Goal: Task Accomplishment & Management: Manage account settings

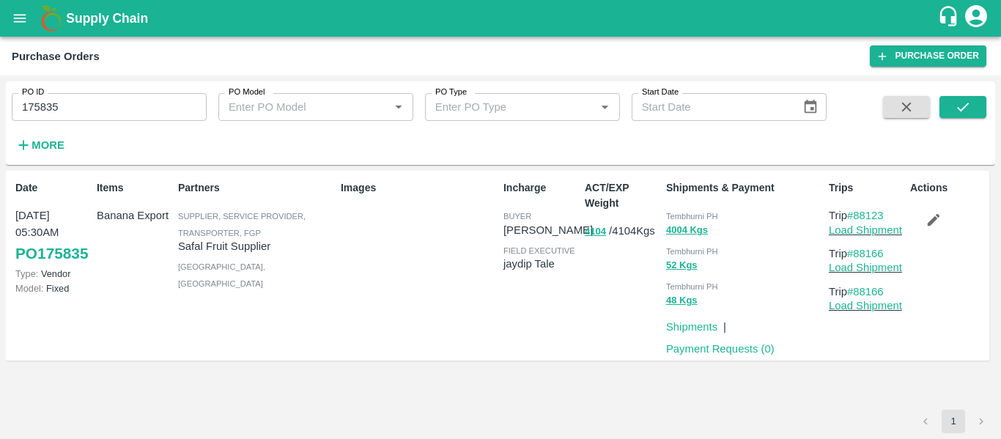
click at [88, 92] on div "PO ID 175835 PO ID" at bounding box center [103, 101] width 207 height 40
click at [90, 112] on input "175835" at bounding box center [109, 107] width 195 height 28
paste input "text"
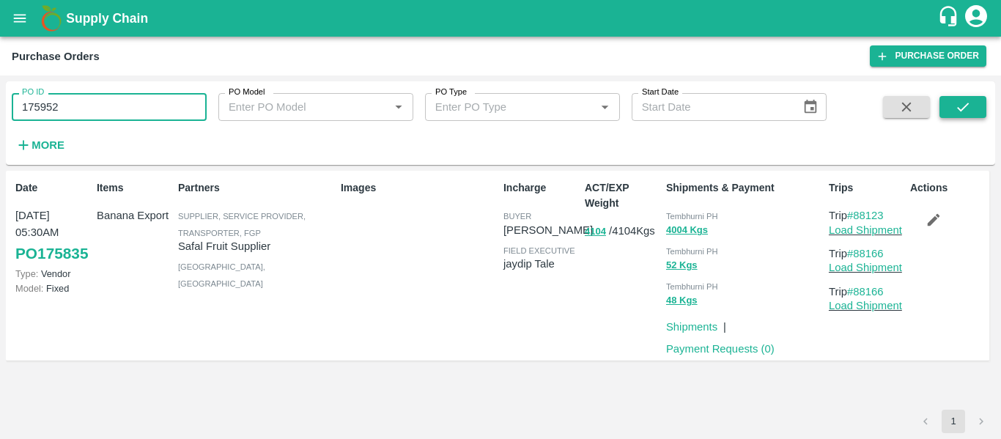
type input "175952"
click at [959, 99] on icon "submit" at bounding box center [963, 107] width 16 height 16
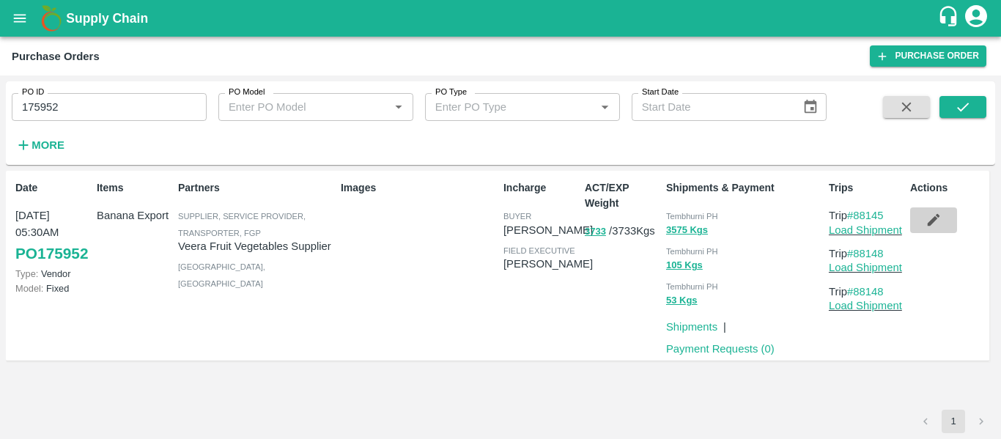
click at [956, 218] on button "button" at bounding box center [933, 219] width 47 height 25
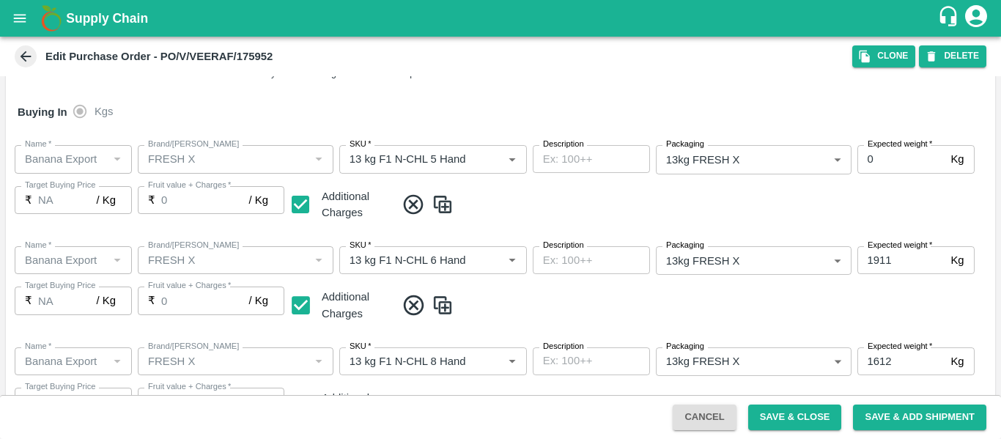
scroll to position [246, 0]
click at [29, 12] on button "open drawer" at bounding box center [20, 18] width 34 height 34
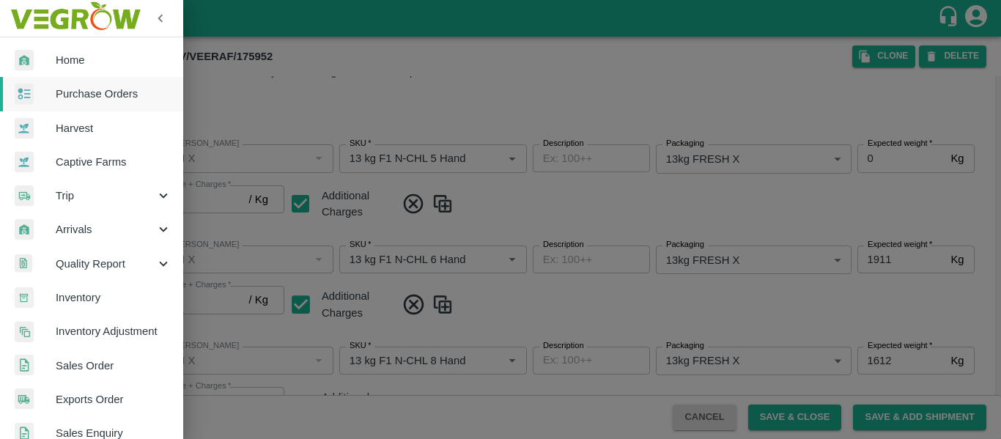
click at [96, 93] on span "Purchase Orders" at bounding box center [114, 94] width 116 height 16
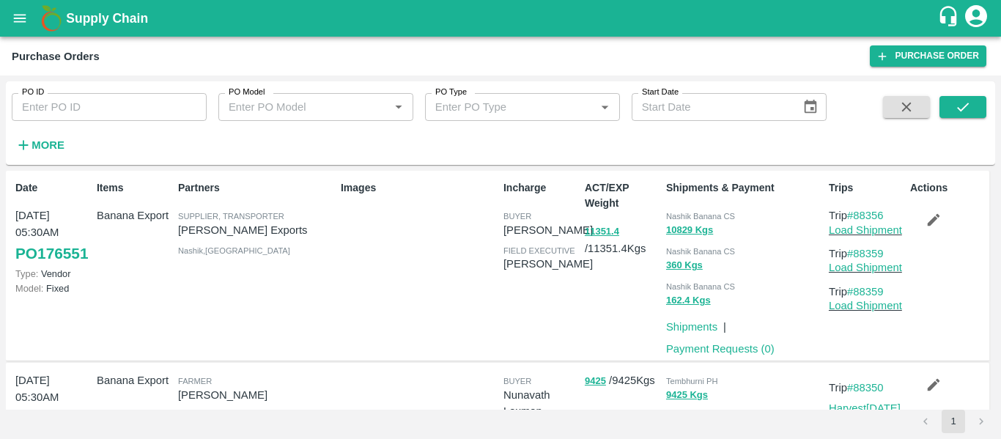
click at [112, 114] on input "PO ID" at bounding box center [109, 107] width 195 height 28
paste input "175835"
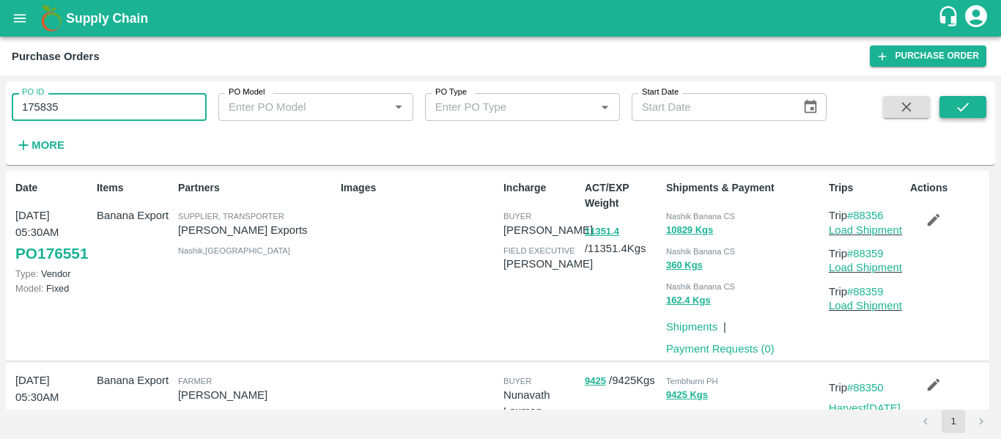
type input "175835"
click at [972, 110] on button "submit" at bounding box center [963, 107] width 47 height 22
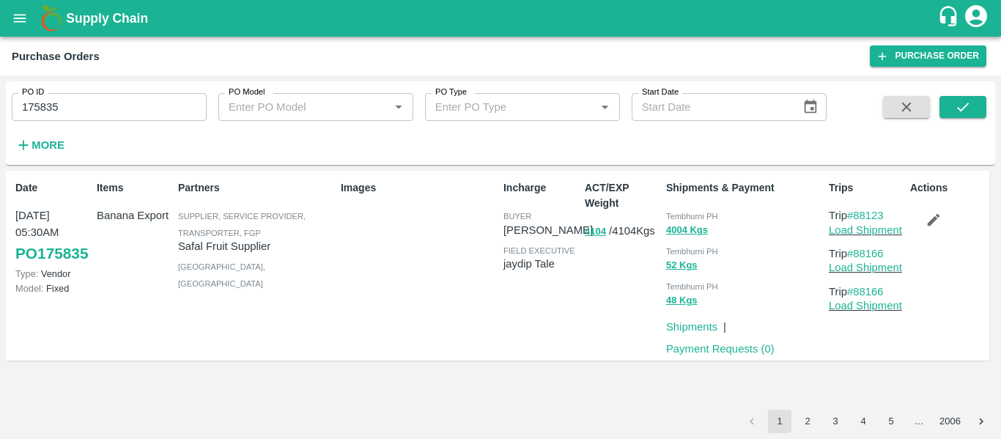
click at [932, 232] on button "button" at bounding box center [933, 219] width 47 height 25
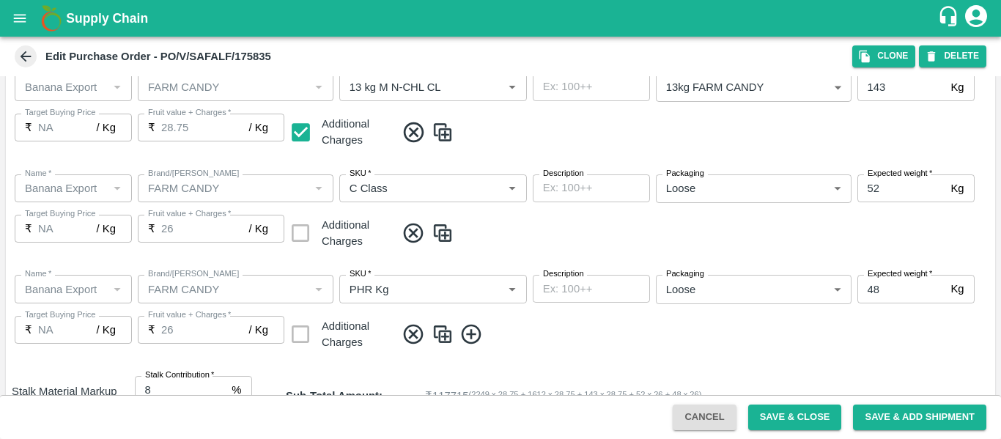
scroll to position [672, 0]
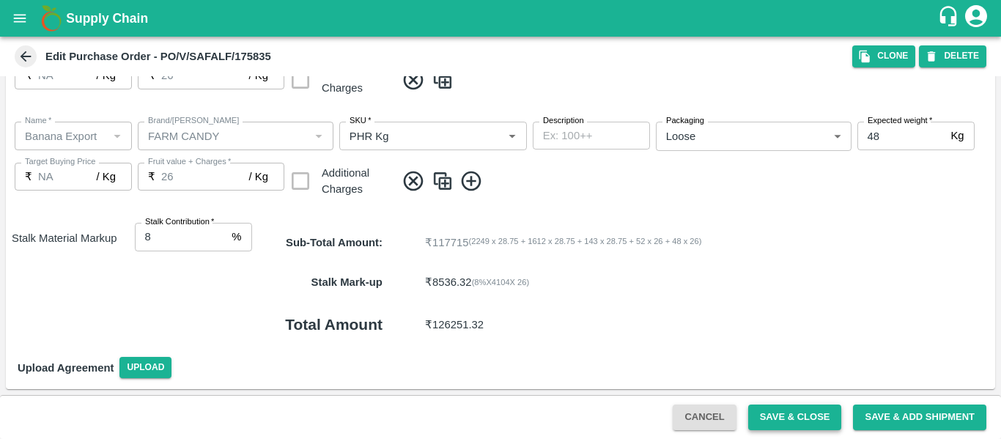
click at [769, 418] on button "Save & Close" at bounding box center [795, 418] width 94 height 26
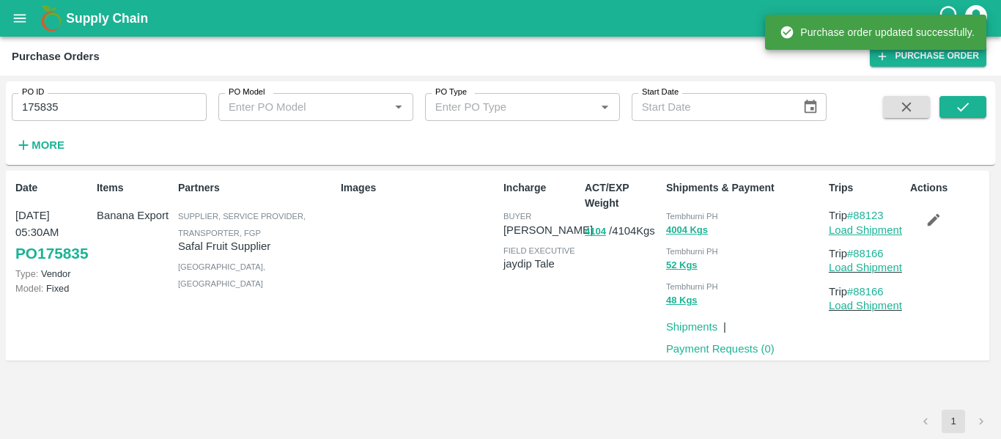
click at [856, 230] on link "Load Shipment" at bounding box center [865, 230] width 73 height 12
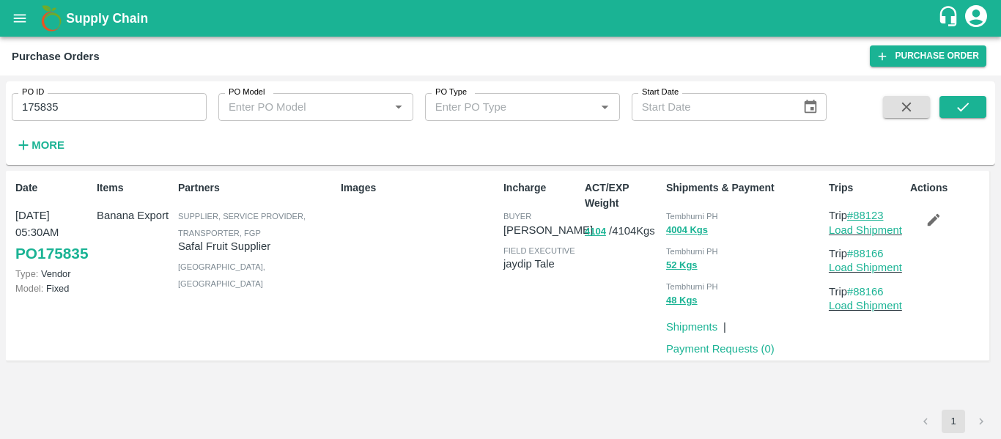
drag, startPoint x: 892, startPoint y: 215, endPoint x: 859, endPoint y: 215, distance: 33.0
click at [859, 215] on p "Trip #88123" at bounding box center [866, 215] width 75 height 16
copy link "88123"
click at [59, 106] on input "175835" at bounding box center [109, 107] width 195 height 28
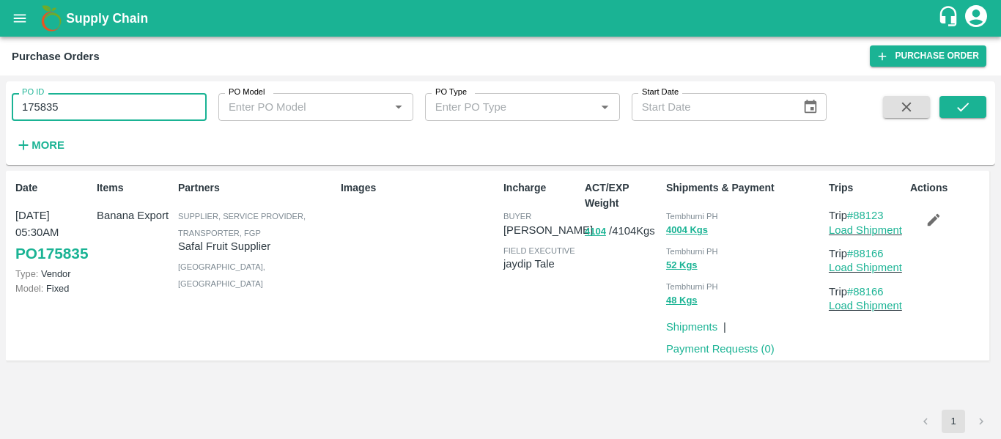
paste input "text"
click at [967, 106] on icon "submit" at bounding box center [963, 107] width 12 height 9
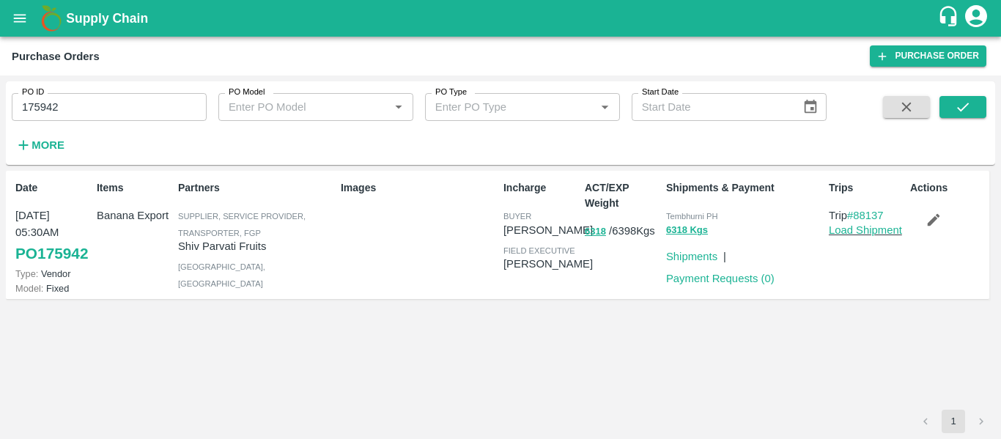
click at [874, 223] on p "Load Shipment" at bounding box center [866, 230] width 75 height 16
click at [870, 214] on link "#88137" at bounding box center [865, 216] width 37 height 12
click at [81, 115] on input "175942" at bounding box center [109, 107] width 195 height 28
paste input "text"
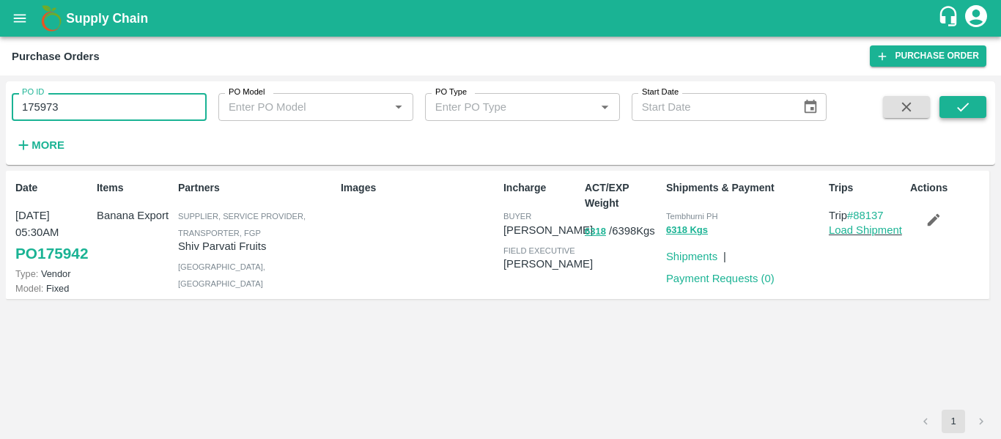
type input "175973"
click at [956, 103] on icon "submit" at bounding box center [963, 107] width 16 height 16
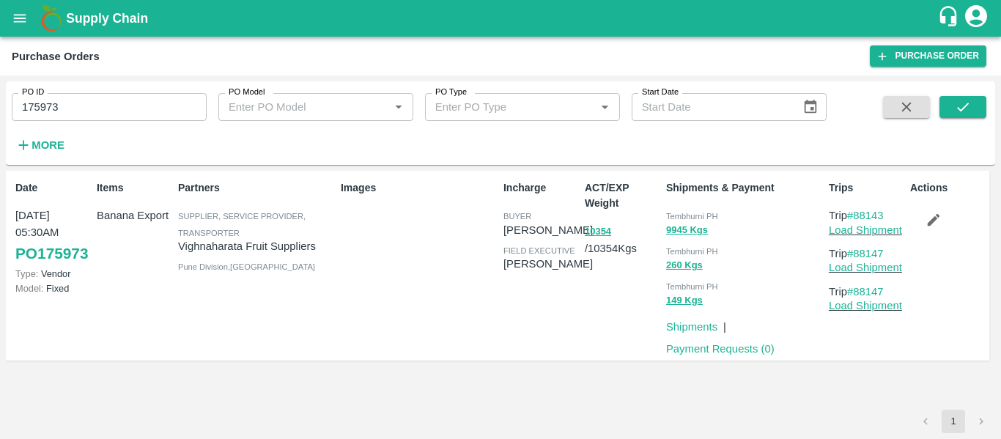
click at [926, 221] on icon "button" at bounding box center [934, 220] width 16 height 16
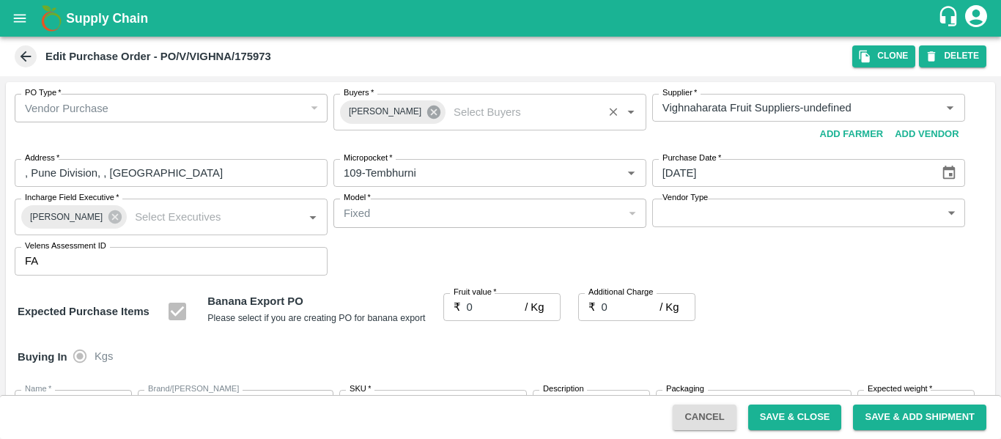
click at [427, 116] on icon at bounding box center [433, 112] width 13 height 13
click at [368, 108] on input "Buyers   *" at bounding box center [478, 107] width 280 height 19
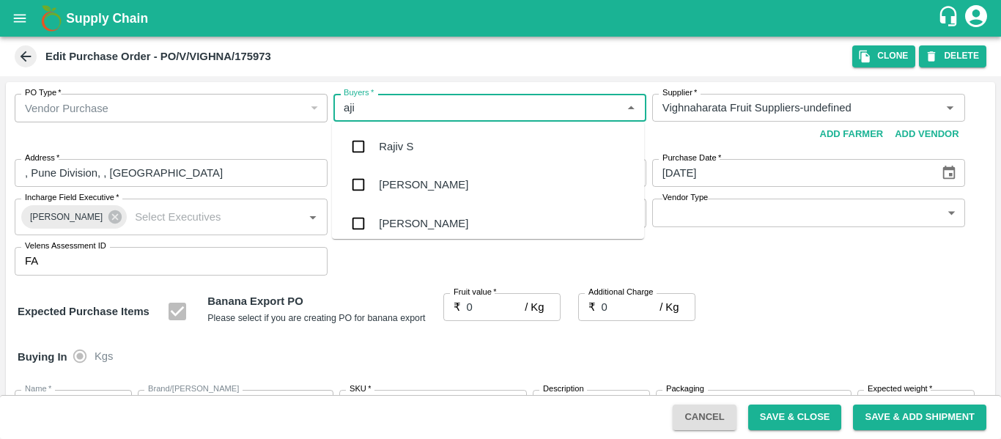
type input "ajit"
click at [375, 147] on div "Ajit Otari" at bounding box center [488, 147] width 312 height 38
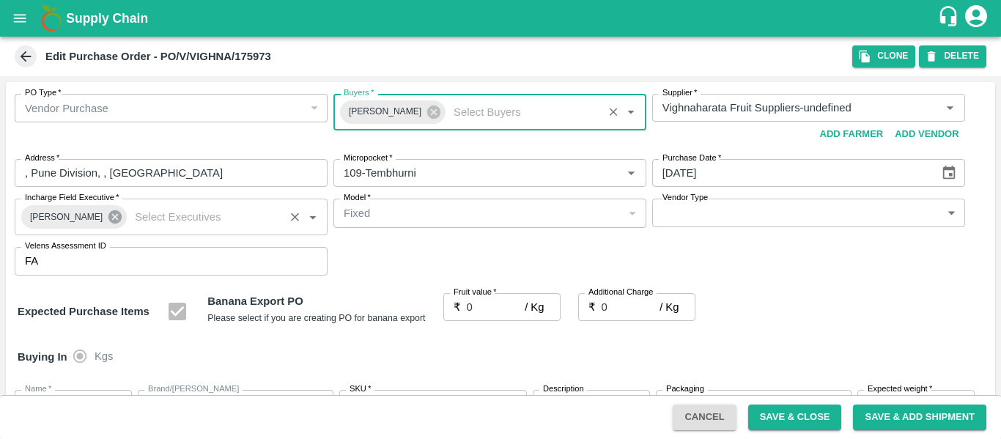
click at [108, 222] on icon at bounding box center [114, 216] width 13 height 13
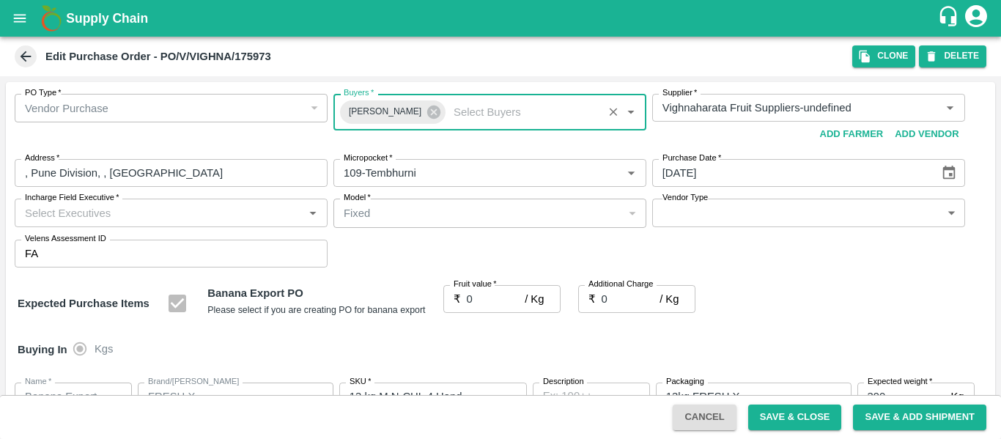
click at [59, 218] on input "Incharge Field Executive   *" at bounding box center [159, 212] width 280 height 19
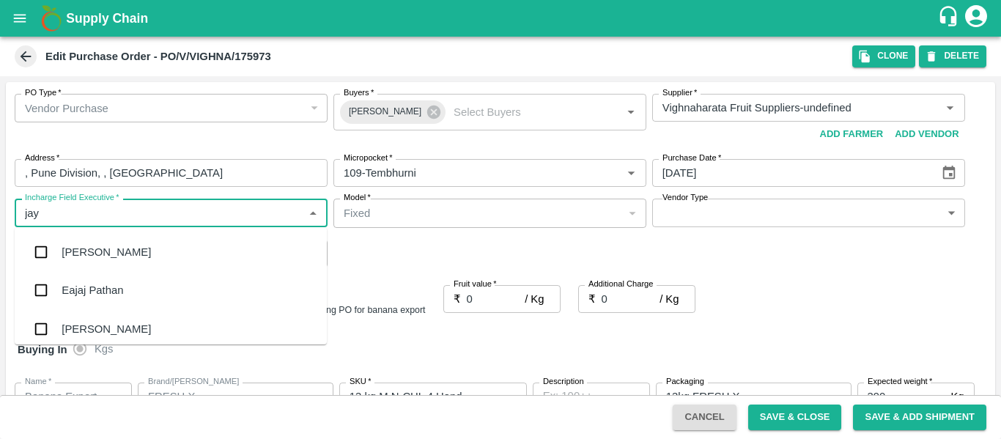
type input "jayd"
click at [64, 242] on div "jaydip Tale" at bounding box center [171, 252] width 312 height 38
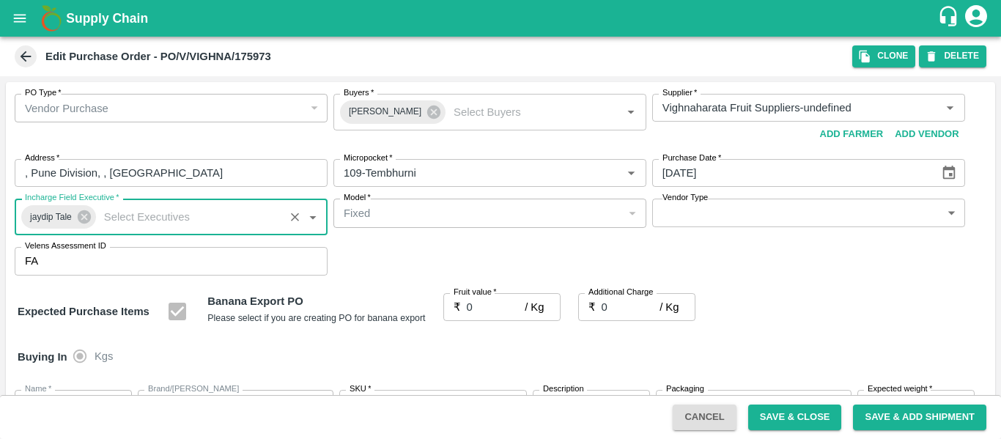
click at [489, 306] on input "0" at bounding box center [496, 307] width 59 height 28
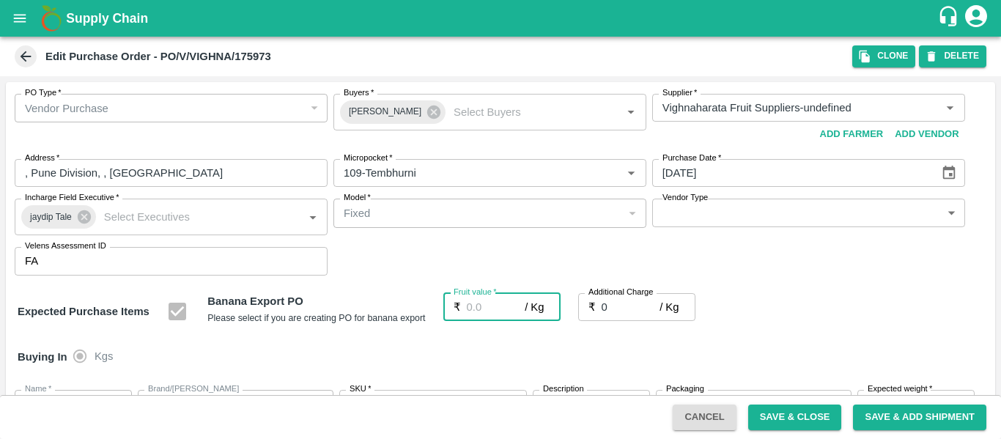
type input "2"
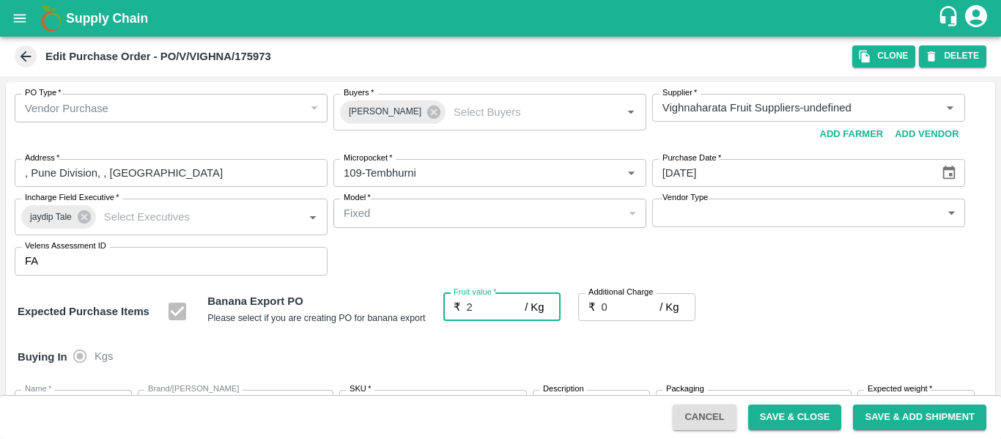
type input "2"
type input "23"
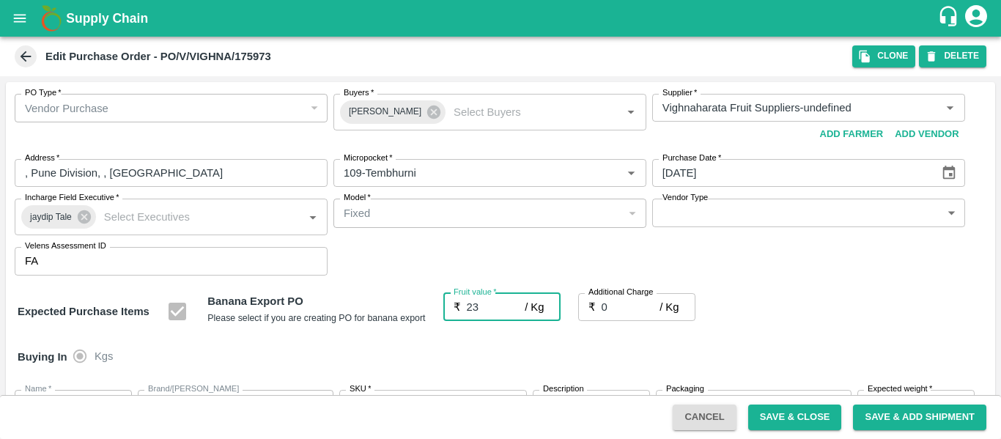
type input "23"
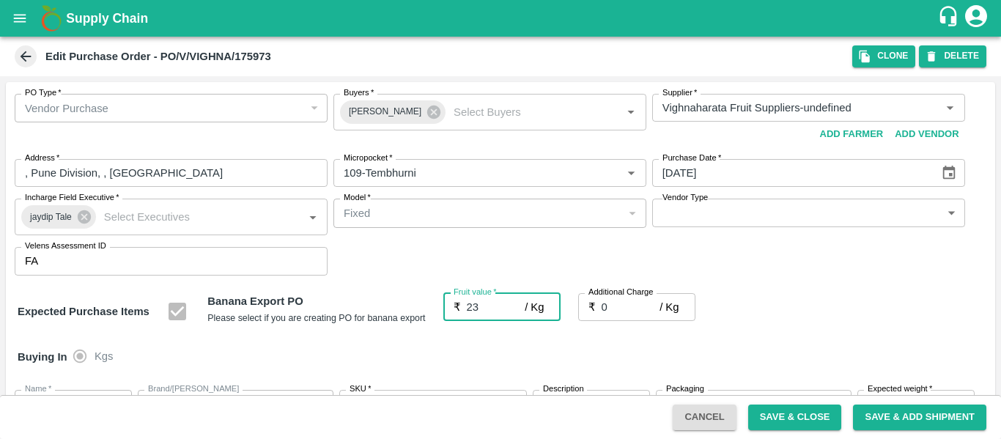
type input "23"
click at [615, 309] on input "0" at bounding box center [631, 307] width 59 height 28
type input "2"
type input "25"
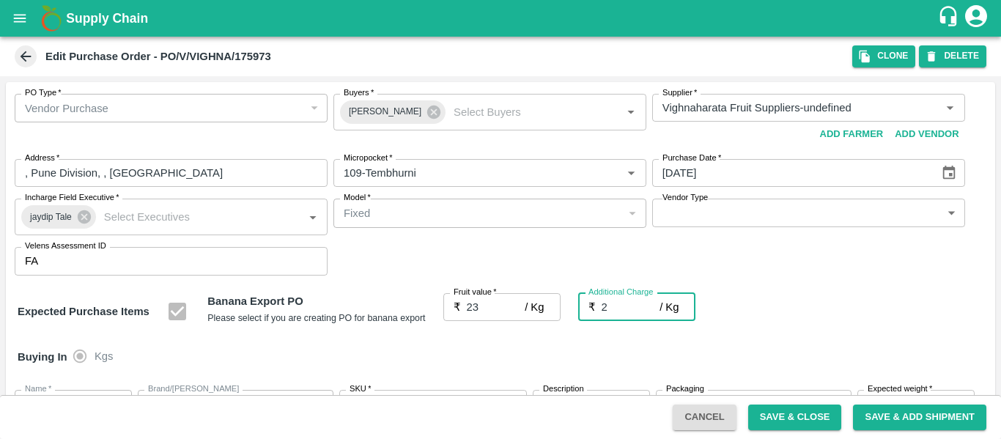
type input "25"
type input "2.7"
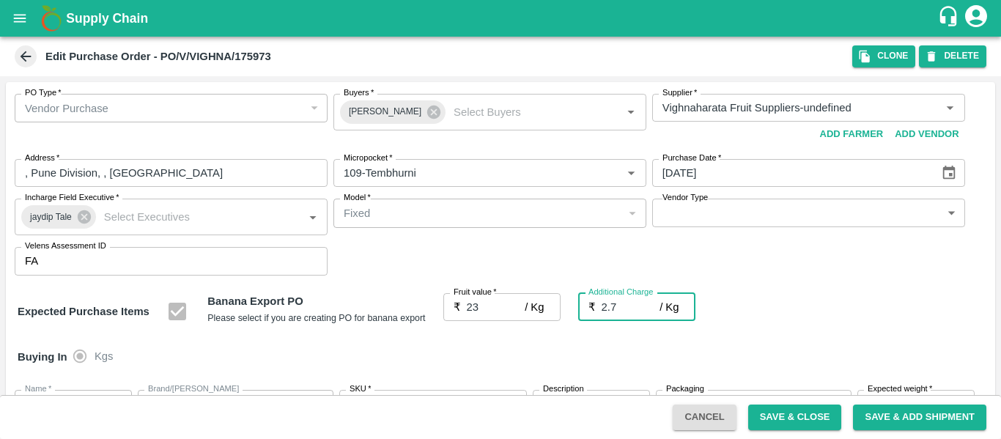
type input "25.7"
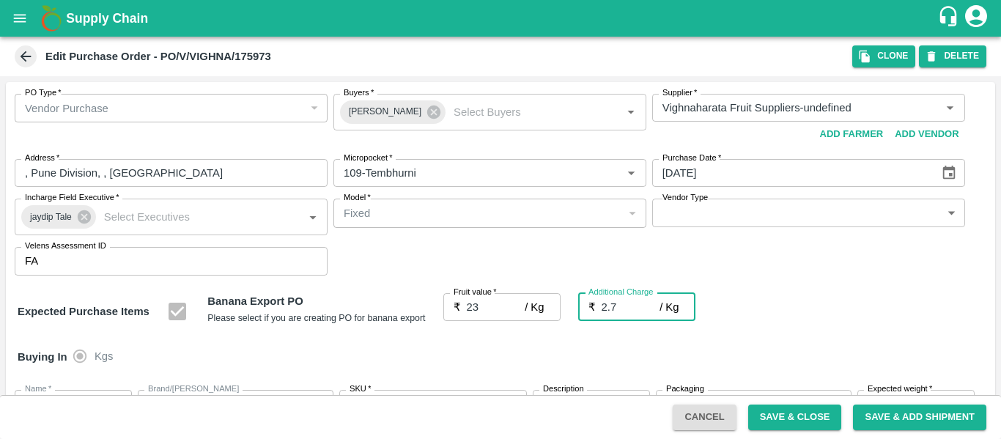
type input "2.75"
type input "25.75"
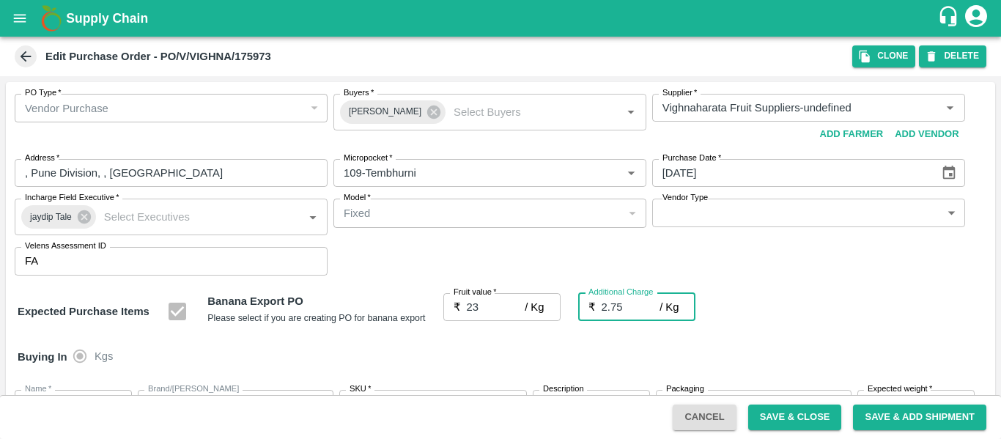
type input "25.75"
type input "2.75"
click at [871, 312] on div "Expected Purchase Items Banana Export PO Please select if you are creating PO f…" at bounding box center [501, 311] width 966 height 37
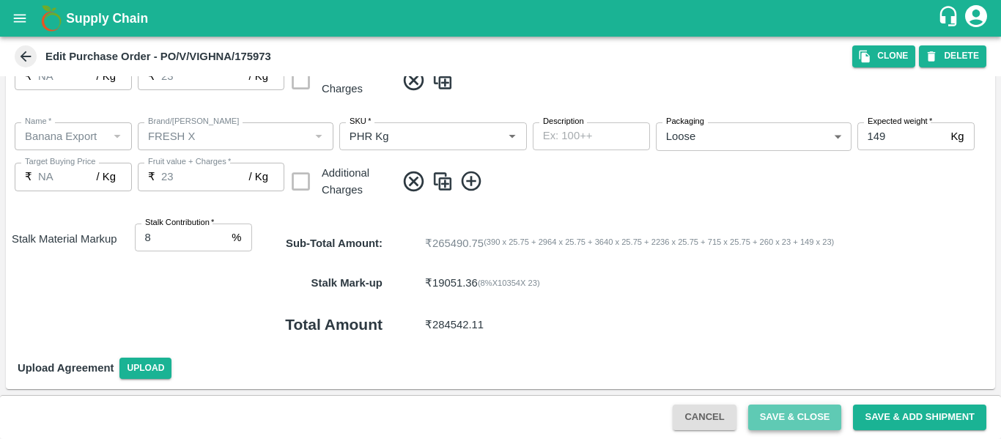
click at [760, 418] on button "Save & Close" at bounding box center [795, 418] width 94 height 26
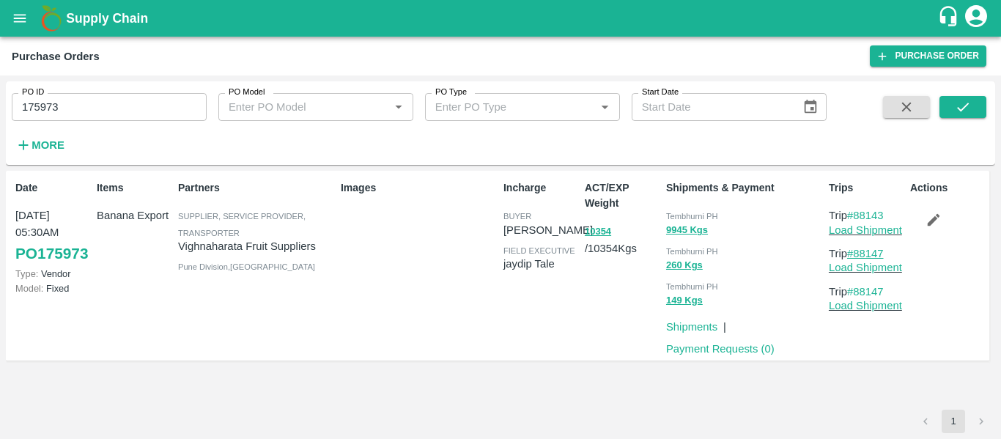
drag, startPoint x: 904, startPoint y: 248, endPoint x: 858, endPoint y: 256, distance: 46.0
click at [858, 256] on p "Trip #88147" at bounding box center [866, 254] width 75 height 16
copy link "88147"
drag, startPoint x: 891, startPoint y: 208, endPoint x: 857, endPoint y: 216, distance: 35.4
click at [857, 216] on p "Trip #88143" at bounding box center [866, 215] width 75 height 16
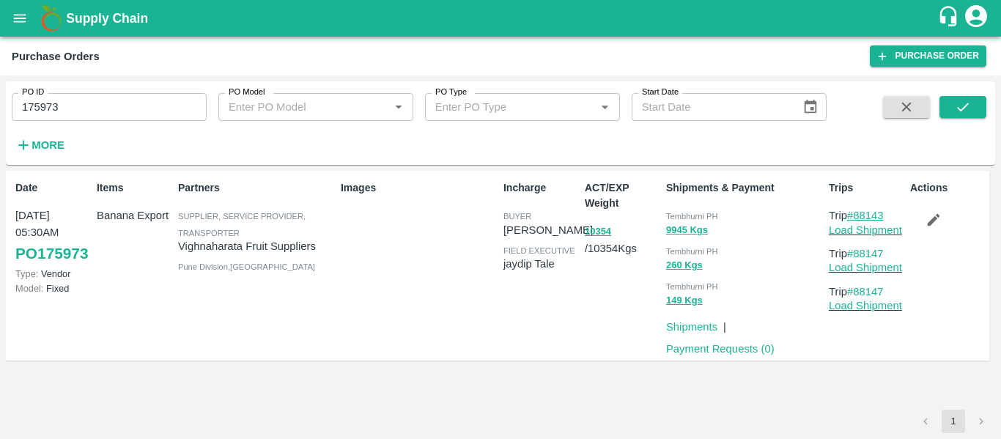
copy link "88143"
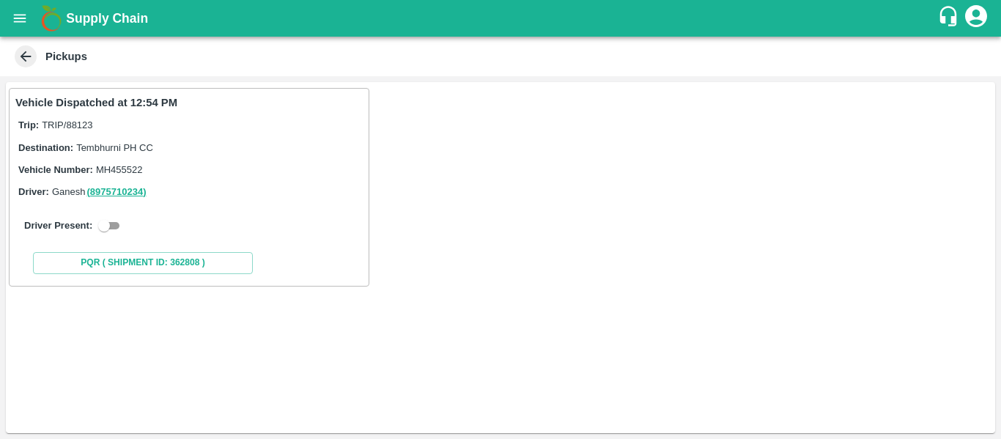
click at [118, 227] on input "checkbox" at bounding box center [104, 226] width 53 height 18
checkbox input "true"
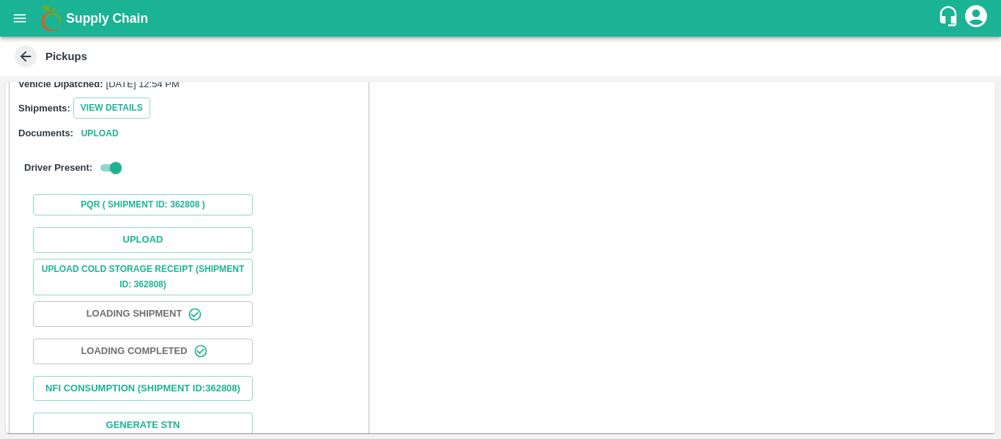
scroll to position [207, 0]
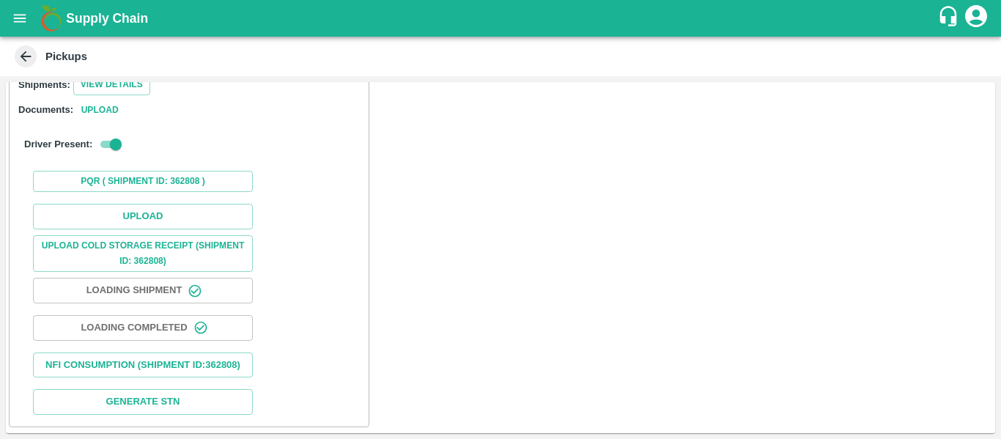
click at [121, 198] on div "Upload Upload Cold Storage Receipt (SHIPMENT ID: 362808) Loading Shipment Loadi…" at bounding box center [188, 309] width 347 height 223
click at [155, 210] on button "Upload" at bounding box center [143, 217] width 220 height 26
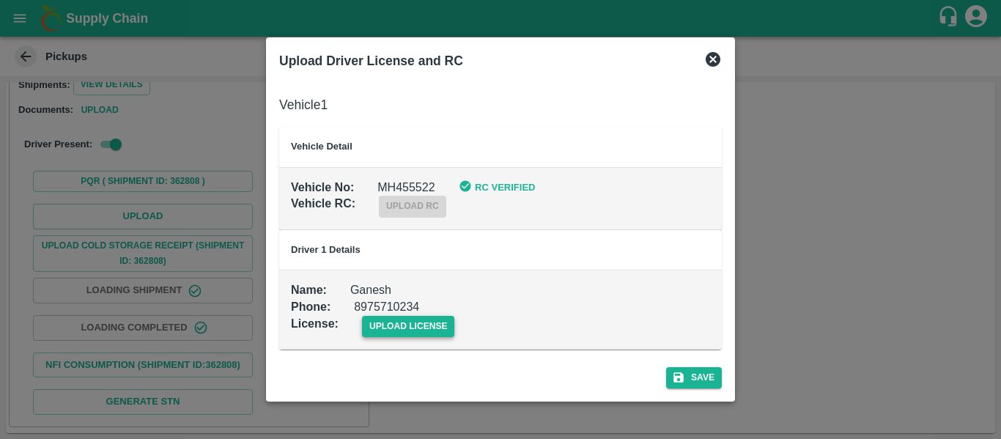
click at [389, 317] on span "upload license" at bounding box center [408, 326] width 93 height 21
click at [0, 0] on input "upload license" at bounding box center [0, 0] width 0 height 0
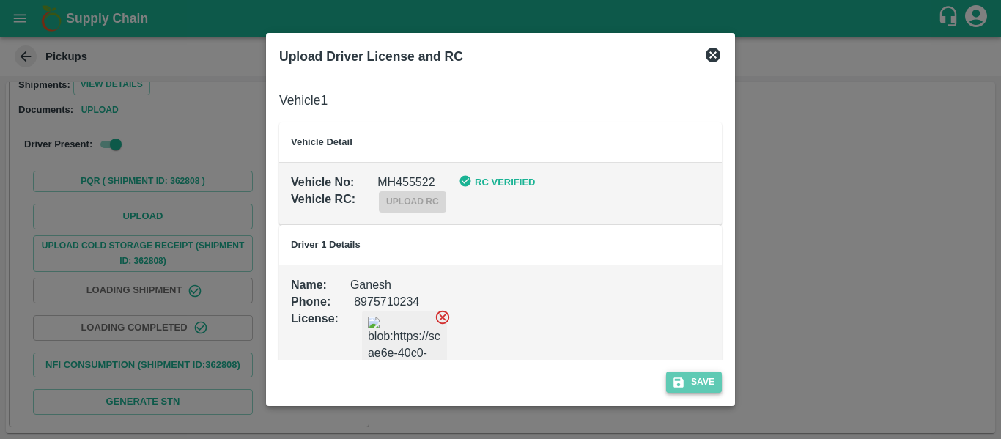
click at [681, 388] on icon "submit" at bounding box center [678, 382] width 13 height 13
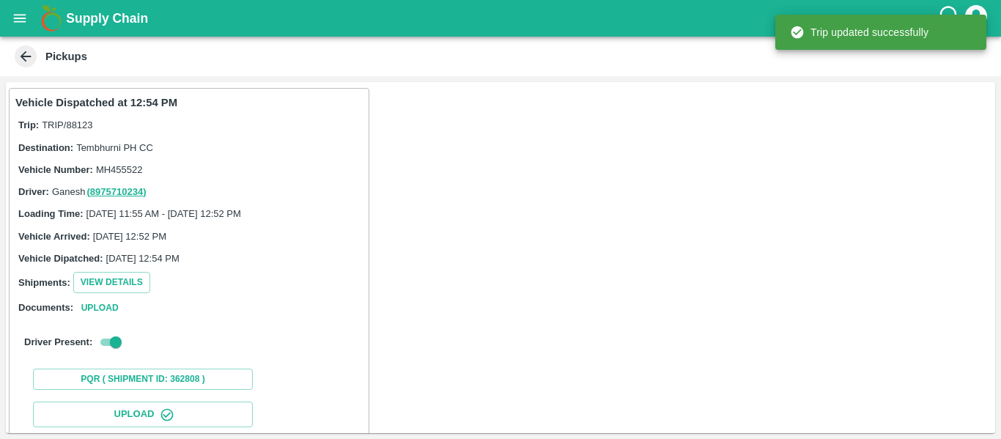
scroll to position [252, 0]
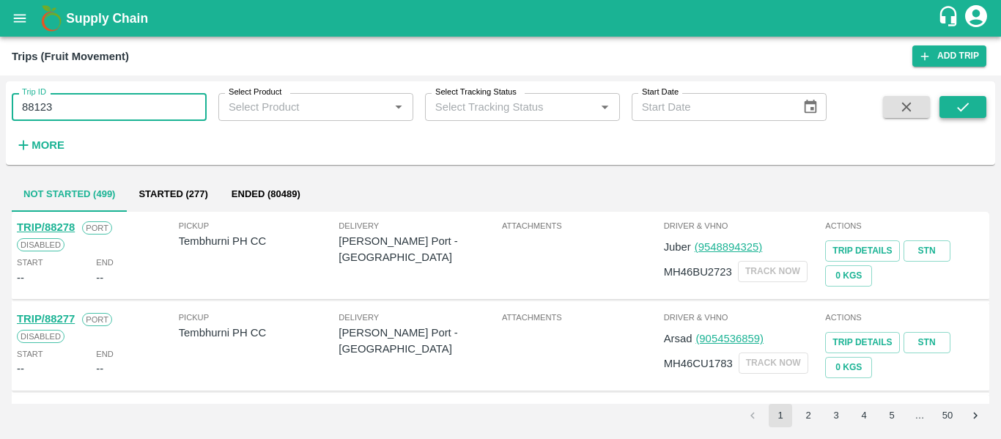
type input "88123"
click at [951, 111] on button "submit" at bounding box center [963, 107] width 47 height 22
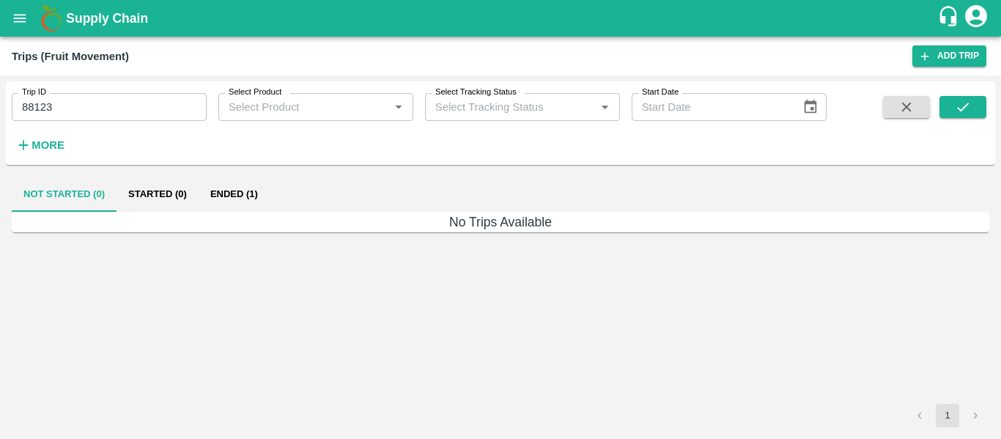
click at [236, 184] on button "Ended (1)" at bounding box center [234, 194] width 71 height 35
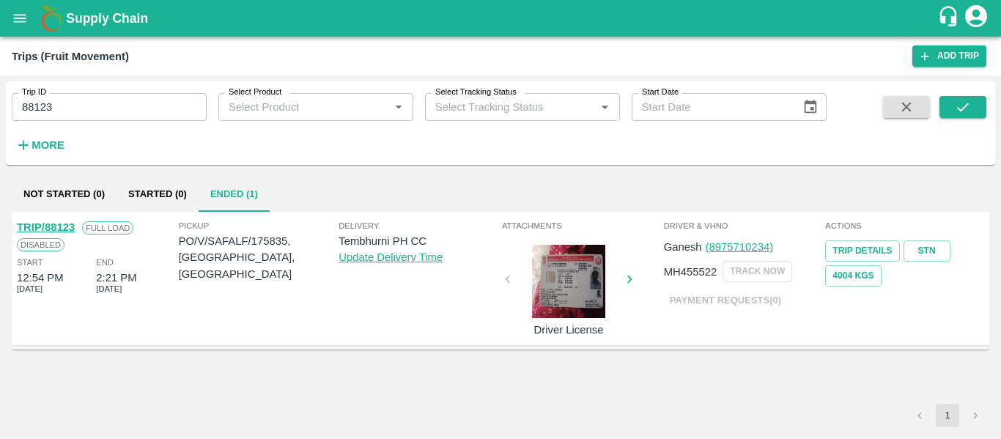
click at [57, 229] on link "TRIP/88123" at bounding box center [46, 227] width 58 height 12
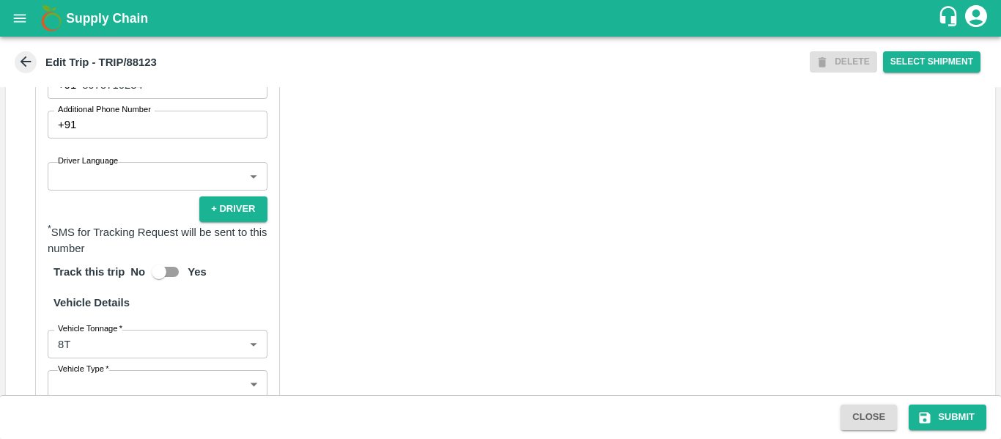
scroll to position [1124, 0]
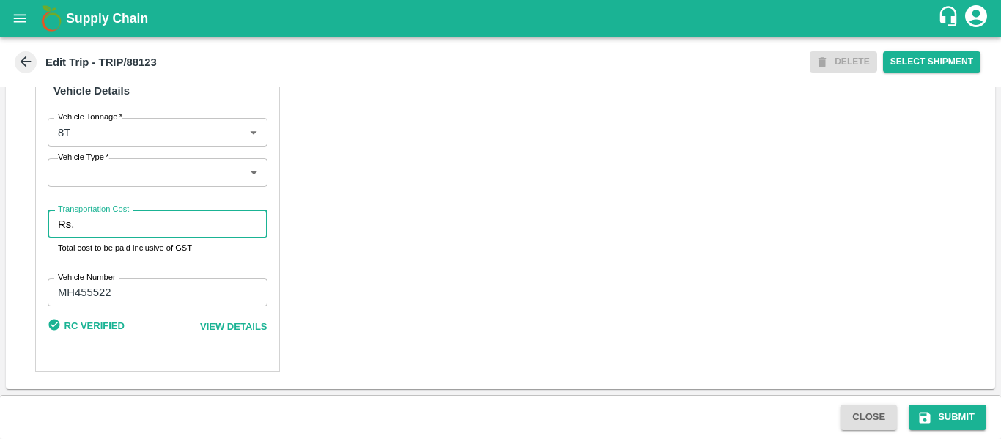
click at [114, 224] on input "Transportation Cost" at bounding box center [173, 224] width 187 height 28
type input "4000"
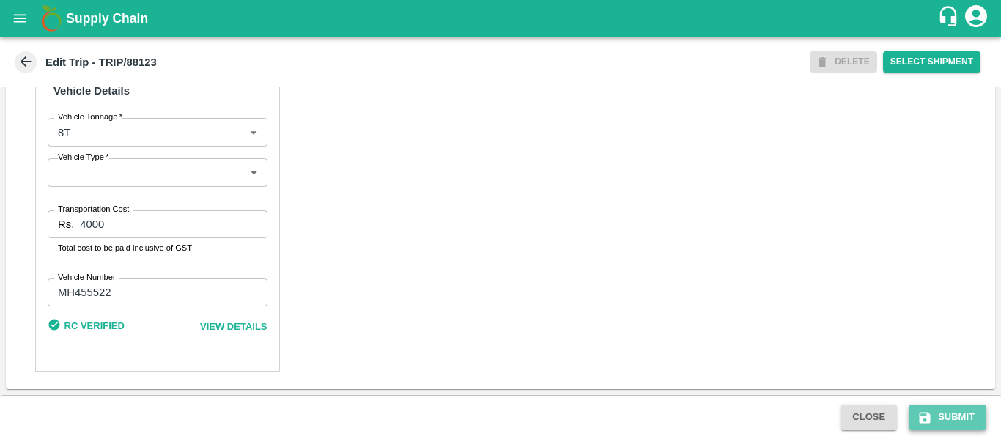
click at [940, 416] on button "Submit" at bounding box center [948, 418] width 78 height 26
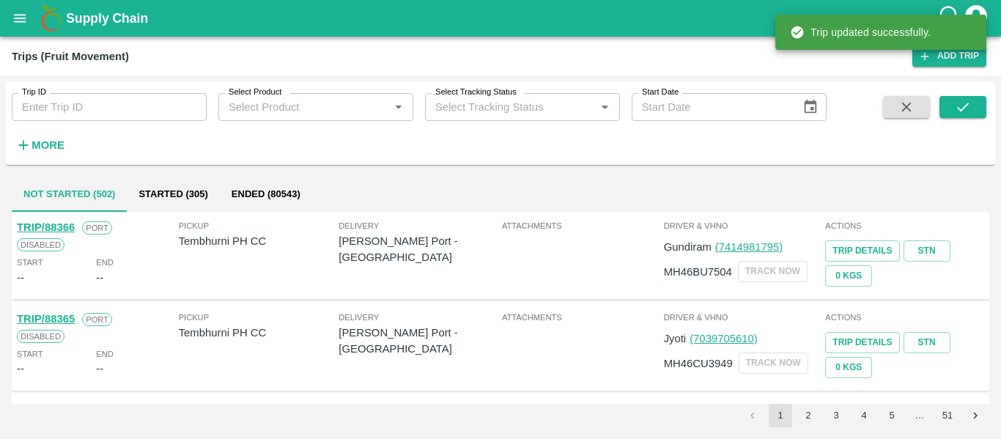
click at [79, 103] on input "Trip ID" at bounding box center [109, 107] width 195 height 28
paste input "88147"
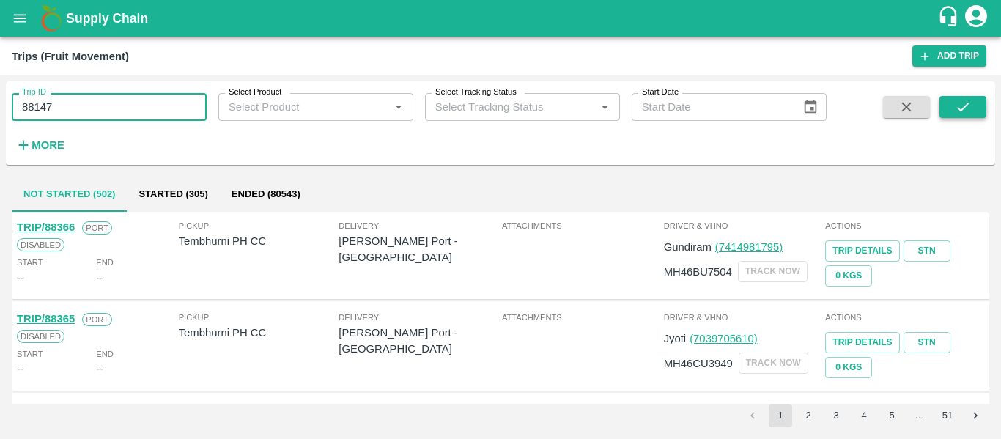
type input "88147"
click at [976, 106] on button "submit" at bounding box center [963, 107] width 47 height 22
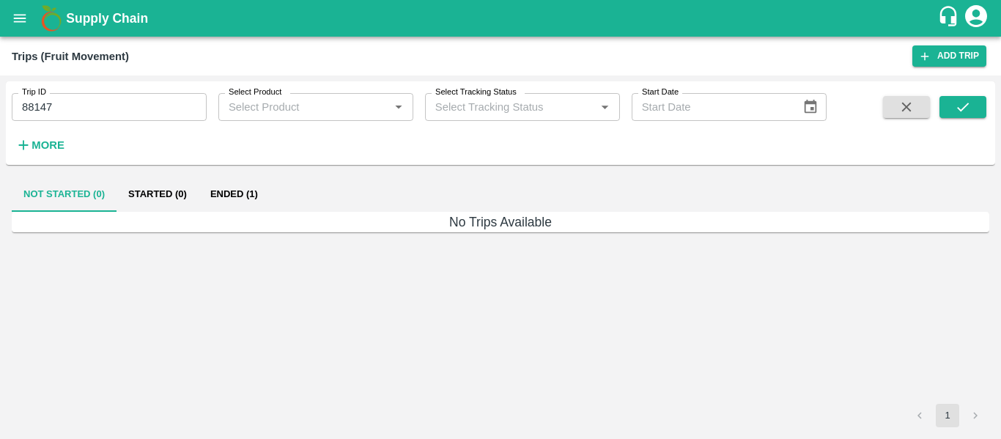
click at [238, 191] on button "Ended (1)" at bounding box center [234, 194] width 71 height 35
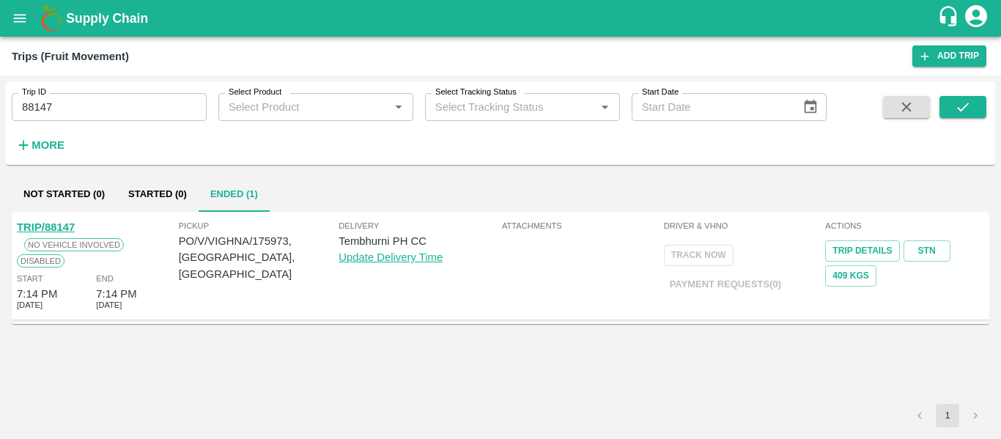
click at [50, 226] on link "TRIP/88147" at bounding box center [46, 227] width 58 height 12
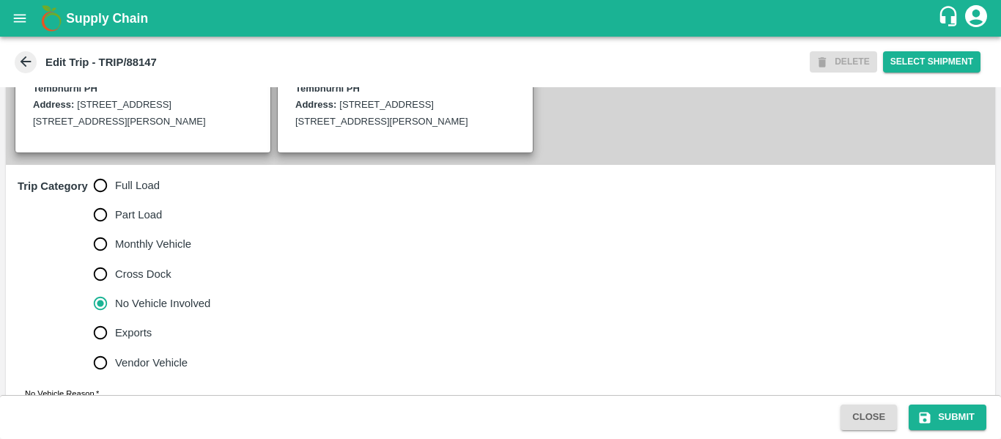
scroll to position [349, 0]
click at [124, 193] on span "Full Load" at bounding box center [137, 185] width 45 height 16
click at [115, 199] on input "Full Load" at bounding box center [100, 184] width 29 height 29
radio input "true"
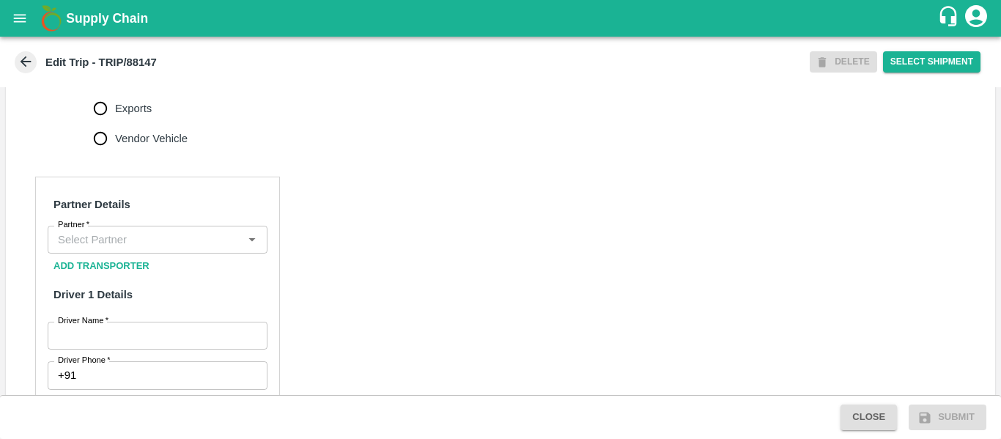
scroll to position [614, 0]
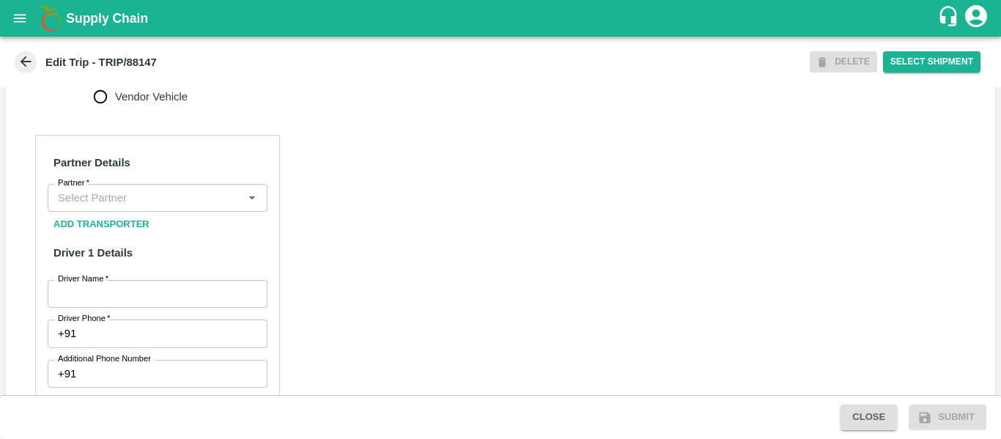
click at [137, 207] on input "Partner   *" at bounding box center [145, 197] width 187 height 19
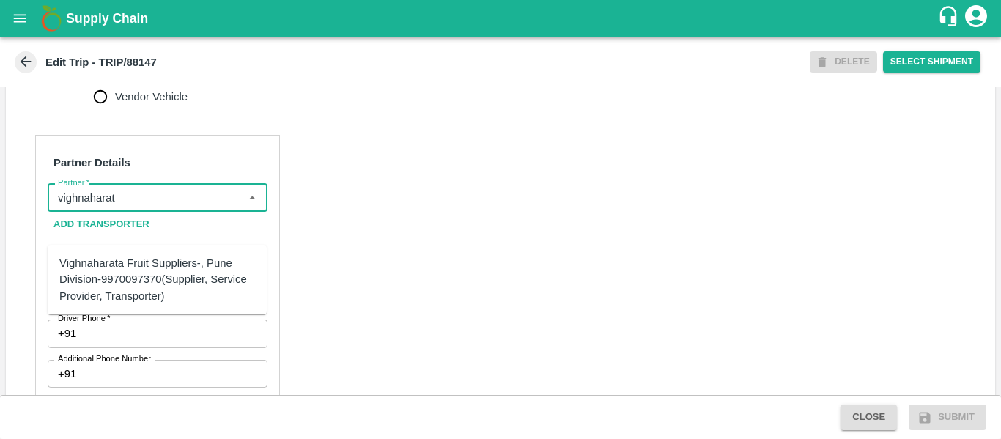
click at [145, 276] on div "Vighnaharata Fruit Suppliers-, Pune Division-9970097370(Supplier, Service Provi…" at bounding box center [157, 279] width 196 height 49
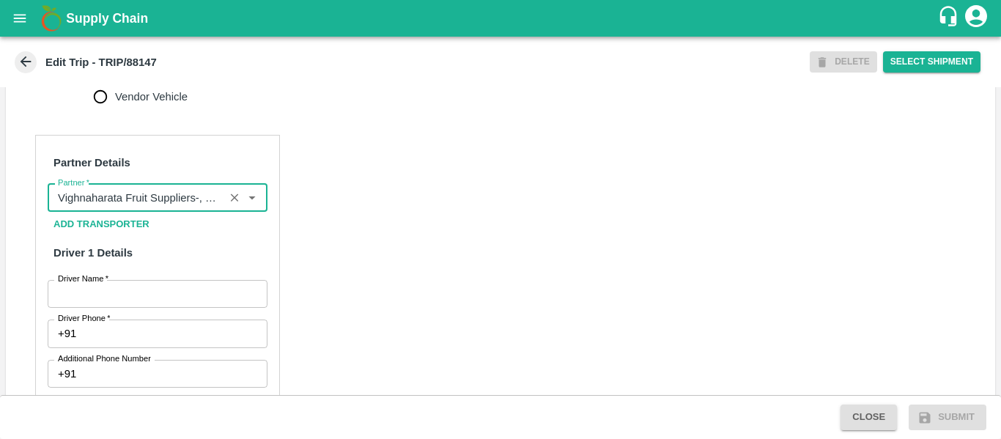
type input "Vighnaharata Fruit Suppliers-, Pune Division-9970097370(Supplier, Service Provi…"
click at [182, 308] on input "Driver Name   *" at bounding box center [158, 294] width 220 height 28
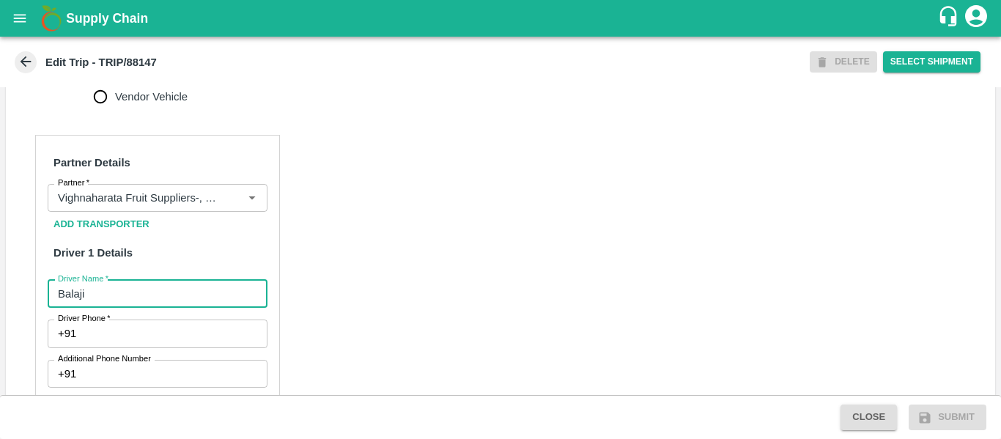
type input "Balaji"
click at [183, 347] on input "Driver Phone   *" at bounding box center [174, 334] width 185 height 28
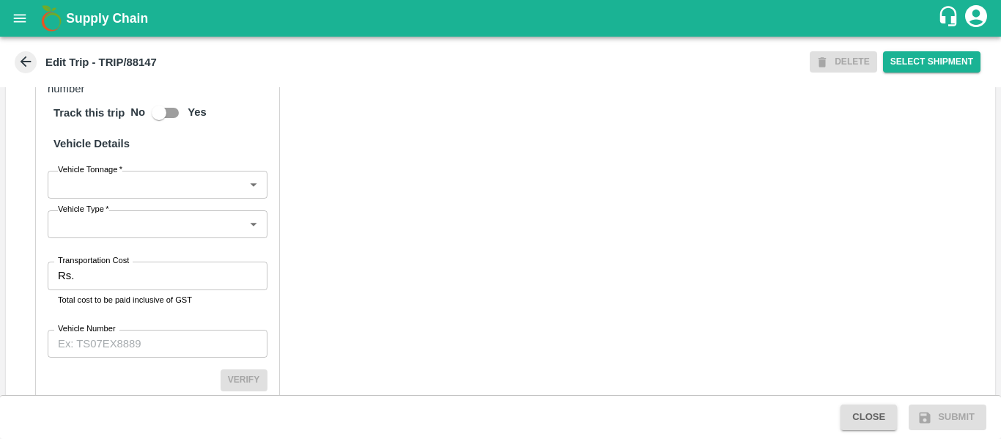
scroll to position [1023, 0]
type input "9730253937"
click at [121, 225] on body "Supply Chain Edit Trip - TRIP/88147 DELETE Select Shipment Trip Details Trip Ty…" at bounding box center [500, 219] width 1001 height 439
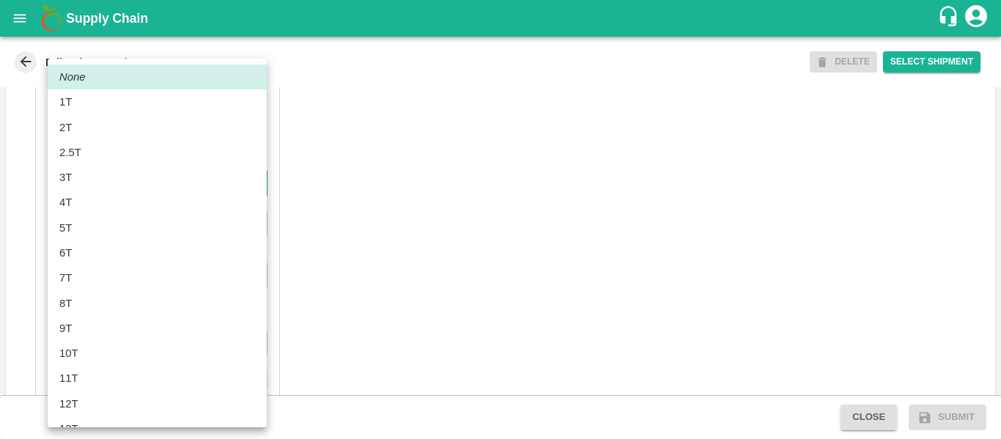
click at [408, 268] on div at bounding box center [500, 219] width 1001 height 439
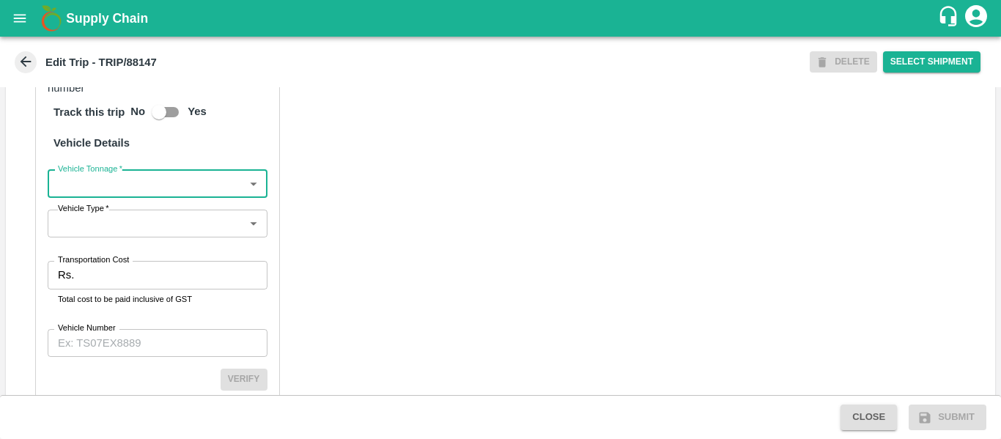
scroll to position [1110, 0]
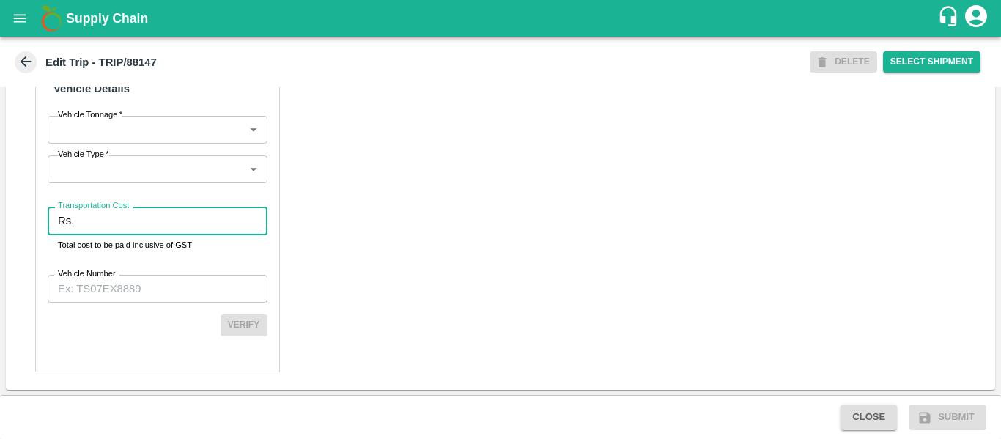
click at [117, 215] on input "Transportation Cost" at bounding box center [173, 221] width 187 height 28
type input "1000"
click at [125, 288] on input "Vehicle Number" at bounding box center [158, 289] width 220 height 28
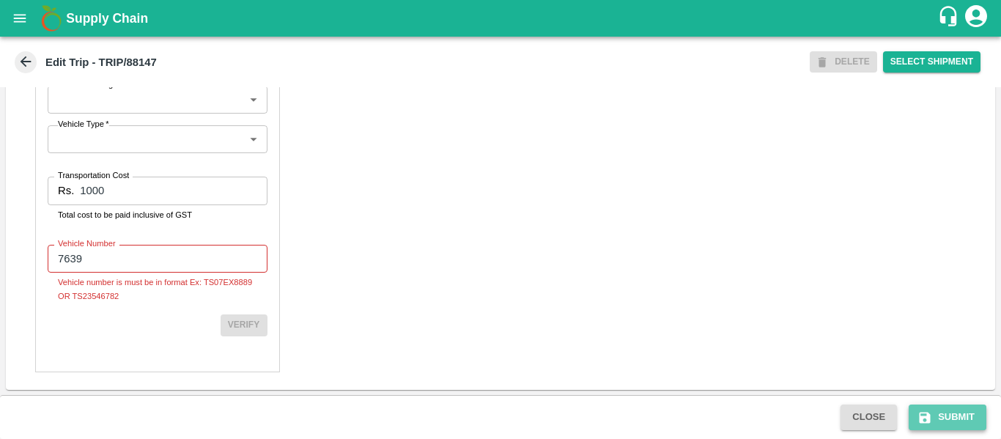
click at [965, 413] on button "Submit" at bounding box center [948, 418] width 78 height 26
click at [153, 273] on input "7639" at bounding box center [158, 259] width 220 height 28
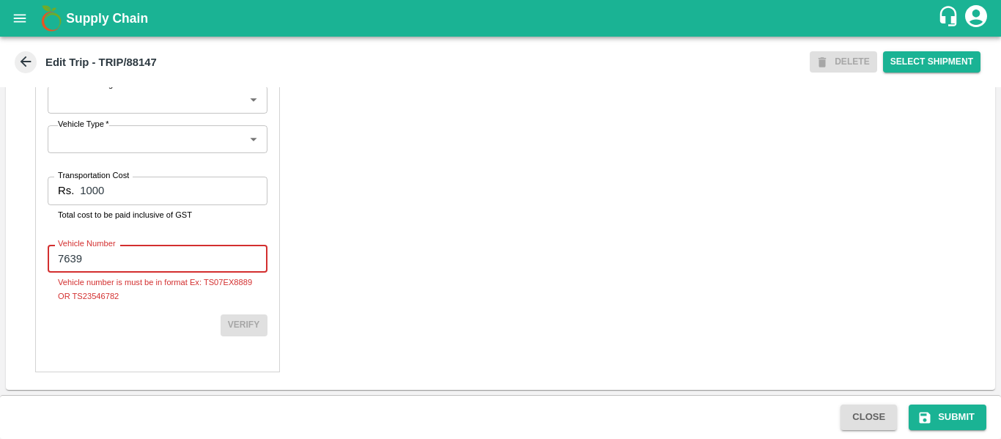
click at [56, 273] on input "7639" at bounding box center [158, 259] width 220 height 28
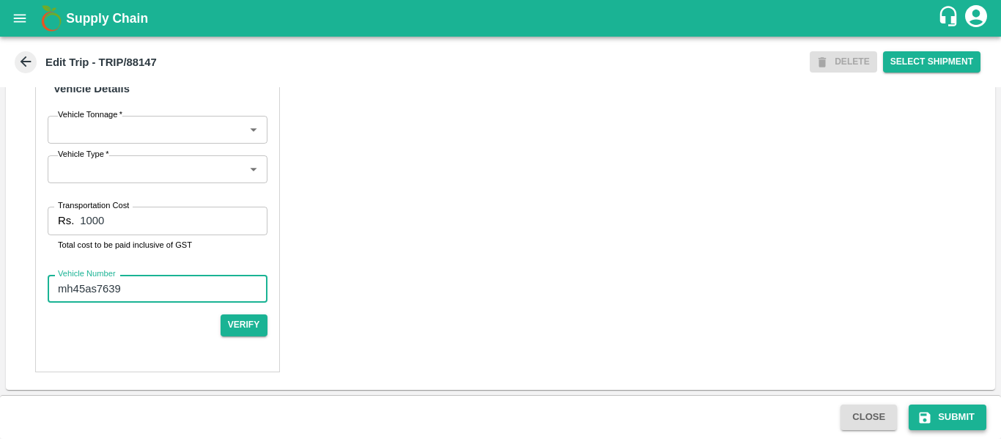
type input "mh45as7639"
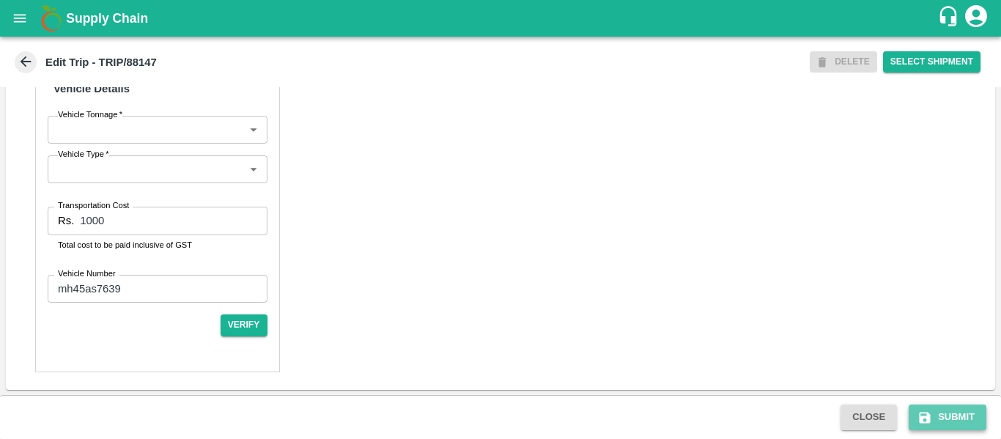
click at [956, 413] on button "Submit" at bounding box center [948, 418] width 78 height 26
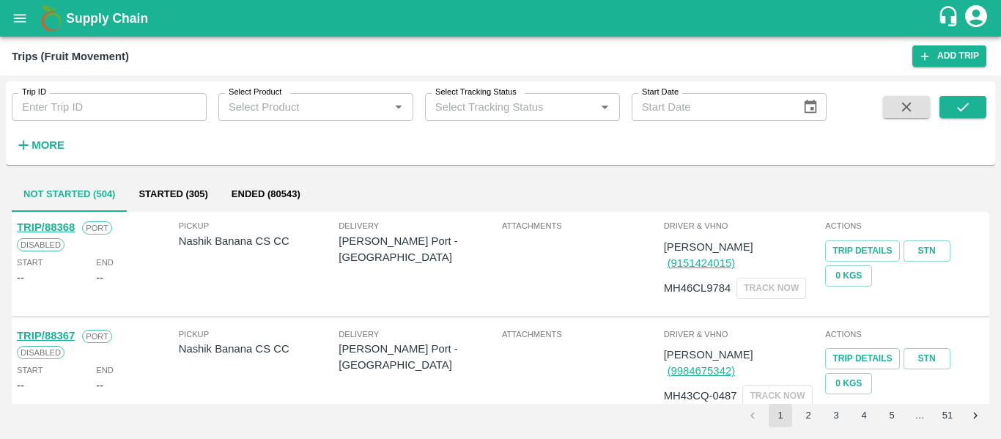
click at [100, 96] on input "Trip ID" at bounding box center [109, 107] width 195 height 28
paste input "88147"
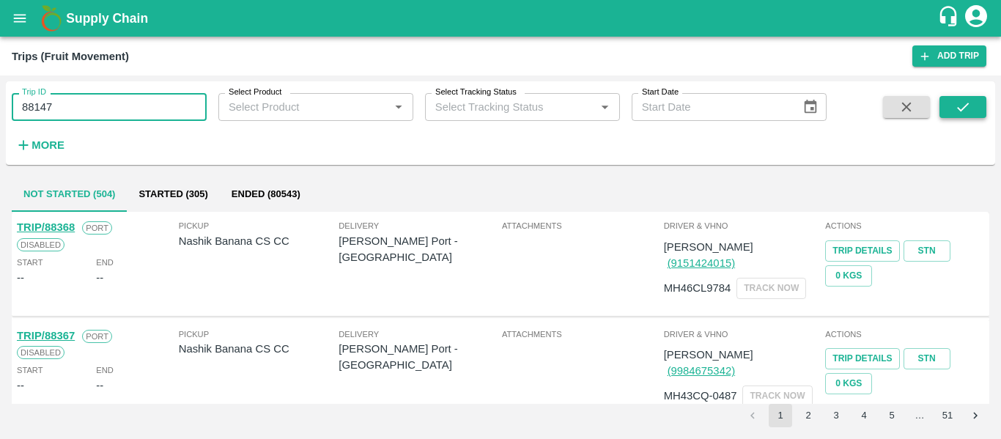
type input "88147"
click at [944, 114] on button "submit" at bounding box center [963, 107] width 47 height 22
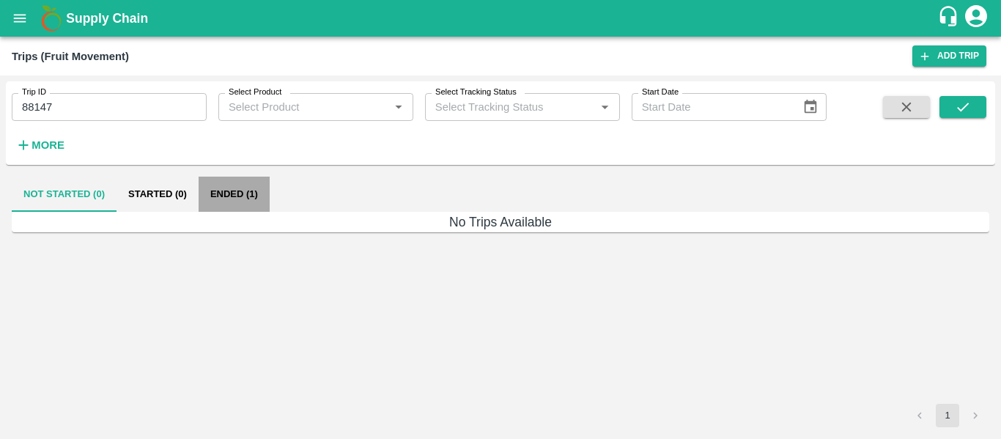
click at [247, 197] on button "Ended (1)" at bounding box center [234, 194] width 71 height 35
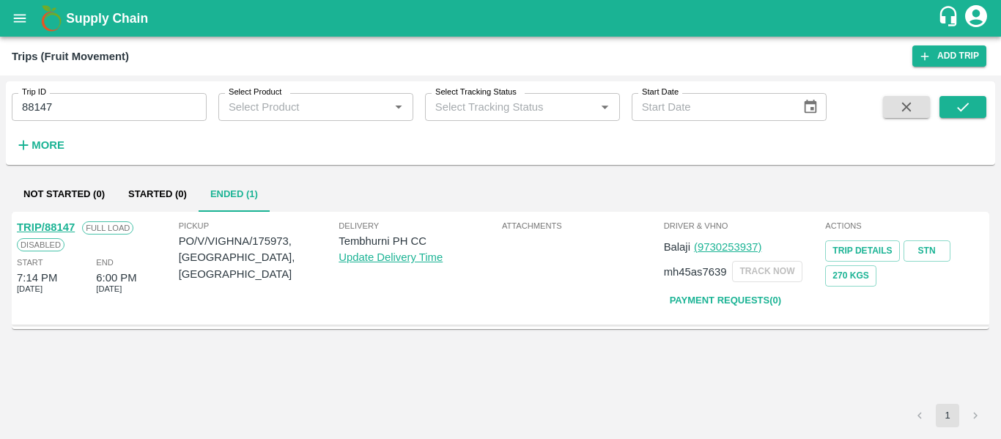
click at [62, 232] on link "TRIP/88147" at bounding box center [46, 227] width 58 height 12
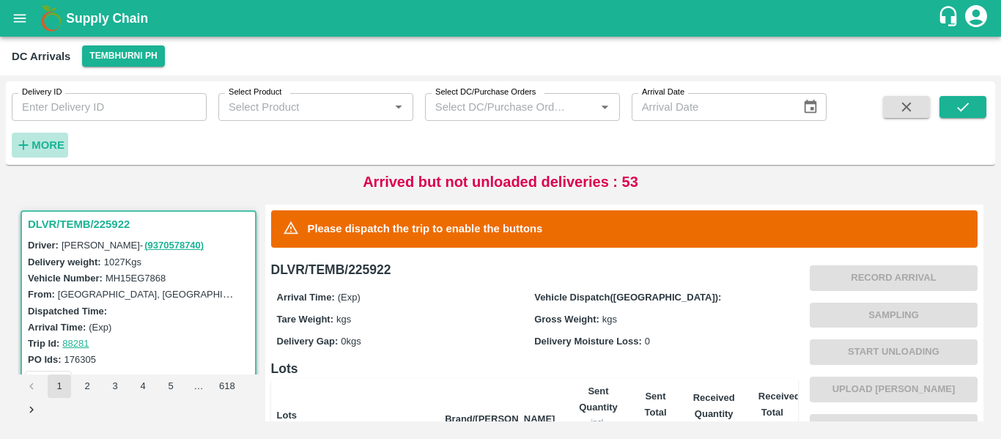
click at [56, 142] on strong "More" at bounding box center [48, 145] width 33 height 12
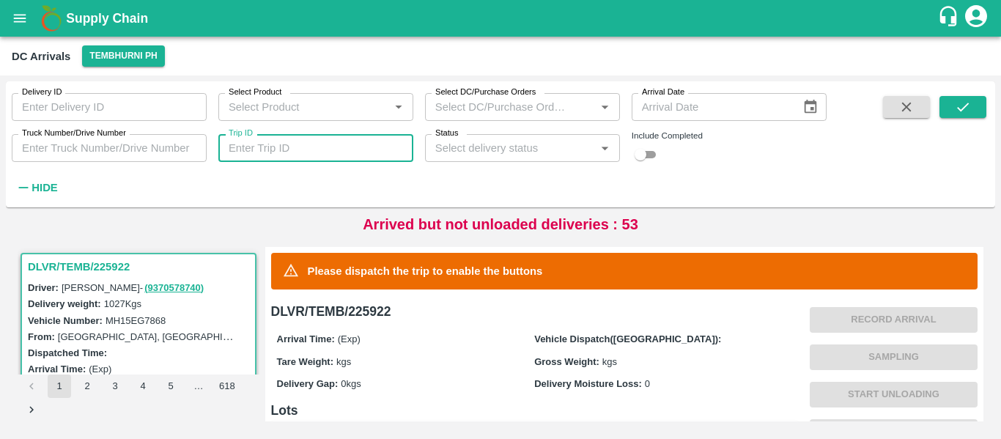
click at [320, 158] on input "Trip ID" at bounding box center [315, 148] width 195 height 28
paste input "88147"
type input "88147"
click at [974, 111] on button "submit" at bounding box center [963, 107] width 47 height 22
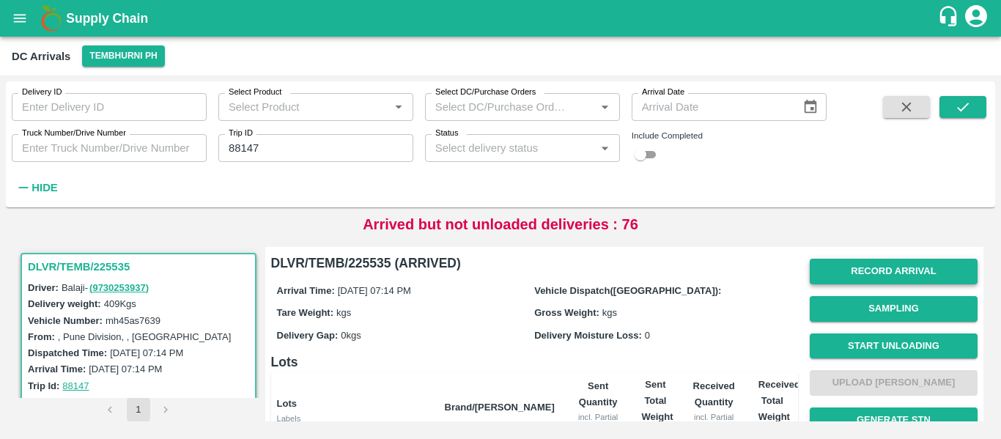
click at [861, 270] on button "Record Arrival" at bounding box center [894, 272] width 168 height 26
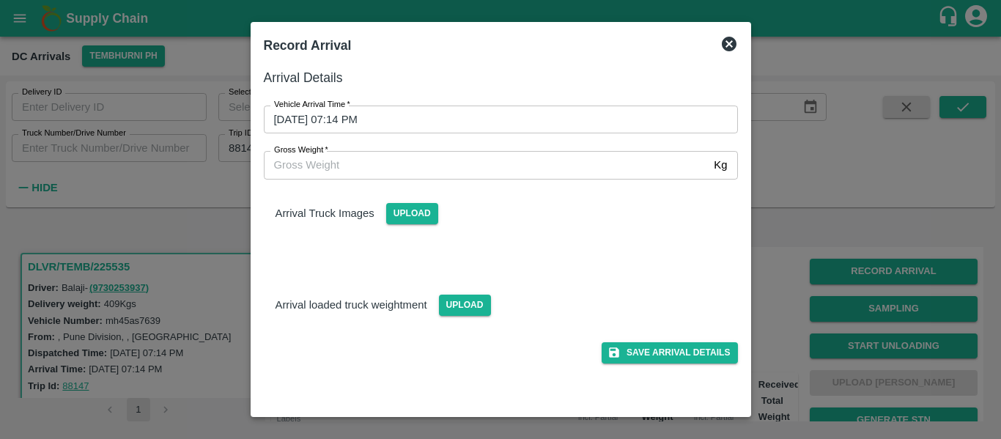
click at [341, 122] on input "[DATE] 07:14 PM" at bounding box center [496, 120] width 464 height 28
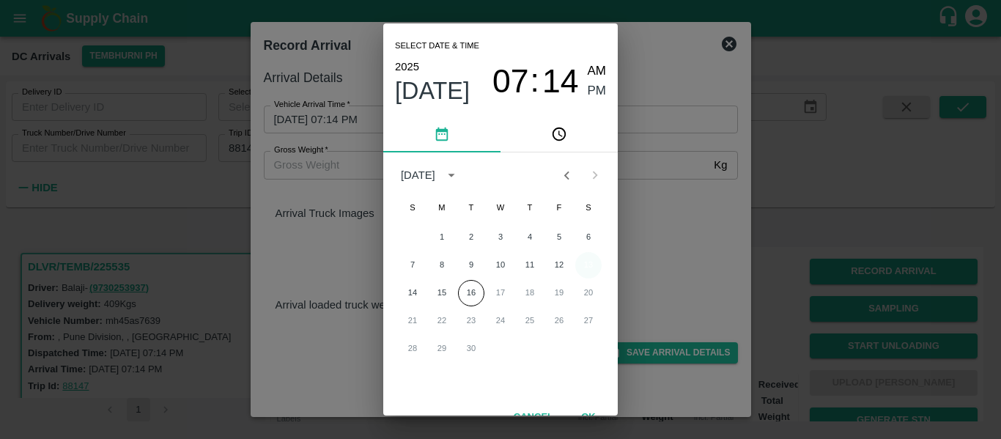
click at [580, 259] on button "13" at bounding box center [588, 265] width 26 height 26
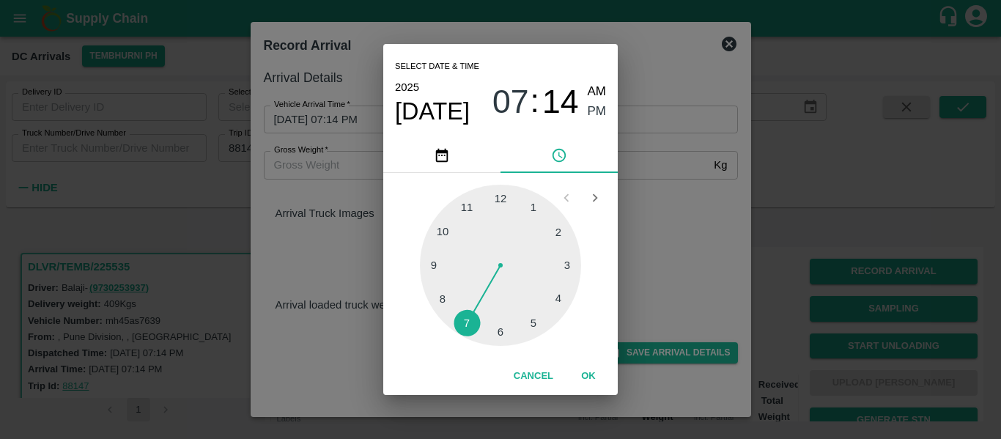
click at [495, 332] on div at bounding box center [500, 265] width 161 height 161
click at [503, 204] on div at bounding box center [500, 265] width 161 height 161
type input "[DATE] 06:00 PM"
click at [597, 113] on span "PM" at bounding box center [597, 112] width 19 height 20
click at [598, 369] on button "OK" at bounding box center [588, 377] width 47 height 26
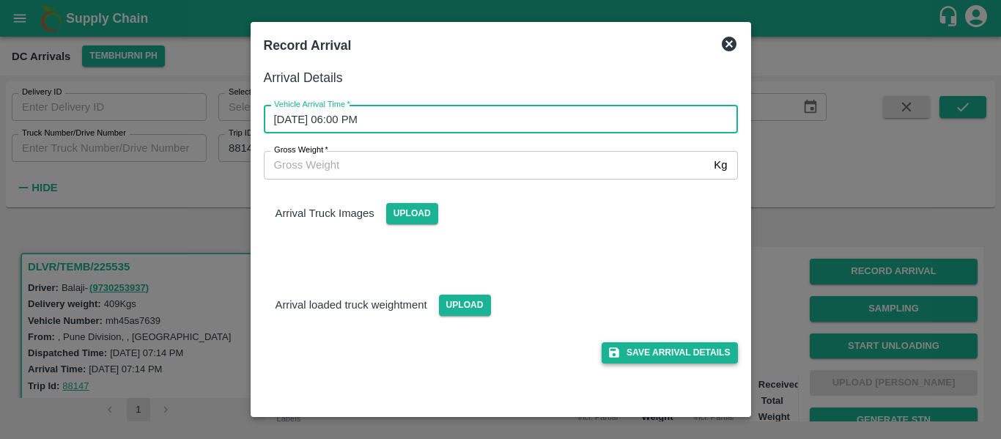
click at [704, 352] on button "Save Arrival Details" at bounding box center [670, 352] width 136 height 21
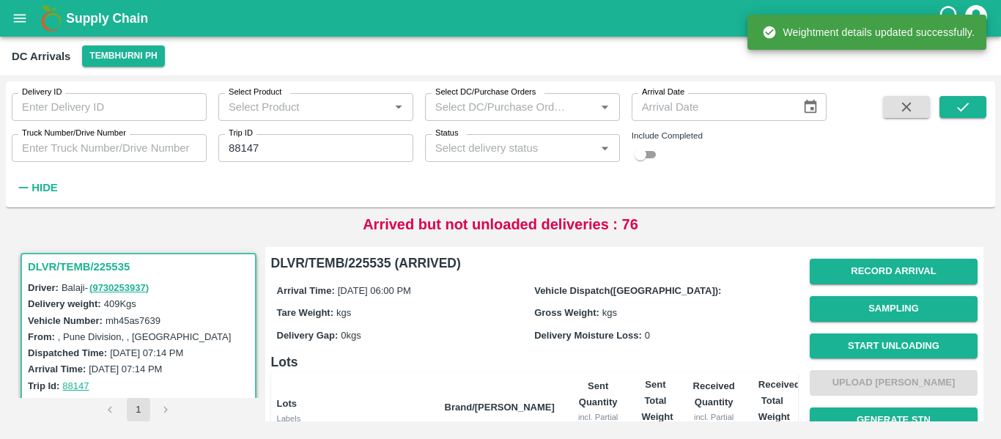
click at [842, 361] on span "Start Unloading" at bounding box center [894, 346] width 168 height 37
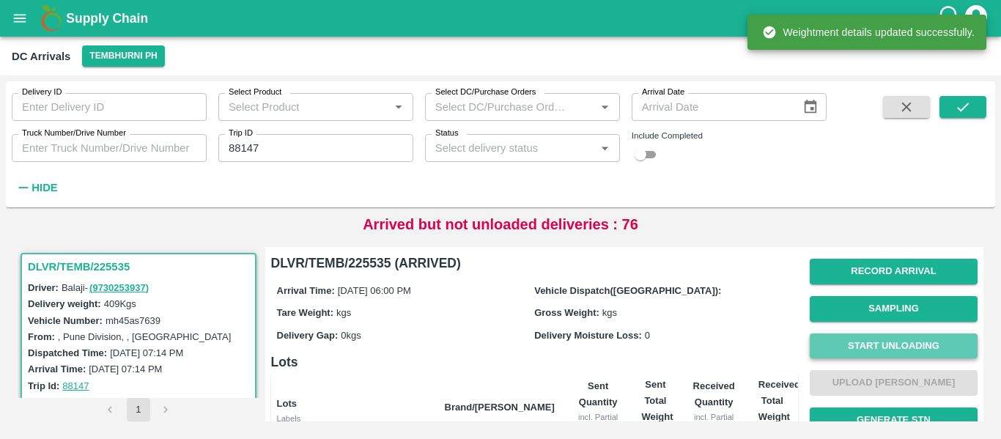
click at [844, 355] on button "Start Unloading" at bounding box center [894, 346] width 168 height 26
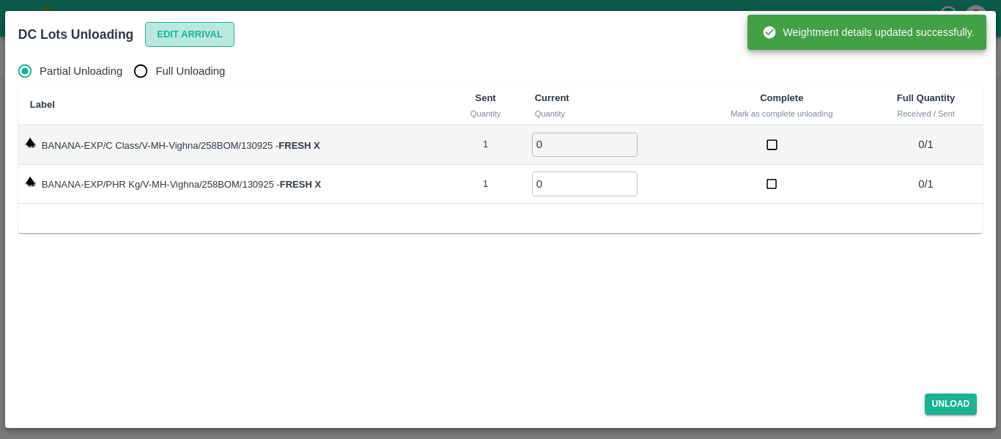
click at [195, 43] on button "Edit Arrival" at bounding box center [189, 35] width 89 height 26
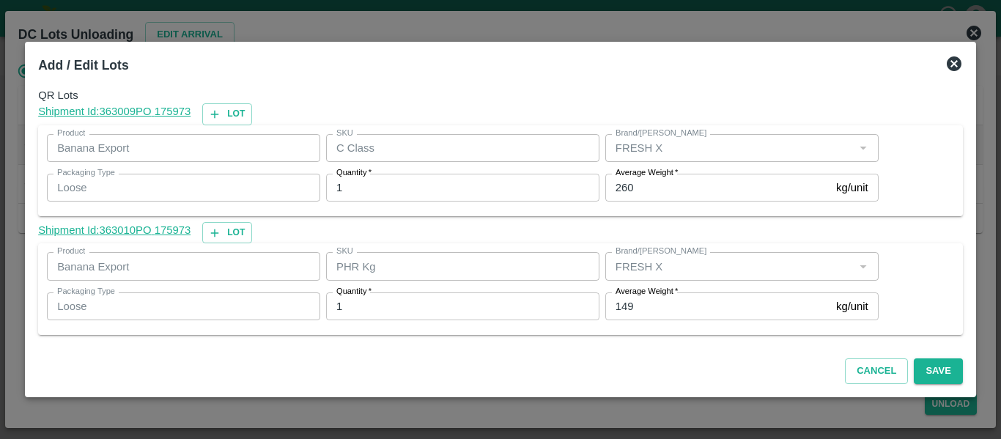
click at [638, 314] on input "149" at bounding box center [717, 306] width 225 height 28
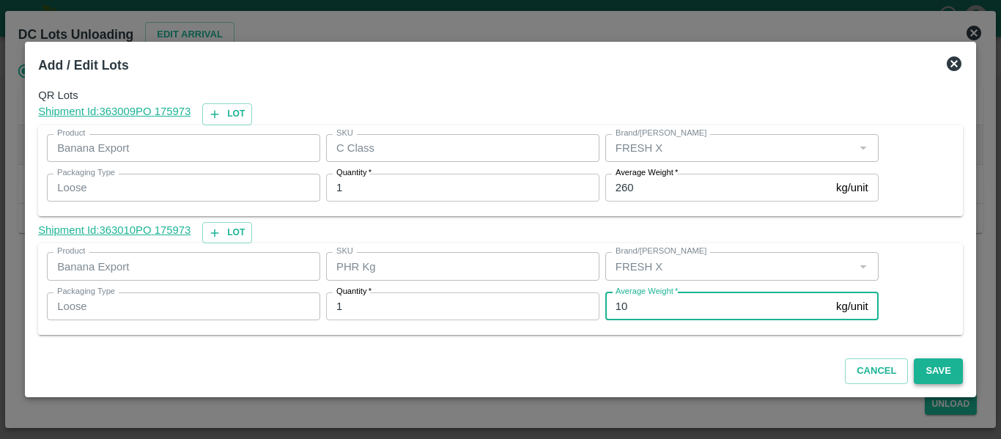
type input "10"
click at [948, 369] on button "Save" at bounding box center [938, 371] width 48 height 26
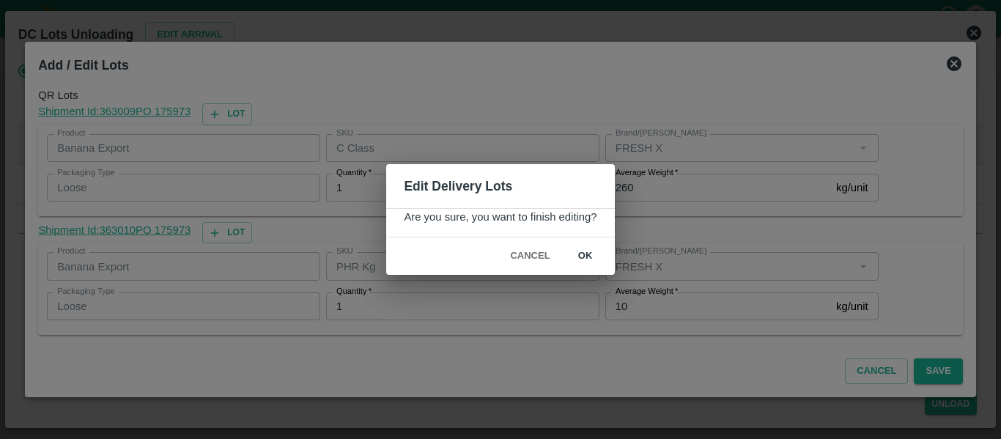
click at [586, 250] on button "ok" at bounding box center [585, 256] width 47 height 26
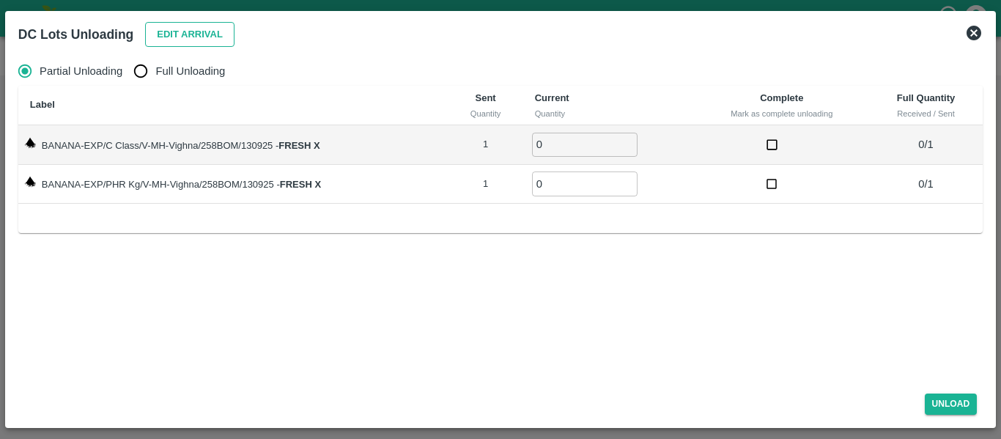
click at [168, 32] on button "Edit Arrival" at bounding box center [189, 35] width 89 height 26
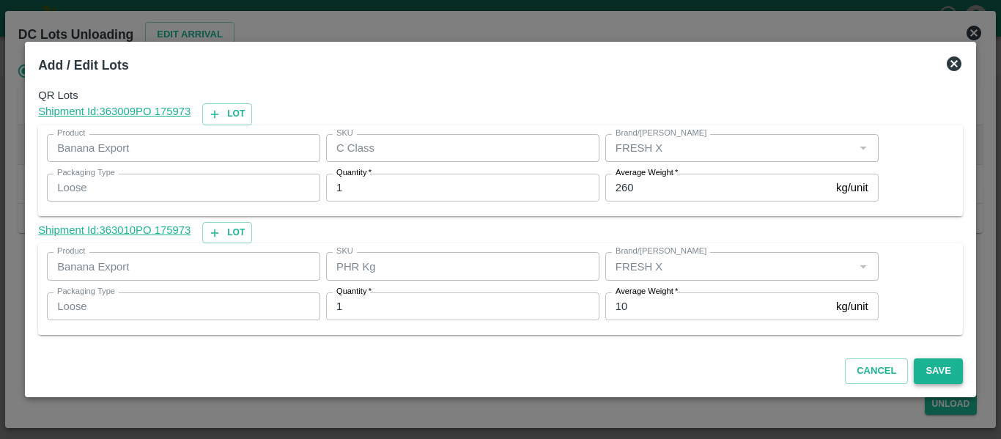
click at [934, 377] on button "Save" at bounding box center [938, 371] width 48 height 26
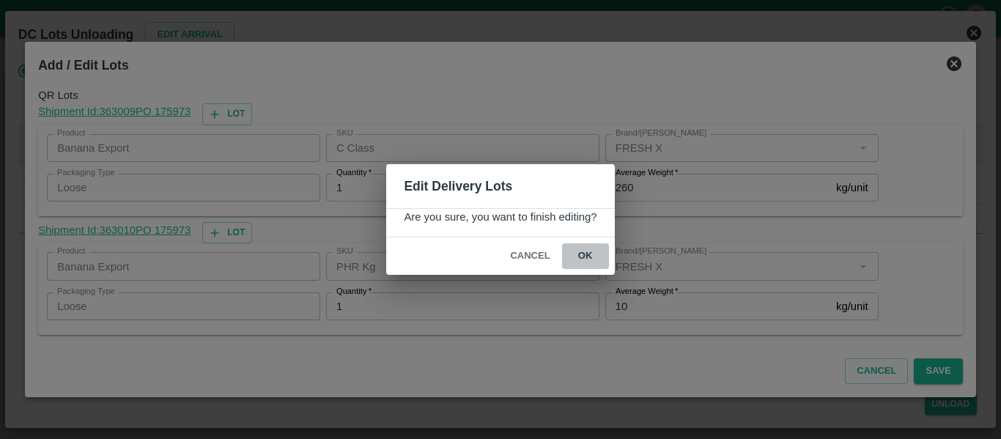
click at [588, 264] on button "ok" at bounding box center [585, 256] width 47 height 26
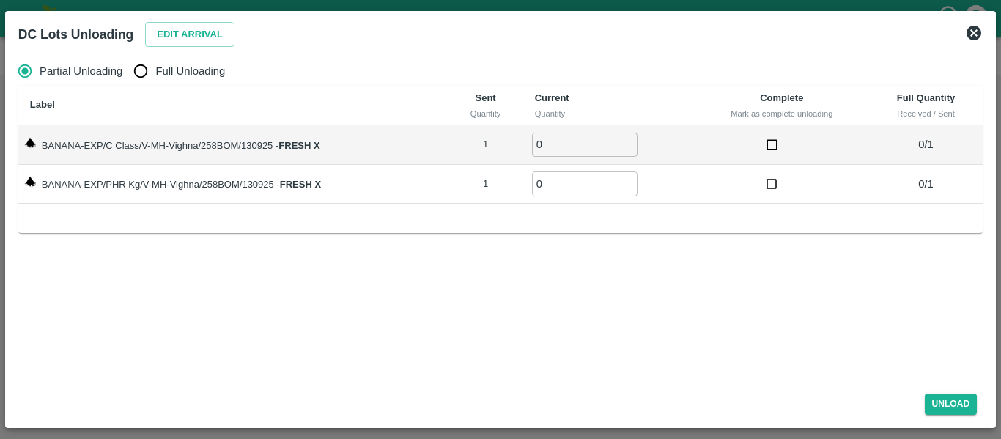
click at [176, 67] on span "Full Unloading" at bounding box center [190, 71] width 70 height 16
click at [155, 67] on input "Full Unloading" at bounding box center [140, 70] width 29 height 29
radio input "true"
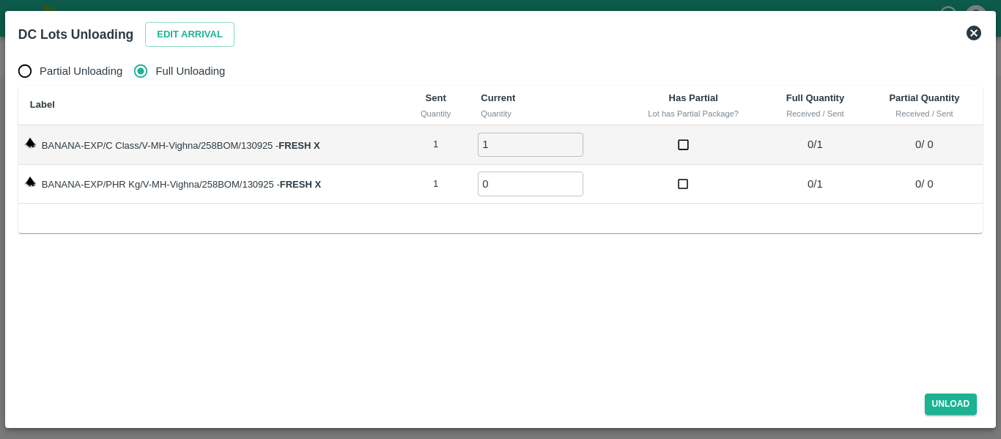
type input "1"
click at [575, 140] on input "1" at bounding box center [531, 145] width 106 height 24
type input "1"
click at [575, 179] on input "1" at bounding box center [531, 184] width 106 height 24
click at [954, 398] on button "Unload" at bounding box center [951, 404] width 53 height 21
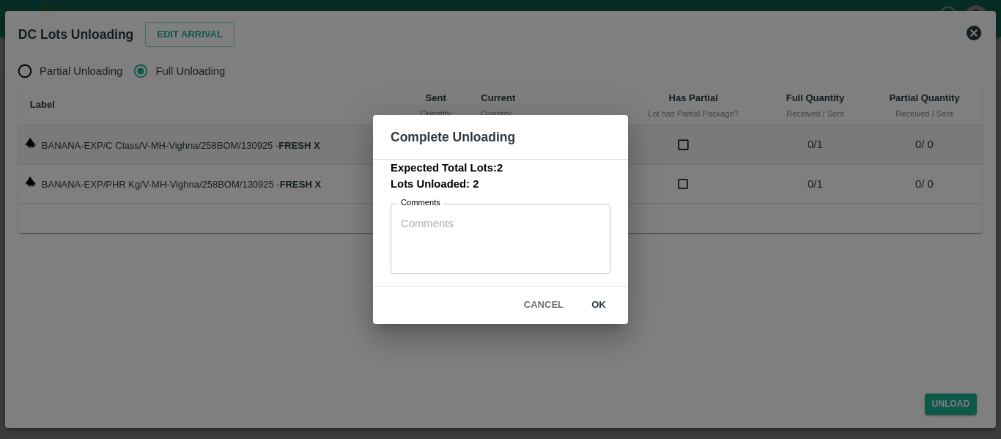
click at [586, 302] on button "ok" at bounding box center [598, 305] width 47 height 26
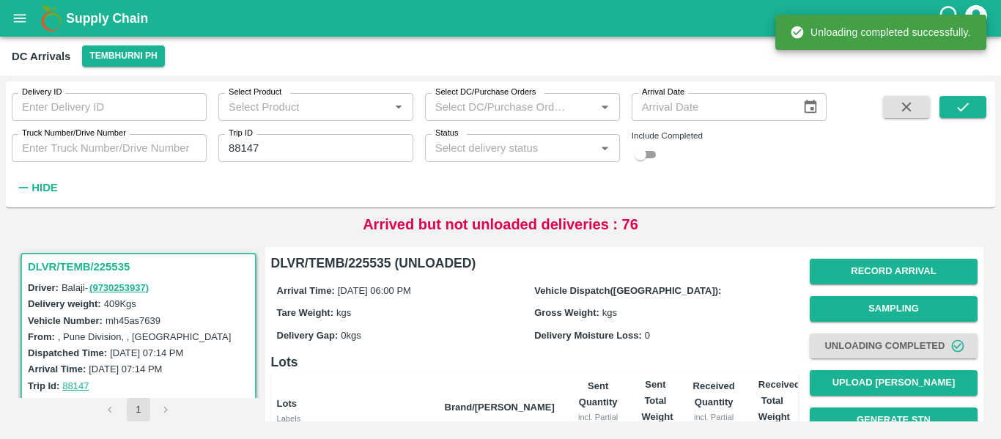
scroll to position [188, 0]
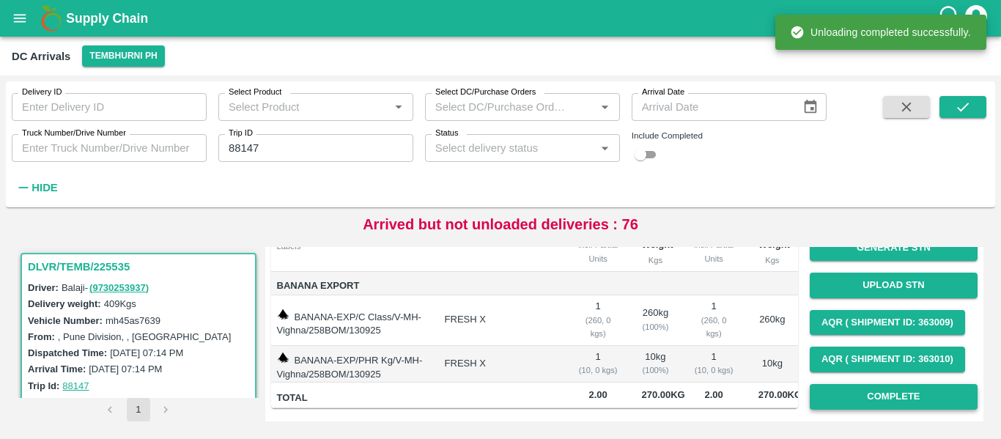
click at [910, 384] on button "Complete" at bounding box center [894, 397] width 168 height 26
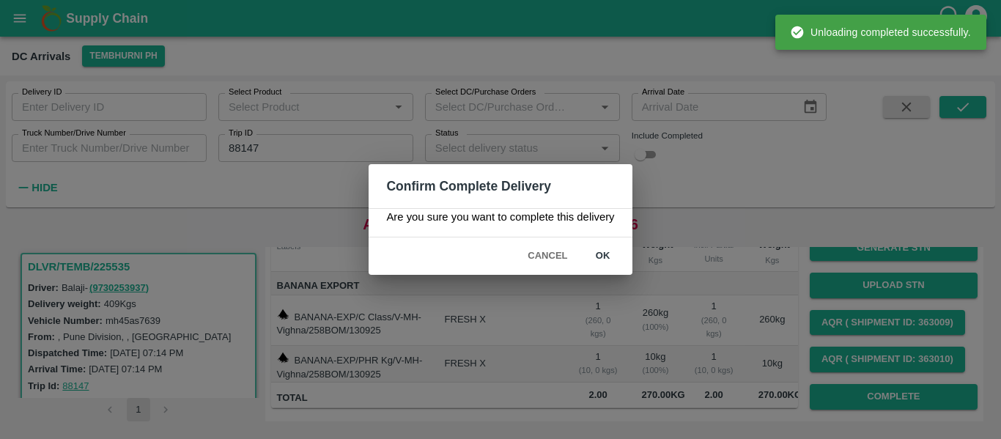
click at [602, 259] on button "ok" at bounding box center [603, 256] width 47 height 26
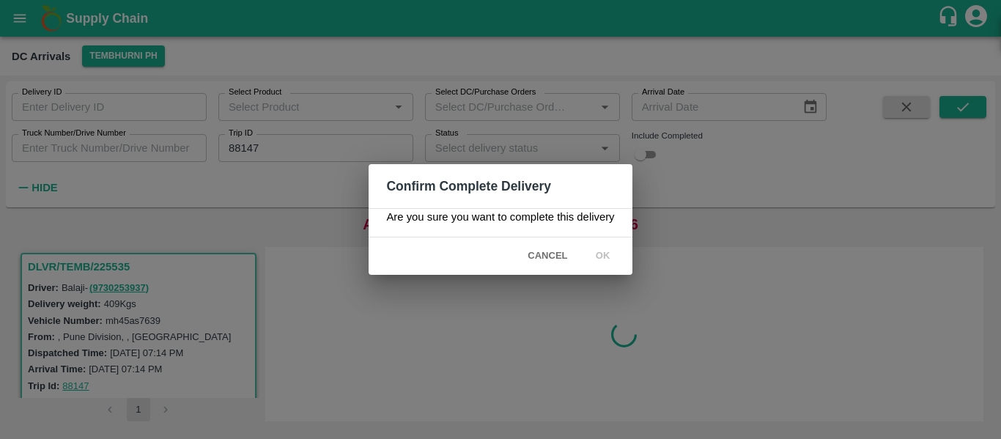
scroll to position [0, 0]
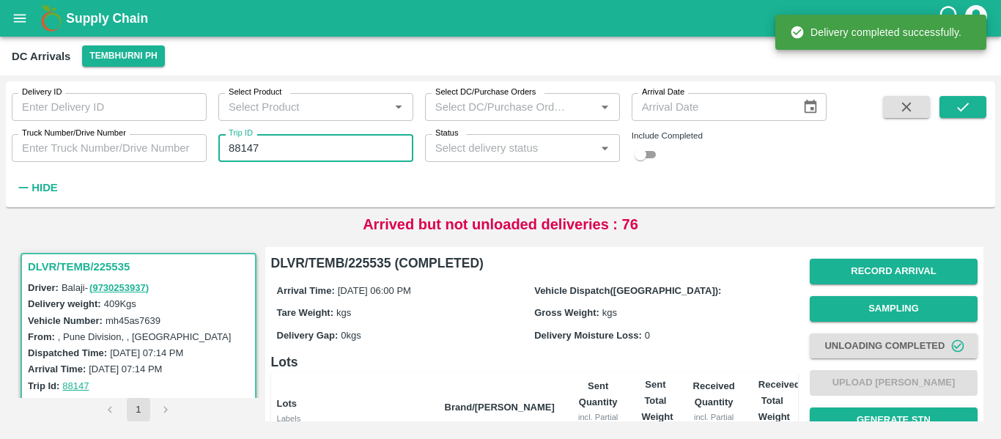
click at [243, 152] on input "88147" at bounding box center [315, 148] width 195 height 28
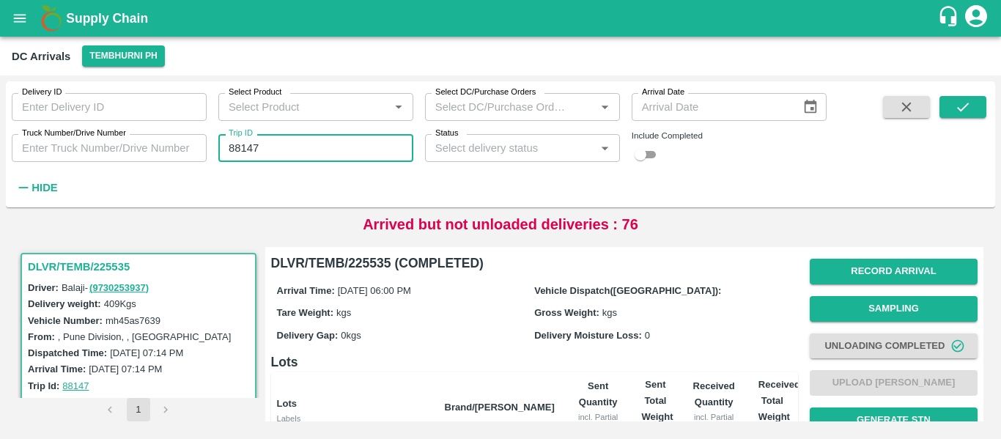
paste input "text"
type input "88251"
click at [960, 111] on icon "submit" at bounding box center [963, 107] width 16 height 16
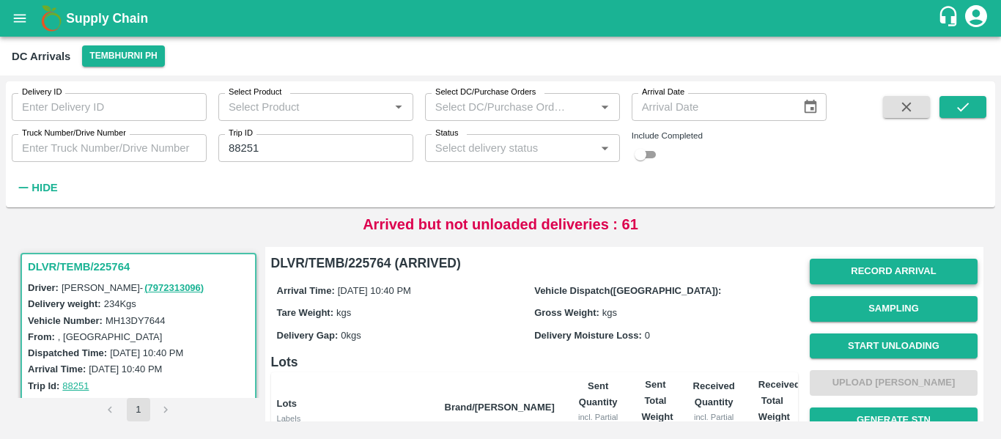
click at [910, 268] on button "Record Arrival" at bounding box center [894, 272] width 168 height 26
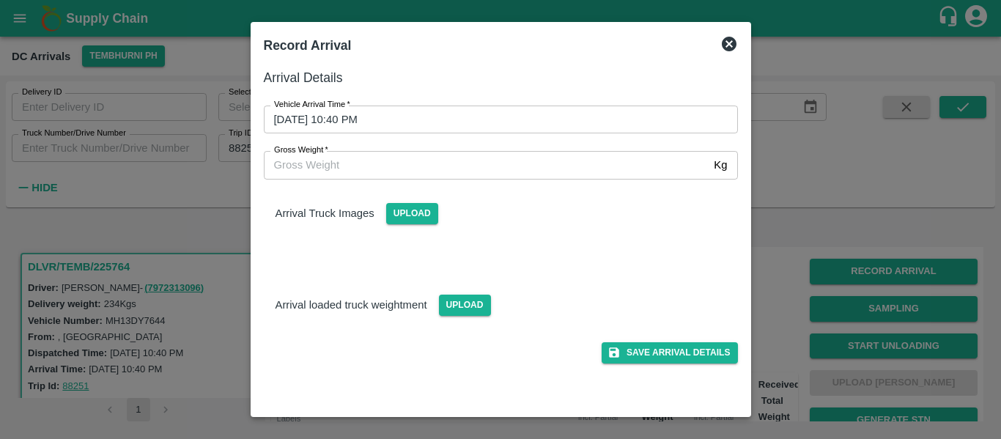
click at [424, 130] on input "[DATE] 10:40 PM" at bounding box center [496, 120] width 464 height 28
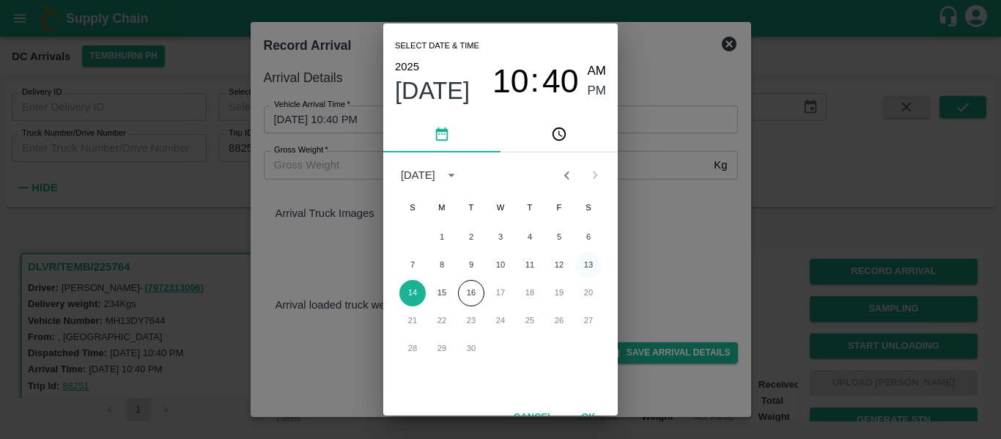
click at [583, 264] on button "13" at bounding box center [588, 265] width 26 height 26
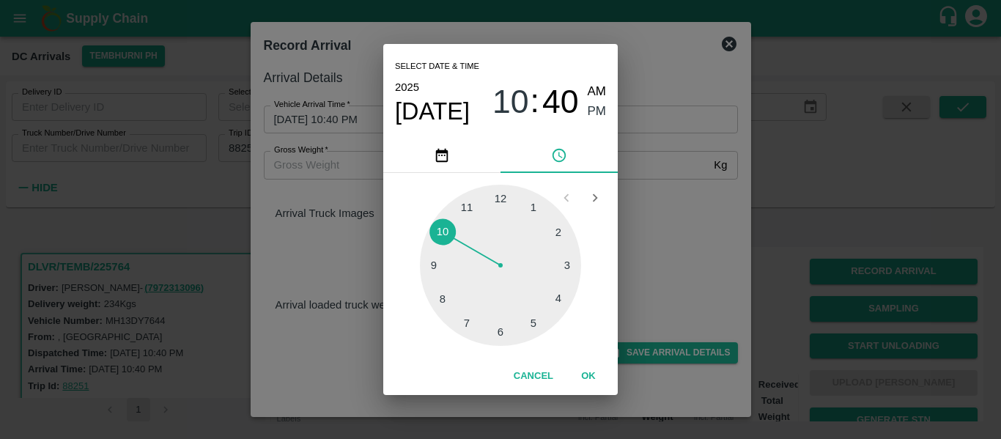
click at [506, 328] on div at bounding box center [500, 265] width 161 height 161
type input "[DATE] 06:40 PM"
click at [448, 296] on div at bounding box center [500, 265] width 161 height 161
click at [605, 115] on span "PM" at bounding box center [597, 112] width 19 height 20
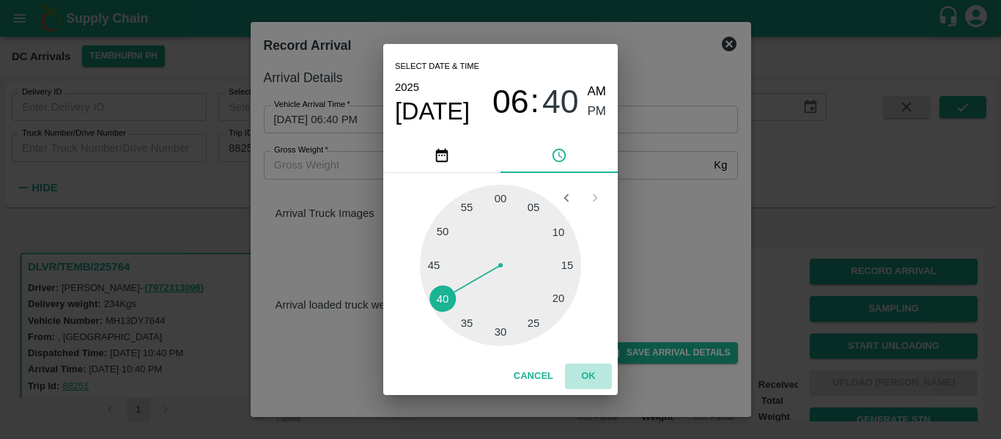
click at [597, 366] on button "OK" at bounding box center [588, 377] width 47 height 26
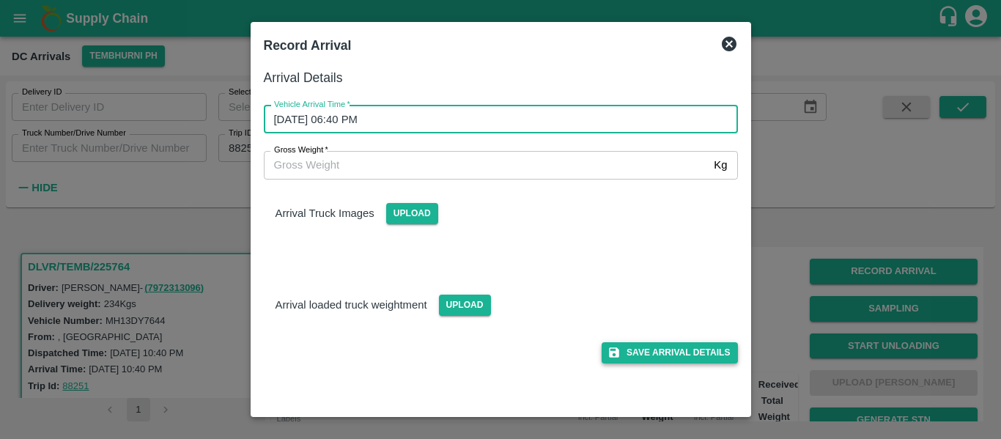
click at [667, 357] on button "Save Arrival Details" at bounding box center [670, 352] width 136 height 21
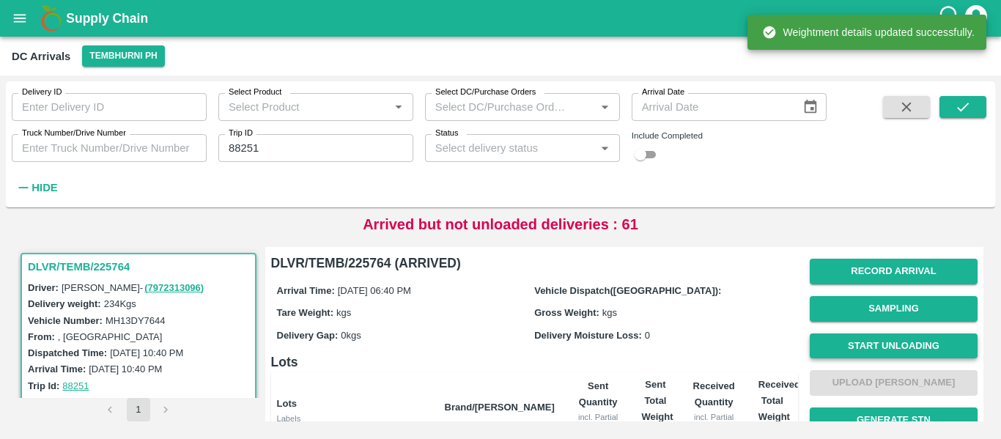
click at [851, 351] on button "Start Unloading" at bounding box center [894, 346] width 168 height 26
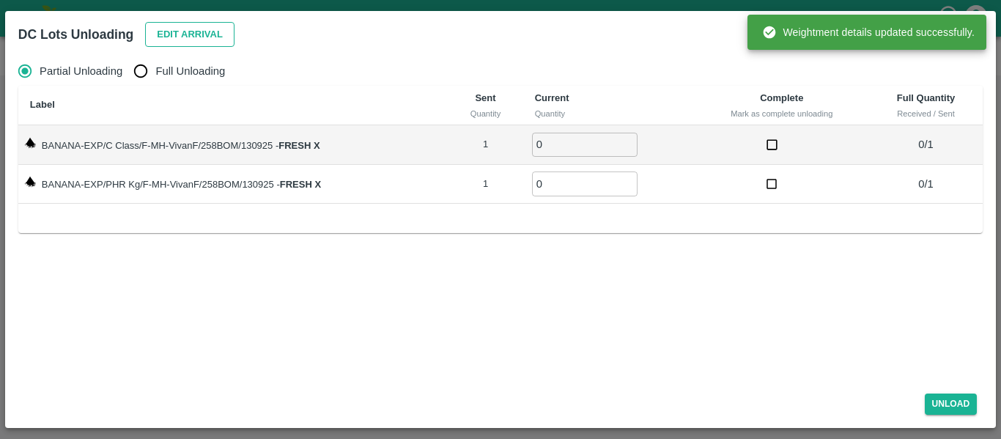
click at [168, 32] on button "Edit Arrival" at bounding box center [189, 35] width 89 height 26
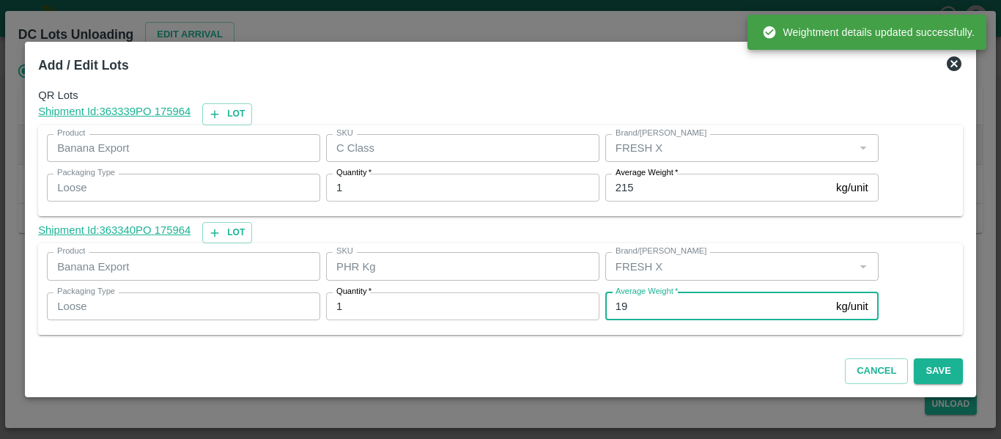
click at [649, 314] on input "19" at bounding box center [717, 306] width 225 height 28
type input "1"
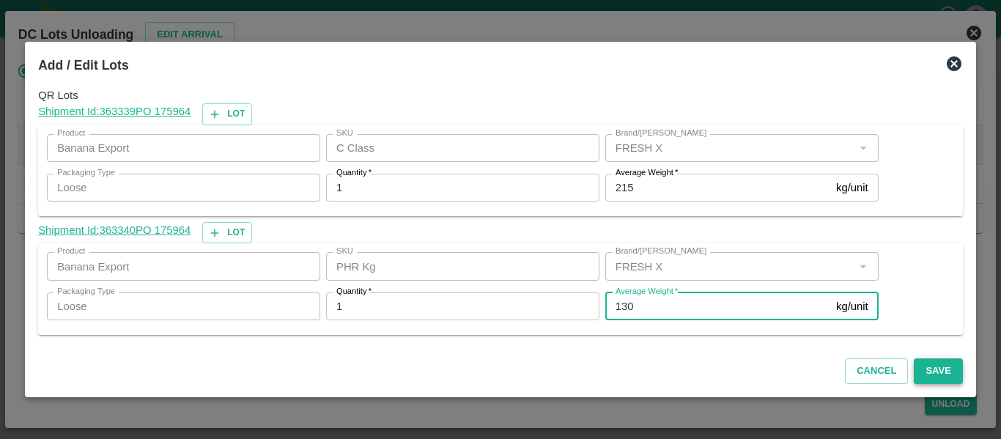
type input "130"
click at [930, 377] on button "Save" at bounding box center [938, 371] width 48 height 26
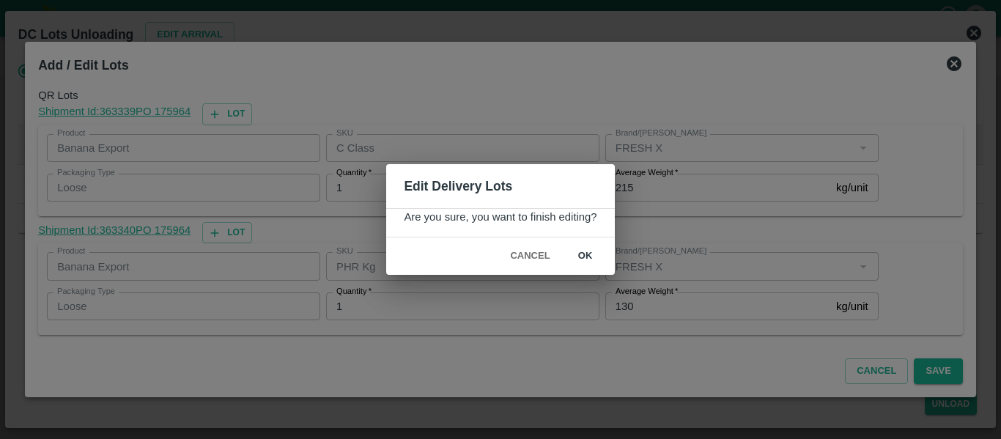
click at [581, 255] on button "ok" at bounding box center [585, 256] width 47 height 26
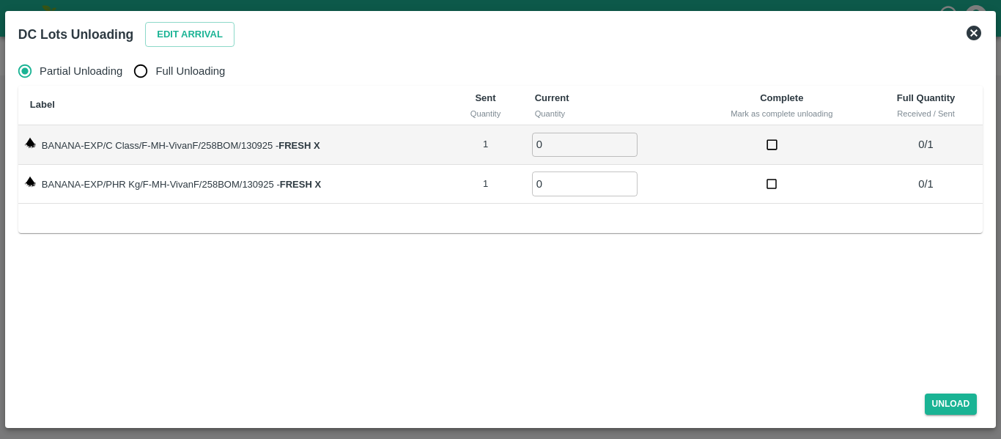
click at [158, 75] on span "Full Unloading" at bounding box center [190, 71] width 70 height 16
click at [155, 75] on input "Full Unloading" at bounding box center [140, 70] width 29 height 29
radio input "true"
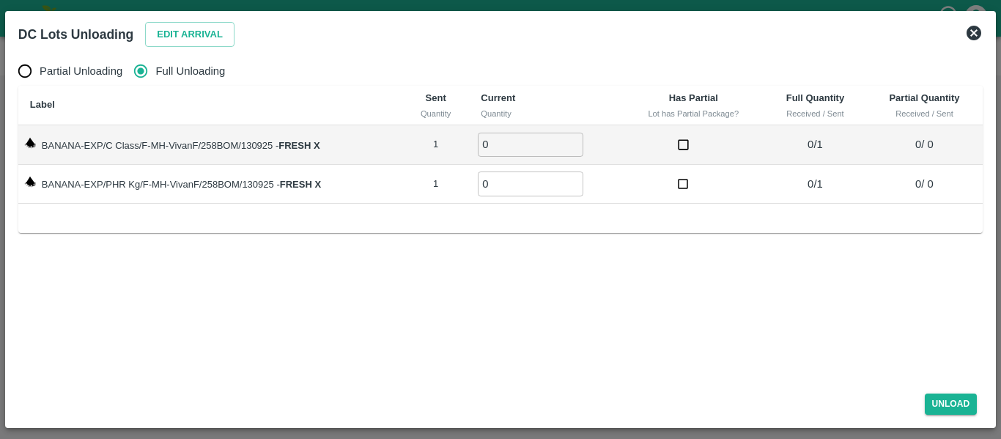
click at [572, 138] on input "0" at bounding box center [531, 145] width 106 height 24
type input "1"
click at [575, 139] on input "1" at bounding box center [531, 145] width 106 height 24
type input "1"
click at [575, 180] on input "1" at bounding box center [531, 184] width 106 height 24
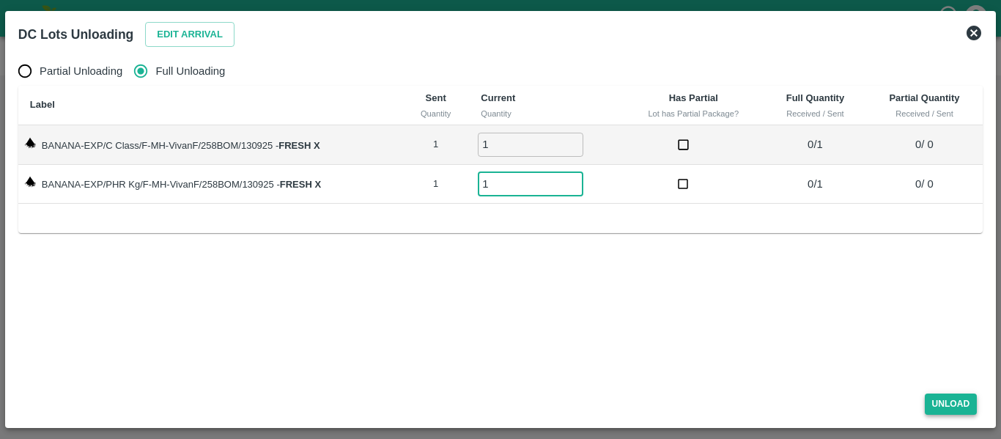
click at [946, 407] on button "Unload" at bounding box center [951, 404] width 53 height 21
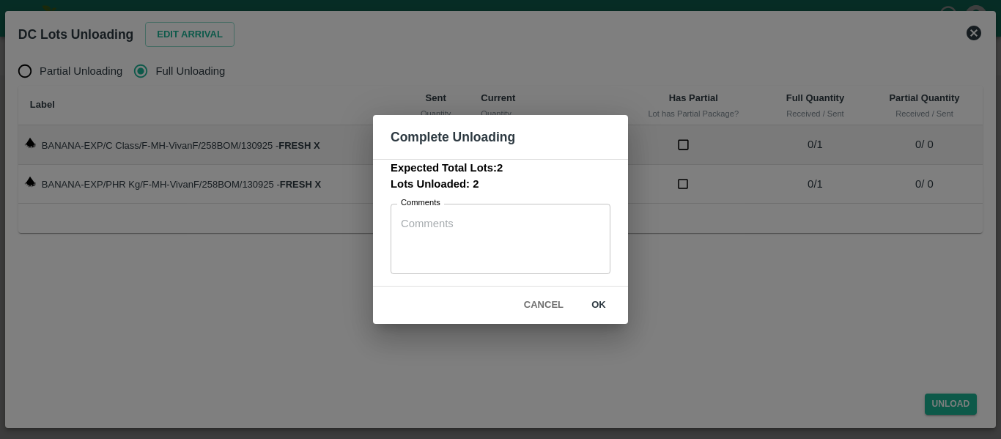
click at [602, 307] on button "ok" at bounding box center [598, 305] width 47 height 26
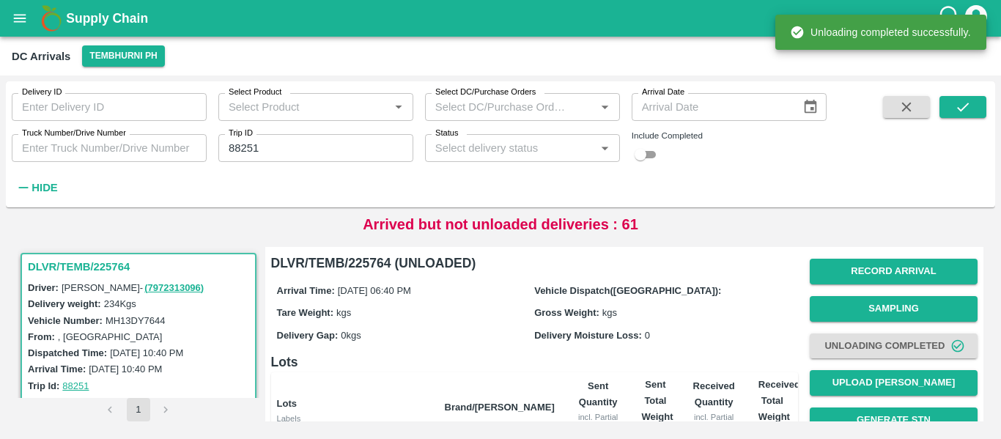
scroll to position [202, 0]
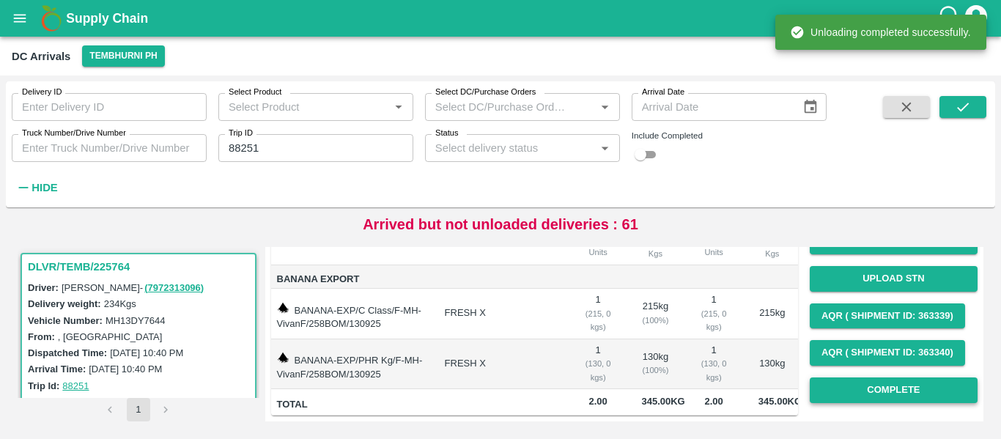
click at [891, 377] on button "Complete" at bounding box center [894, 390] width 168 height 26
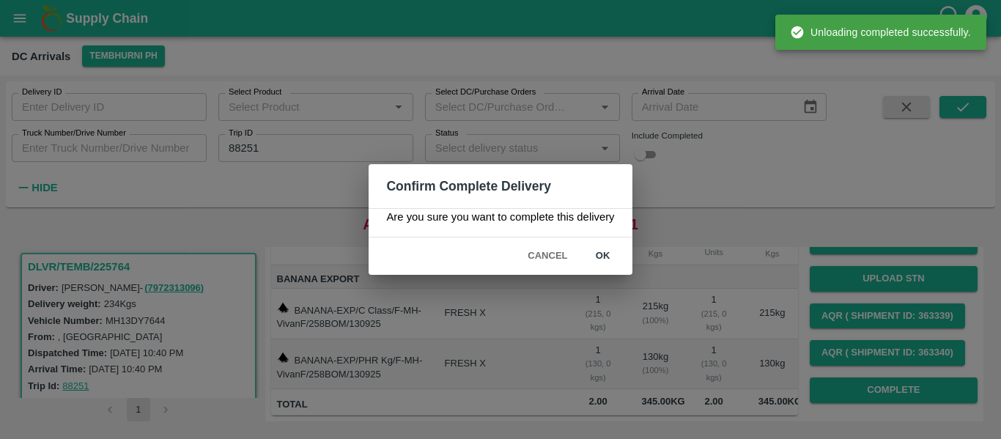
click at [613, 254] on button "ok" at bounding box center [603, 256] width 47 height 26
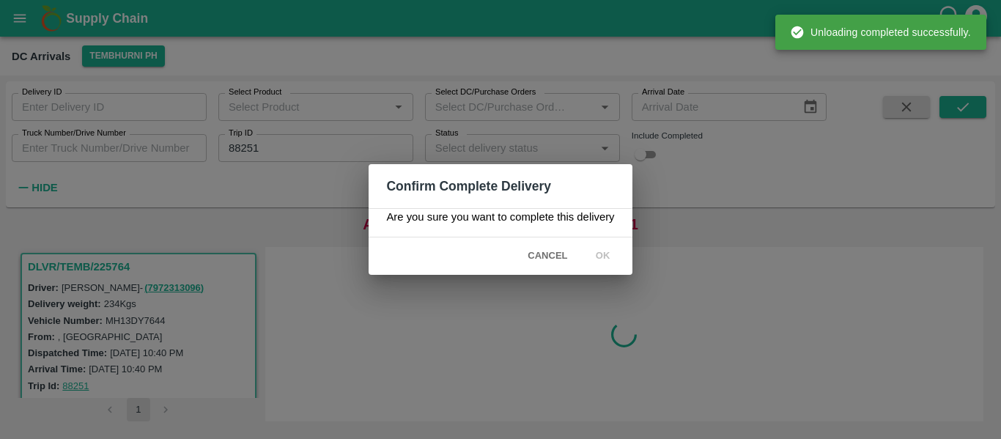
scroll to position [0, 0]
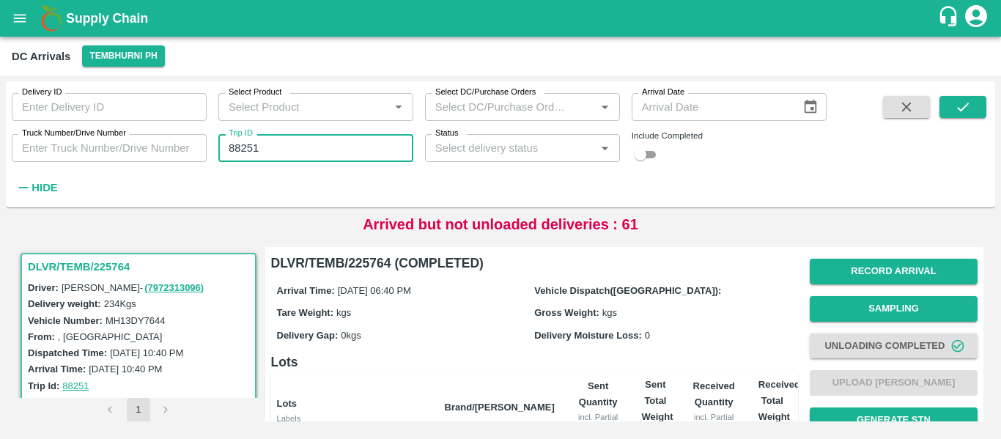
click at [319, 146] on input "88251" at bounding box center [315, 148] width 195 height 28
paste input "text"
type input "88146"
click at [947, 104] on button "submit" at bounding box center [963, 107] width 47 height 22
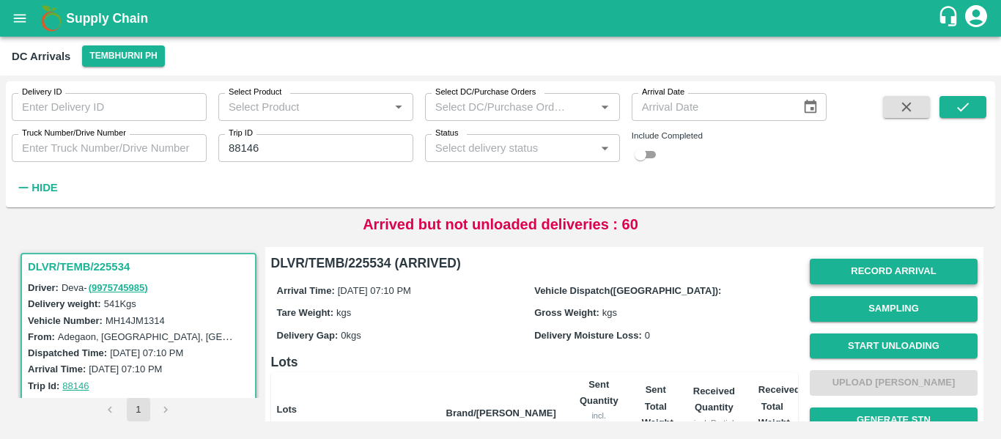
click at [844, 272] on button "Record Arrival" at bounding box center [894, 272] width 168 height 26
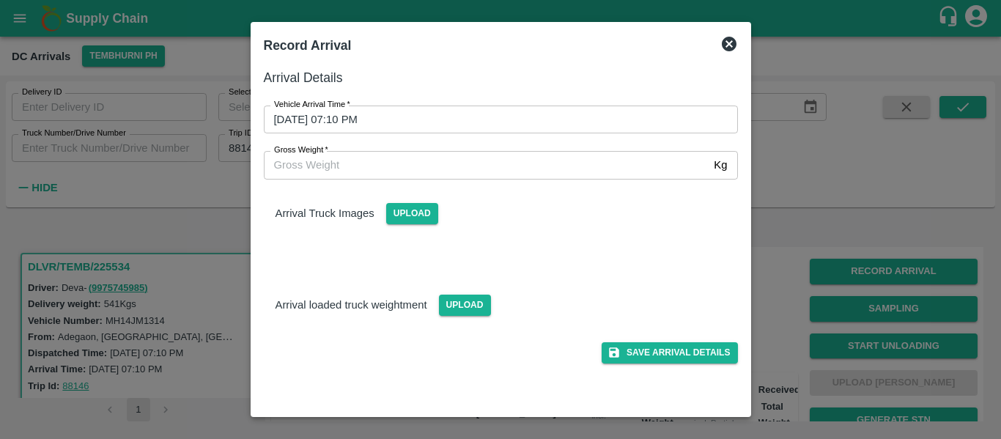
click at [410, 129] on input "13/09/2025 07:10 PM" at bounding box center [496, 120] width 464 height 28
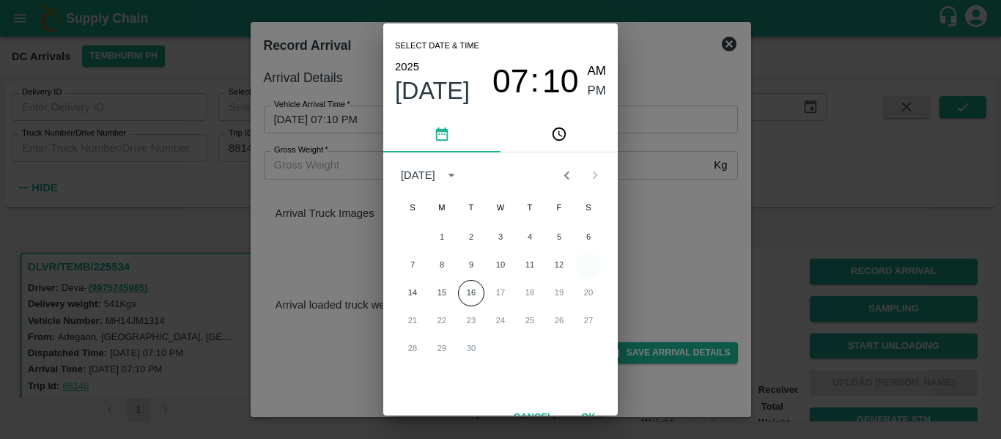
click at [576, 269] on button "13" at bounding box center [588, 265] width 26 height 26
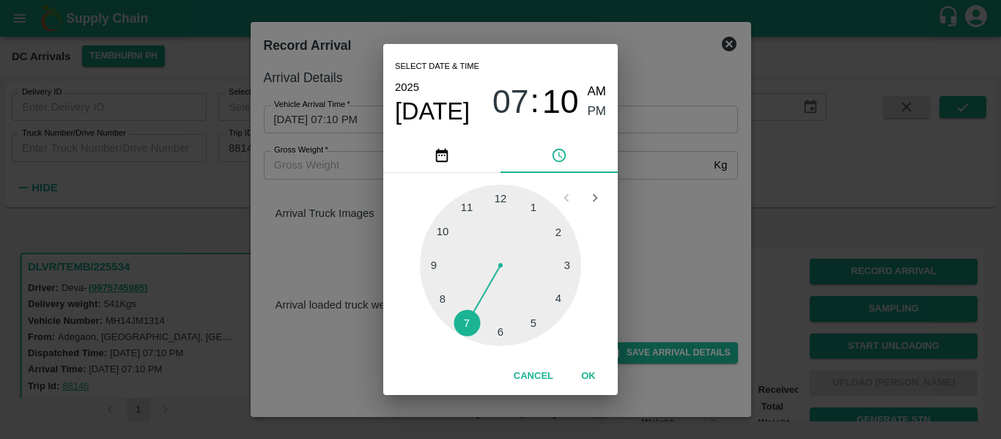
click at [498, 328] on div at bounding box center [500, 265] width 161 height 161
type input "13/09/2025 06:10 PM"
click at [563, 233] on div at bounding box center [500, 265] width 161 height 161
click at [588, 107] on span "PM" at bounding box center [597, 112] width 19 height 20
click at [595, 372] on button "OK" at bounding box center [588, 377] width 47 height 26
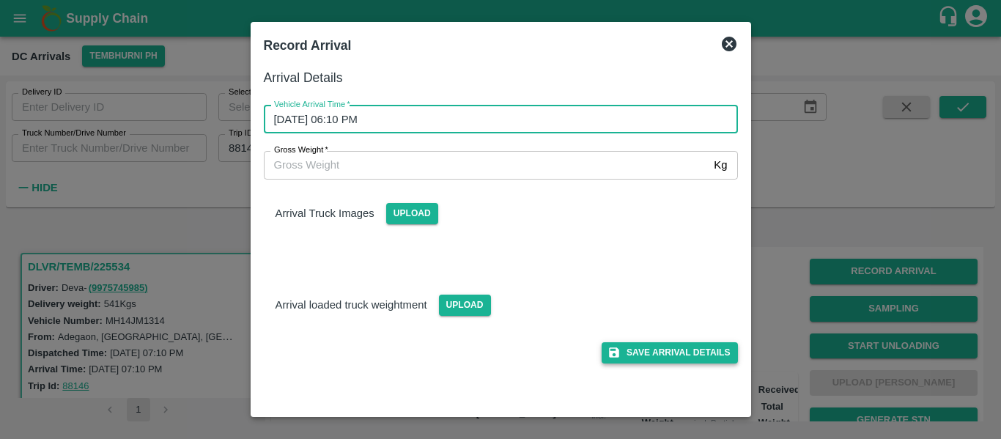
click at [685, 354] on button "Save Arrival Details" at bounding box center [670, 352] width 136 height 21
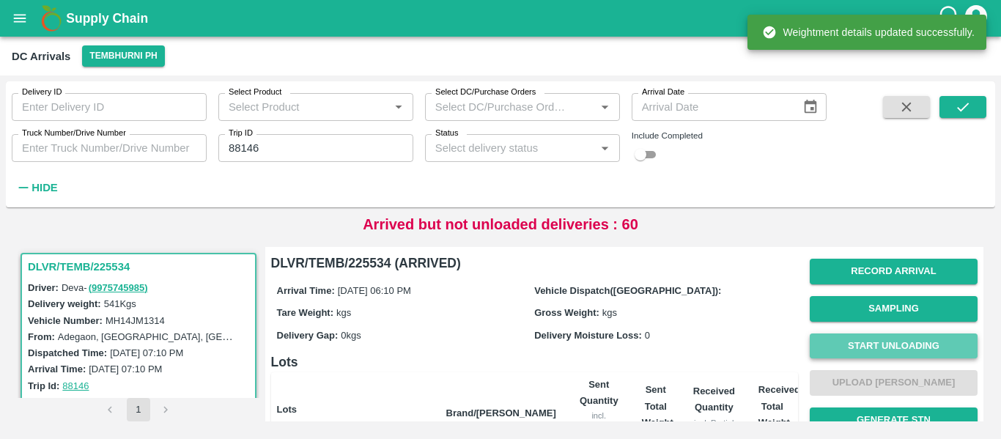
click at [896, 344] on button "Start Unloading" at bounding box center [894, 346] width 168 height 26
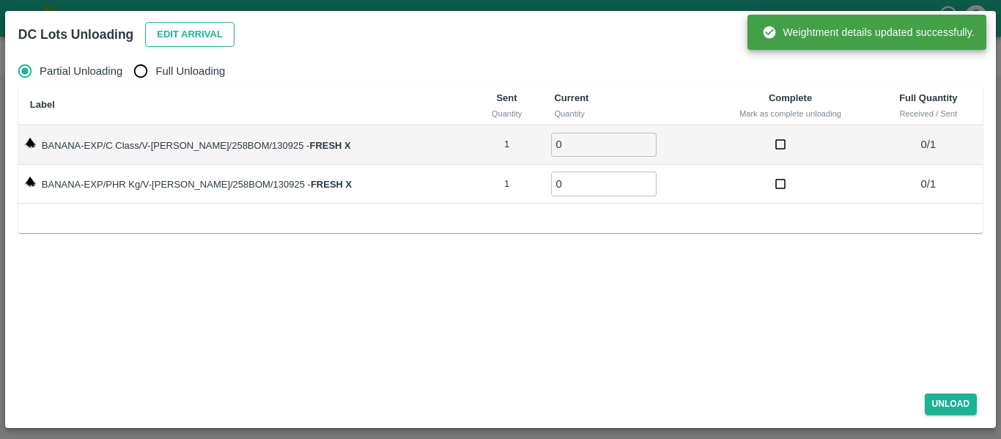
click at [196, 32] on button "Edit Arrival" at bounding box center [189, 35] width 89 height 26
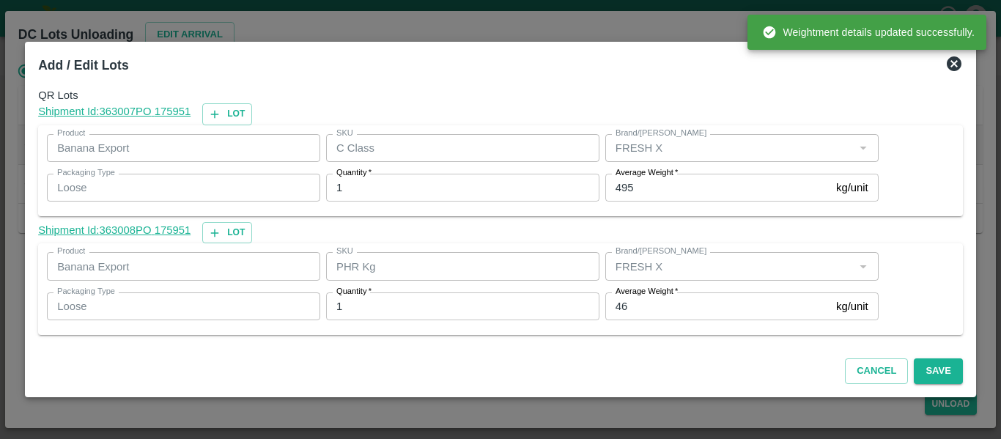
click at [651, 316] on input "46" at bounding box center [717, 306] width 225 height 28
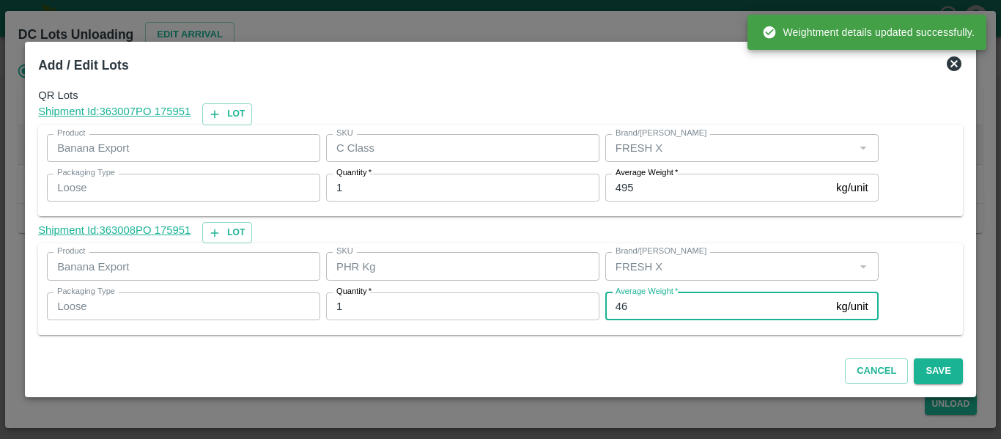
type input "4"
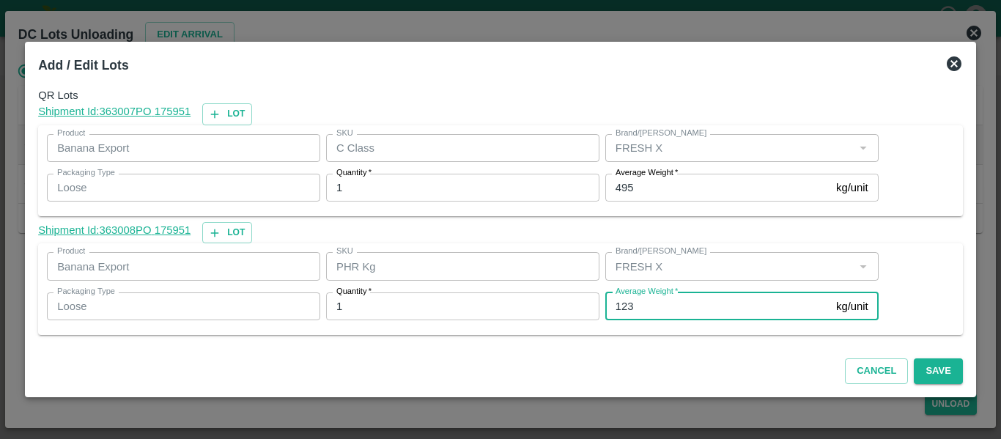
type input "123"
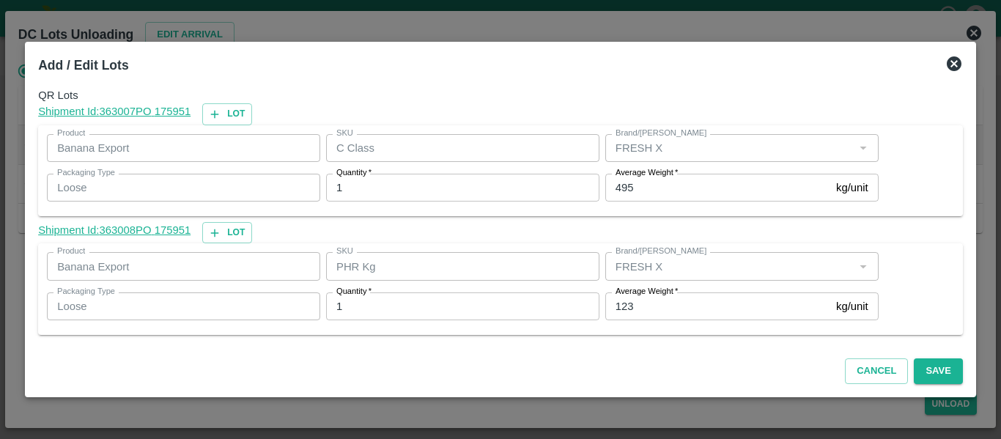
click at [962, 372] on div "Cancel Save" at bounding box center [500, 368] width 937 height 43
click at [955, 372] on button "Save" at bounding box center [938, 371] width 48 height 26
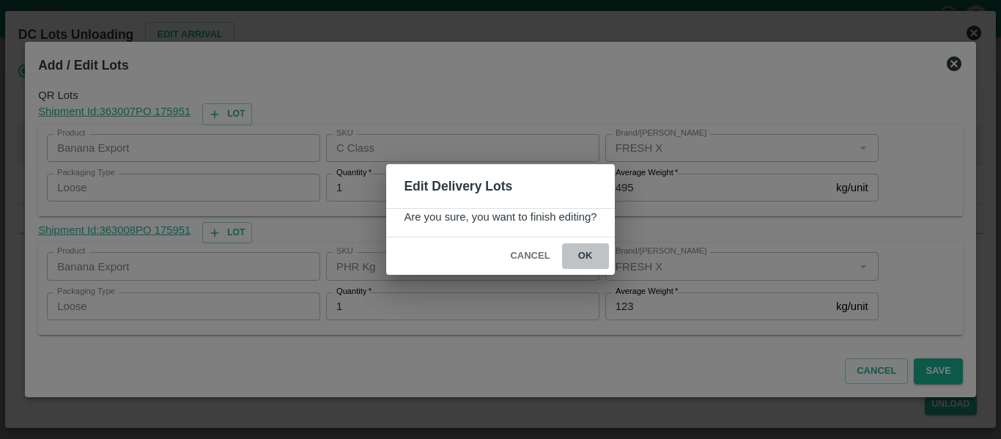
click at [594, 262] on button "ok" at bounding box center [585, 256] width 47 height 26
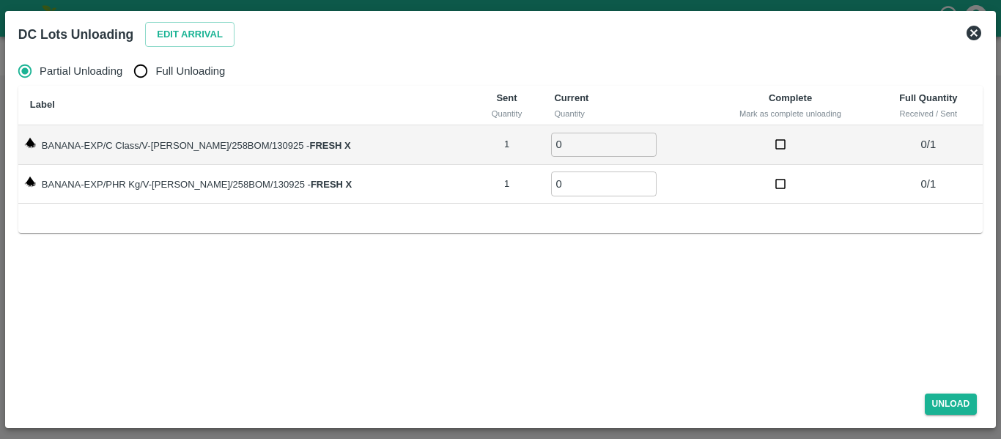
click at [130, 79] on input "Full Unloading" at bounding box center [140, 70] width 29 height 29
radio input "true"
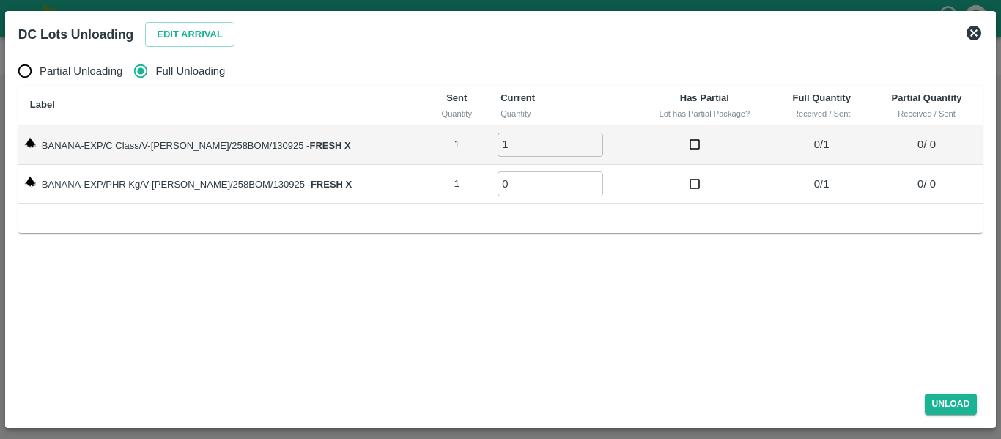
type input "1"
click at [575, 142] on input "1" at bounding box center [551, 145] width 106 height 24
type input "1"
click at [576, 181] on input "1" at bounding box center [551, 184] width 106 height 24
click at [964, 401] on button "Unload" at bounding box center [951, 404] width 53 height 21
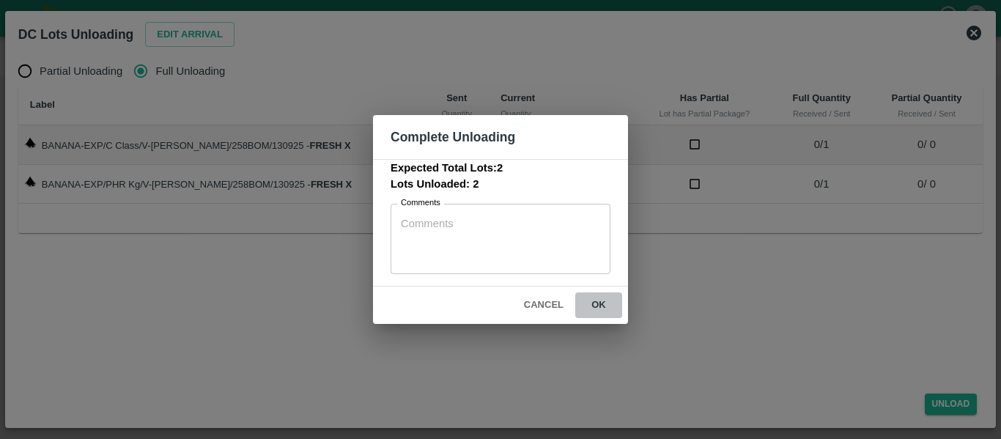
click at [594, 298] on button "ok" at bounding box center [598, 305] width 47 height 26
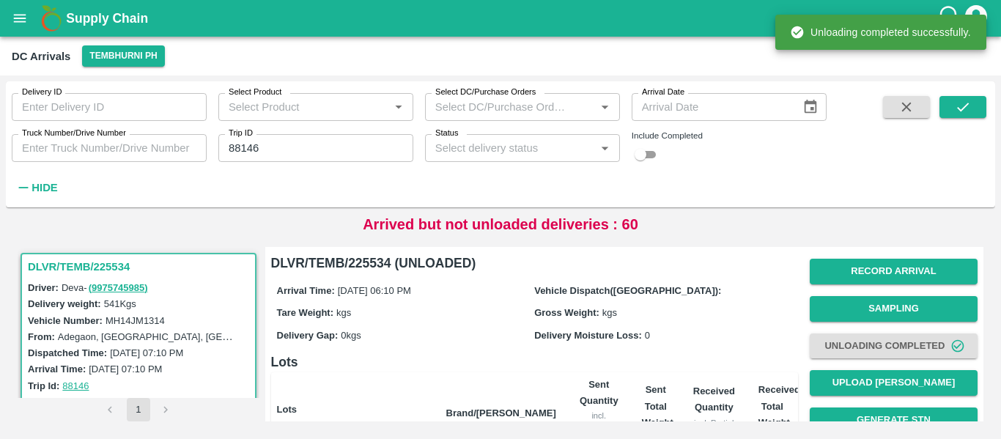
scroll to position [202, 0]
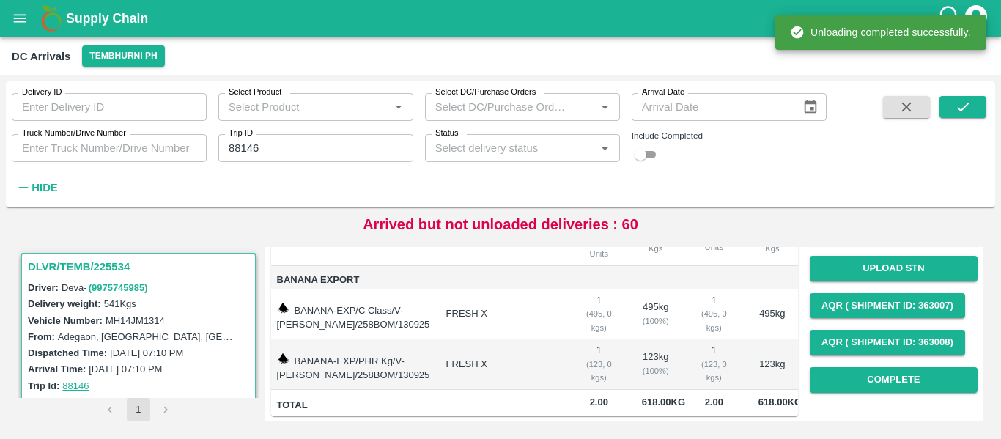
click at [993, 376] on div "DLVR/TEMB/225534 Driver: Deva - ( 9975745985 ) Delivery weight: 541 Kgs Vehicle…" at bounding box center [500, 334] width 989 height 198
click at [931, 367] on button "Complete" at bounding box center [894, 380] width 168 height 26
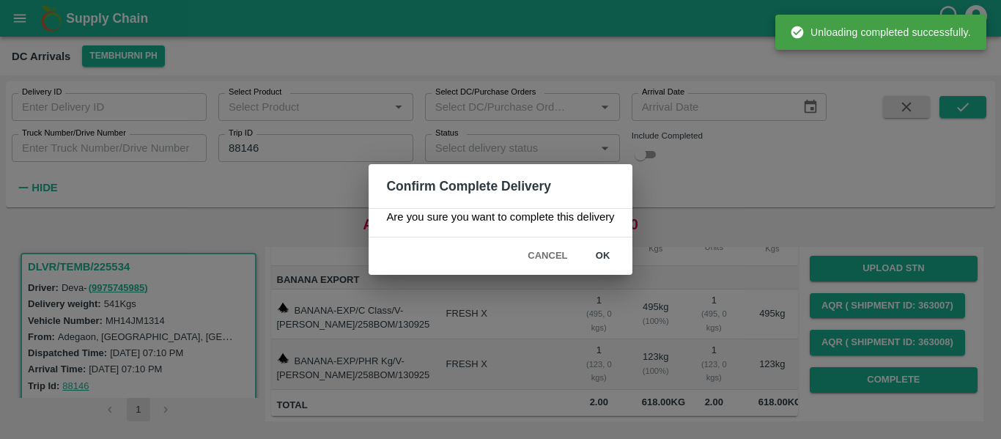
click at [610, 257] on button "ok" at bounding box center [603, 256] width 47 height 26
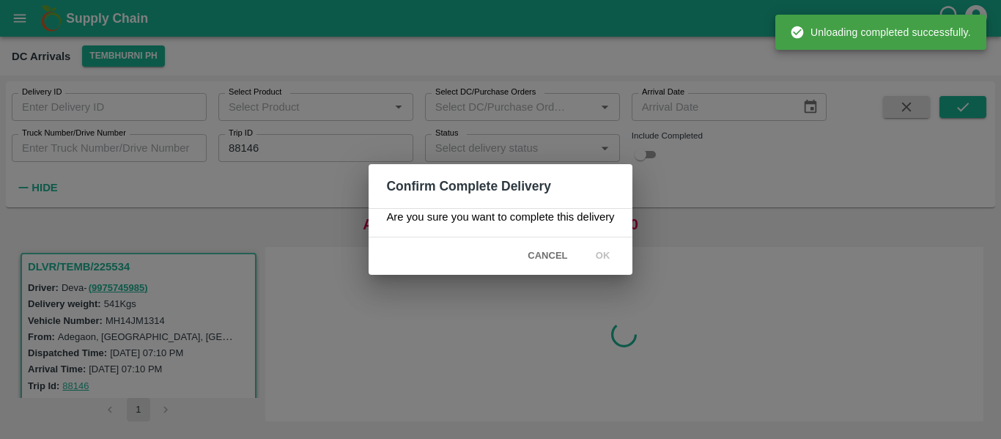
scroll to position [0, 0]
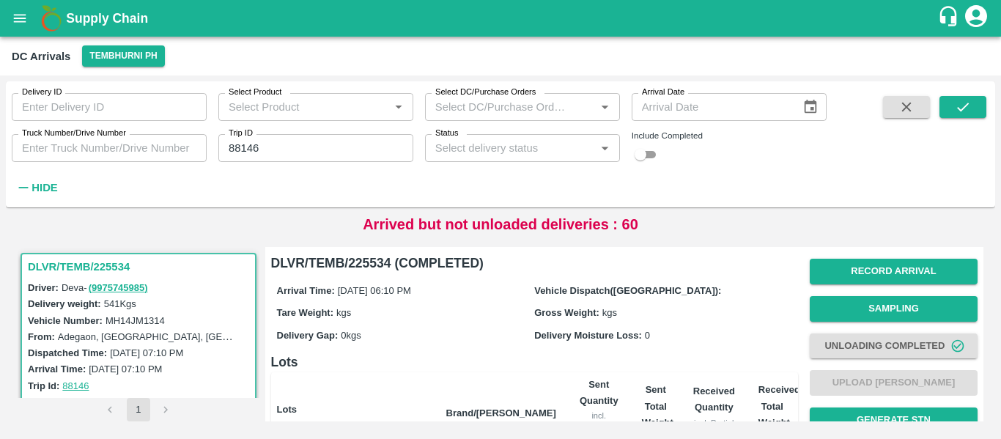
click at [270, 147] on input "88146" at bounding box center [315, 148] width 195 height 28
paste input "text"
type input "88136"
click at [955, 108] on icon "submit" at bounding box center [963, 107] width 16 height 16
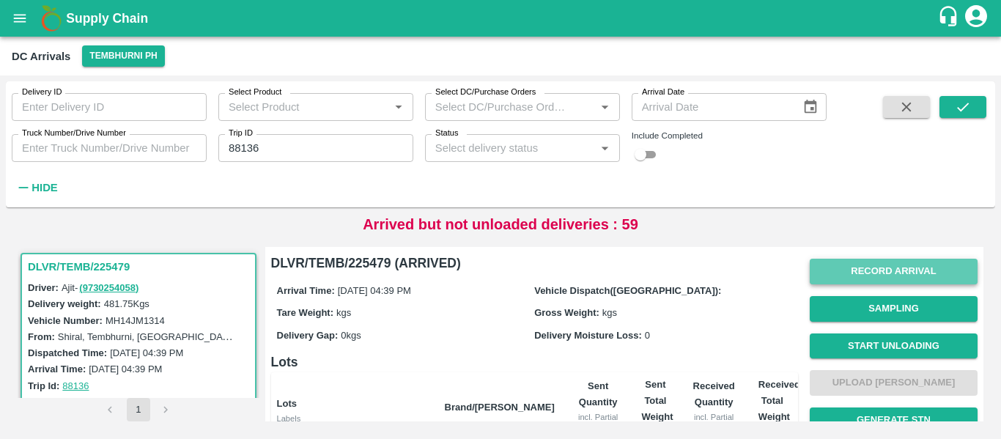
click at [887, 273] on button "Record Arrival" at bounding box center [894, 272] width 168 height 26
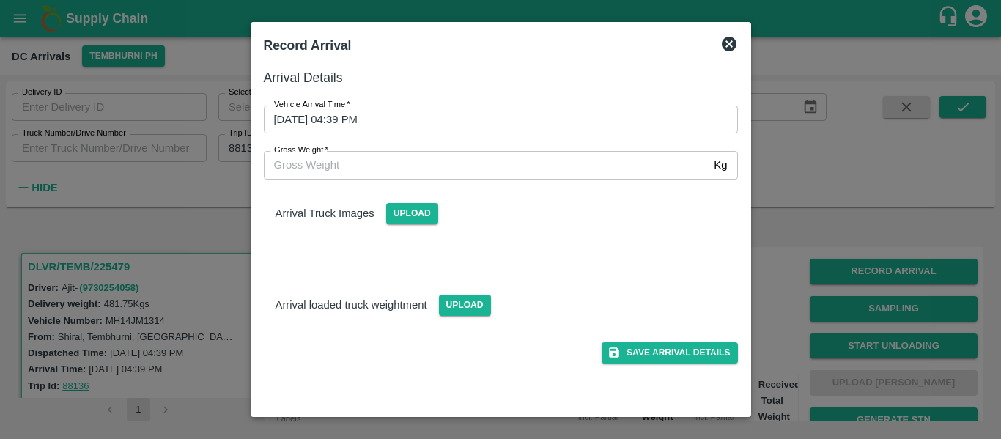
click at [362, 109] on input "13/09/2025 04:39 PM" at bounding box center [496, 120] width 464 height 28
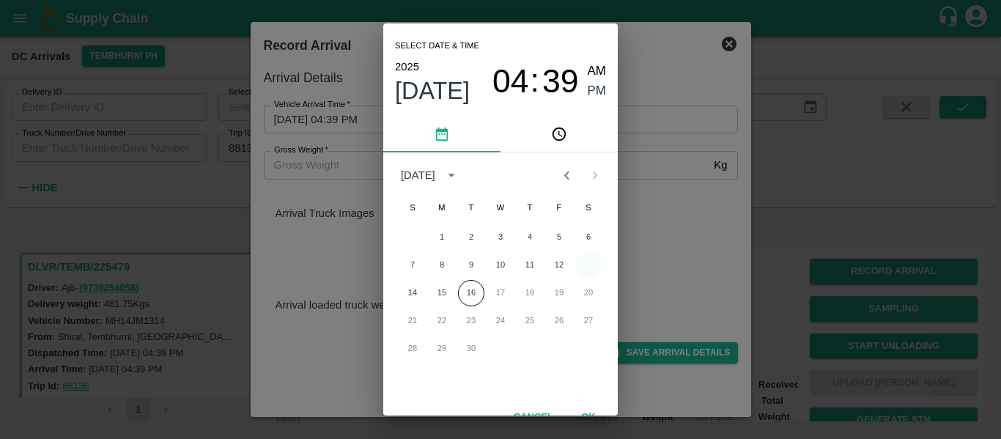
click at [594, 260] on button "13" at bounding box center [588, 265] width 26 height 26
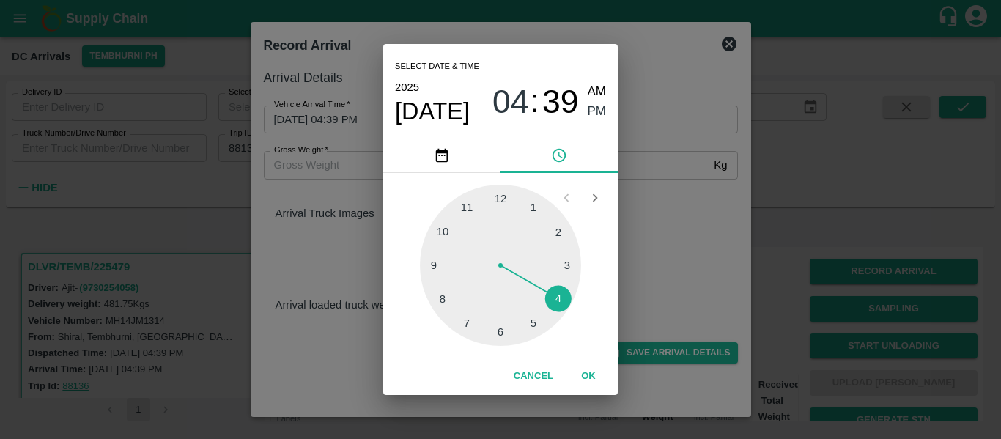
click at [534, 322] on div at bounding box center [500, 265] width 161 height 161
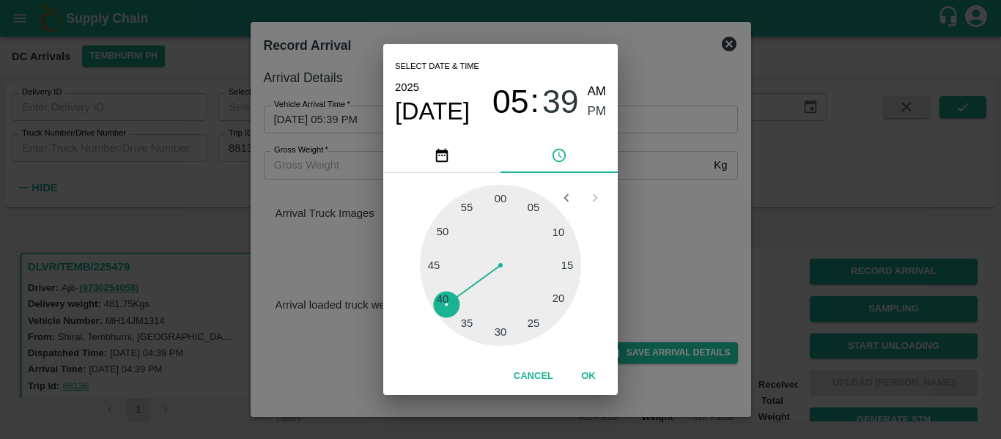
click at [458, 321] on div at bounding box center [500, 265] width 161 height 161
type input "13/09/2025 05:36 PM"
click at [601, 114] on span "PM" at bounding box center [597, 112] width 19 height 20
click at [591, 376] on button "OK" at bounding box center [588, 377] width 47 height 26
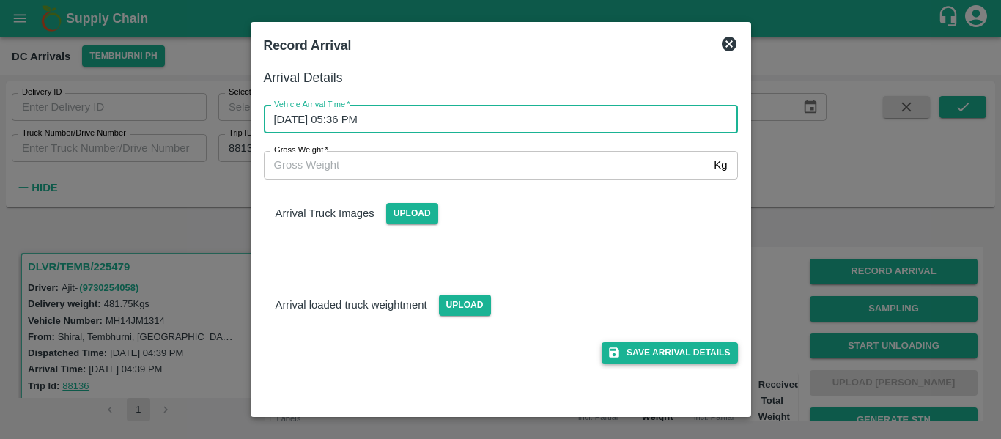
click at [644, 356] on button "Save Arrival Details" at bounding box center [670, 352] width 136 height 21
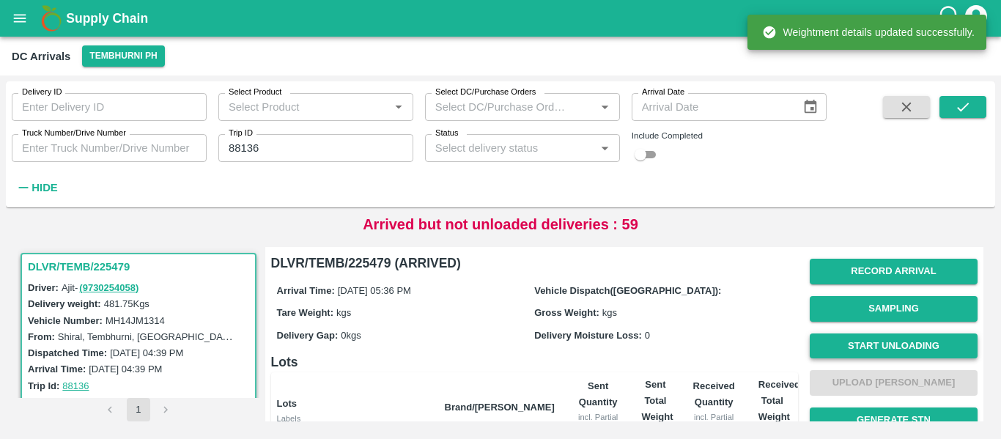
click at [897, 346] on button "Start Unloading" at bounding box center [894, 346] width 168 height 26
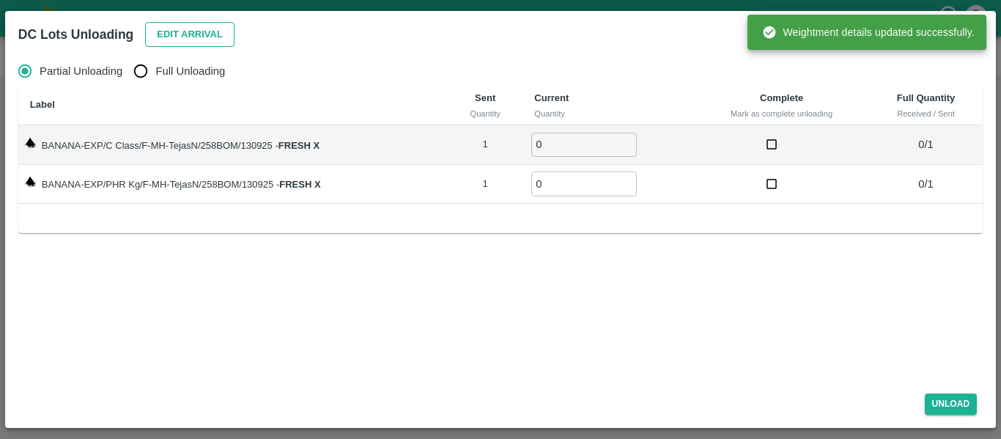
click at [180, 35] on button "Edit Arrival" at bounding box center [189, 35] width 89 height 26
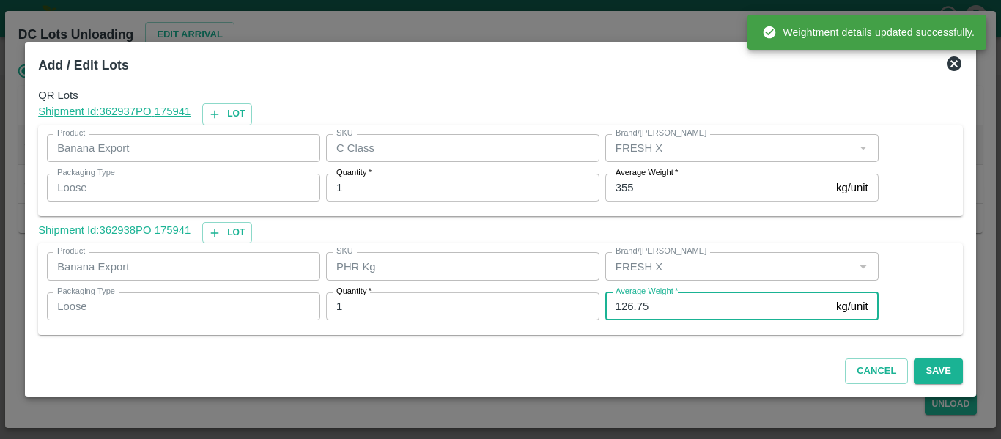
click at [669, 303] on input "126.75" at bounding box center [717, 306] width 225 height 28
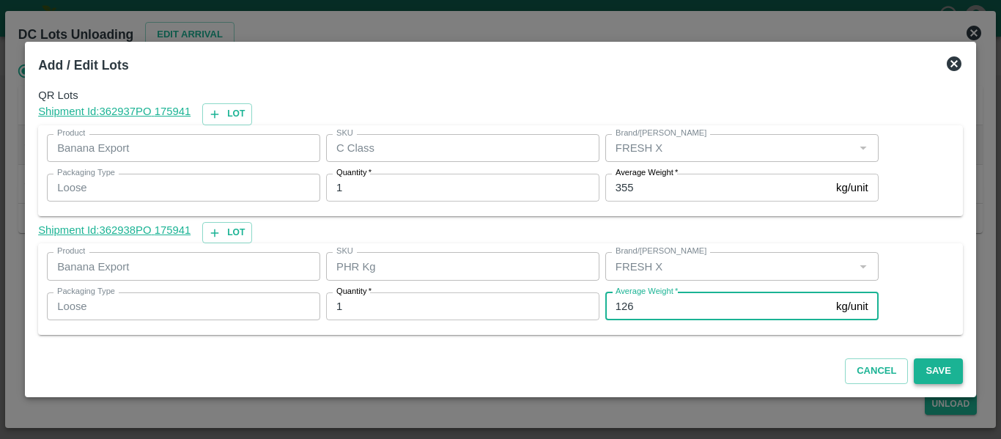
type input "126"
click at [934, 369] on button "Save" at bounding box center [938, 371] width 48 height 26
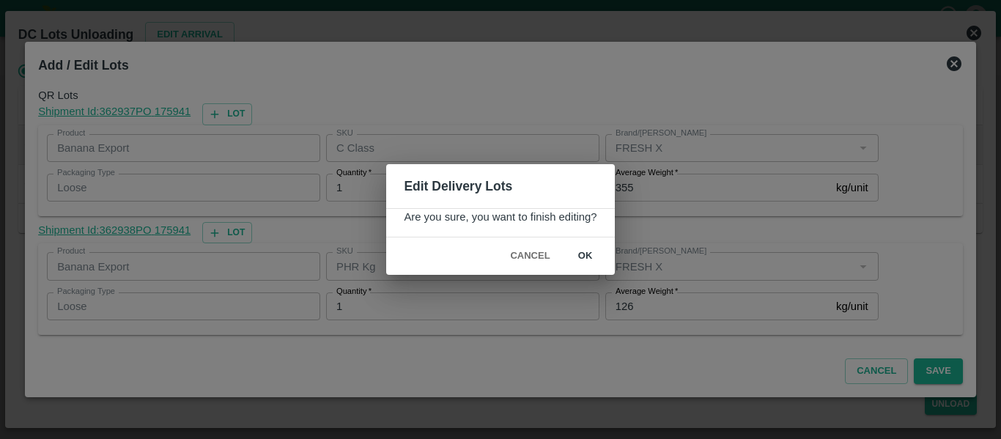
click at [594, 256] on button "ok" at bounding box center [585, 256] width 47 height 26
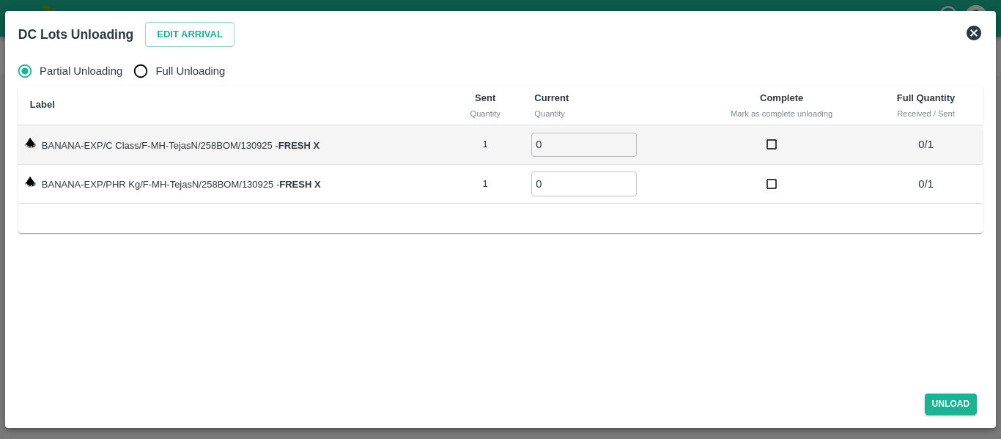
click at [161, 77] on span "Full Unloading" at bounding box center [190, 71] width 70 height 16
click at [155, 77] on input "Full Unloading" at bounding box center [140, 70] width 29 height 29
radio input "true"
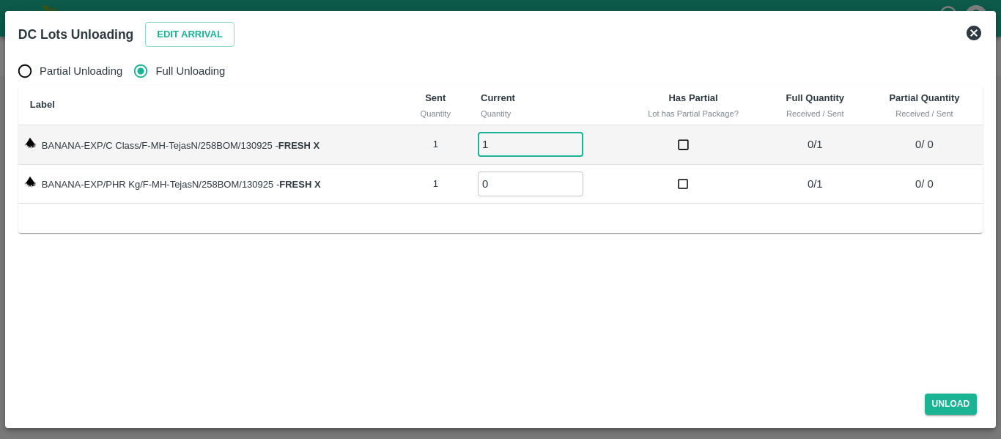
type input "1"
click at [572, 141] on input "1" at bounding box center [531, 145] width 106 height 24
type input "1"
click at [575, 180] on input "1" at bounding box center [531, 184] width 106 height 24
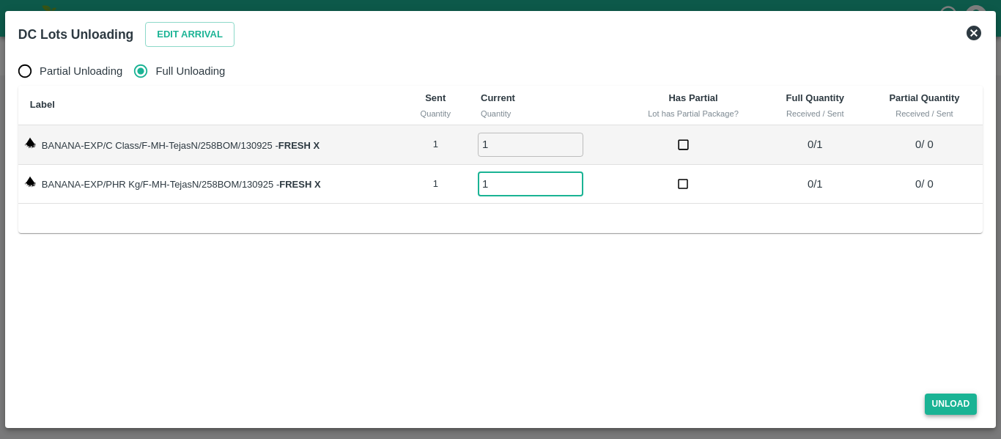
click at [937, 400] on button "Unload" at bounding box center [951, 404] width 53 height 21
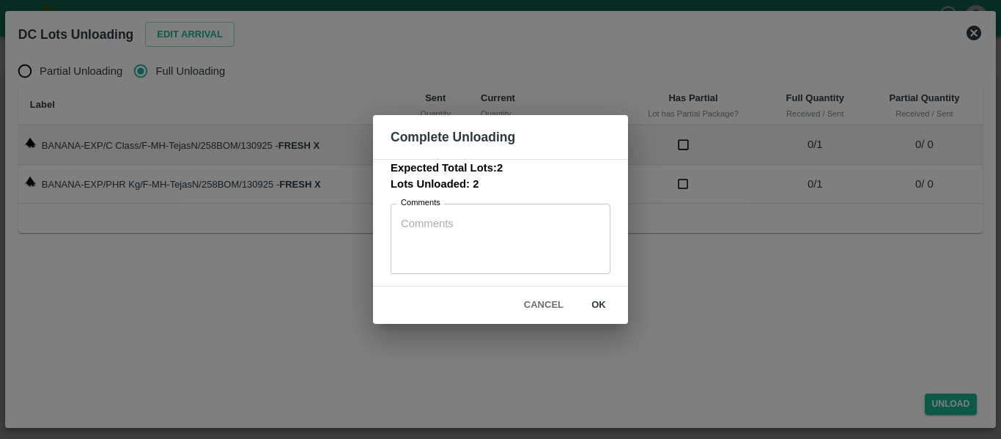
click at [596, 310] on button "ok" at bounding box center [598, 305] width 47 height 26
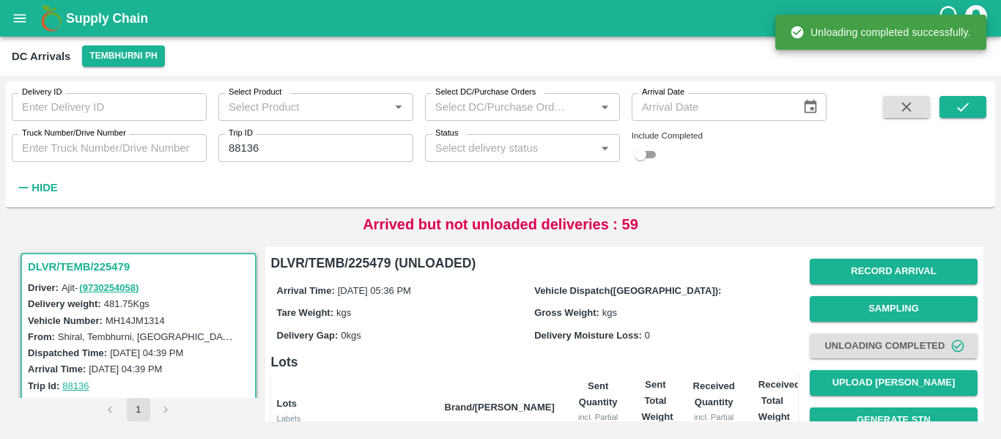
scroll to position [202, 0]
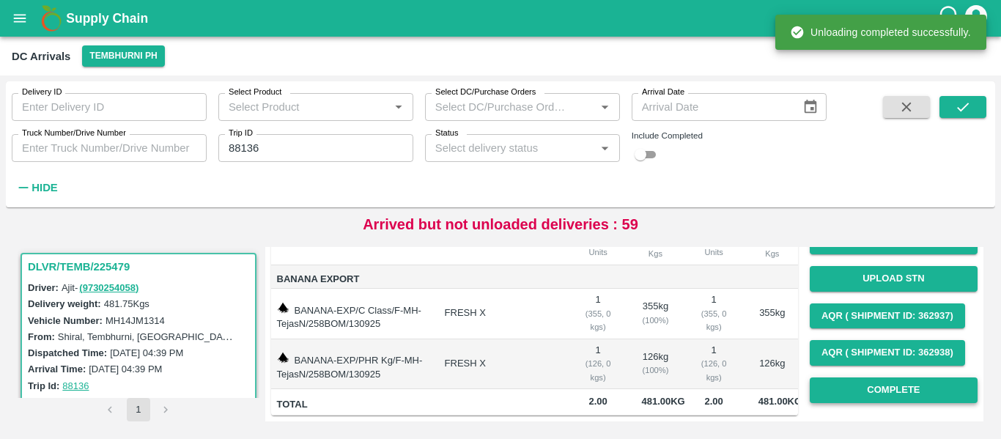
click at [918, 377] on button "Complete" at bounding box center [894, 390] width 168 height 26
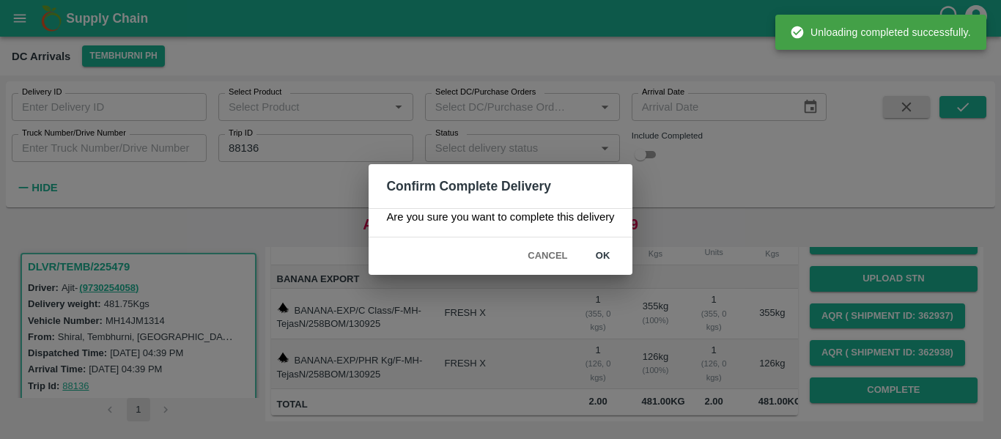
click at [602, 255] on button "ok" at bounding box center [603, 256] width 47 height 26
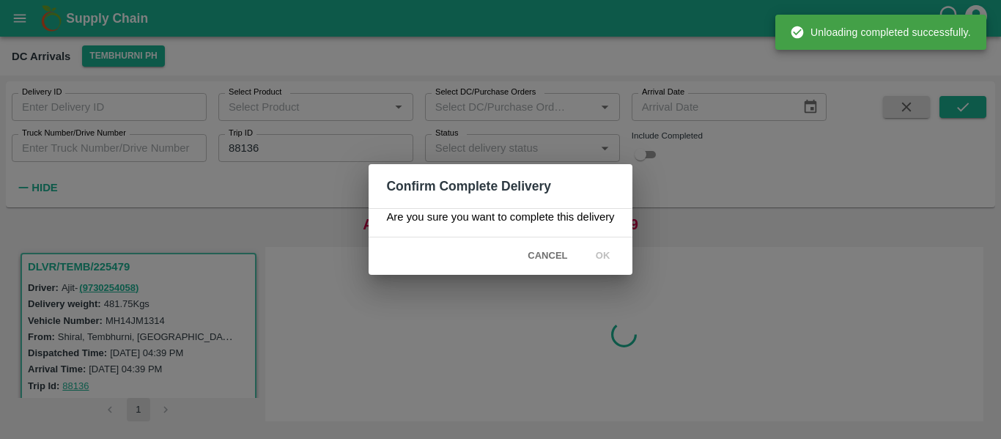
scroll to position [0, 0]
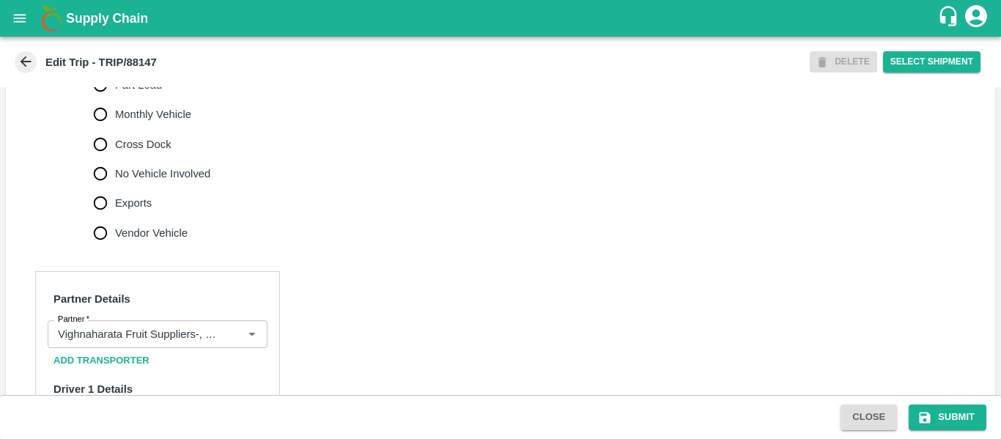
click at [164, 182] on span "No Vehicle Involved" at bounding box center [162, 174] width 95 height 16
click at [115, 188] on input "No Vehicle Involved" at bounding box center [100, 173] width 29 height 29
radio input "true"
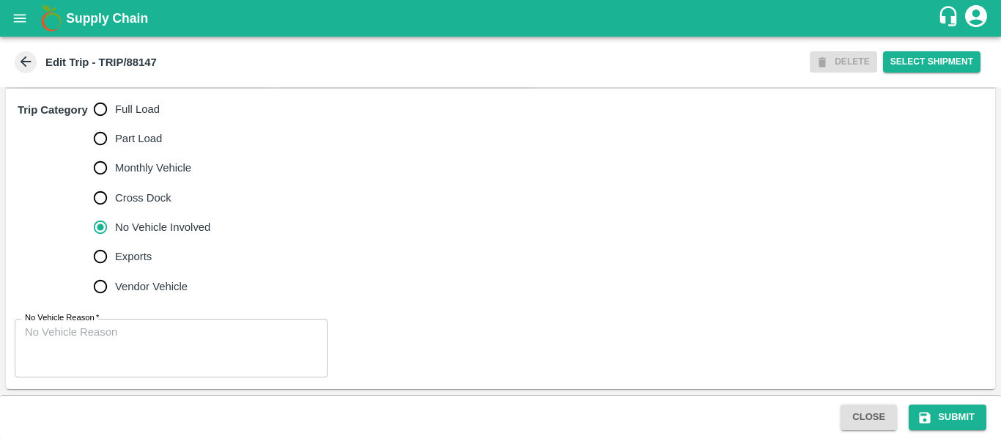
scroll to position [457, 0]
click at [136, 364] on textarea "No Vehicle Reason   *" at bounding box center [171, 348] width 292 height 46
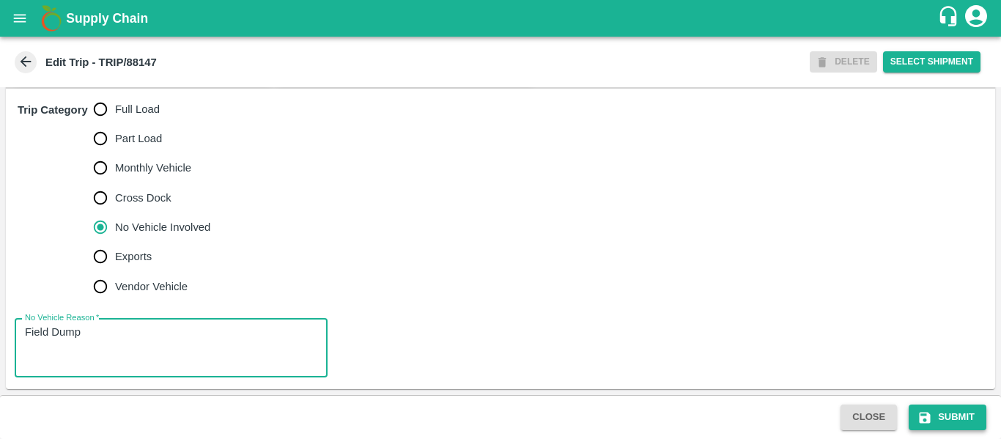
type textarea "Field Dump"
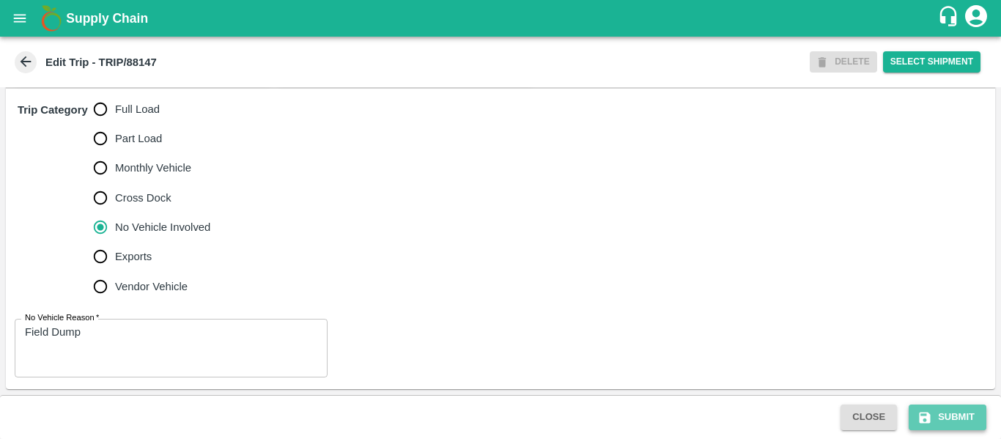
click at [936, 416] on button "Submit" at bounding box center [948, 418] width 78 height 26
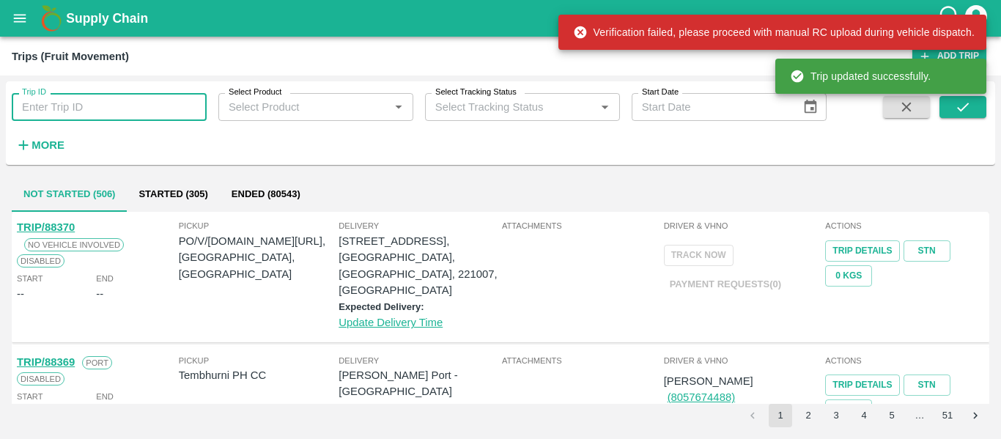
click at [84, 109] on input "Trip ID" at bounding box center [109, 107] width 195 height 28
paste input "88143"
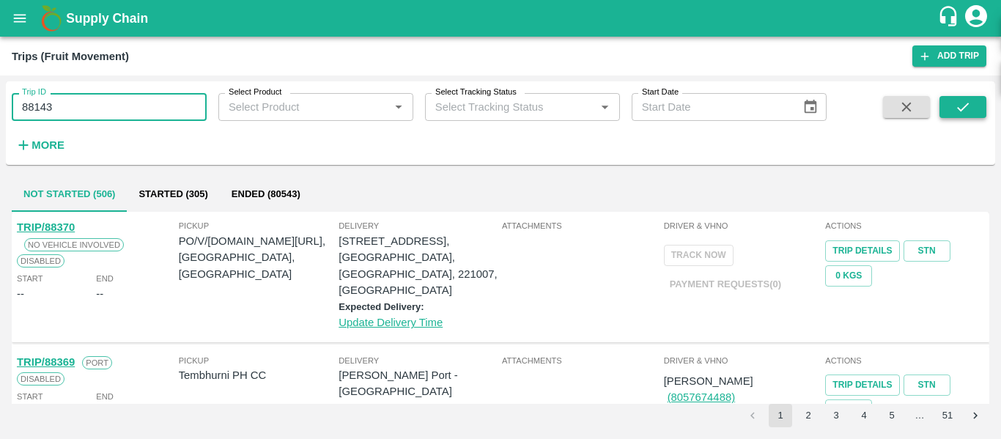
type input "88143"
click at [970, 106] on icon "submit" at bounding box center [963, 107] width 16 height 16
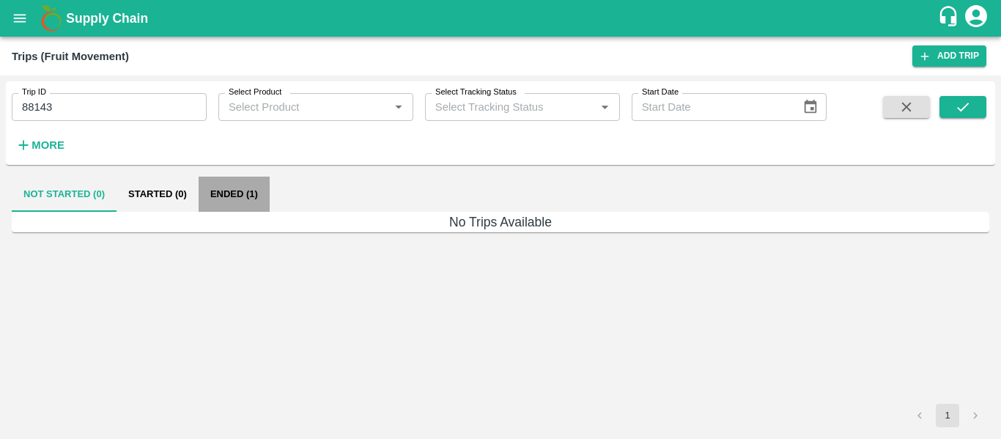
click at [219, 196] on button "Ended (1)" at bounding box center [234, 194] width 71 height 35
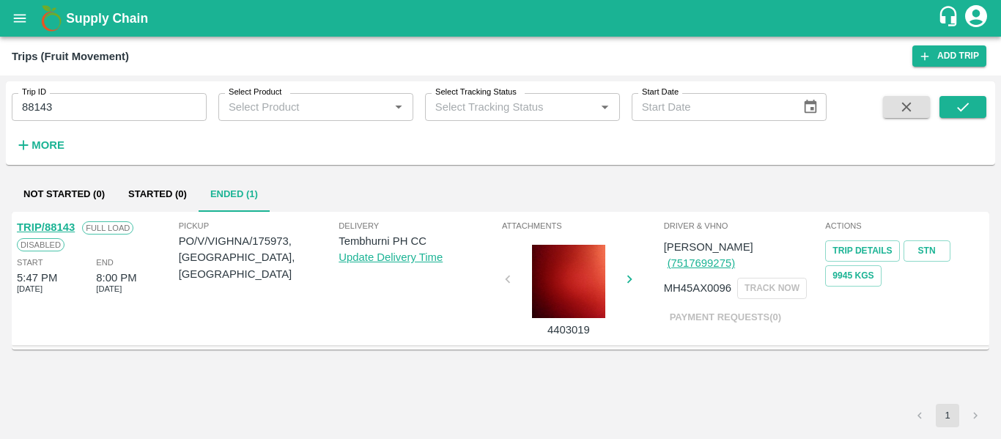
click at [51, 236] on div "Disabled" at bounding box center [41, 244] width 48 height 16
click at [50, 223] on link "TRIP/88143" at bounding box center [46, 227] width 58 height 12
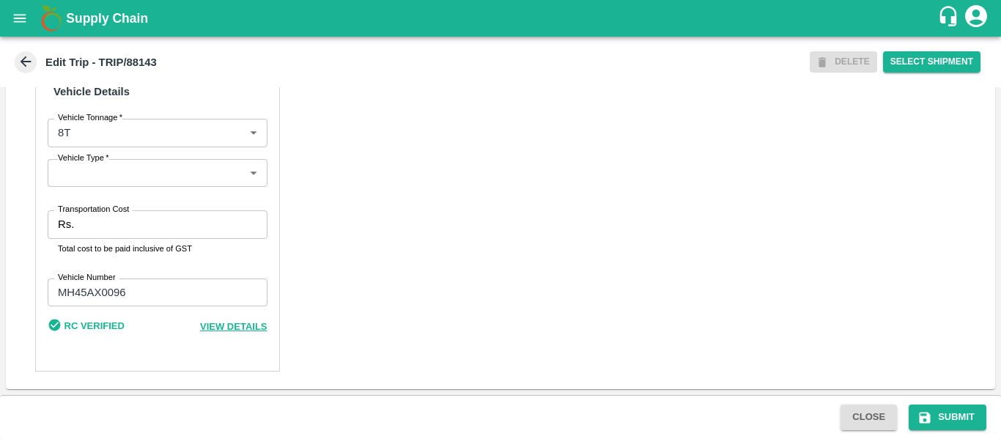
scroll to position [1107, 0]
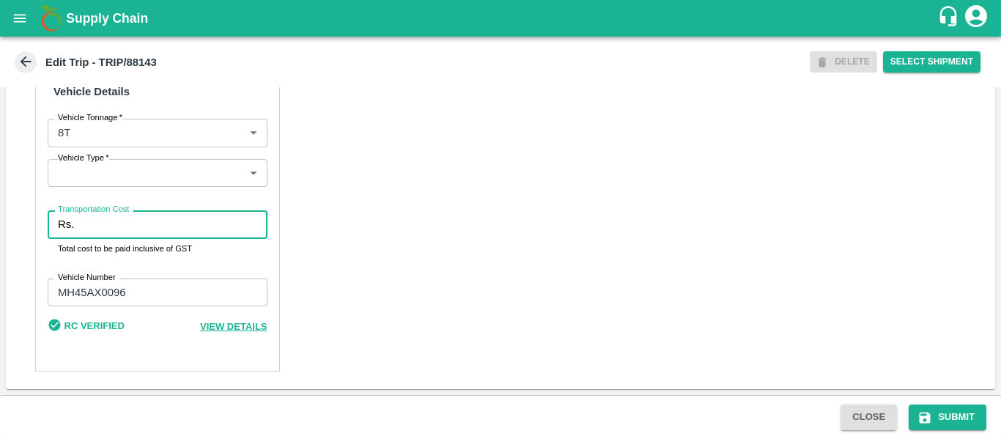
click at [115, 230] on input "Transportation Cost" at bounding box center [173, 224] width 187 height 28
type input "5000"
click at [934, 409] on button "Submit" at bounding box center [948, 418] width 78 height 26
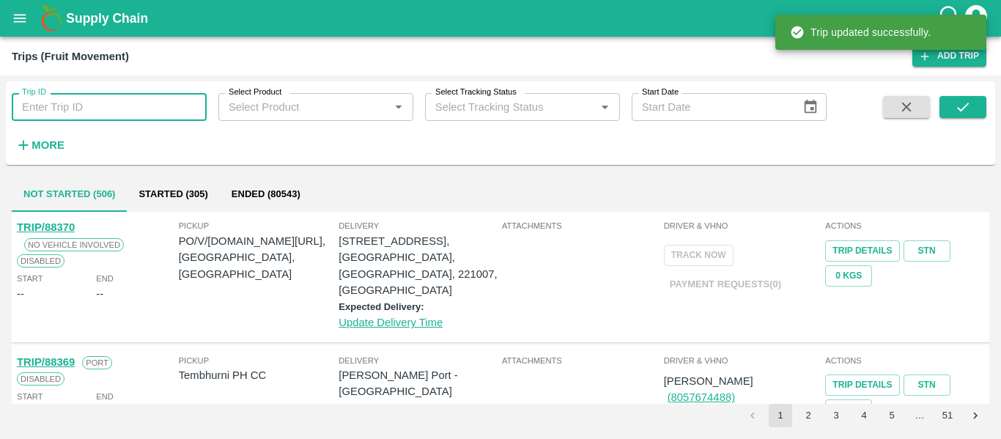
click at [133, 107] on input "Trip ID" at bounding box center [109, 107] width 195 height 28
paste input "88140"
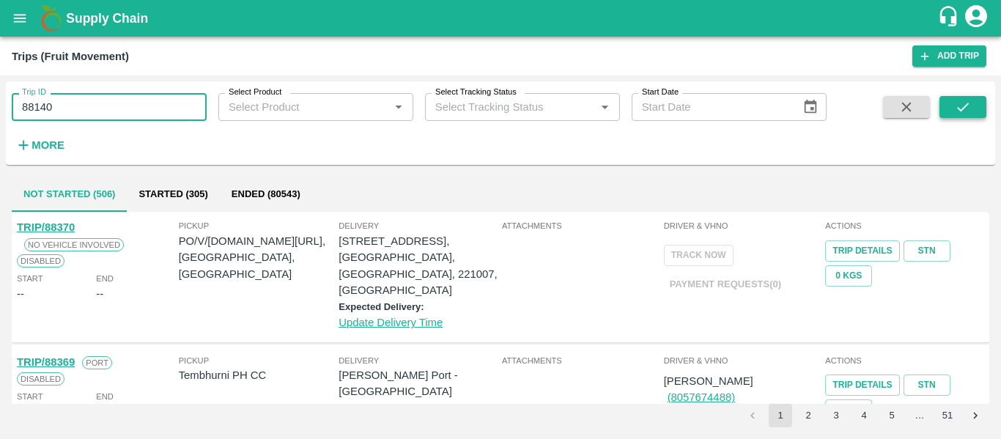
type input "88140"
click at [968, 106] on icon "submit" at bounding box center [963, 107] width 16 height 16
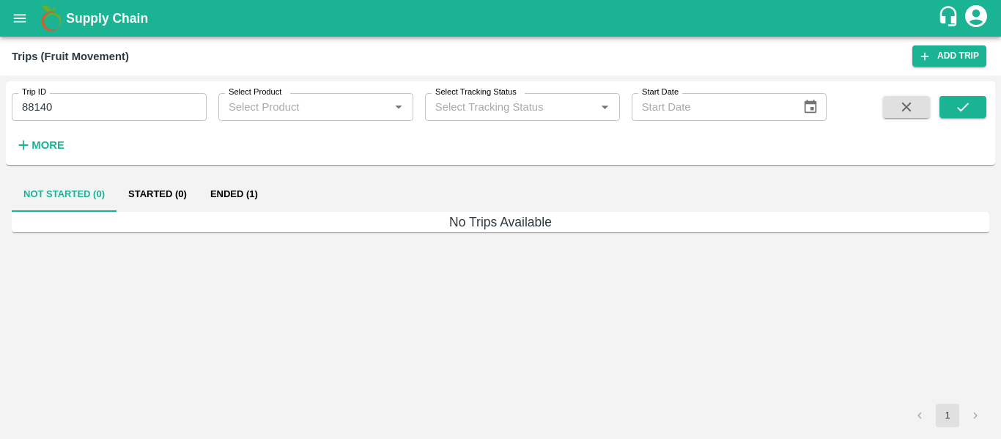
click at [226, 193] on button "Ended (1)" at bounding box center [234, 194] width 71 height 35
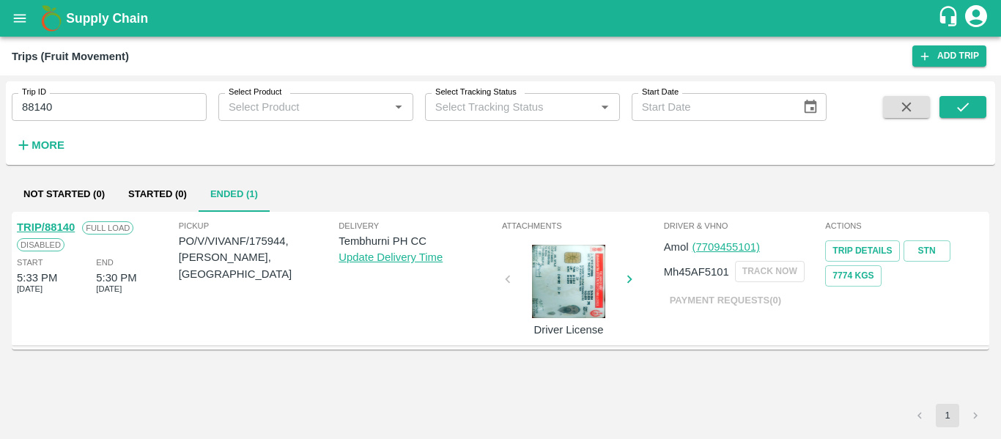
click at [37, 228] on link "TRIP/88140" at bounding box center [46, 227] width 58 height 12
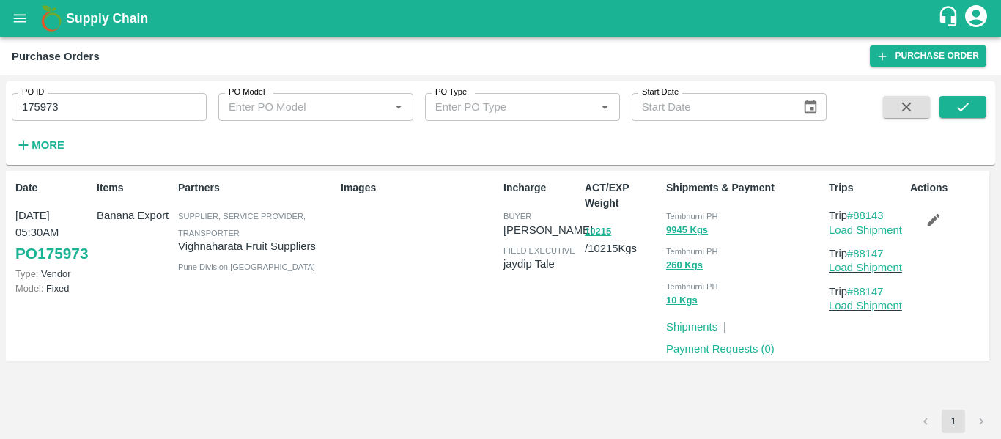
click at [79, 103] on input "175973" at bounding box center [109, 107] width 195 height 28
paste input "text"
type input "175944"
click at [950, 110] on button "submit" at bounding box center [963, 107] width 47 height 22
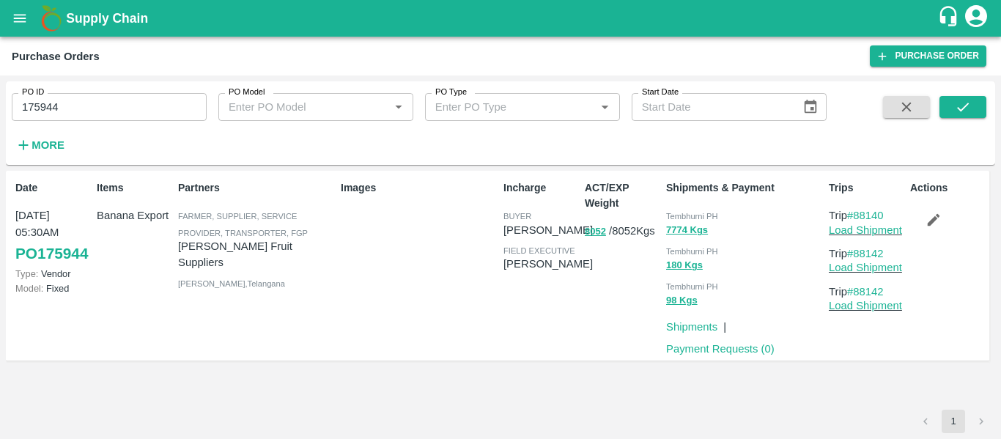
click at [929, 221] on icon "button" at bounding box center [934, 220] width 16 height 16
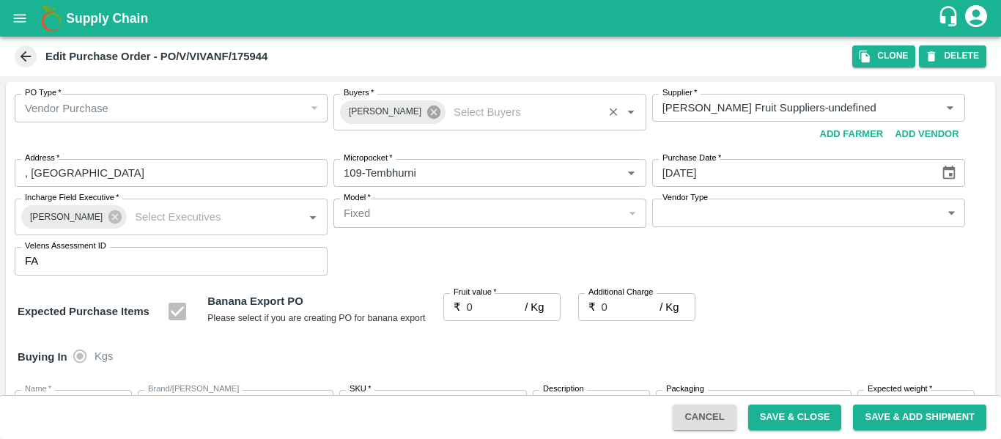
click at [429, 112] on icon at bounding box center [433, 112] width 13 height 13
click at [377, 110] on input "Buyers   *" at bounding box center [478, 107] width 280 height 19
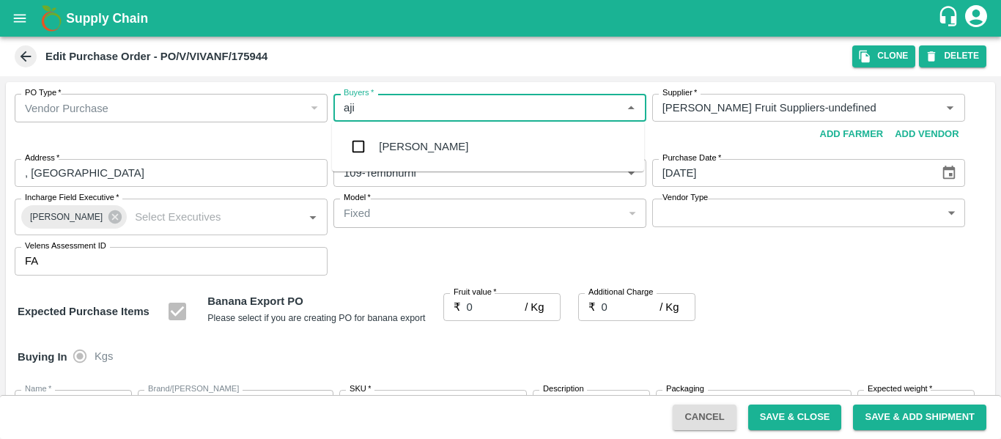
type input "ajit"
click at [379, 140] on div "Ajit Otari" at bounding box center [423, 147] width 89 height 16
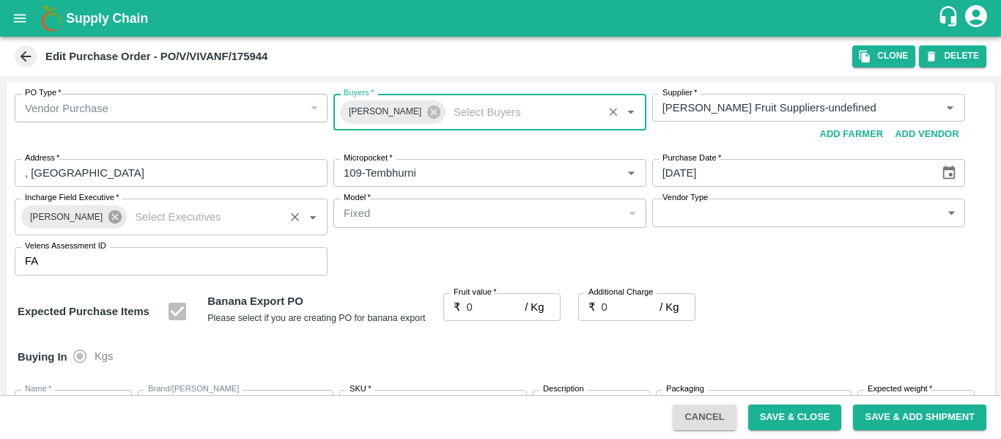
click at [108, 224] on icon at bounding box center [114, 216] width 13 height 13
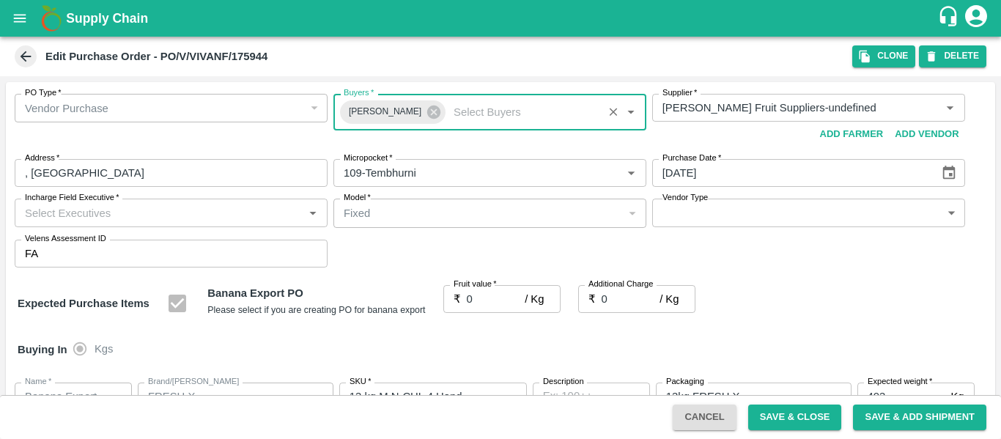
click at [62, 222] on input "Incharge Field Executive   *" at bounding box center [159, 212] width 280 height 19
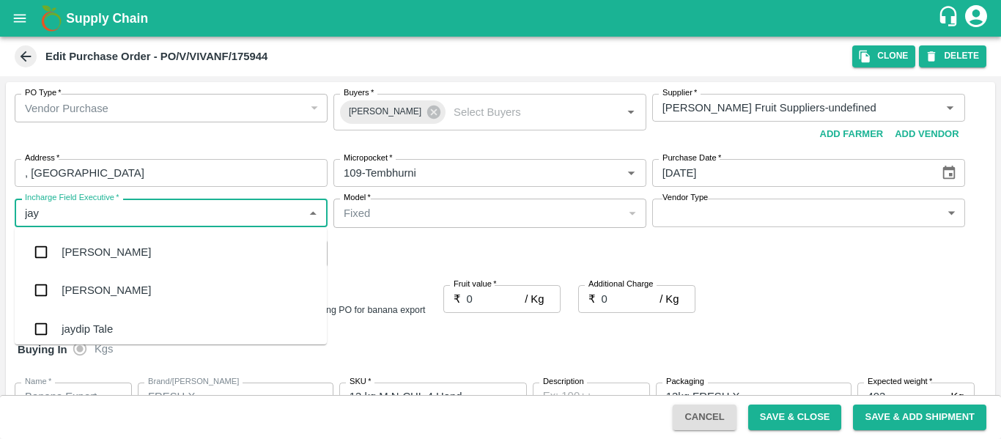
type input "jayd"
click at [68, 251] on div "jaydip Tale" at bounding box center [87, 252] width 51 height 16
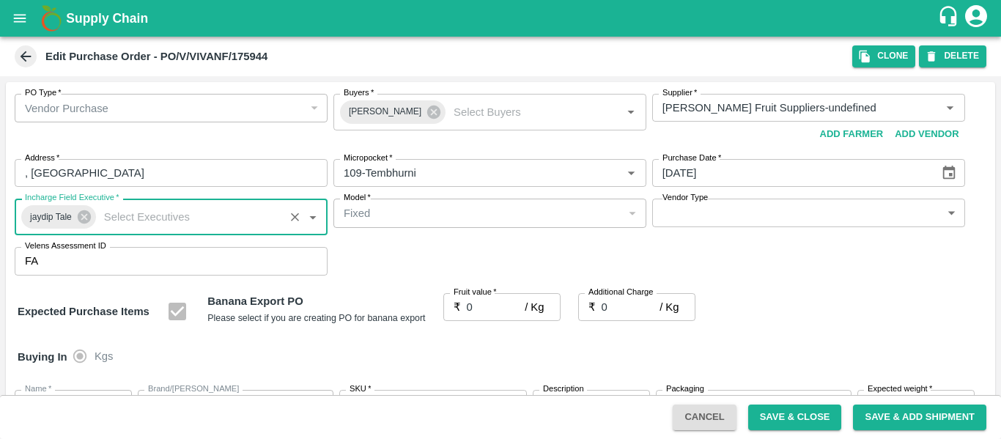
click at [480, 294] on label "Fruit value   *" at bounding box center [475, 293] width 43 height 12
click at [480, 294] on input "0" at bounding box center [496, 307] width 59 height 28
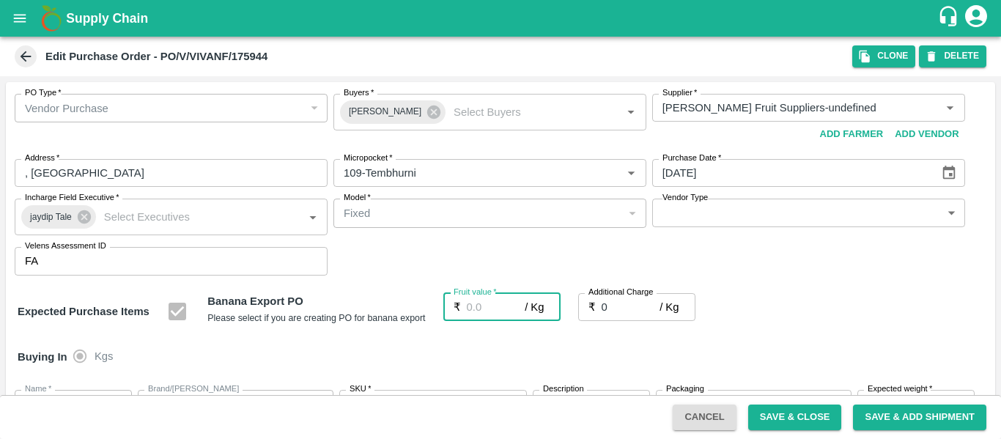
type input "2"
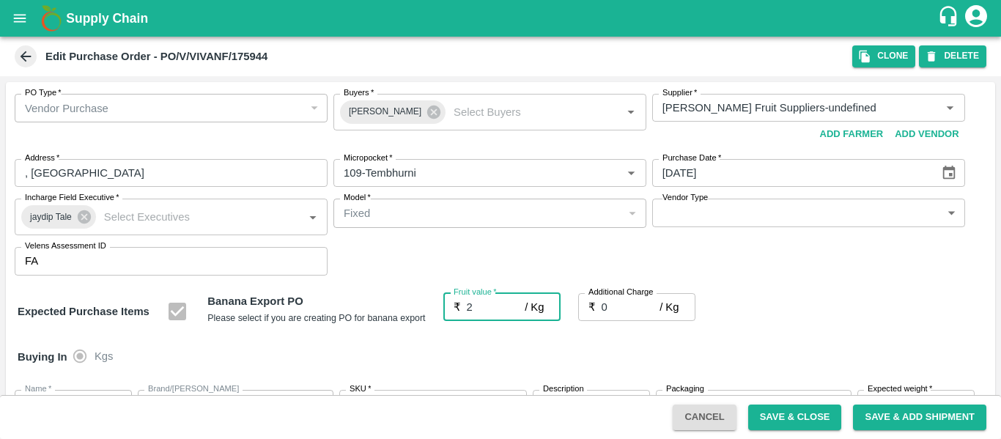
type input "2"
type input "23"
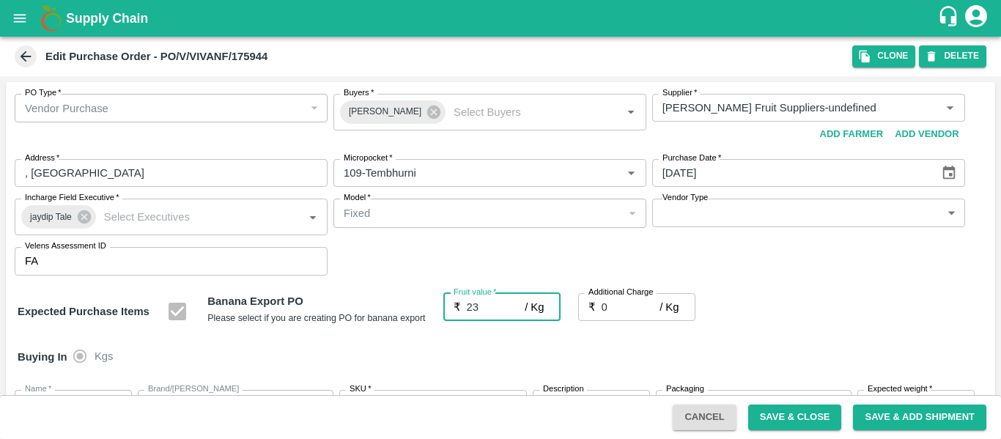
type input "23"
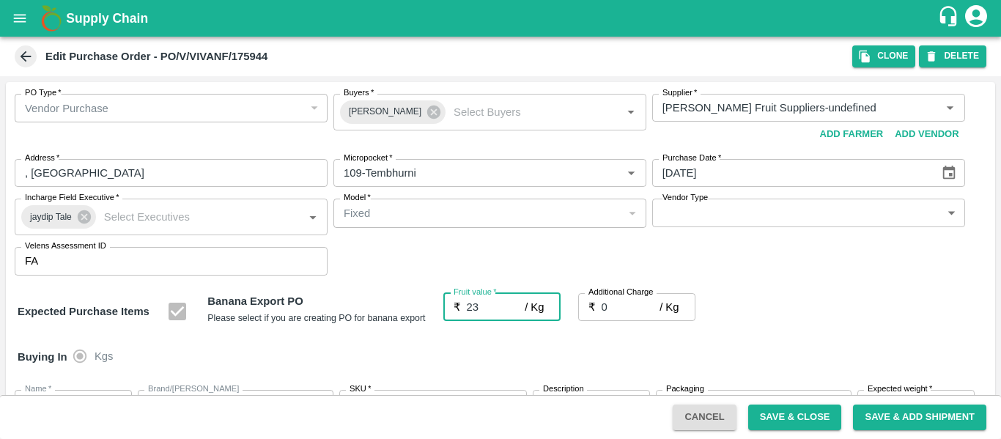
type input "23"
click at [611, 314] on input "0" at bounding box center [631, 307] width 59 height 28
type input "2"
type input "25"
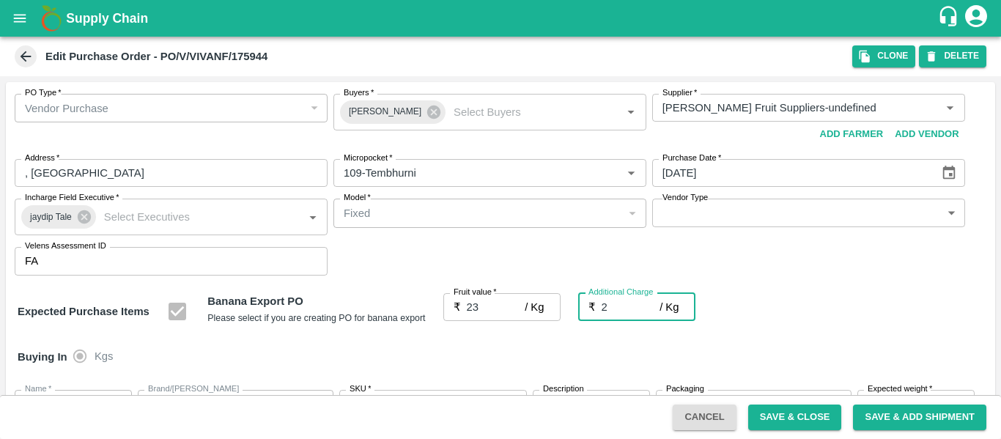
type input "25"
type input "2.7"
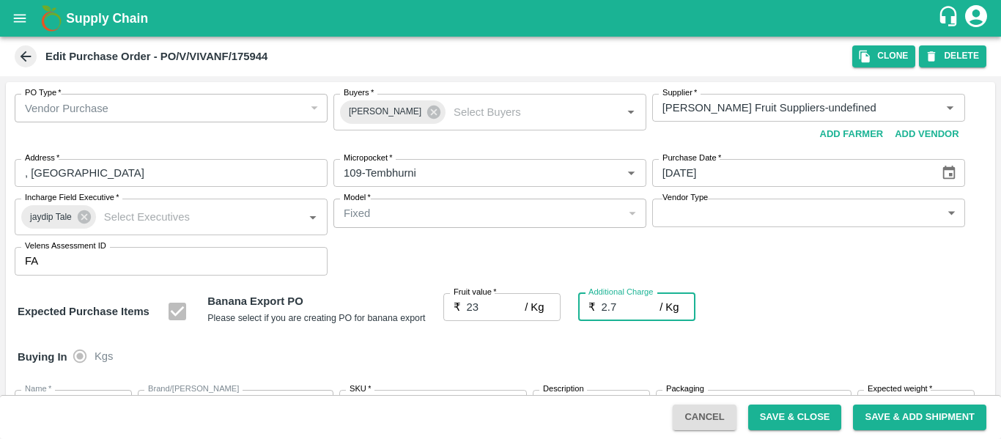
type input "25.7"
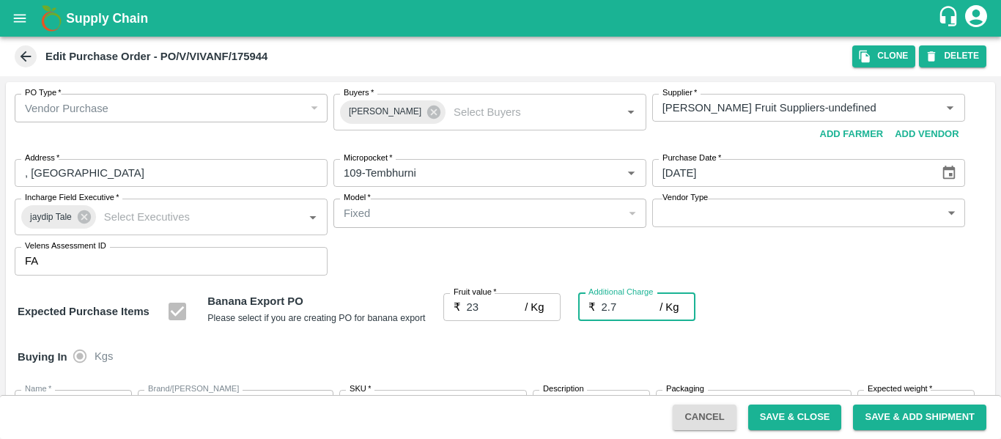
type input "2.75"
type input "25.75"
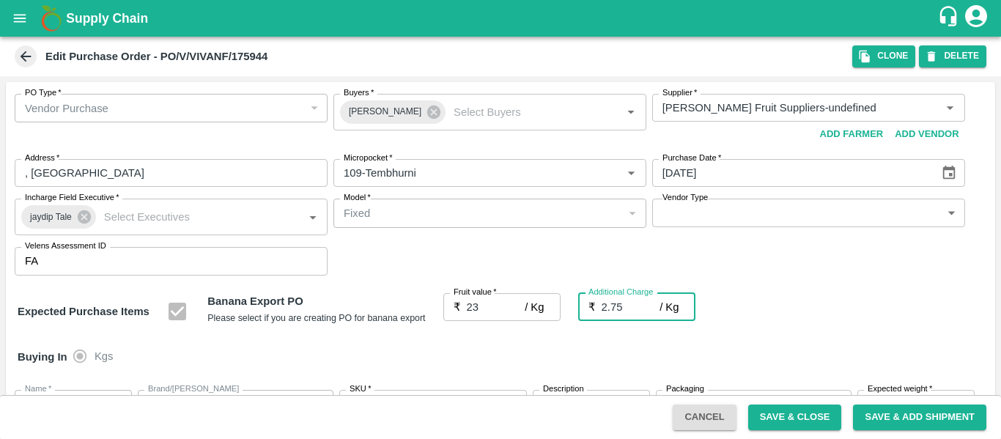
type input "25.75"
type input "2.75"
click at [814, 325] on div "Expected Purchase Items Banana Export PO Please select if you are creating PO f…" at bounding box center [501, 311] width 966 height 37
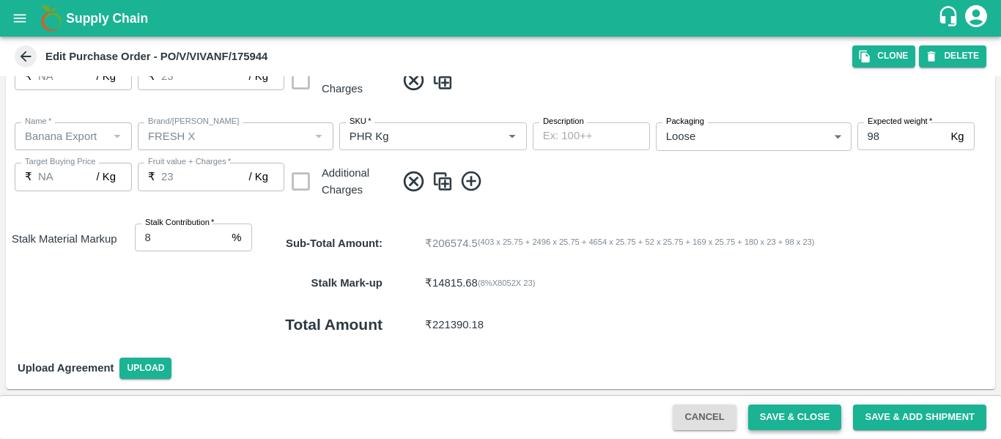
click at [761, 411] on button "Save & Close" at bounding box center [795, 418] width 94 height 26
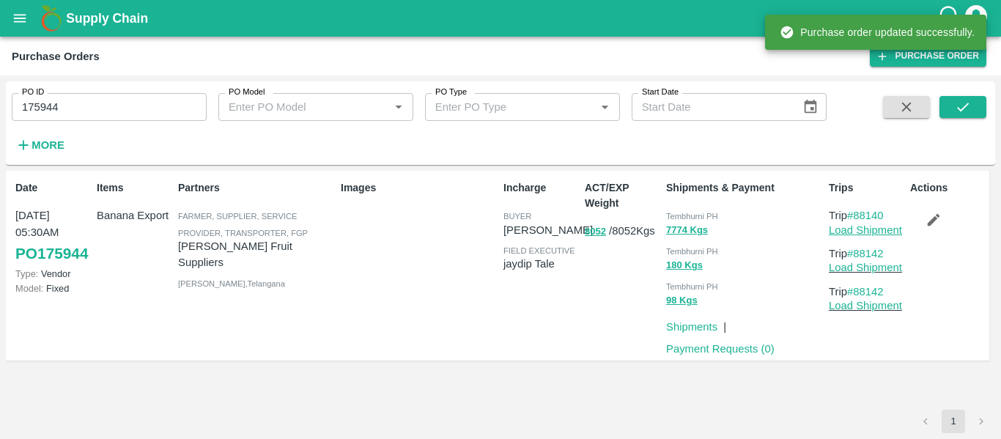
click at [869, 229] on link "Load Shipment" at bounding box center [865, 230] width 73 height 12
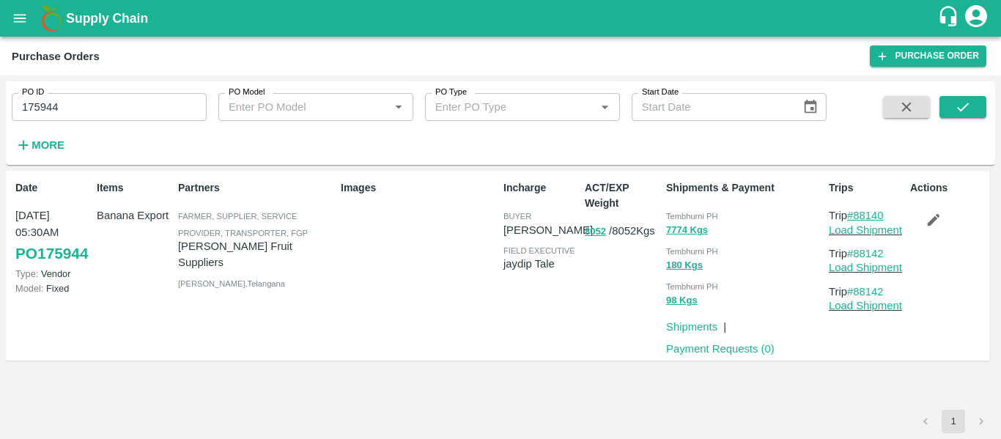
drag, startPoint x: 896, startPoint y: 211, endPoint x: 858, endPoint y: 218, distance: 38.7
click at [858, 218] on p "Trip #88140" at bounding box center [866, 215] width 75 height 16
copy link "88140"
click at [117, 129] on div "PO ID 175944 PO ID PO Model PO Model   * PO Type PO Type   * Start Date Start D…" at bounding box center [413, 119] width 827 height 76
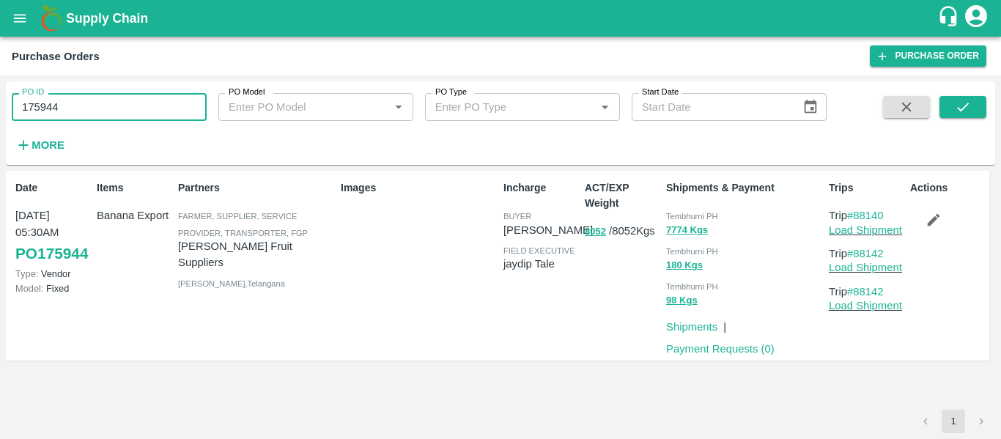
click at [87, 114] on input "175944" at bounding box center [109, 107] width 195 height 28
paste input "text"
type input "175952"
click at [955, 112] on icon "submit" at bounding box center [963, 107] width 16 height 16
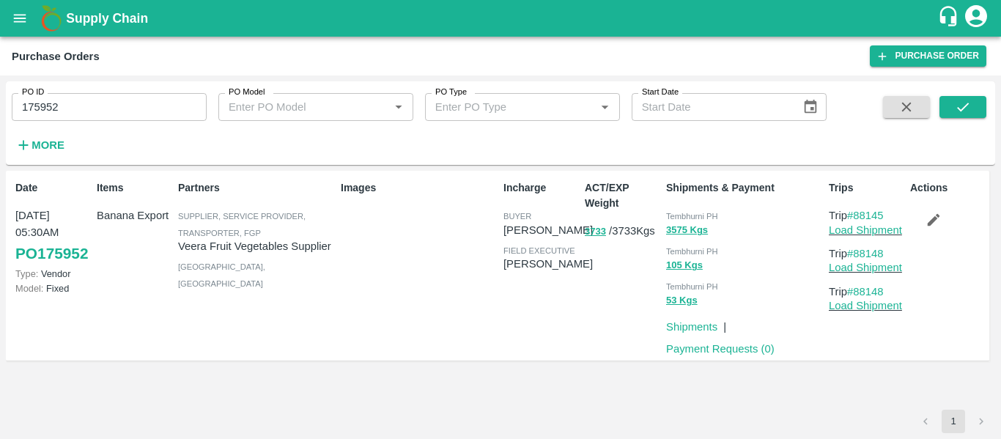
click at [933, 229] on button "button" at bounding box center [933, 219] width 47 height 25
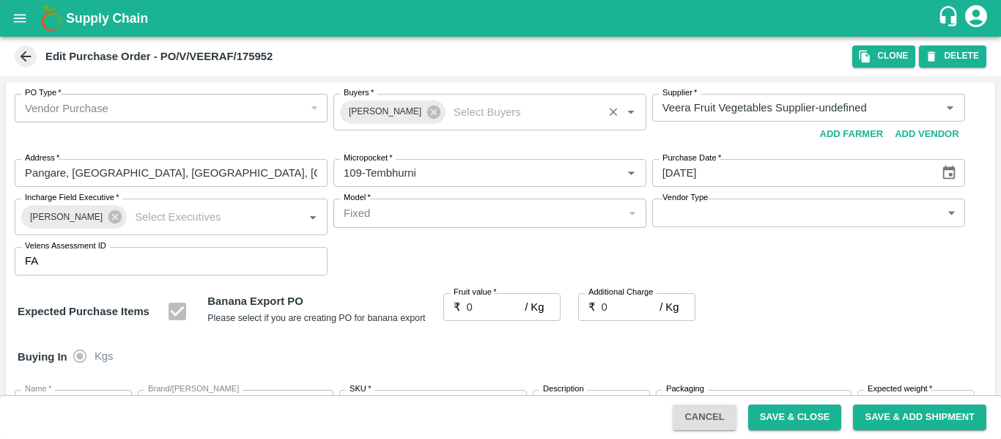
click at [431, 121] on div "[PERSON_NAME]" at bounding box center [393, 111] width 106 height 23
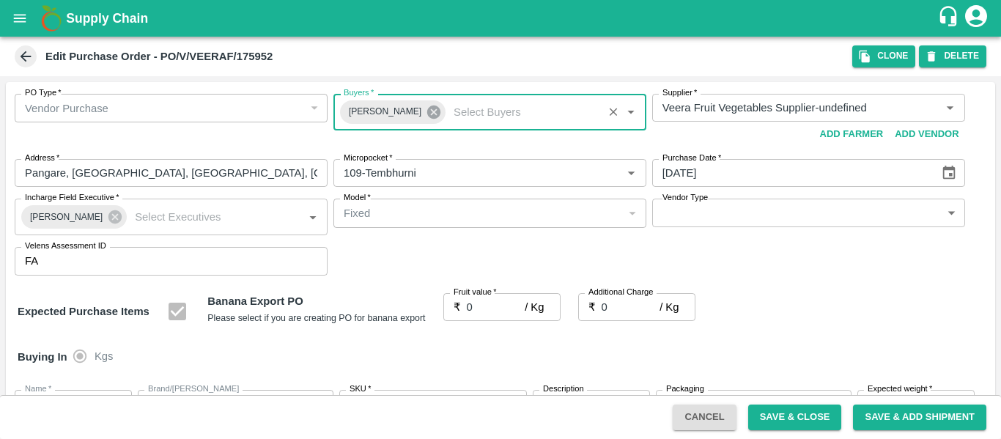
click at [427, 117] on icon at bounding box center [433, 112] width 13 height 13
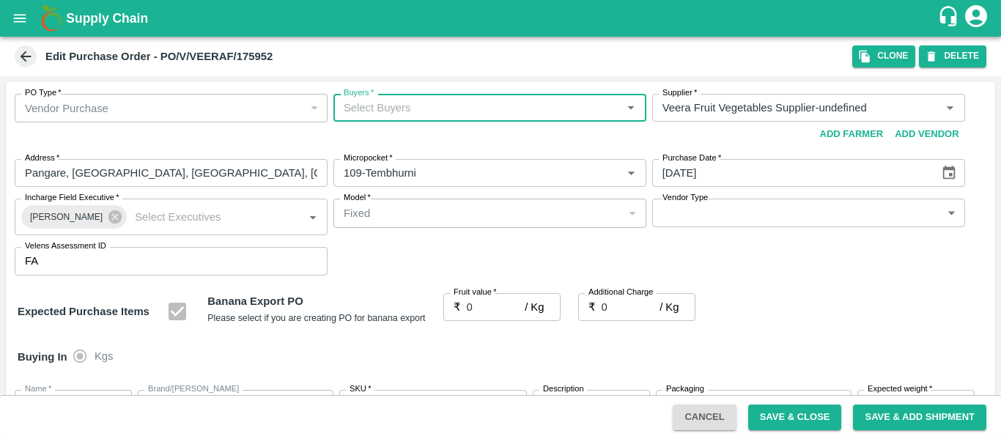
click at [375, 109] on input "Buyers   *" at bounding box center [478, 107] width 280 height 19
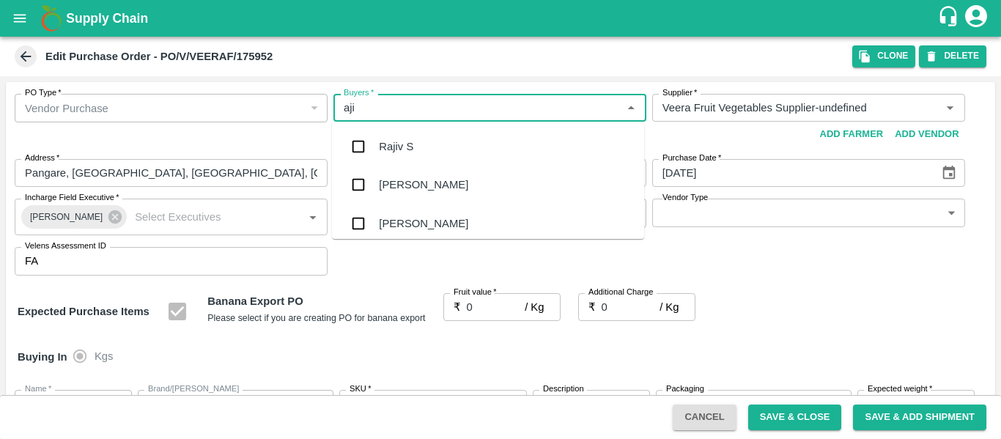
type input "ajit"
click at [383, 140] on div "[PERSON_NAME]" at bounding box center [423, 147] width 89 height 16
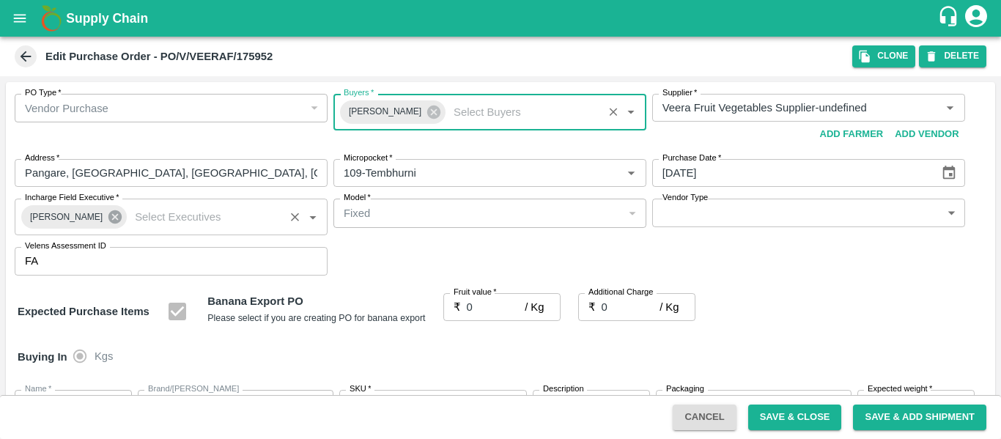
click at [108, 214] on icon at bounding box center [114, 216] width 13 height 13
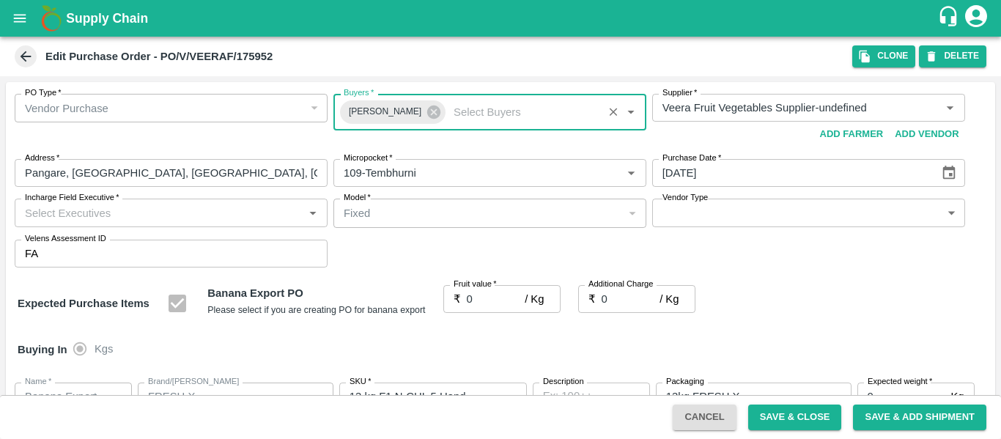
click at [81, 218] on input "Incharge Field Executive   *" at bounding box center [159, 212] width 280 height 19
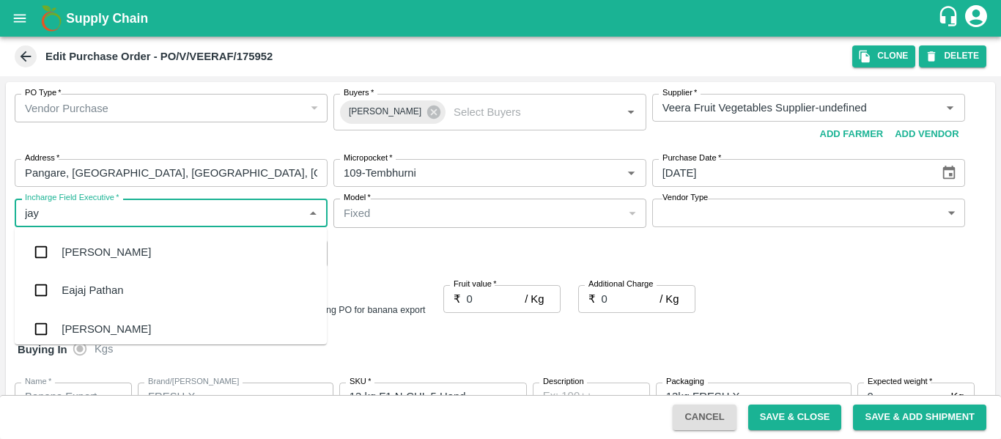
type input "jayd"
click at [86, 249] on div "jaydip Tale" at bounding box center [87, 252] width 51 height 16
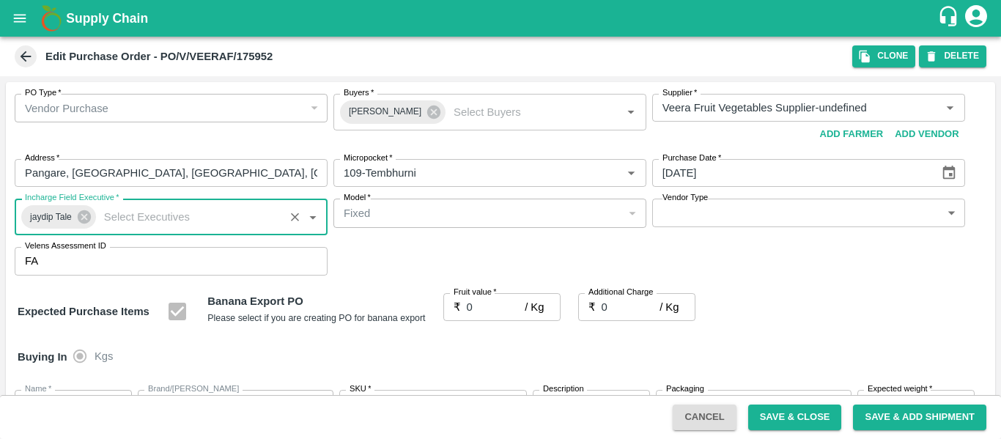
click at [476, 306] on input "0" at bounding box center [496, 307] width 59 height 28
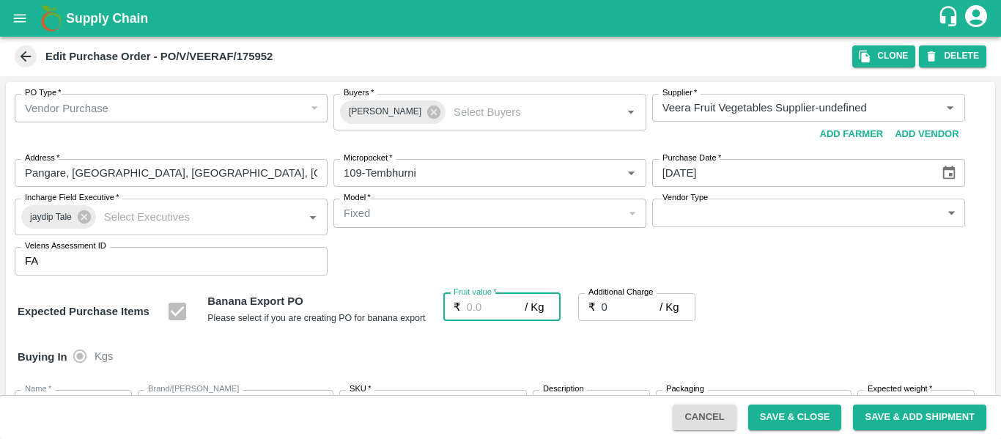
type input "1"
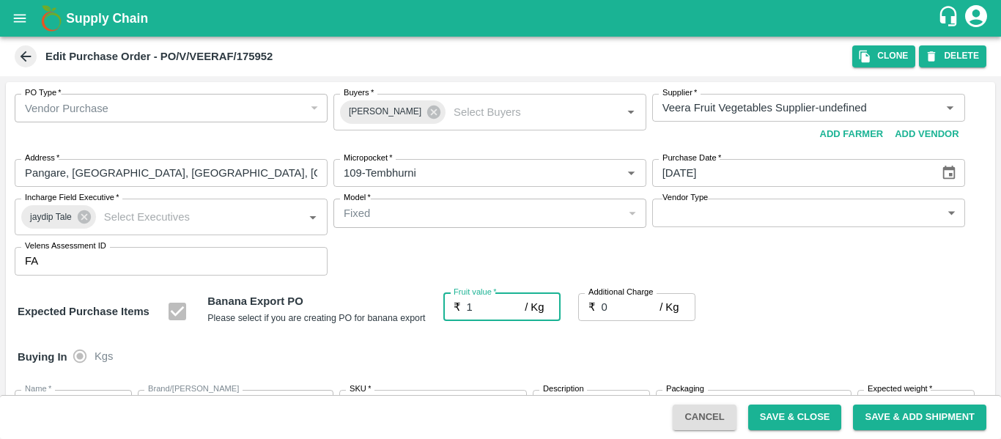
type input "1"
type input "16"
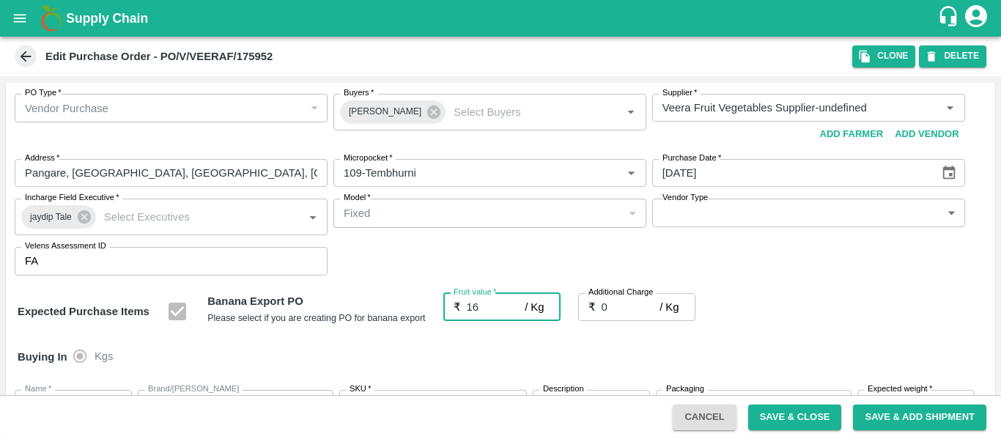
type input "16"
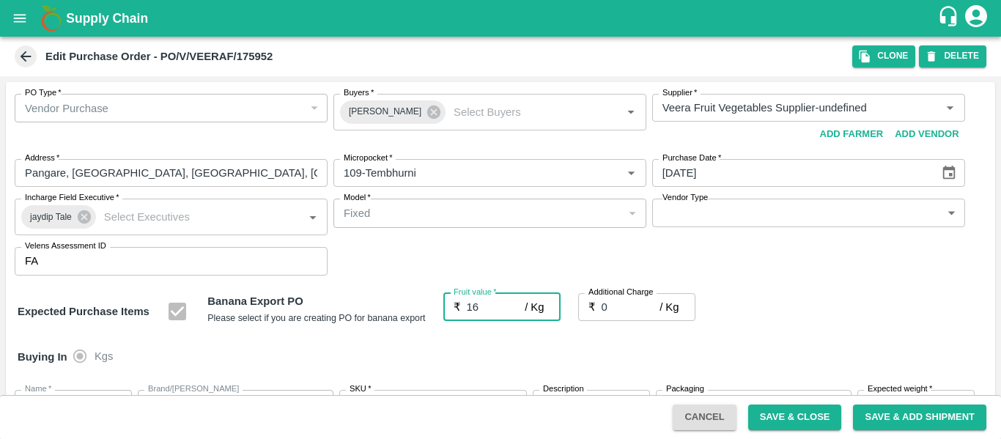
click at [619, 305] on input "0" at bounding box center [631, 307] width 59 height 28
type input "2"
type input "18"
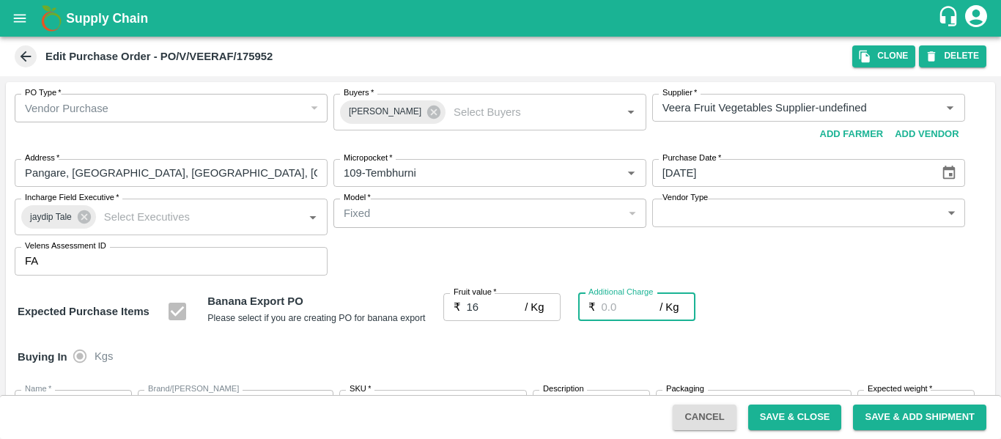
type input "18"
type input "2.7"
type input "18.7"
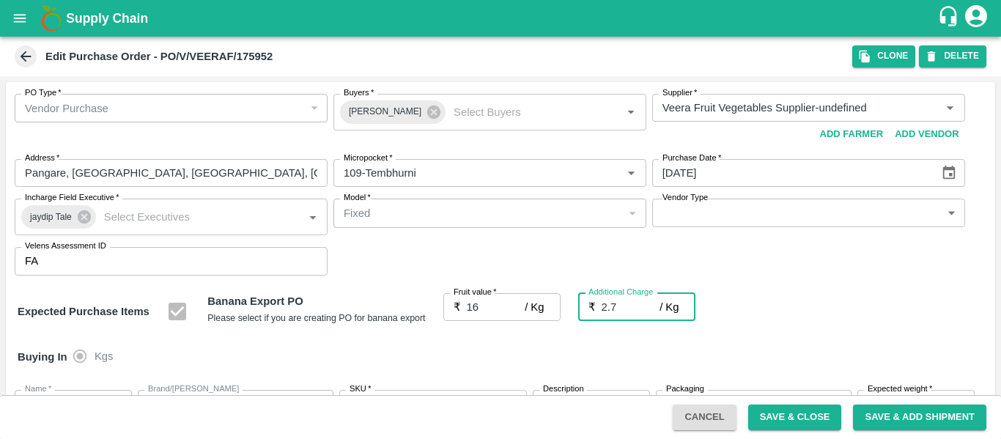
type input "18.7"
type input "2.75"
type input "18.75"
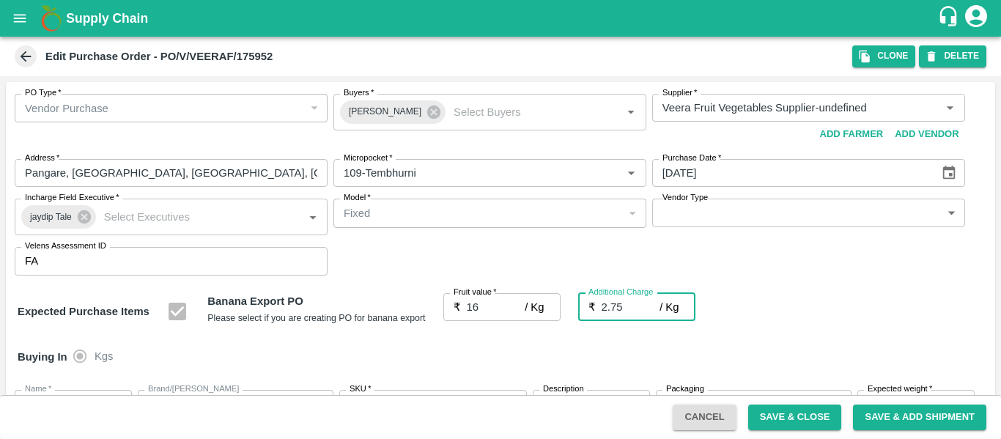
type input "18.75"
type input "2.75"
click at [820, 336] on div "Buying In Kgs" at bounding box center [500, 357] width 989 height 43
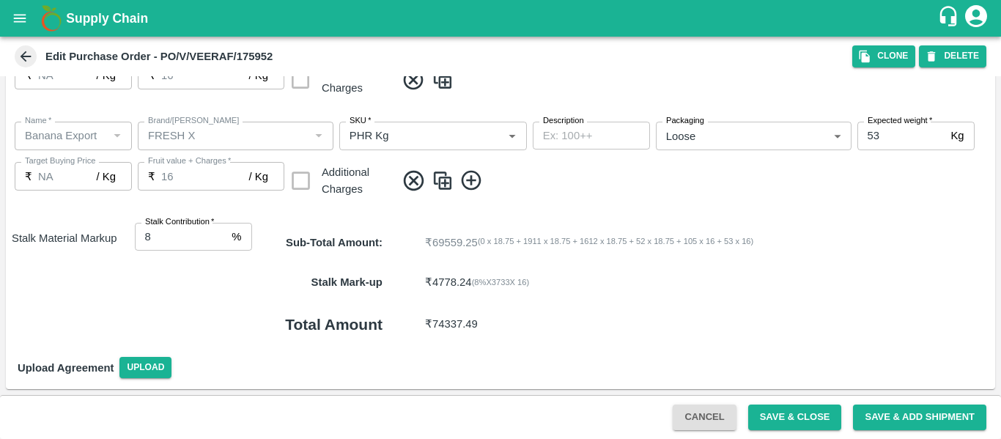
click at [787, 423] on button "Save & Close" at bounding box center [795, 418] width 94 height 26
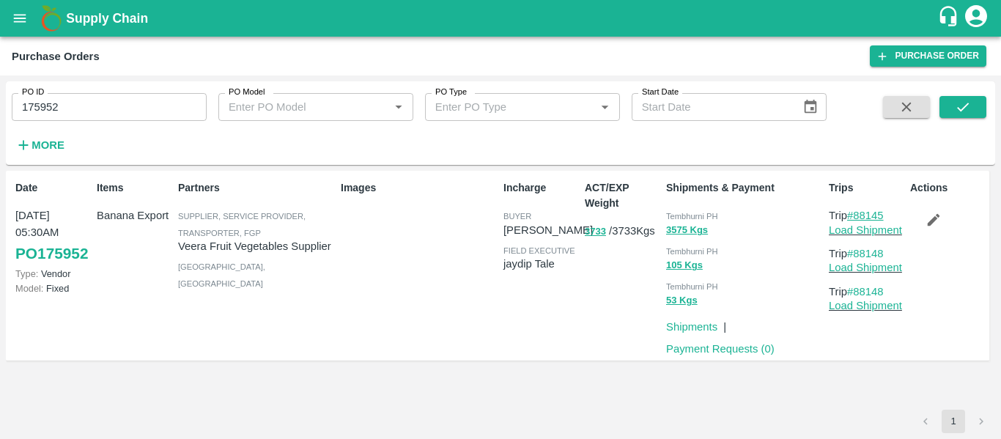
drag, startPoint x: 896, startPoint y: 215, endPoint x: 858, endPoint y: 221, distance: 38.6
click at [858, 221] on p "Trip #88145" at bounding box center [866, 215] width 75 height 16
copy link "88145"
click at [873, 232] on link "Load Shipment" at bounding box center [865, 230] width 73 height 12
click at [78, 97] on input "175952" at bounding box center [109, 107] width 195 height 28
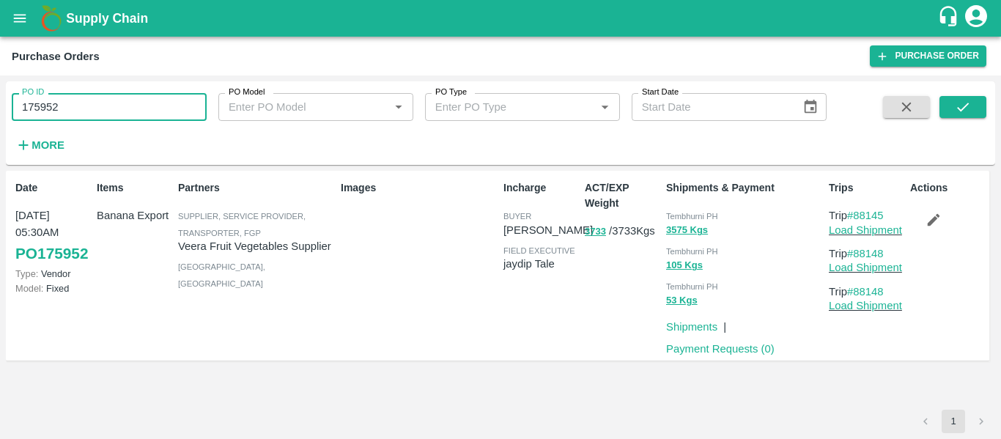
click at [78, 97] on input "175952" at bounding box center [109, 107] width 195 height 28
paste input "text"
type input "175964"
click at [952, 121] on span at bounding box center [963, 126] width 47 height 60
click at [955, 115] on icon "submit" at bounding box center [963, 107] width 16 height 16
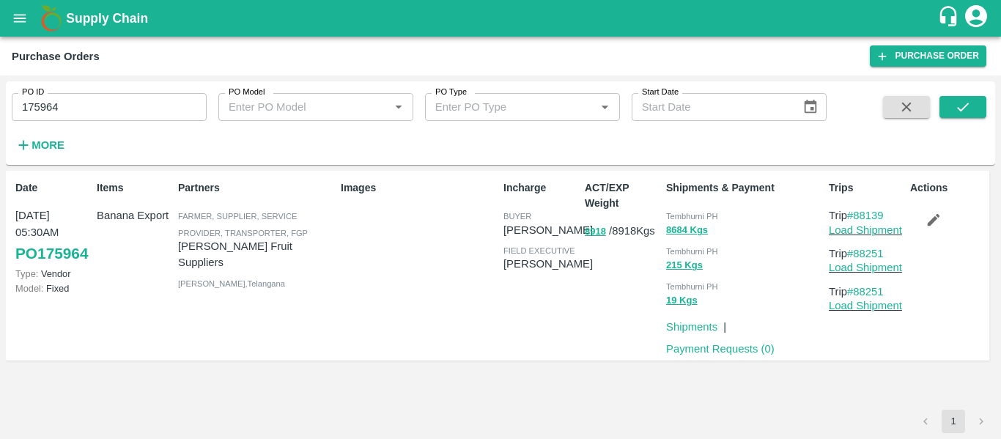
click at [931, 218] on icon "button" at bounding box center [934, 220] width 16 height 16
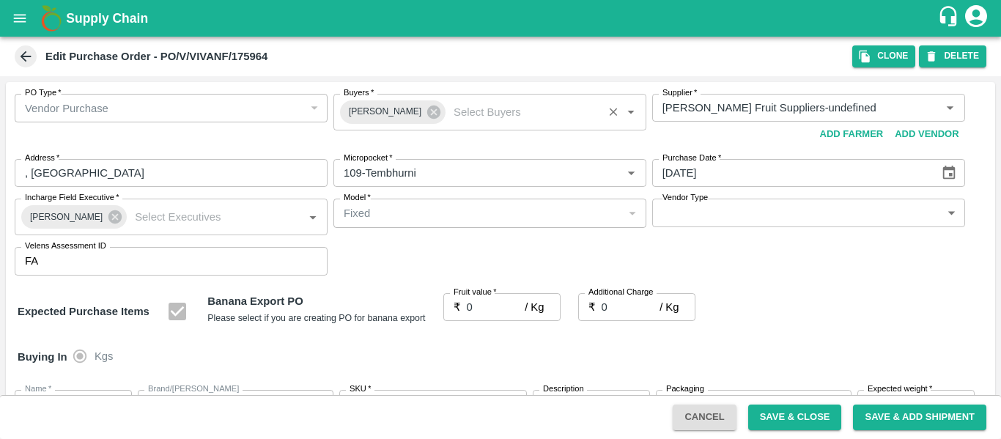
click at [434, 110] on div "Praneeth Kumar" at bounding box center [393, 111] width 106 height 23
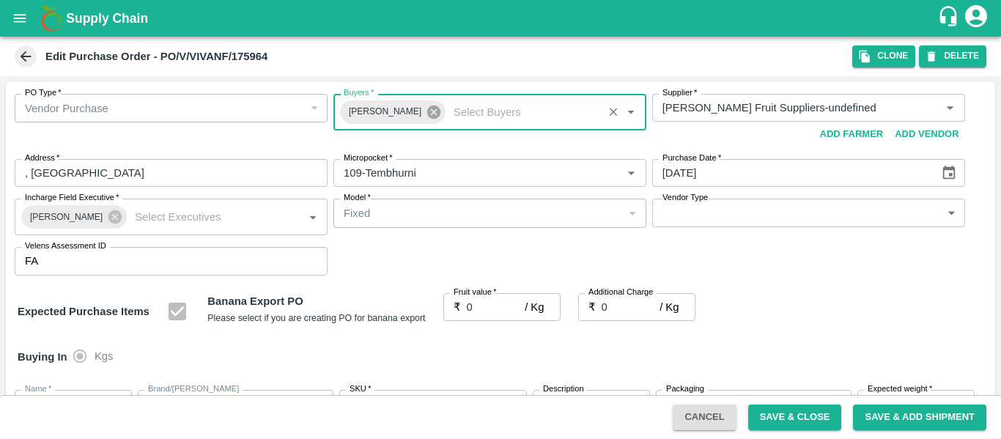
click at [427, 110] on icon at bounding box center [433, 112] width 13 height 13
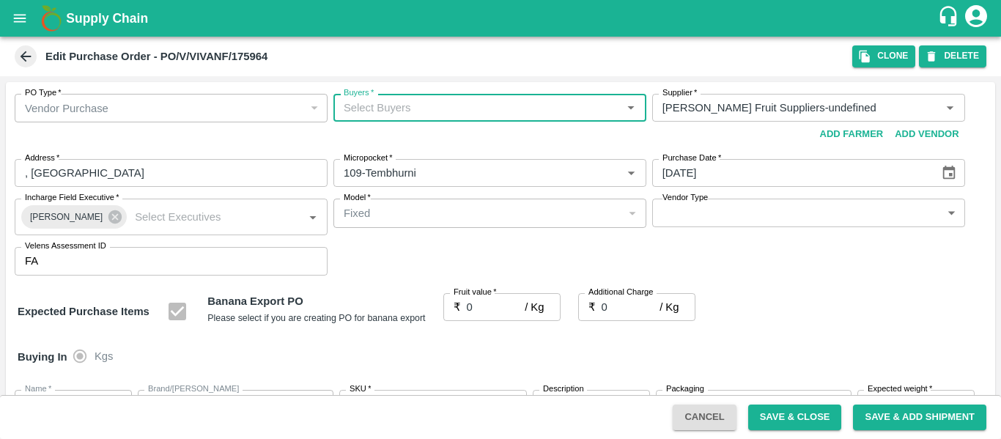
click at [363, 110] on input "Buyers   *" at bounding box center [478, 107] width 280 height 19
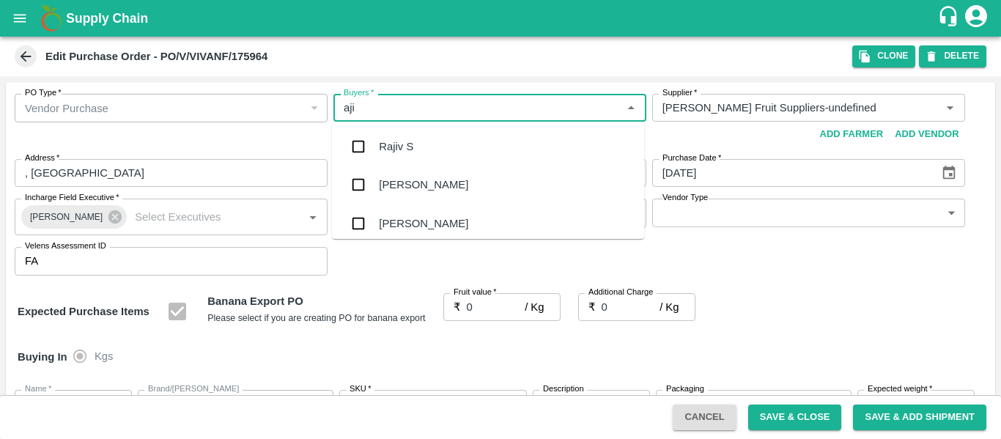
type input "ajit"
click at [375, 144] on div "[PERSON_NAME]" at bounding box center [488, 147] width 312 height 38
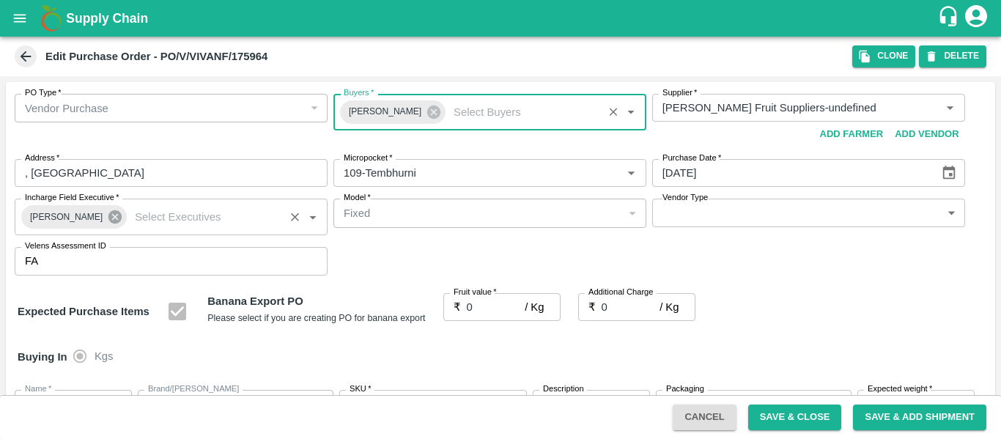
click at [108, 219] on icon at bounding box center [114, 216] width 13 height 13
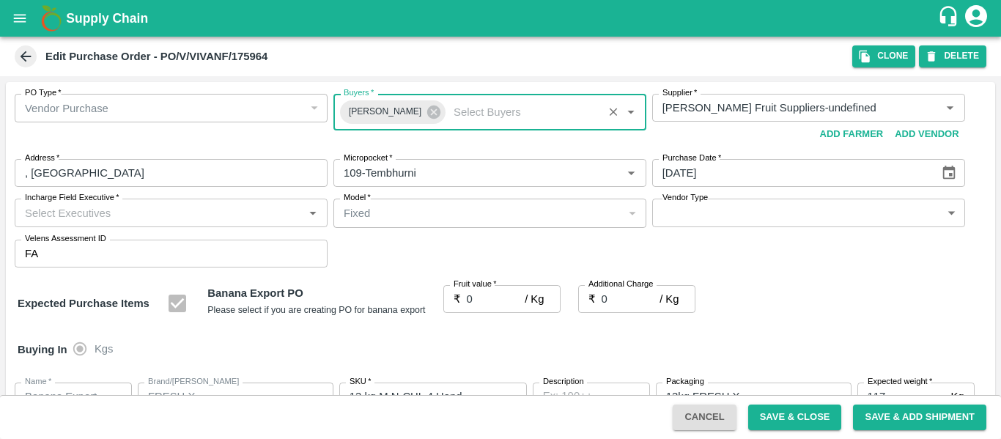
click at [62, 215] on input "Incharge Field Executive   *" at bounding box center [159, 212] width 280 height 19
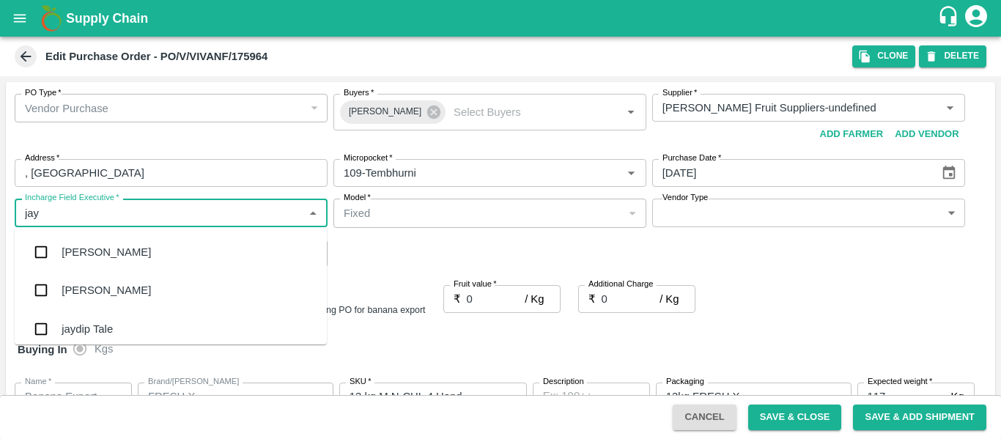
type input "jayd"
click at [72, 251] on div "jaydip Tale" at bounding box center [87, 252] width 51 height 16
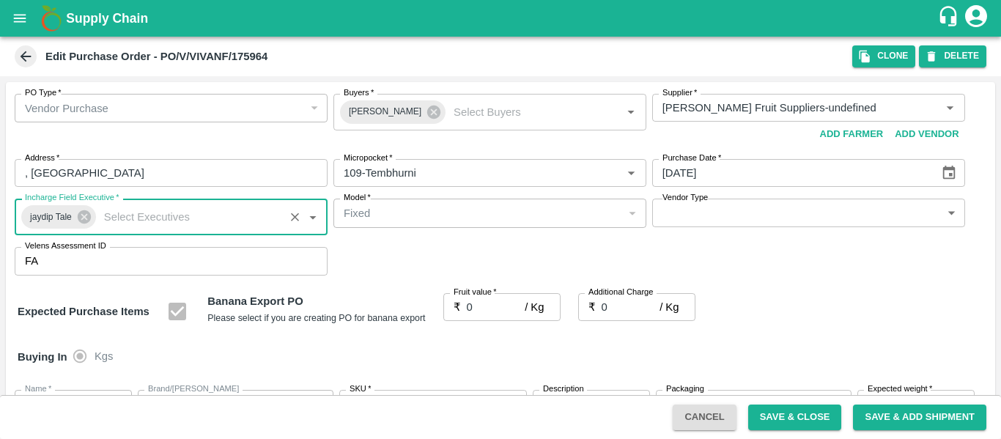
click at [484, 310] on input "0" at bounding box center [496, 307] width 59 height 28
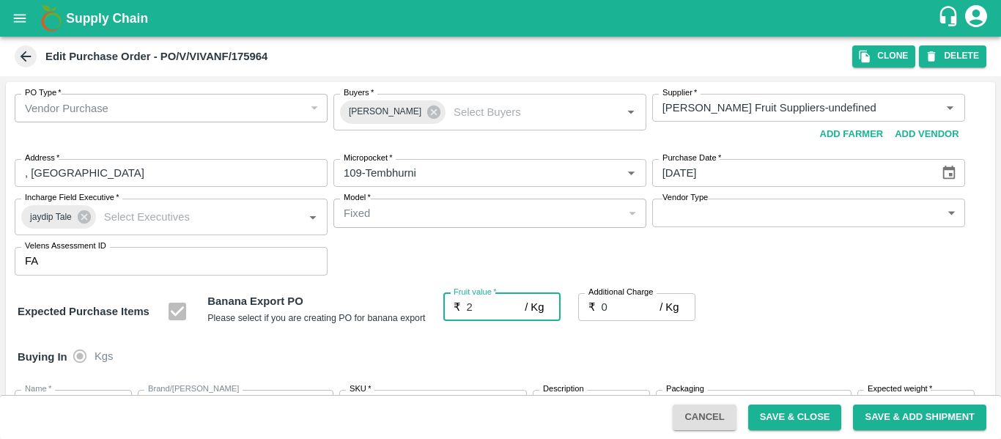
type input "26"
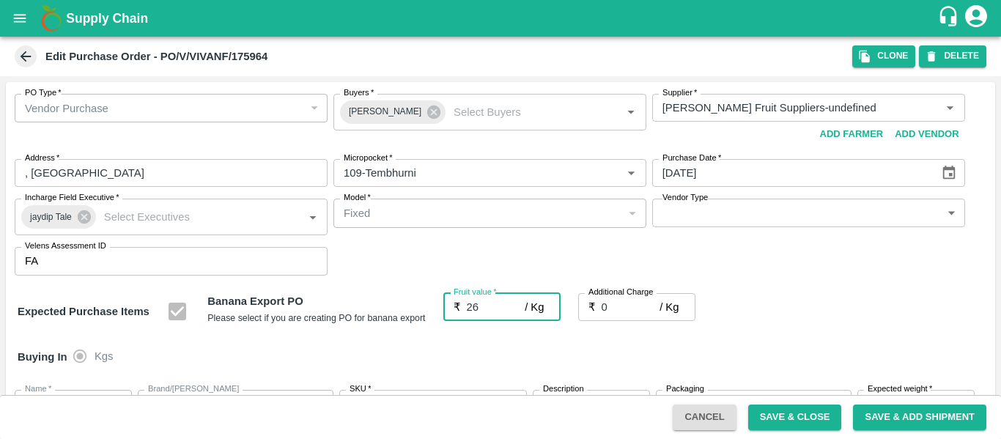
type input "26"
click at [602, 312] on input "0" at bounding box center [631, 307] width 59 height 28
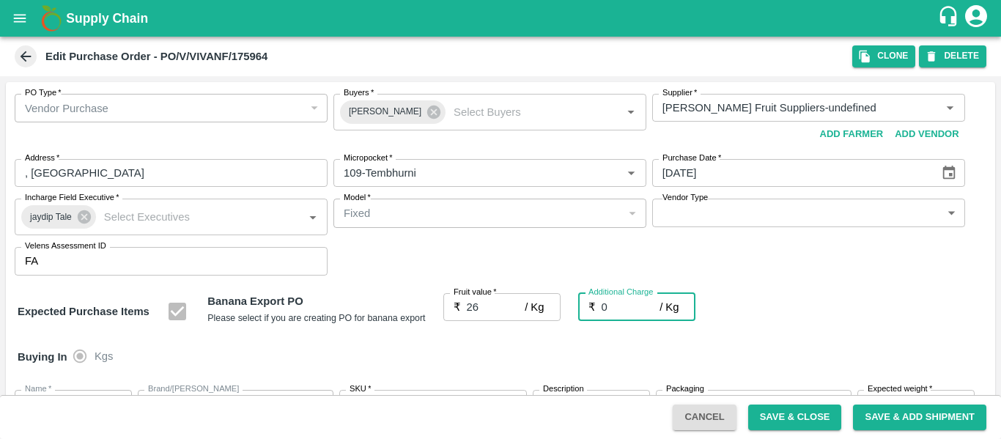
click at [608, 311] on input "0" at bounding box center [631, 307] width 59 height 28
type input "2"
type input "28"
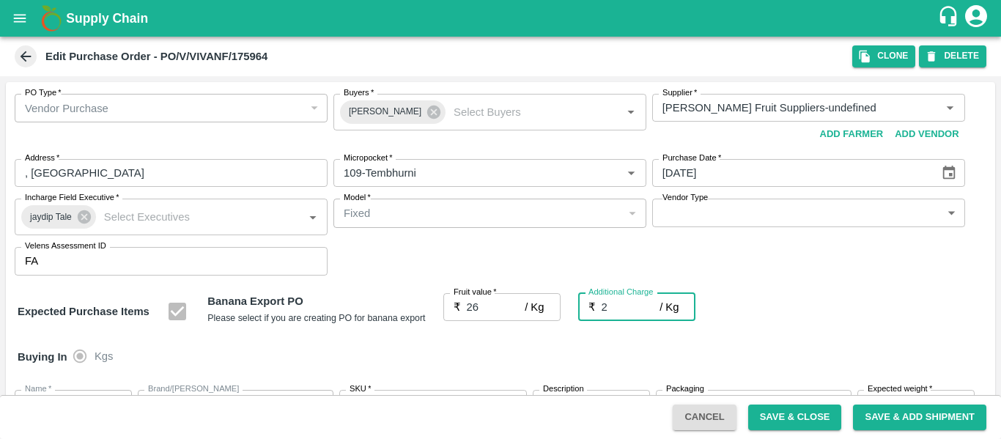
type input "28"
type input "2.7"
type input "28.7"
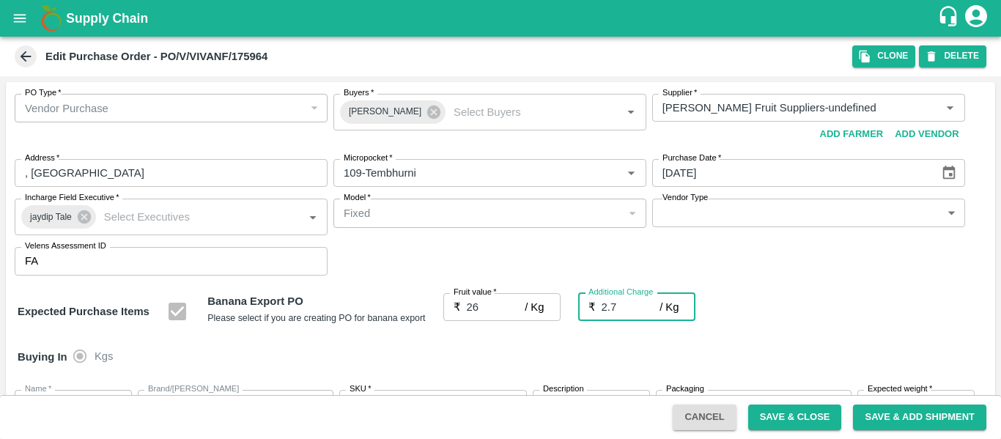
type input "28.7"
type input "2.75"
type input "28.75"
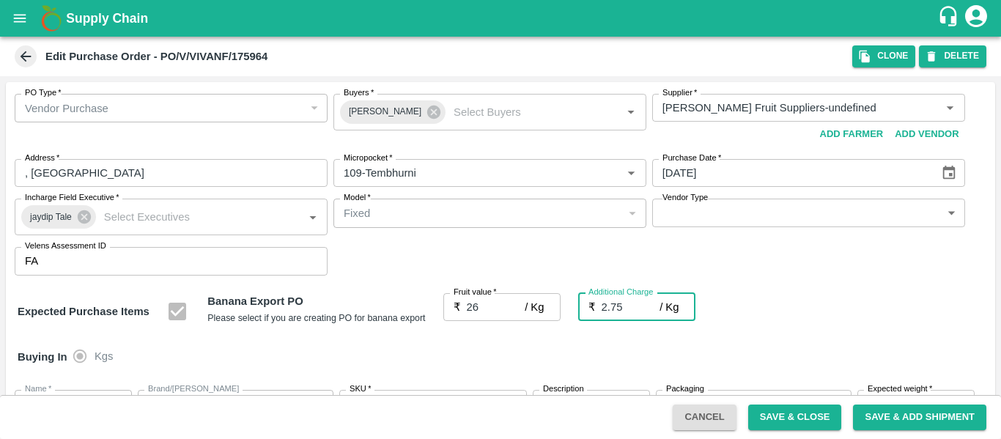
type input "28.75"
type input "2.75"
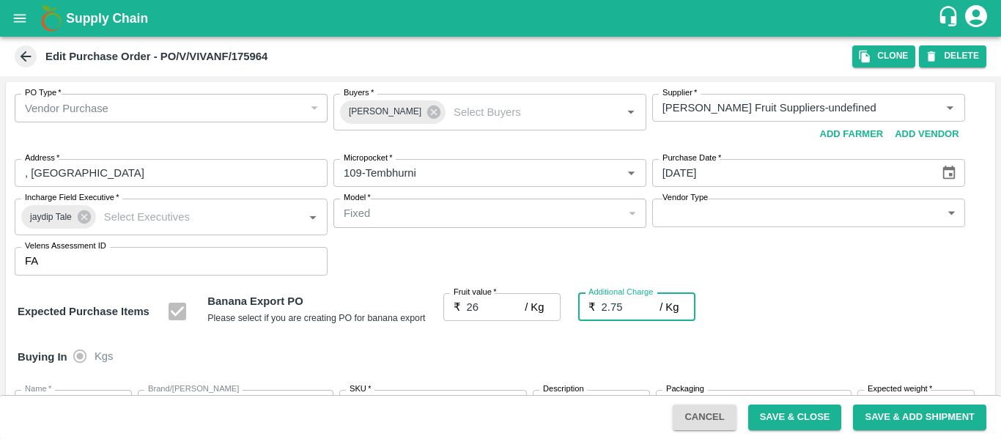
click at [784, 325] on div "Expected Purchase Items Banana Export PO Please select if you are creating PO f…" at bounding box center [501, 311] width 966 height 37
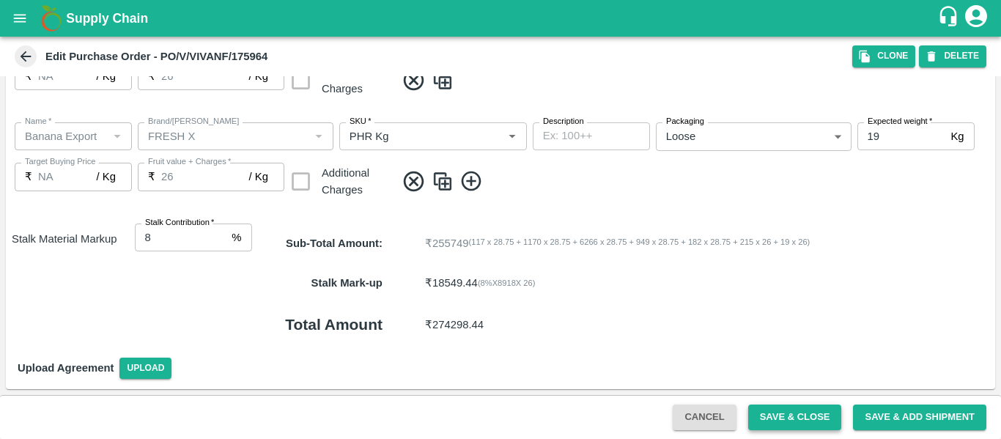
click at [767, 405] on button "Save & Close" at bounding box center [795, 418] width 94 height 26
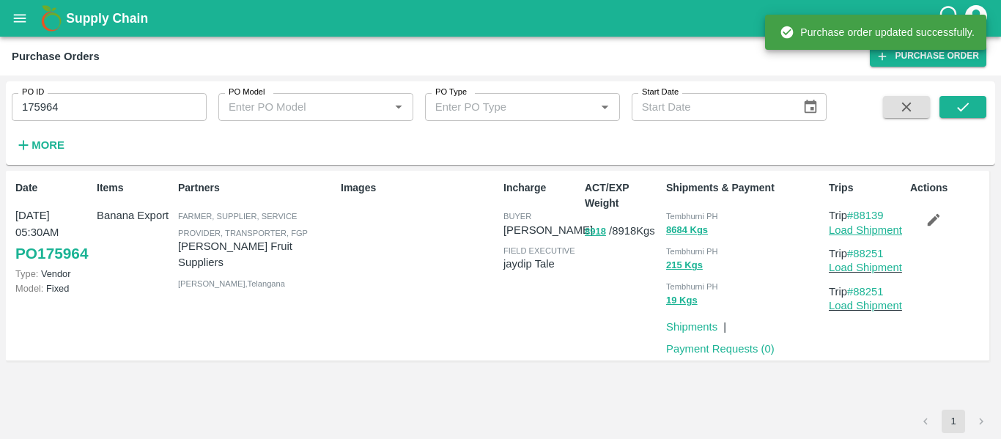
click at [860, 234] on link "Load Shipment" at bounding box center [865, 230] width 73 height 12
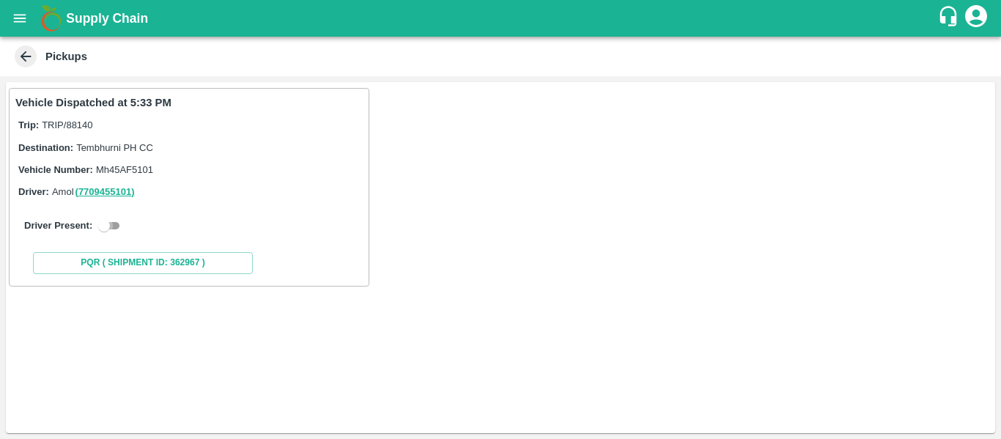
click at [116, 226] on input "checkbox" at bounding box center [104, 226] width 53 height 18
checkbox input "true"
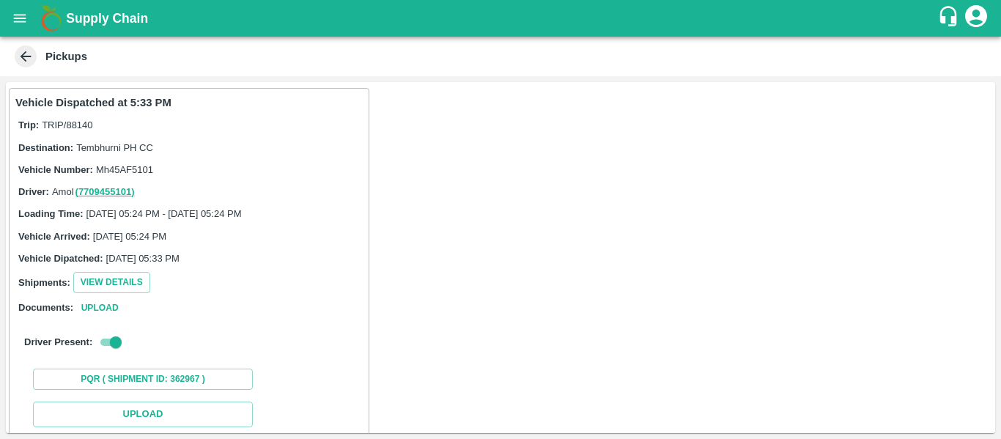
scroll to position [161, 0]
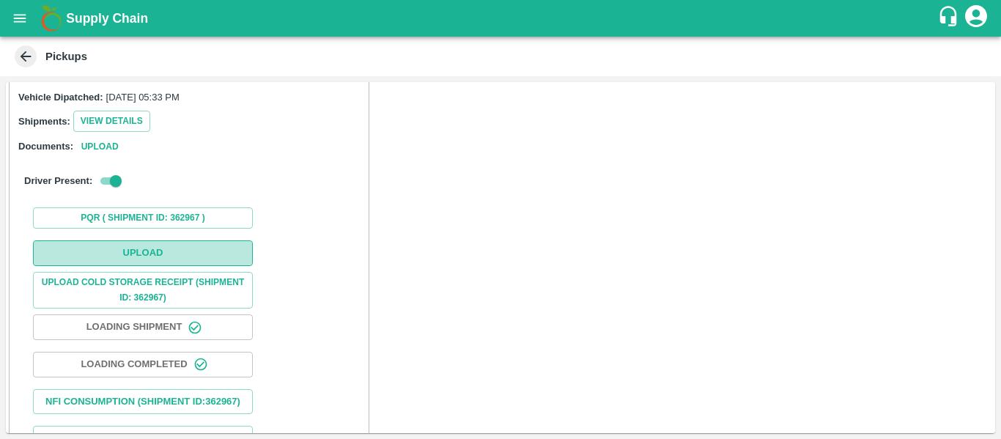
click at [147, 262] on button "Upload" at bounding box center [143, 253] width 220 height 26
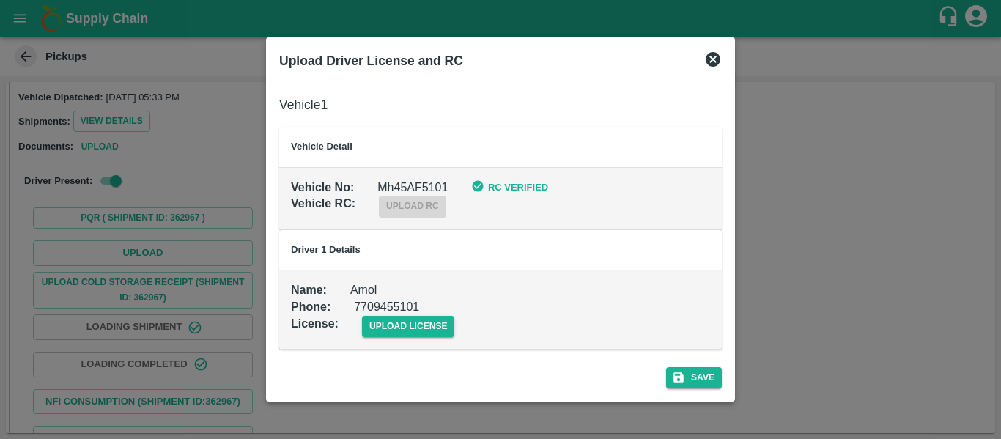
click at [400, 346] on td "Name : Amol Phone : 7709455101 License : upload license" at bounding box center [500, 309] width 443 height 79
click at [374, 312] on div "upload license" at bounding box center [397, 314] width 117 height 45
click at [389, 328] on span "upload license" at bounding box center [408, 326] width 93 height 21
click at [0, 0] on input "upload license" at bounding box center [0, 0] width 0 height 0
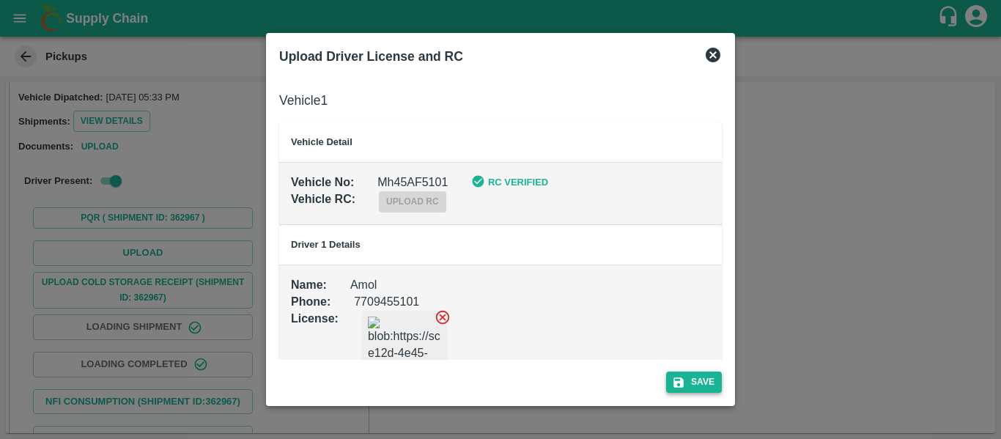
click at [709, 384] on button "Save" at bounding box center [694, 382] width 56 height 21
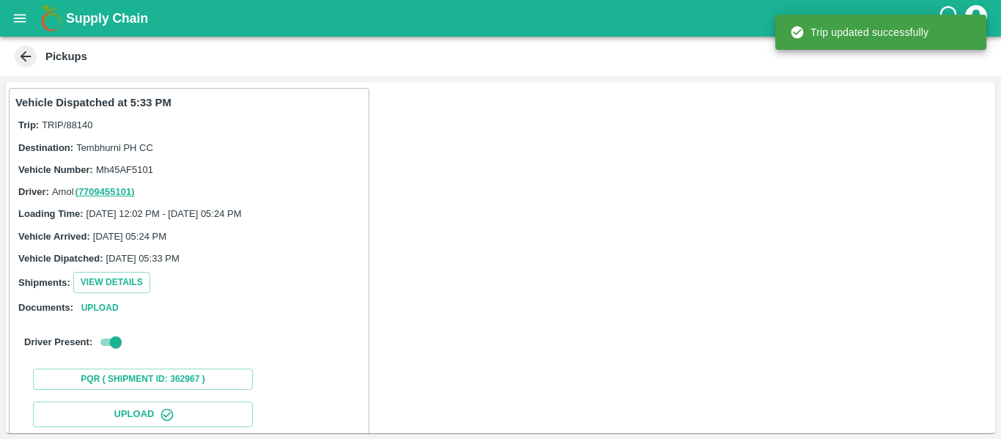
scroll to position [252, 0]
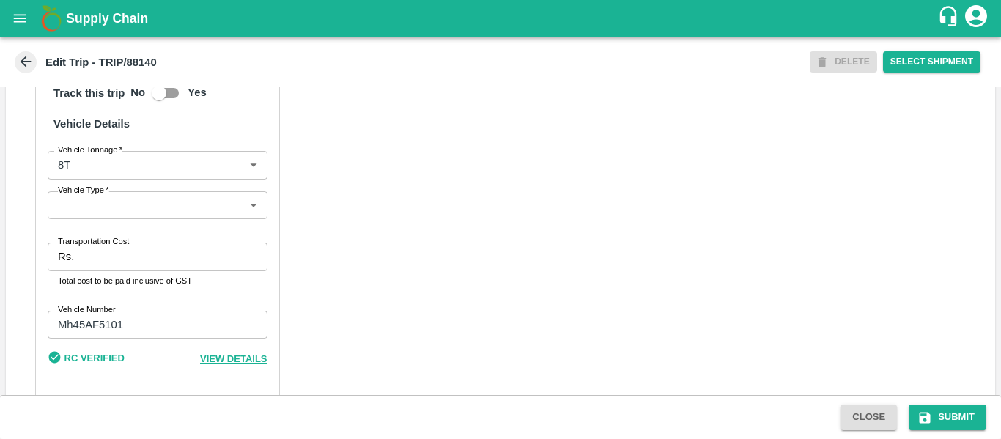
scroll to position [1107, 0]
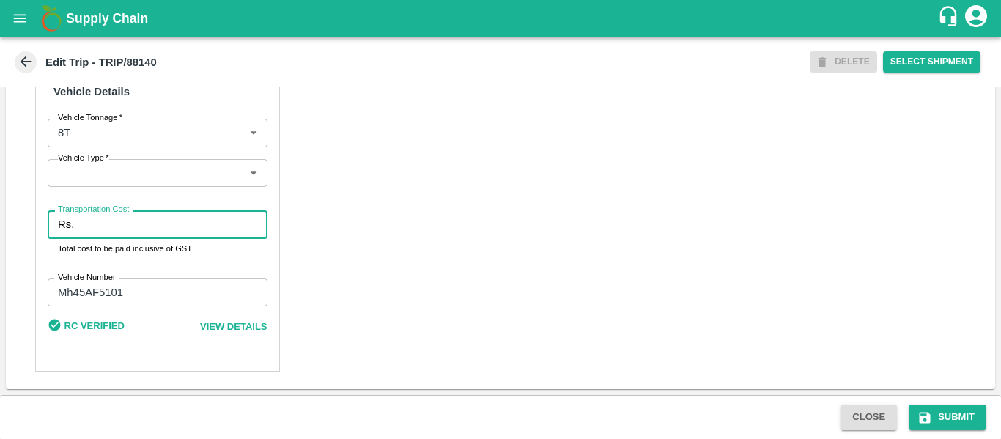
click at [134, 229] on input "Transportation Cost" at bounding box center [173, 224] width 187 height 28
type input "4500"
click at [943, 408] on button "Submit" at bounding box center [948, 418] width 78 height 26
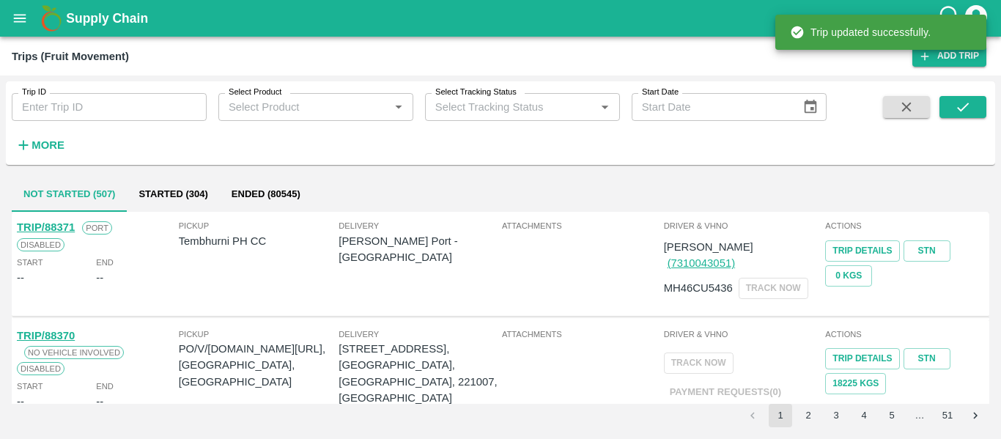
click div "Trip ID Trip ID Select Product Select Product   * Select Tracking Status Select…"
click input "Trip ID"
paste input "88145"
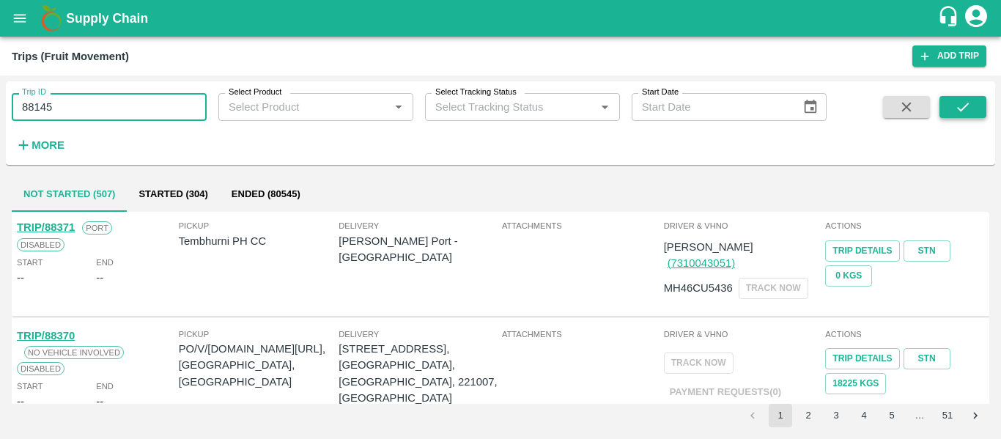
type input "88145"
click button "submit"
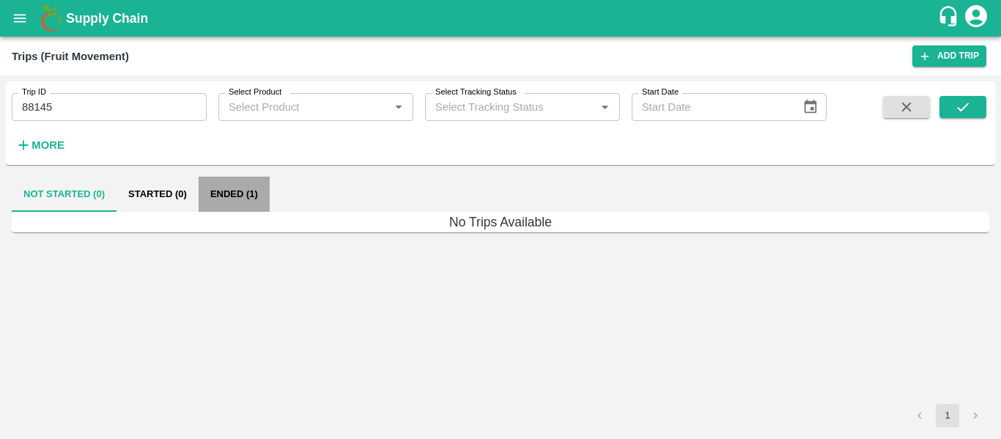
click button "Ended (1)"
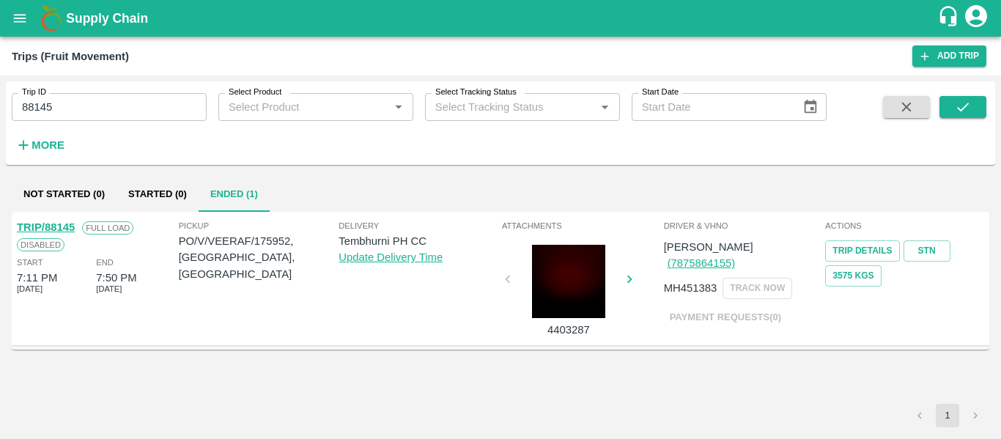
click link "TRIP/88145"
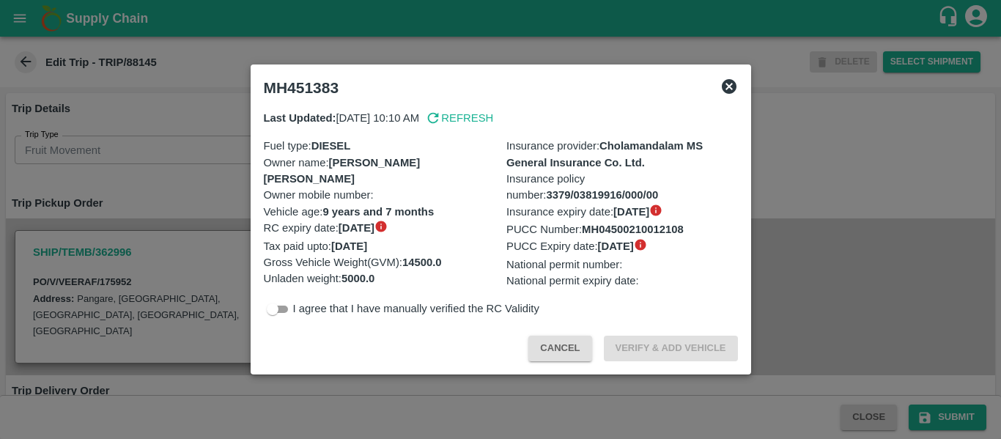
click at [184, 196] on div at bounding box center [500, 219] width 1001 height 439
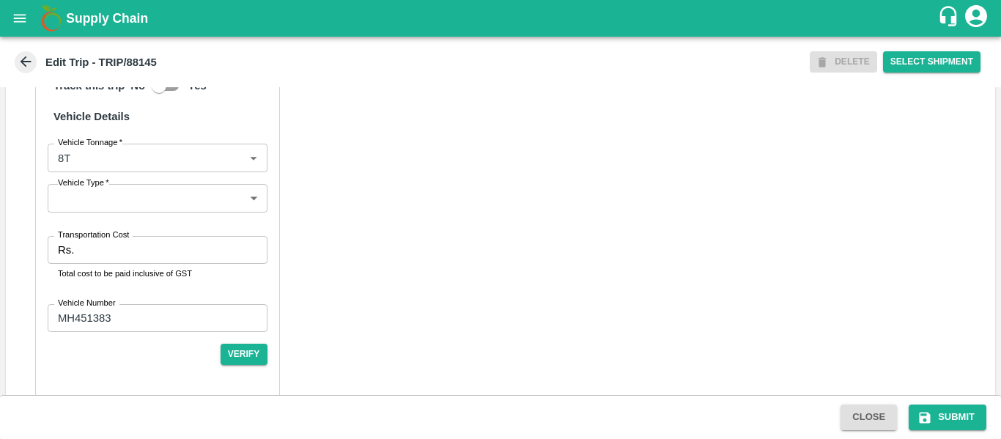
scroll to position [1127, 0]
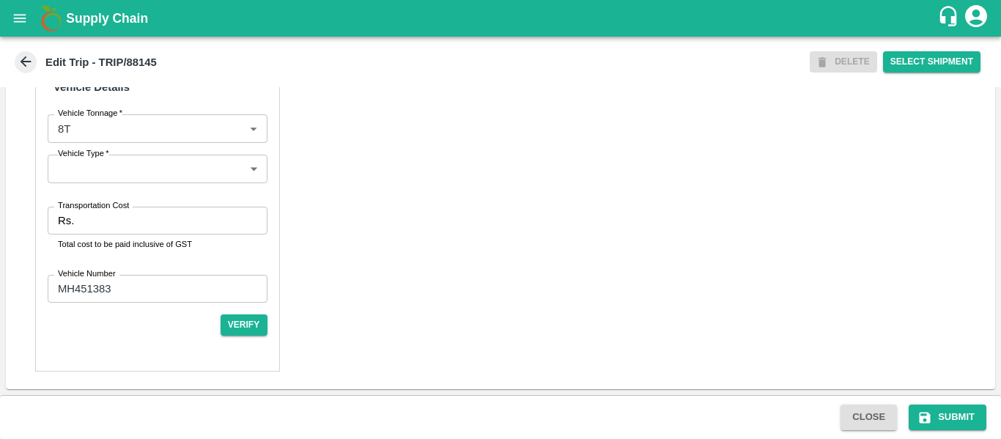
click at [174, 221] on input "Transportation Cost" at bounding box center [173, 221] width 187 height 28
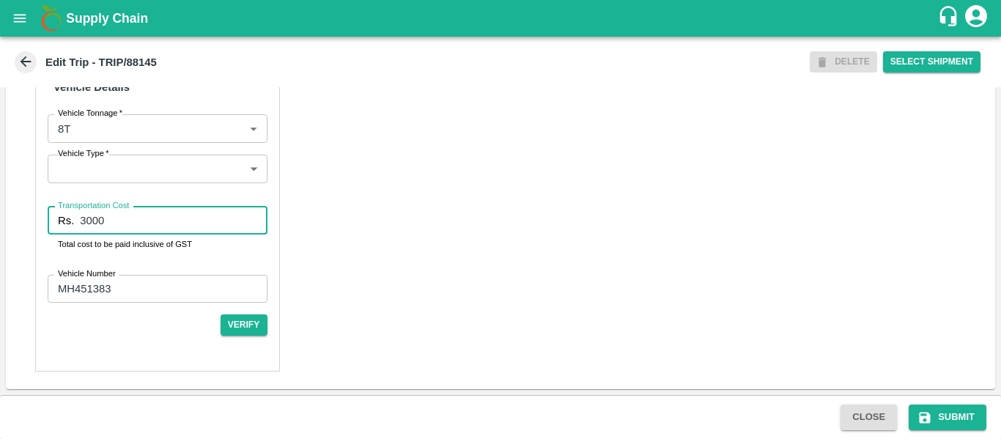
type input "3000"
click at [932, 396] on div "Close Submit" at bounding box center [500, 417] width 1001 height 44
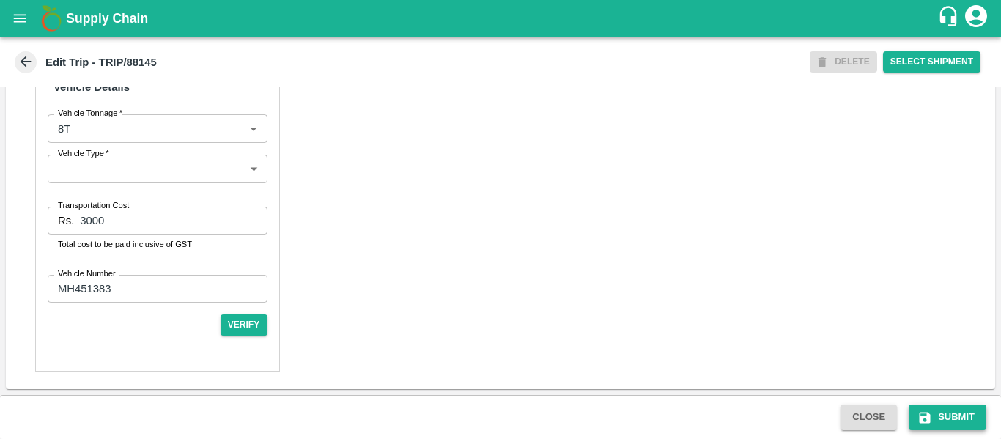
click at [934, 415] on button "Submit" at bounding box center [948, 418] width 78 height 26
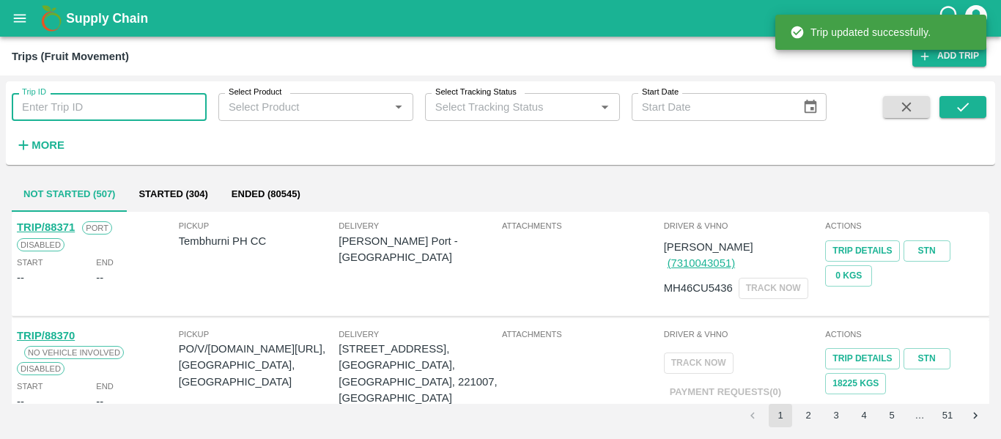
click at [144, 107] on input "Trip ID" at bounding box center [109, 107] width 195 height 28
paste input "88251"
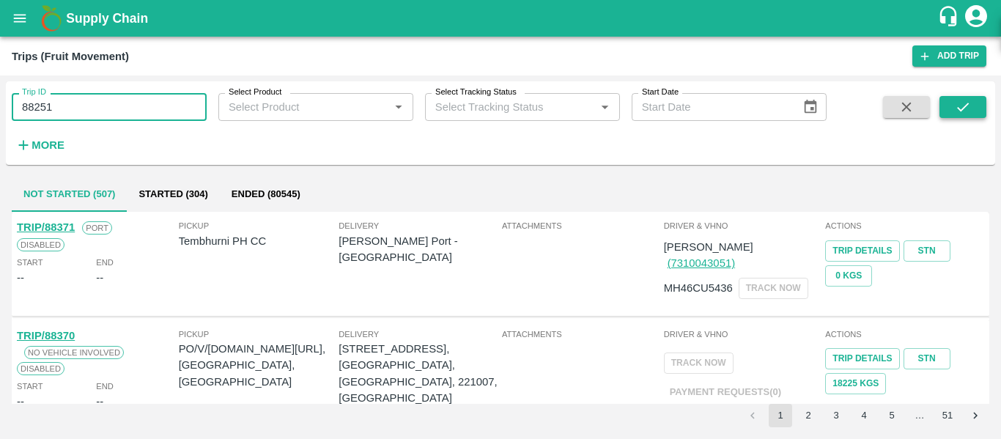
type input "88251"
click at [981, 103] on button "submit" at bounding box center [963, 107] width 47 height 22
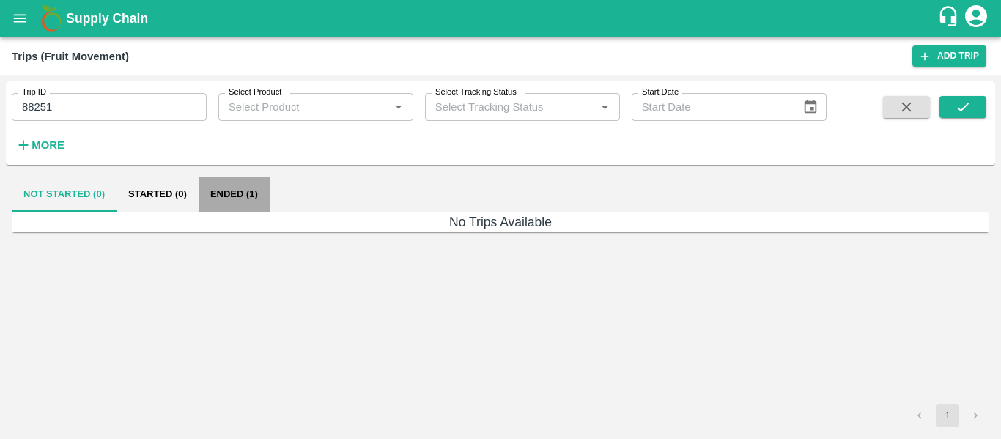
click at [223, 197] on button "Ended (1)" at bounding box center [234, 194] width 71 height 35
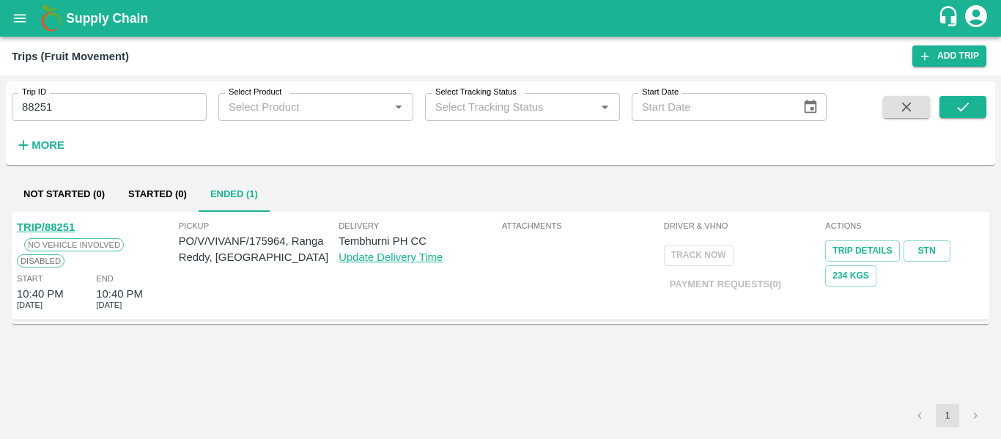
click at [58, 229] on link "TRIP/88251" at bounding box center [46, 227] width 58 height 12
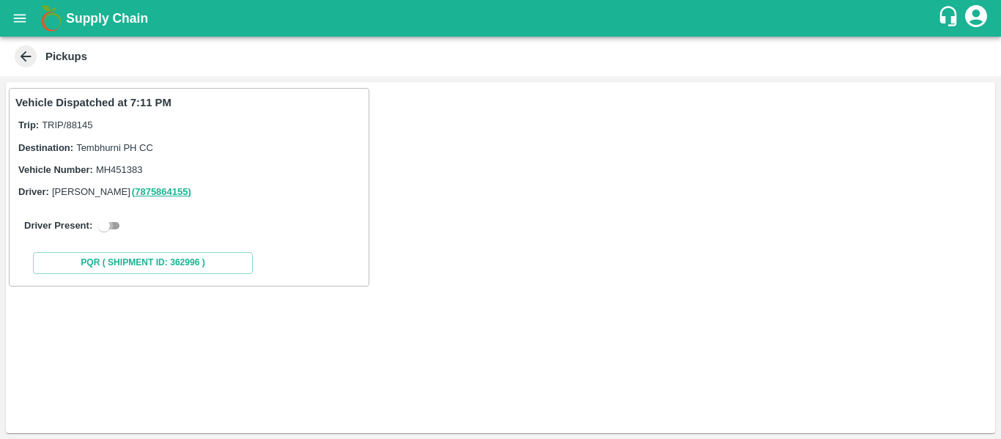
click at [103, 227] on input "checkbox" at bounding box center [104, 226] width 53 height 18
checkbox input "true"
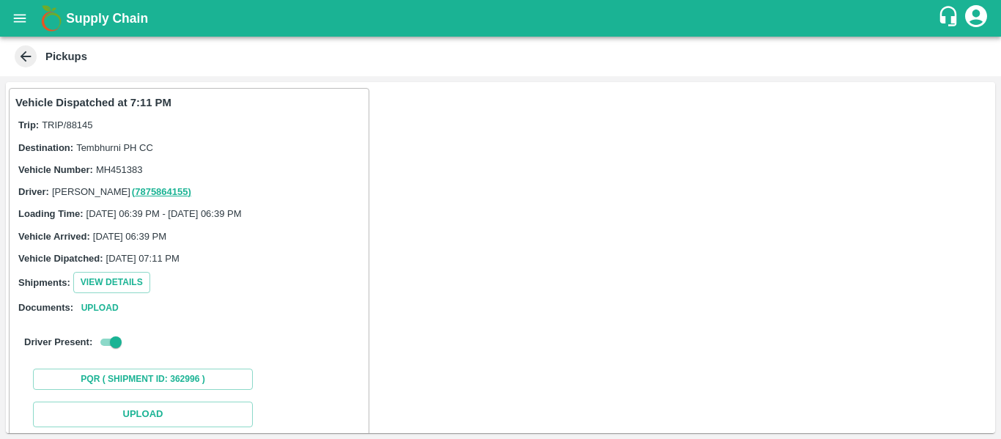
scroll to position [161, 0]
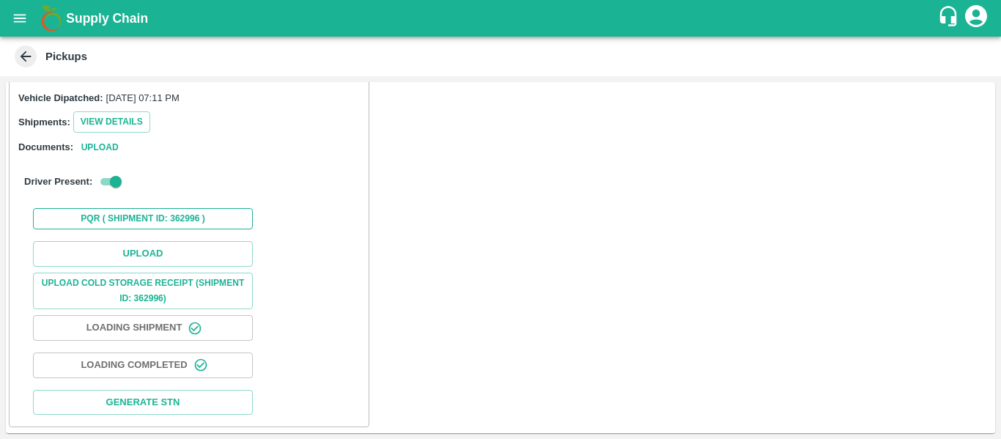
click at [169, 229] on button "PQR ( Shipment Id: 362996 )" at bounding box center [143, 218] width 220 height 21
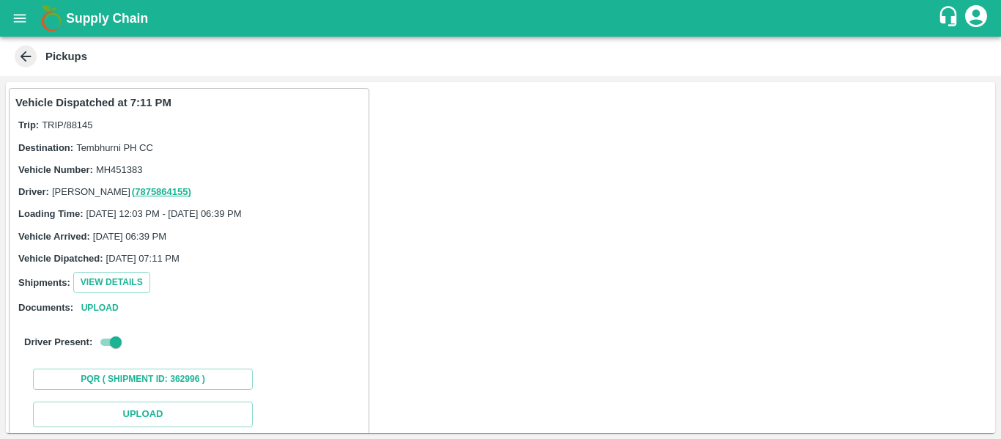
scroll to position [215, 0]
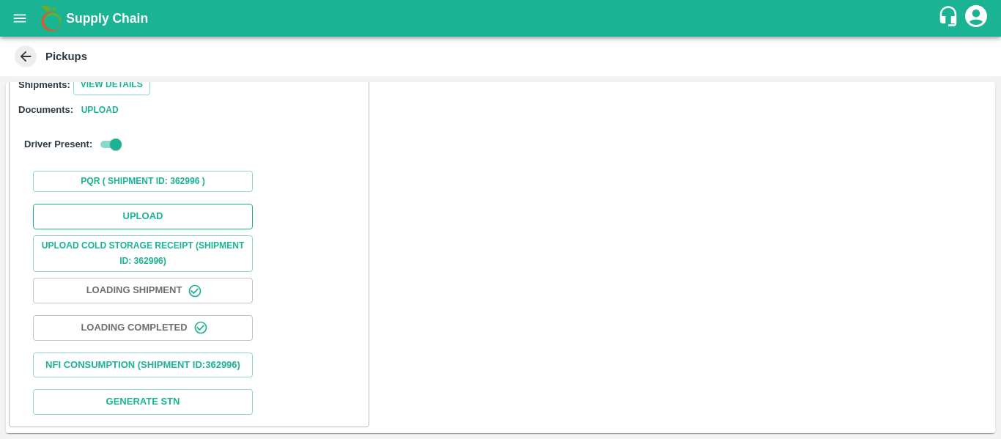
click at [140, 204] on button "Upload" at bounding box center [143, 217] width 220 height 26
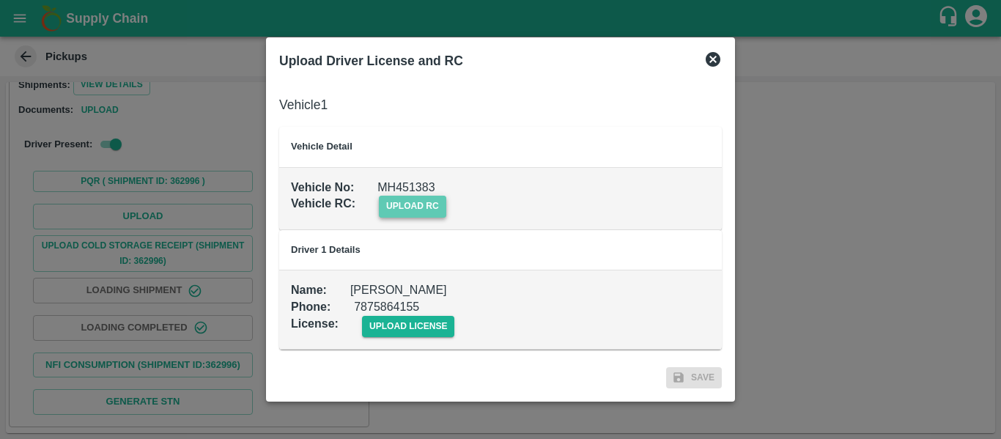
click at [401, 210] on span "upload rc" at bounding box center [412, 206] width 67 height 21
click at [0, 0] on input "upload rc" at bounding box center [0, 0] width 0 height 0
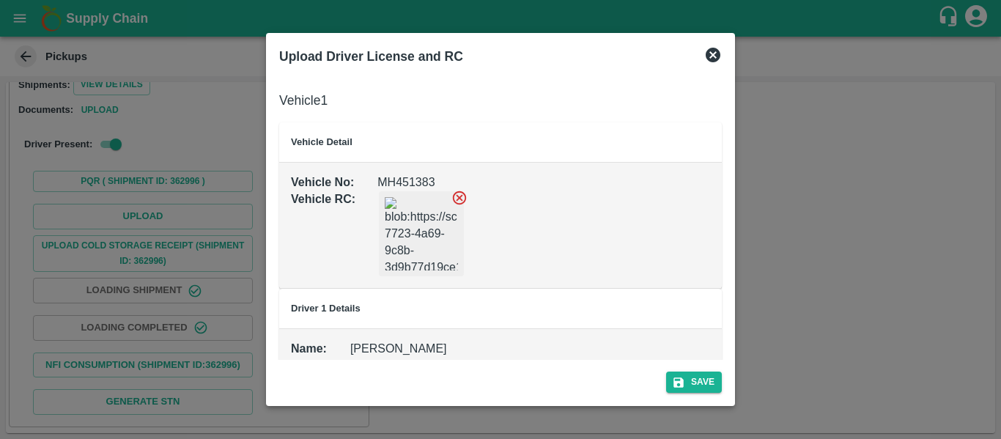
scroll to position [54, 0]
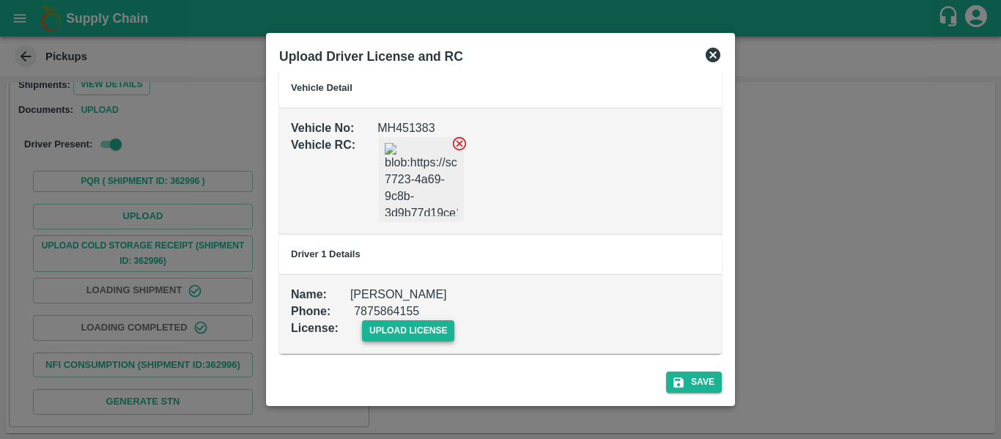
click at [397, 336] on span "upload license" at bounding box center [408, 330] width 93 height 21
click at [0, 0] on input "upload license" at bounding box center [0, 0] width 0 height 0
click at [697, 377] on button "Save" at bounding box center [694, 382] width 56 height 21
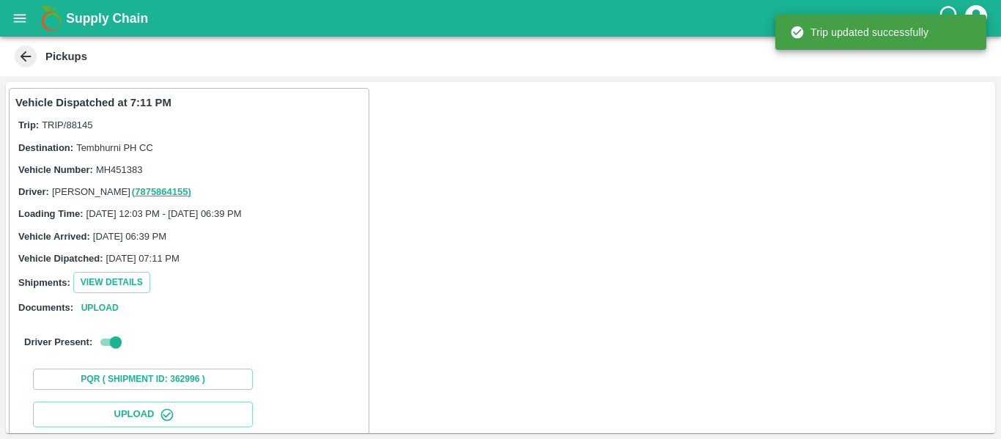
scroll to position [252, 0]
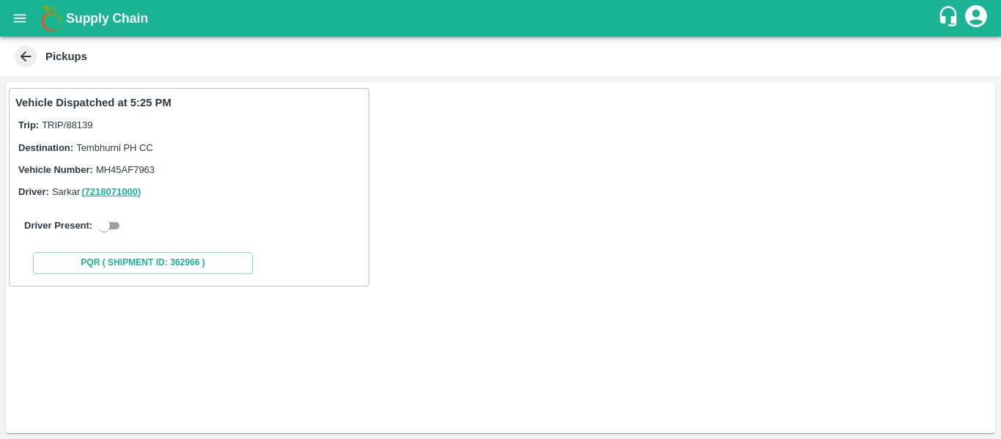
click at [113, 227] on input "checkbox" at bounding box center [104, 226] width 53 height 18
checkbox input "true"
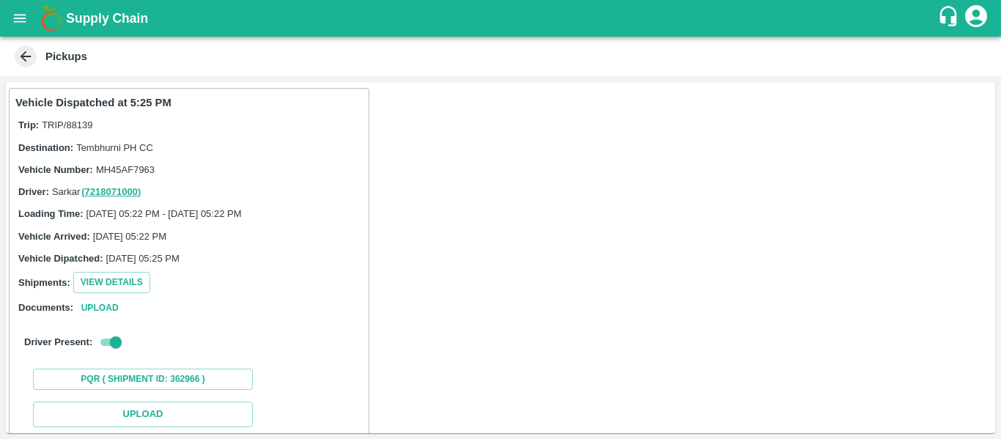
scroll to position [215, 0]
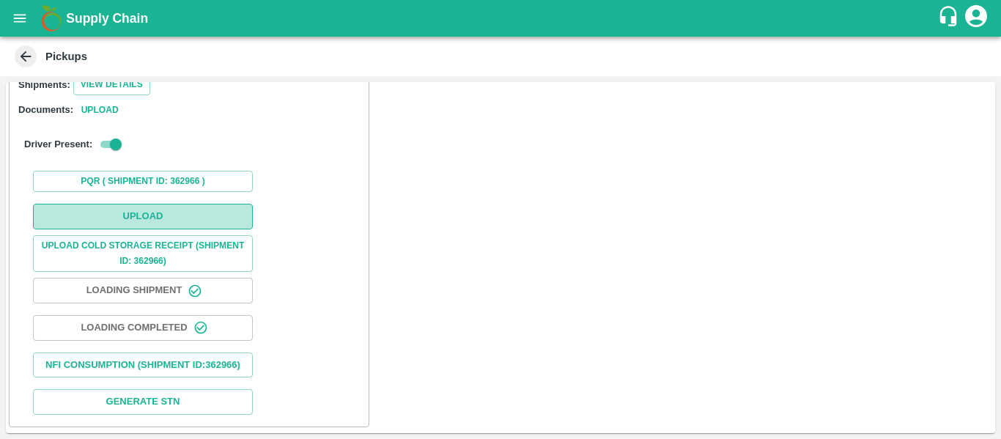
click at [196, 204] on button "Upload" at bounding box center [143, 217] width 220 height 26
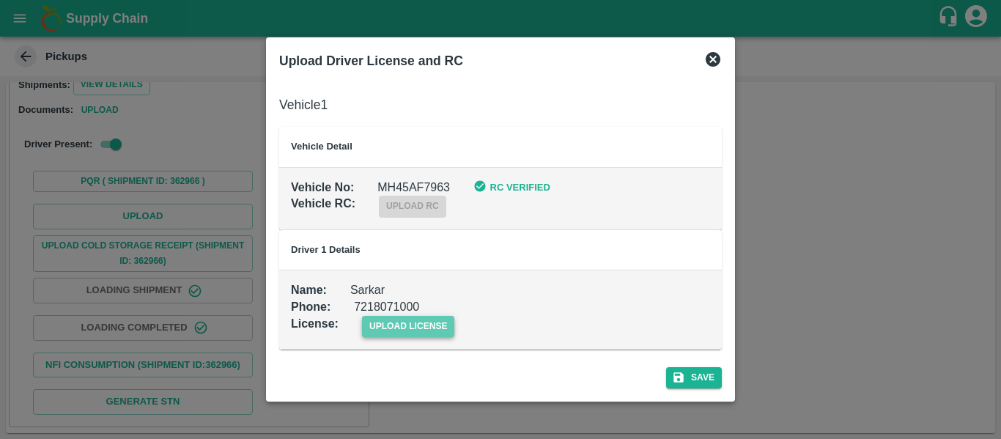
click at [382, 333] on span "upload license" at bounding box center [408, 326] width 93 height 21
click at [0, 0] on input "upload license" at bounding box center [0, 0] width 0 height 0
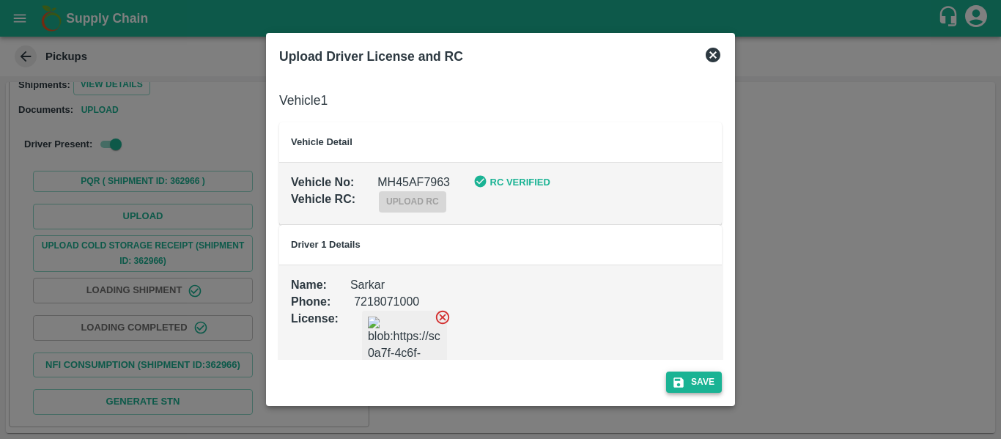
click at [687, 383] on button "Save" at bounding box center [694, 382] width 56 height 21
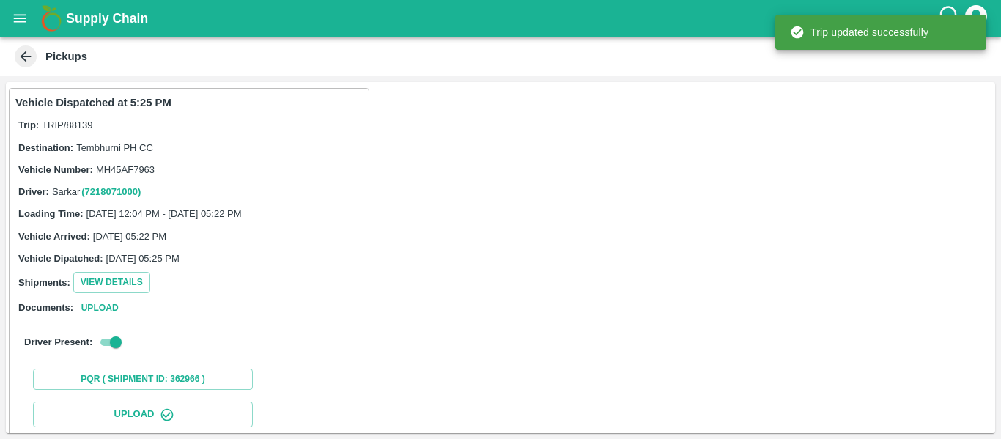
click at [21, 56] on icon at bounding box center [26, 56] width 11 height 11
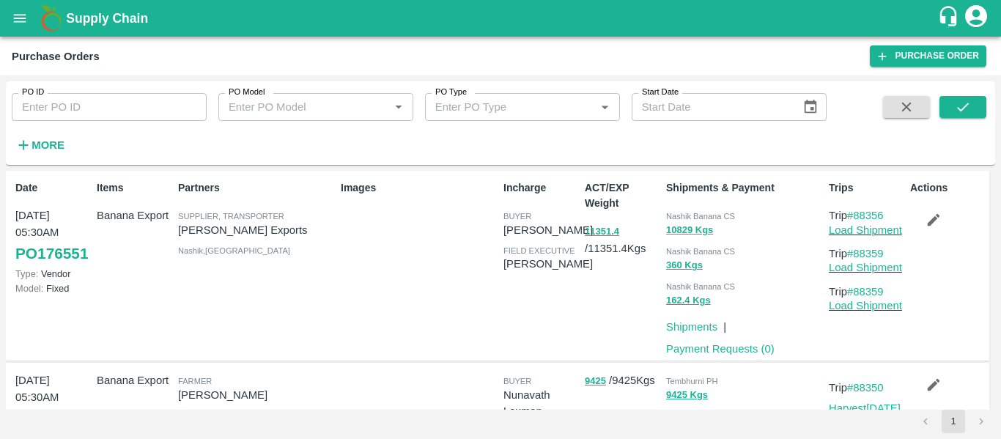
click at [70, 101] on input "PO ID" at bounding box center [109, 107] width 195 height 28
paste input "175964"
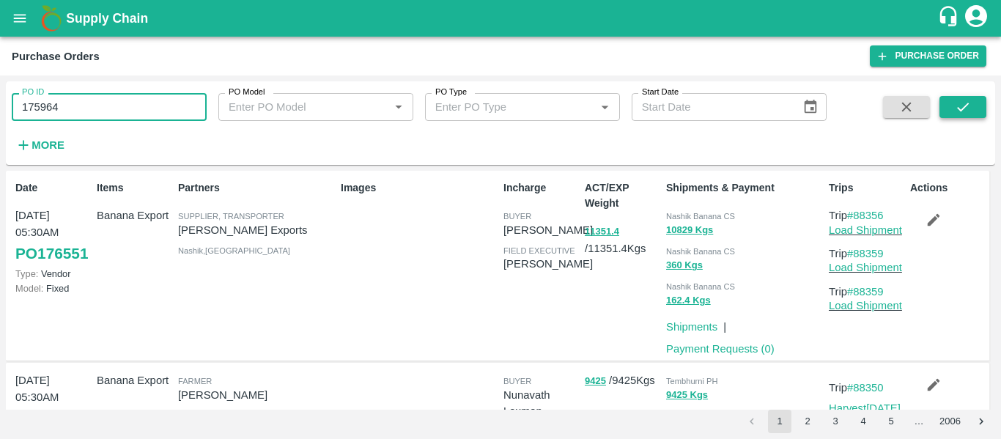
type input "175964"
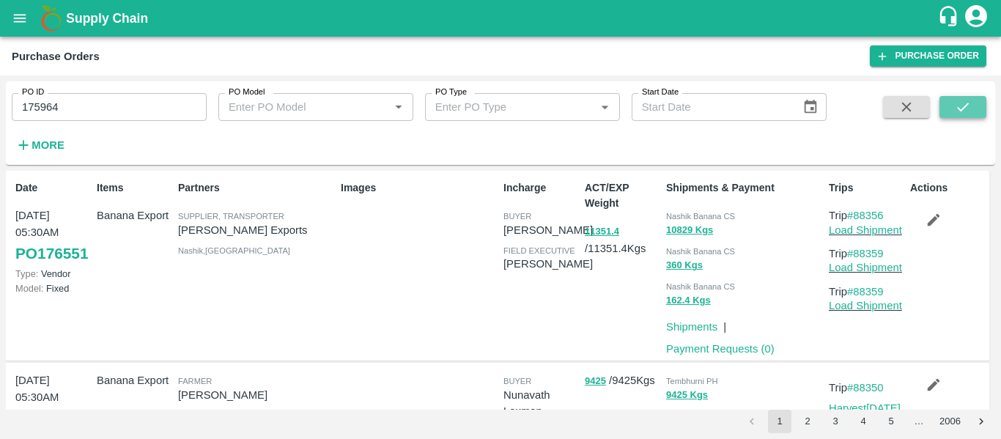
click at [944, 101] on button "submit" at bounding box center [963, 107] width 47 height 22
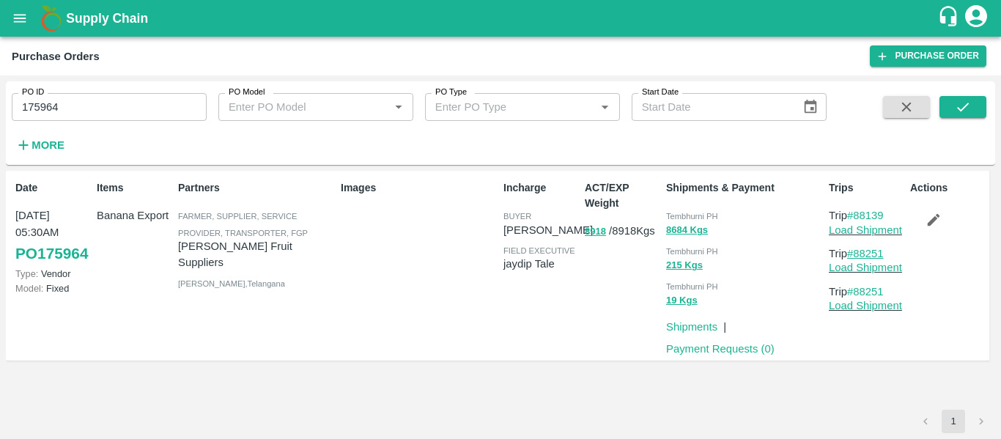
drag, startPoint x: 893, startPoint y: 251, endPoint x: 858, endPoint y: 254, distance: 35.2
click at [858, 254] on p "Trip #88251" at bounding box center [866, 254] width 75 height 16
copy link "88251"
drag, startPoint x: 899, startPoint y: 220, endPoint x: 858, endPoint y: 220, distance: 40.3
click at [858, 220] on p "Trip #88139" at bounding box center [866, 215] width 75 height 16
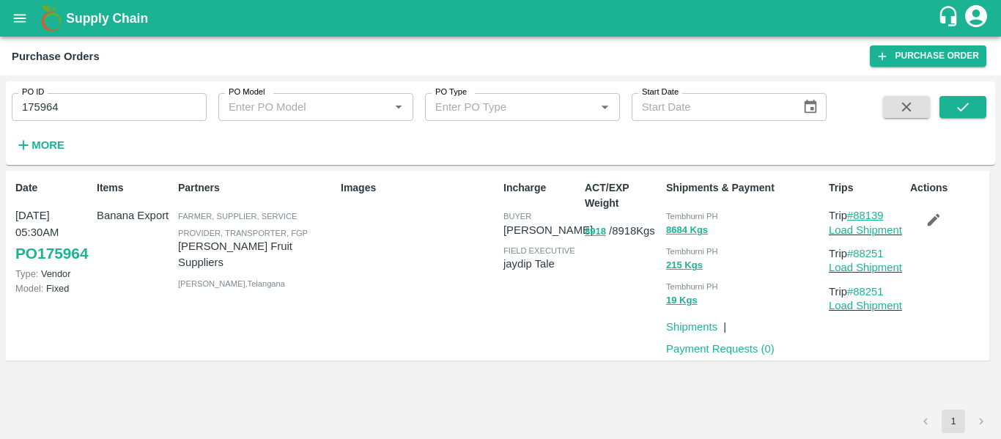
copy link "88139"
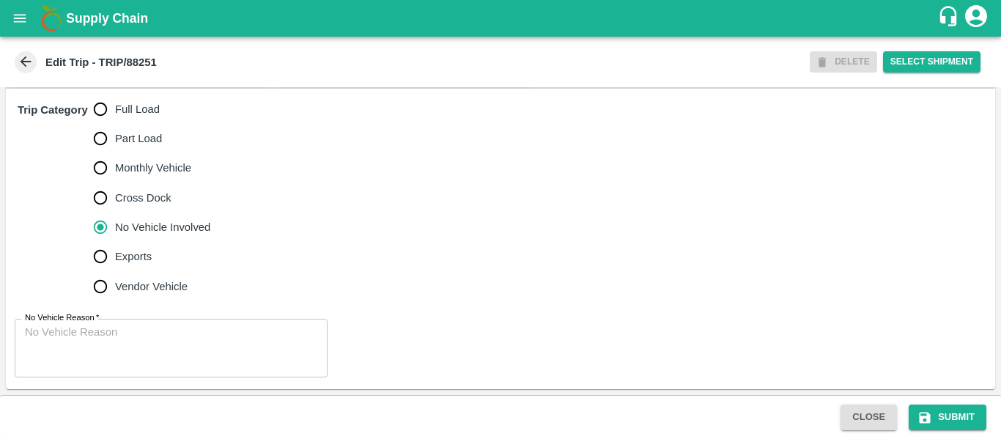
scroll to position [430, 0]
click at [144, 117] on span "Full Load" at bounding box center [137, 109] width 45 height 16
click at [115, 124] on input "Full Load" at bounding box center [100, 109] width 29 height 29
radio input "true"
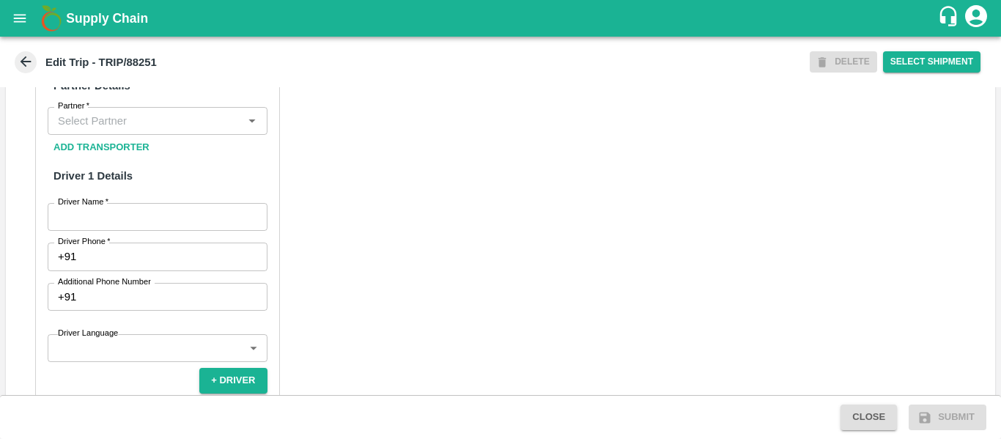
scroll to position [692, 0]
click at [149, 160] on button "Add Transporter" at bounding box center [102, 147] width 108 height 26
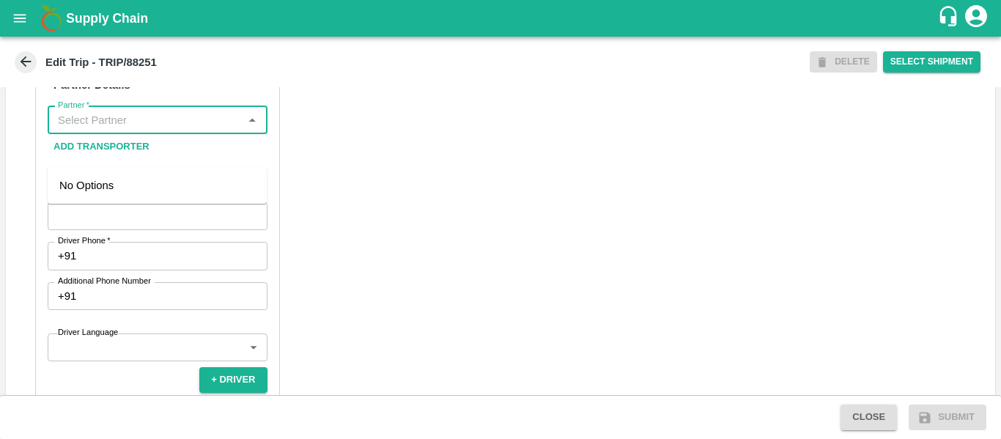
click at [106, 130] on input "Partner   *" at bounding box center [145, 120] width 187 height 19
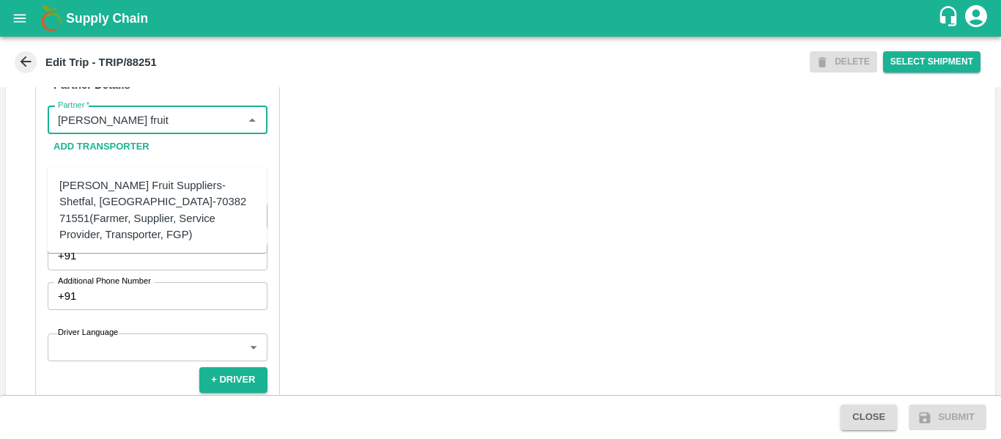
click at [113, 200] on div "[PERSON_NAME] Fruit Suppliers-Shetfal, [GEOGRAPHIC_DATA]-70382 71551(Farmer, Su…" at bounding box center [157, 209] width 196 height 65
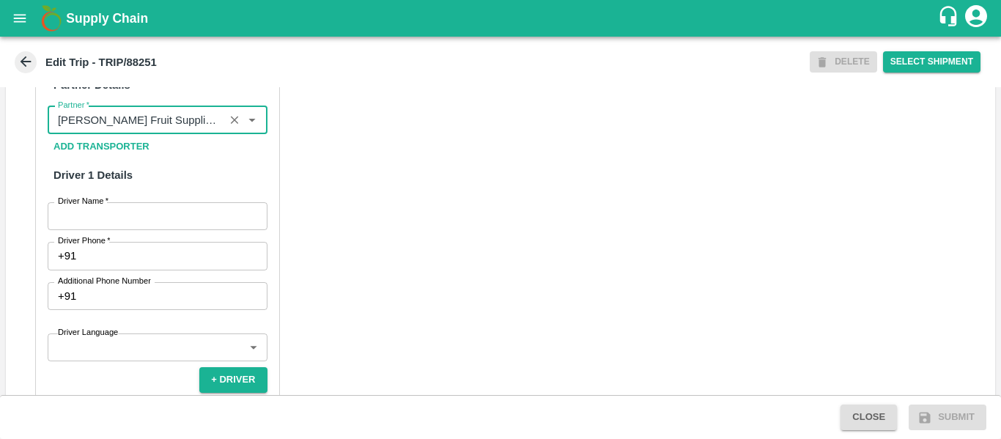
type input "[PERSON_NAME] Fruit Suppliers-Shetfal, [GEOGRAPHIC_DATA]-70382 71551(Farmer, Su…"
click at [130, 230] on input "Driver Name   *" at bounding box center [158, 216] width 220 height 28
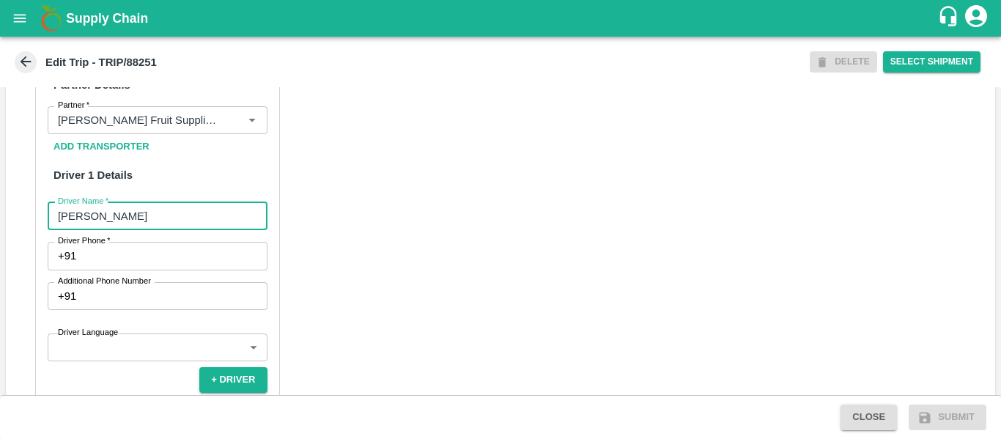
type input "[PERSON_NAME]"
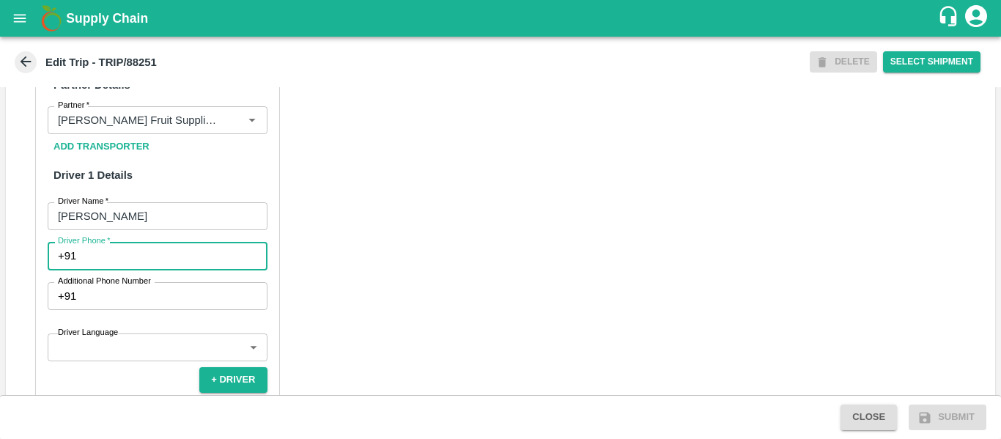
click at [134, 270] on input "Driver Phone   *" at bounding box center [174, 256] width 185 height 28
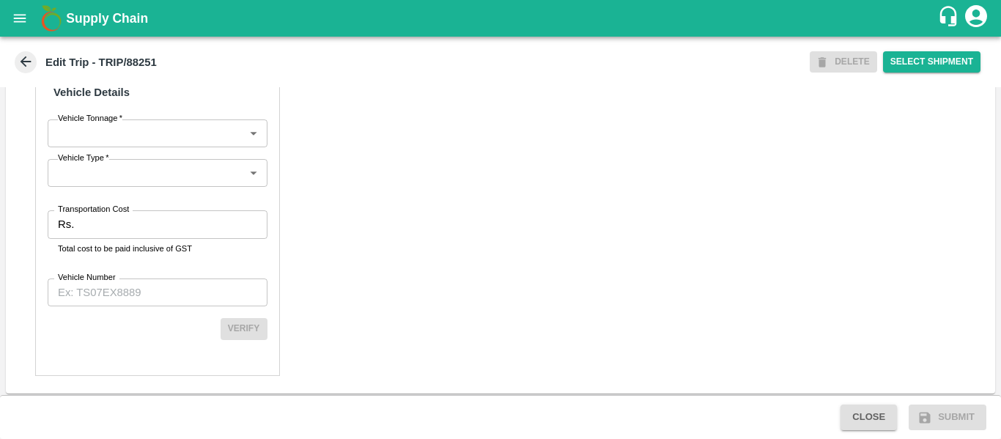
scroll to position [1077, 0]
type input "7972313096"
click at [188, 235] on input "Transportation Cost" at bounding box center [173, 221] width 187 height 28
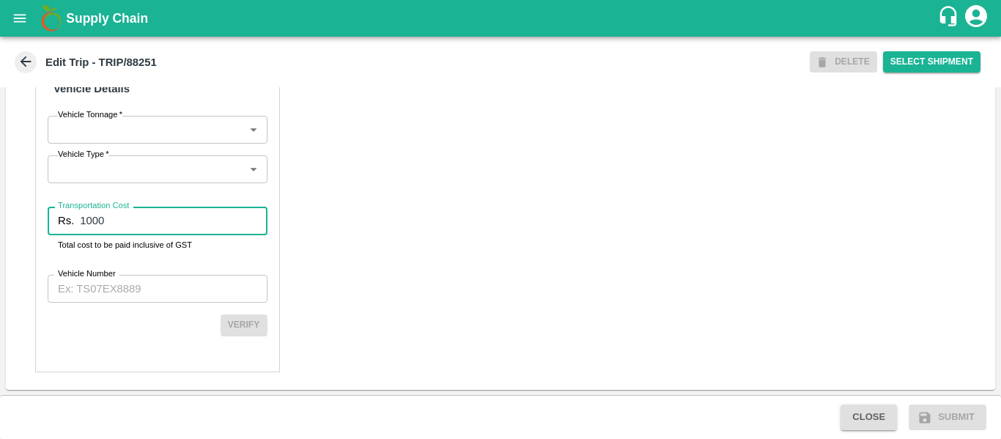
type input "1000"
click at [191, 303] on input "Vehicle Number" at bounding box center [158, 289] width 220 height 28
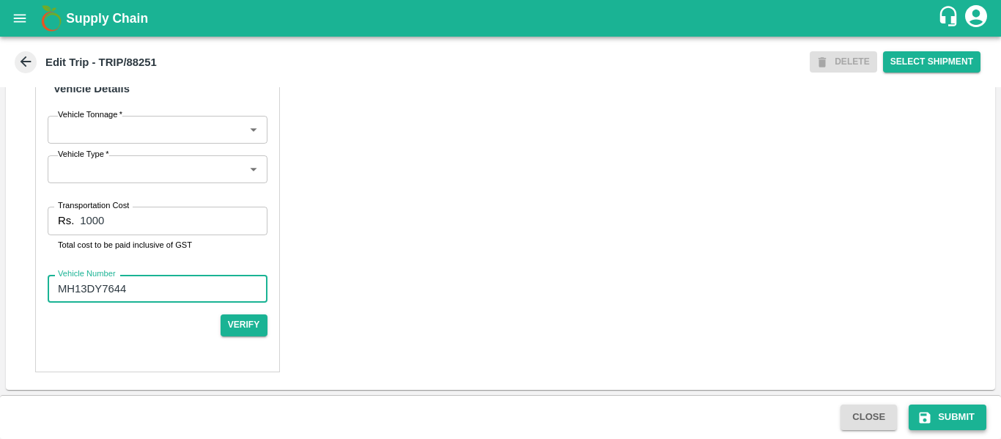
type input "MH13DY7644"
click at [967, 413] on button "Submit" at bounding box center [948, 418] width 78 height 26
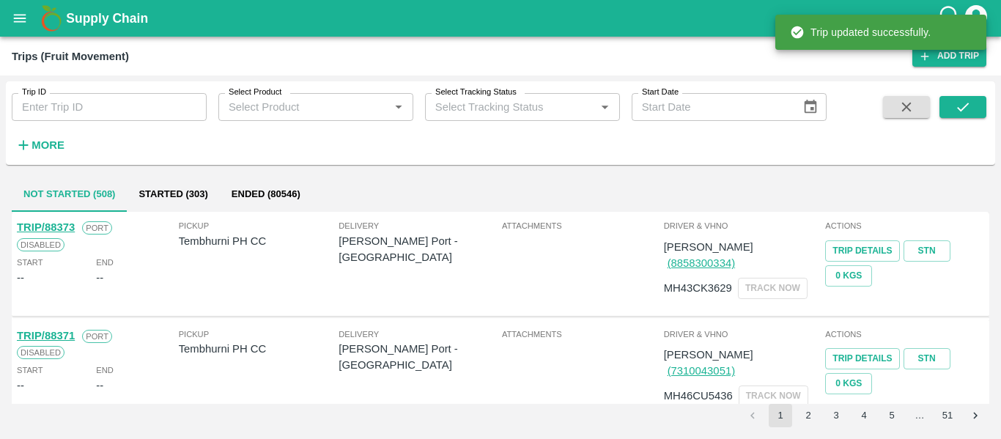
click at [127, 106] on input "Trip ID" at bounding box center [109, 107] width 195 height 28
paste input "88251"
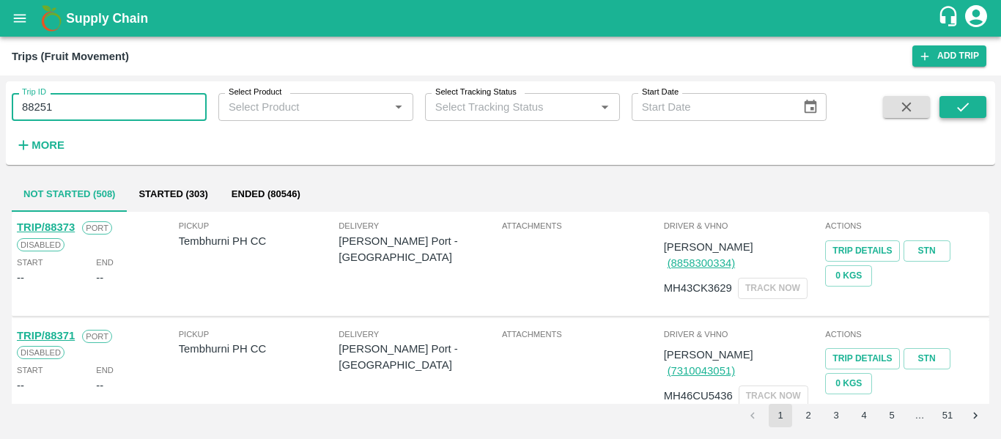
type input "88251"
click at [955, 106] on icon "submit" at bounding box center [963, 107] width 16 height 16
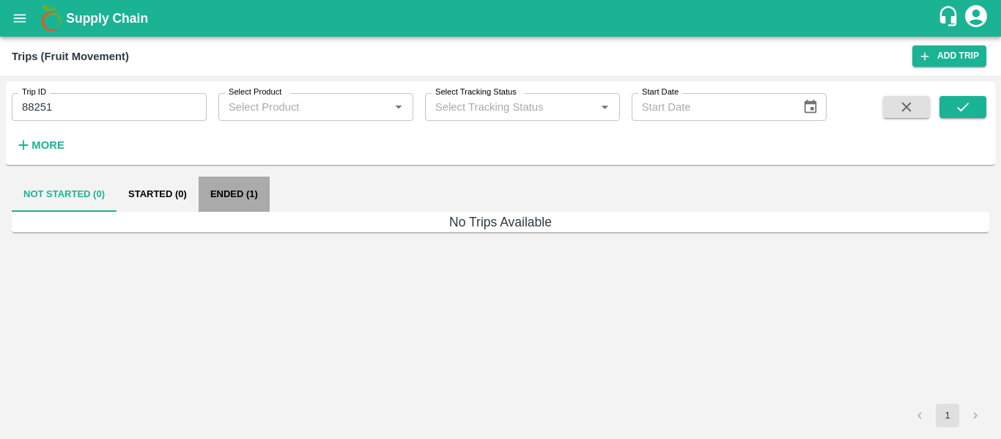
click at [231, 196] on button "Ended (1)" at bounding box center [234, 194] width 71 height 35
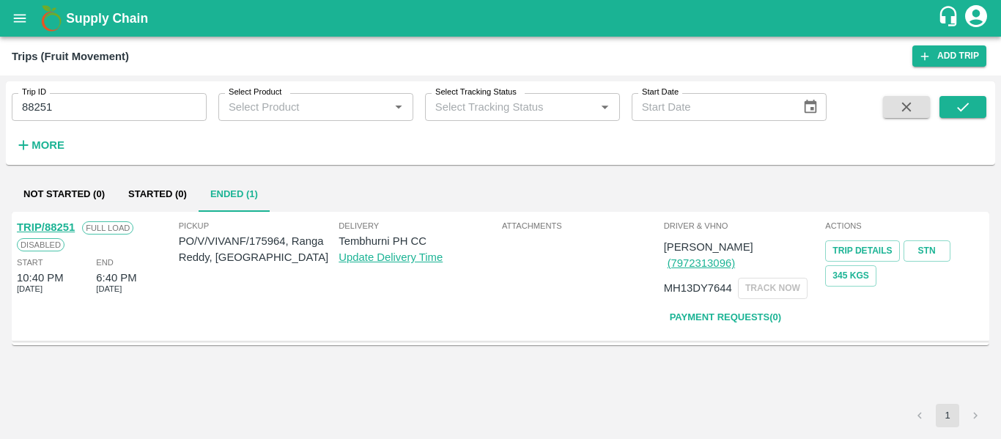
click at [48, 227] on link "TRIP/88251" at bounding box center [46, 227] width 58 height 12
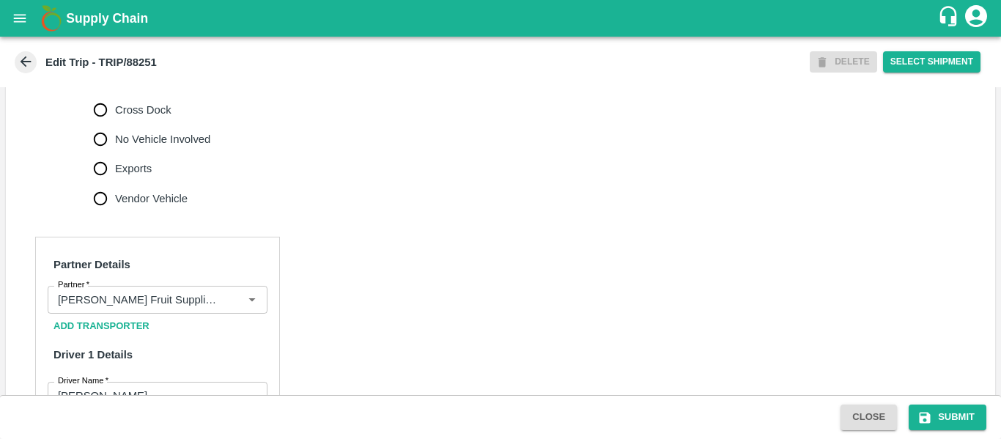
click at [173, 147] on span "No Vehicle Involved" at bounding box center [162, 139] width 95 height 16
click at [115, 154] on input "No Vehicle Involved" at bounding box center [100, 139] width 29 height 29
radio input "true"
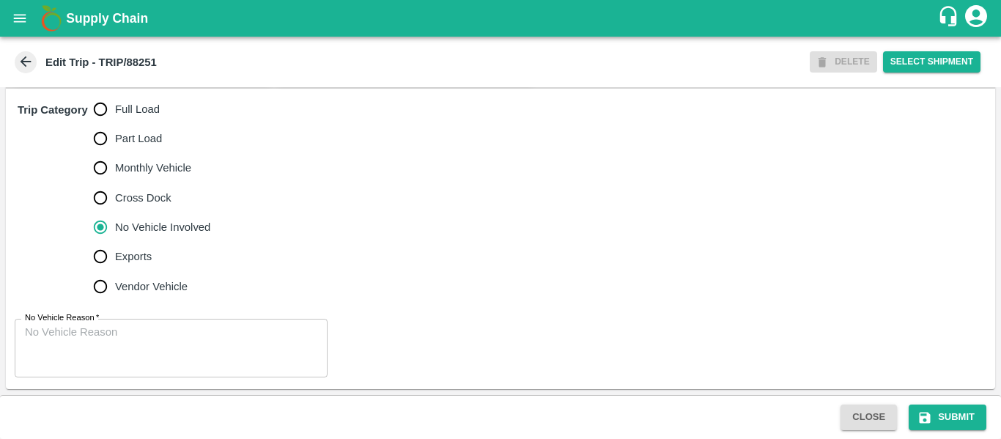
scroll to position [457, 0]
click at [127, 333] on textarea "No Vehicle Reason   *" at bounding box center [171, 348] width 292 height 46
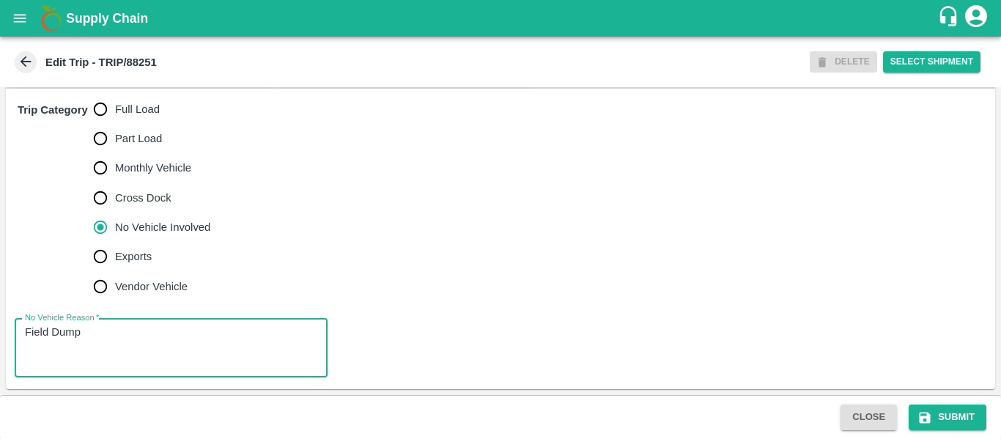
type textarea "Field Dump"
click at [940, 401] on div "Close Submit" at bounding box center [500, 417] width 1001 height 44
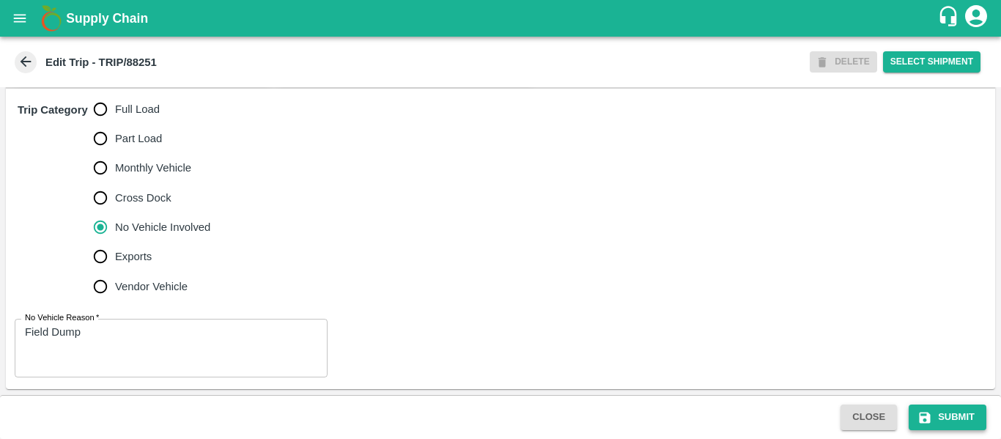
click at [941, 415] on button "Submit" at bounding box center [948, 418] width 78 height 26
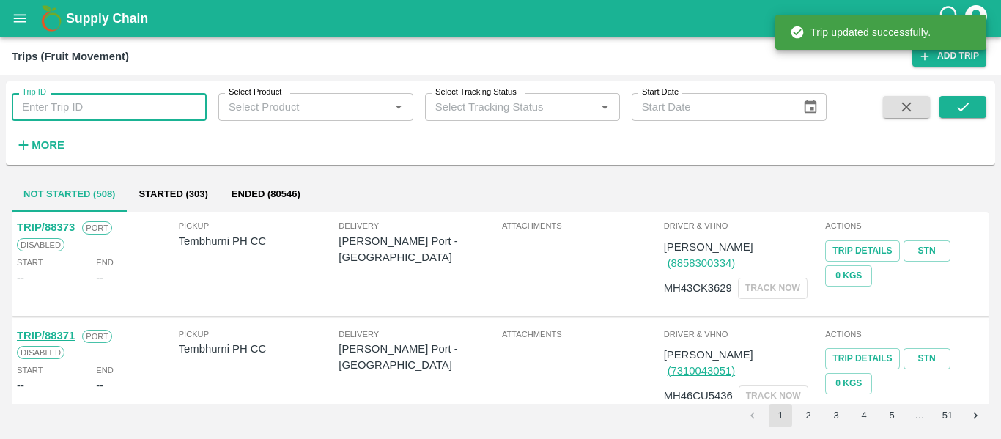
click at [62, 111] on input "Trip ID" at bounding box center [109, 107] width 195 height 28
paste input "88139"
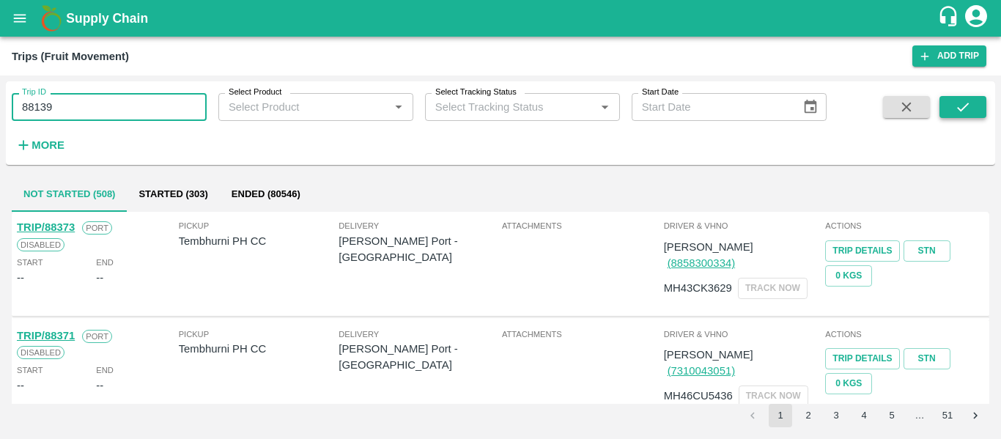
type input "88139"
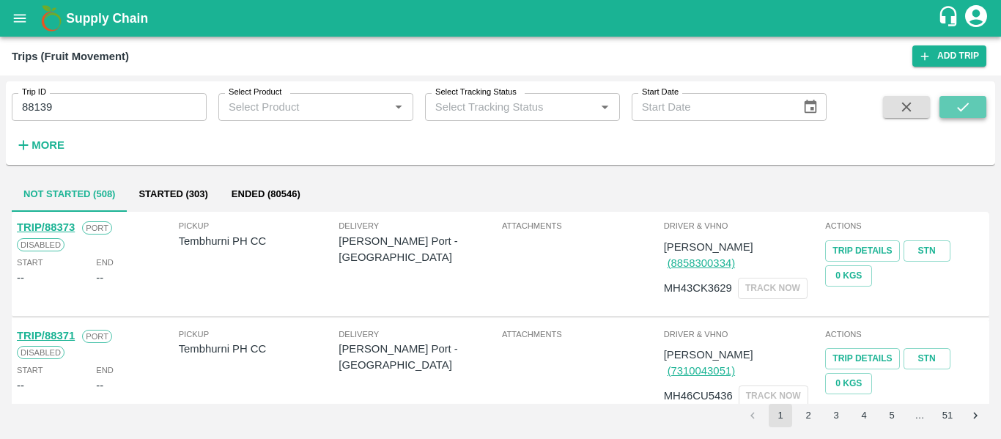
click at [962, 115] on icon "submit" at bounding box center [963, 107] width 16 height 16
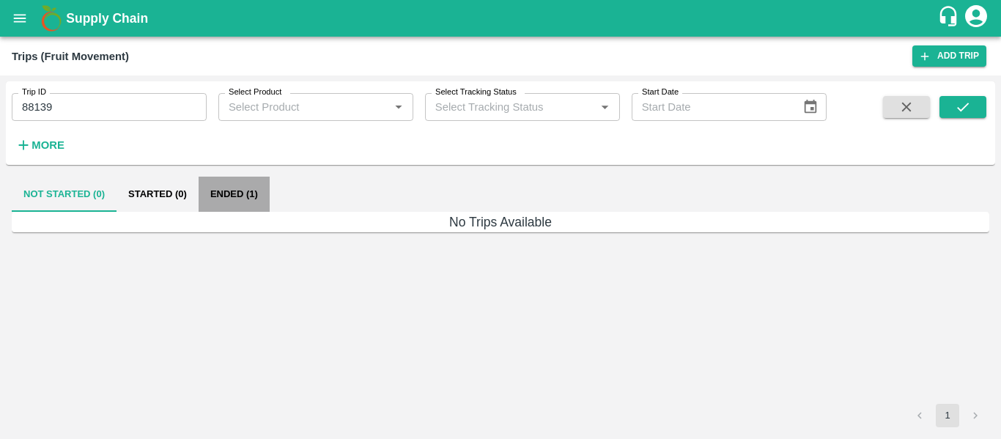
click at [232, 196] on button "Ended (1)" at bounding box center [234, 194] width 71 height 35
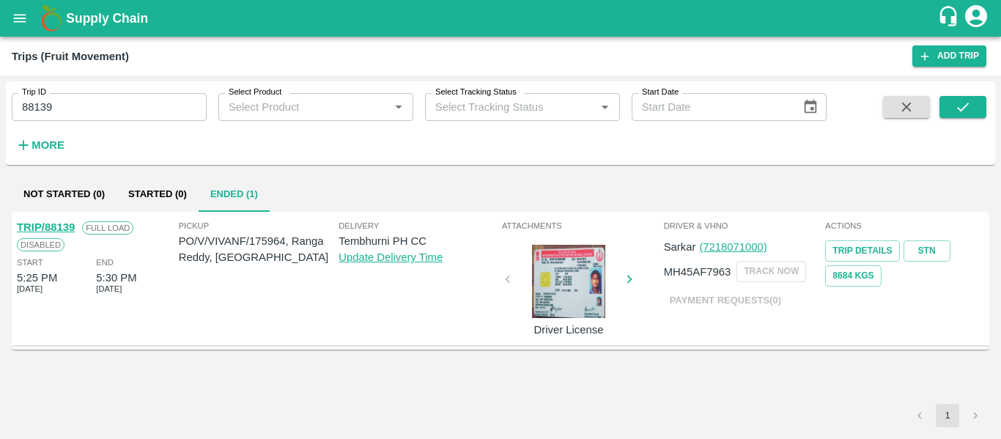
click at [56, 226] on link "TRIP/88139" at bounding box center [46, 227] width 58 height 12
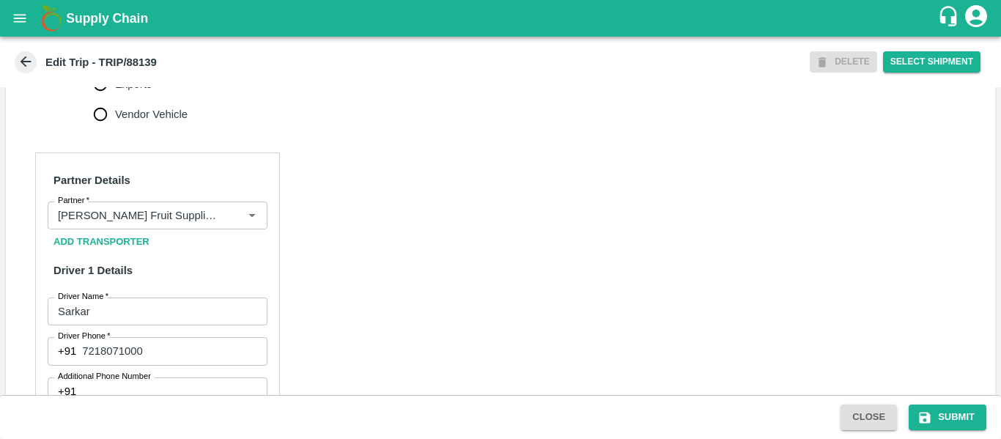
scroll to position [1107, 0]
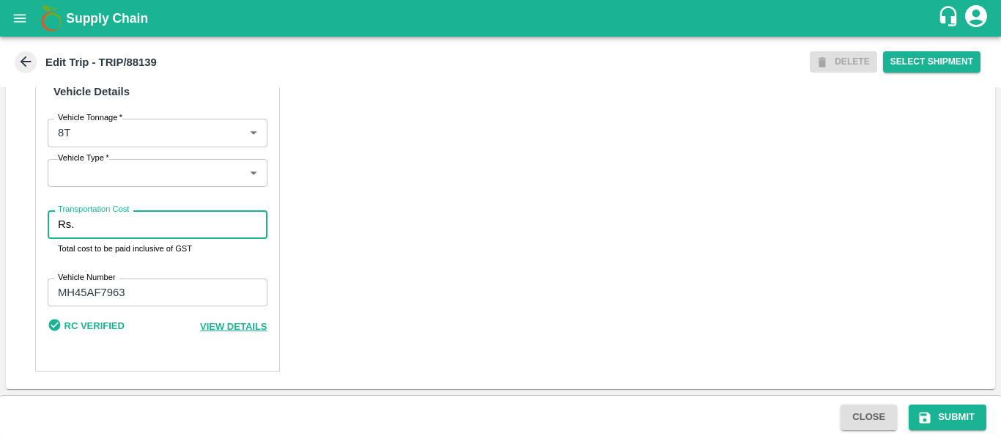
click at [98, 218] on input "Transportation Cost" at bounding box center [173, 224] width 187 height 28
type input "5000"
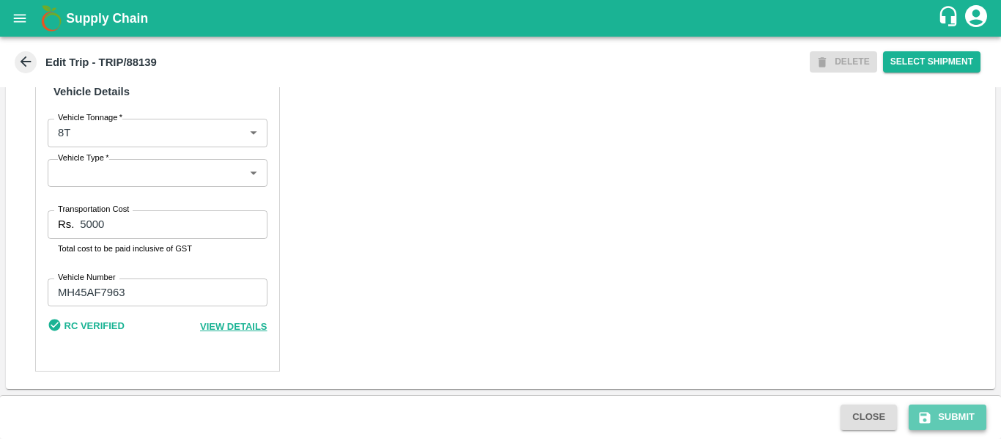
click at [934, 405] on button "Submit" at bounding box center [948, 418] width 78 height 26
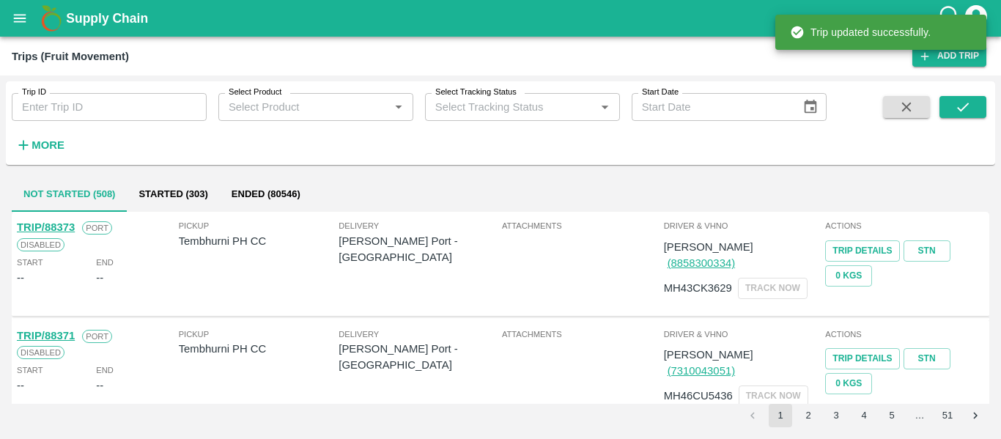
click at [60, 97] on input "Trip ID" at bounding box center [109, 107] width 195 height 28
paste input "88159"
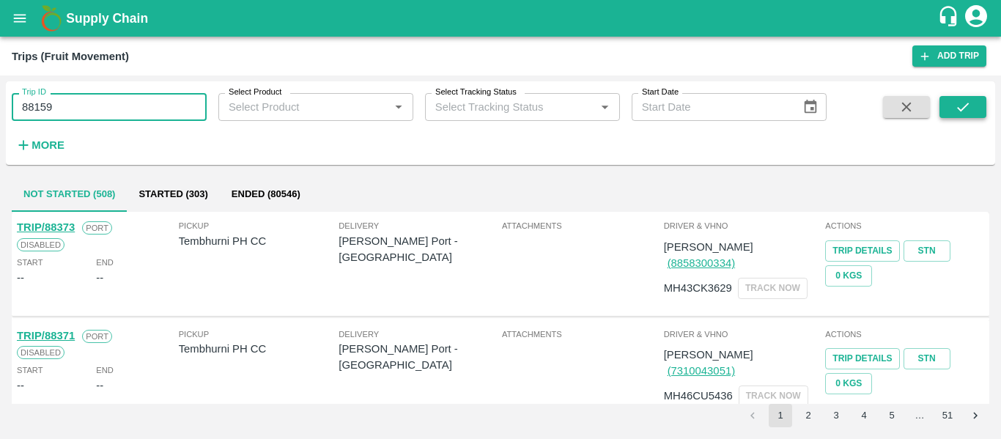
type input "88159"
click at [972, 105] on button "submit" at bounding box center [963, 107] width 47 height 22
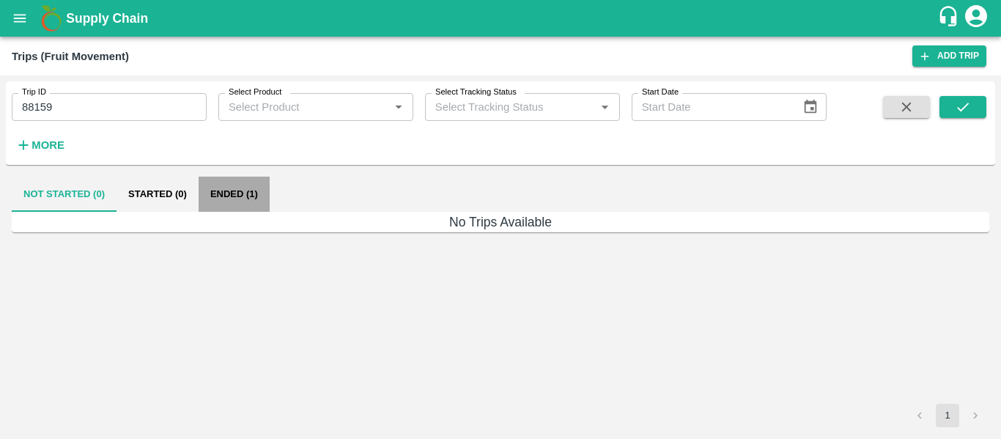
click at [238, 189] on button "Ended (1)" at bounding box center [234, 194] width 71 height 35
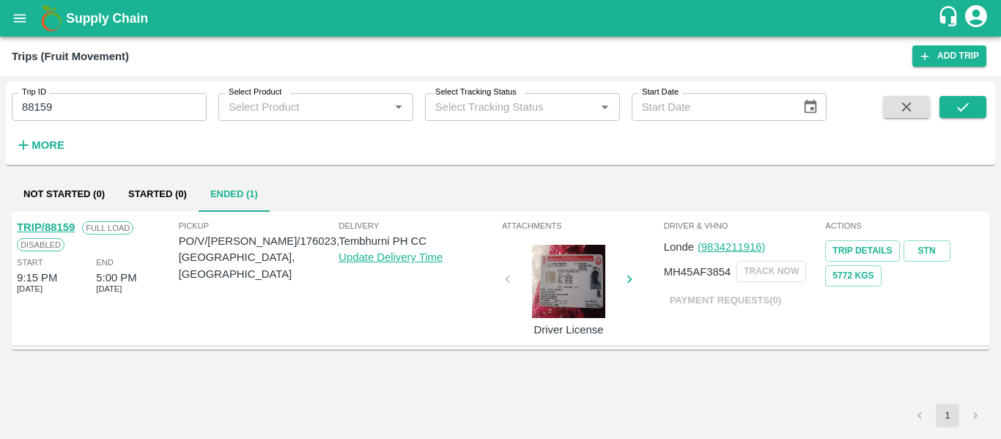
click at [56, 232] on link "TRIP/88159" at bounding box center [46, 227] width 58 height 12
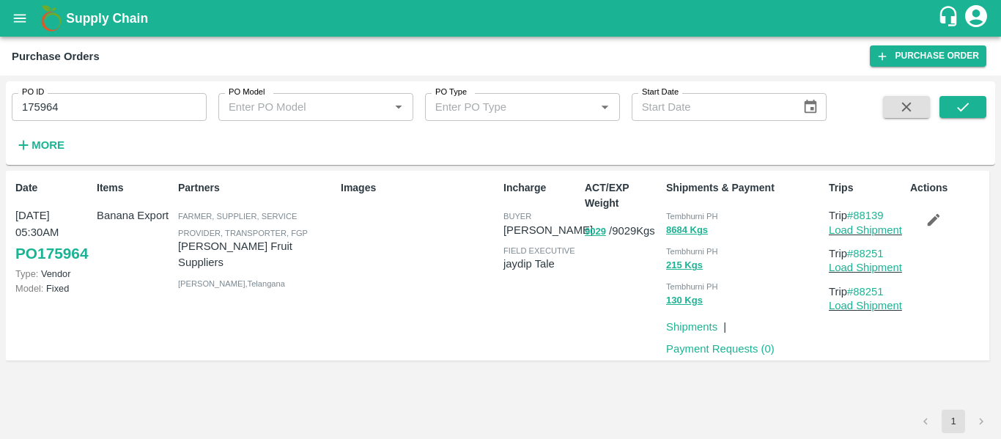
click at [70, 115] on input "175964" at bounding box center [109, 107] width 195 height 28
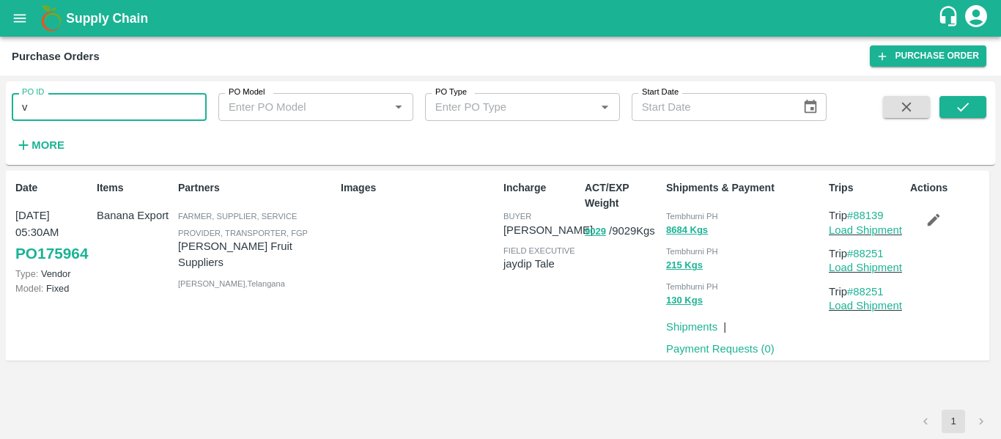
type input "v"
paste input "text"
type input "176023"
click at [952, 115] on button "submit" at bounding box center [963, 107] width 47 height 22
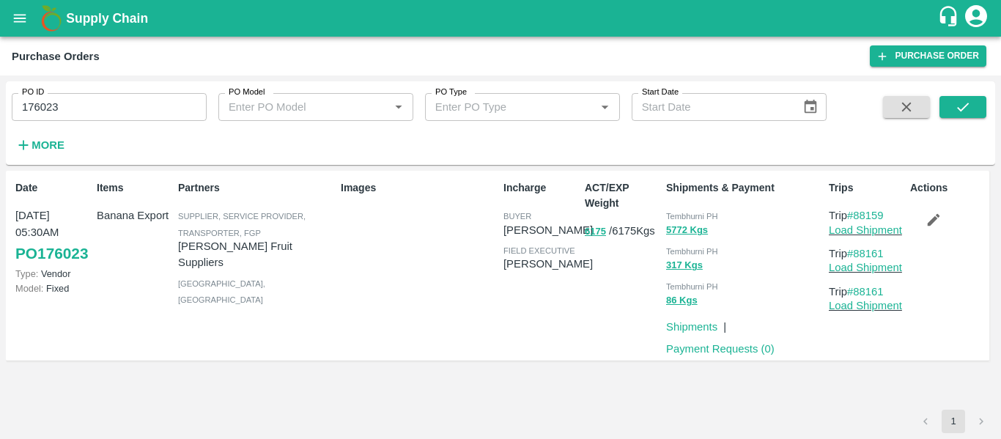
click at [926, 227] on icon "button" at bounding box center [934, 220] width 16 height 16
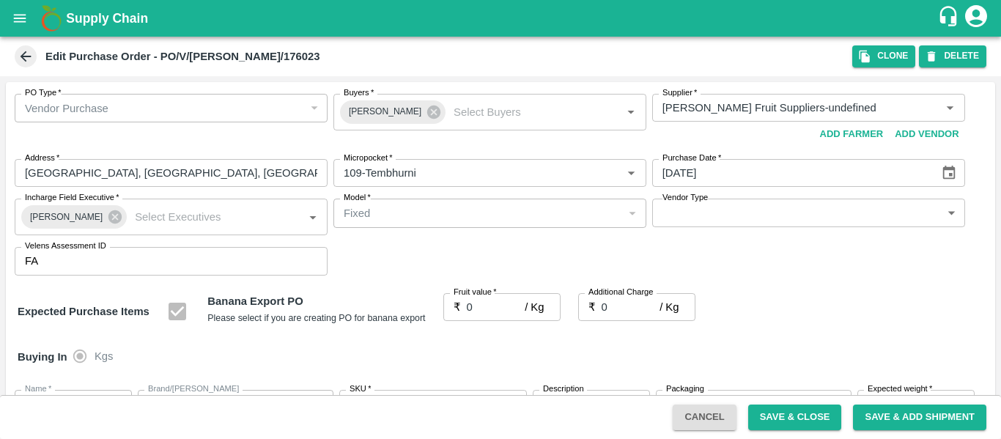
click at [480, 306] on input "0" at bounding box center [496, 307] width 59 height 28
type input "25"
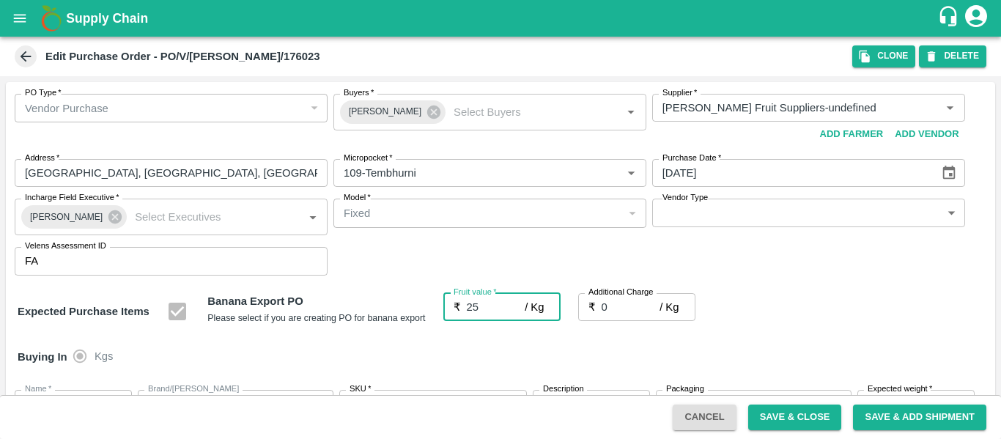
type input "25"
type input "25.5"
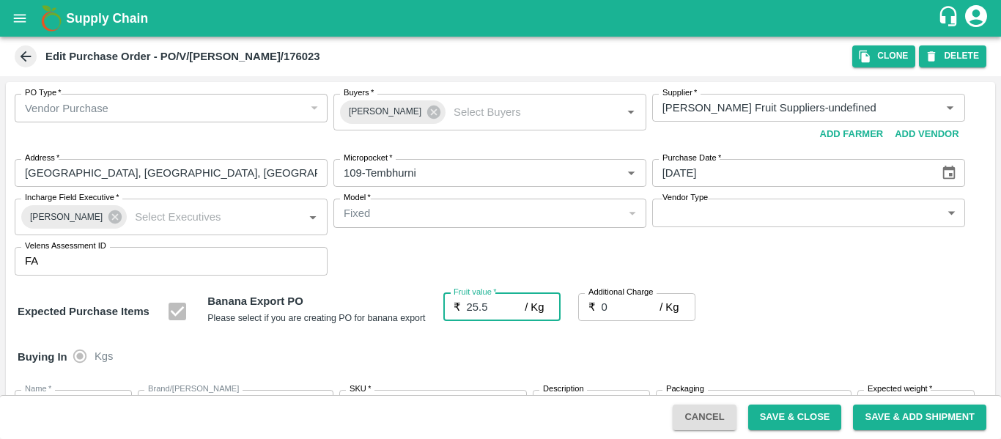
type input "25.5"
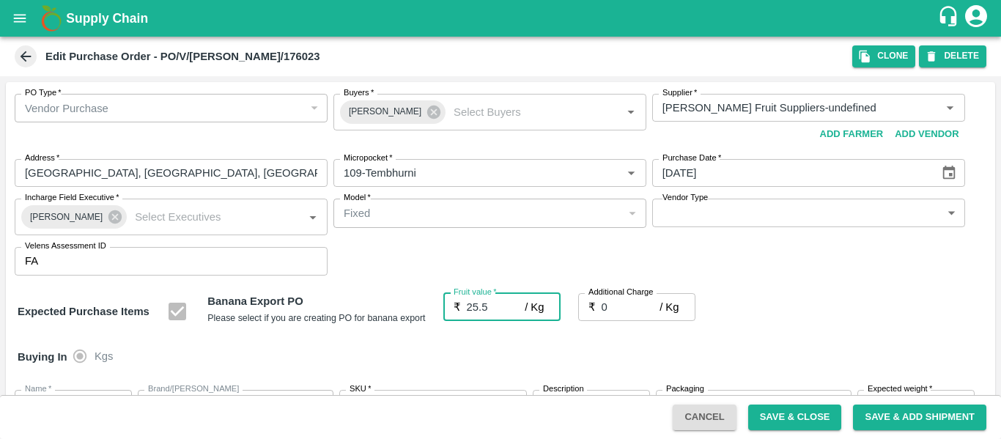
type input "25.5"
click at [622, 308] on input "0" at bounding box center [631, 307] width 59 height 28
type input "2"
type input "27.5"
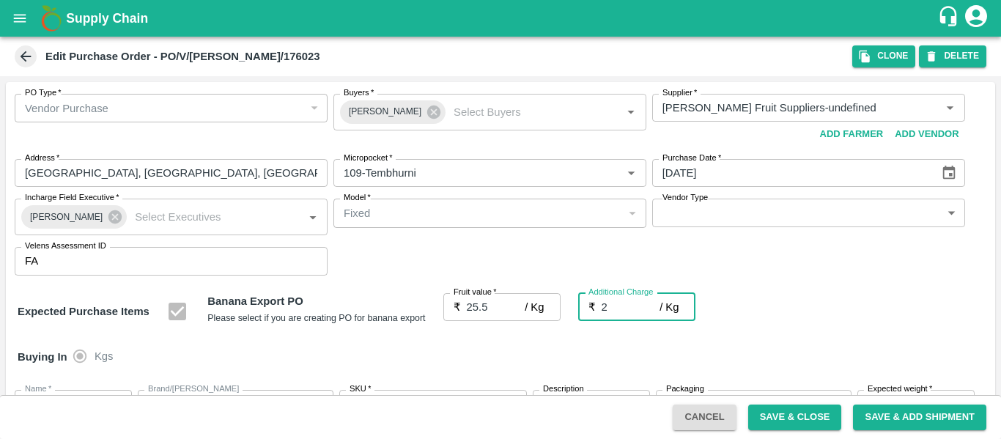
type input "27.5"
type input "2.7"
type input "28.2"
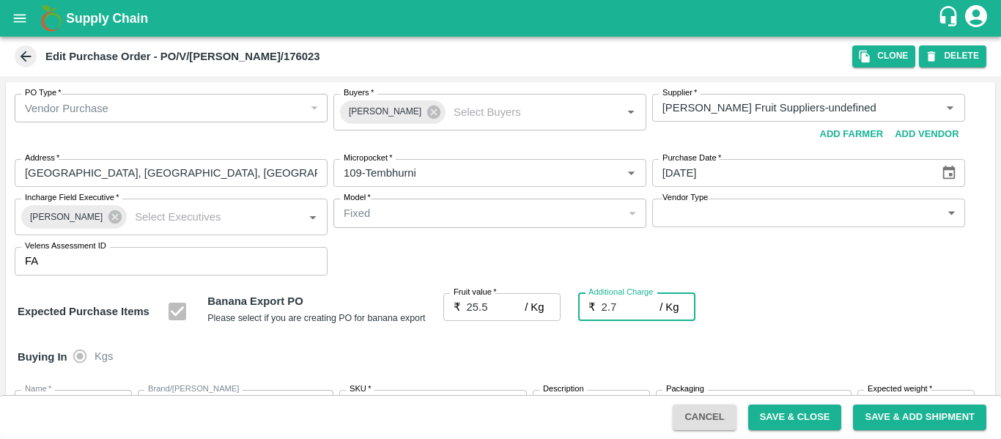
type input "28.2"
type input "2.75"
type input "28.25"
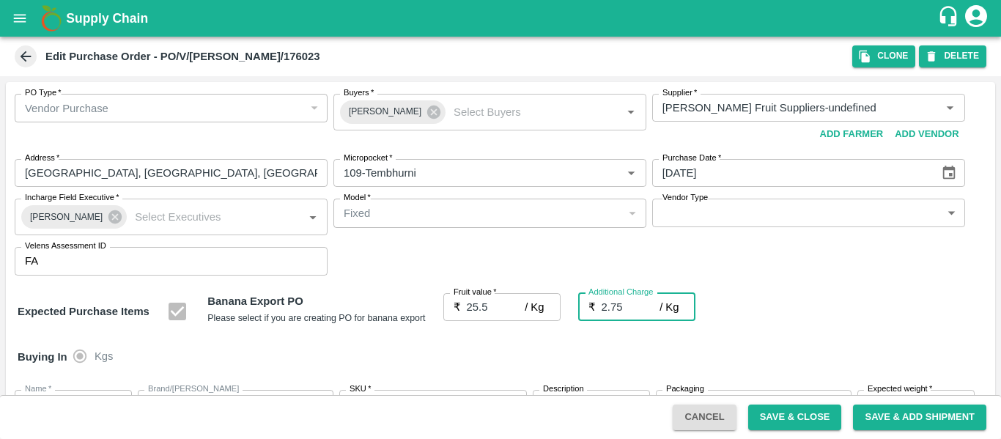
type input "28.25"
type input "2.75"
click at [427, 109] on icon at bounding box center [433, 112] width 13 height 13
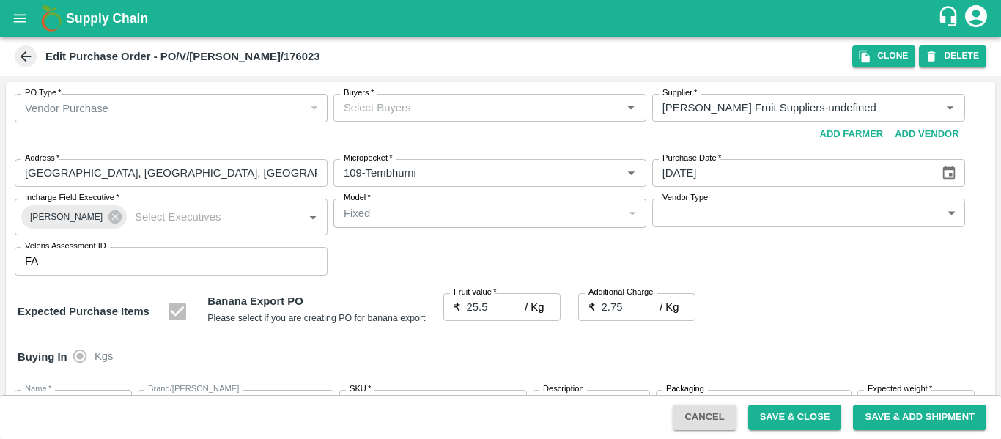
click at [381, 103] on input "Buyers   *" at bounding box center [478, 107] width 280 height 19
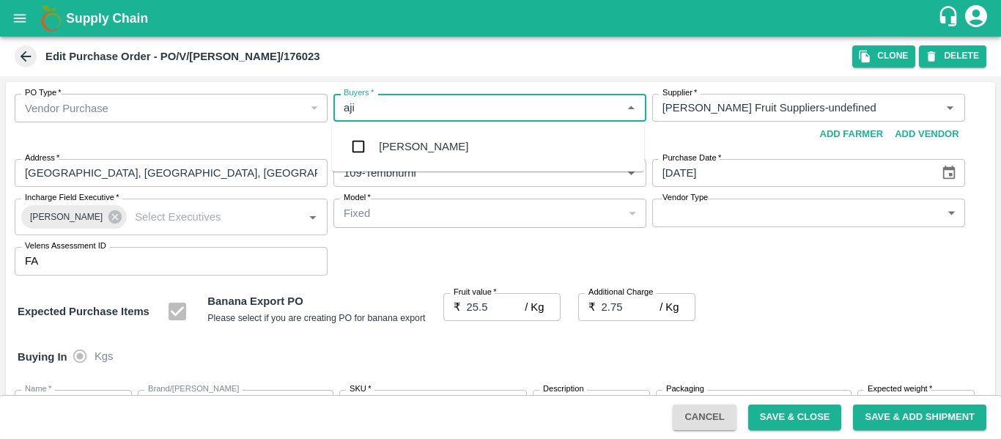
type input "ajit"
click at [387, 139] on div "Ajit Otari" at bounding box center [423, 147] width 89 height 16
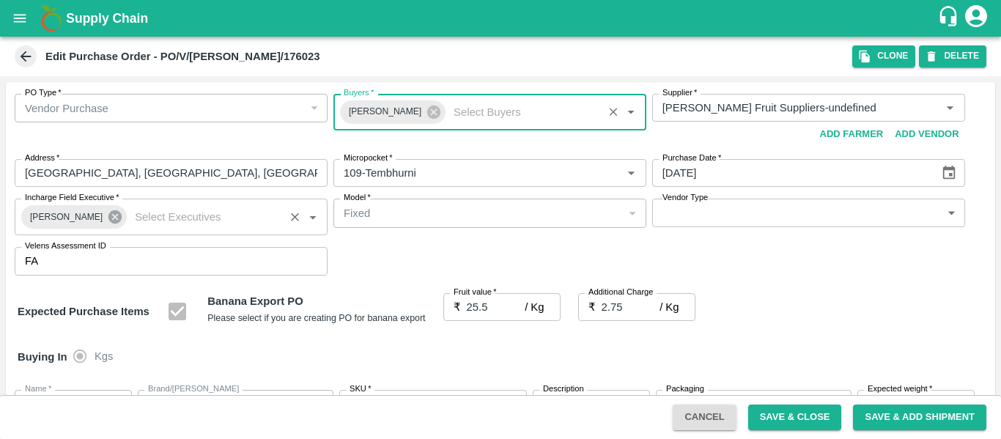
click at [108, 218] on icon at bounding box center [115, 217] width 16 height 16
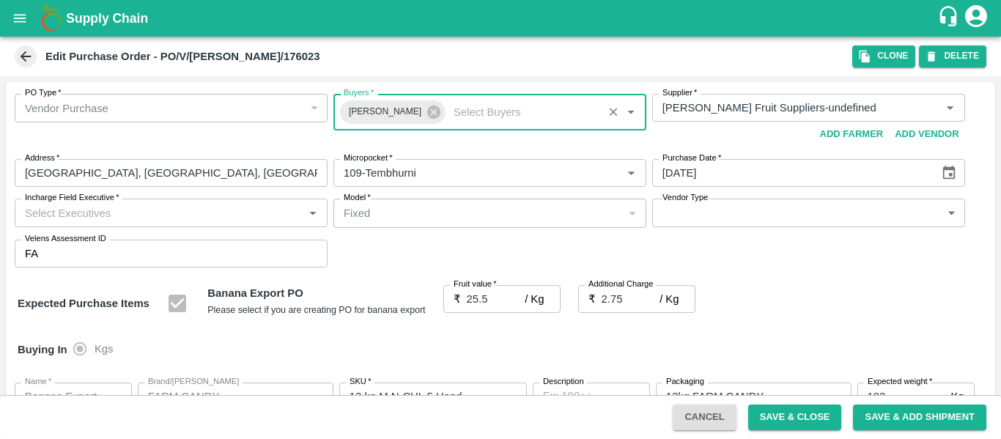
click at [75, 218] on input "Incharge Field Executive   *" at bounding box center [159, 212] width 280 height 19
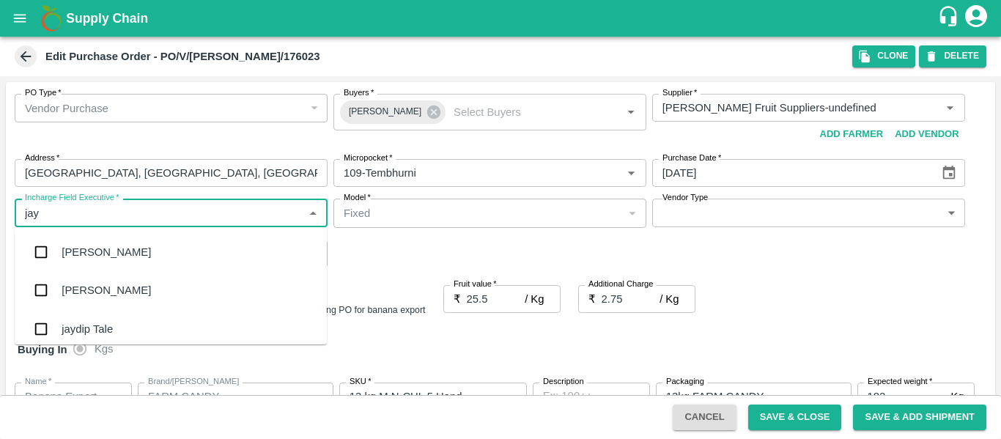
type input "jayd"
click at [84, 247] on div "jaydip Tale" at bounding box center [87, 252] width 51 height 16
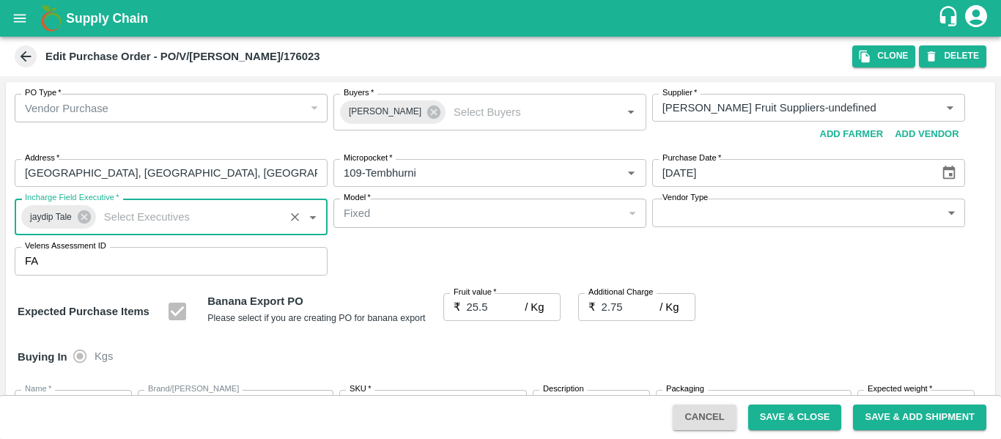
click at [811, 407] on button "Save & Close" at bounding box center [795, 418] width 94 height 26
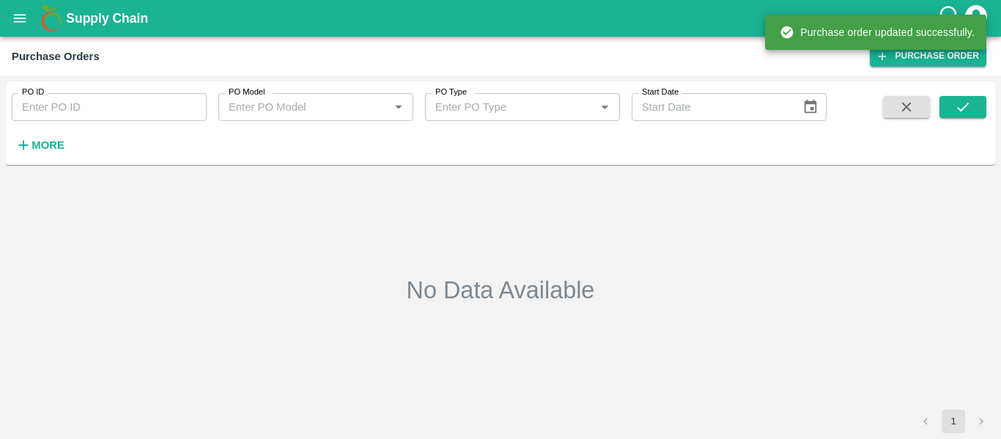
type input "176023"
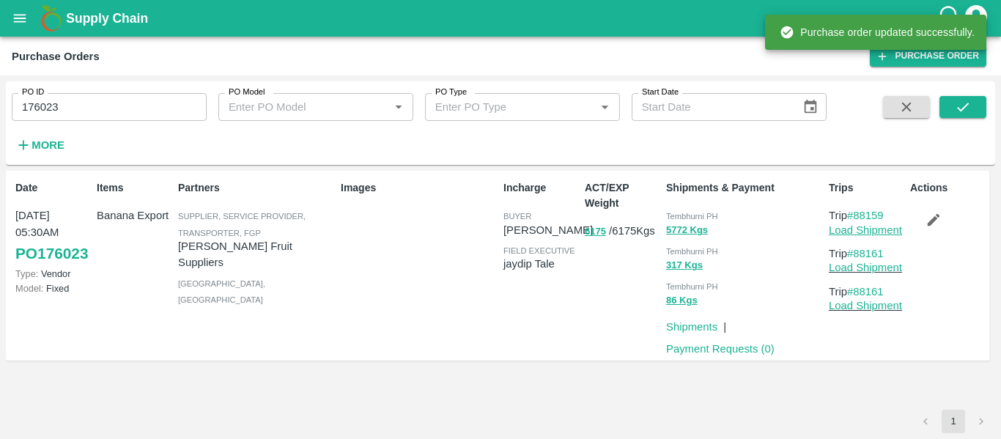
click at [873, 232] on link "Load Shipment" at bounding box center [865, 230] width 73 height 12
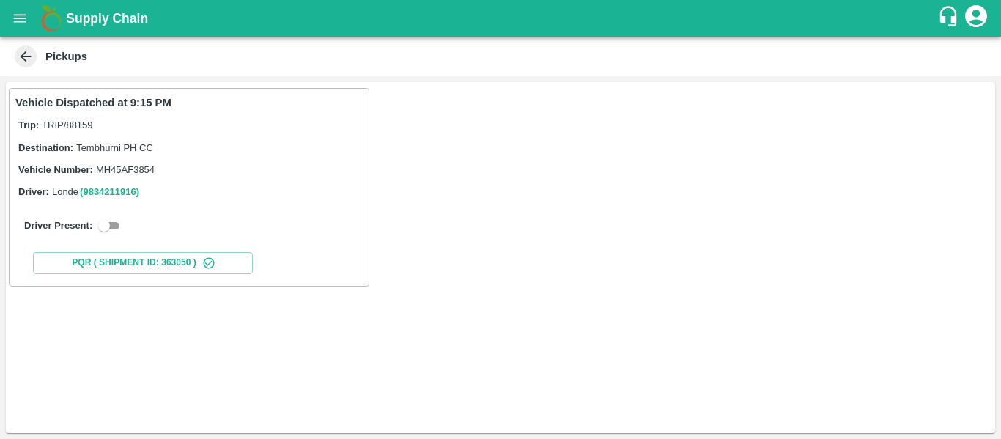
click at [104, 226] on input "checkbox" at bounding box center [104, 226] width 53 height 18
checkbox input "true"
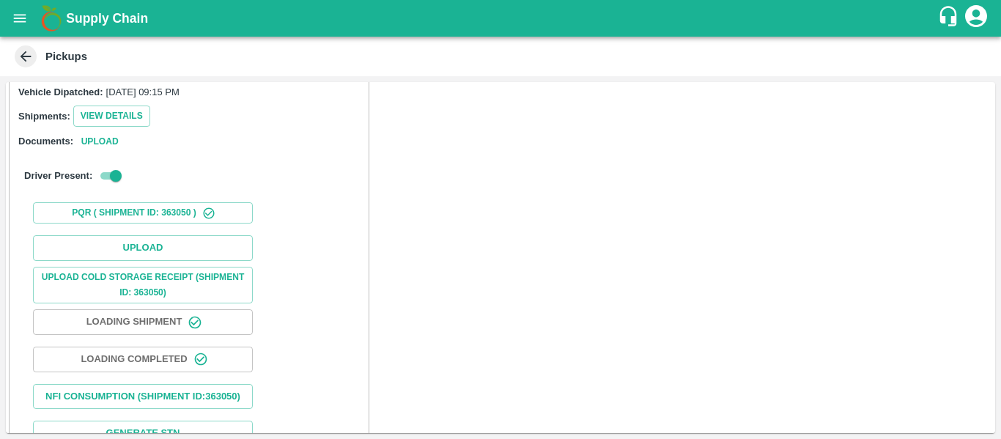
scroll to position [215, 0]
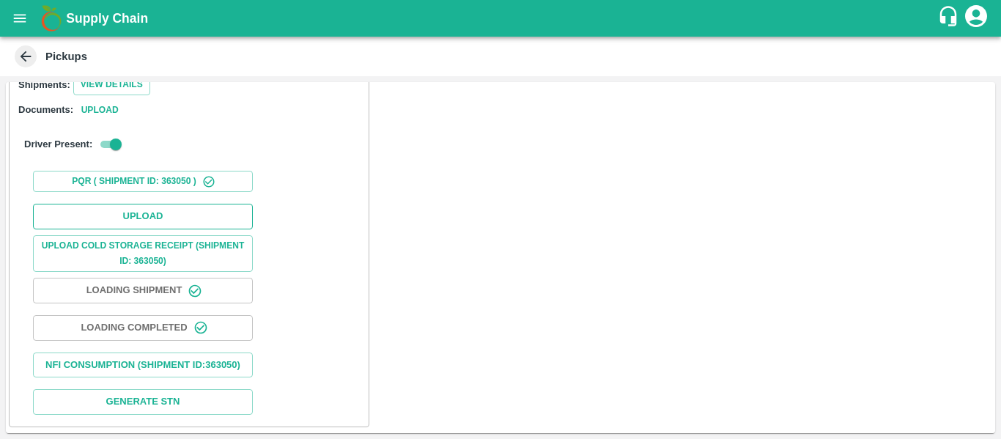
click at [130, 204] on button "Upload" at bounding box center [143, 217] width 220 height 26
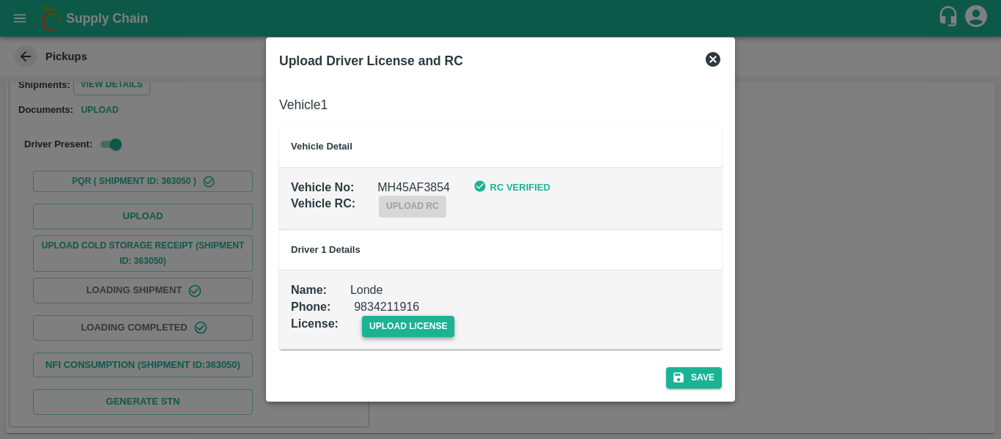
click at [403, 331] on span "upload license" at bounding box center [408, 326] width 93 height 21
click at [0, 0] on input "upload license" at bounding box center [0, 0] width 0 height 0
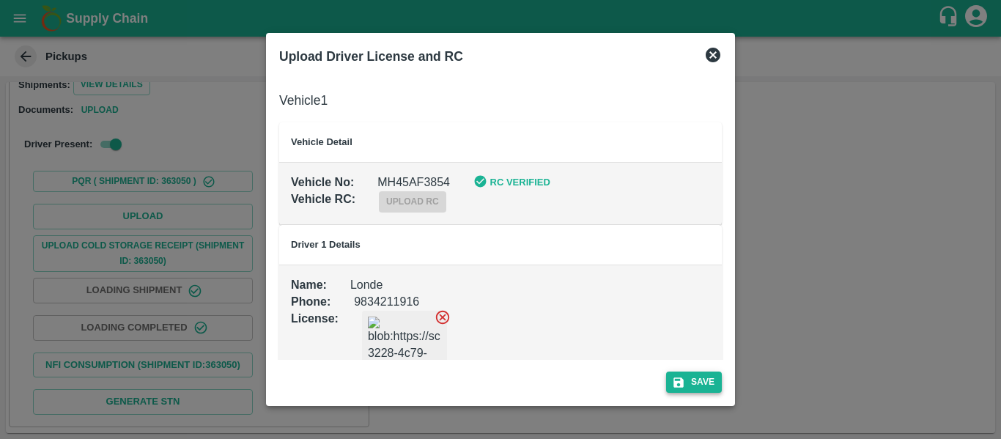
click at [704, 381] on button "Save" at bounding box center [694, 382] width 56 height 21
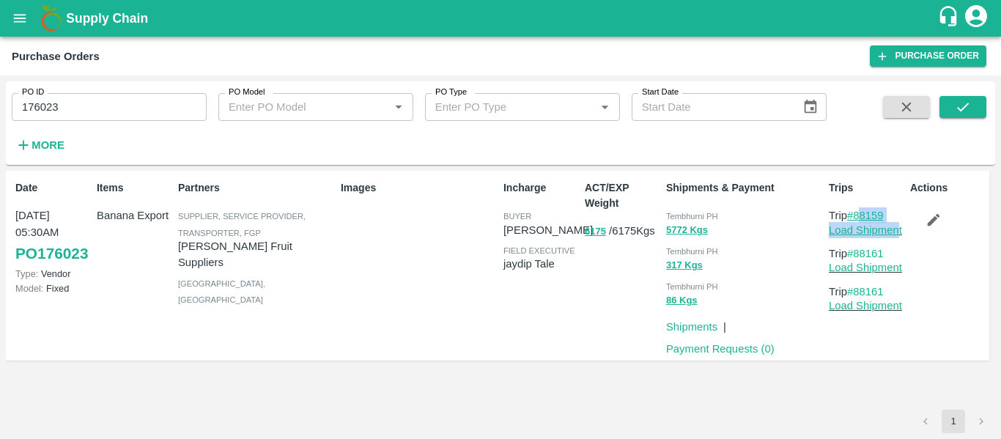
drag, startPoint x: 900, startPoint y: 221, endPoint x: 857, endPoint y: 220, distance: 43.3
click at [857, 220] on div "Trip #88159 Load Shipment" at bounding box center [866, 222] width 75 height 31
click at [909, 210] on div "Actions" at bounding box center [944, 265] width 81 height 182
drag, startPoint x: 889, startPoint y: 213, endPoint x: 857, endPoint y: 215, distance: 32.3
click at [857, 215] on p "Trip #88159" at bounding box center [866, 215] width 75 height 16
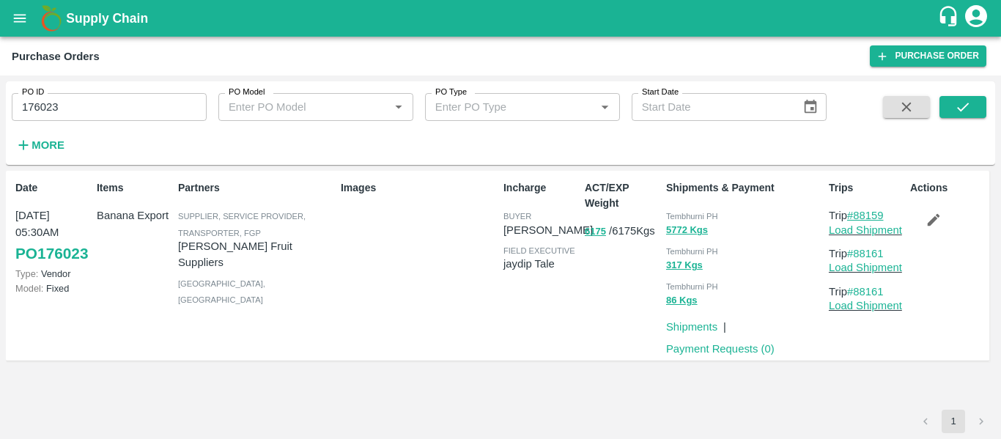
copy link "88159"
click at [93, 91] on div "PO ID 176023 PO ID" at bounding box center [103, 101] width 207 height 40
click at [97, 106] on input "176023" at bounding box center [109, 107] width 195 height 28
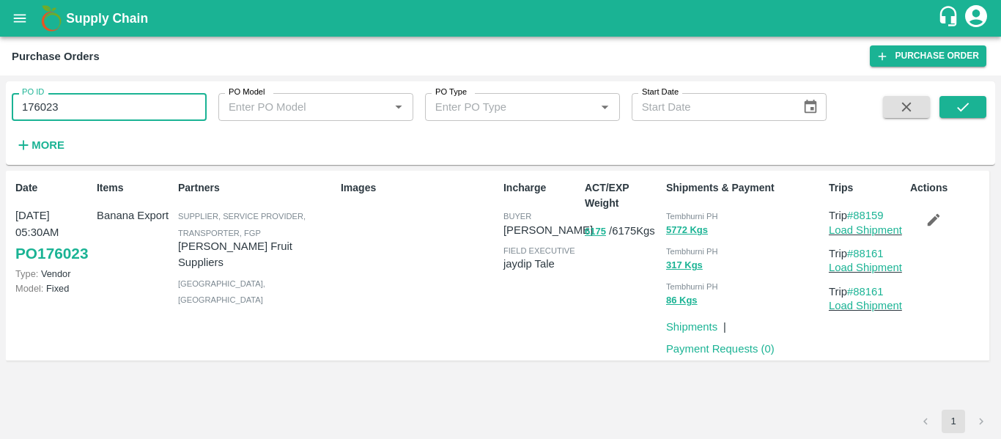
paste input "text"
type input "175951"
click at [956, 107] on icon "submit" at bounding box center [963, 107] width 16 height 16
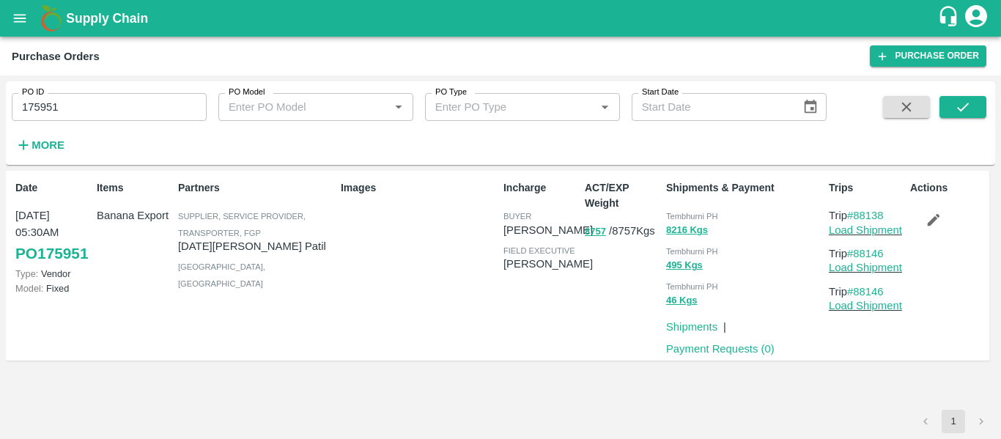
click at [950, 227] on button "button" at bounding box center [933, 219] width 47 height 25
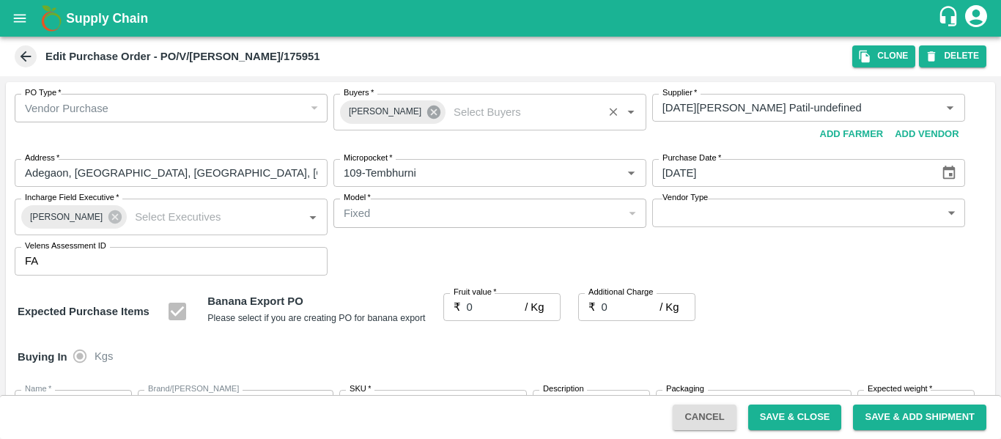
click at [427, 117] on icon at bounding box center [433, 112] width 13 height 13
click at [385, 112] on input "Buyers   *" at bounding box center [478, 107] width 280 height 19
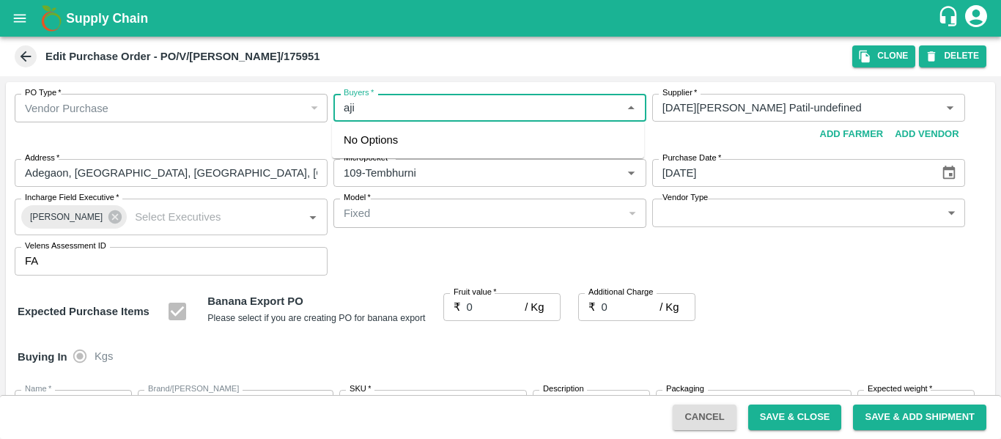
type input "ajit"
click at [408, 141] on div "[PERSON_NAME]" at bounding box center [423, 147] width 89 height 16
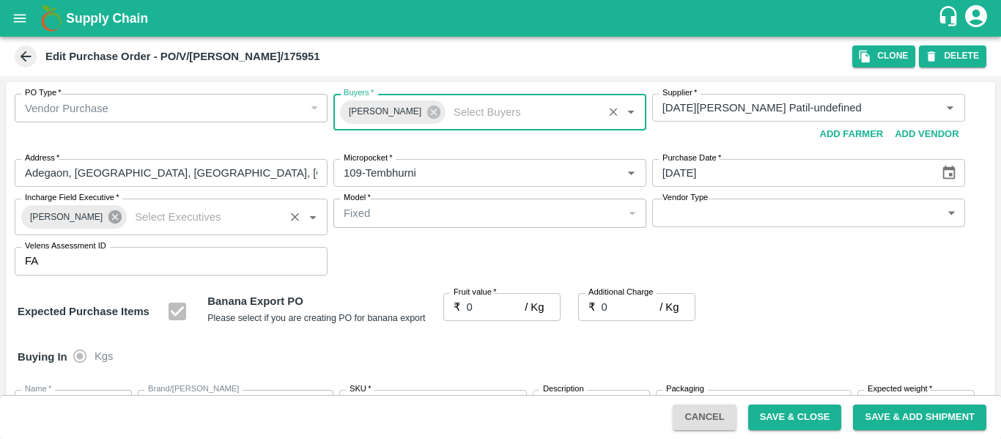
click at [108, 218] on icon at bounding box center [114, 216] width 13 height 13
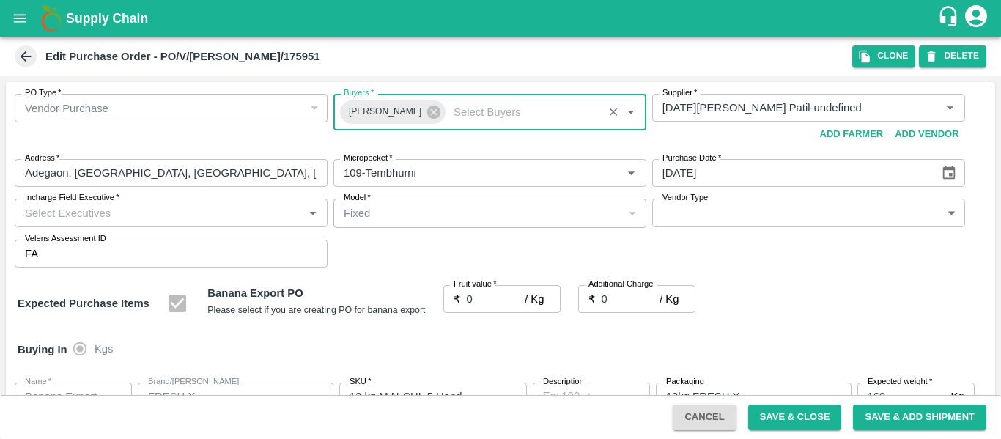
click at [87, 218] on input "Incharge Field Executive   *" at bounding box center [159, 212] width 280 height 19
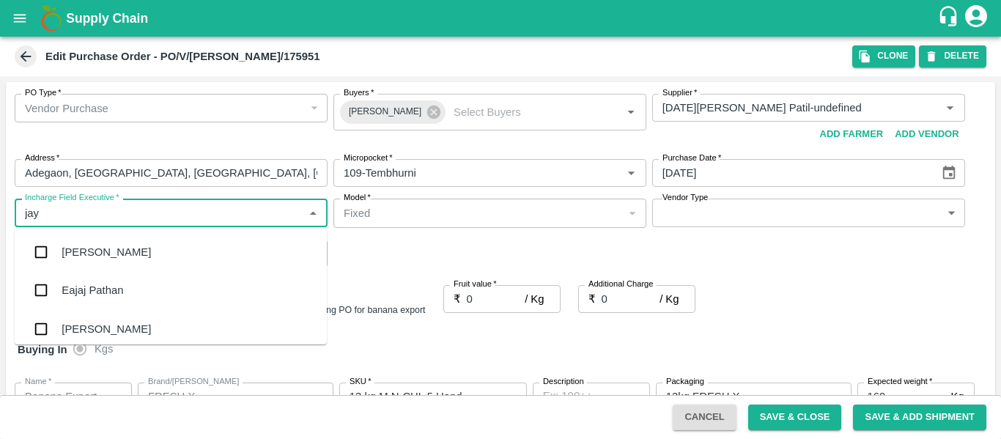
type input "jayd"
click at [94, 246] on div "jaydip Tale" at bounding box center [87, 252] width 51 height 16
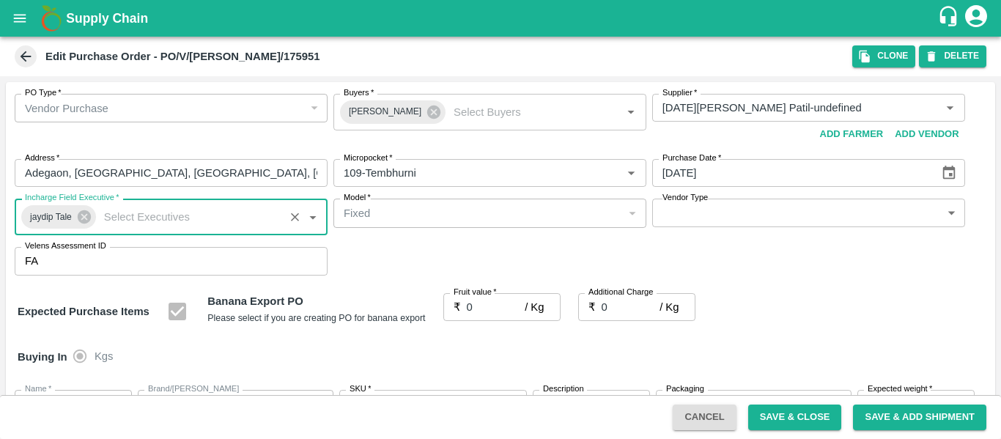
click at [473, 299] on input "0" at bounding box center [496, 307] width 59 height 28
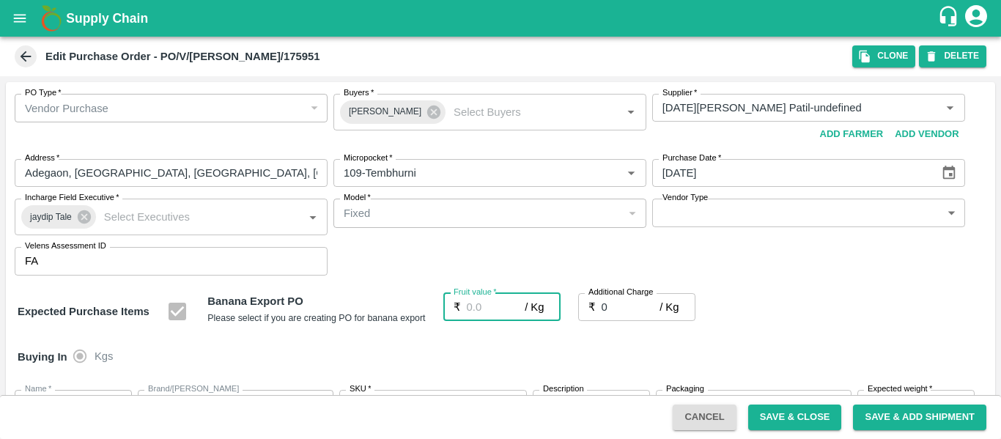
type input "2"
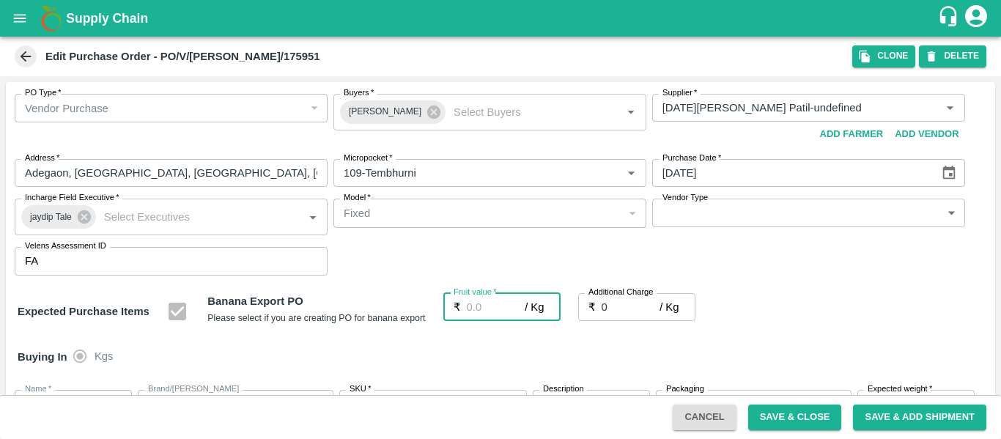
type input "2"
type input "26"
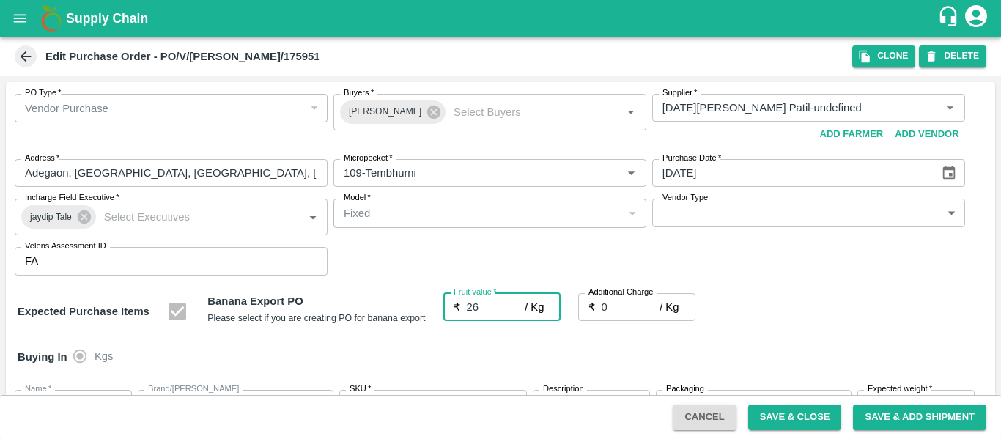
type input "26"
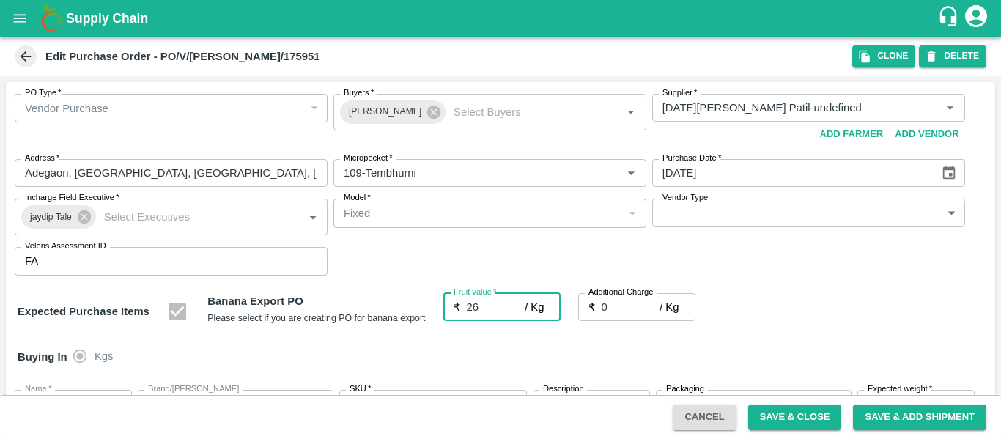
click at [622, 303] on input "0" at bounding box center [631, 307] width 59 height 28
type input "2"
type input "28"
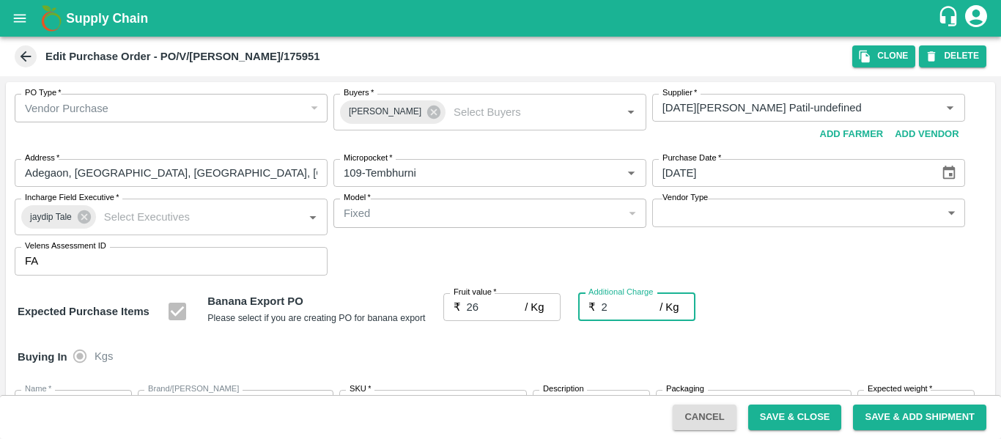
type input "28"
type input "2.7"
type input "28.7"
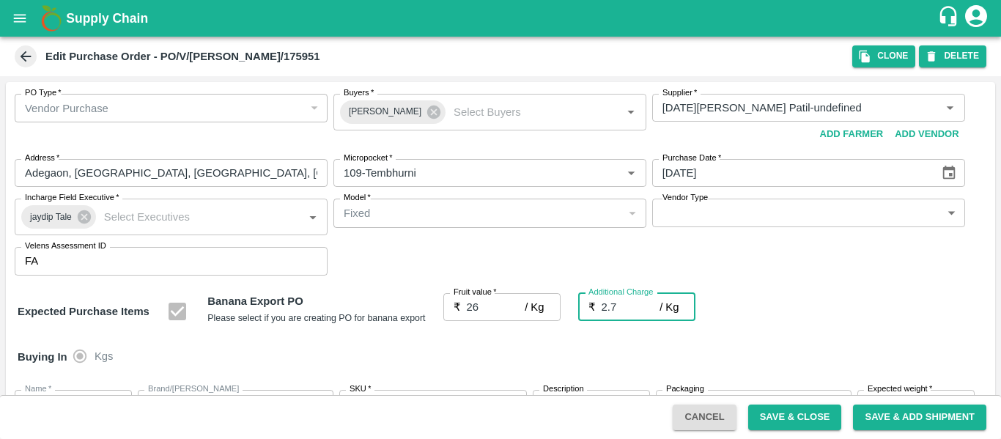
type input "28.7"
type input "2.75"
type input "28.75"
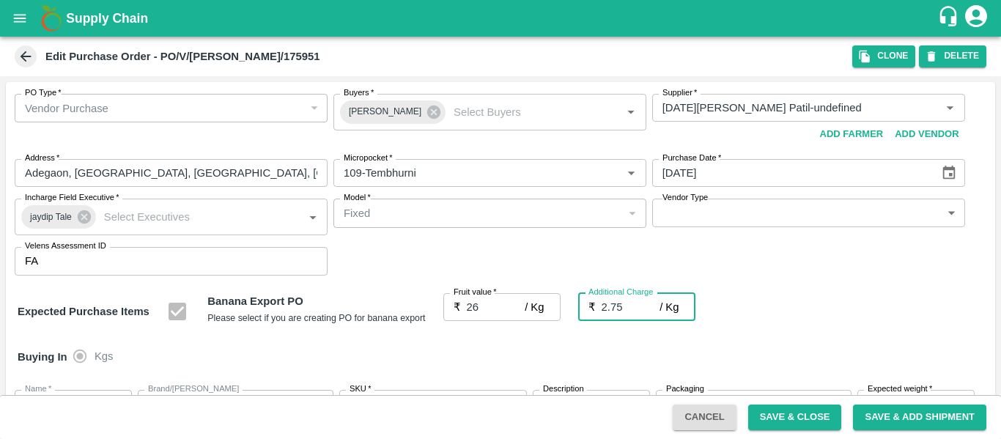
type input "28.75"
type input "2.75"
click at [816, 320] on div "Expected Purchase Items Banana Export PO Please select if you are creating PO f…" at bounding box center [501, 311] width 966 height 37
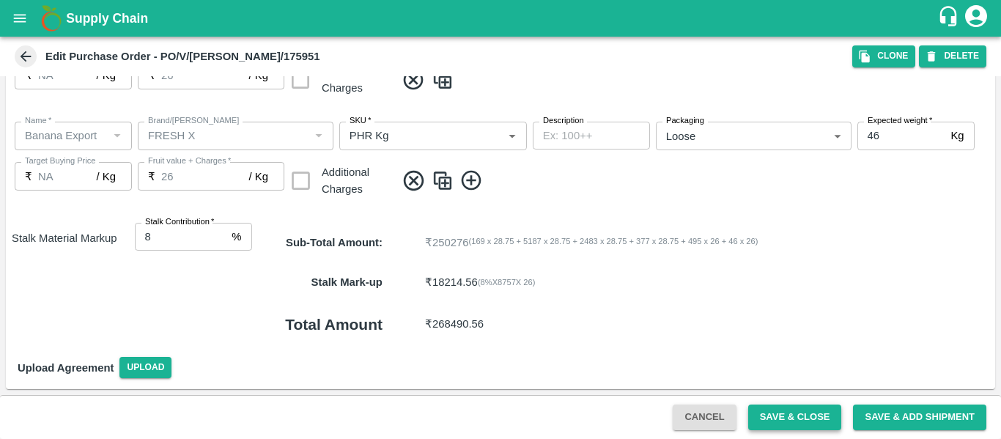
click at [773, 411] on button "Save & Close" at bounding box center [795, 418] width 94 height 26
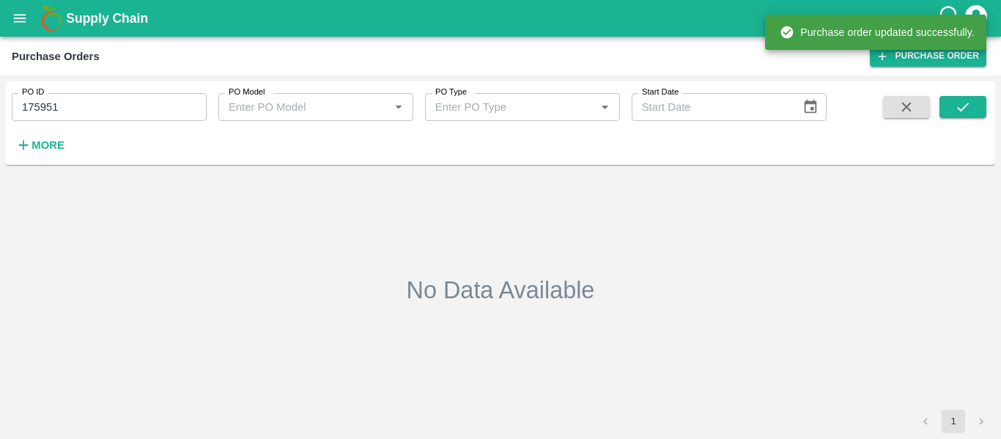
type input "175951"
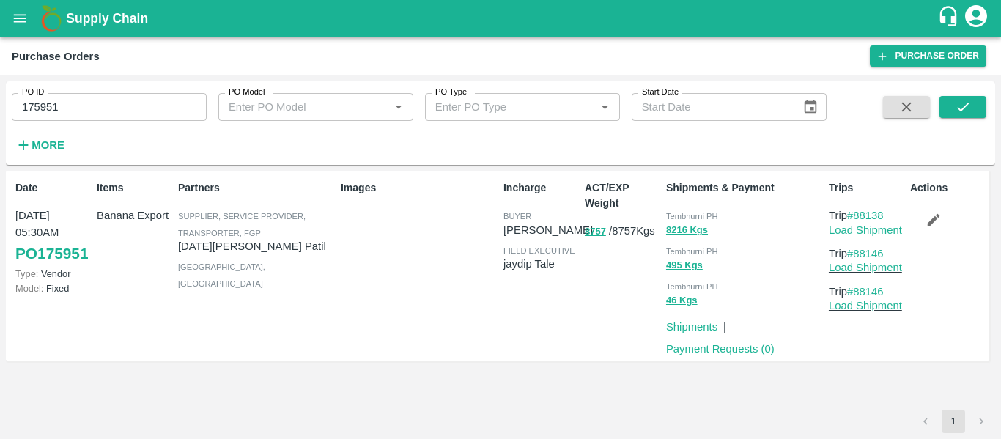
click at [884, 229] on link "Load Shipment" at bounding box center [865, 230] width 73 height 12
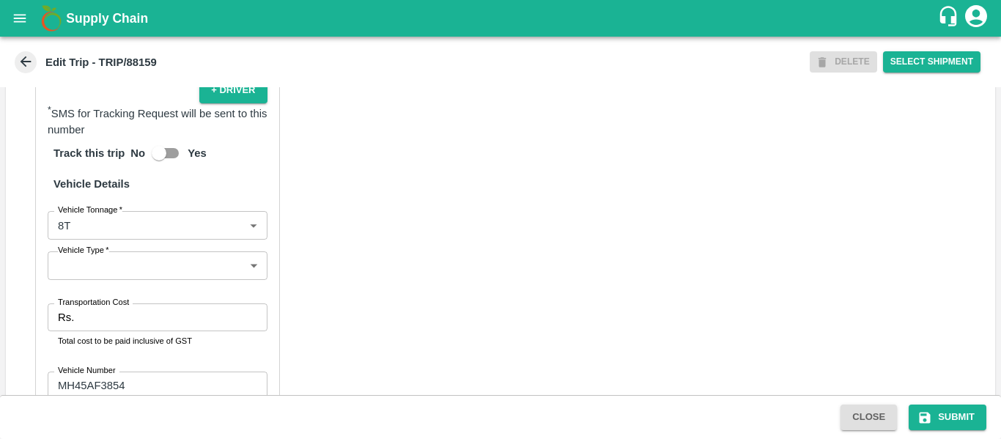
scroll to position [1142, 0]
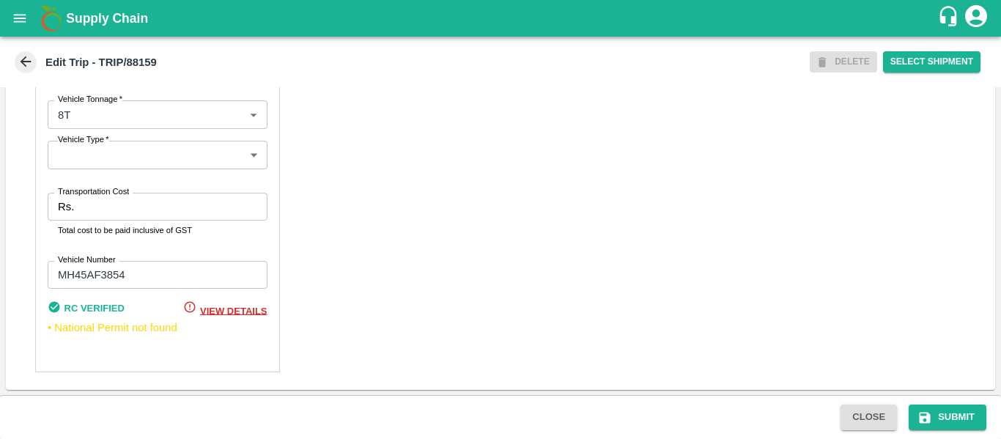
click at [117, 207] on input "Transportation Cost" at bounding box center [173, 207] width 187 height 28
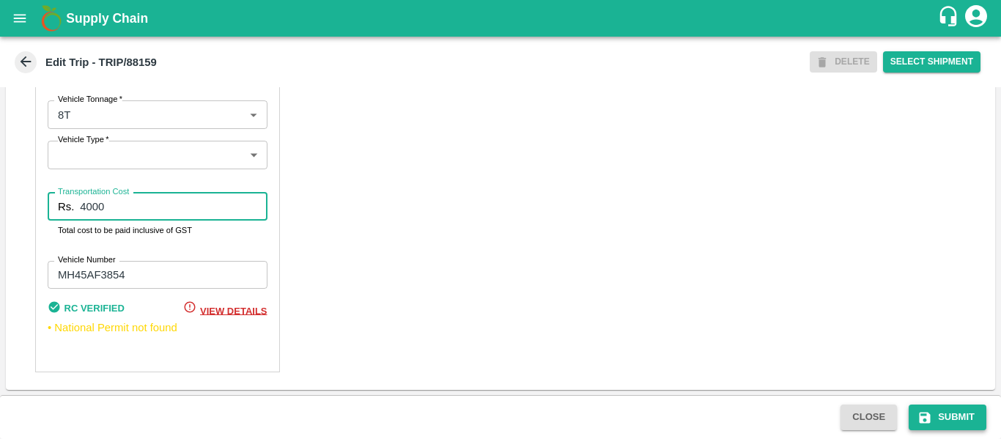
type input "4000"
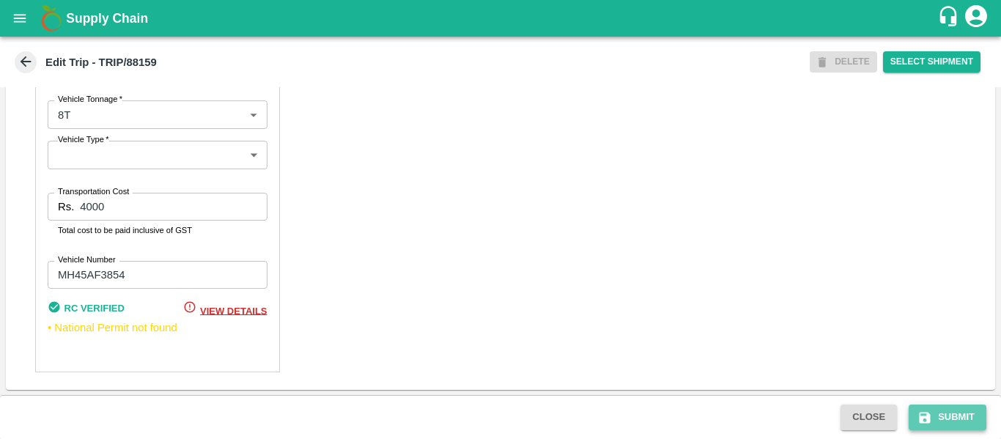
click at [921, 413] on icon "submit" at bounding box center [925, 417] width 11 height 11
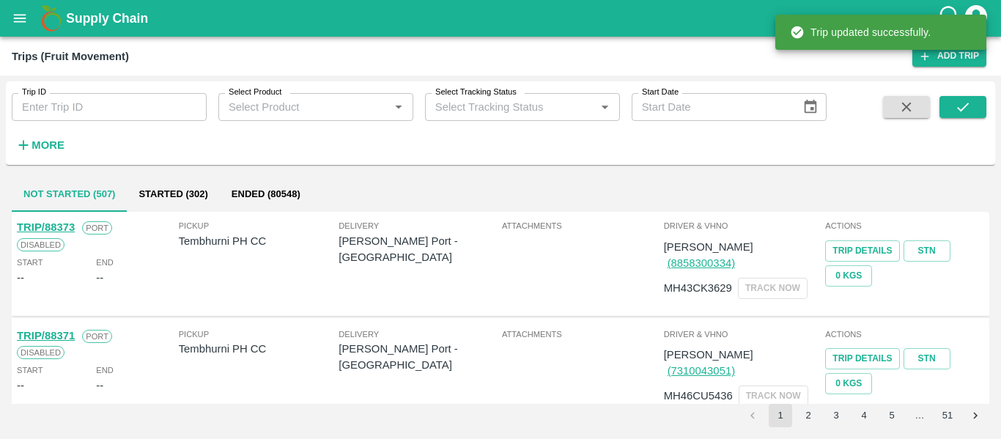
click at [127, 87] on div "Trip ID Trip ID" at bounding box center [103, 101] width 207 height 40
click at [128, 114] on input "Trip ID" at bounding box center [109, 107] width 195 height 28
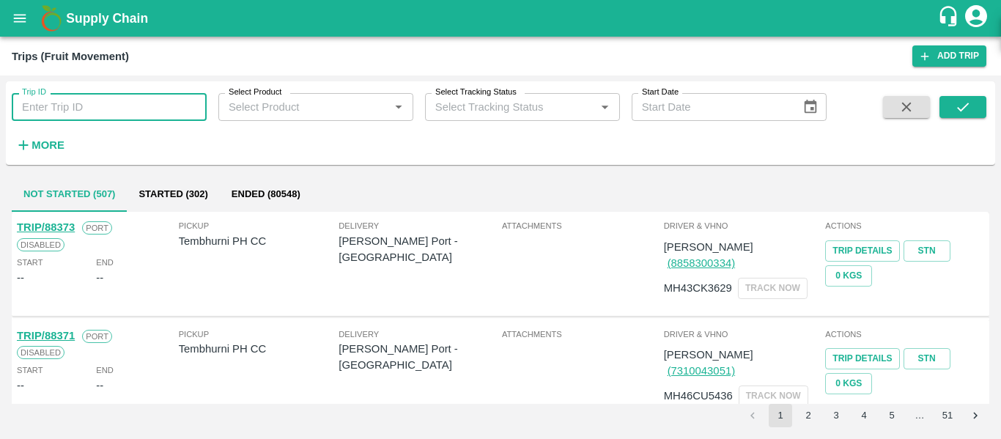
paste input "88146"
type input "88146"
click at [954, 116] on button "submit" at bounding box center [963, 107] width 47 height 22
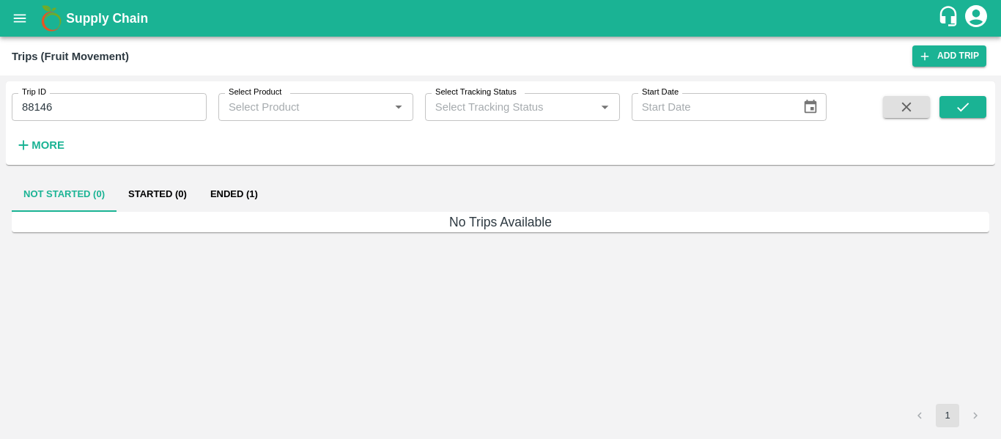
click at [252, 202] on button "Ended (1)" at bounding box center [234, 194] width 71 height 35
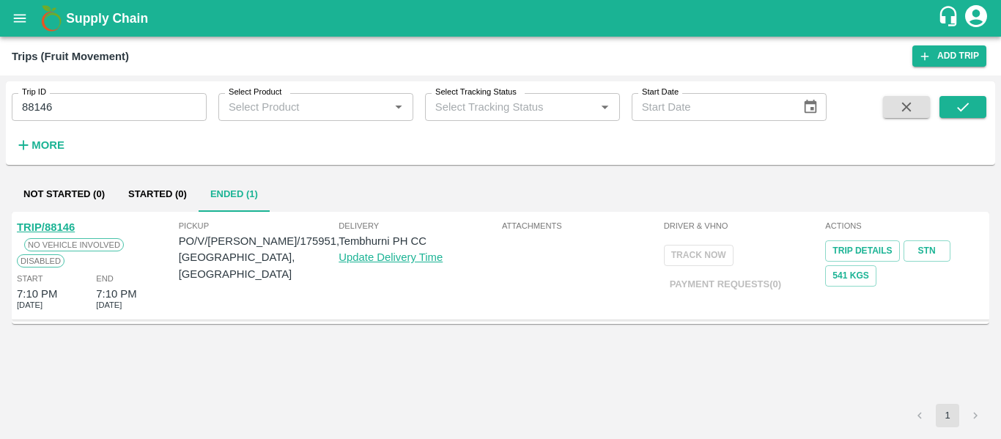
click at [56, 230] on link "TRIP/88146" at bounding box center [46, 227] width 58 height 12
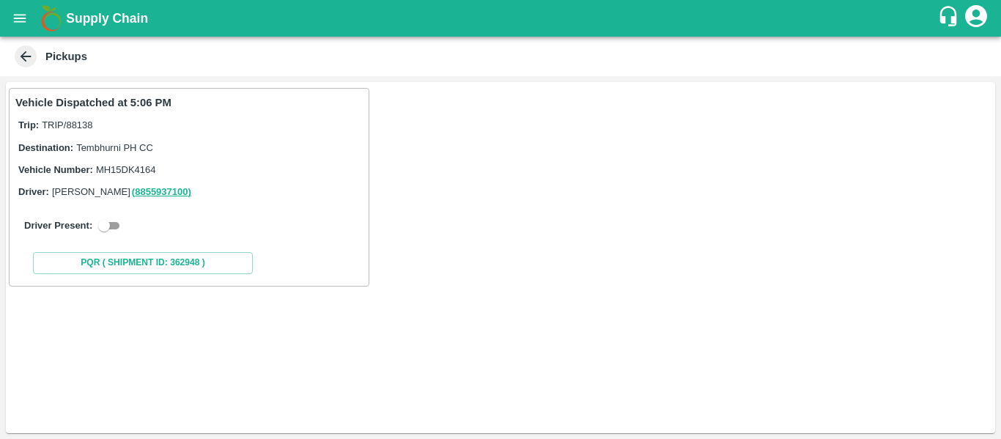
click at [119, 228] on input "checkbox" at bounding box center [104, 226] width 53 height 18
checkbox input "true"
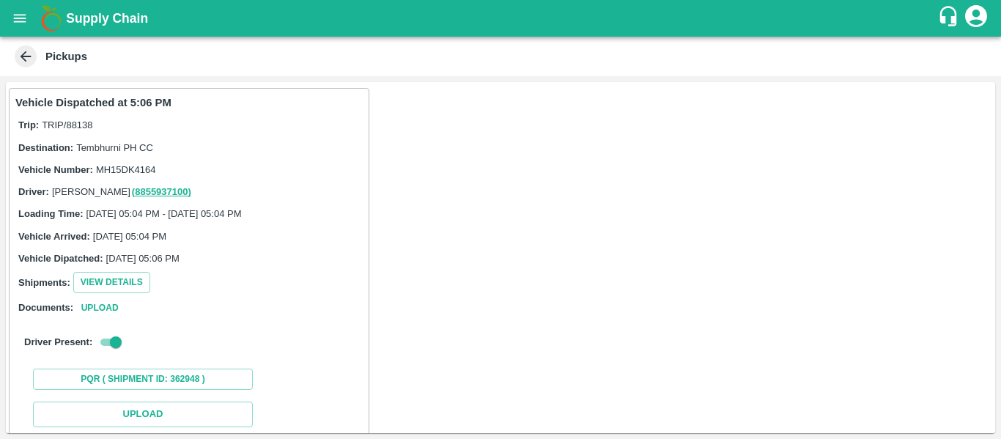
scroll to position [215, 0]
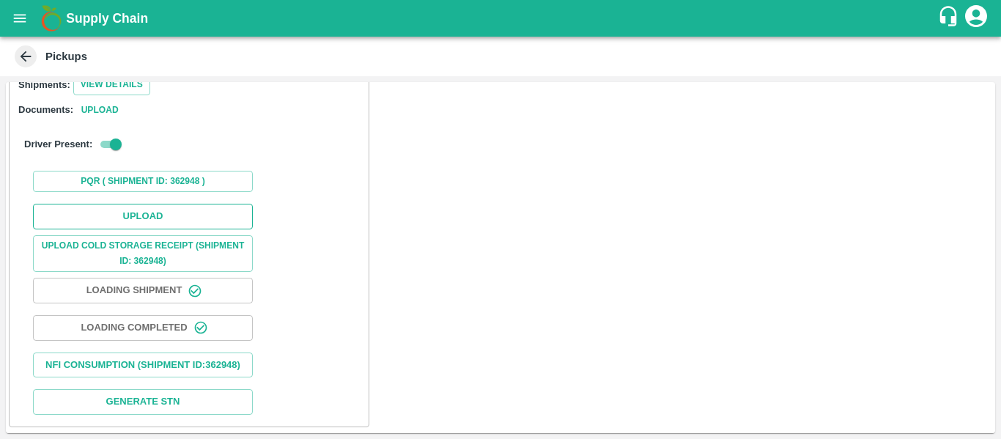
click at [134, 208] on button "Upload" at bounding box center [143, 217] width 220 height 26
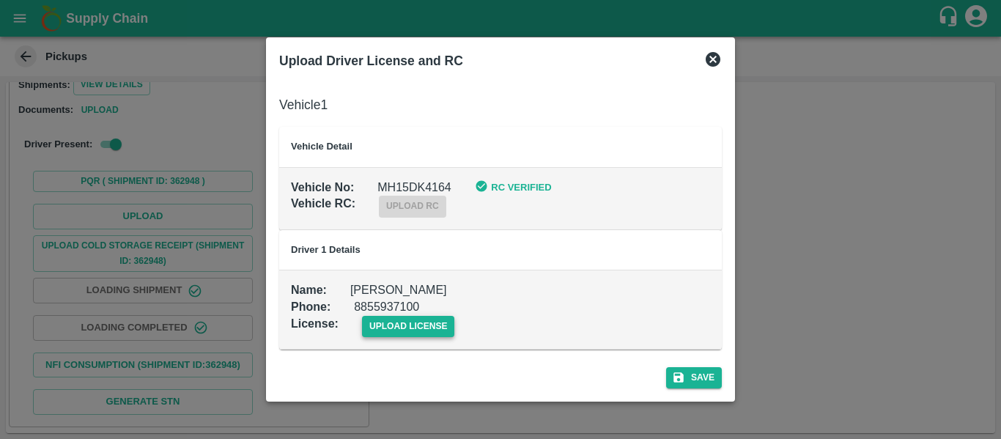
click at [386, 335] on span "upload license" at bounding box center [408, 326] width 93 height 21
click at [0, 0] on input "upload license" at bounding box center [0, 0] width 0 height 0
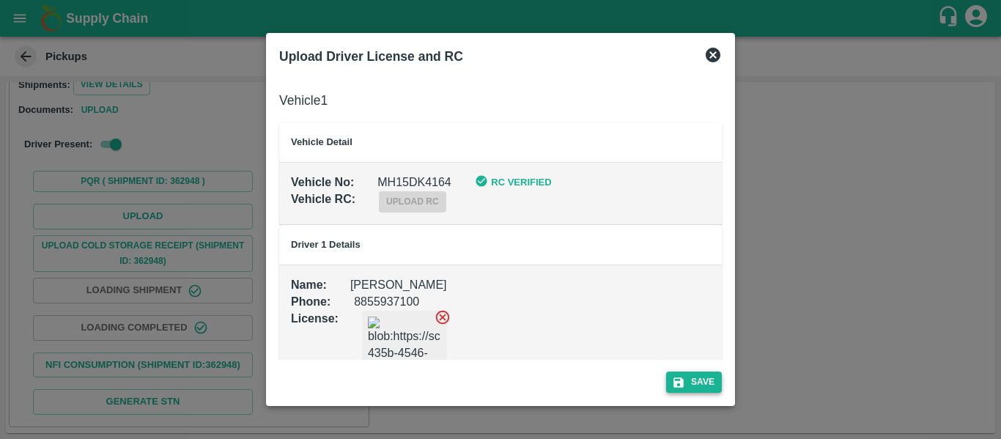
click at [698, 375] on button "Save" at bounding box center [694, 382] width 56 height 21
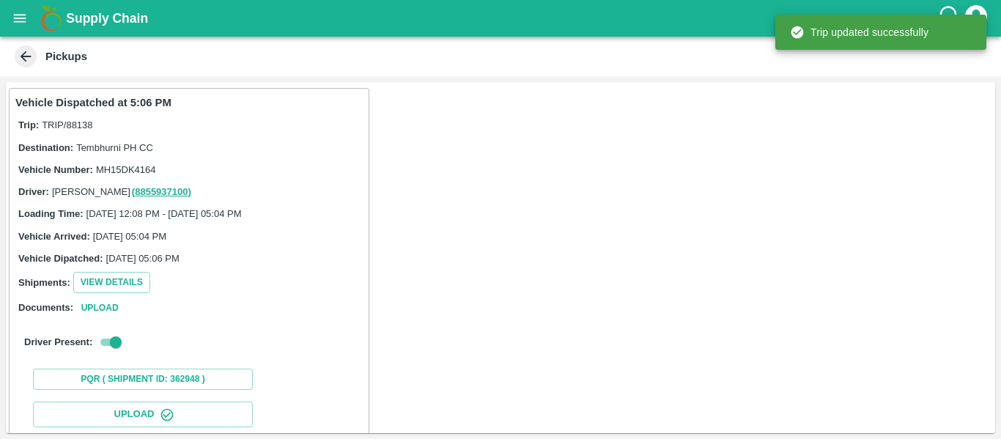
scroll to position [252, 0]
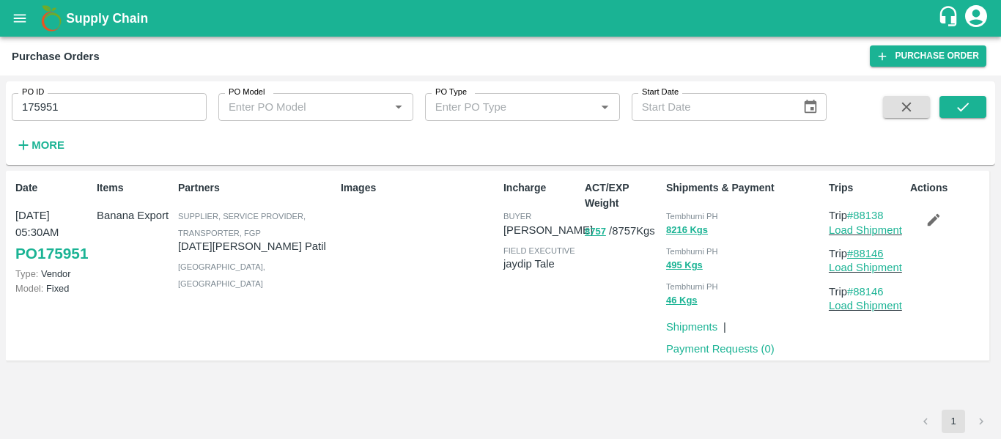
drag, startPoint x: 895, startPoint y: 249, endPoint x: 855, endPoint y: 253, distance: 39.7
click at [855, 253] on p "Trip #88146" at bounding box center [866, 254] width 75 height 16
copy link "88146"
drag, startPoint x: 890, startPoint y: 215, endPoint x: 858, endPoint y: 221, distance: 32.8
click at [858, 221] on p "Trip #88138" at bounding box center [866, 215] width 75 height 16
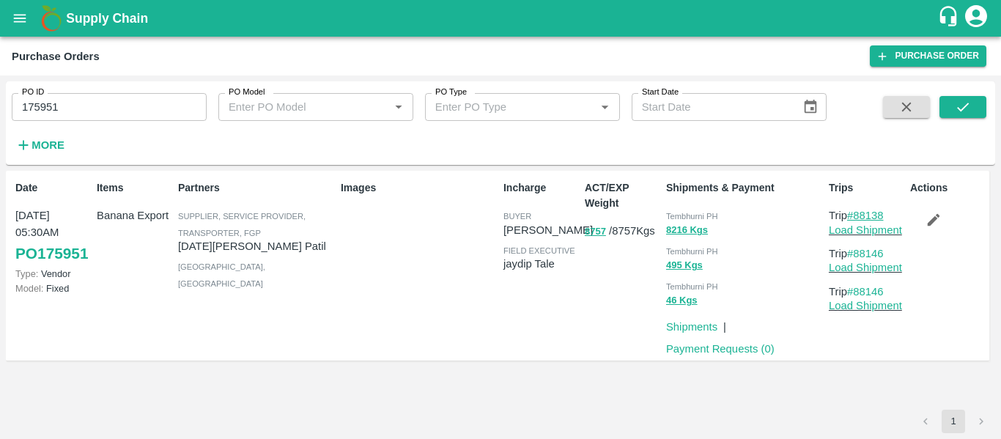
copy link "88138"
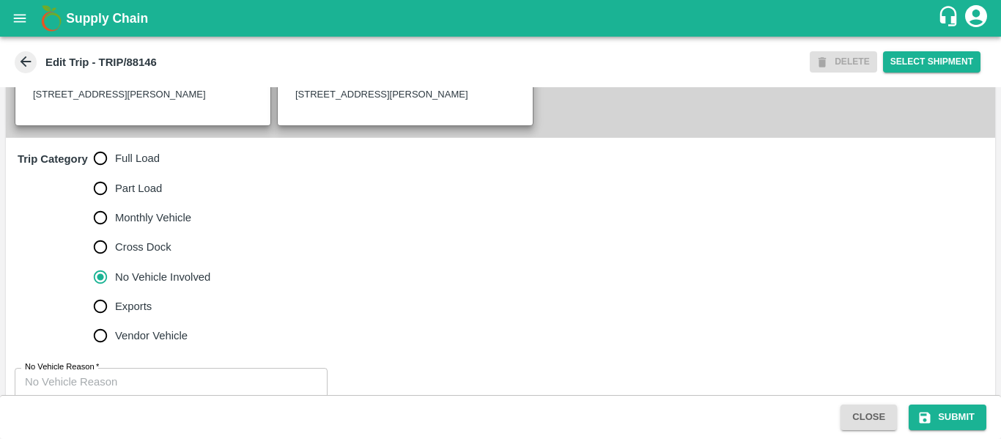
scroll to position [411, 0]
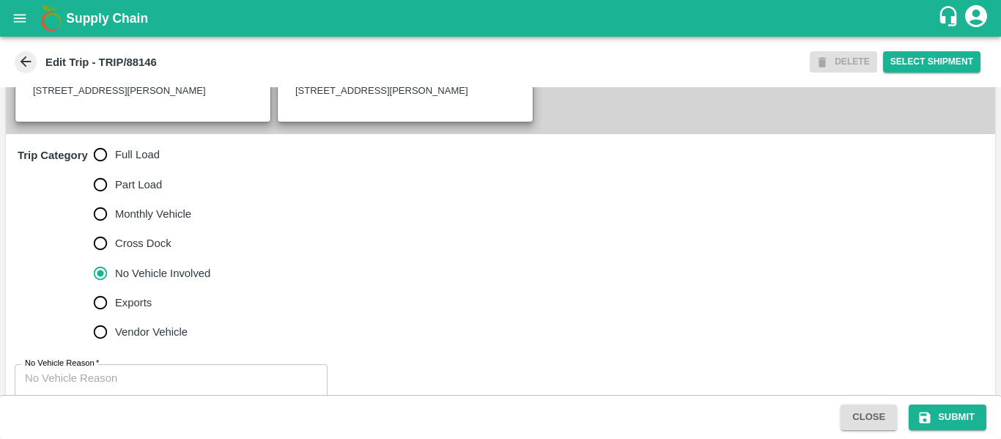
click at [134, 163] on span "Full Load" at bounding box center [137, 155] width 45 height 16
click at [115, 169] on input "Full Load" at bounding box center [100, 154] width 29 height 29
radio input "true"
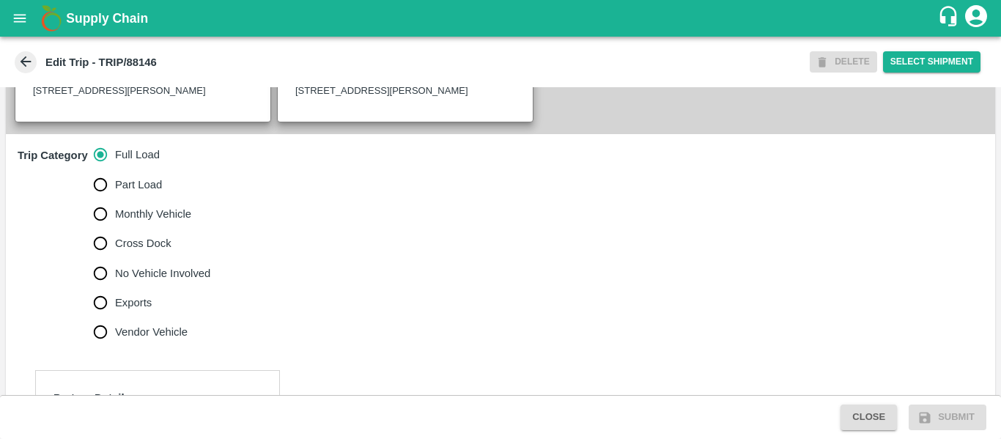
scroll to position [672, 0]
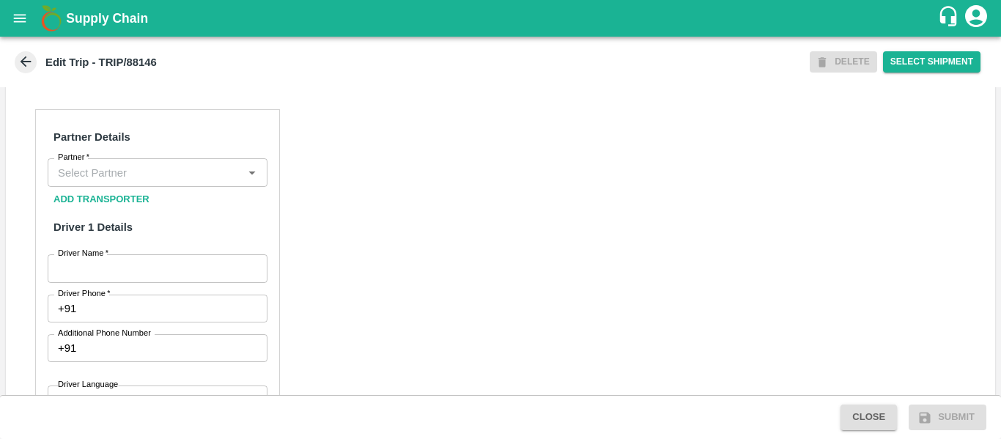
click at [89, 182] on input "Partner   *" at bounding box center [145, 172] width 187 height 19
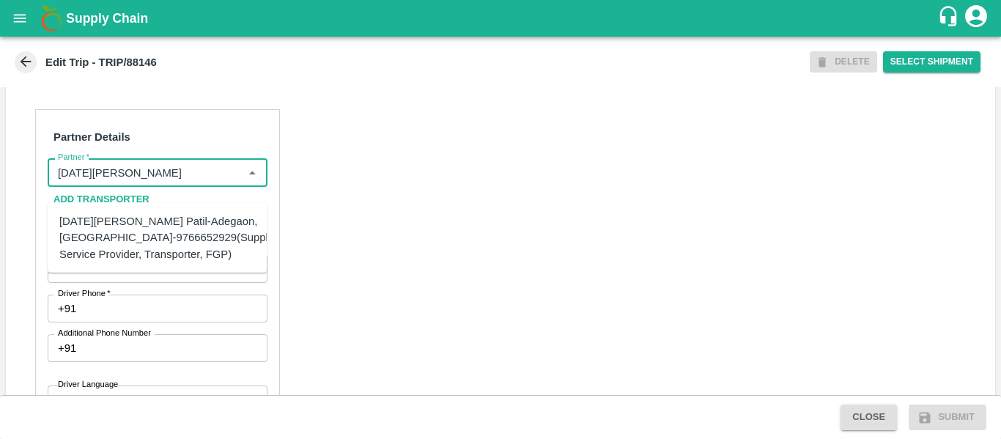
click at [108, 244] on div "[DATE][PERSON_NAME] Patil-Adegaon, [GEOGRAPHIC_DATA]-9766652929(Supplier, Servi…" at bounding box center [171, 237] width 224 height 49
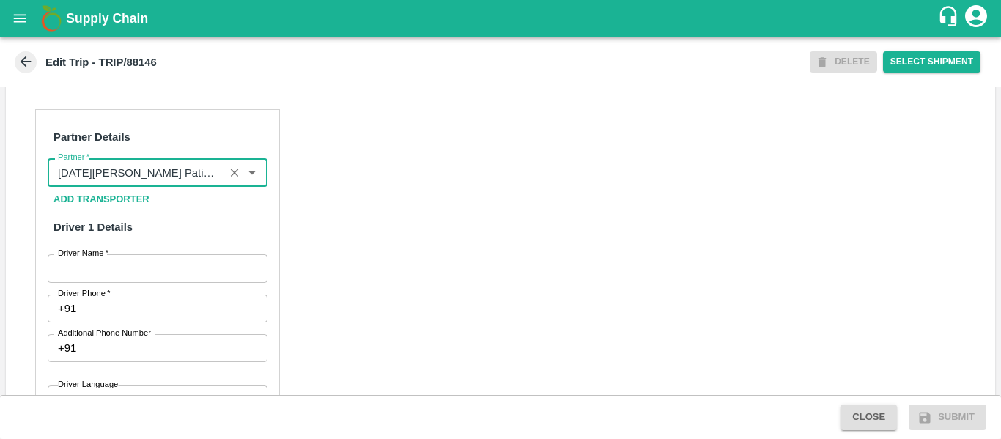
type input "[DATE][PERSON_NAME] Patil-Adegaon, [GEOGRAPHIC_DATA]-9766652929(Supplier, Servi…"
click at [126, 282] on input "Driver Name   *" at bounding box center [158, 268] width 220 height 28
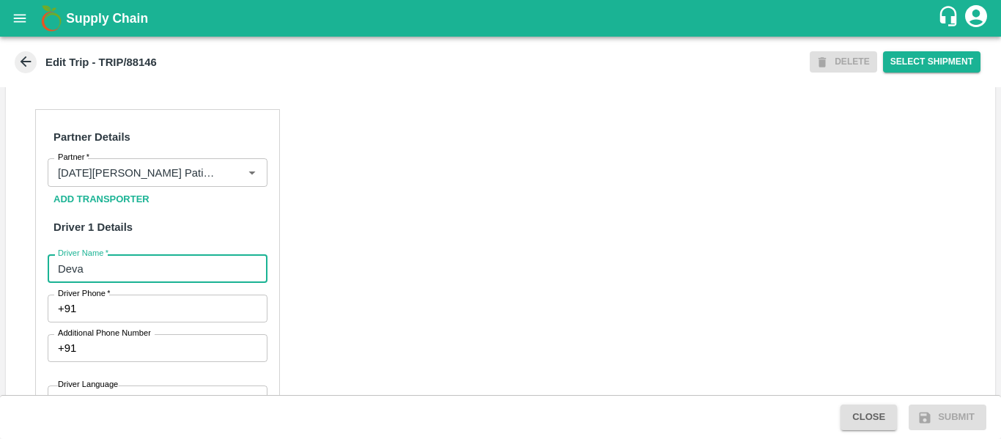
type input "Deva"
click at [135, 322] on input "Driver Phone   *" at bounding box center [174, 309] width 185 height 28
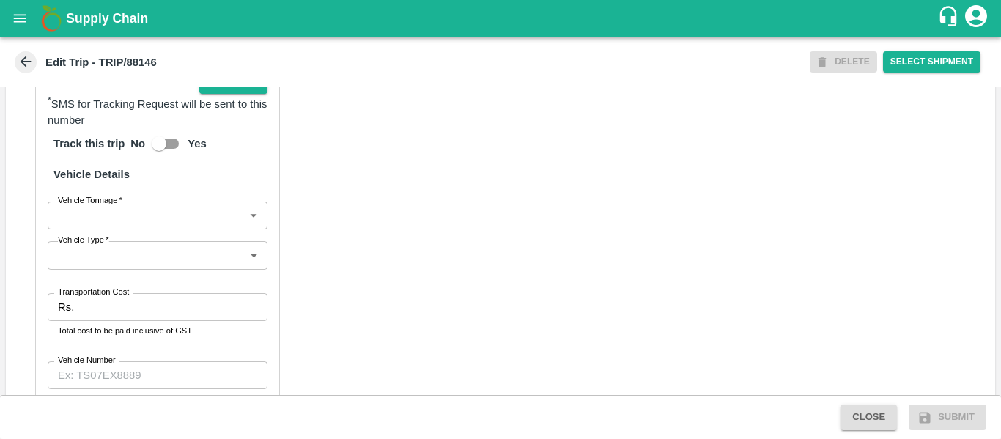
scroll to position [1039, 0]
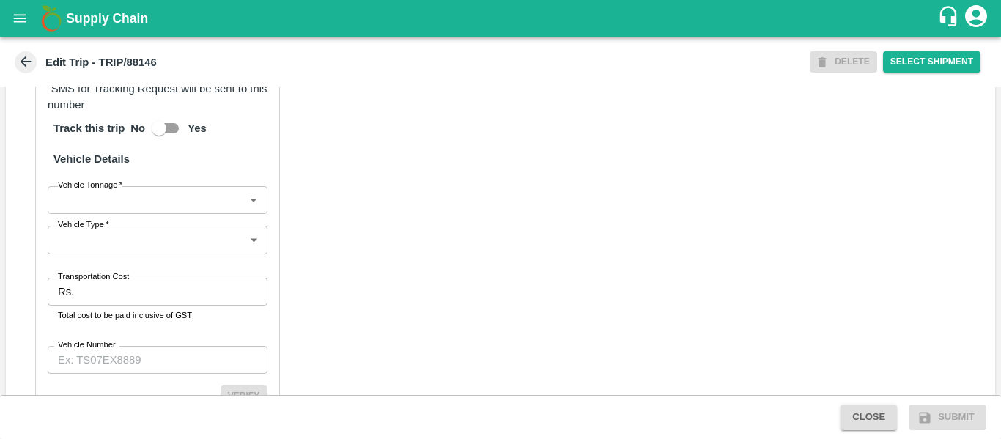
type input "9975745985"
click at [147, 304] on input "Transportation Cost" at bounding box center [173, 292] width 187 height 28
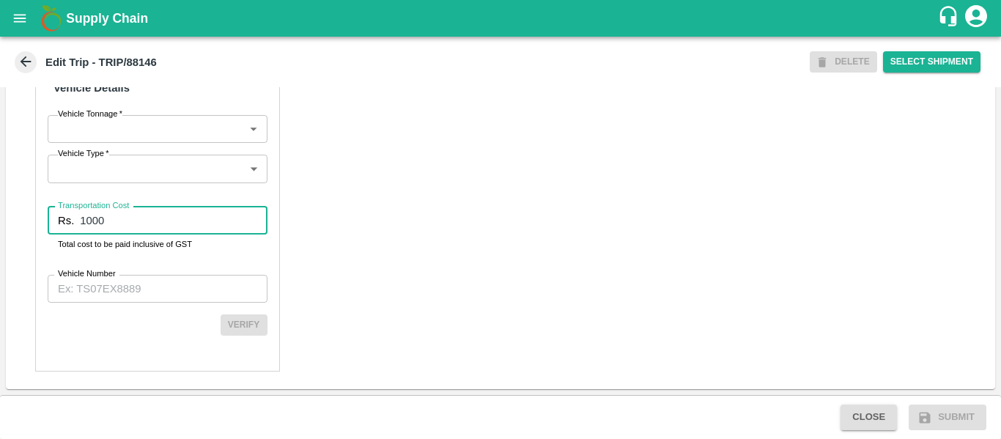
type input "1000"
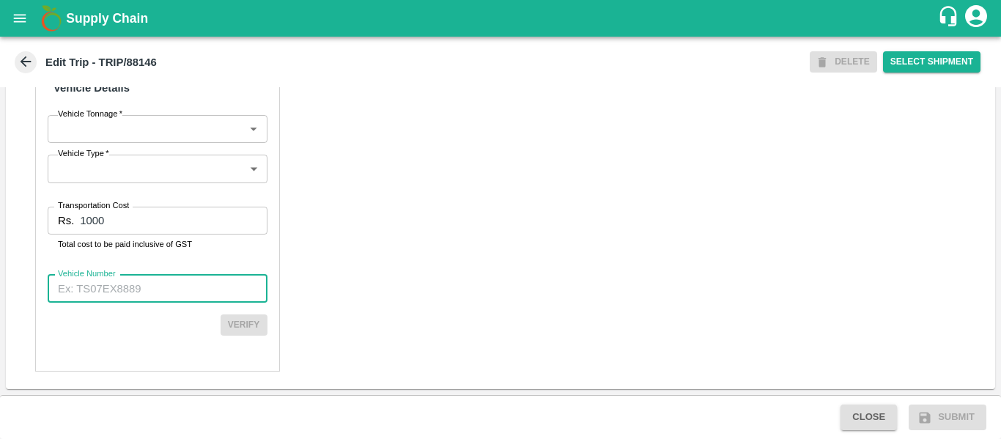
click at [166, 289] on input "Vehicle Number" at bounding box center [158, 289] width 220 height 28
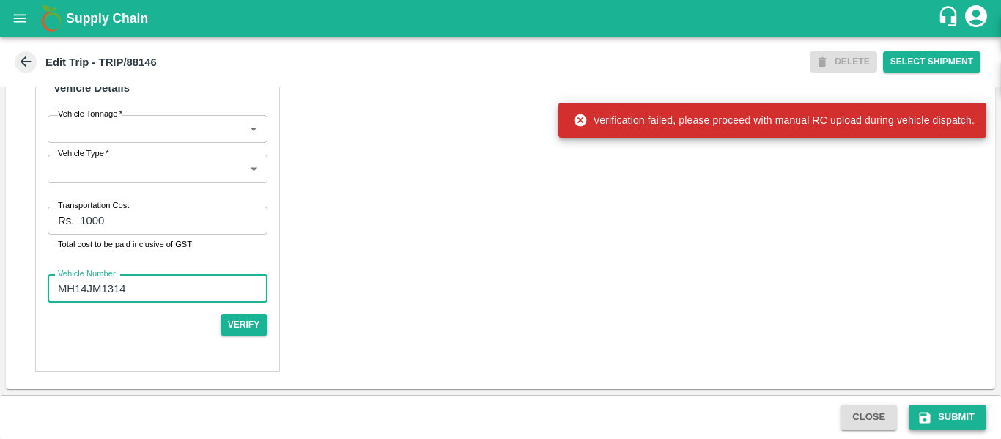
type input "MH14JM1314"
click at [932, 408] on button "Submit" at bounding box center [948, 418] width 78 height 26
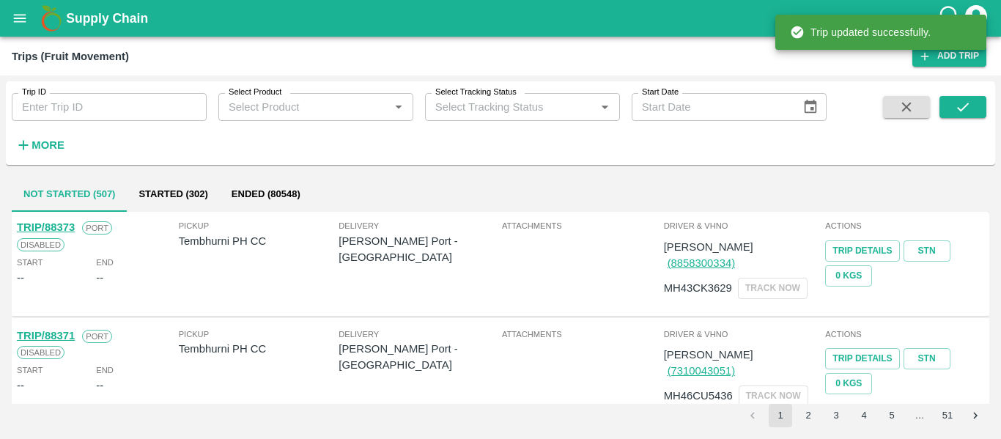
click at [131, 97] on input "Trip ID" at bounding box center [109, 107] width 195 height 28
paste input "88146"
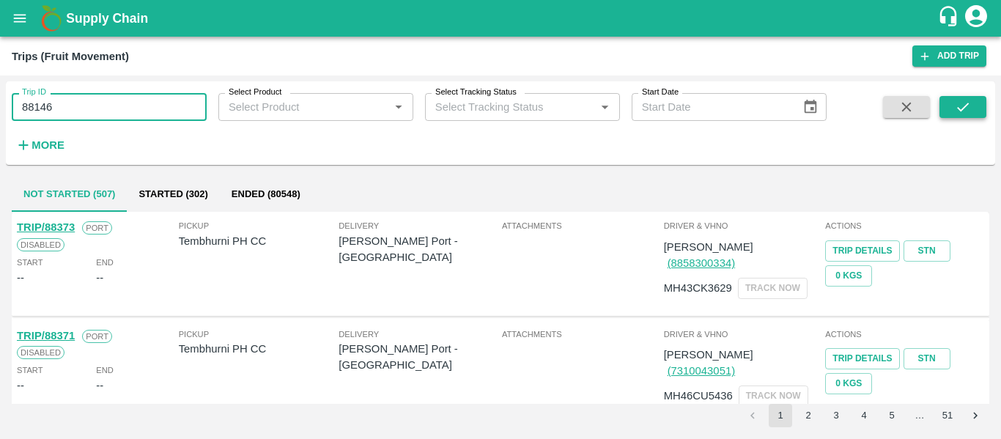
type input "88146"
click at [967, 108] on icon "submit" at bounding box center [963, 107] width 16 height 16
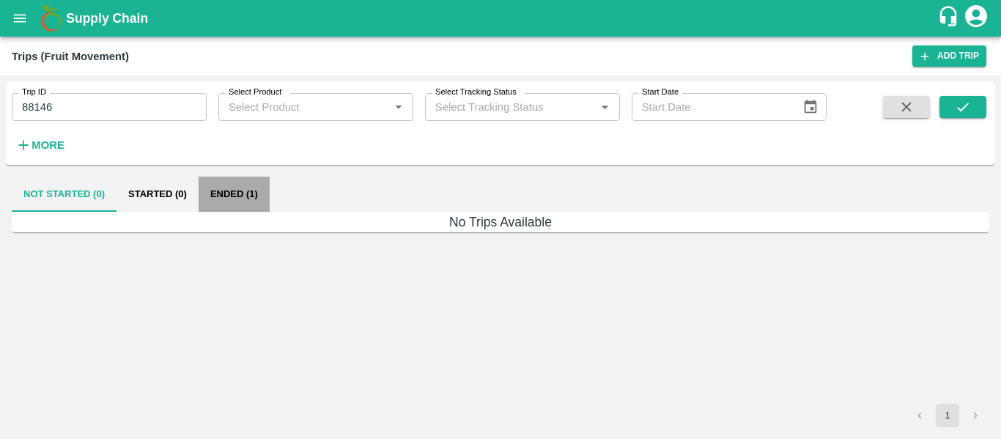
click at [236, 189] on button "Ended (1)" at bounding box center [234, 194] width 71 height 35
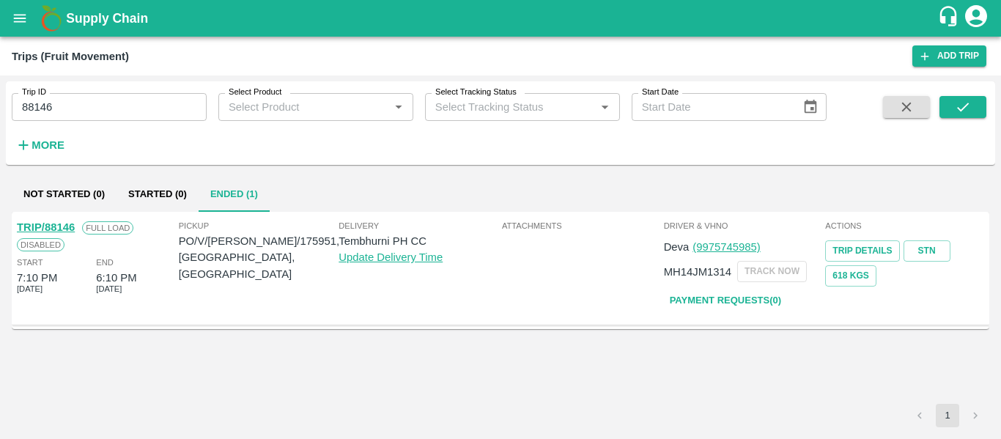
click at [54, 218] on div "TRIP/88146 Full Load Disabled Start 7:10 PM [DATE] End 6:10 PM [DATE]" at bounding box center [96, 268] width 162 height 106
click at [59, 229] on link "TRIP/88146" at bounding box center [46, 227] width 58 height 12
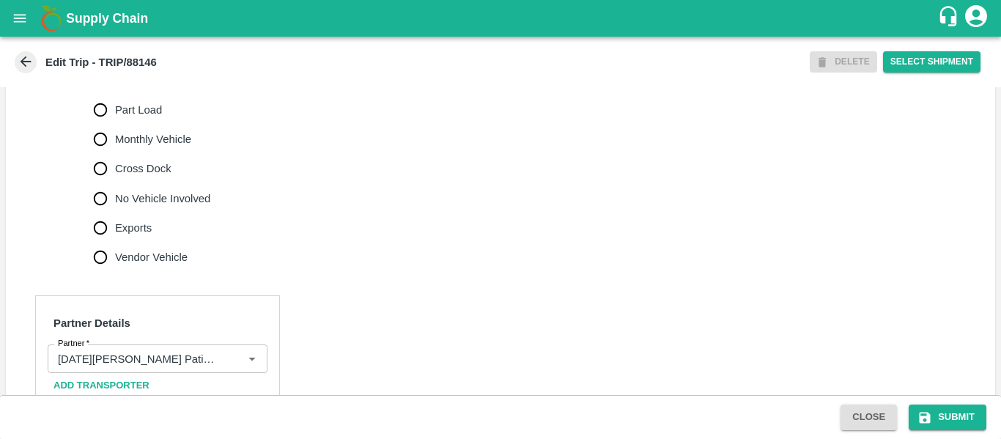
click at [161, 213] on label "No Vehicle Involved" at bounding box center [148, 198] width 125 height 29
click at [115, 213] on input "No Vehicle Involved" at bounding box center [100, 198] width 29 height 29
radio input "true"
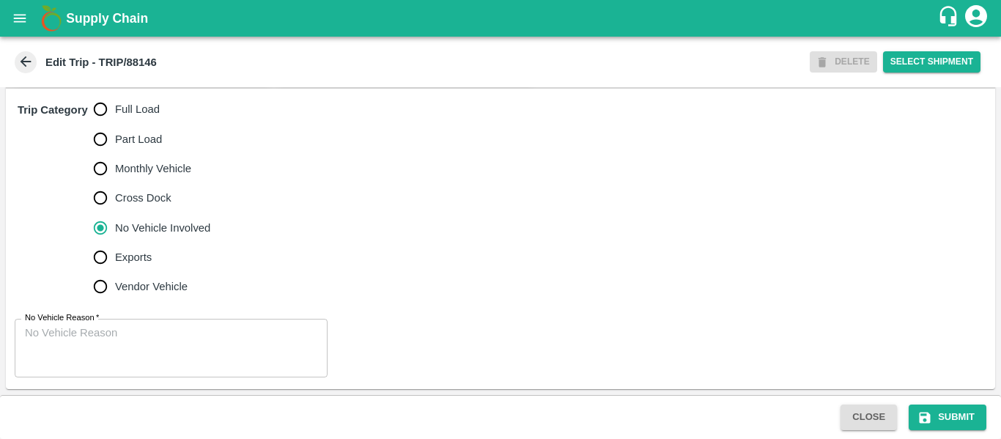
click at [111, 333] on textarea "No Vehicle Reason   *" at bounding box center [171, 348] width 292 height 46
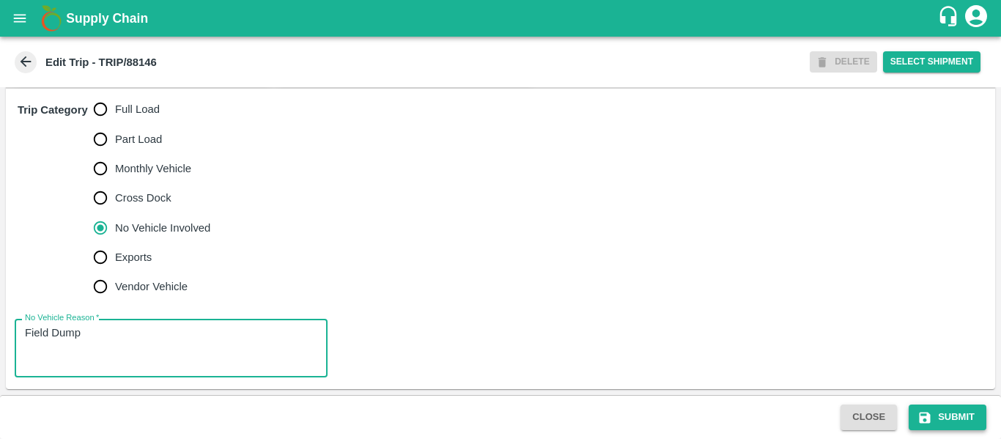
type textarea "Field Dump"
click at [926, 418] on icon "submit" at bounding box center [925, 417] width 15 height 15
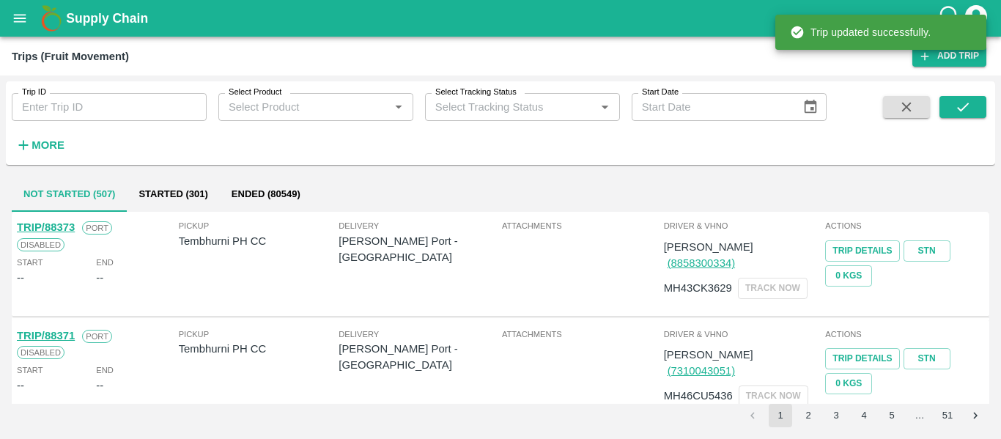
drag, startPoint x: 97, startPoint y: 132, endPoint x: 86, endPoint y: 124, distance: 13.6
click at [86, 124] on div "Trip ID Trip ID Select Product Select Product   * Select Tracking Status Select…" at bounding box center [413, 119] width 827 height 76
click at [85, 123] on div "Trip ID Trip ID Select Product Select Product   * Select Tracking Status Select…" at bounding box center [413, 119] width 827 height 76
click at [64, 109] on input "Trip ID" at bounding box center [109, 107] width 195 height 28
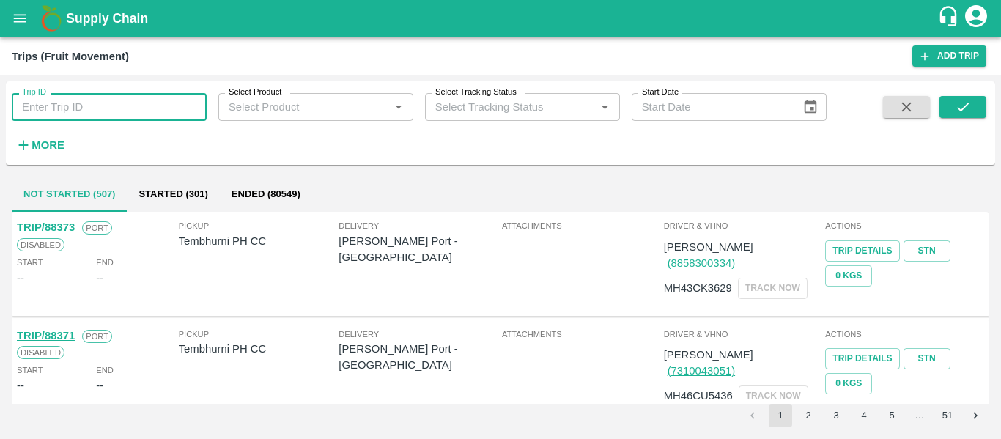
paste input "88138"
type input "88138"
click at [965, 100] on icon "submit" at bounding box center [963, 107] width 16 height 16
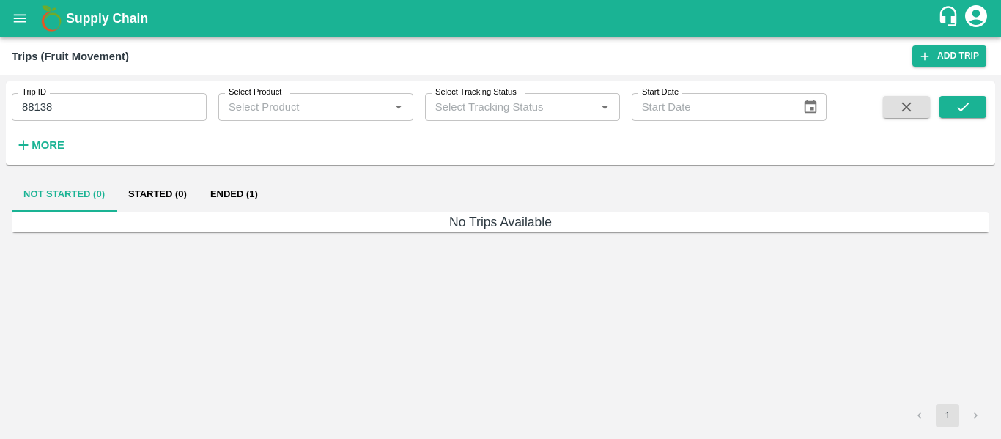
click at [248, 190] on button "Ended (1)" at bounding box center [234, 194] width 71 height 35
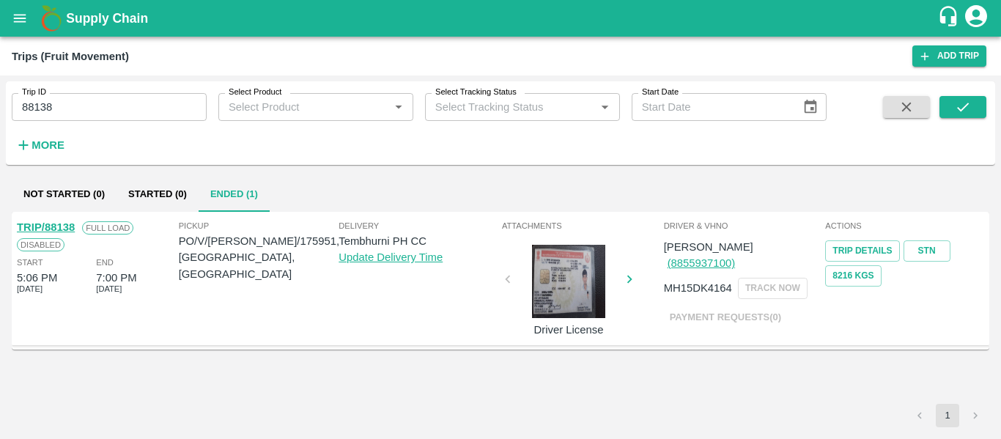
click at [51, 224] on link "TRIP/88138" at bounding box center [46, 227] width 58 height 12
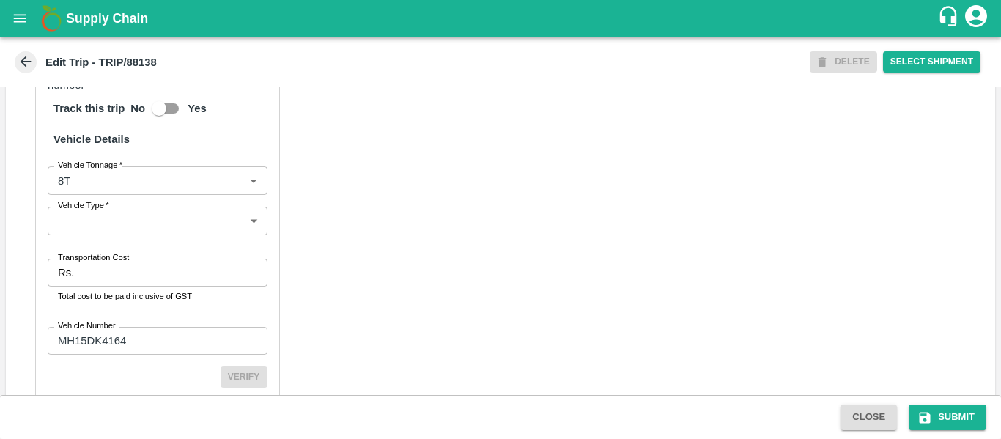
scroll to position [1127, 0]
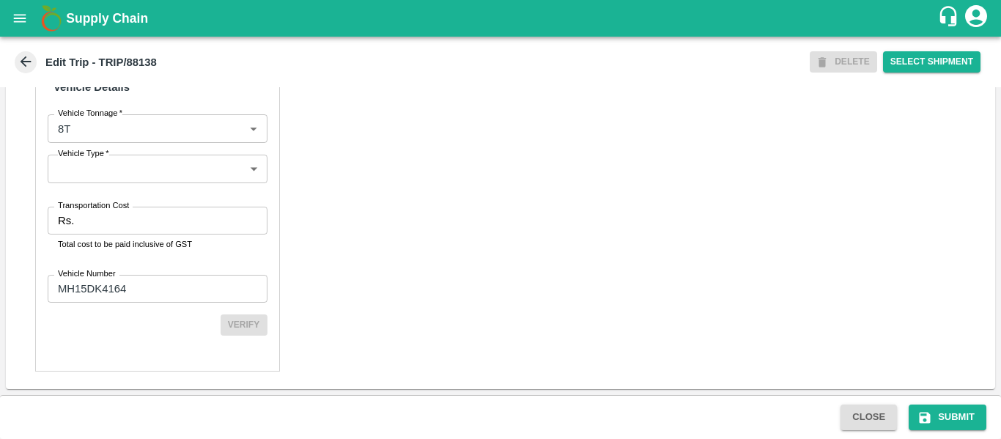
click at [106, 229] on input "Transportation Cost" at bounding box center [173, 221] width 187 height 28
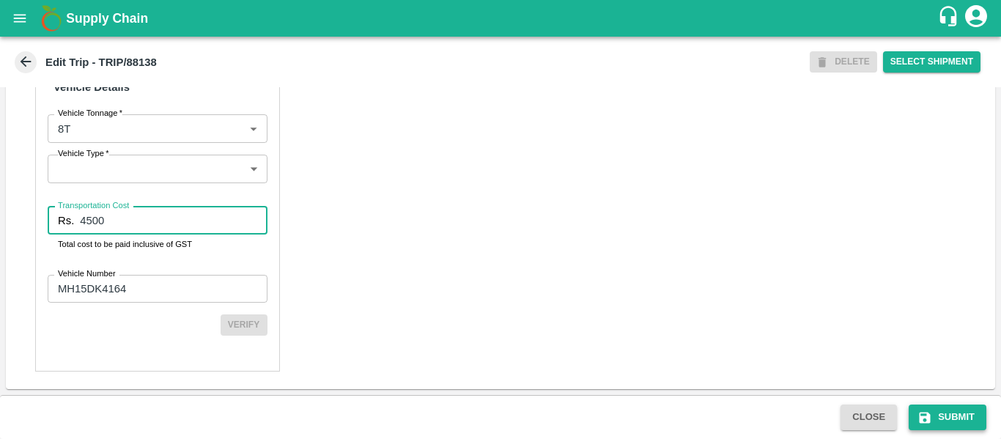
type input "4500"
click at [957, 410] on button "Submit" at bounding box center [948, 418] width 78 height 26
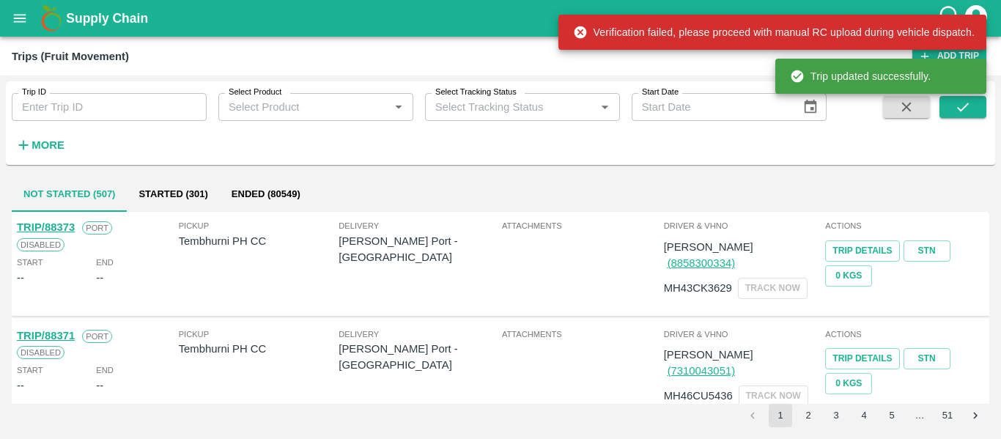
click at [111, 108] on input "Trip ID" at bounding box center [109, 107] width 195 height 28
paste input "88144"
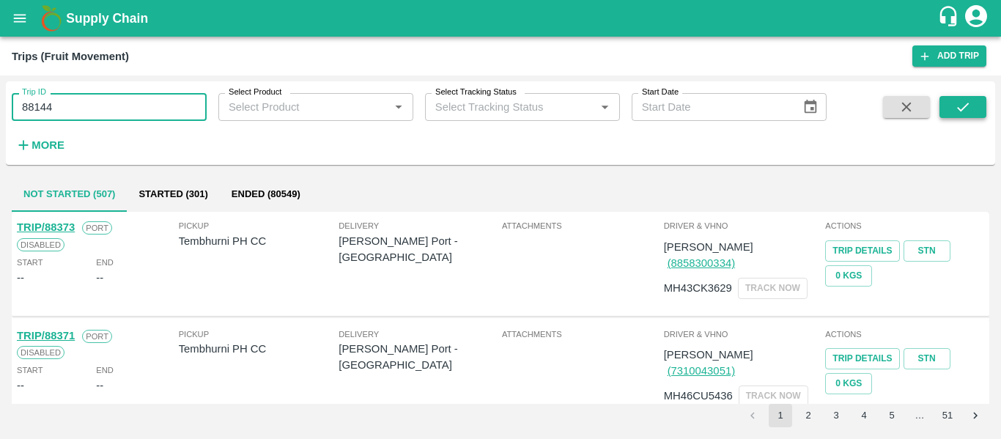
type input "88144"
click at [966, 105] on icon "submit" at bounding box center [963, 107] width 16 height 16
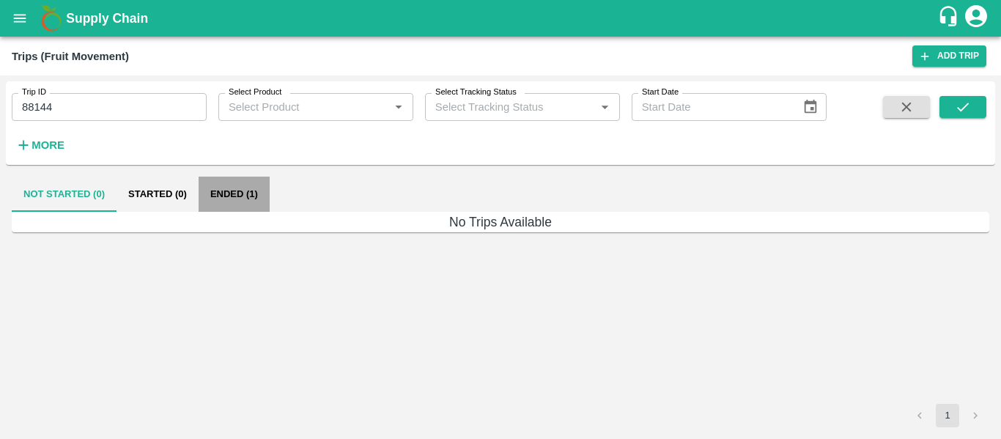
click at [248, 188] on button "Ended (1)" at bounding box center [234, 194] width 71 height 35
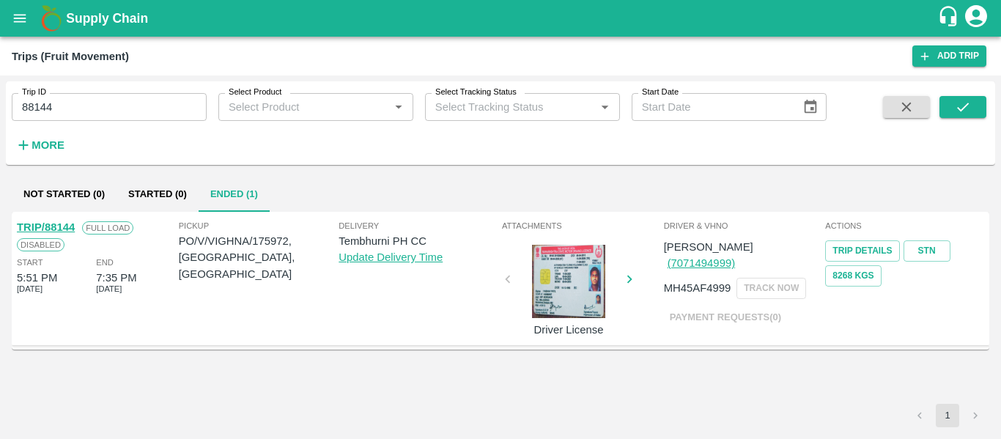
click at [57, 229] on link "TRIP/88144" at bounding box center [46, 227] width 58 height 12
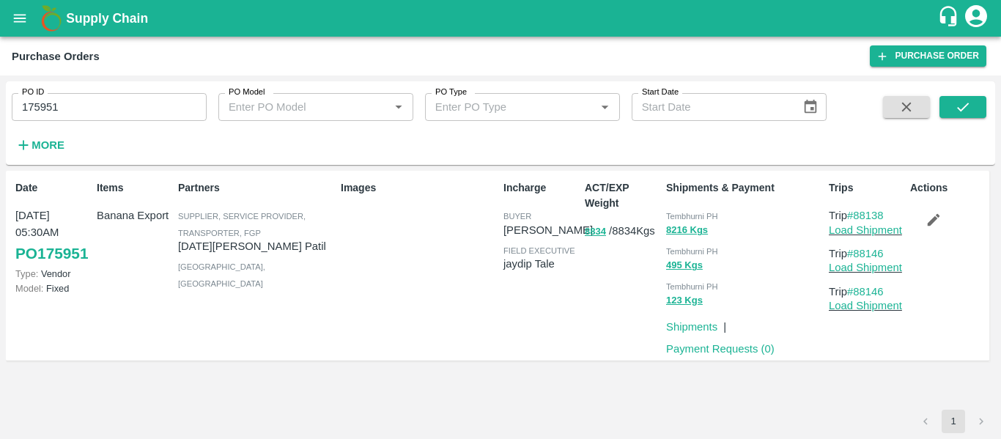
click at [51, 101] on input "175951" at bounding box center [109, 107] width 195 height 28
paste input "text"
type input "175968"
click at [973, 106] on button "submit" at bounding box center [963, 107] width 47 height 22
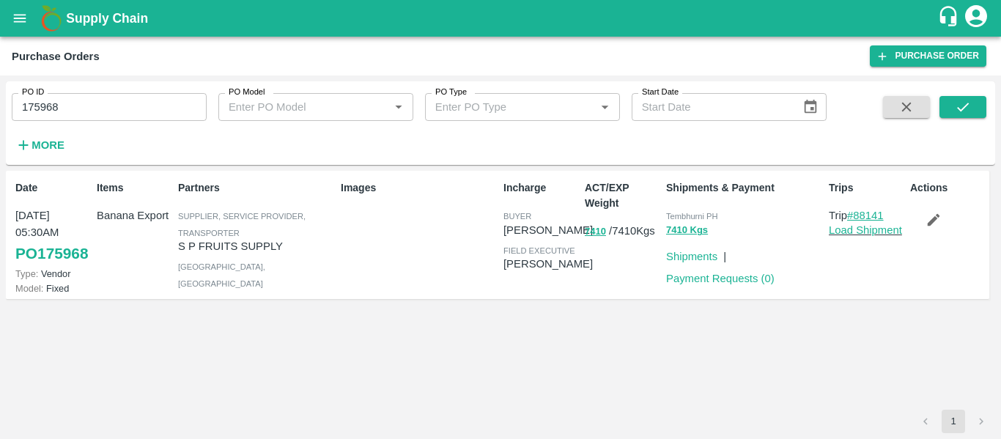
click at [861, 211] on link "#88141" at bounding box center [865, 216] width 37 height 12
click at [65, 100] on input "175968" at bounding box center [109, 107] width 195 height 28
paste input "text"
type input "175972"
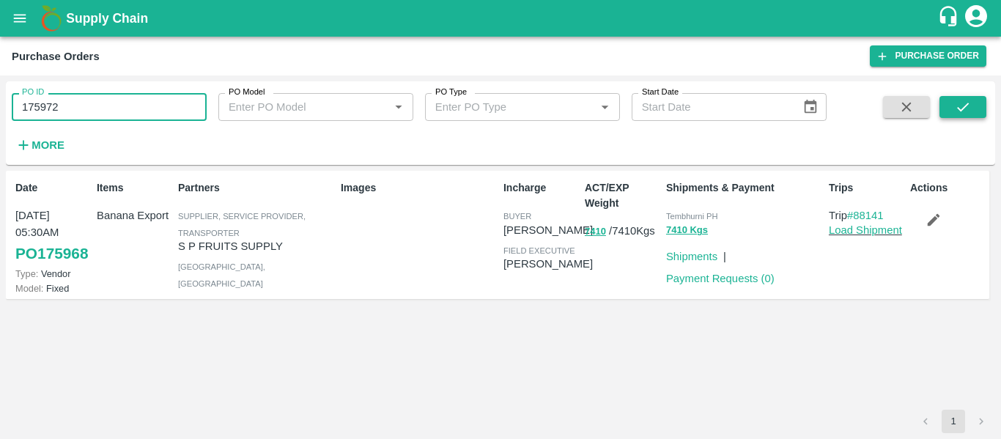
click at [959, 106] on icon "submit" at bounding box center [963, 107] width 16 height 16
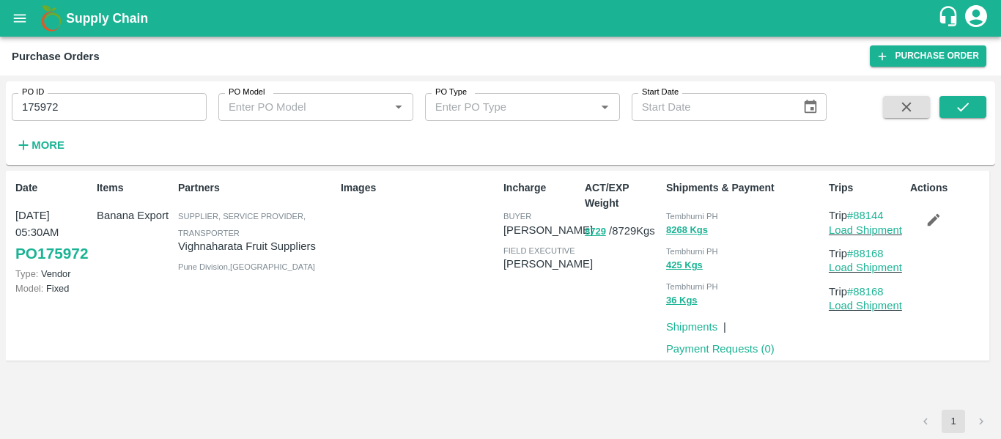
click at [932, 213] on icon "button" at bounding box center [934, 220] width 16 height 16
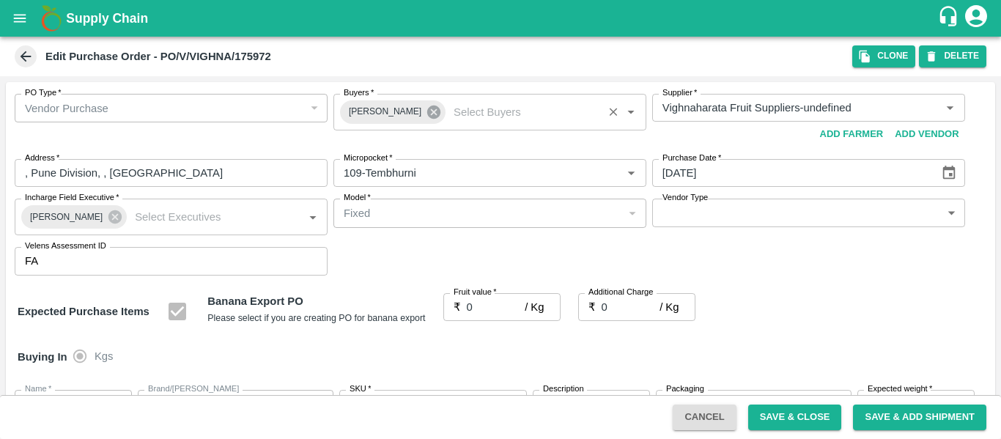
click at [426, 119] on icon at bounding box center [434, 112] width 16 height 16
click at [375, 114] on input "Buyers   *" at bounding box center [478, 107] width 280 height 19
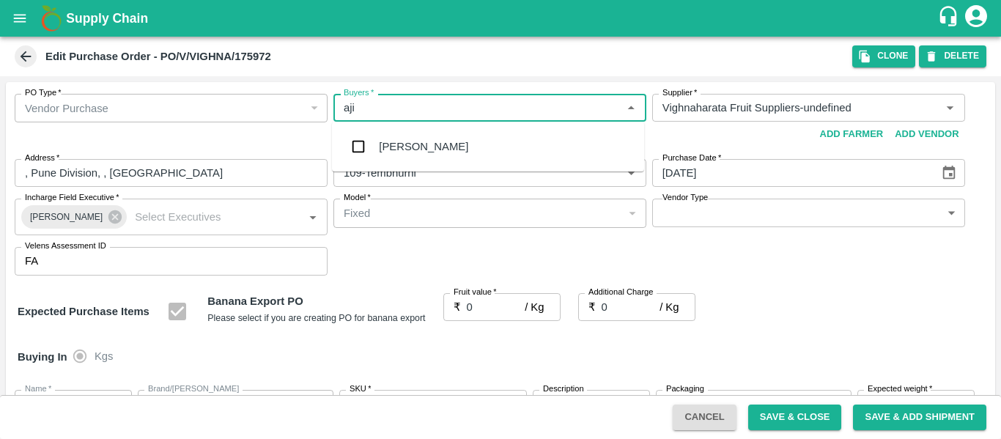
type input "ajit"
click at [380, 146] on div "[PERSON_NAME]" at bounding box center [423, 147] width 89 height 16
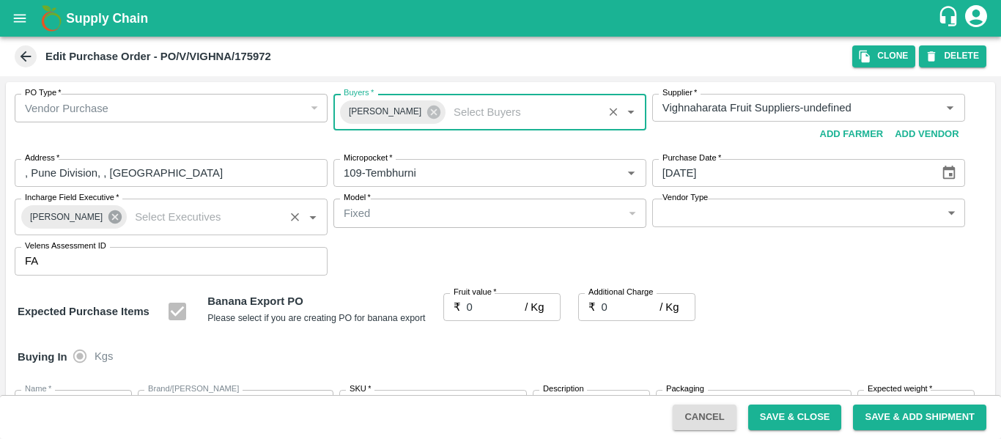
click at [112, 216] on icon at bounding box center [114, 216] width 13 height 13
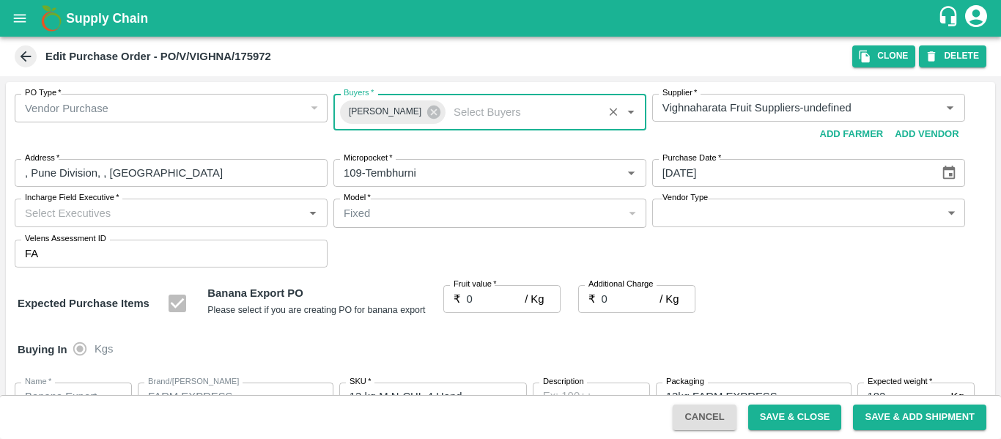
click at [84, 216] on input "Incharge Field Executive   *" at bounding box center [159, 212] width 280 height 19
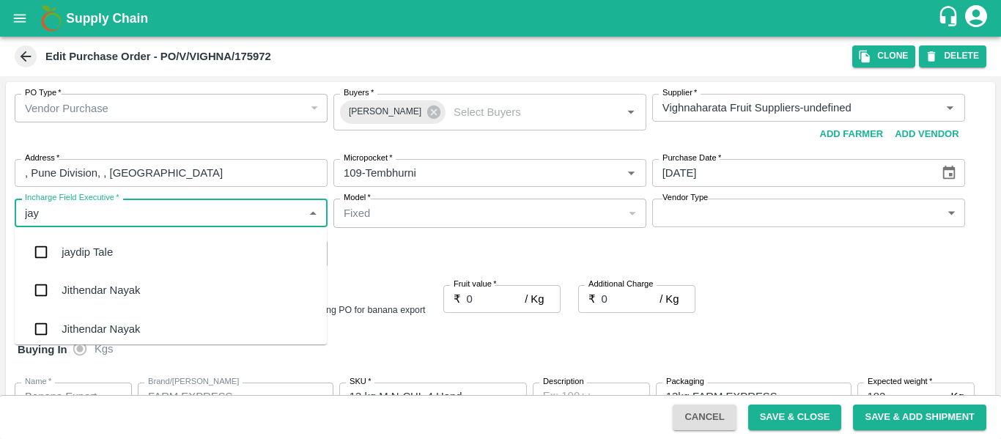
type input "jayd"
click at [87, 257] on div "jaydip Tale" at bounding box center [87, 252] width 51 height 16
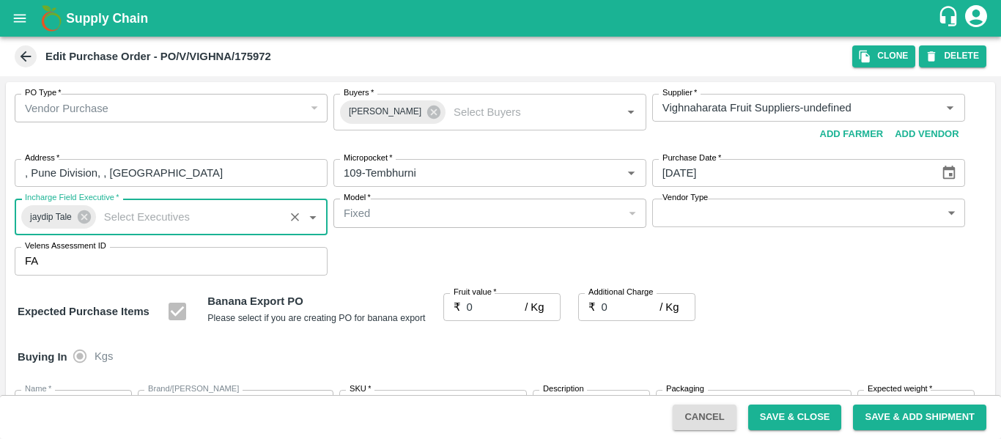
click at [484, 314] on input "0" at bounding box center [496, 307] width 59 height 28
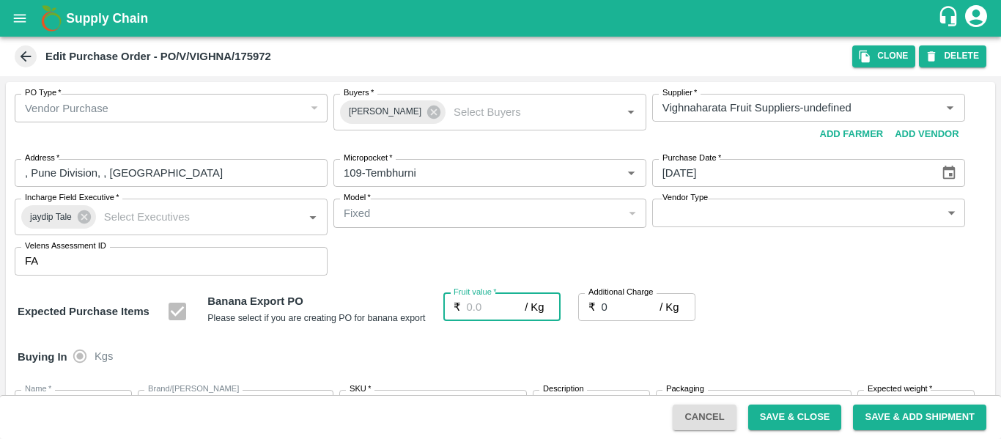
type input "2"
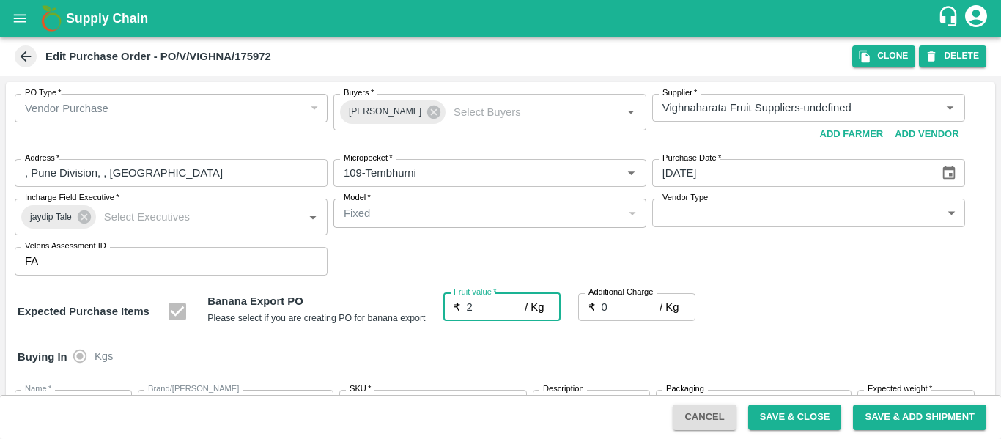
type input "2"
type input "26"
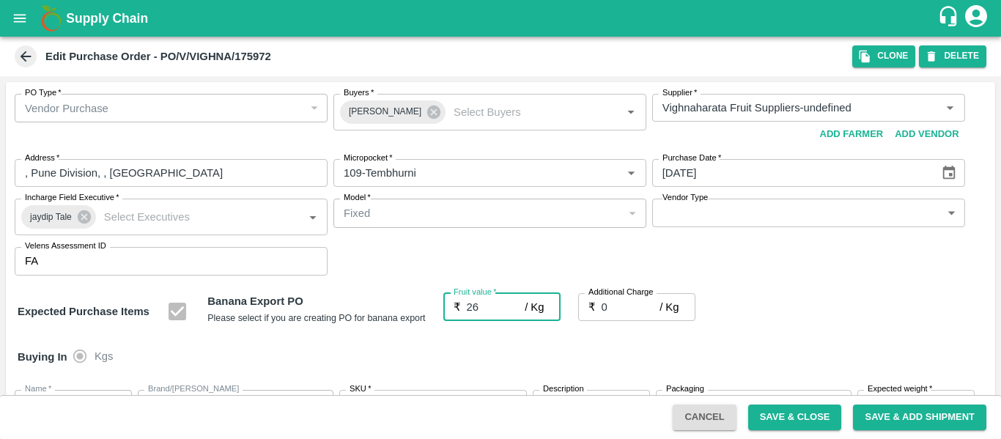
type input "26"
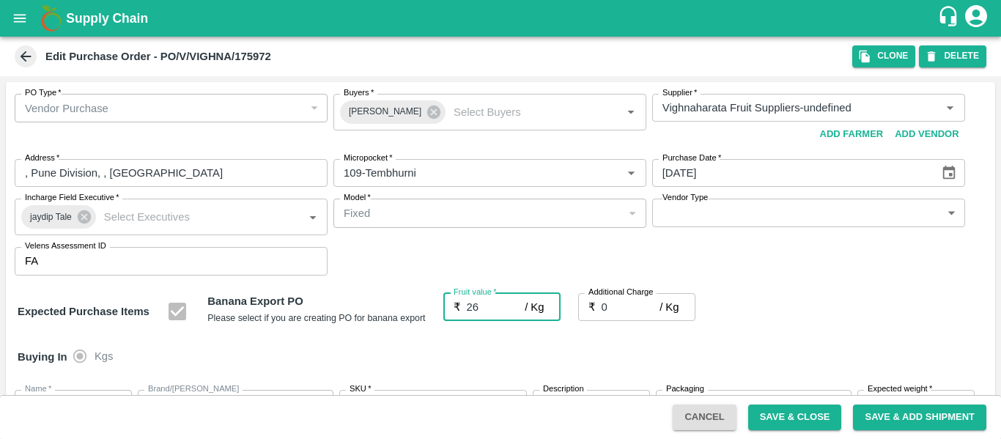
type input "26"
click at [616, 314] on input "0" at bounding box center [631, 307] width 59 height 28
type input "2"
type input "28"
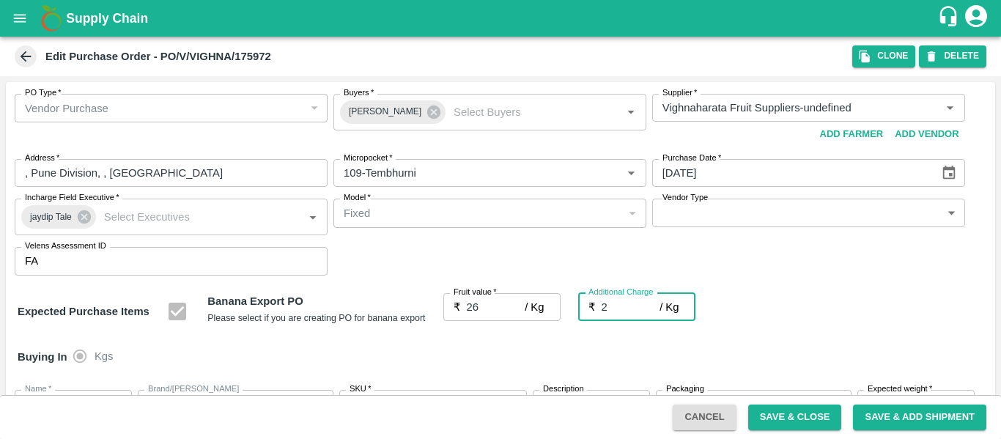
type input "28"
type input "2.7"
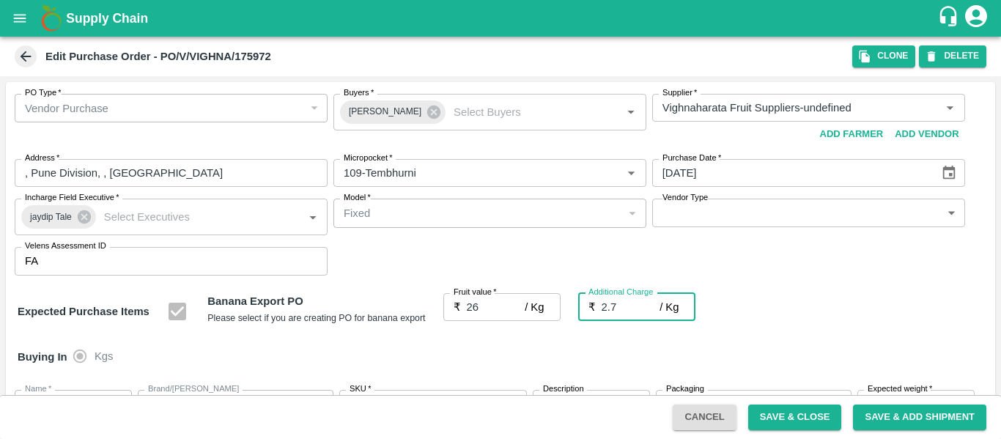
type input "28.7"
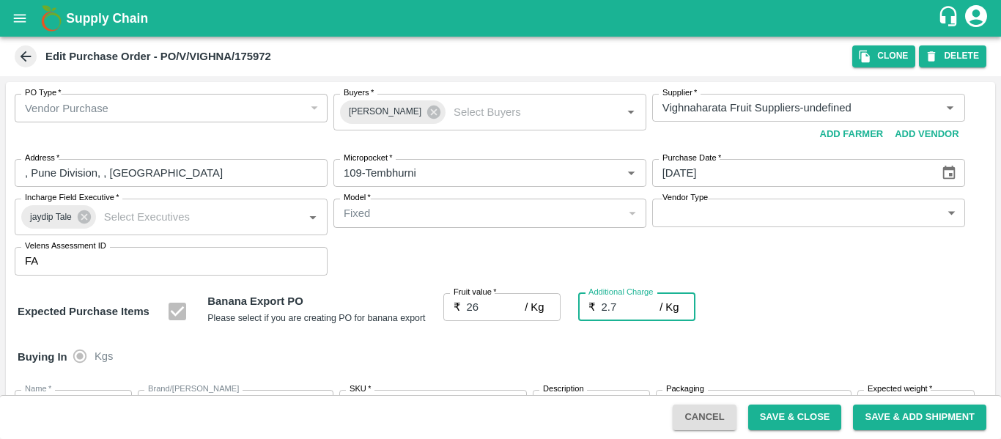
type input "2.75"
type input "28.75"
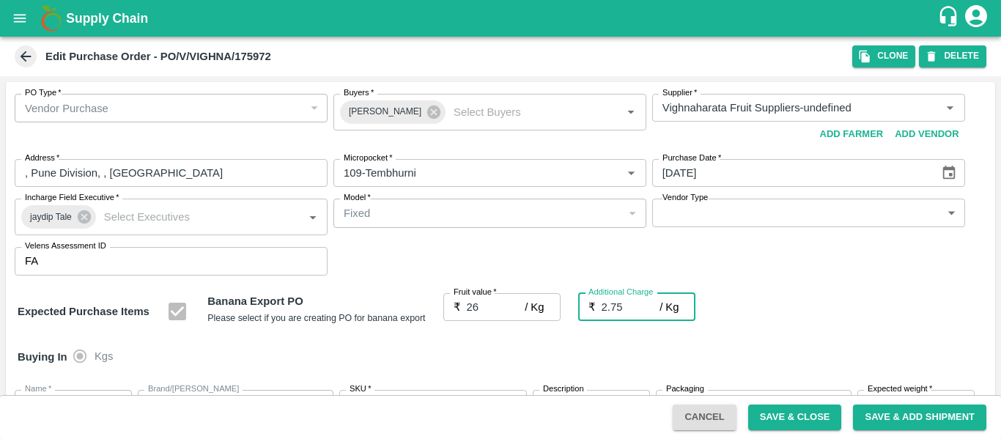
type input "28.75"
type input "2.75"
click at [822, 296] on div "Expected Purchase Items Banana Export PO Please select if you are creating PO f…" at bounding box center [501, 311] width 966 height 37
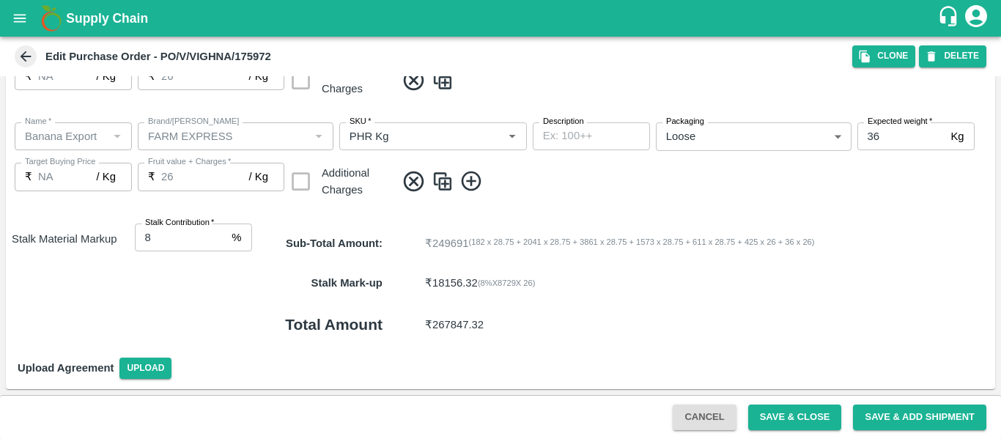
click at [799, 419] on button "Save & Close" at bounding box center [795, 418] width 94 height 26
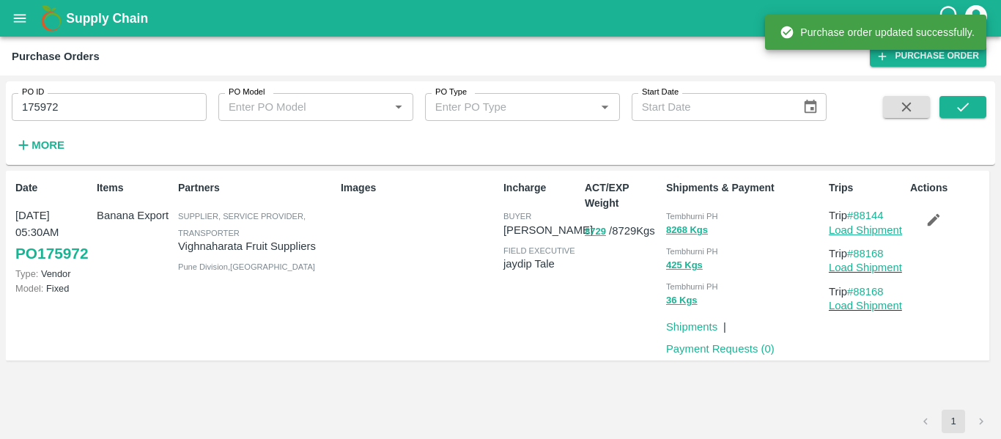
click at [847, 228] on link "Load Shipment" at bounding box center [865, 230] width 73 height 12
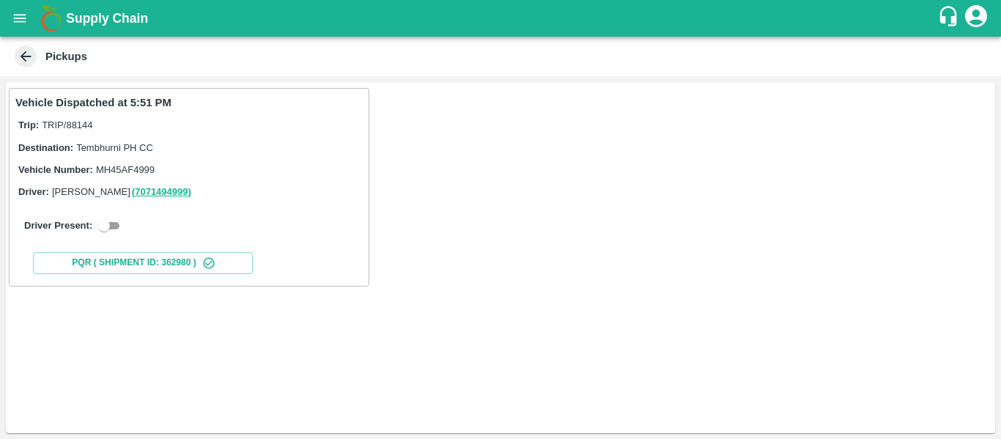
click at [120, 218] on input "checkbox" at bounding box center [104, 226] width 53 height 18
checkbox input "true"
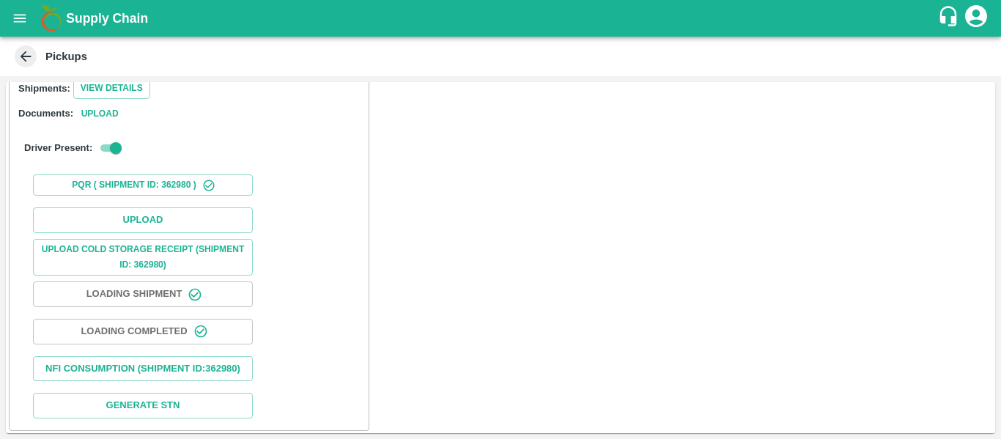
scroll to position [195, 0]
click at [166, 221] on button "Upload" at bounding box center [143, 220] width 220 height 26
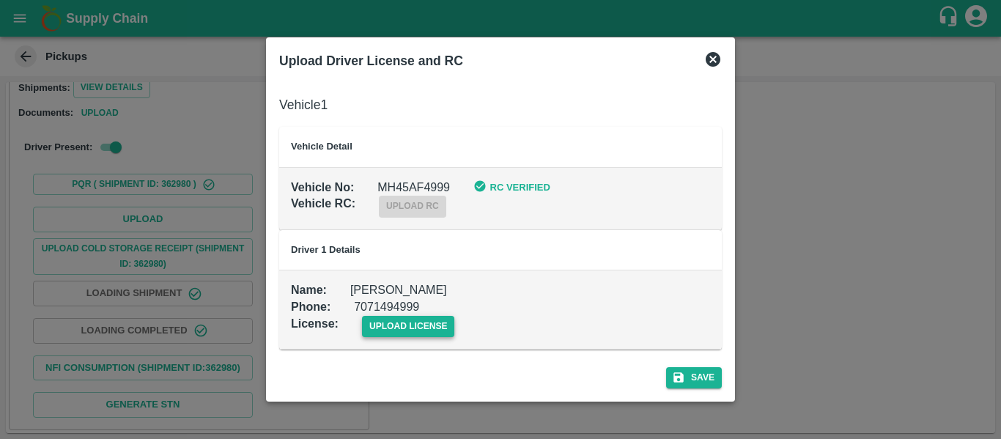
click at [383, 328] on span "upload license" at bounding box center [408, 326] width 93 height 21
click at [0, 0] on input "upload license" at bounding box center [0, 0] width 0 height 0
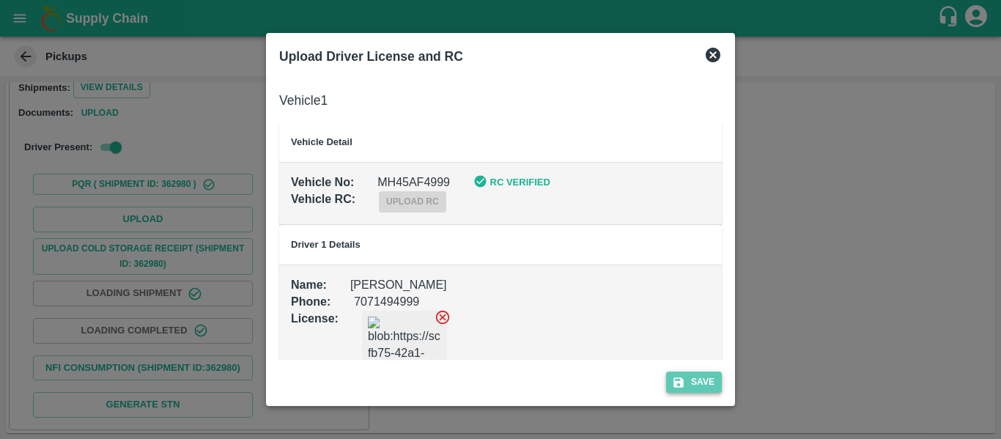
click at [692, 372] on button "Save" at bounding box center [694, 382] width 56 height 21
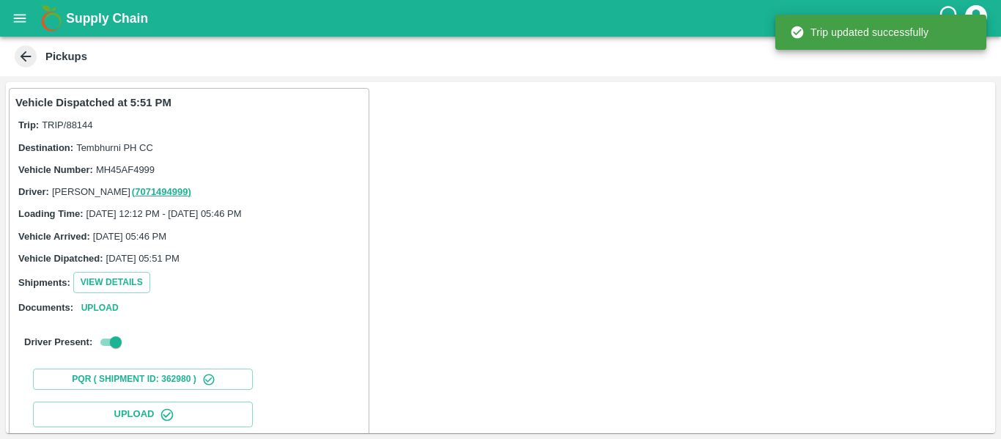
scroll to position [252, 0]
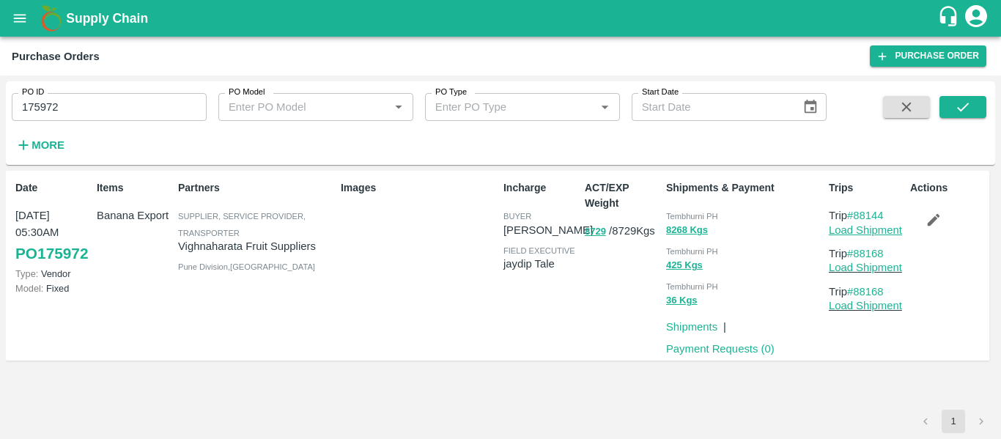
click at [880, 229] on link "Load Shipment" at bounding box center [865, 230] width 73 height 12
drag, startPoint x: 890, startPoint y: 253, endPoint x: 856, endPoint y: 253, distance: 33.7
click at [856, 253] on p "Trip #88168" at bounding box center [866, 254] width 75 height 16
drag, startPoint x: 890, startPoint y: 215, endPoint x: 855, endPoint y: 218, distance: 35.2
click at [855, 218] on p "Trip #88144" at bounding box center [866, 215] width 75 height 16
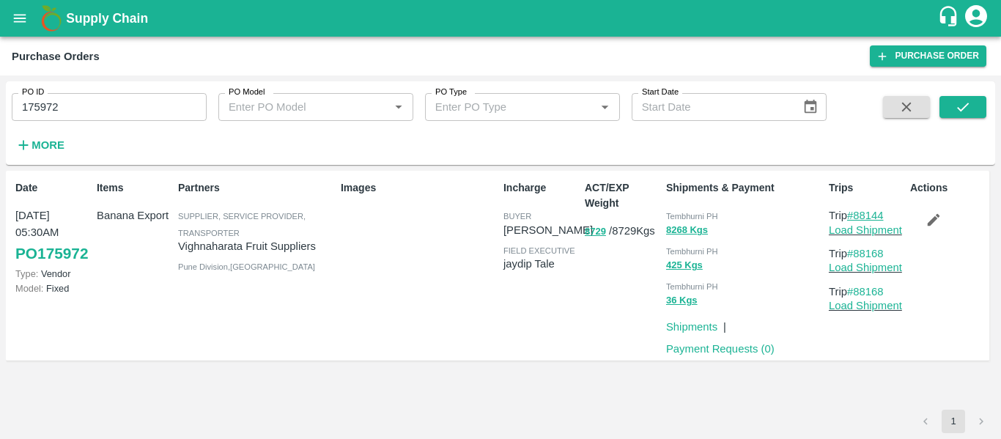
copy link "88144"
click at [53, 119] on input "175972" at bounding box center [109, 107] width 195 height 28
paste input "text"
type input "176035"
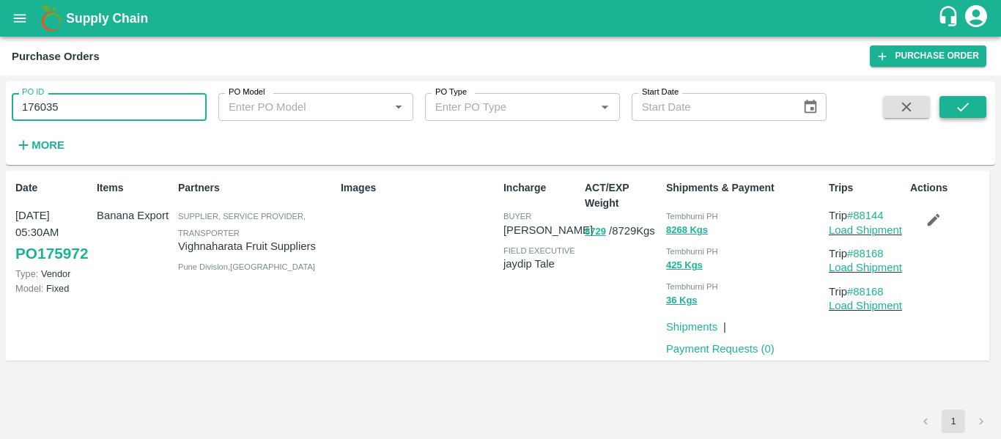
click at [976, 115] on button "submit" at bounding box center [963, 107] width 47 height 22
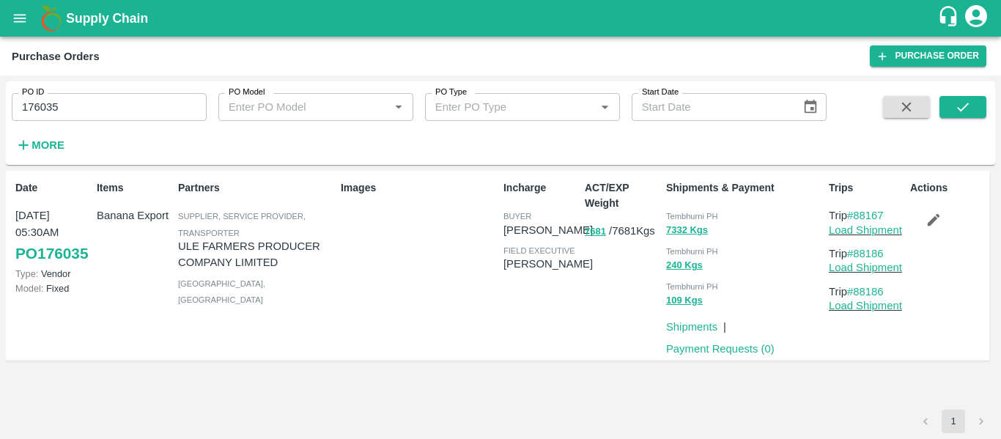
click at [937, 217] on icon "button" at bounding box center [934, 220] width 16 height 16
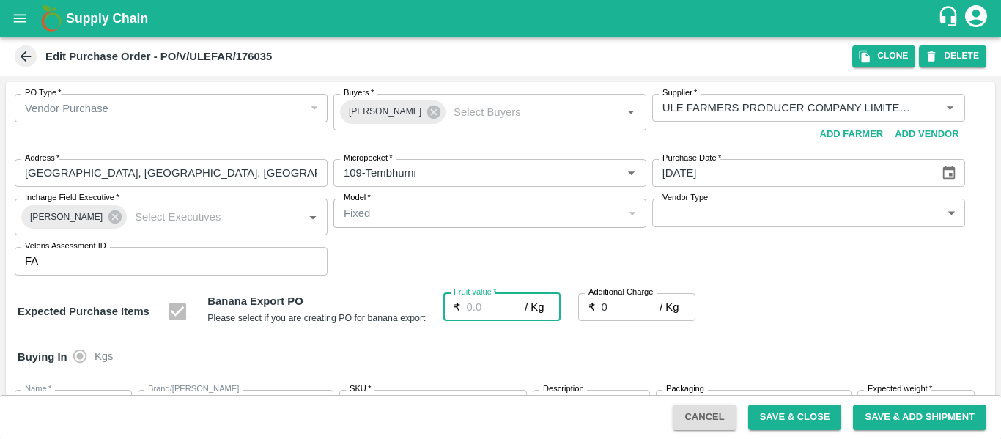
type input "2"
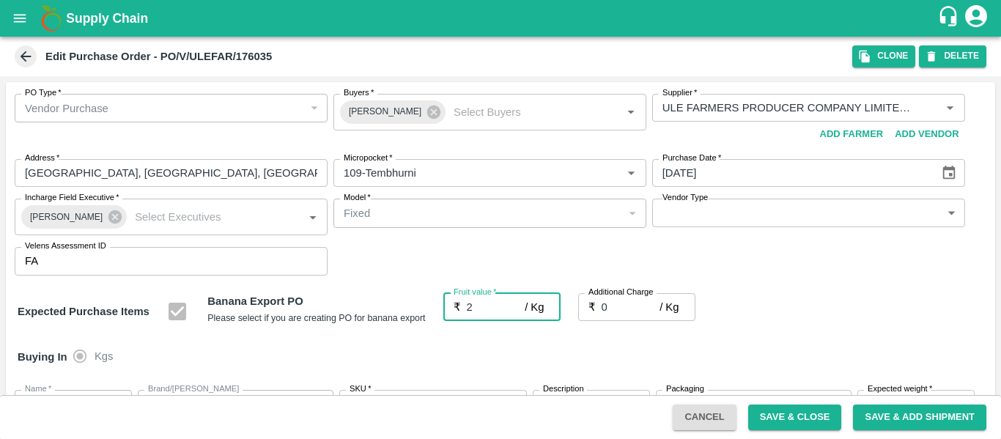
type input "2"
type input "21"
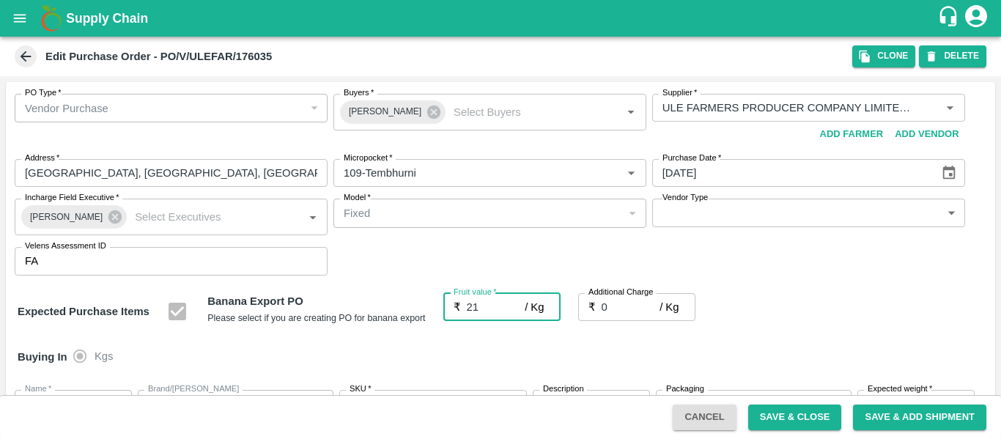
type input "21"
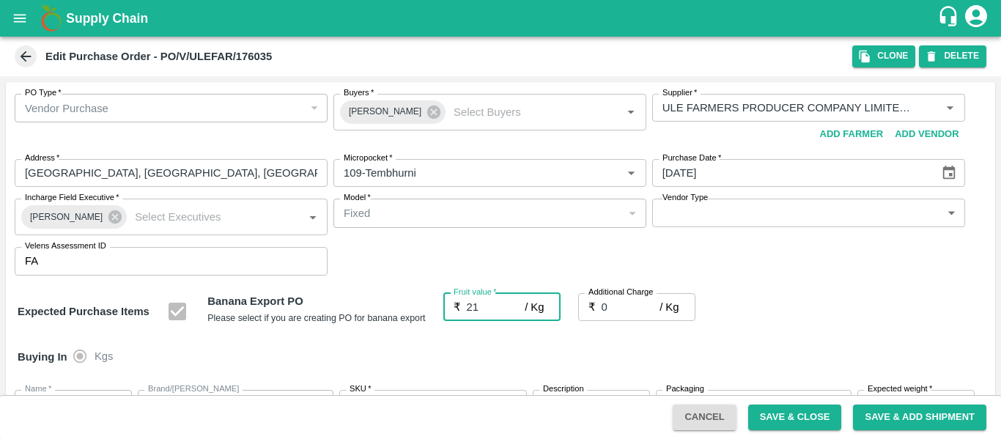
type input "21"
click at [620, 303] on input "0" at bounding box center [631, 307] width 59 height 28
type input "2"
type input "23"
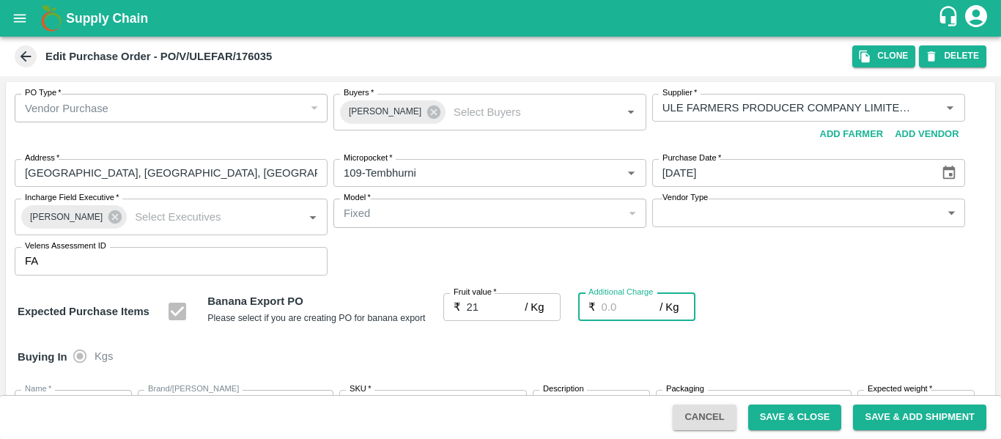
type input "23"
type input "2.7"
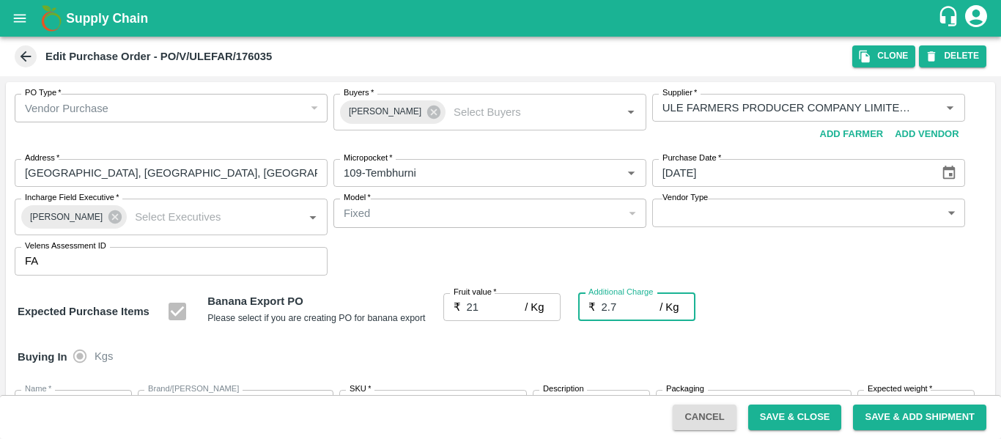
type input "23.7"
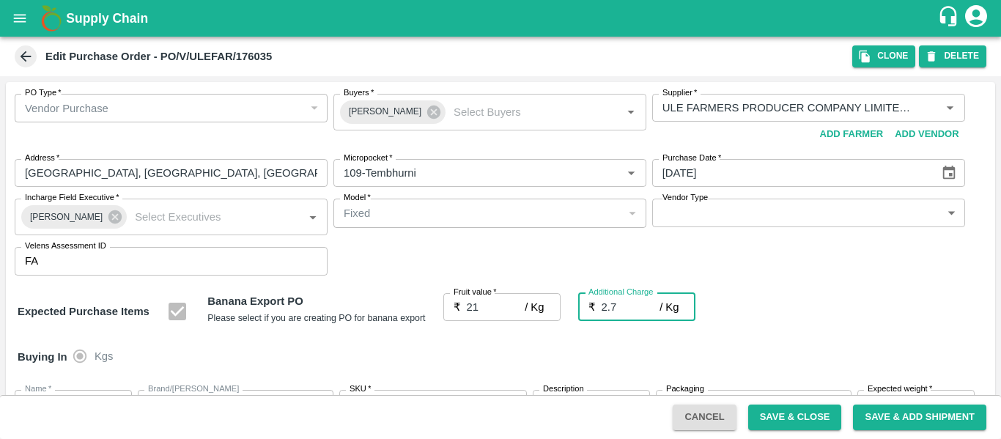
type input "2.75"
type input "23.75"
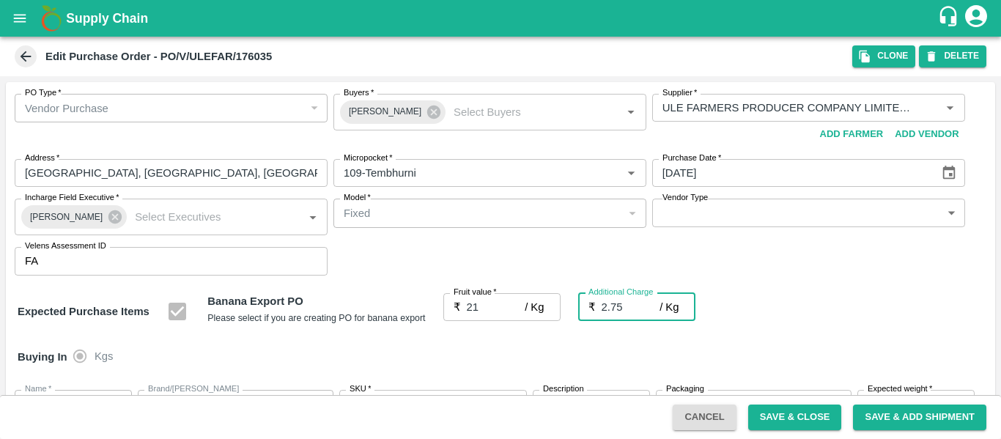
type input "23.75"
click at [427, 115] on icon at bounding box center [433, 112] width 13 height 13
type input "2.75"
click at [372, 103] on input "Buyers   *" at bounding box center [478, 107] width 280 height 19
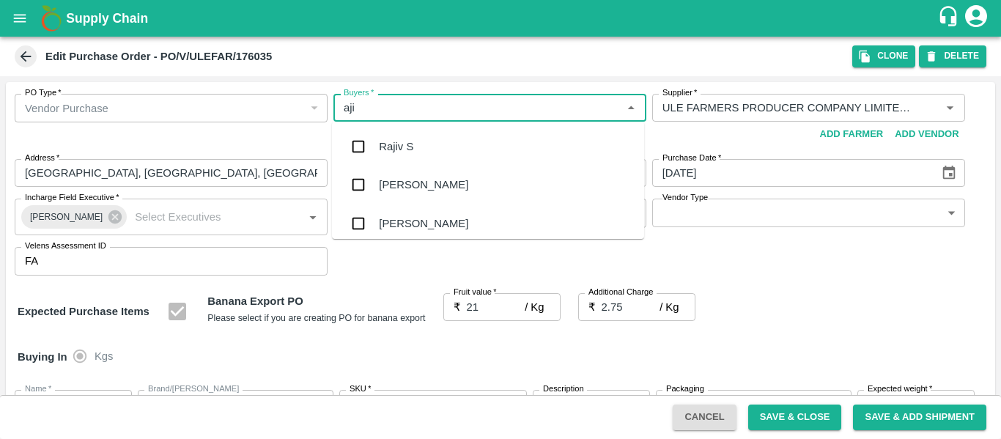
type input "ajit"
click at [378, 146] on div "Ajit Otari" at bounding box center [488, 147] width 312 height 38
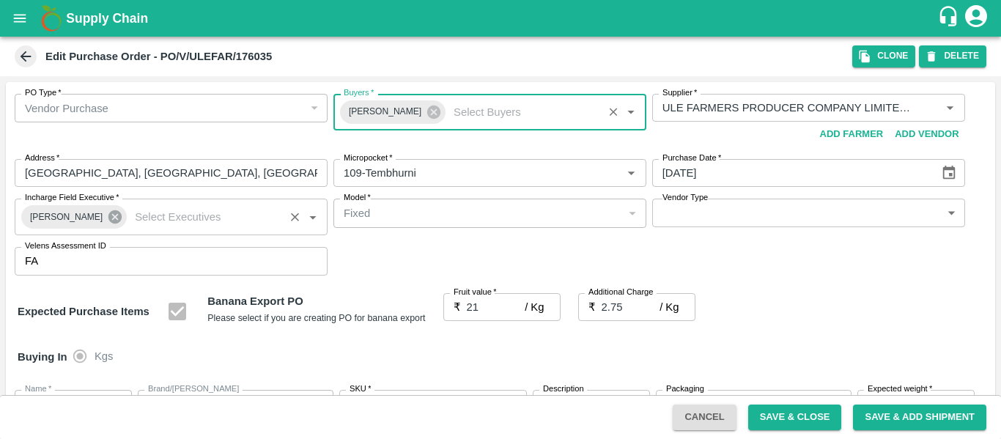
click at [107, 224] on icon at bounding box center [115, 217] width 16 height 16
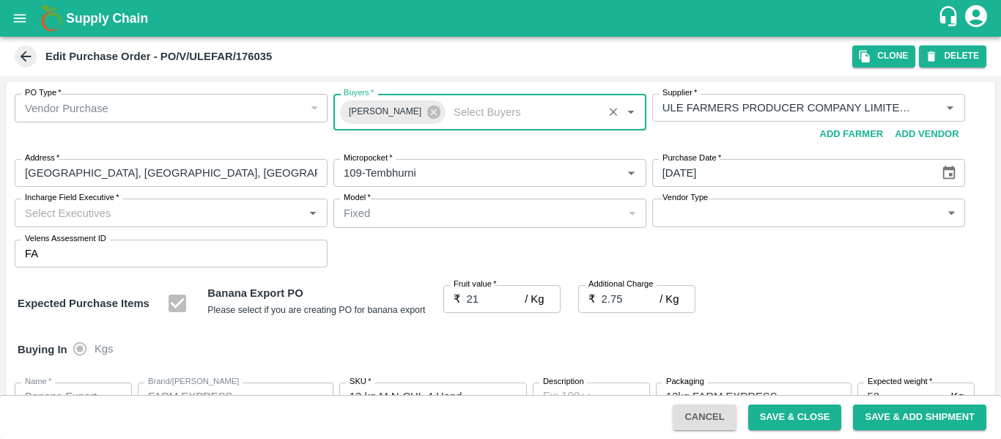
click at [64, 222] on input "Incharge Field Executive   *" at bounding box center [159, 212] width 280 height 19
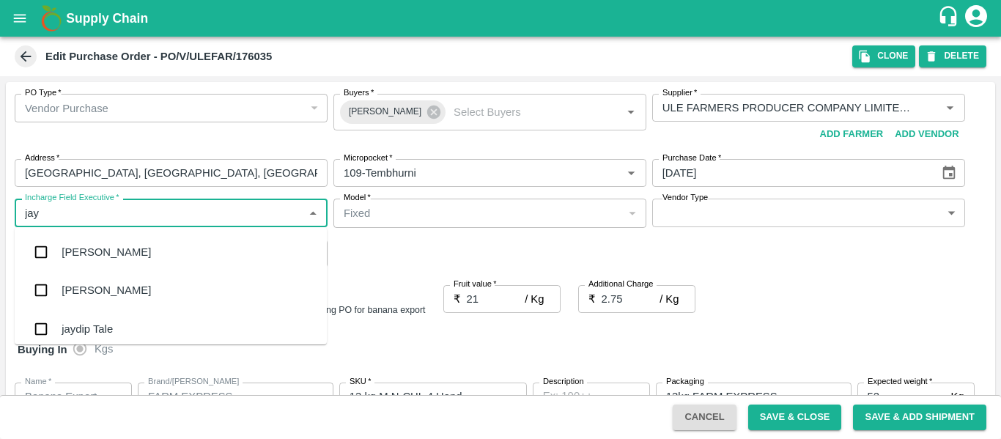
type input "jayd"
click at [74, 245] on div "jaydip Tale" at bounding box center [87, 252] width 51 height 16
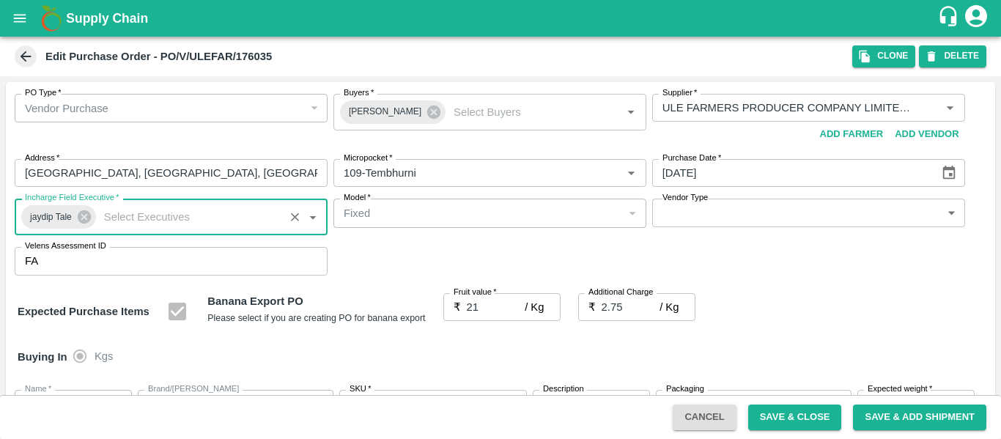
click at [848, 281] on div "PO Type   * Vendor Purchase 2 PO Type Buyers   * Ajit Otari Buyers   * Supplier…" at bounding box center [500, 184] width 989 height 205
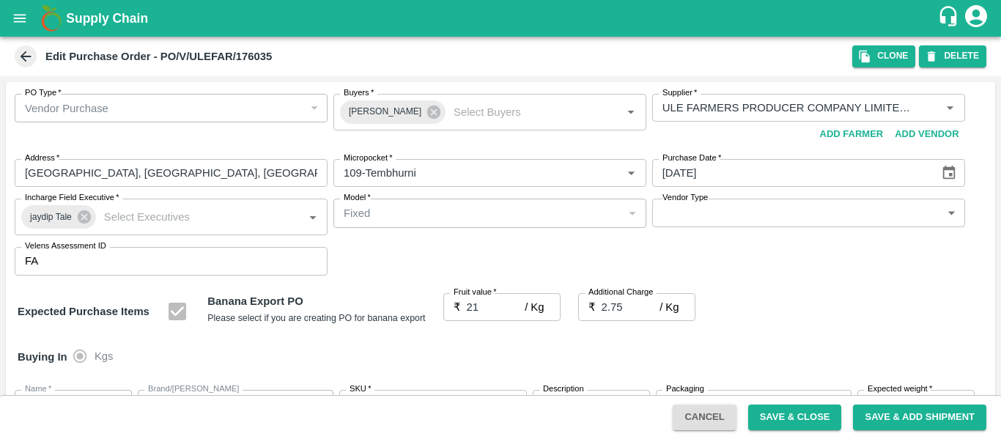
scroll to position [874, 0]
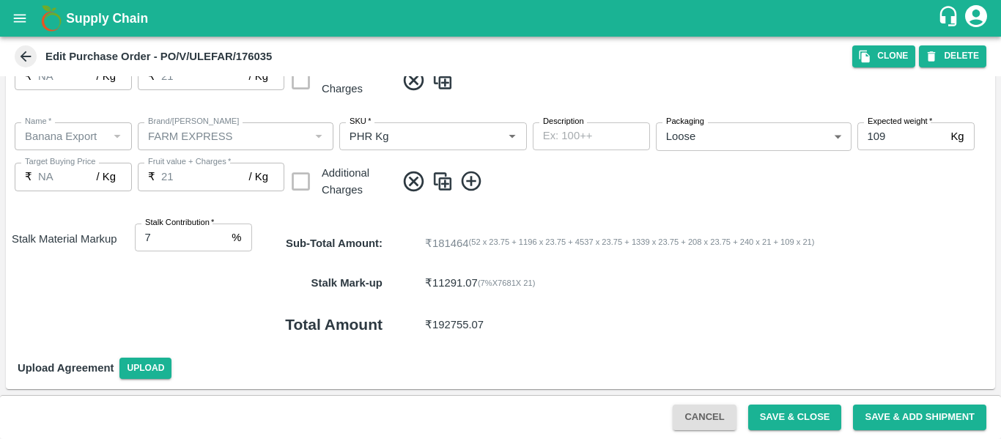
type input "8"
click at [220, 237] on input "8" at bounding box center [181, 238] width 92 height 28
click at [762, 409] on button "Save & Close" at bounding box center [795, 418] width 94 height 26
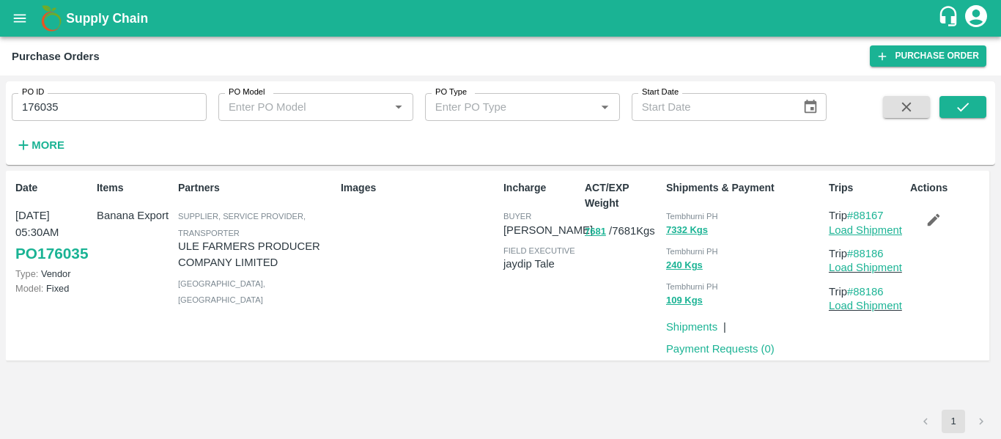
click at [847, 231] on link "Load Shipment" at bounding box center [865, 230] width 73 height 12
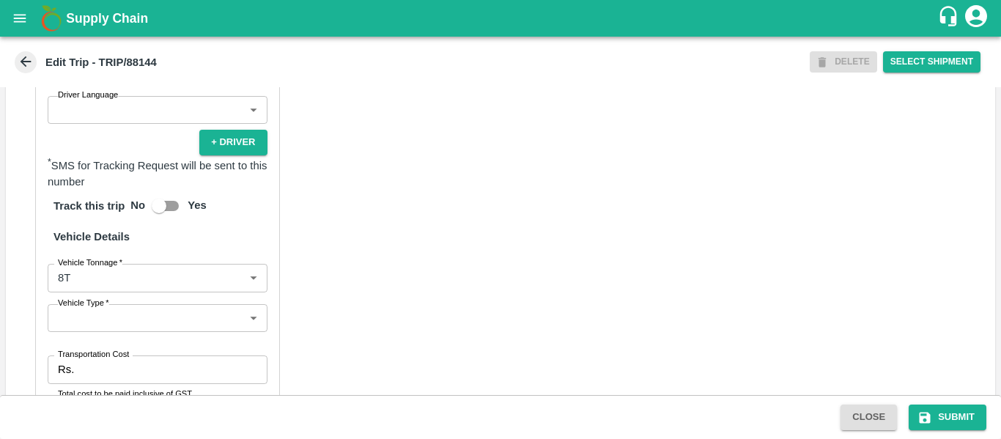
scroll to position [1142, 0]
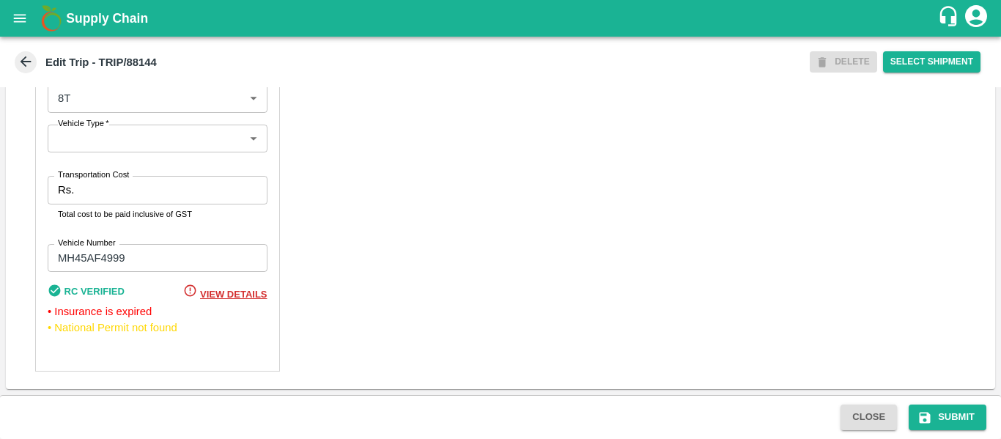
click at [111, 197] on input "Transportation Cost" at bounding box center [173, 190] width 187 height 28
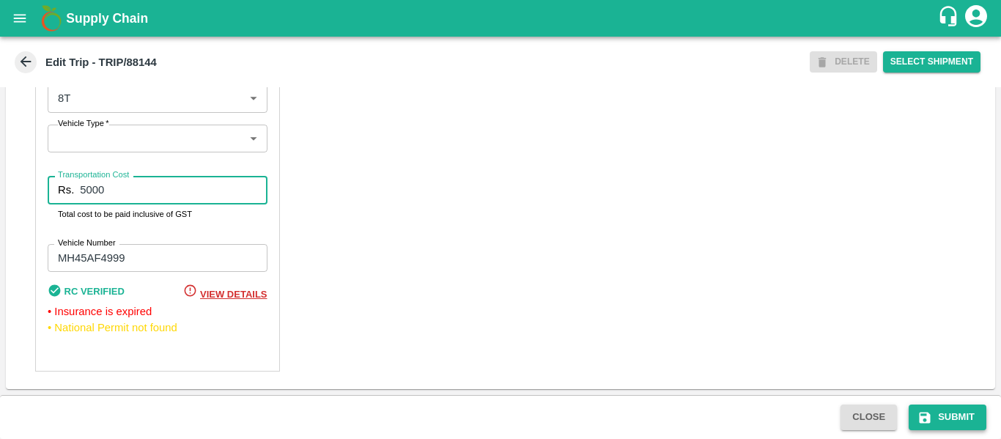
type input "5000"
click at [957, 419] on button "Submit" at bounding box center [948, 418] width 78 height 26
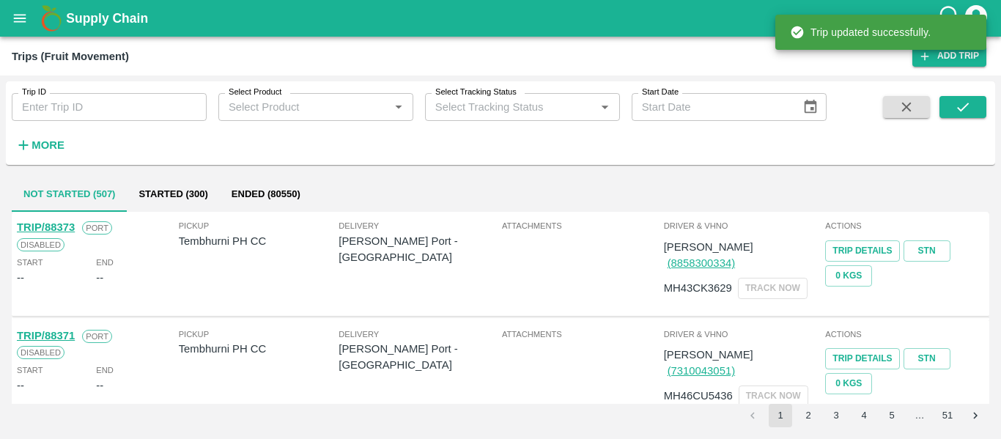
click at [71, 78] on div "Trip ID Trip ID Select Product Select Product   * Select Tracking Status Select…" at bounding box center [500, 257] width 1001 height 364
click at [80, 126] on div "Trip ID Trip ID Select Product Select Product   * Select Tracking Status Select…" at bounding box center [413, 119] width 827 height 76
click at [46, 98] on input "Trip ID" at bounding box center [109, 107] width 195 height 28
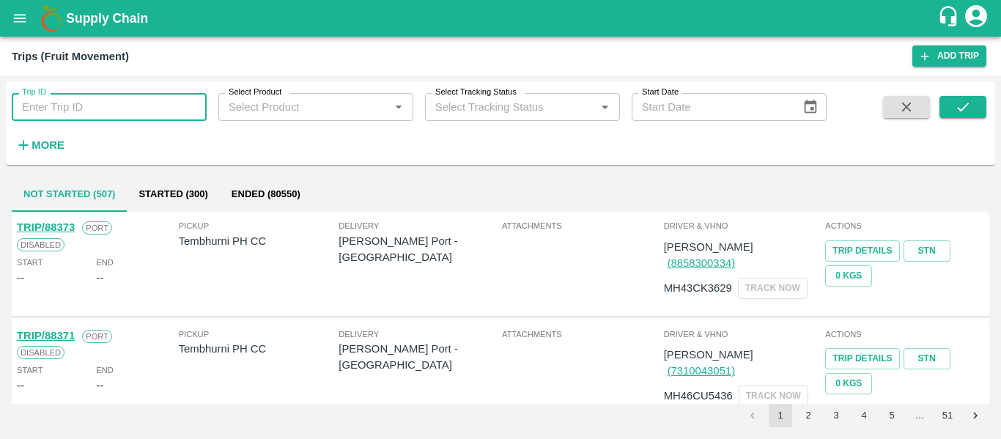
paste input "88167"
type input "88167"
click at [982, 110] on button "submit" at bounding box center [963, 107] width 47 height 22
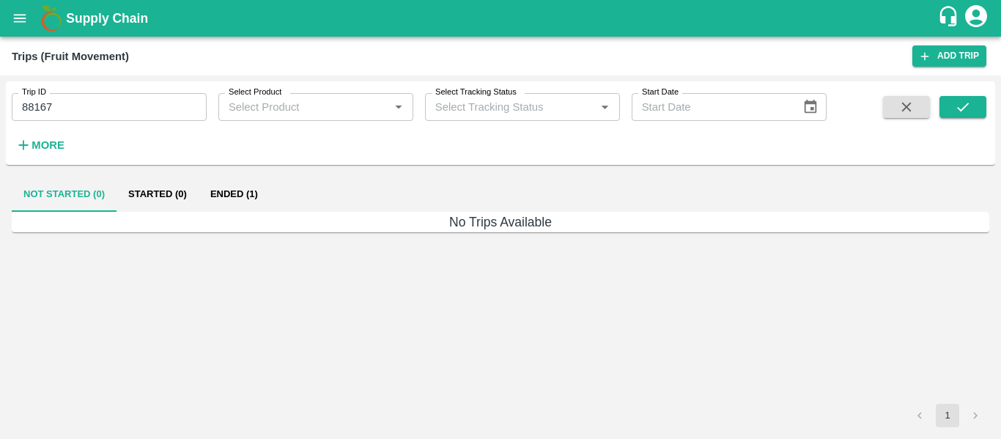
click at [216, 193] on button "Ended (1)" at bounding box center [234, 194] width 71 height 35
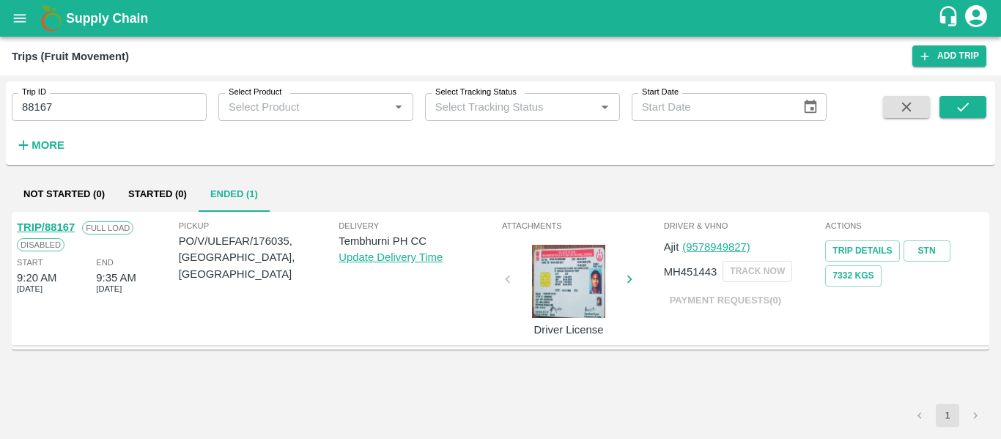
click at [53, 232] on link "TRIP/88167" at bounding box center [46, 227] width 58 height 12
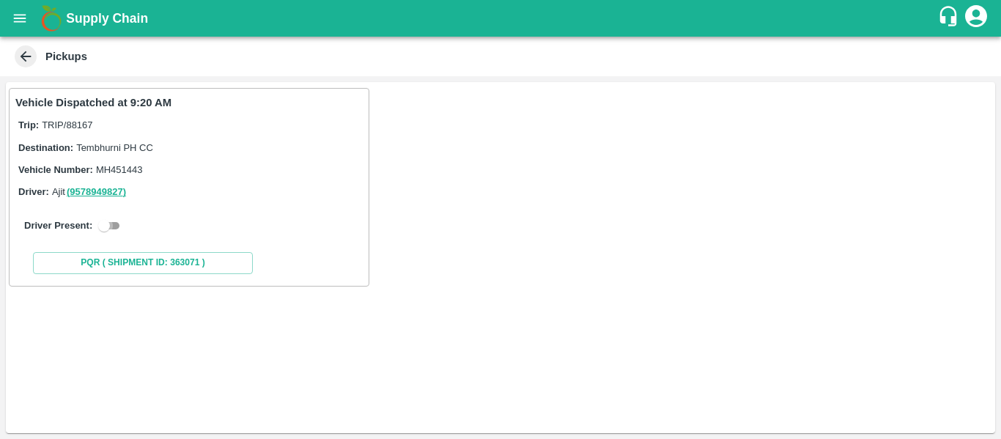
click at [117, 227] on input "checkbox" at bounding box center [104, 226] width 53 height 18
checkbox input "true"
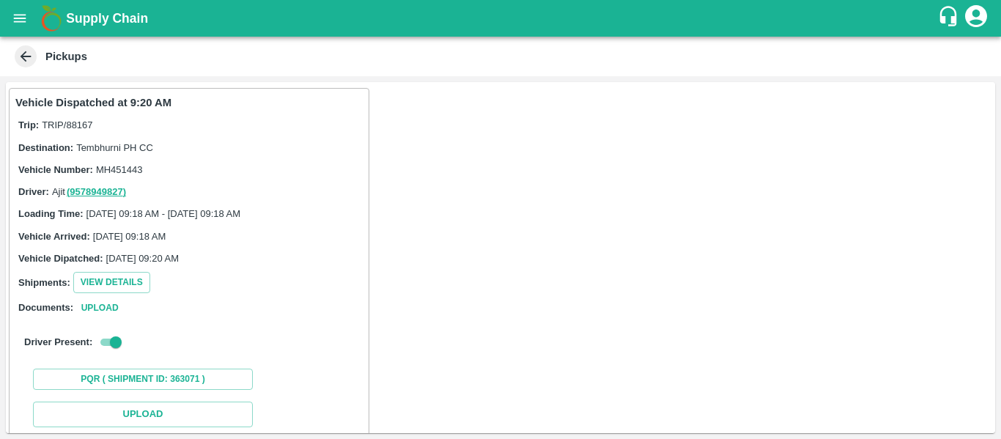
scroll to position [215, 0]
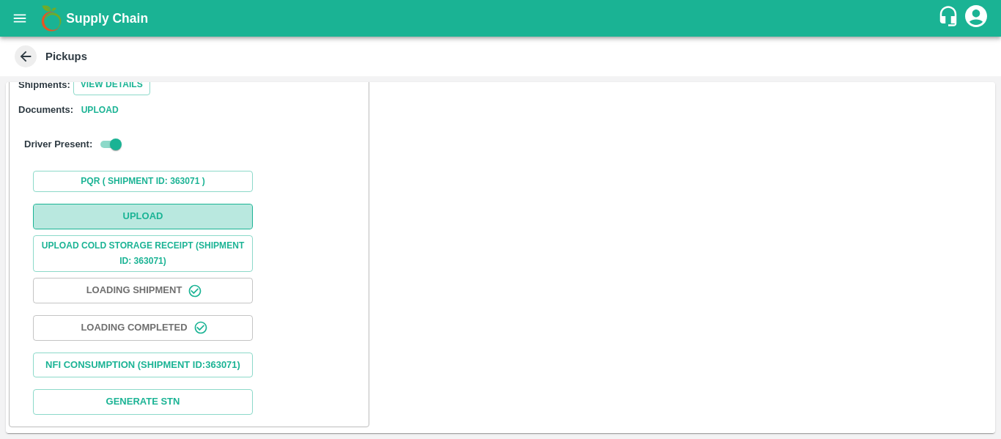
click at [135, 204] on button "Upload" at bounding box center [143, 217] width 220 height 26
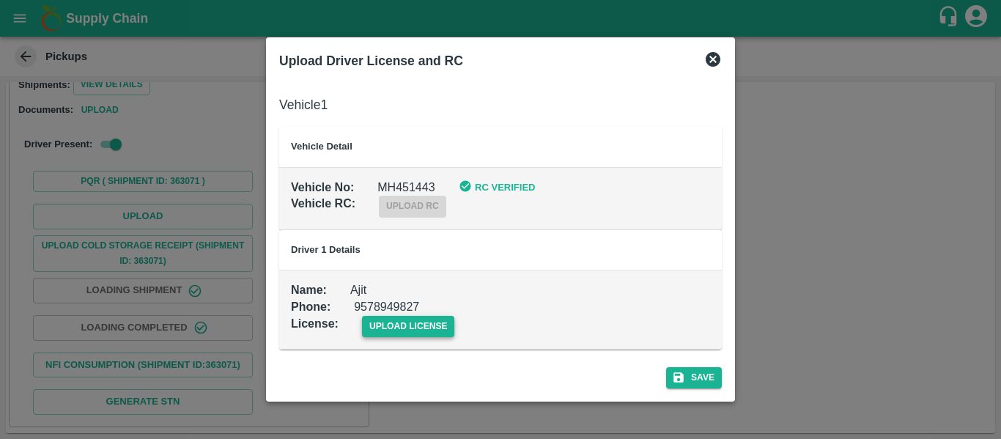
click at [397, 327] on span "upload license" at bounding box center [408, 326] width 93 height 21
click at [0, 0] on input "upload license" at bounding box center [0, 0] width 0 height 0
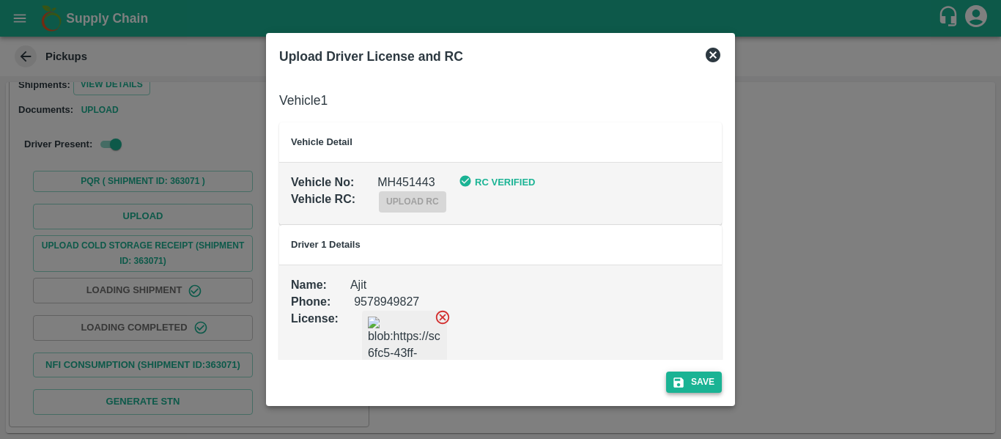
click at [670, 381] on button "Save" at bounding box center [694, 382] width 56 height 21
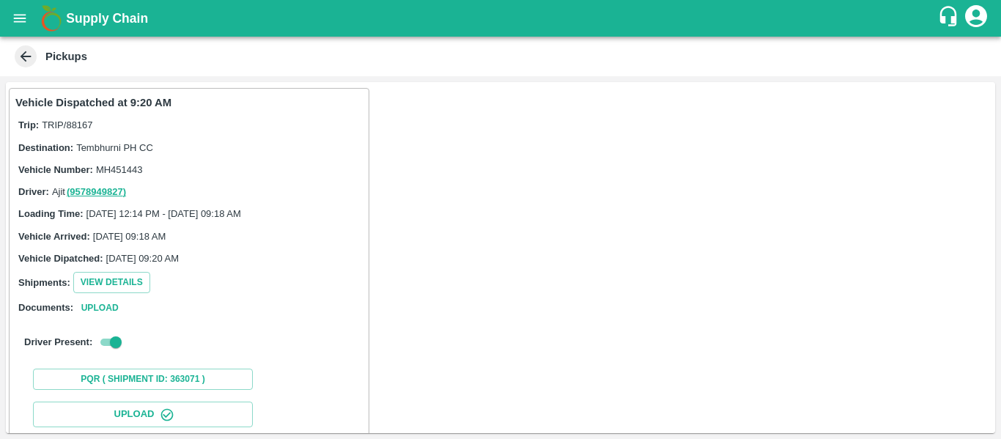
scroll to position [252, 0]
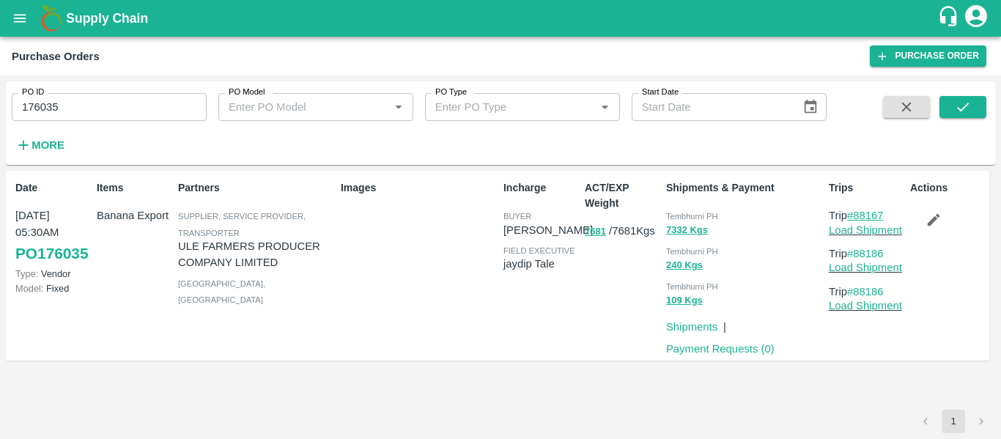
drag, startPoint x: 889, startPoint y: 212, endPoint x: 859, endPoint y: 216, distance: 30.4
click at [859, 216] on p "Trip #88167" at bounding box center [866, 215] width 75 height 16
copy link "88167"
click at [150, 102] on input "176035" at bounding box center [109, 107] width 195 height 28
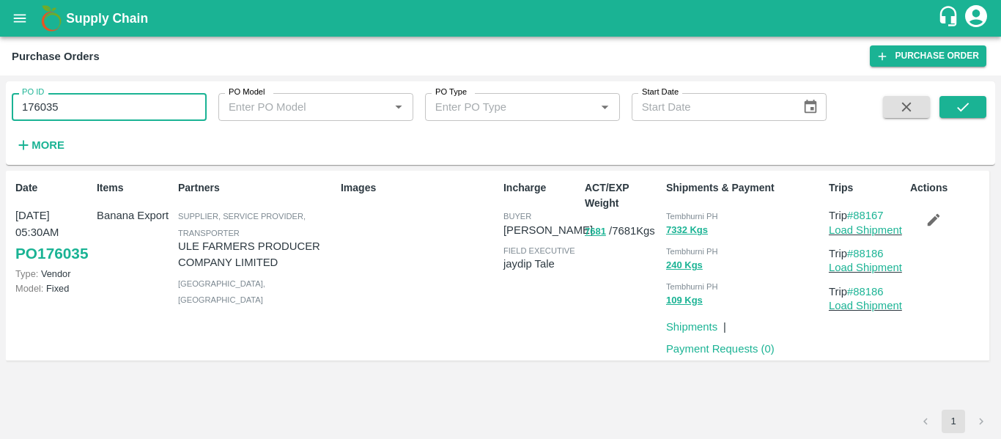
paste input "text"
type input "175941"
click at [965, 100] on icon "submit" at bounding box center [963, 107] width 16 height 16
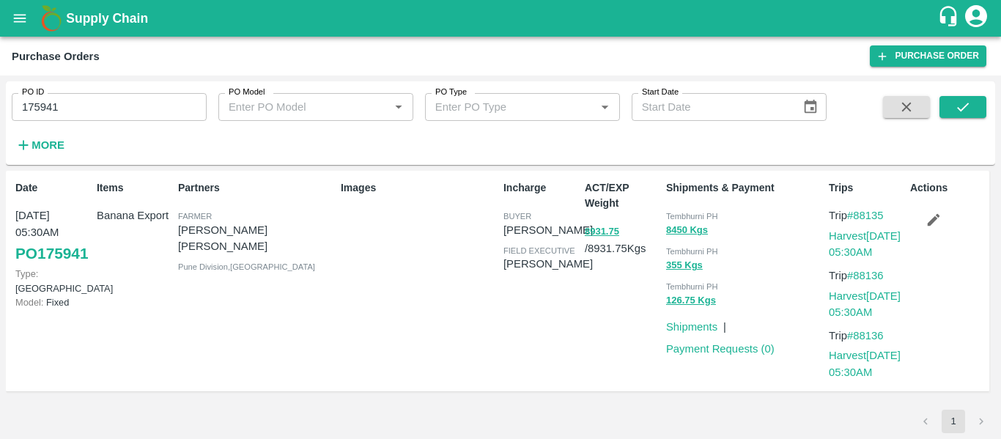
click at [932, 223] on icon "button" at bounding box center [934, 220] width 12 height 12
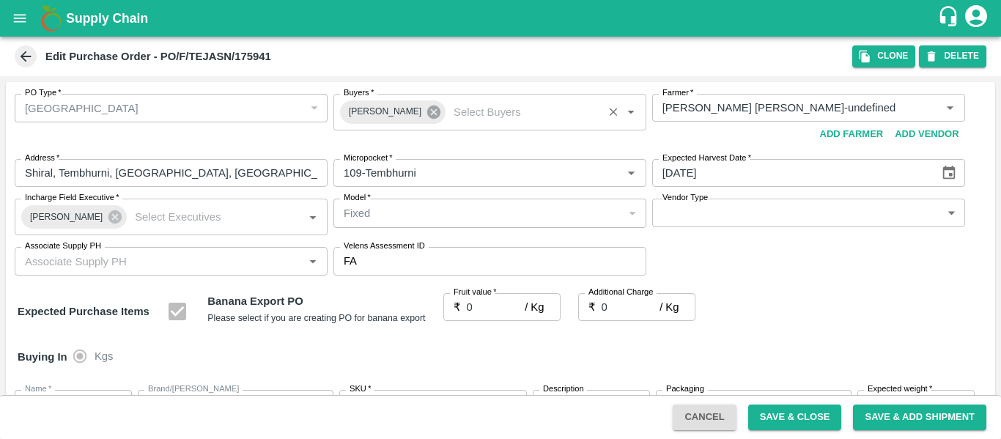
click at [427, 119] on icon at bounding box center [433, 112] width 13 height 13
click at [386, 117] on input "Buyers   *" at bounding box center [478, 107] width 280 height 19
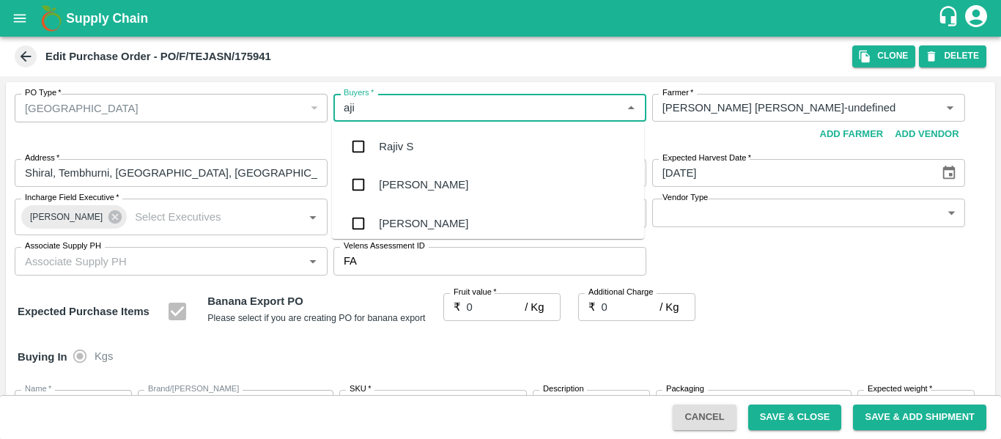
type input "ajit"
click at [391, 151] on div "[PERSON_NAME]" at bounding box center [423, 147] width 89 height 16
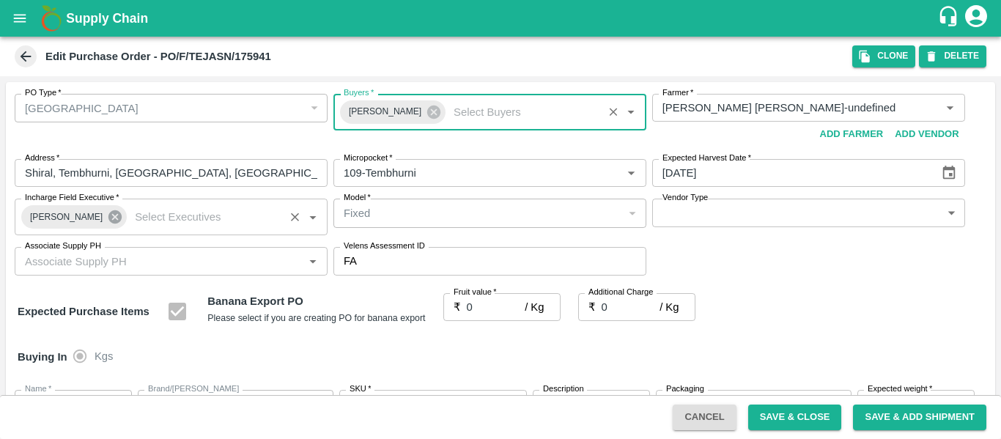
click at [108, 213] on icon at bounding box center [114, 216] width 13 height 13
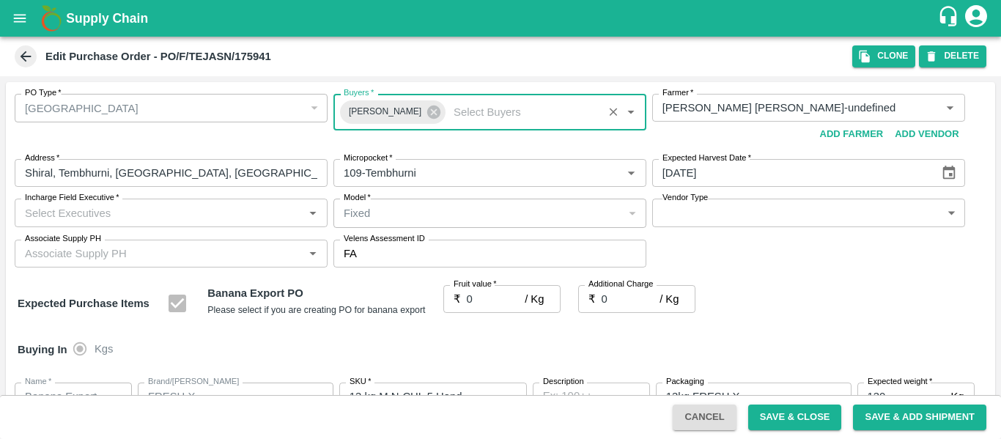
click at [64, 213] on input "Incharge Field Executive   *" at bounding box center [159, 212] width 280 height 19
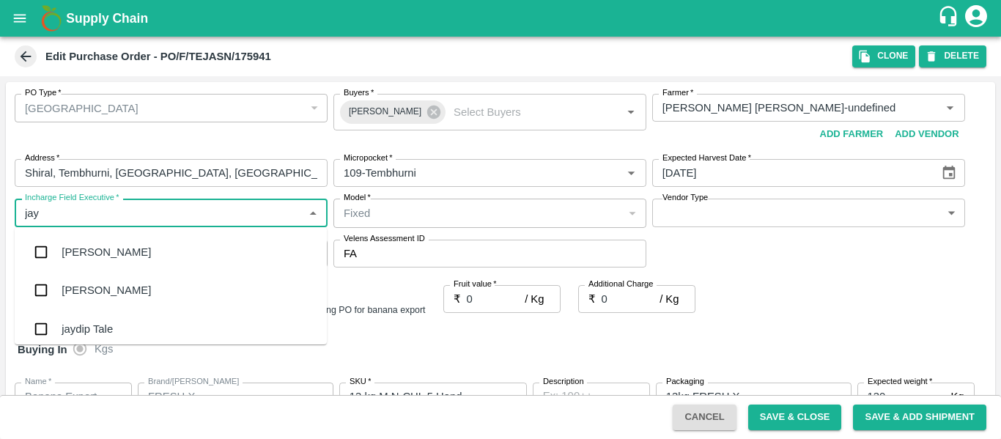
type input "jayd"
click at [73, 249] on div "jaydip Tale" at bounding box center [87, 252] width 51 height 16
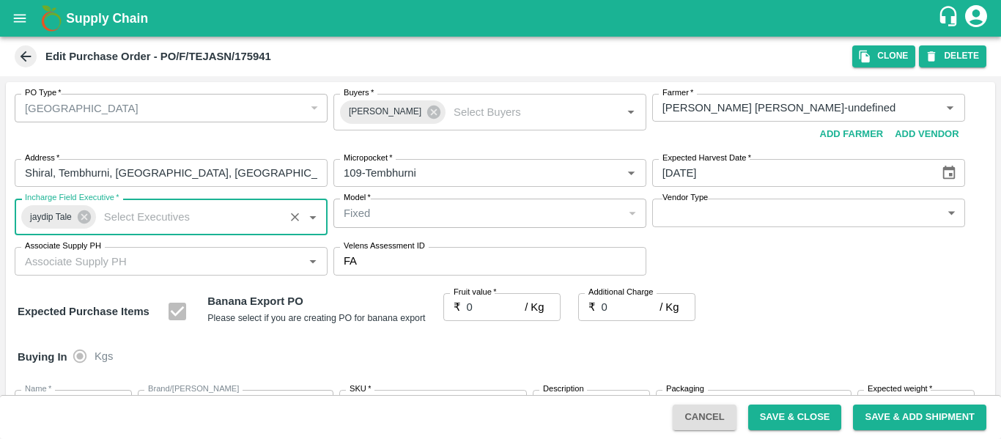
click at [475, 314] on input "0" at bounding box center [496, 307] width 59 height 28
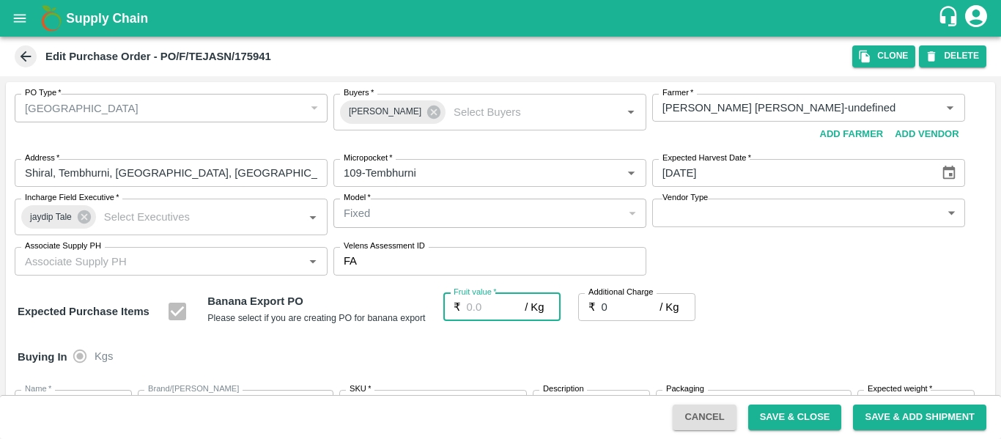
type input "2"
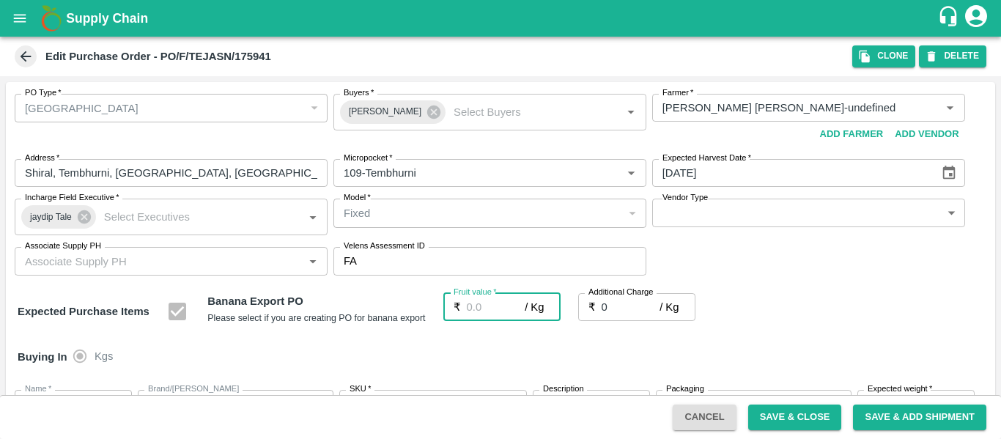
type input "2"
type input "26"
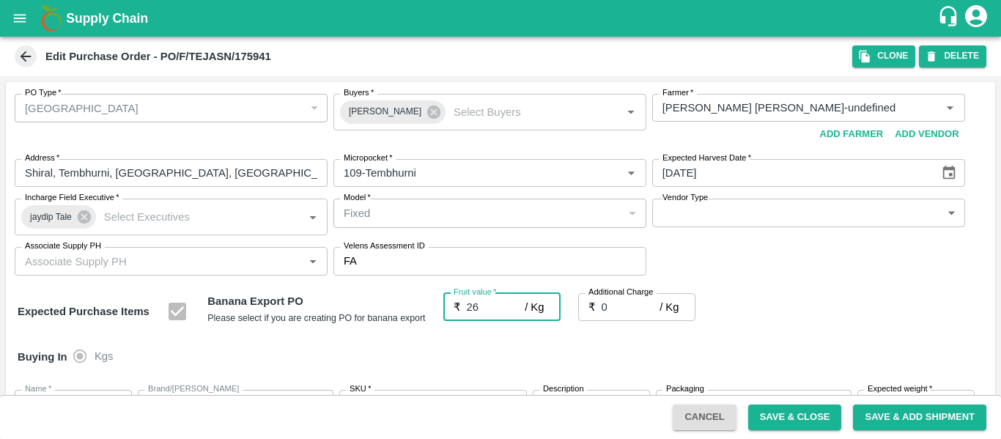
type input "26"
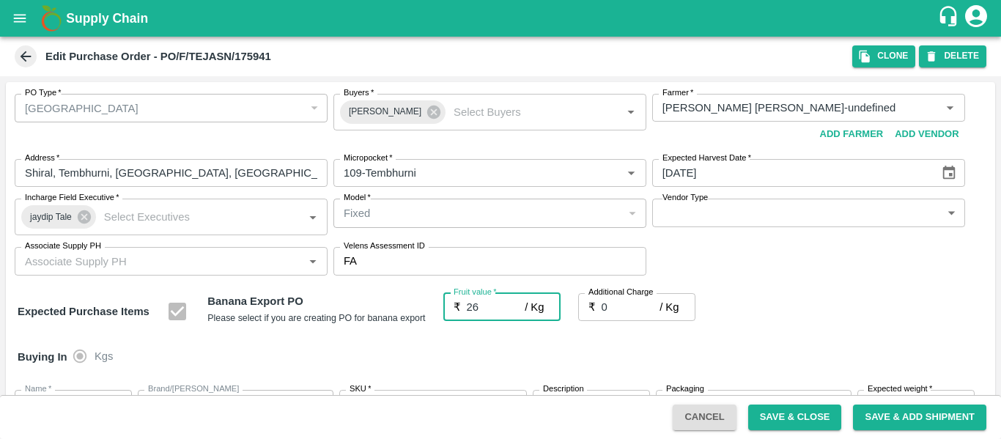
click at [611, 310] on input "0" at bounding box center [631, 307] width 59 height 28
type input "2"
type input "28"
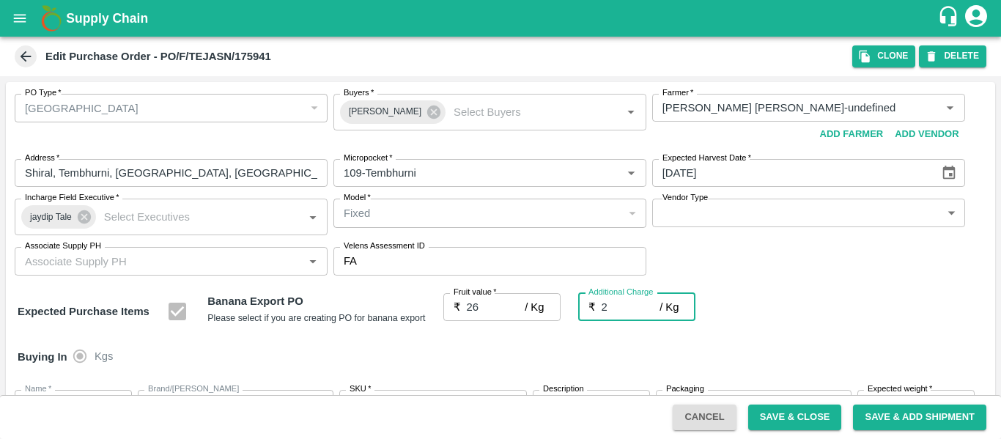
type input "28"
type input "2.7"
type input "28.7"
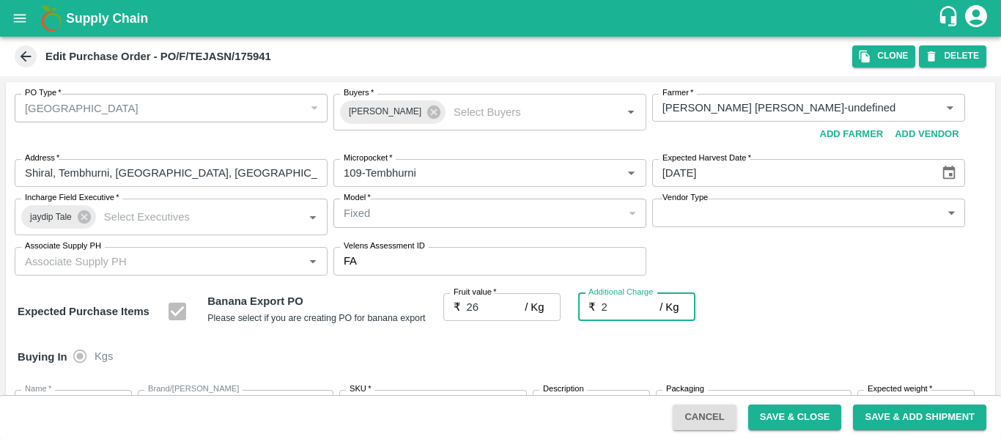
type input "28.7"
type input "2.75"
type input "28.75"
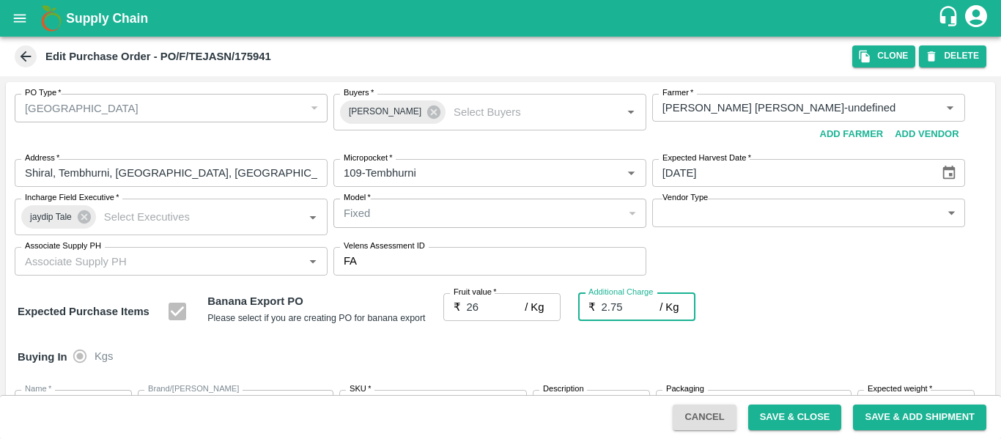
type input "28.75"
type input "2.75"
click at [782, 324] on div "Expected Purchase Items Banana Export PO Please select if you are creating PO f…" at bounding box center [501, 311] width 966 height 37
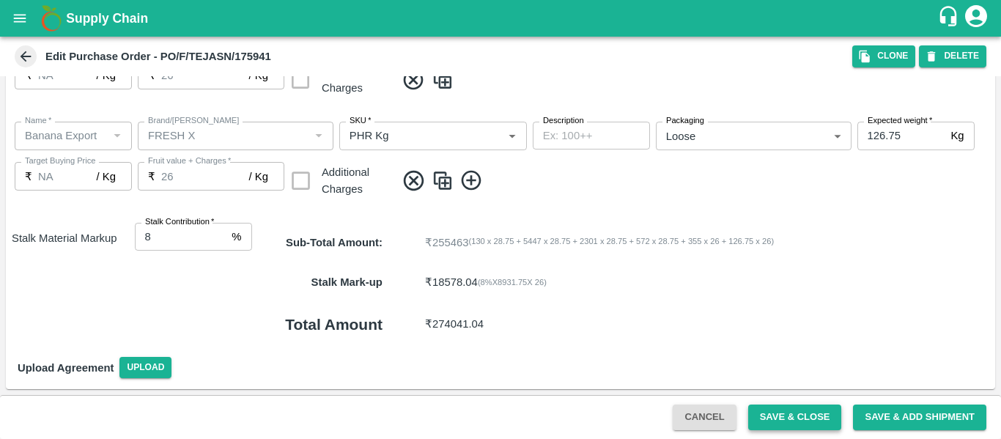
click at [780, 416] on button "Save & Close" at bounding box center [795, 418] width 94 height 26
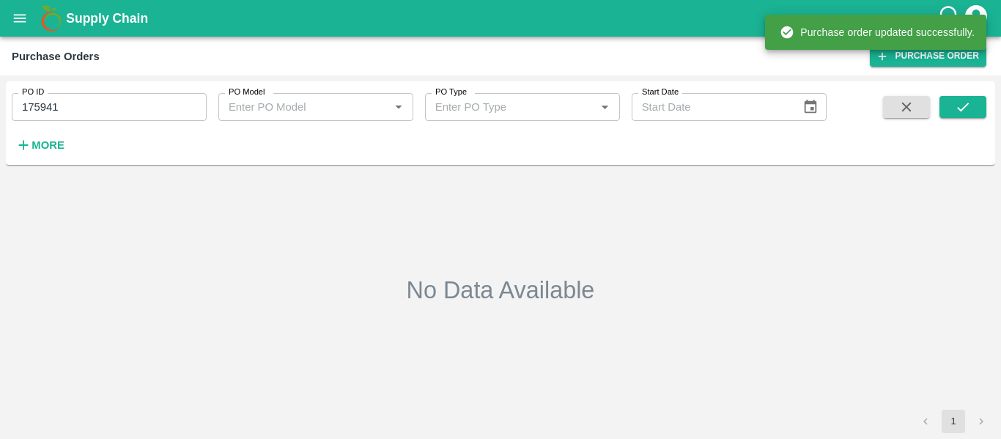
type input "175941"
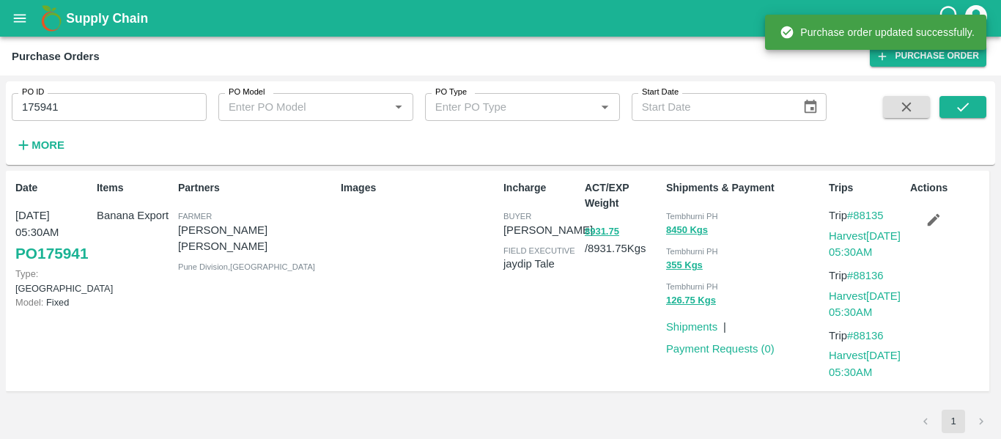
click at [943, 224] on button "button" at bounding box center [933, 219] width 47 height 25
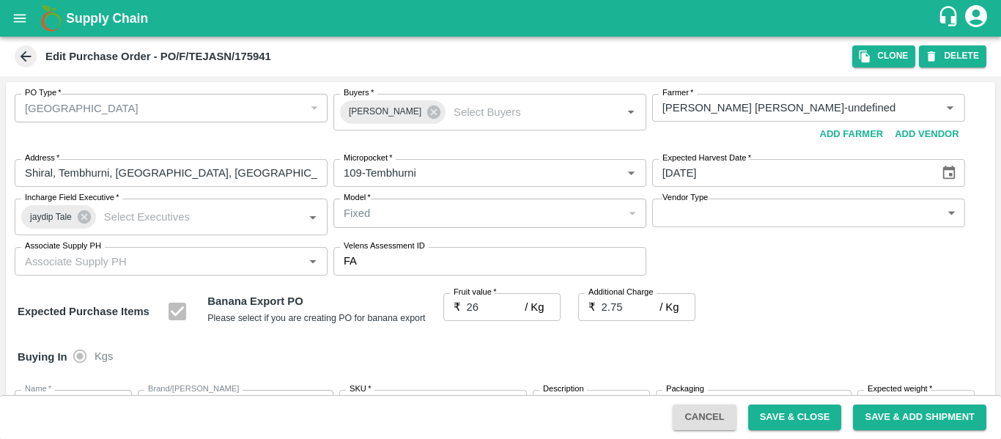
click at [629, 312] on input "2.75" at bounding box center [631, 307] width 59 height 28
type input "2.7"
type input "28.7"
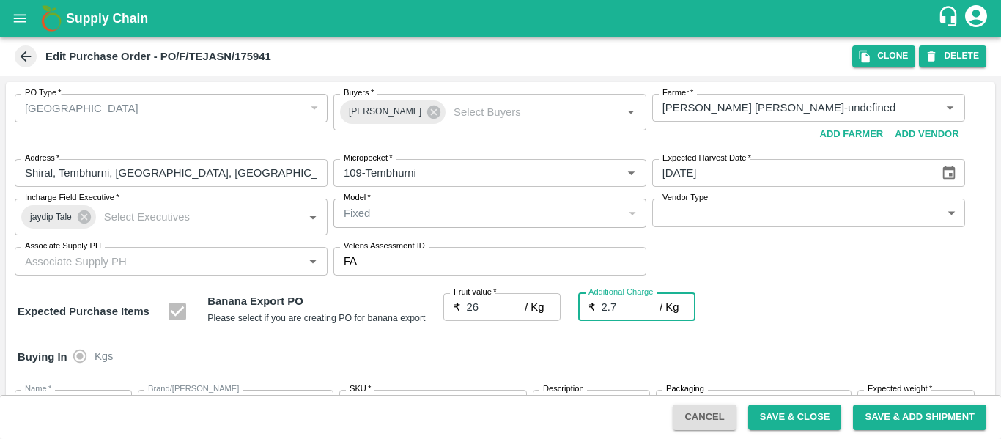
type input "28.7"
type input "2"
type input "28"
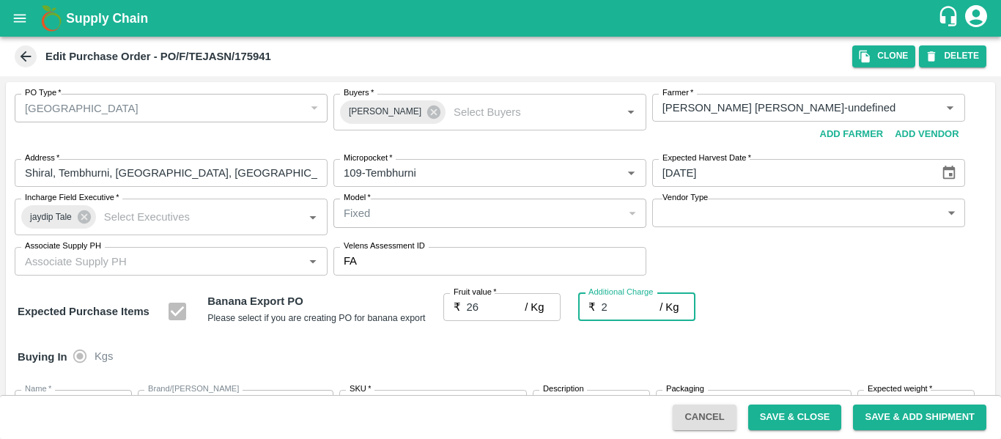
type input "28"
type input "26"
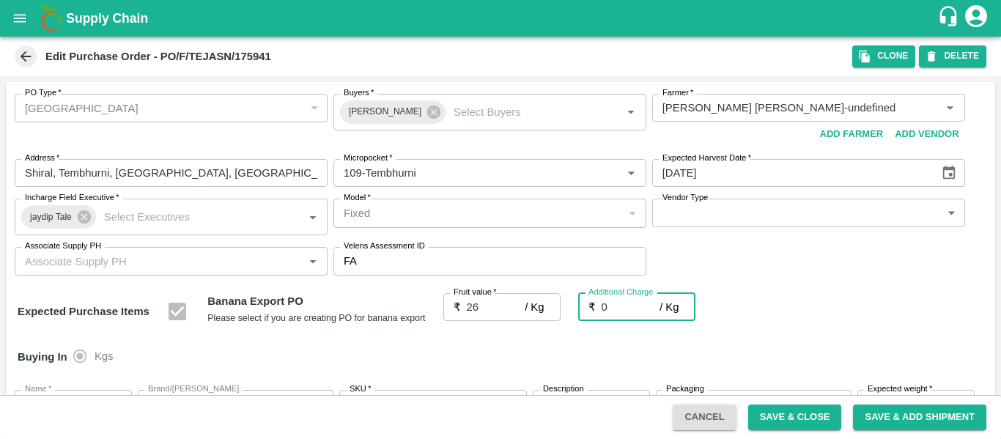
type input "0"
click at [780, 421] on button "Save & Close" at bounding box center [795, 418] width 94 height 26
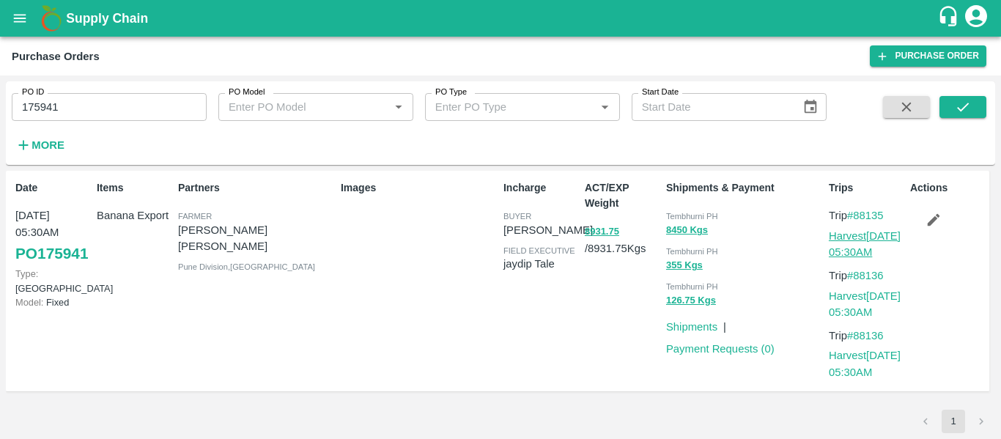
click at [855, 239] on link "Harvest [DATE] 05:30AM" at bounding box center [865, 244] width 72 height 28
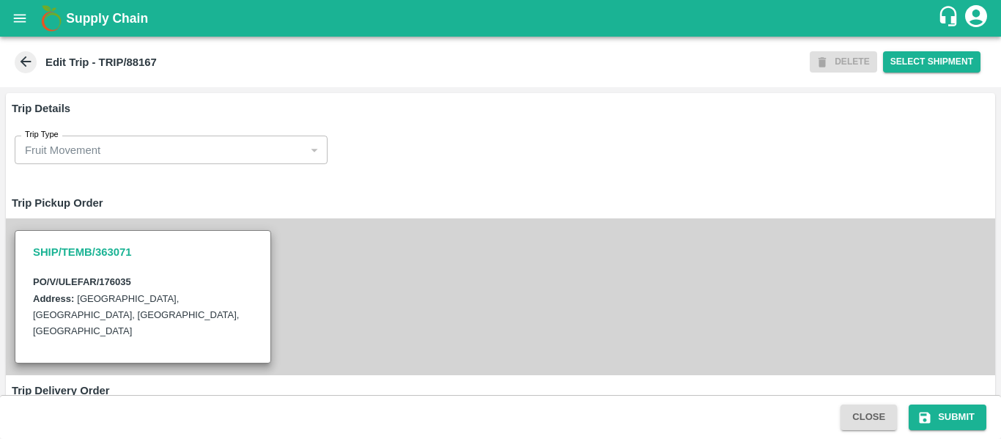
scroll to position [1127, 0]
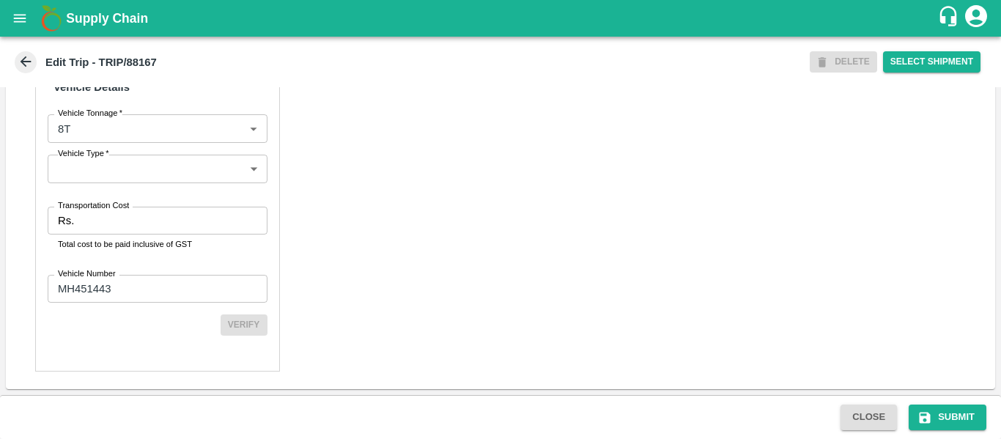
click at [130, 229] on input "Transportation Cost" at bounding box center [173, 221] width 187 height 28
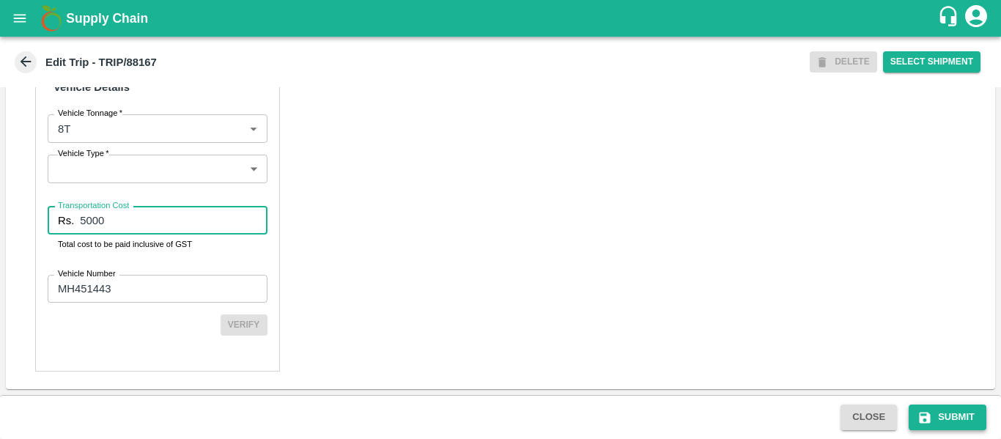
type input "5000"
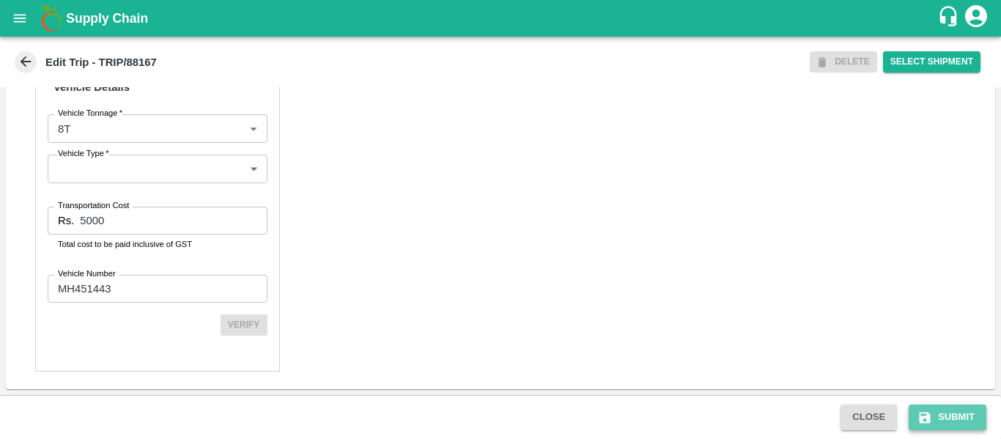
click at [935, 412] on button "Submit" at bounding box center [948, 418] width 78 height 26
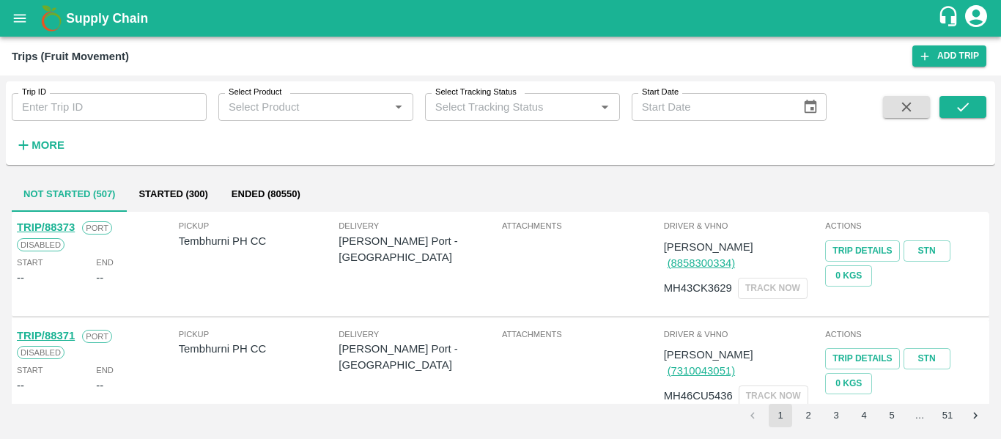
click at [71, 115] on input "Trip ID" at bounding box center [109, 107] width 195 height 28
paste input "88136"
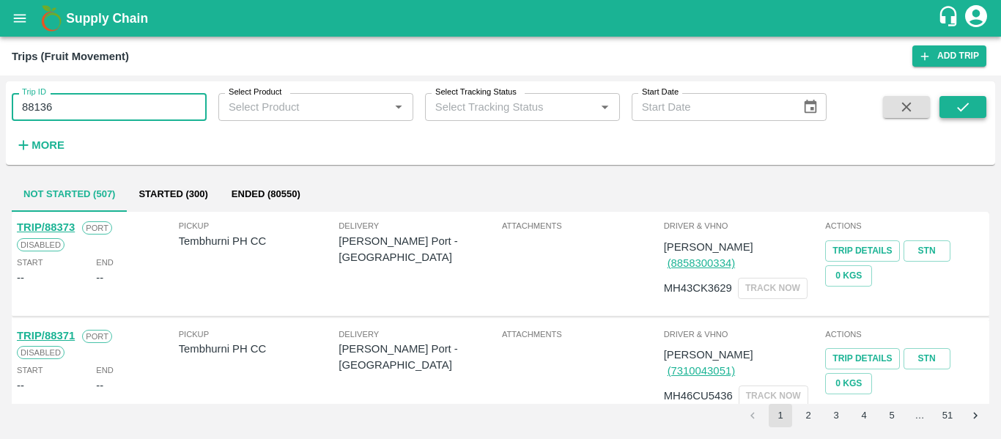
type input "88136"
click at [956, 116] on button "submit" at bounding box center [963, 107] width 47 height 22
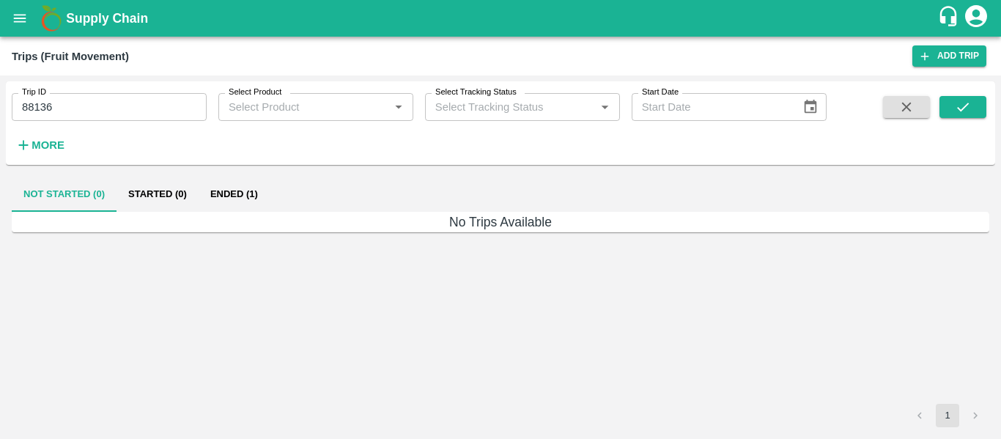
click at [240, 187] on button "Ended (1)" at bounding box center [234, 194] width 71 height 35
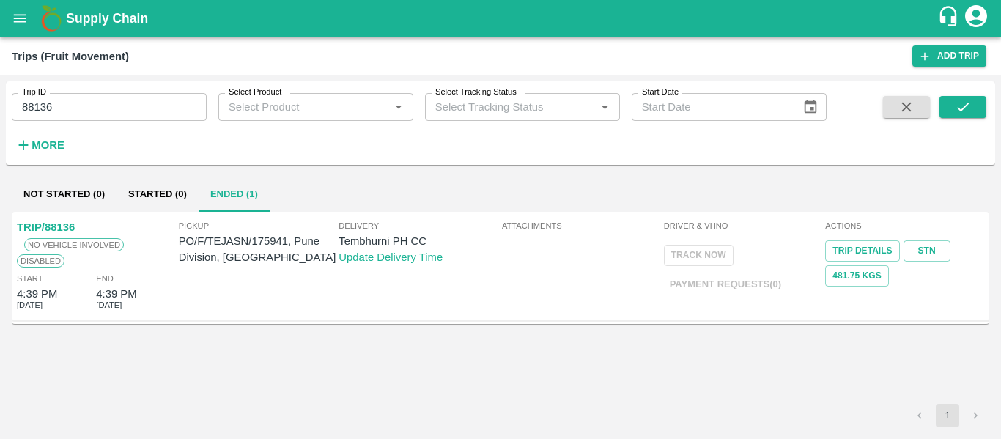
click at [53, 224] on link "TRIP/88136" at bounding box center [46, 227] width 58 height 12
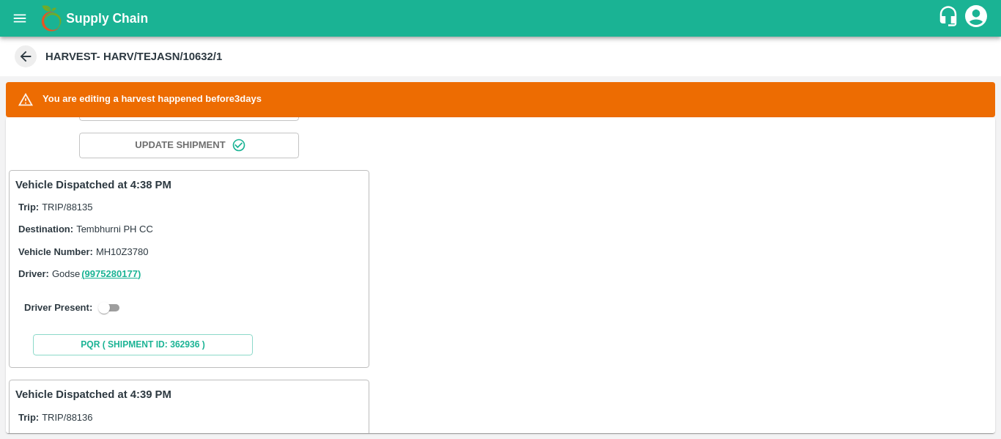
scroll to position [199, 0]
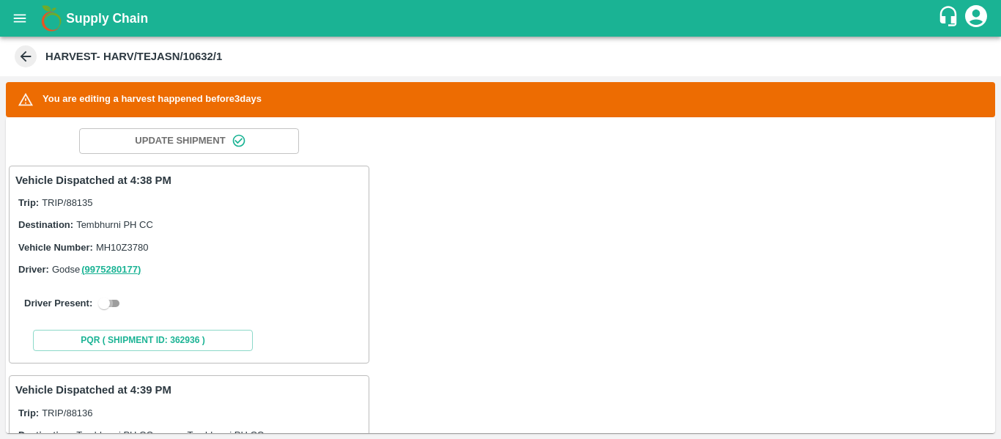
click at [111, 300] on input "checkbox" at bounding box center [104, 304] width 53 height 18
checkbox input "true"
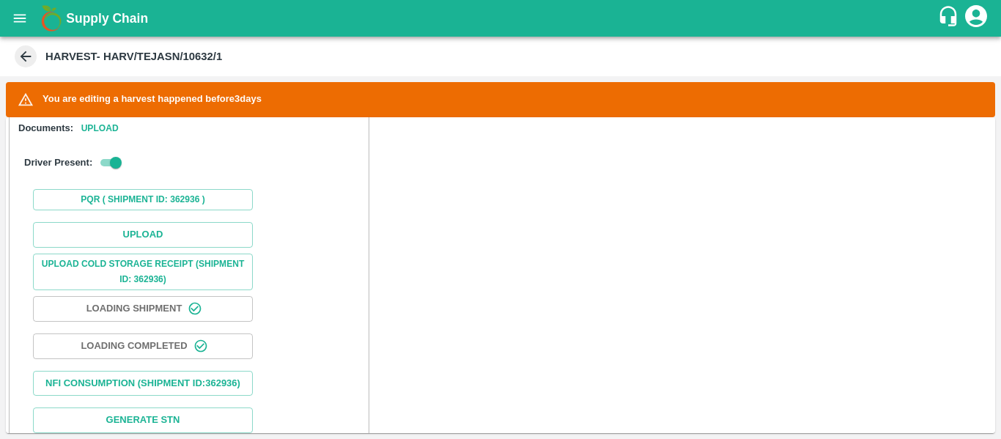
scroll to position [457, 0]
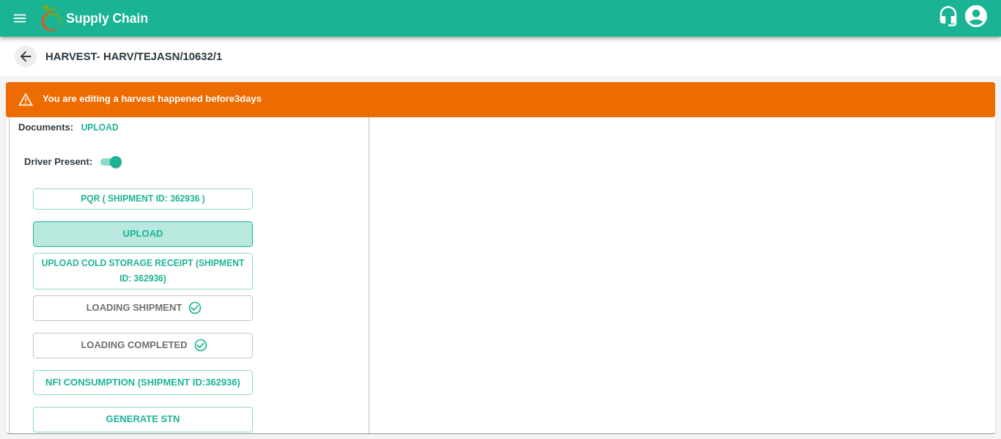
click at [117, 238] on button "Upload" at bounding box center [143, 234] width 220 height 26
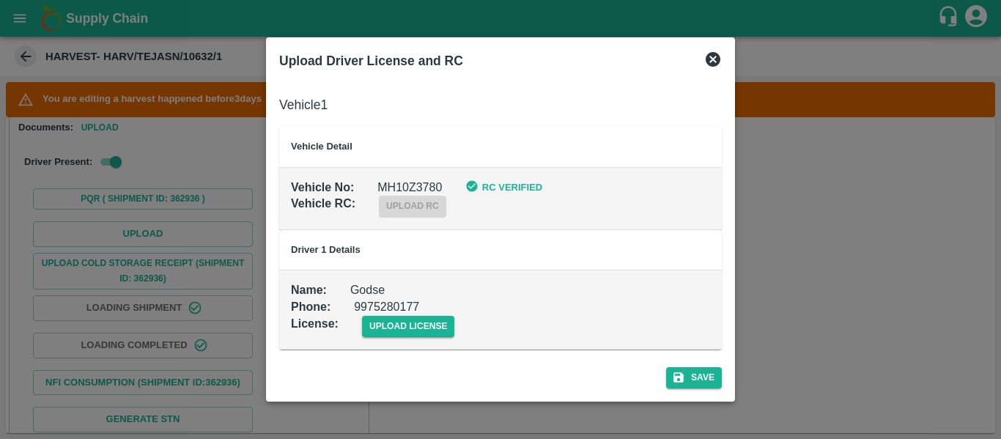
click at [427, 309] on div "upload license" at bounding box center [397, 314] width 117 height 45
click at [430, 324] on span "upload license" at bounding box center [408, 326] width 93 height 21
click at [0, 0] on input "upload license" at bounding box center [0, 0] width 0 height 0
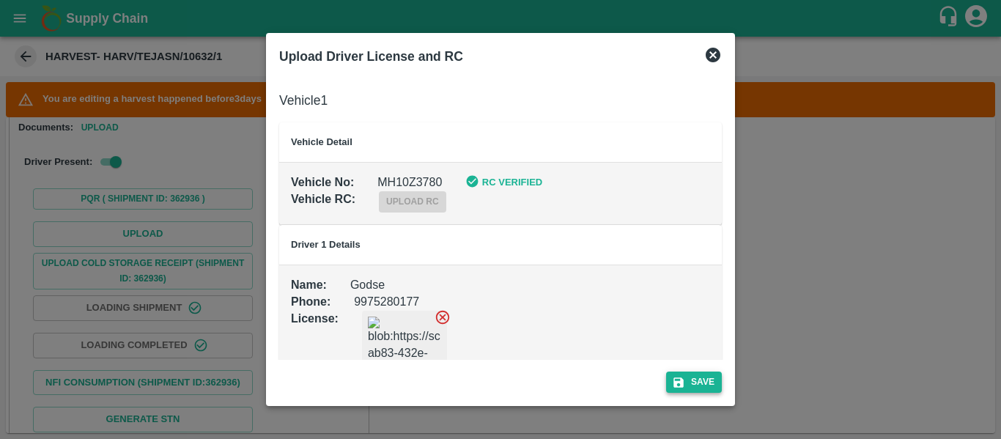
click at [718, 382] on button "Save" at bounding box center [694, 382] width 56 height 21
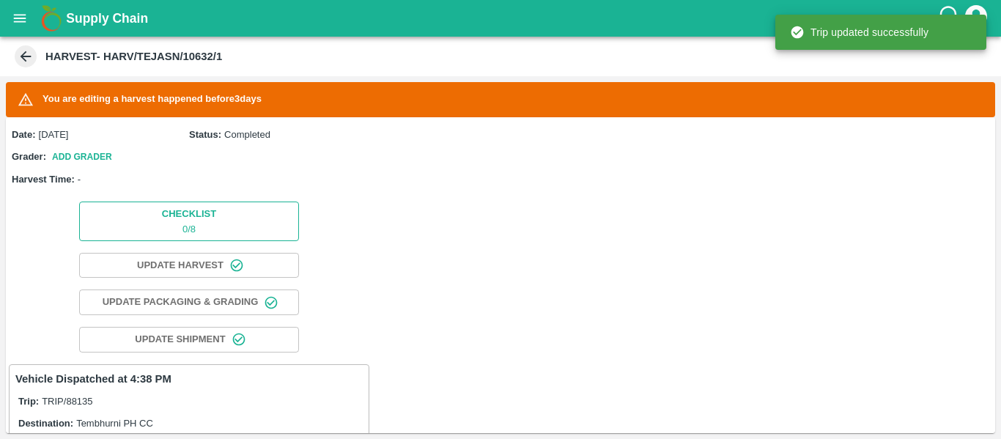
scroll to position [377, 0]
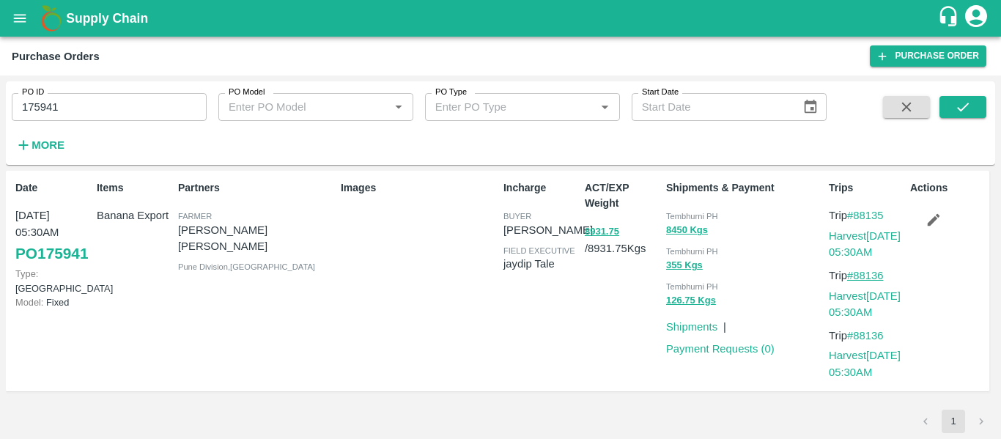
drag, startPoint x: 893, startPoint y: 272, endPoint x: 858, endPoint y: 276, distance: 35.4
click at [858, 276] on p "Trip #88136" at bounding box center [866, 276] width 75 height 16
copy link "88136"
drag, startPoint x: 890, startPoint y: 214, endPoint x: 858, endPoint y: 216, distance: 32.3
click at [858, 216] on p "Trip #88135" at bounding box center [866, 215] width 75 height 16
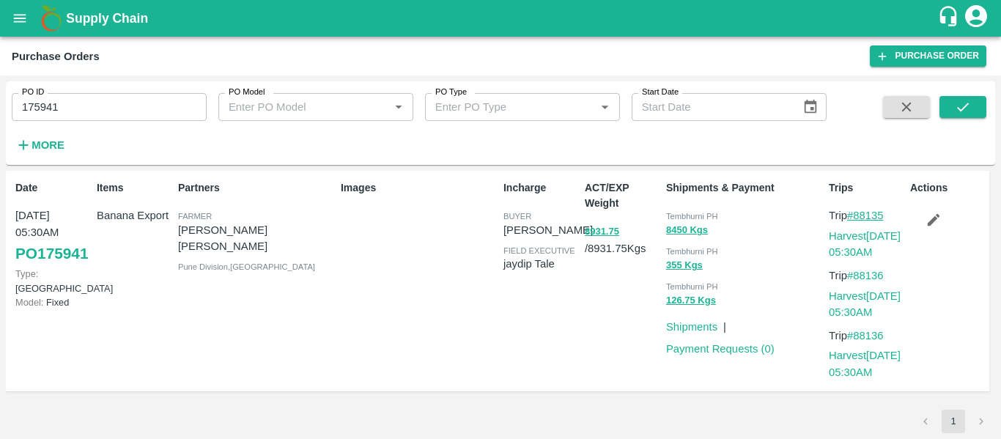
copy link "88135"
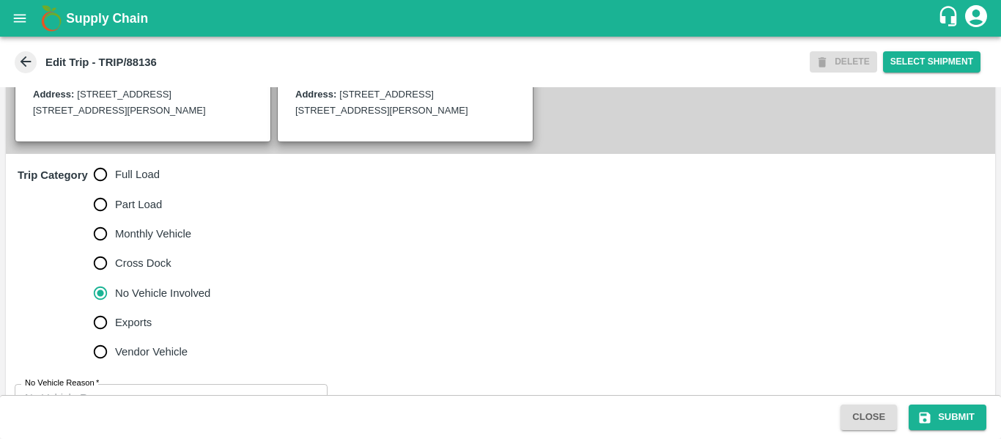
scroll to position [394, 0]
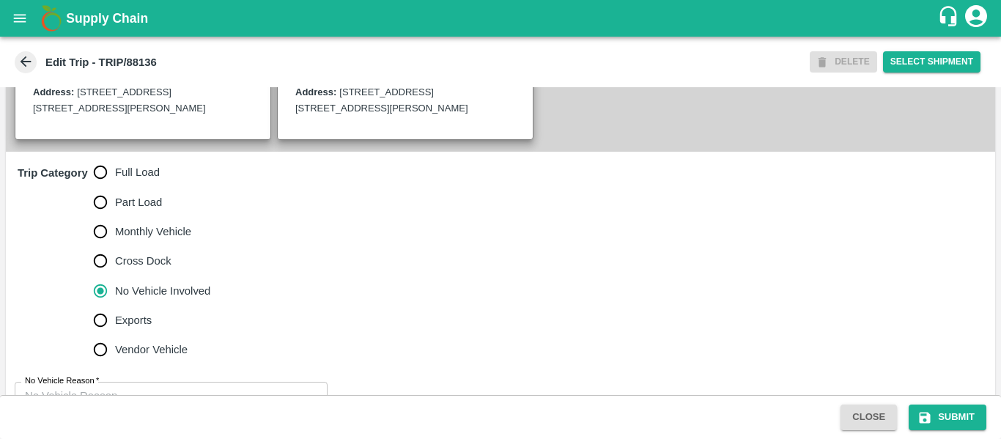
click at [132, 180] on span "Full Load" at bounding box center [137, 172] width 45 height 16
click at [115, 187] on input "Full Load" at bounding box center [100, 172] width 29 height 29
radio input "true"
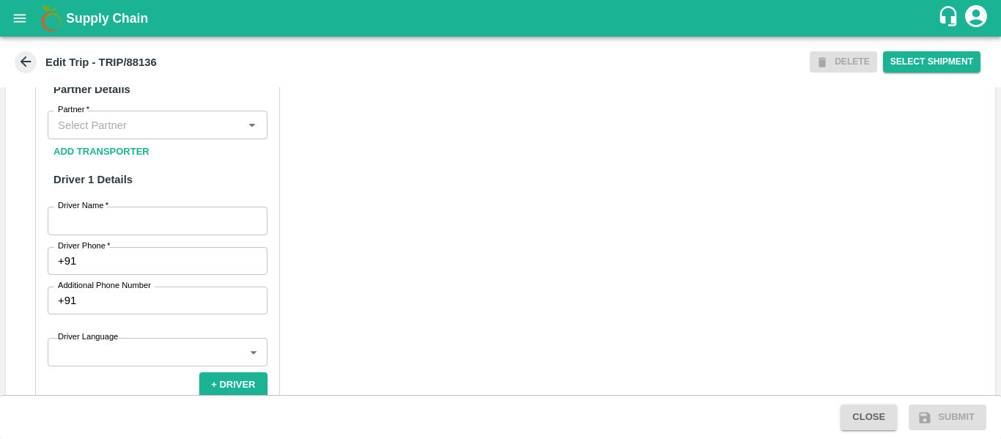
scroll to position [720, 0]
click at [133, 230] on input "Driver Name   *" at bounding box center [158, 220] width 220 height 28
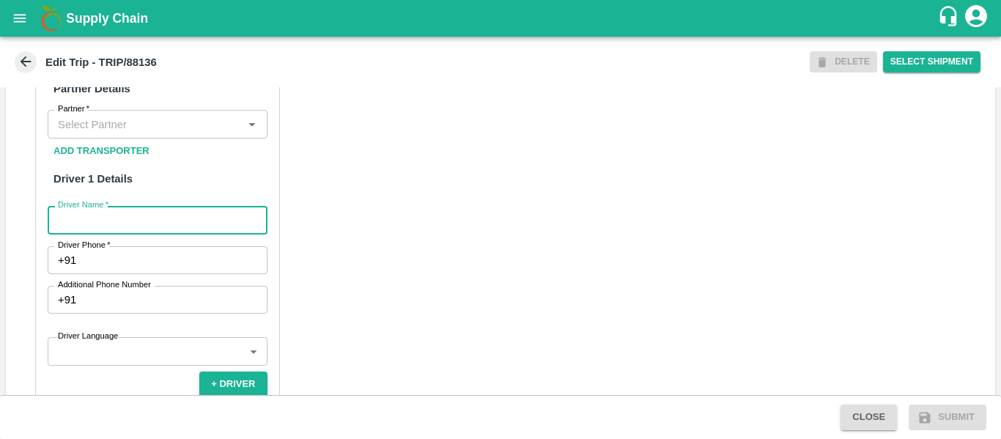
click at [96, 133] on input "Partner   *" at bounding box center [145, 123] width 187 height 19
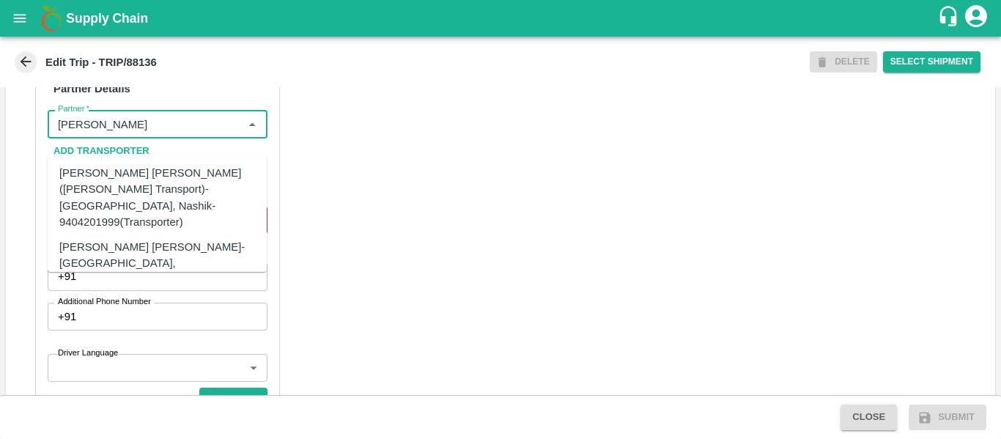
click at [128, 239] on div "Dnyaneshwar Vitthal Godse-Kandar, Solapur-9730316755(Transporter)" at bounding box center [179, 263] width 240 height 49
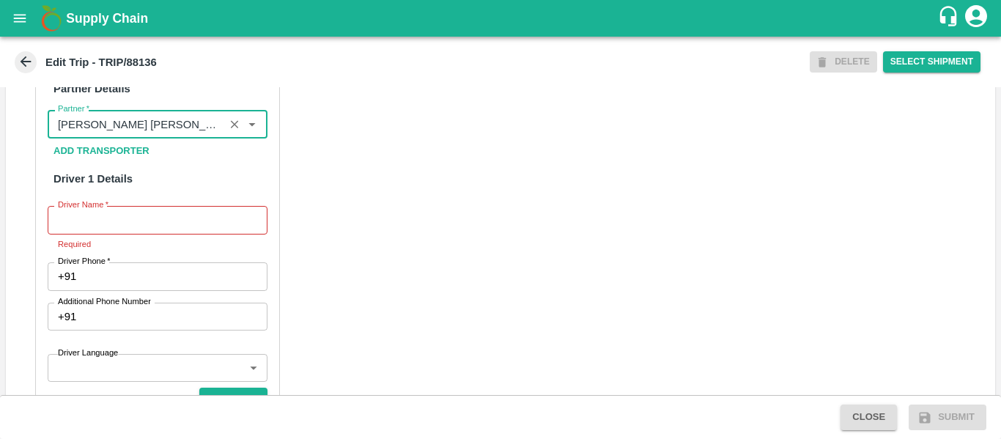
type input "Dnyaneshwar Vitthal Godse-Kandar, Solapur-9730316755(Transporter)"
click at [129, 234] on input "Driver Name   *" at bounding box center [158, 220] width 220 height 28
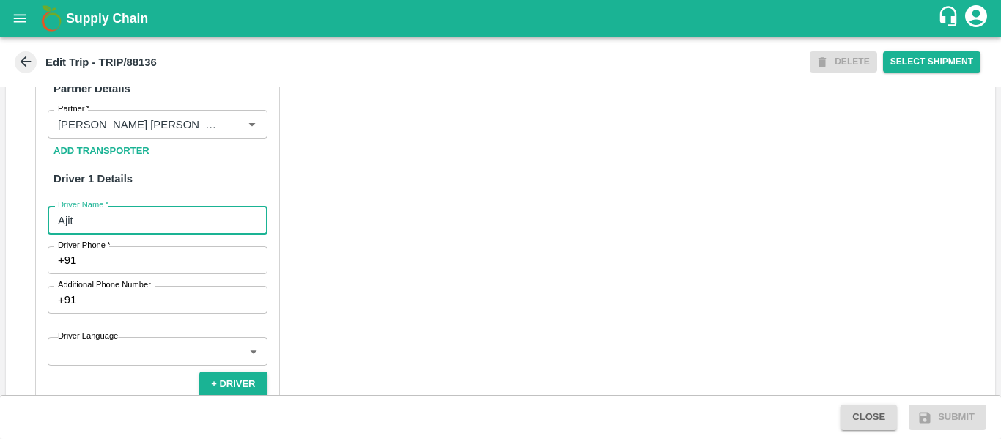
type input "Ajit"
click at [130, 268] on input "Driver Phone   *" at bounding box center [174, 260] width 185 height 28
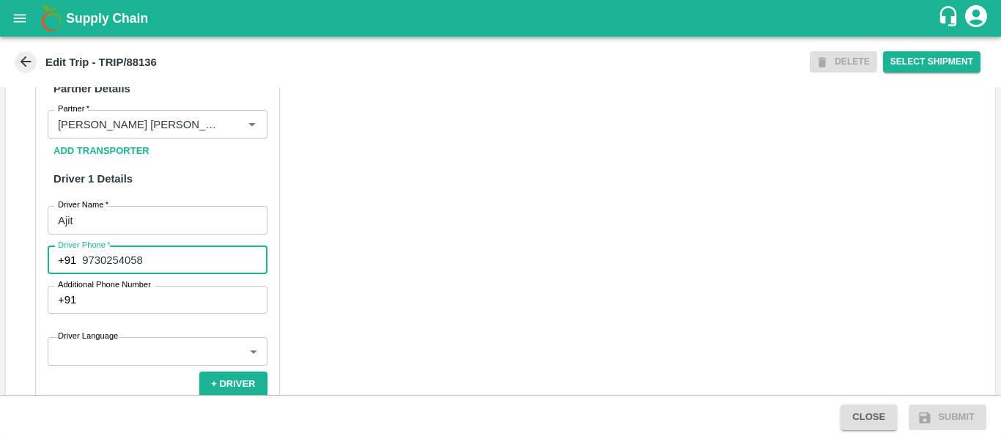
type input "9730254058"
click at [429, 278] on div "Partner Details Partner   * Partner Add Transporter Driver 1 Details Driver Nam…" at bounding box center [500, 411] width 989 height 736
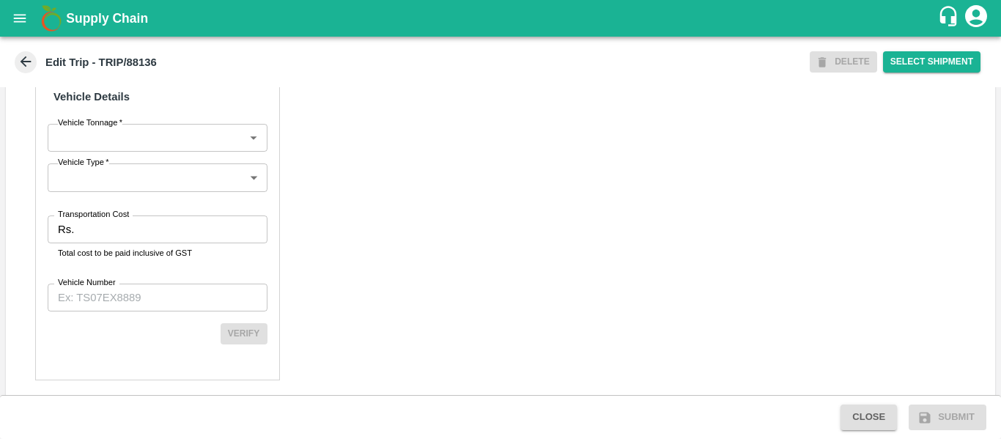
scroll to position [1102, 0]
click at [145, 225] on div "Partner Details Partner   * Partner Add Transporter Driver 1 Details Driver Nam…" at bounding box center [157, 29] width 245 height 701
click at [147, 243] on input "Transportation Cost" at bounding box center [173, 229] width 187 height 28
type input "1000"
click at [148, 311] on input "Vehicle Number" at bounding box center [158, 297] width 220 height 28
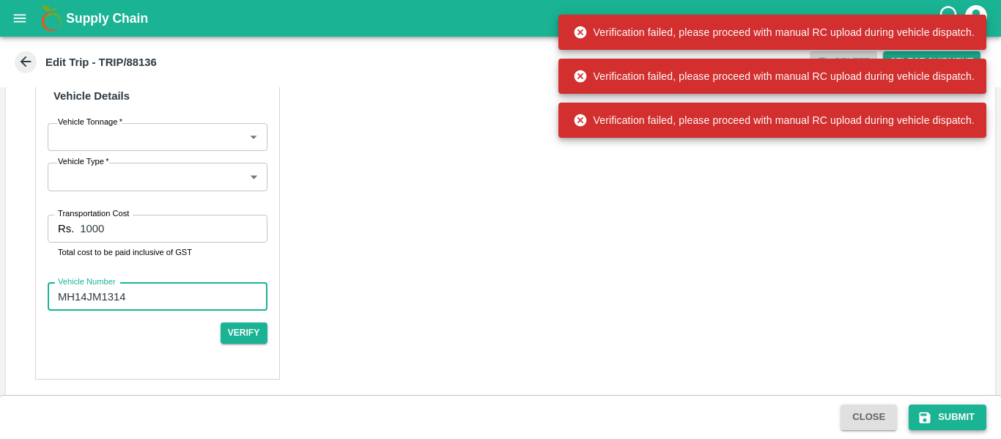
type input "MH14JM1314"
click at [937, 408] on button "Submit" at bounding box center [948, 418] width 78 height 26
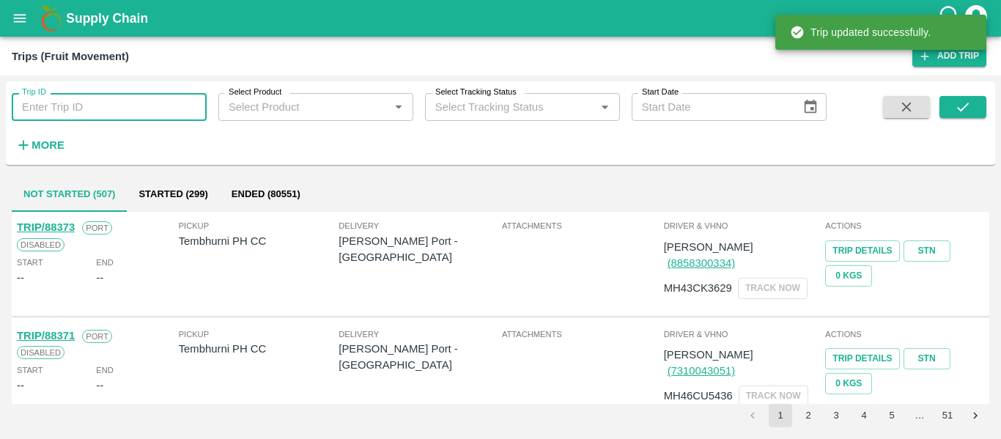
click at [79, 109] on input "Trip ID" at bounding box center [109, 107] width 195 height 28
paste input "88136"
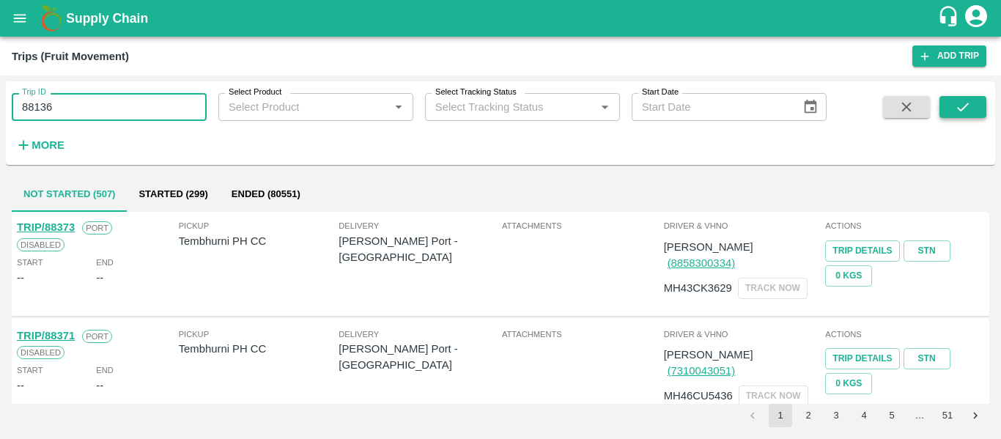
type input "88136"
click at [964, 114] on icon "submit" at bounding box center [963, 107] width 16 height 16
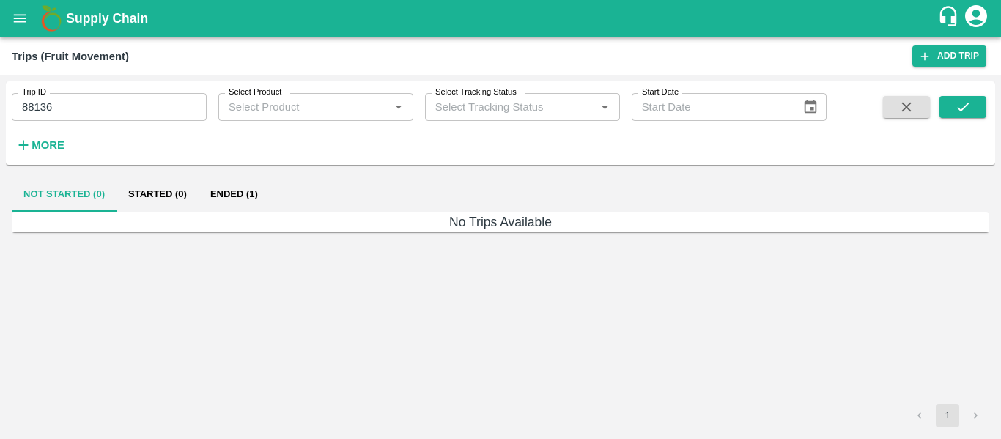
click at [266, 196] on button "Ended (1)" at bounding box center [234, 194] width 71 height 35
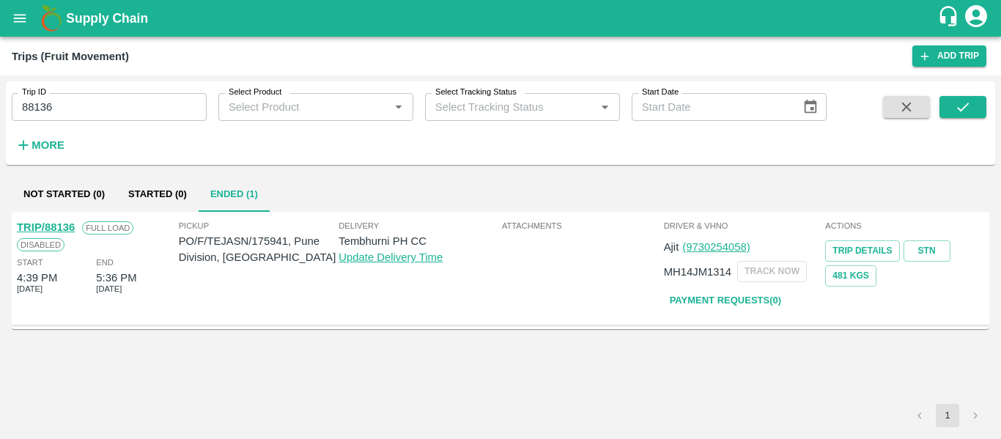
click at [71, 213] on div "TRIP/88136 Full Load Disabled Start 4:39 PM 13 Sep 2025 End 5:36 PM 13 Sep 2025…" at bounding box center [501, 269] width 978 height 114
click at [70, 224] on link "TRIP/88136" at bounding box center [46, 227] width 58 height 12
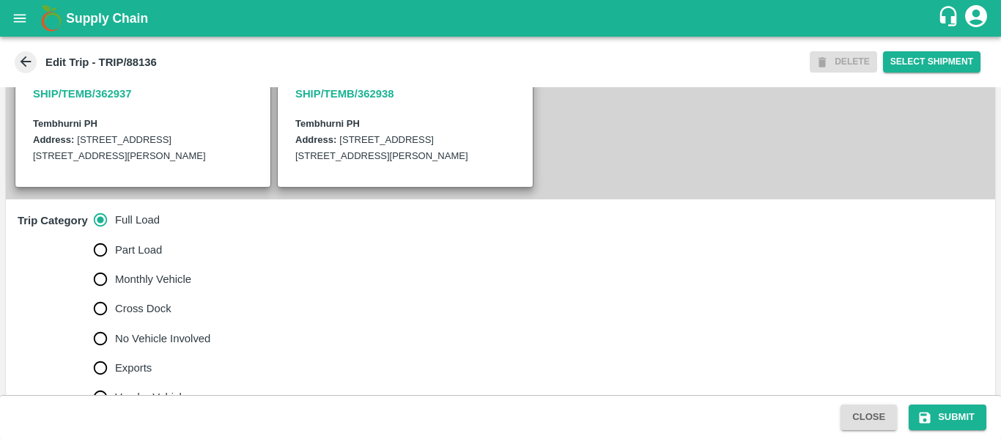
scroll to position [364, 0]
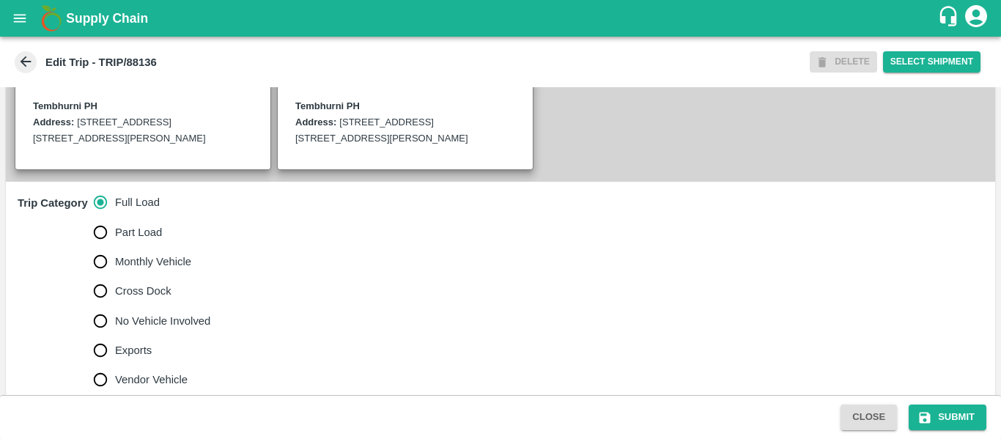
click at [136, 329] on span "No Vehicle Involved" at bounding box center [162, 321] width 95 height 16
click at [115, 332] on input "No Vehicle Involved" at bounding box center [100, 320] width 29 height 29
radio input "true"
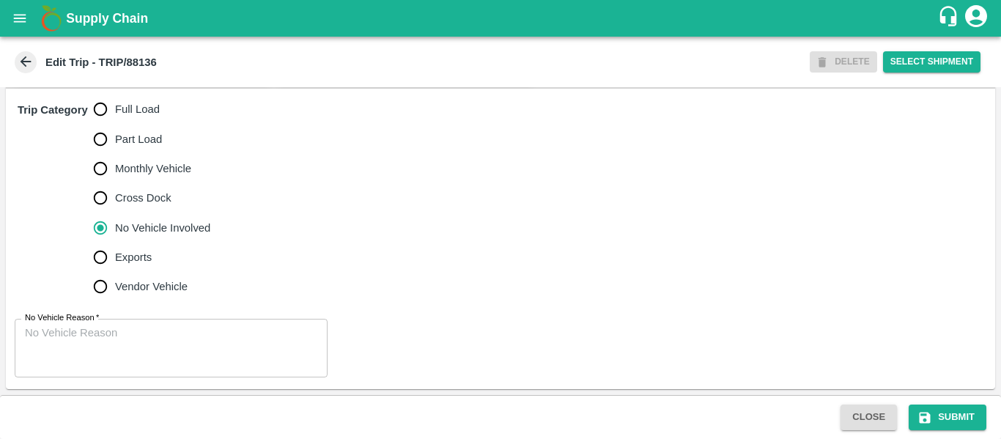
scroll to position [471, 0]
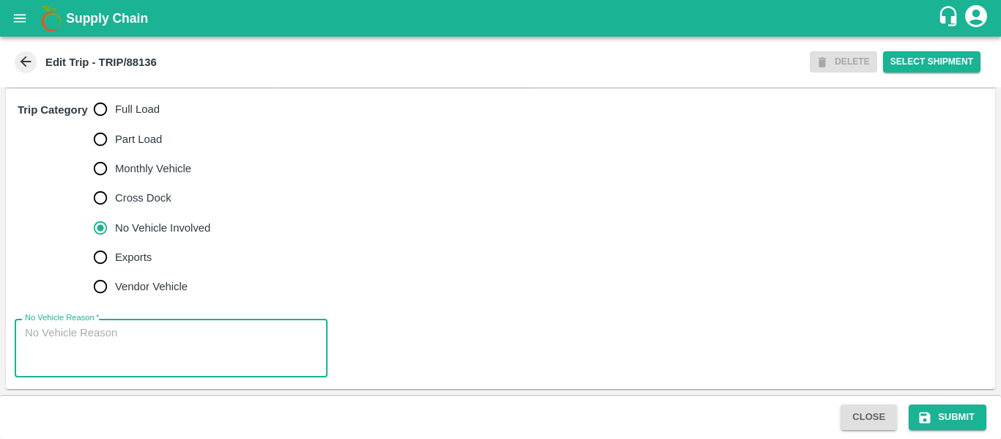
click at [177, 344] on textarea "No Vehicle Reason   *" at bounding box center [171, 348] width 292 height 46
type textarea "Field Dump"
click at [946, 407] on button "Submit" at bounding box center [948, 418] width 78 height 26
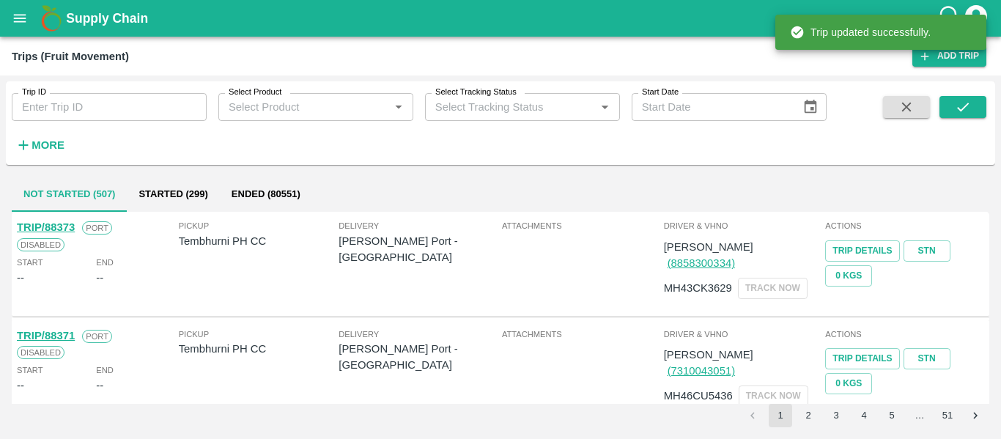
click at [103, 105] on input "Trip ID" at bounding box center [109, 107] width 195 height 28
paste input "88135"
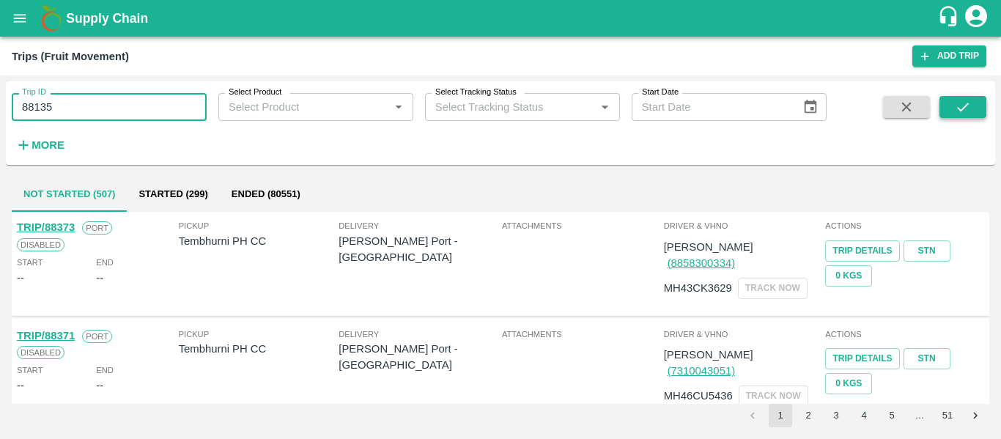
type input "88135"
click at [949, 108] on button "submit" at bounding box center [963, 107] width 47 height 22
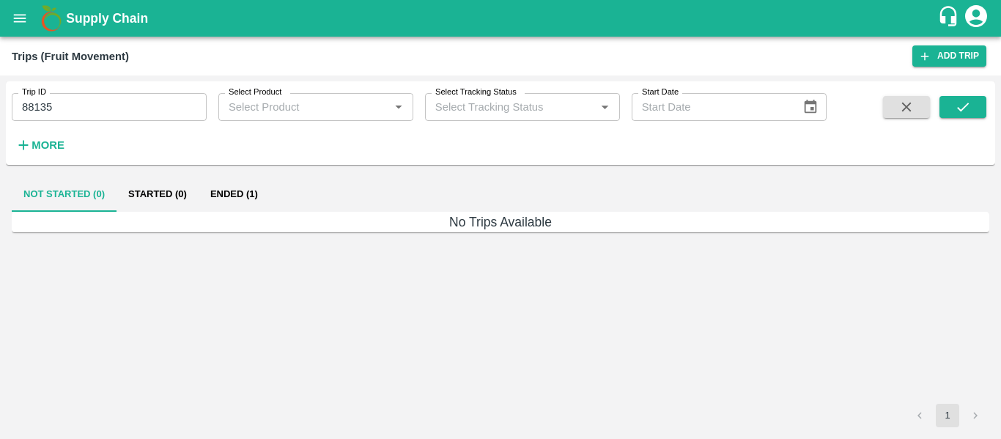
click at [248, 185] on button "Ended (1)" at bounding box center [234, 194] width 71 height 35
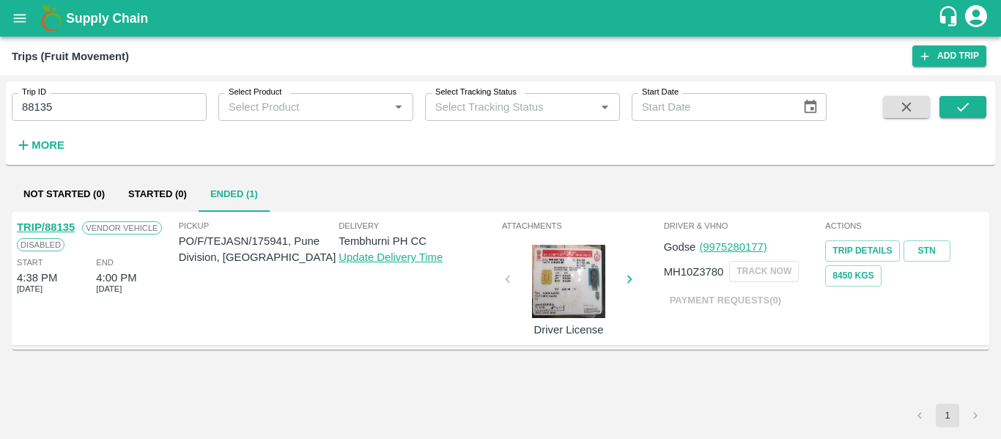
click at [50, 224] on link "TRIP/88135" at bounding box center [46, 227] width 58 height 12
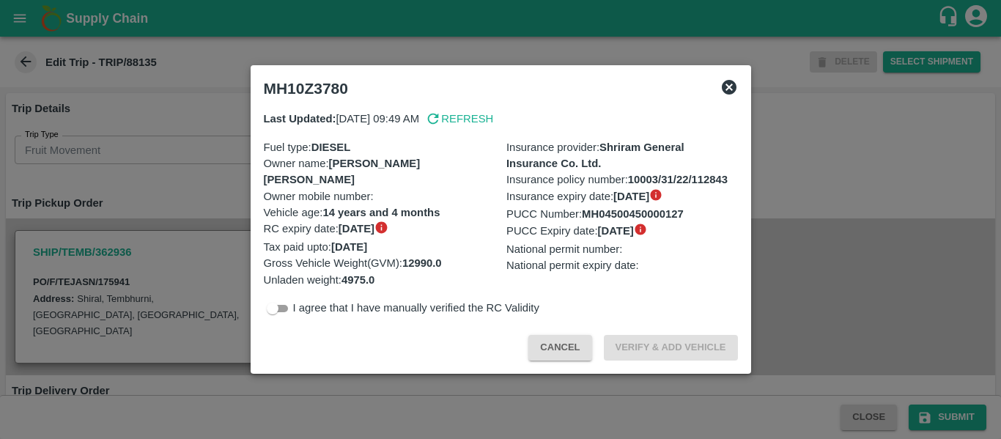
click at [256, 176] on div "MH10Z3780 Last Updated: [DATE] 09:49 AM Refresh Fuel type : DIESEL Owner name :…" at bounding box center [501, 219] width 501 height 308
click at [218, 174] on div at bounding box center [500, 219] width 1001 height 439
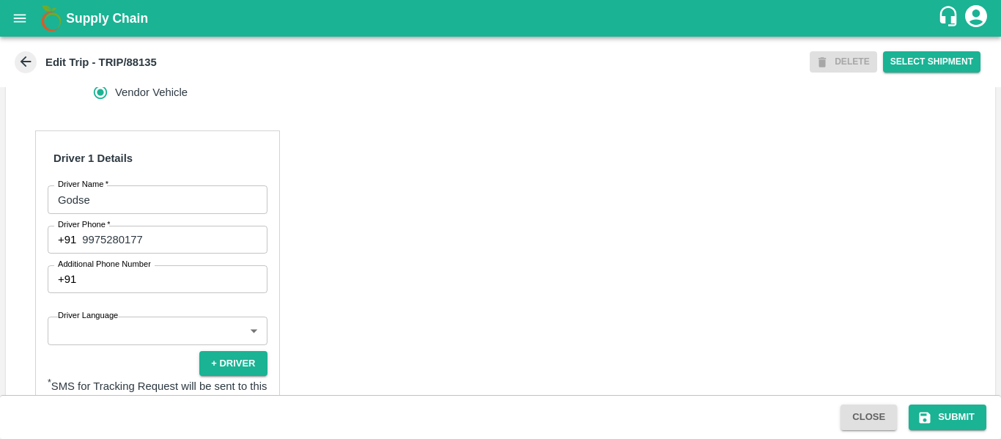
scroll to position [650, 0]
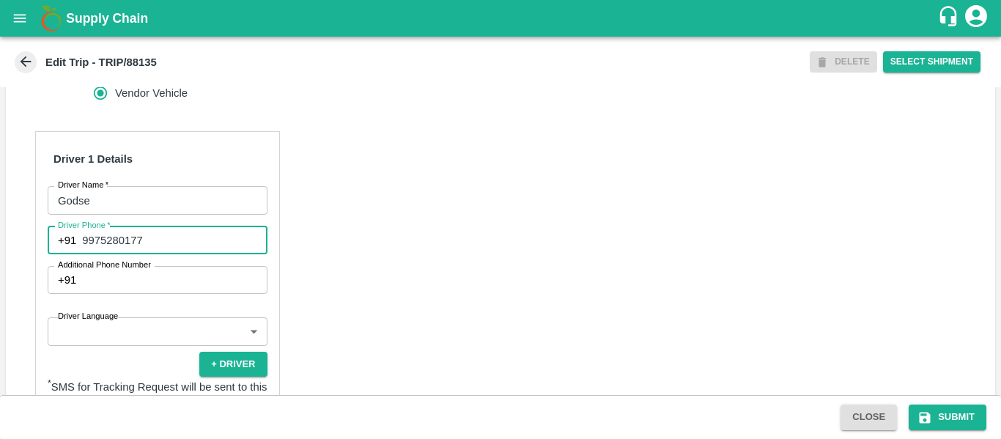
drag, startPoint x: 166, startPoint y: 263, endPoint x: 83, endPoint y: 257, distance: 83.1
click at [83, 254] on input "9975280177" at bounding box center [174, 240] width 185 height 28
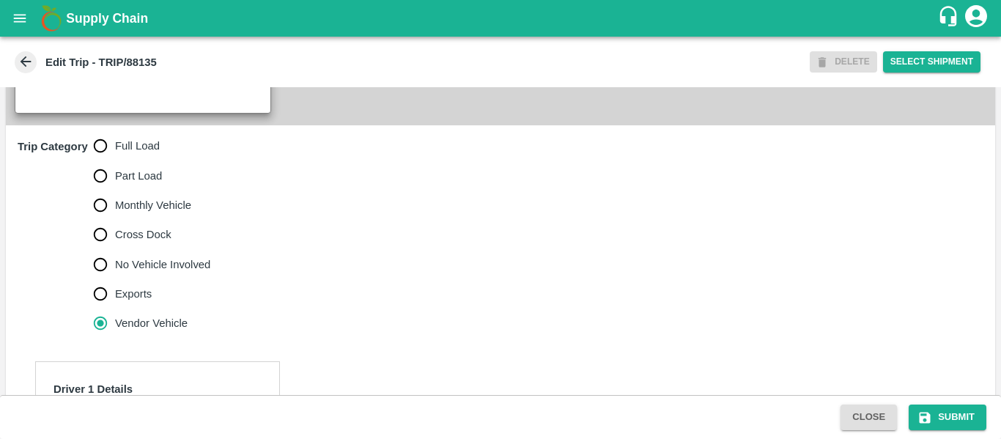
scroll to position [420, 0]
click at [132, 161] on label "Full Load" at bounding box center [148, 145] width 125 height 29
click at [115, 161] on input "Full Load" at bounding box center [100, 145] width 29 height 29
radio input "true"
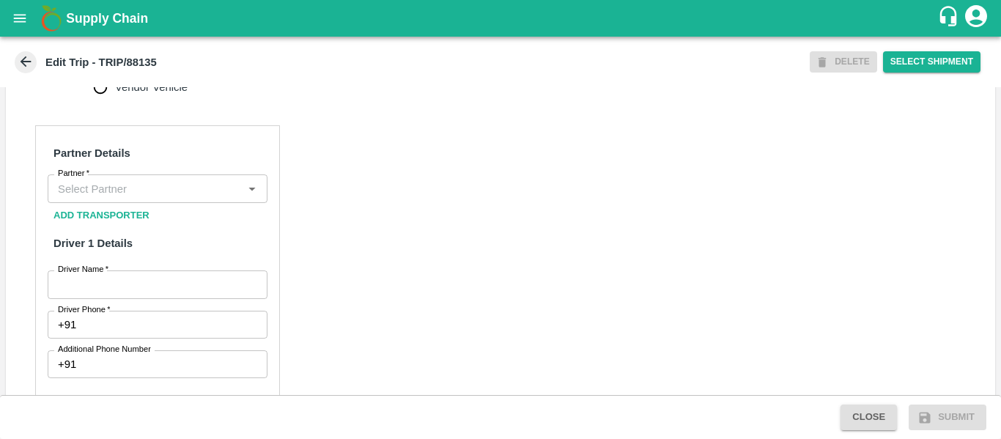
scroll to position [657, 0]
click at [170, 202] on div "Partner" at bounding box center [158, 188] width 220 height 28
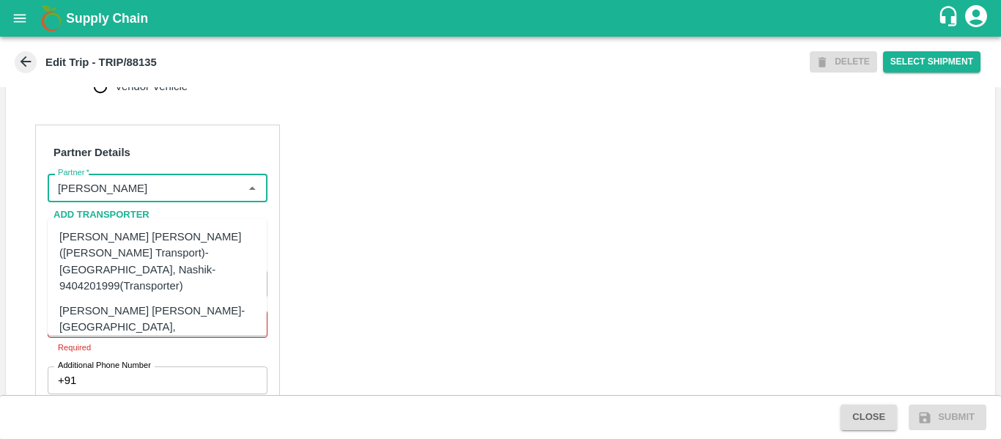
click at [119, 303] on div "[PERSON_NAME] [PERSON_NAME]-[GEOGRAPHIC_DATA], [GEOGRAPHIC_DATA]-9730316755(Tra…" at bounding box center [179, 327] width 240 height 49
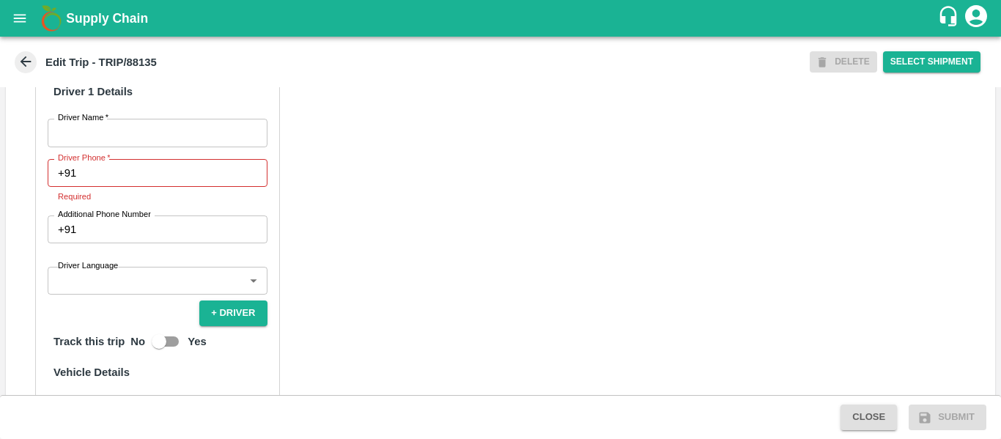
scroll to position [808, 0]
type input "[PERSON_NAME] [PERSON_NAME]-[GEOGRAPHIC_DATA], [GEOGRAPHIC_DATA]-9730316755(Tra…"
click at [92, 146] on input "Driver Name   *" at bounding box center [158, 132] width 220 height 28
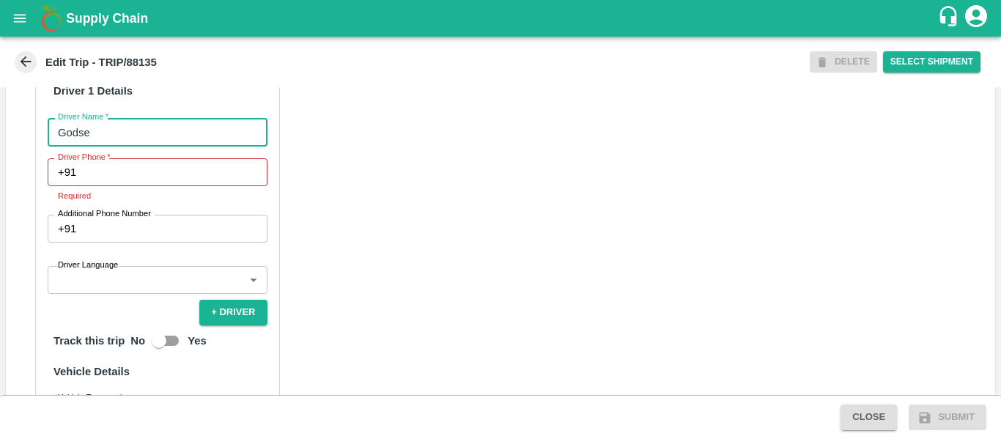
type input "Godse"
click at [103, 182] on input "Driver Phone   *" at bounding box center [174, 172] width 185 height 28
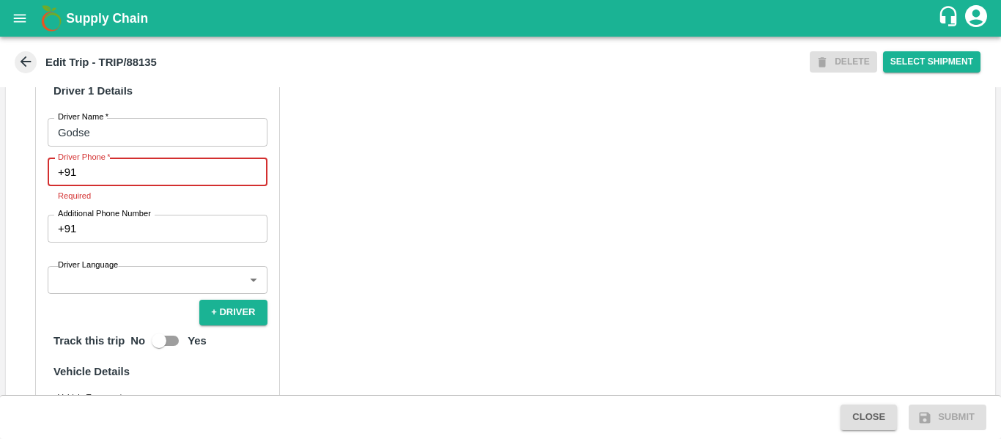
paste input "9975280177"
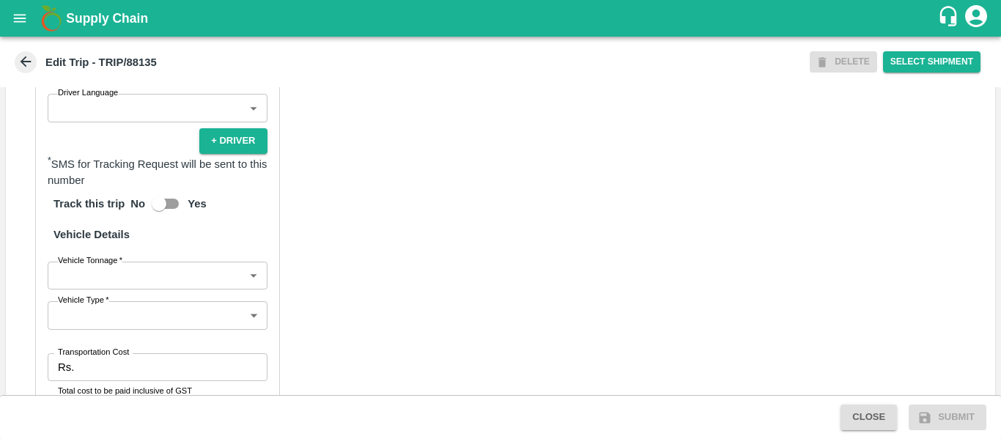
scroll to position [976, 0]
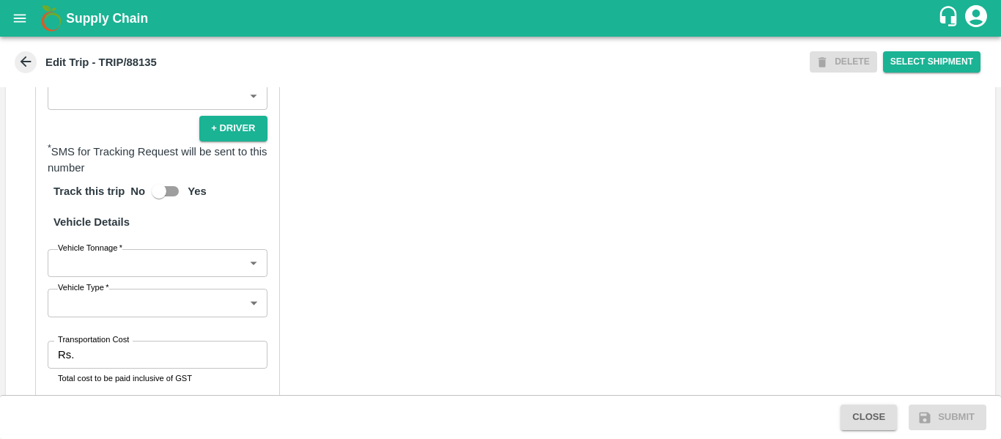
type input "9975280177"
click at [141, 281] on body "Supply Chain Edit Trip - TRIP/88135 DELETE Select Shipment Trip Details Trip Ty…" at bounding box center [500, 219] width 1001 height 439
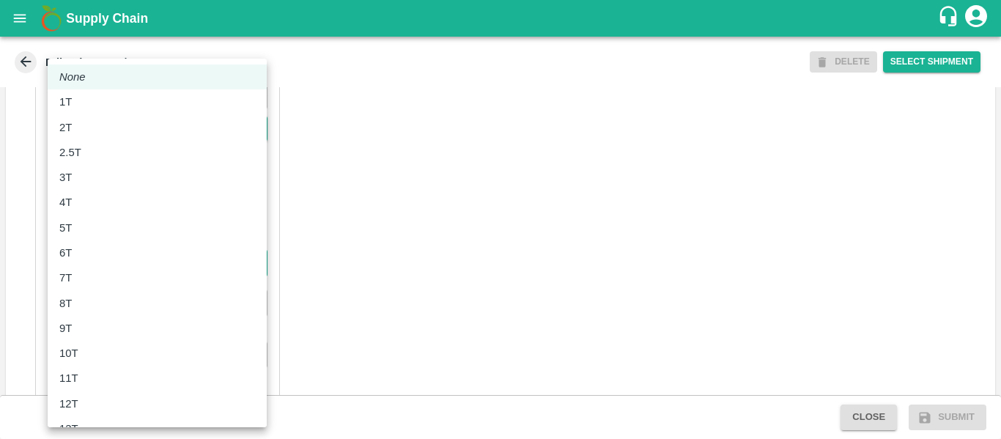
click at [89, 308] on div "8T" at bounding box center [157, 303] width 196 height 16
type input "8000"
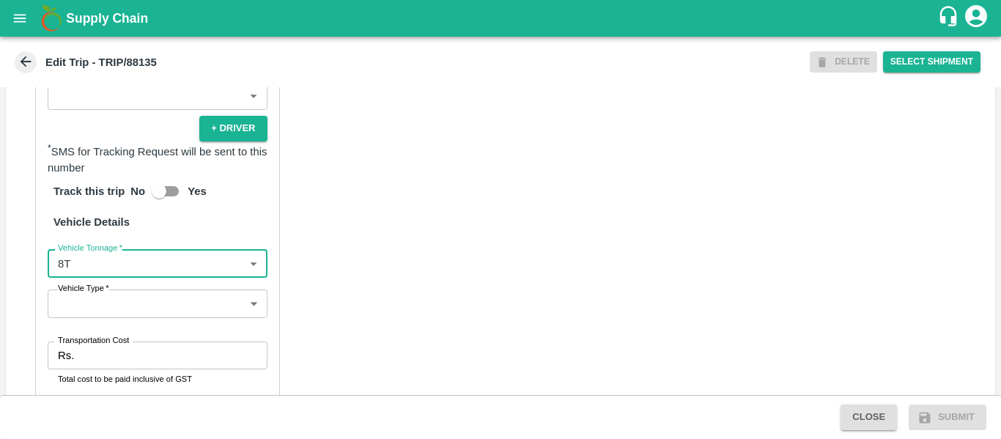
click at [150, 315] on body "Supply Chain Edit Trip - TRIP/88135 DELETE Select Shipment Trip Details Trip Ty…" at bounding box center [500, 219] width 1001 height 439
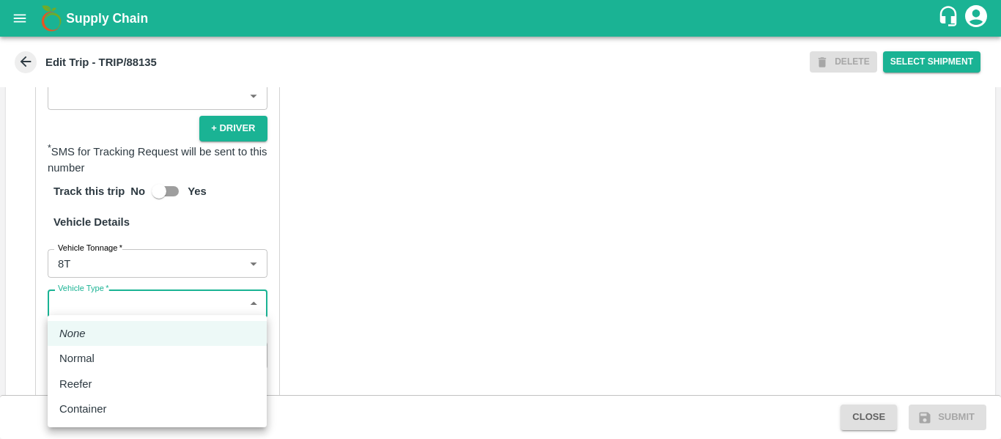
click at [96, 363] on div "Normal" at bounding box center [80, 358] width 43 height 16
type input "Normal"
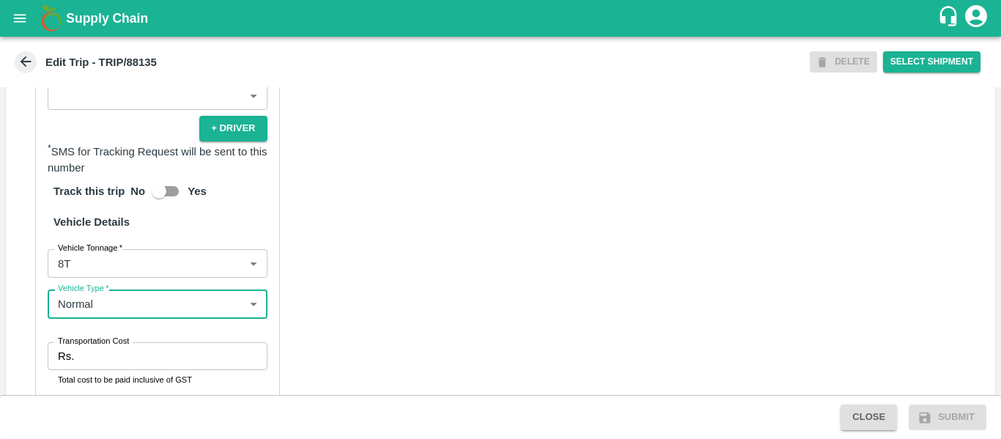
scroll to position [1128, 0]
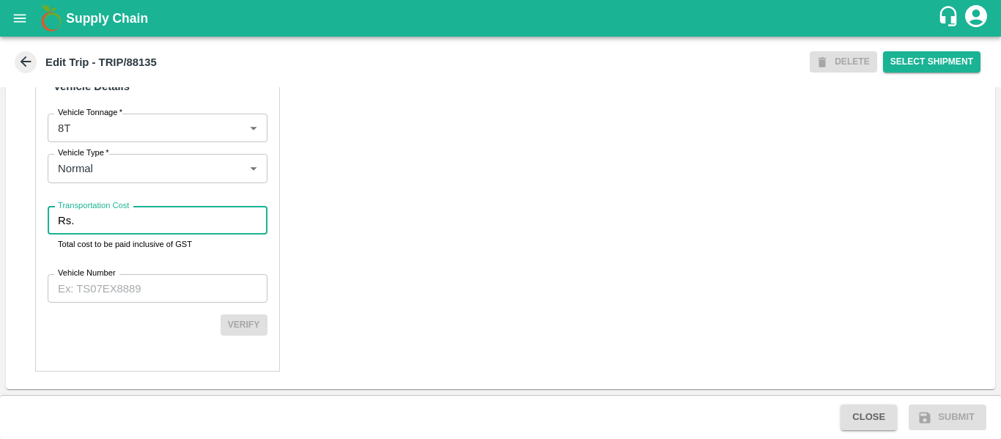
click at [112, 214] on input "Transportation Cost" at bounding box center [173, 221] width 187 height 28
type input "5415"
click at [117, 325] on div "Verify" at bounding box center [158, 324] width 220 height 21
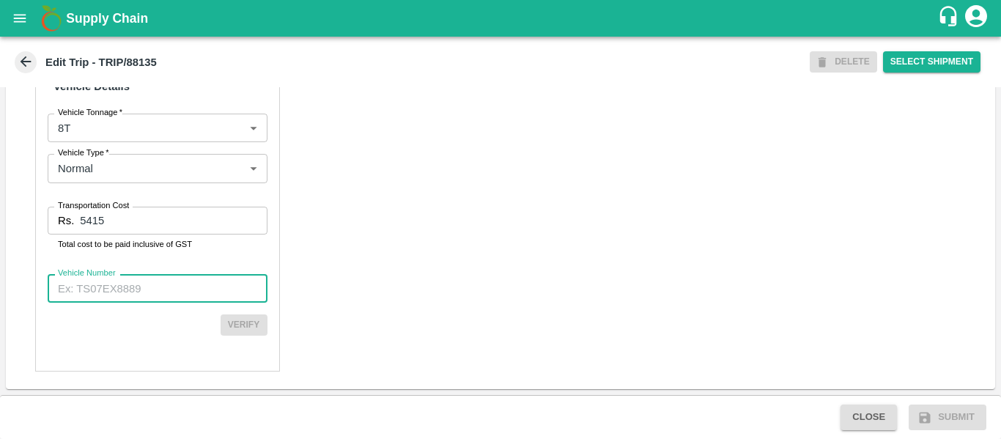
click at [84, 300] on input "Vehicle Number" at bounding box center [158, 288] width 220 height 28
paste input "MH10Z3780"
type input "MH10Z3780"
click at [226, 318] on button "Verify" at bounding box center [244, 324] width 47 height 21
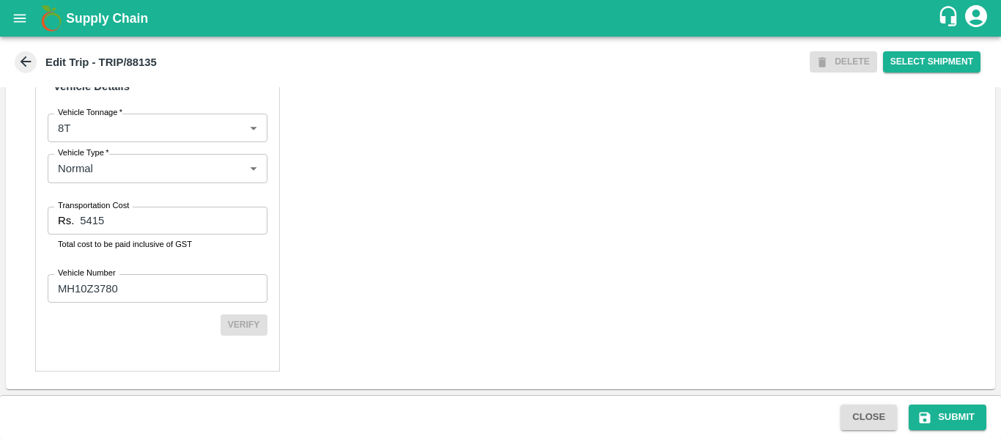
scroll to position [1124, 0]
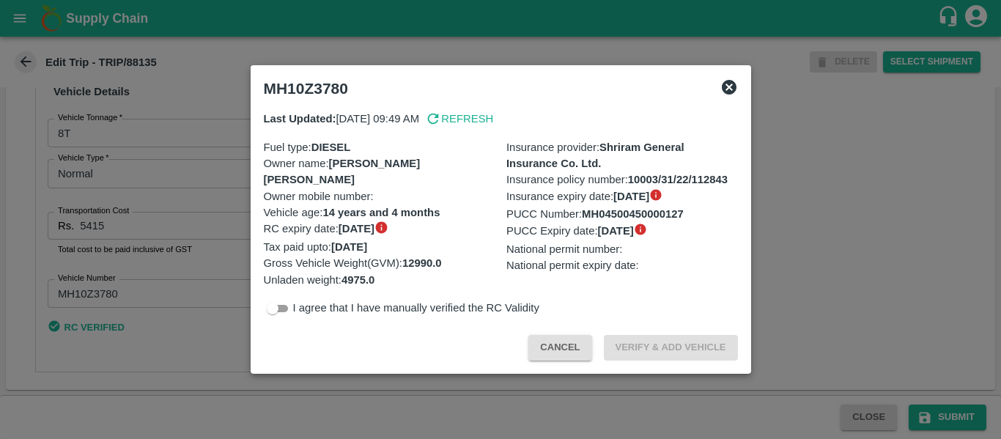
click at [273, 313] on input "checkbox" at bounding box center [272, 309] width 53 height 18
checkbox input "true"
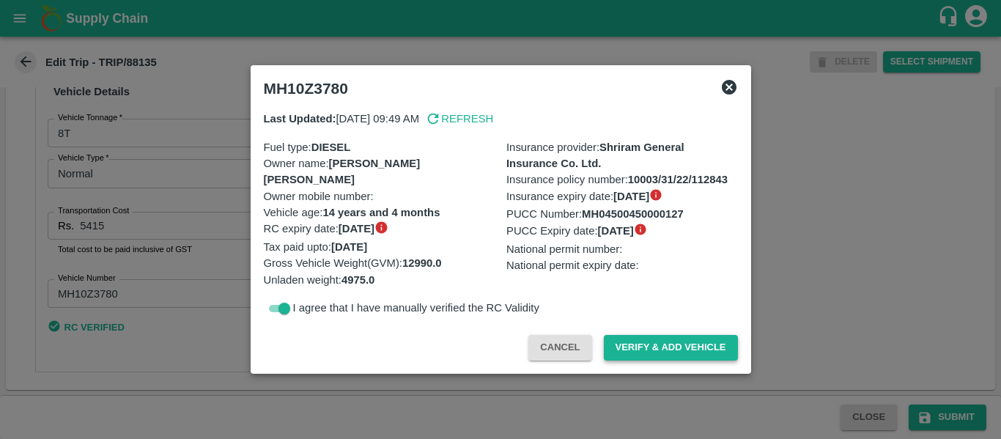
click at [654, 351] on button "Verify & Add Vehicle" at bounding box center [671, 348] width 134 height 26
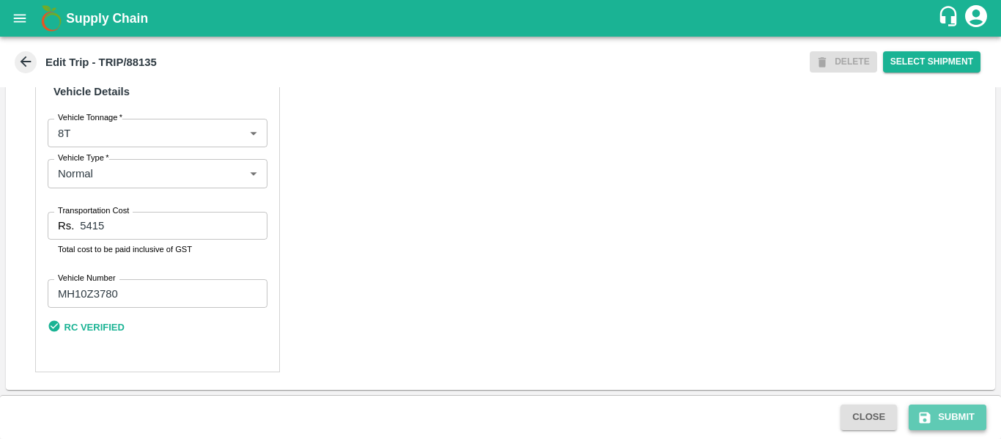
click at [973, 410] on button "Submit" at bounding box center [948, 418] width 78 height 26
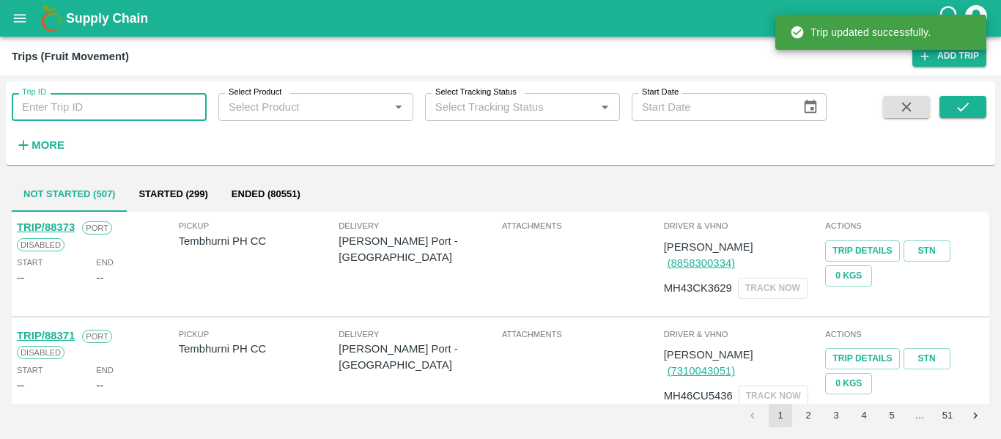
click at [107, 107] on input "Trip ID" at bounding box center [109, 107] width 195 height 28
paste input "88137"
click at [107, 107] on input "88137" at bounding box center [109, 107] width 195 height 28
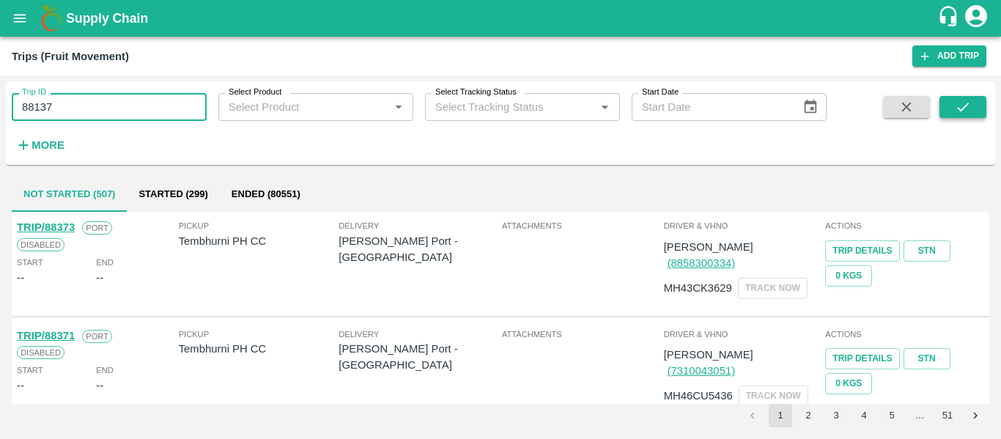
type input "88137"
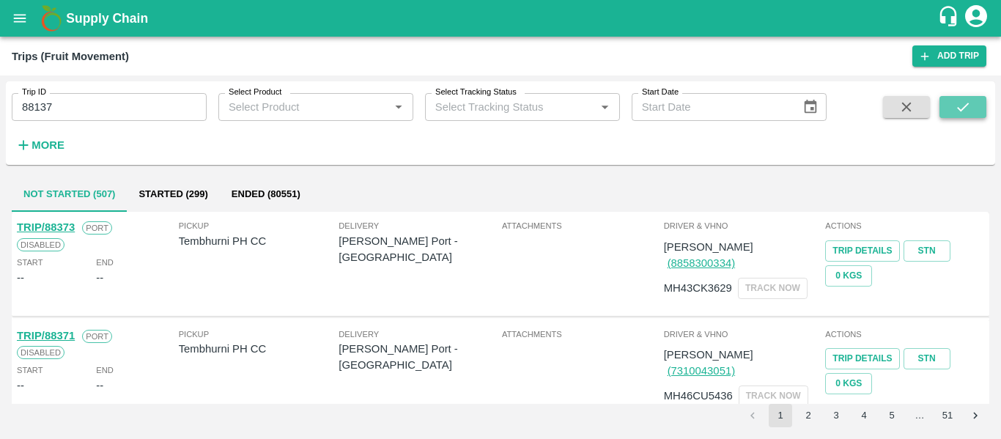
click at [963, 103] on icon "submit" at bounding box center [963, 107] width 16 height 16
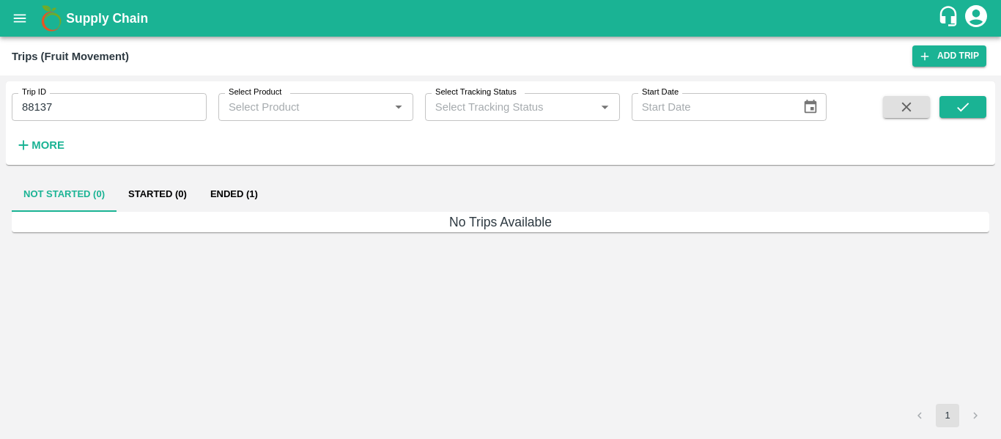
click at [247, 192] on button "Ended (1)" at bounding box center [234, 194] width 71 height 35
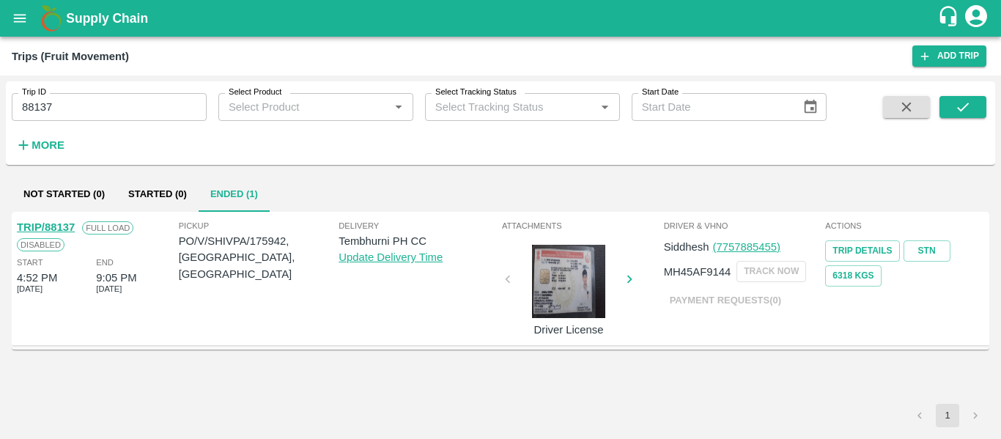
click at [56, 227] on link "TRIP/88137" at bounding box center [46, 227] width 58 height 12
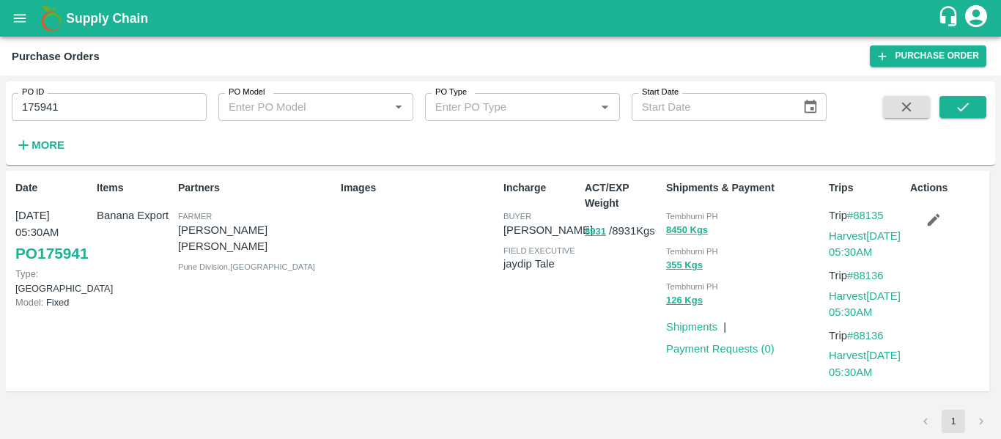
click at [56, 108] on input "175941" at bounding box center [109, 107] width 195 height 28
click at [55, 95] on input "175941" at bounding box center [109, 107] width 195 height 28
paste input "text"
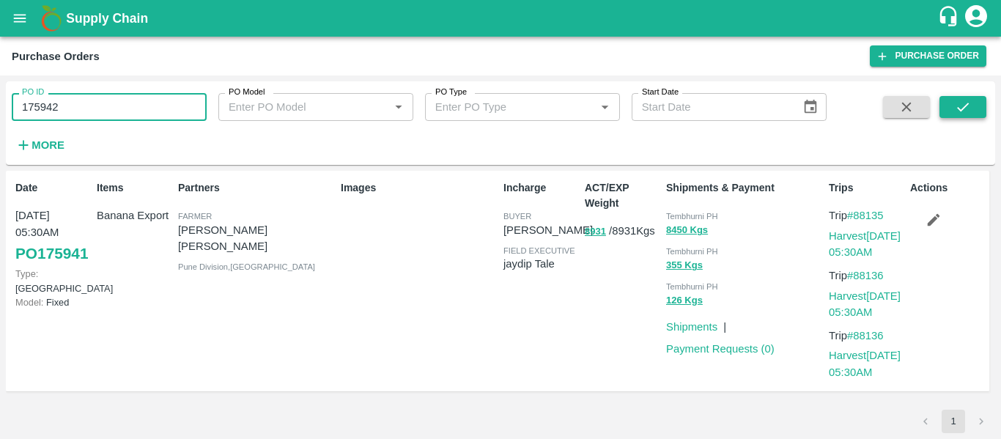
type input "175942"
click at [953, 106] on button "submit" at bounding box center [963, 107] width 47 height 22
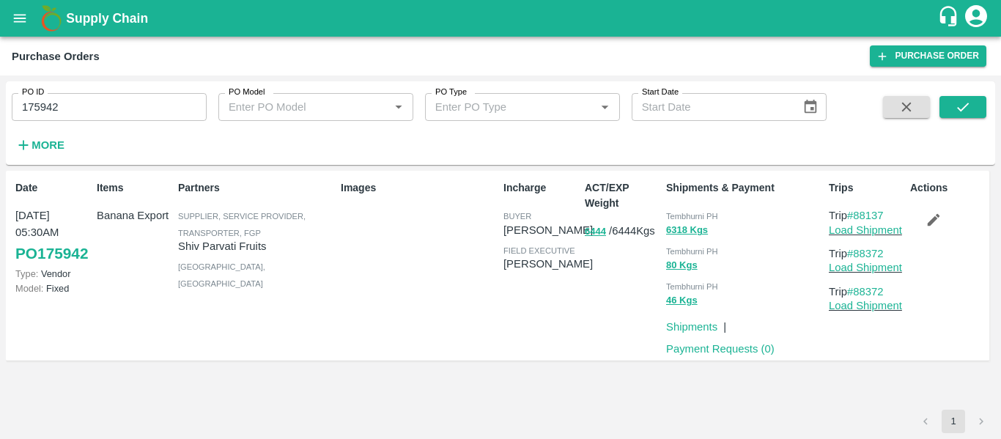
click at [936, 224] on icon "button" at bounding box center [934, 220] width 16 height 16
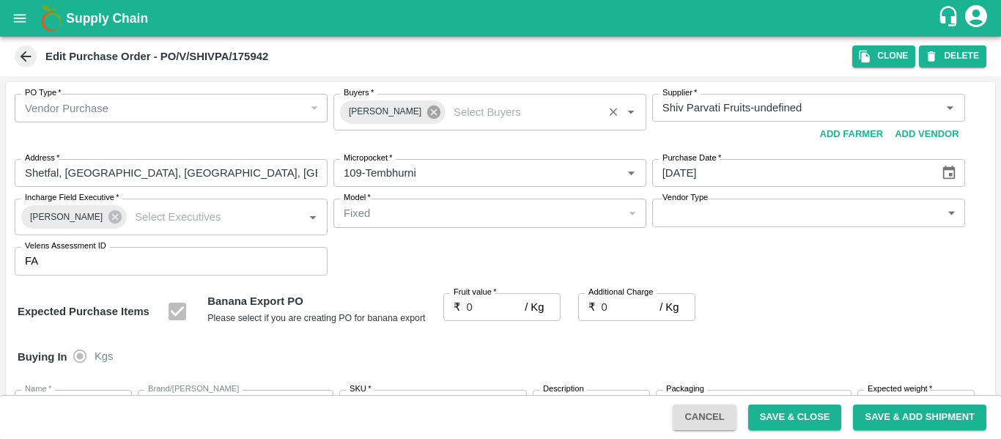
click at [427, 114] on icon at bounding box center [434, 112] width 16 height 16
click at [386, 111] on input "Buyers   *" at bounding box center [478, 107] width 280 height 19
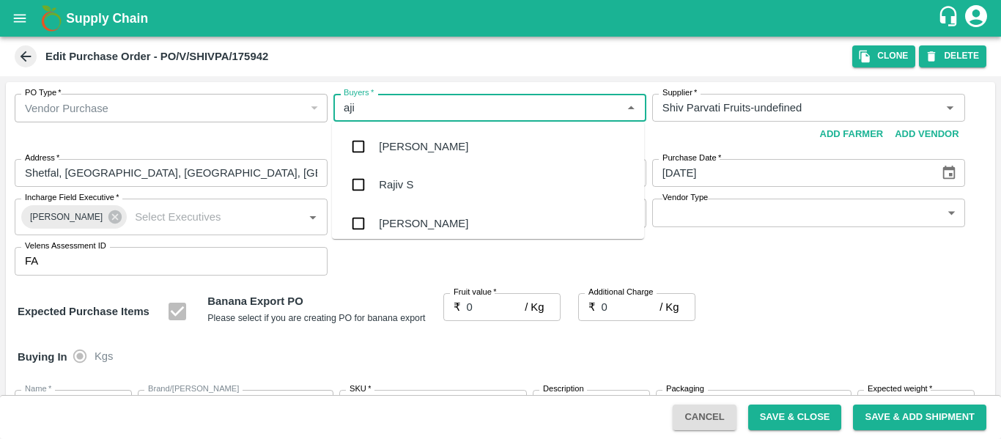
type input "ajit"
click at [394, 142] on div "[PERSON_NAME]" at bounding box center [423, 147] width 89 height 16
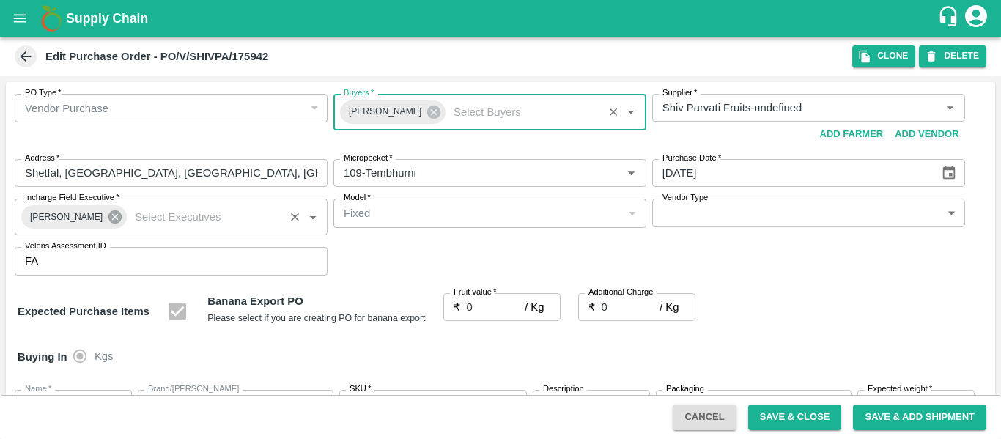
click at [108, 218] on icon at bounding box center [114, 216] width 13 height 13
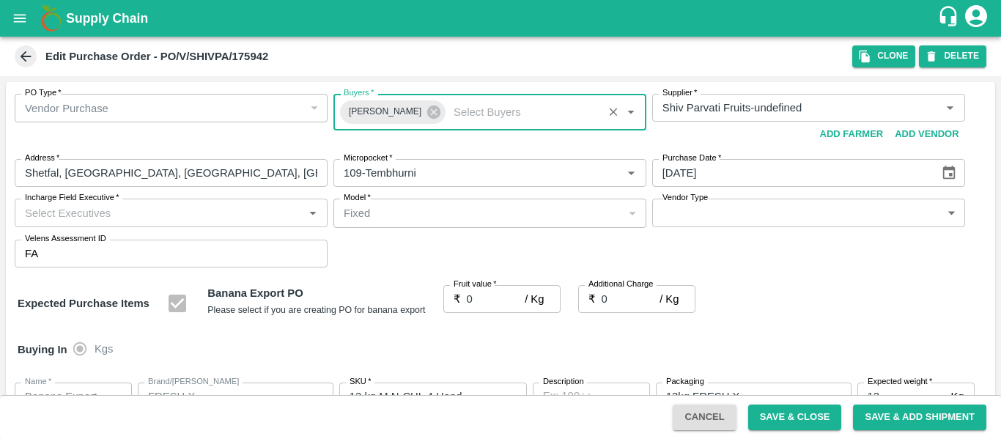
click at [82, 218] on input "Incharge Field Executive   *" at bounding box center [159, 212] width 280 height 19
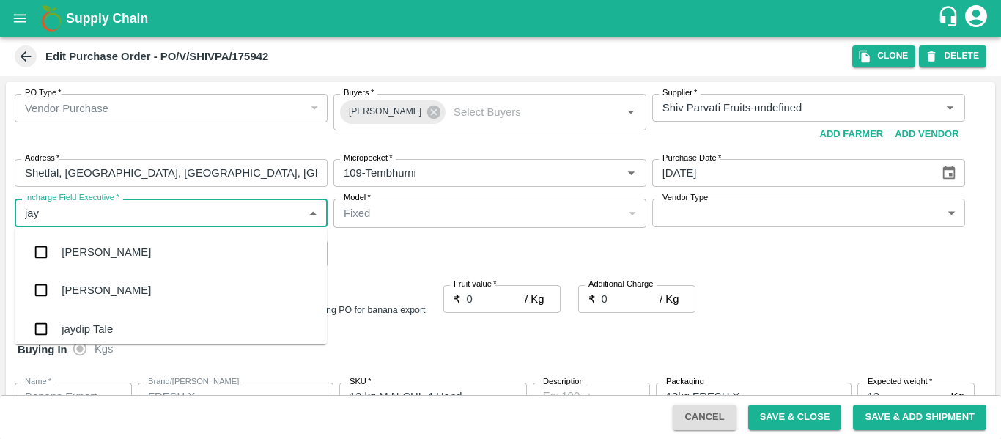
type input "jayd"
click at [87, 240] on div "jaydip Tale" at bounding box center [171, 252] width 312 height 38
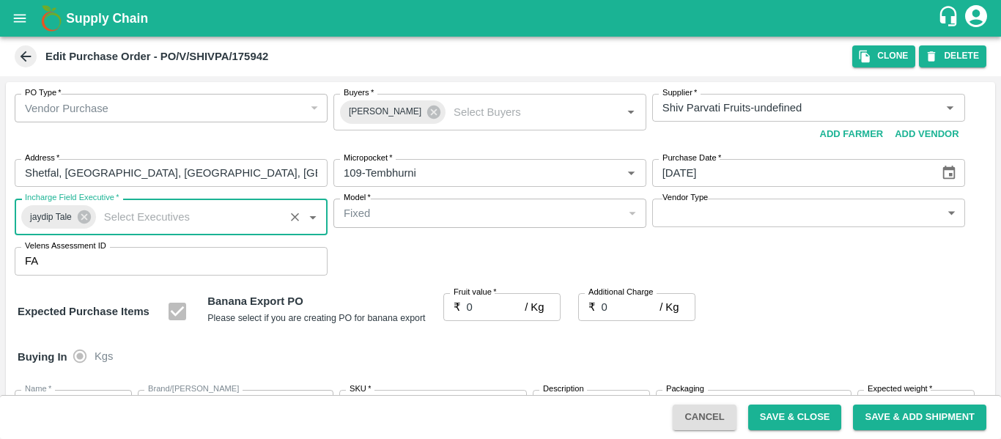
click at [484, 304] on input "0" at bounding box center [496, 307] width 59 height 28
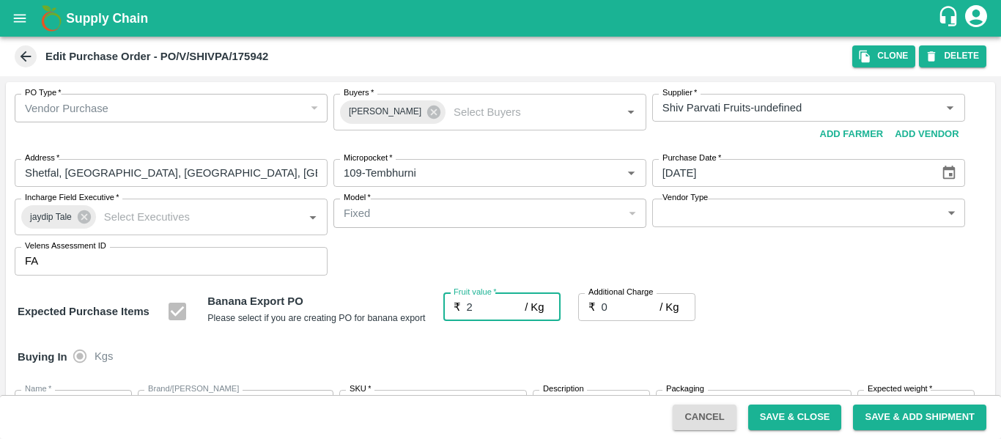
type input "26"
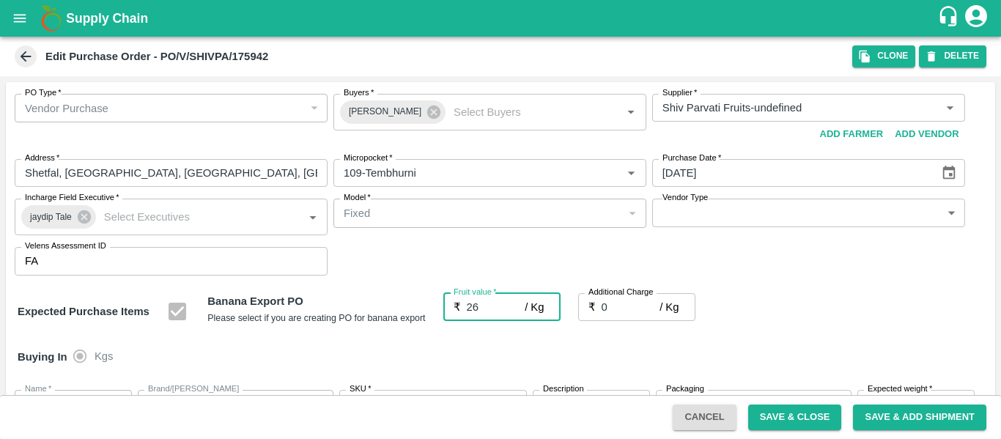
type input "26"
click at [616, 311] on input "0" at bounding box center [631, 307] width 59 height 28
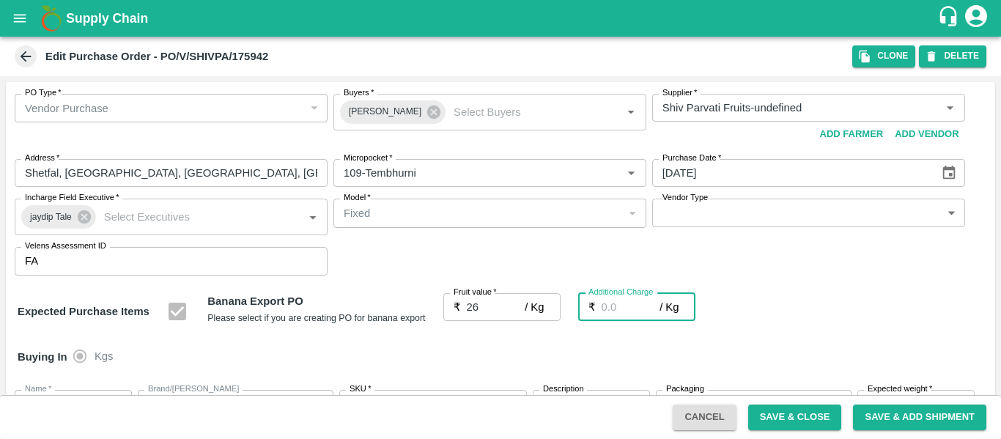
type input "2"
type input "28"
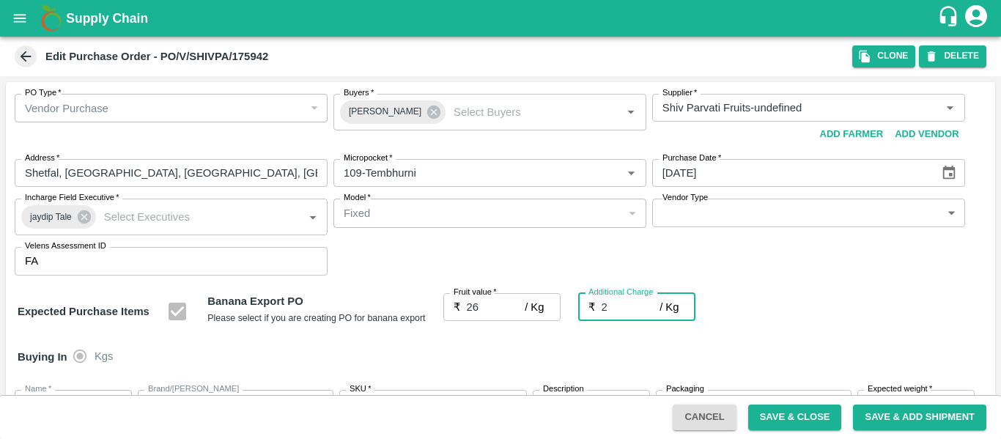
type input "28"
type input "2.7"
type input "28.7"
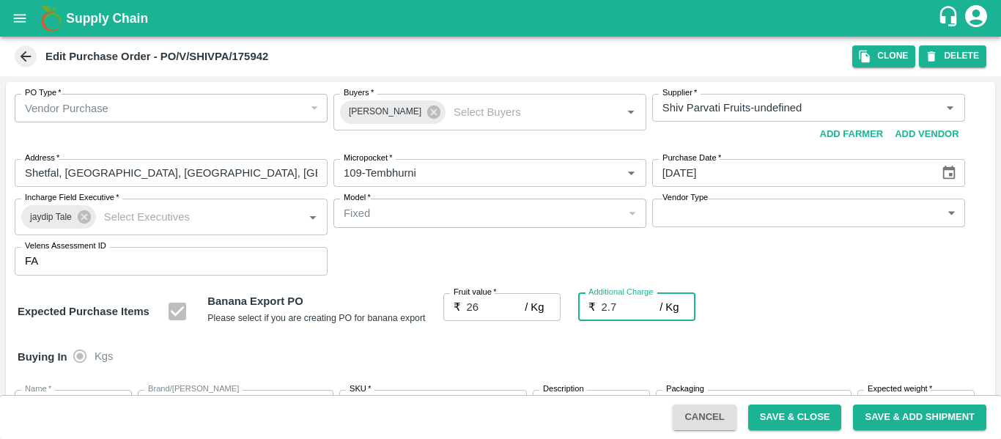
type input "28.7"
type input "2.75"
type input "28.75"
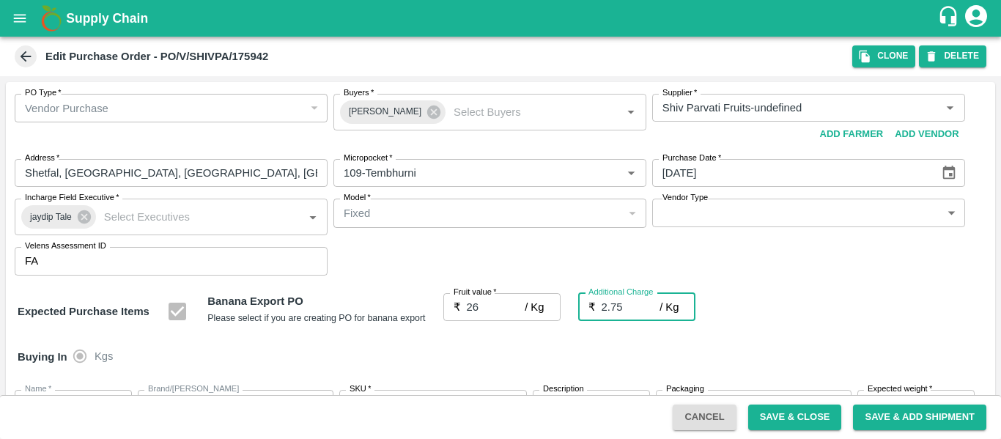
type input "28.75"
type input "2.75"
click at [829, 323] on div "Expected Purchase Items Banana Export PO Please select if you are creating PO f…" at bounding box center [501, 311] width 966 height 37
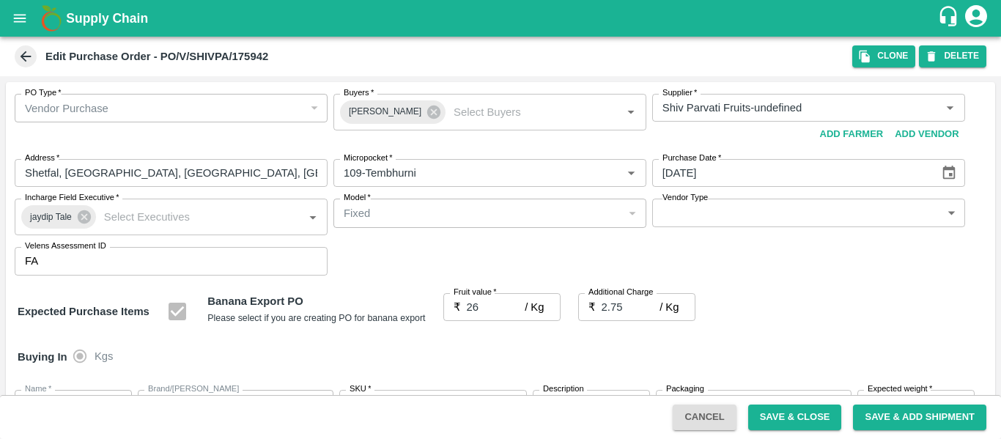
scroll to position [874, 0]
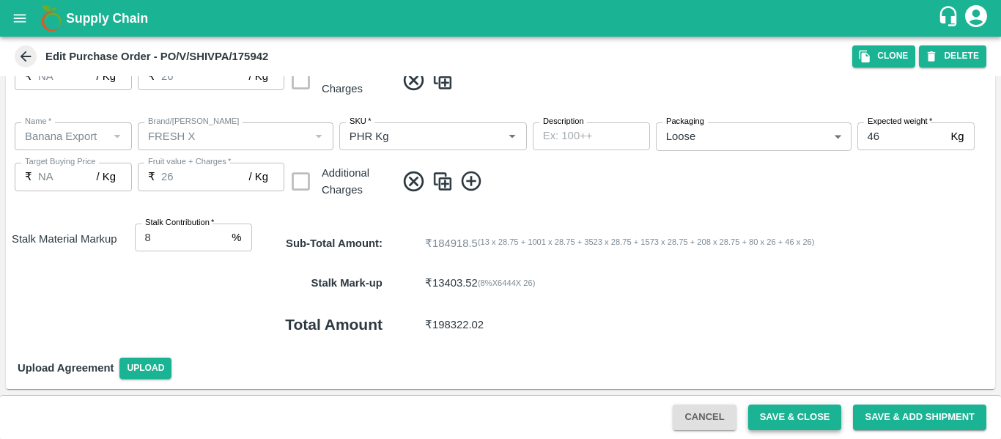
click at [759, 420] on button "Save & Close" at bounding box center [795, 418] width 94 height 26
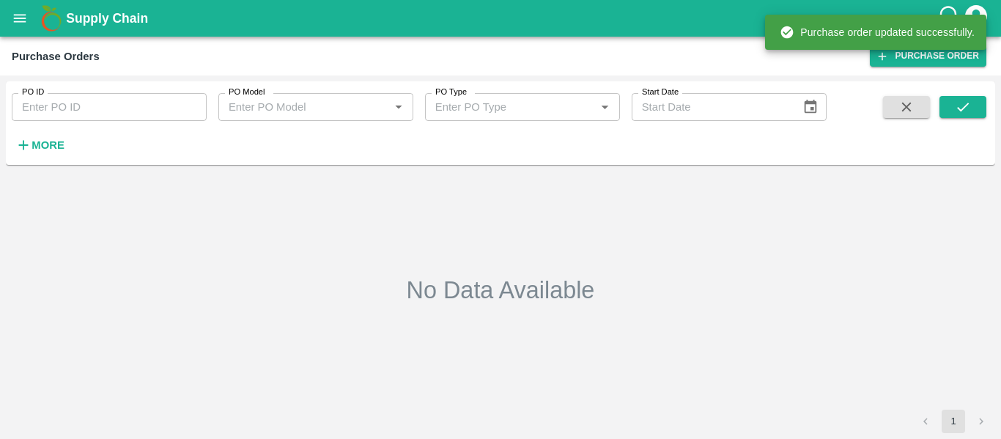
type input "175942"
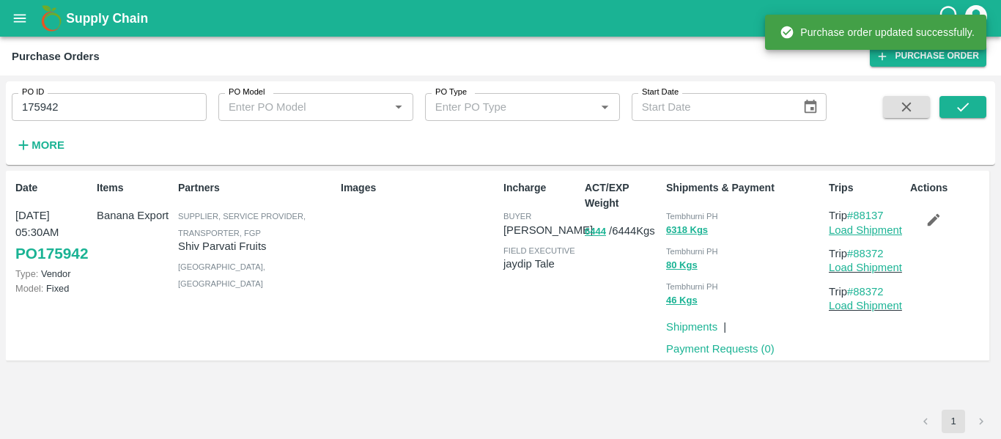
click at [849, 231] on link "Load Shipment" at bounding box center [865, 230] width 73 height 12
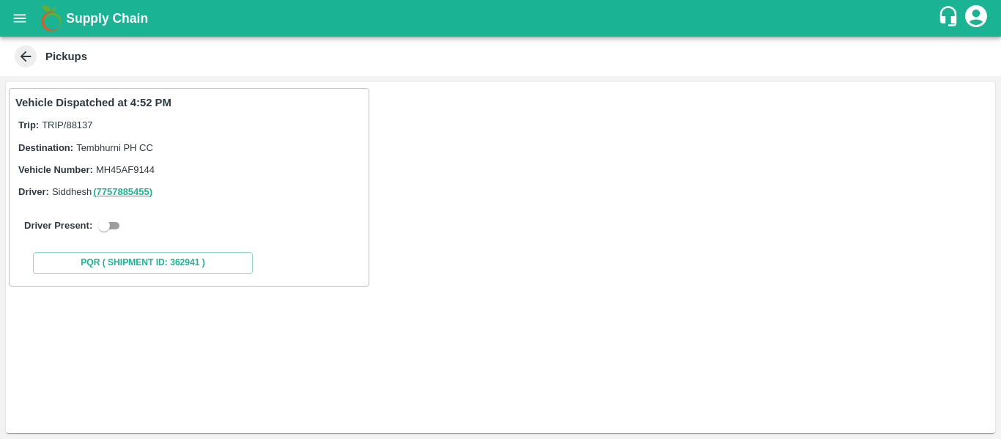
click at [109, 221] on input "checkbox" at bounding box center [104, 226] width 53 height 18
checkbox input "true"
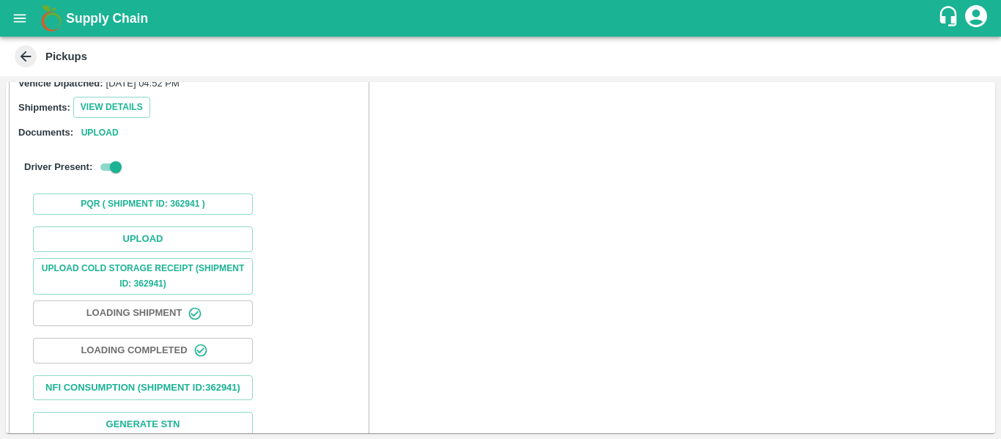
scroll to position [177, 0]
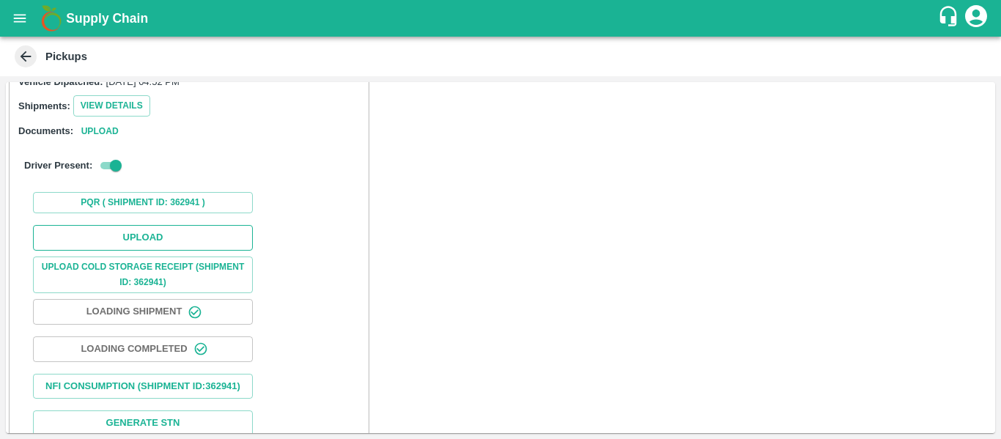
click at [147, 243] on button "Upload" at bounding box center [143, 238] width 220 height 26
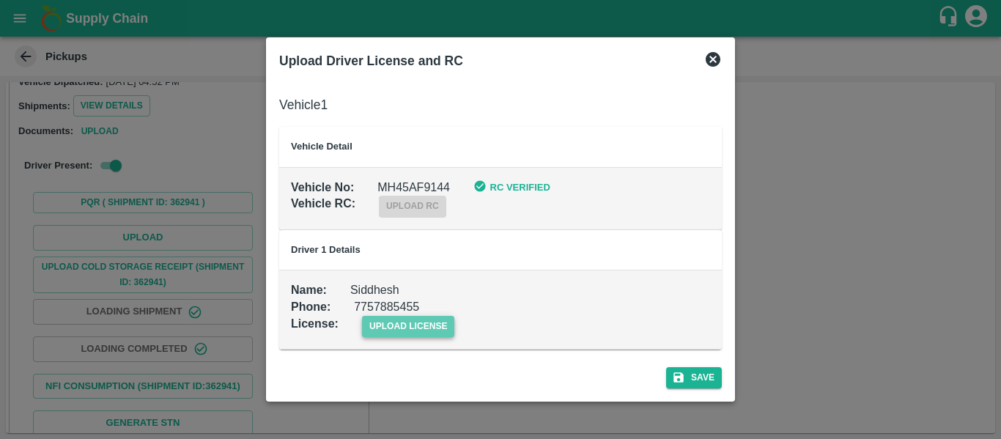
click at [427, 325] on span "upload license" at bounding box center [408, 326] width 93 height 21
click at [0, 0] on input "upload license" at bounding box center [0, 0] width 0 height 0
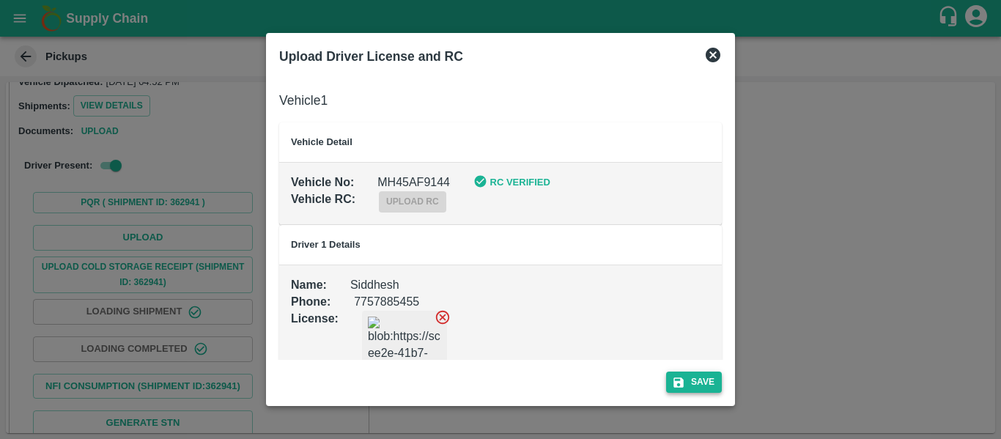
click at [704, 382] on button "Save" at bounding box center [694, 382] width 56 height 21
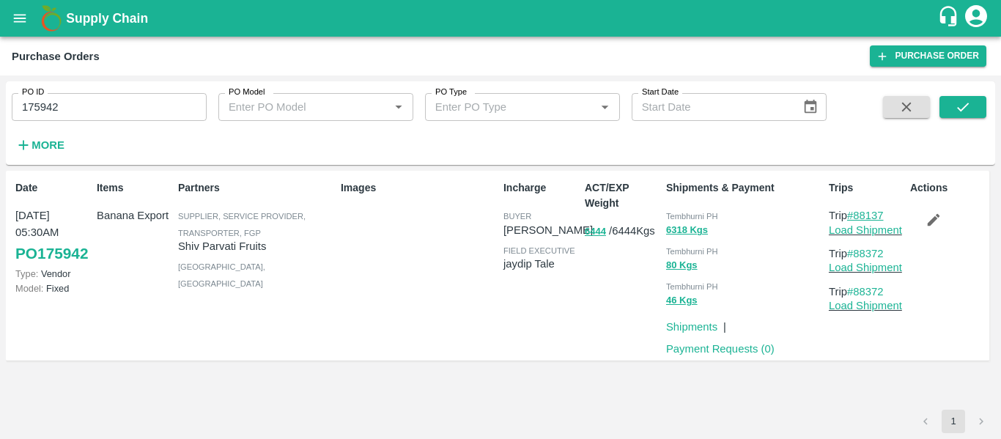
drag, startPoint x: 892, startPoint y: 213, endPoint x: 858, endPoint y: 215, distance: 33.8
click at [858, 215] on p "Trip #88137" at bounding box center [866, 215] width 75 height 16
copy link "88137"
click at [71, 104] on input "175942" at bounding box center [109, 107] width 195 height 28
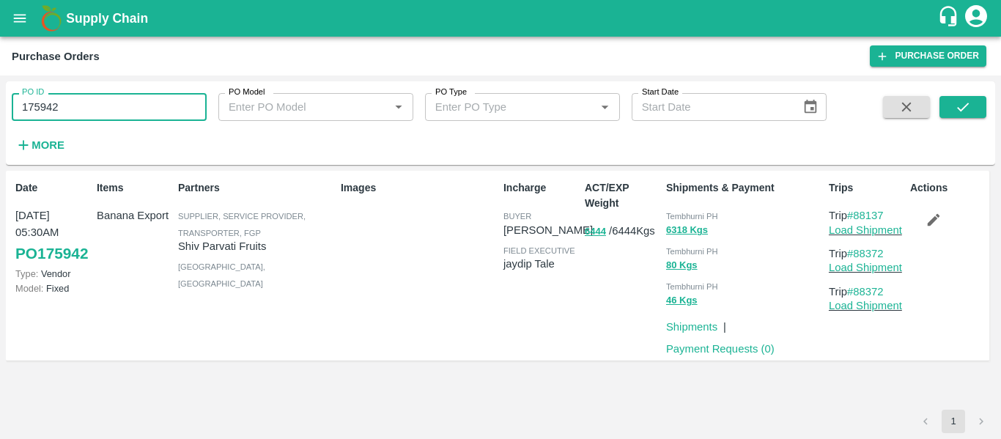
paste input "text"
type input "175968"
click at [947, 108] on button "submit" at bounding box center [963, 107] width 47 height 22
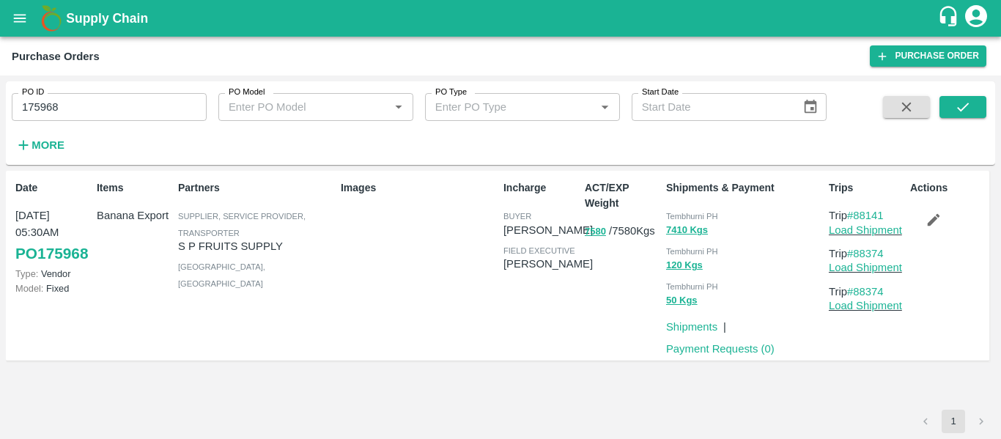
click at [924, 215] on button "button" at bounding box center [933, 219] width 47 height 25
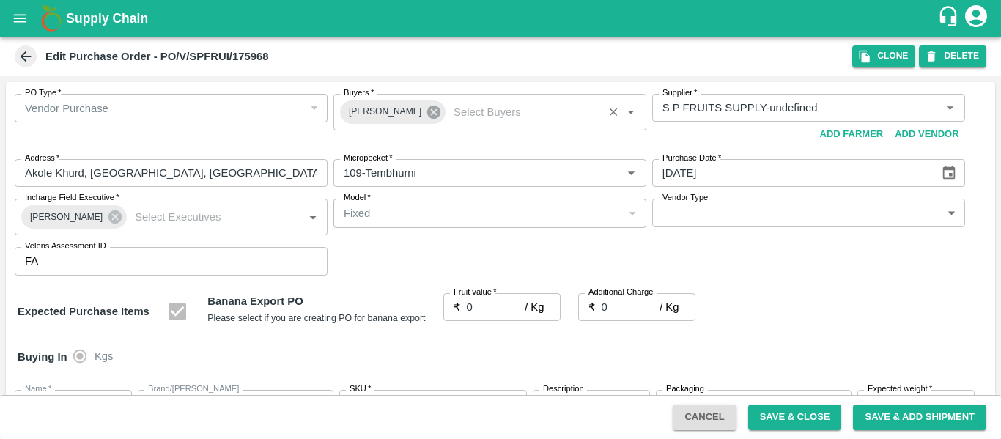
click at [427, 115] on icon at bounding box center [433, 112] width 13 height 13
click at [378, 106] on input "Buyers   *" at bounding box center [478, 107] width 280 height 19
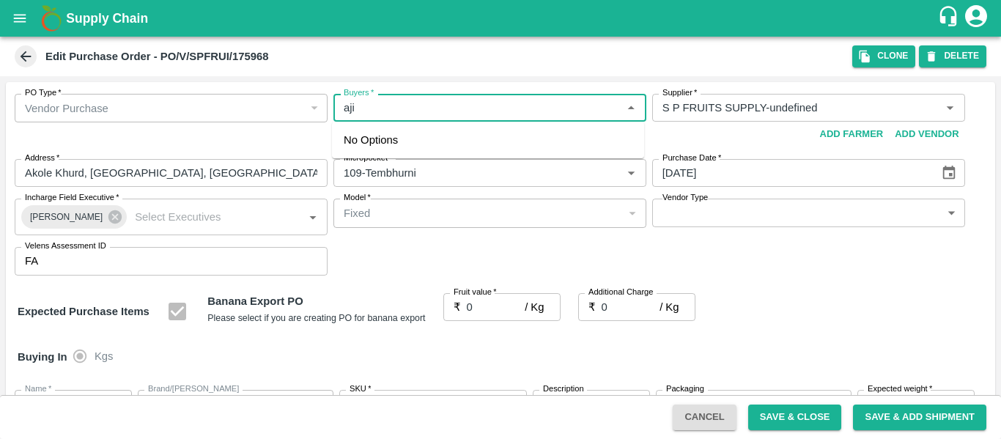
type input "ajit"
click at [398, 142] on div "[PERSON_NAME]" at bounding box center [423, 147] width 89 height 16
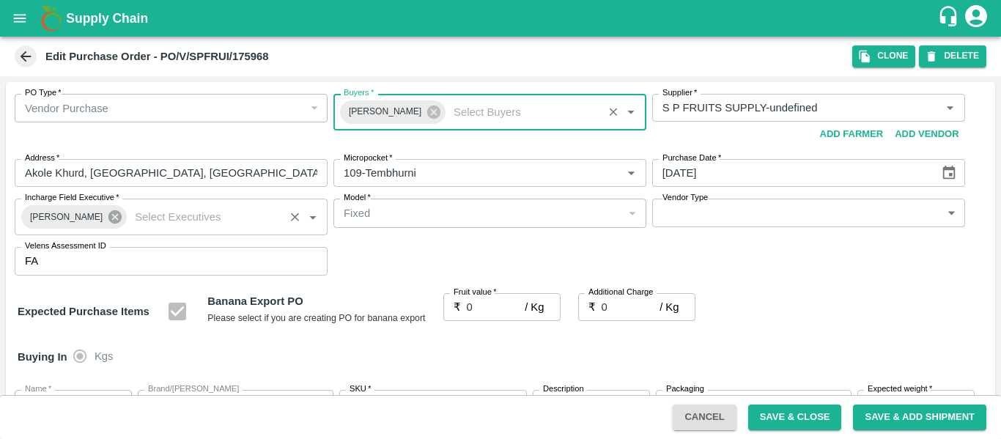
click at [108, 215] on icon at bounding box center [115, 217] width 16 height 16
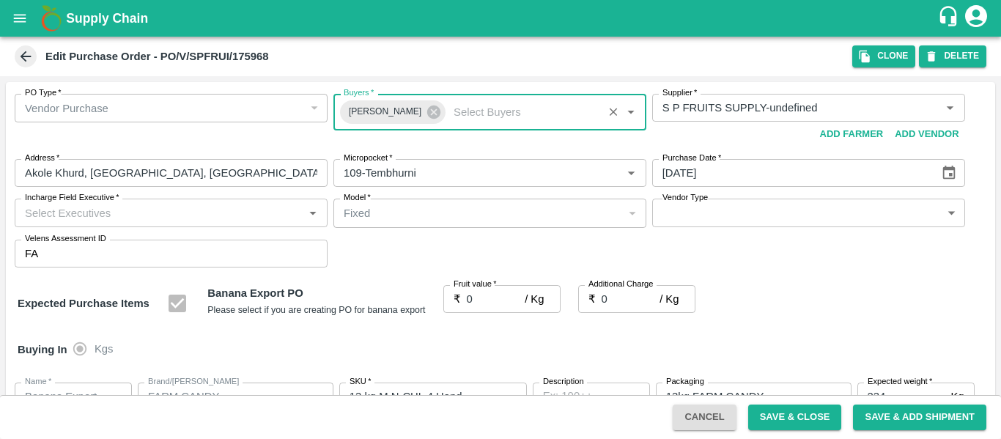
click at [84, 218] on input "Incharge Field Executive   *" at bounding box center [159, 212] width 280 height 19
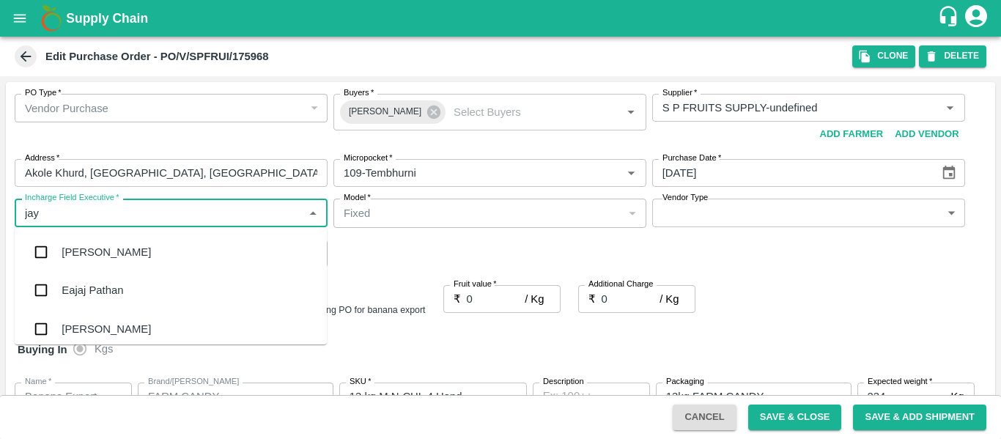
type input "jayd"
click at [89, 243] on div "jaydip Tale" at bounding box center [171, 252] width 312 height 38
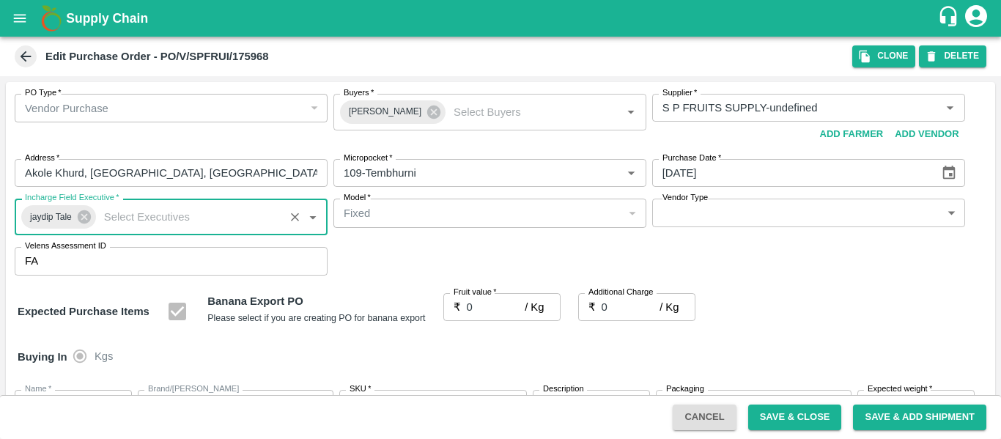
click at [486, 292] on label "Fruit value   *" at bounding box center [475, 293] width 43 height 12
click at [486, 293] on input "0" at bounding box center [496, 307] width 59 height 28
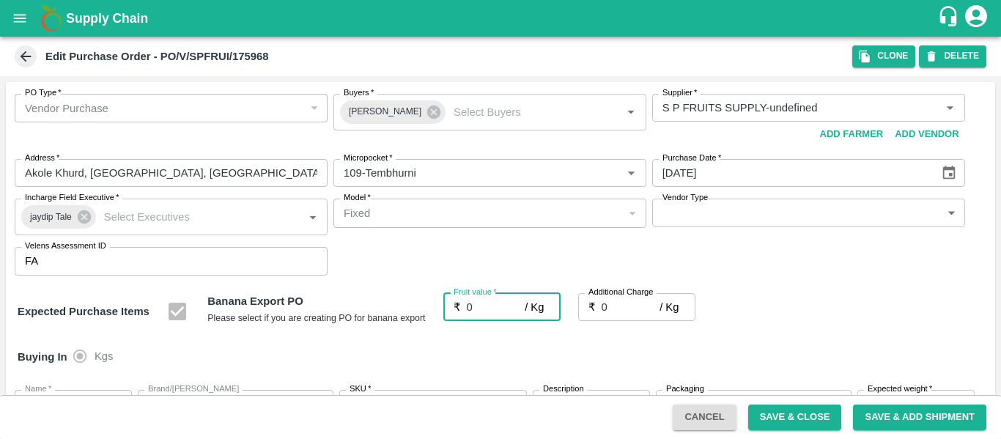
click at [487, 304] on input "0" at bounding box center [496, 307] width 59 height 28
type input "26"
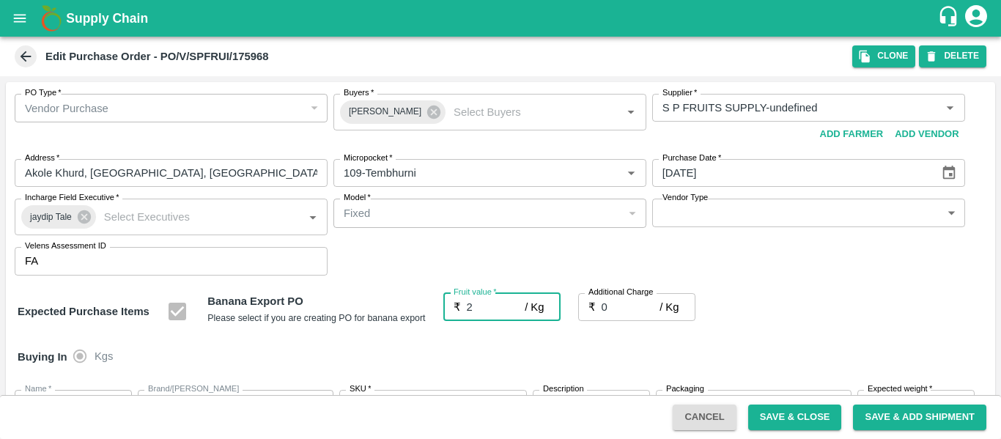
type input "26"
click at [620, 309] on input "0" at bounding box center [631, 307] width 59 height 28
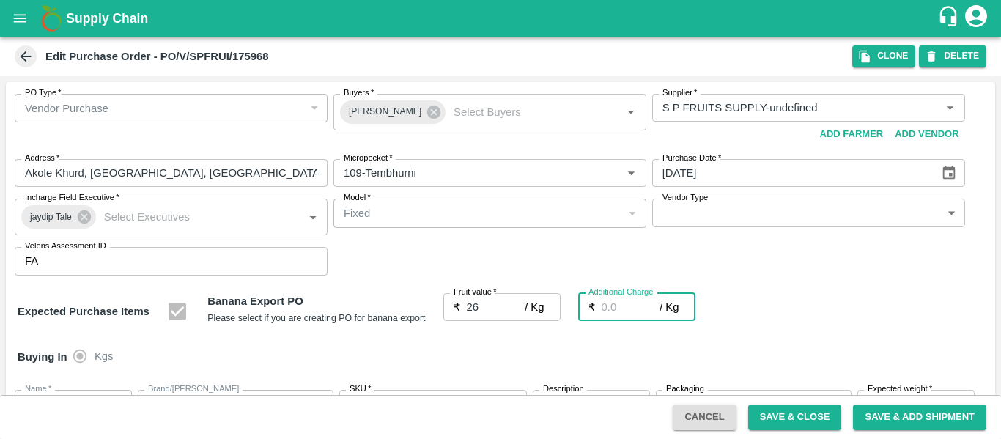
type input "2"
type input "28"
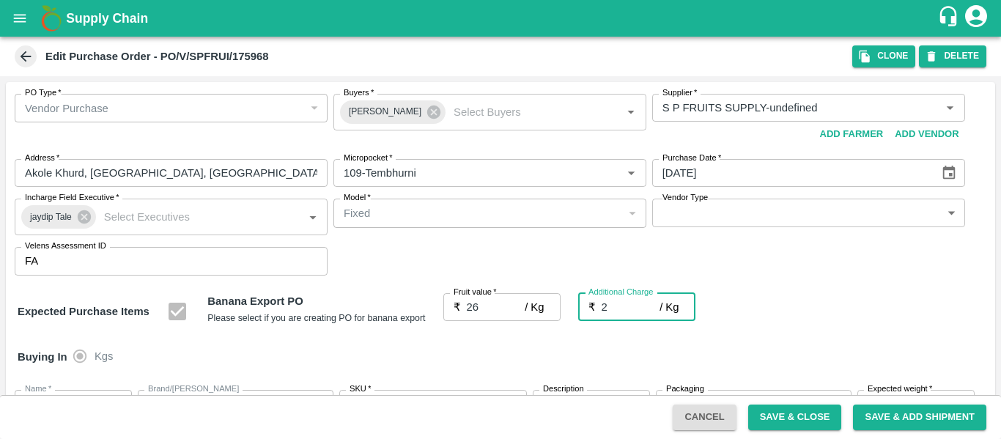
type input "2.7"
type input "28.7"
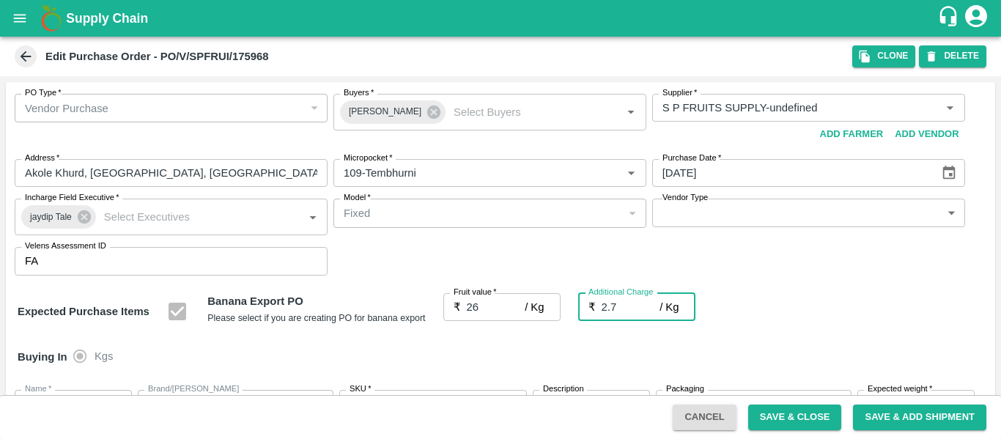
type input "2.75"
type input "28.75"
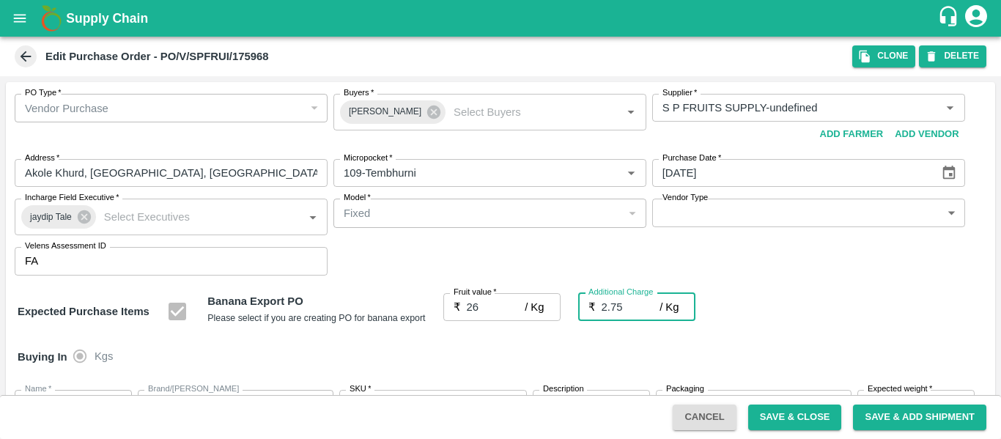
type input "2.75"
click at [844, 329] on div "Expected Purchase Items Banana Export PO Please select if you are creating PO f…" at bounding box center [501, 311] width 966 height 37
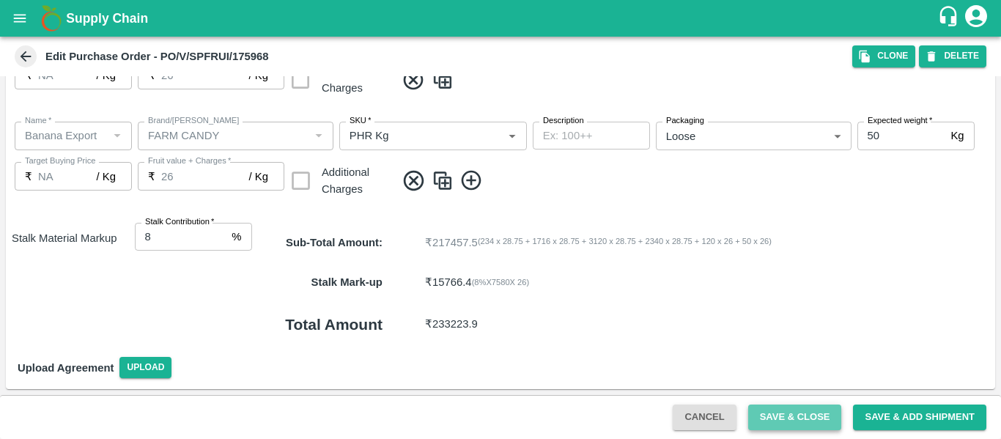
click at [795, 420] on button "Save & Close" at bounding box center [795, 418] width 94 height 26
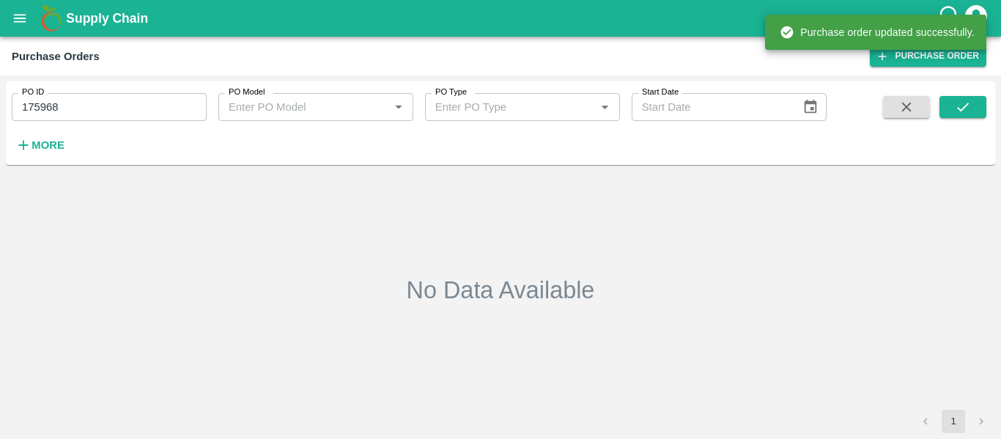
type input "175968"
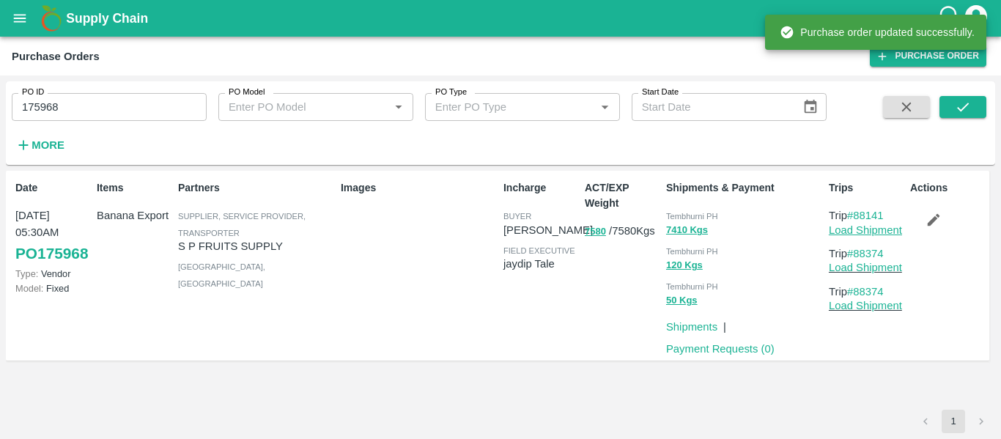
click at [861, 225] on link "Load Shipment" at bounding box center [865, 230] width 73 height 12
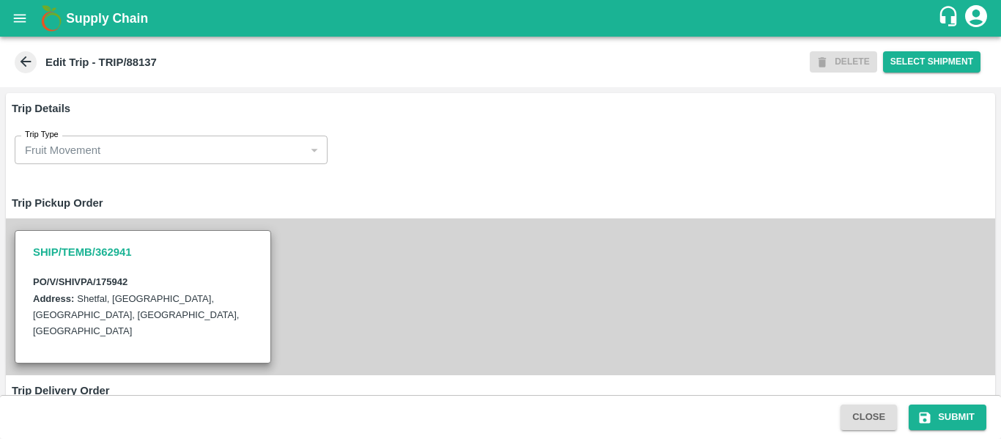
scroll to position [569, 0]
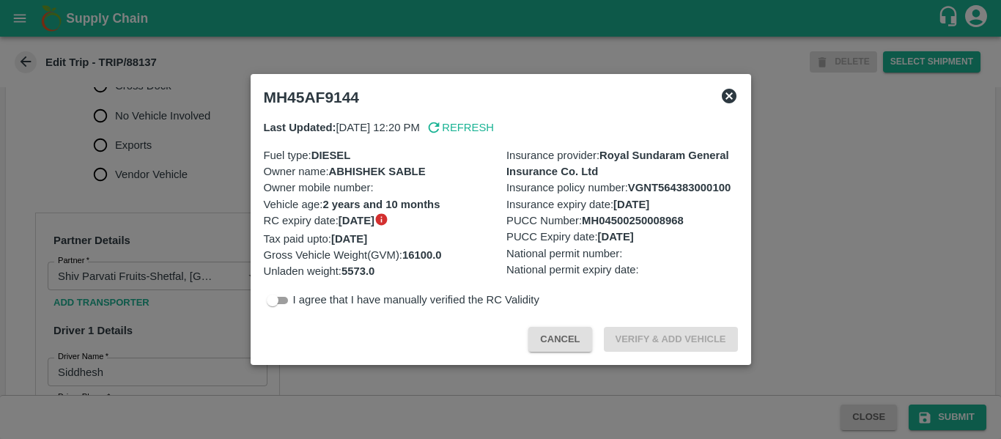
click at [211, 195] on div at bounding box center [500, 219] width 1001 height 439
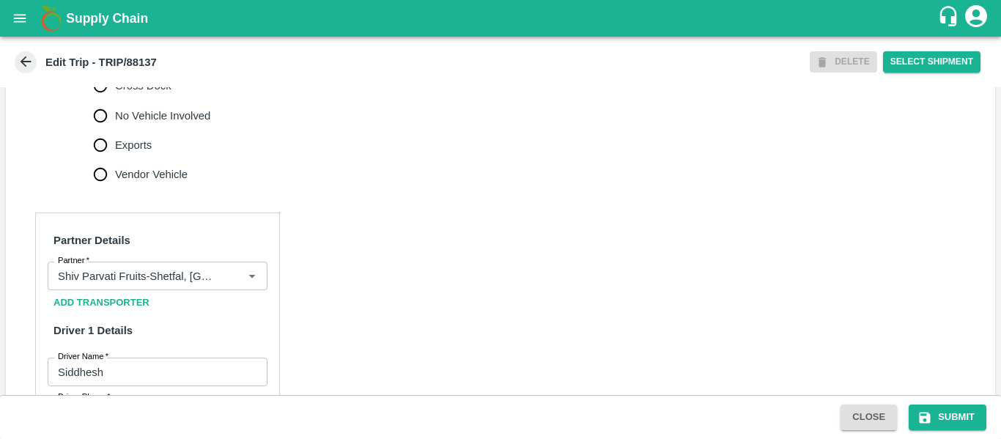
scroll to position [1127, 0]
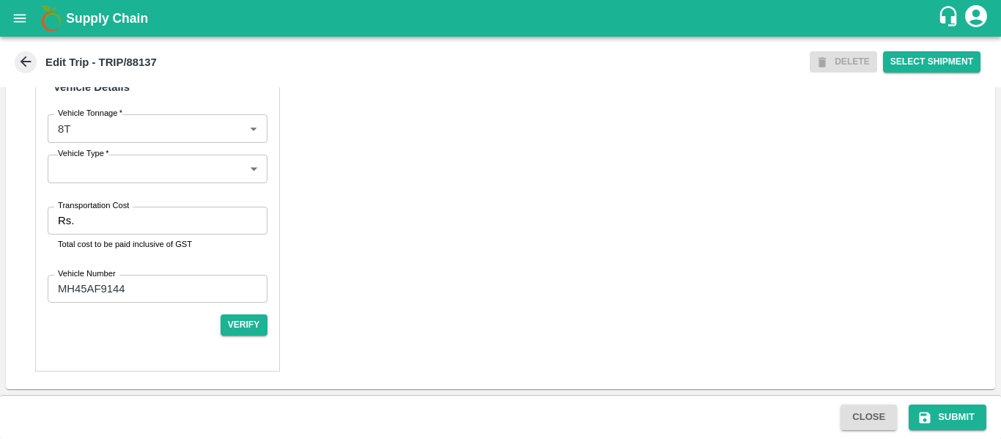
click at [133, 229] on input "Transportation Cost" at bounding box center [173, 221] width 187 height 28
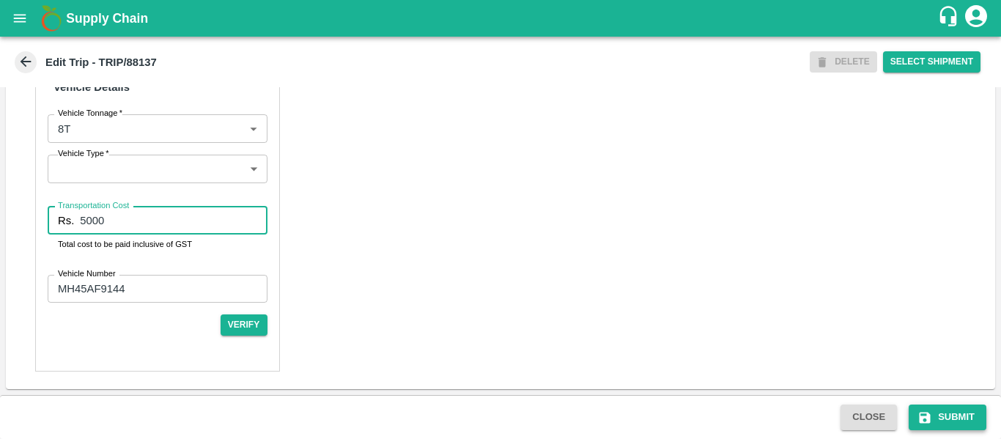
type input "5000"
click at [924, 416] on icon "submit" at bounding box center [925, 417] width 15 height 15
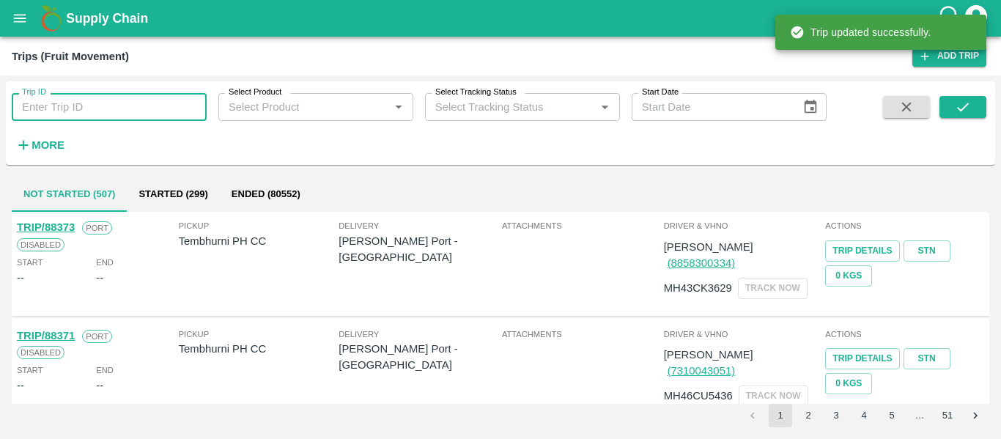
click at [119, 102] on input "Trip ID" at bounding box center [109, 107] width 195 height 28
paste input "88141"
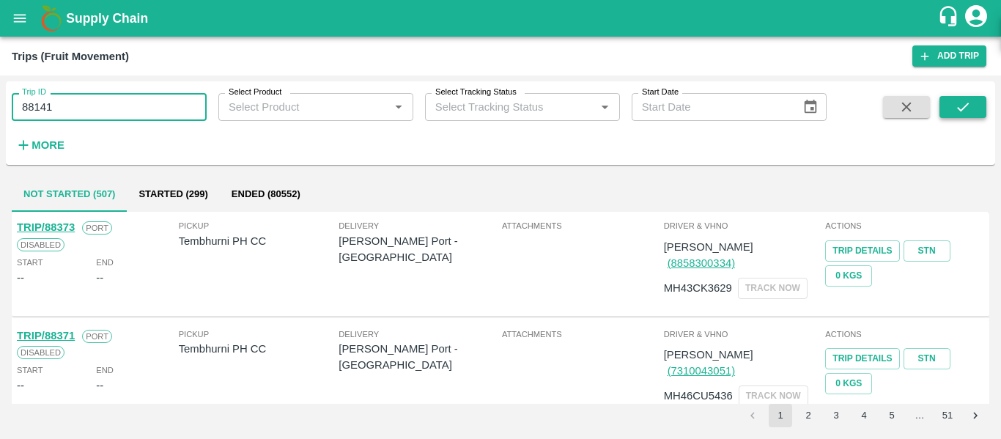
type input "88141"
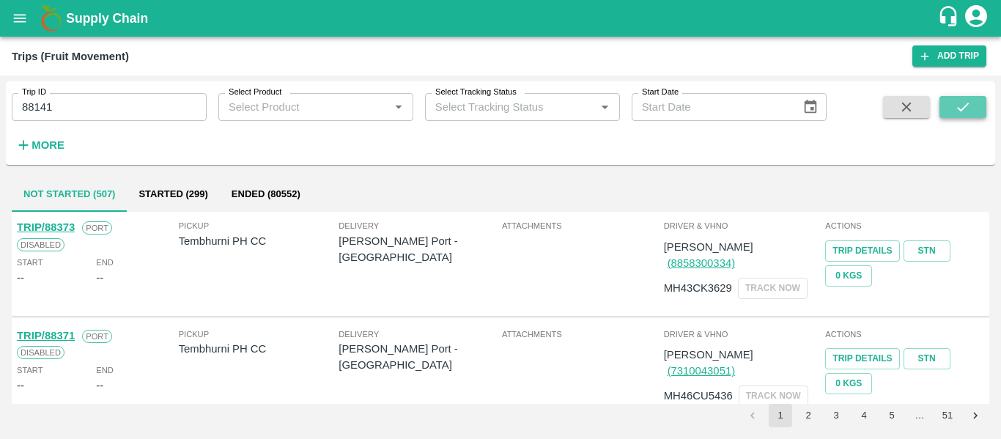
click at [960, 104] on icon "submit" at bounding box center [963, 107] width 16 height 16
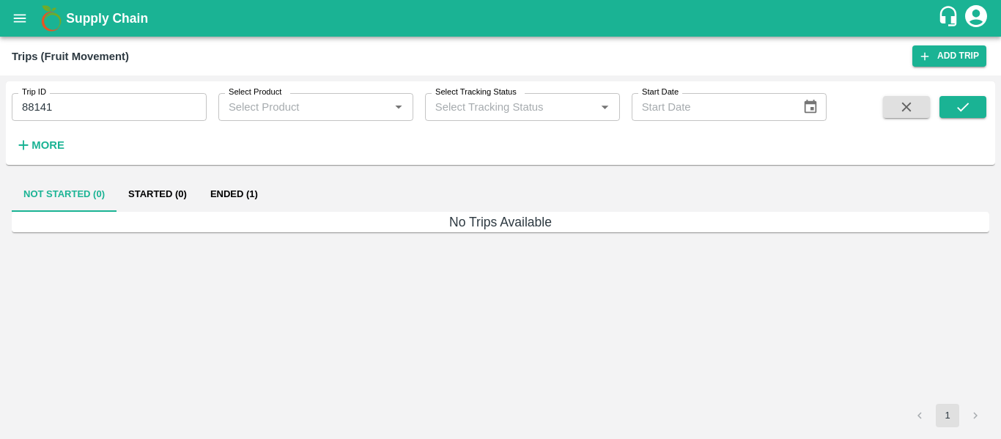
click at [259, 182] on button "Ended (1)" at bounding box center [234, 194] width 71 height 35
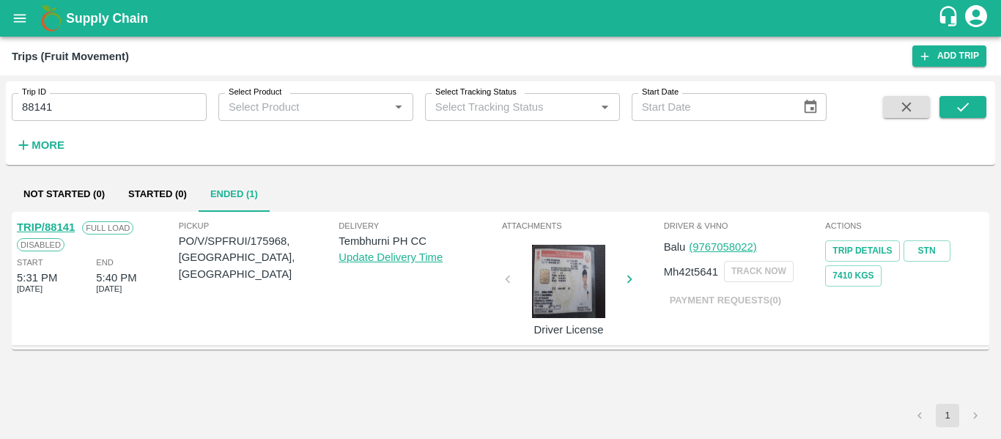
click at [37, 226] on link "TRIP/88141" at bounding box center [46, 227] width 58 height 12
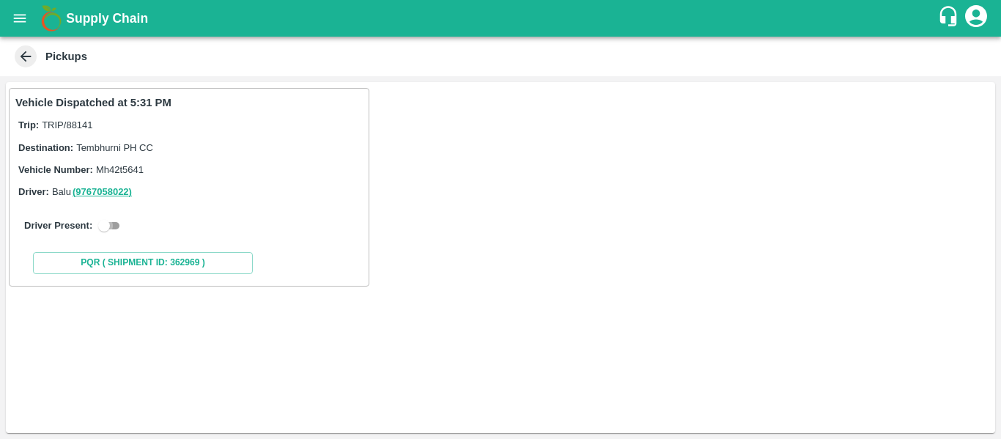
click at [114, 234] on input "checkbox" at bounding box center [104, 226] width 53 height 18
checkbox input "true"
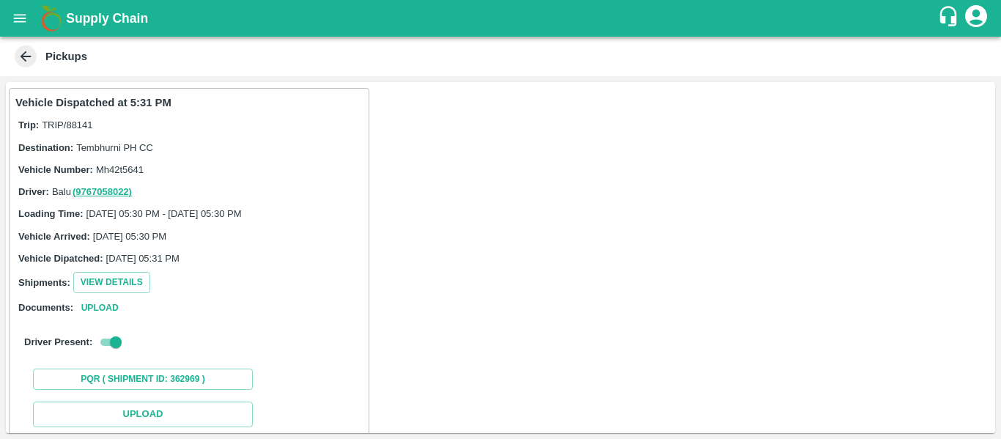
scroll to position [215, 0]
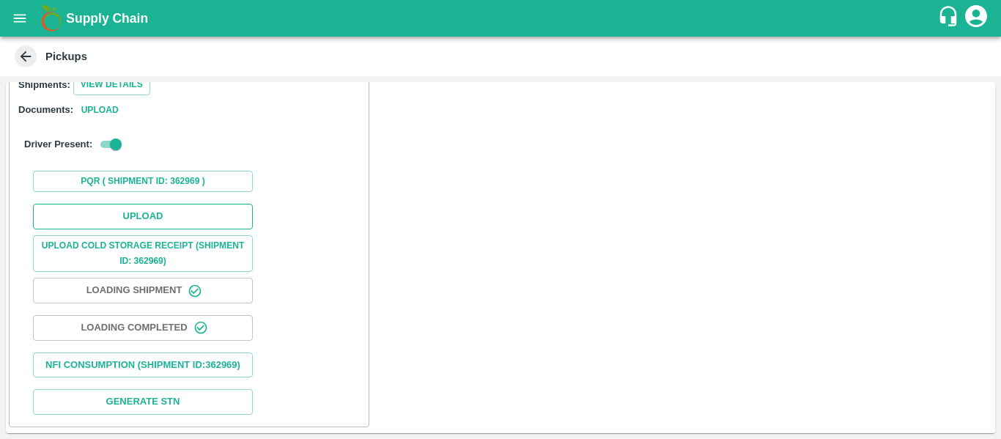
click at [161, 204] on button "Upload" at bounding box center [143, 217] width 220 height 26
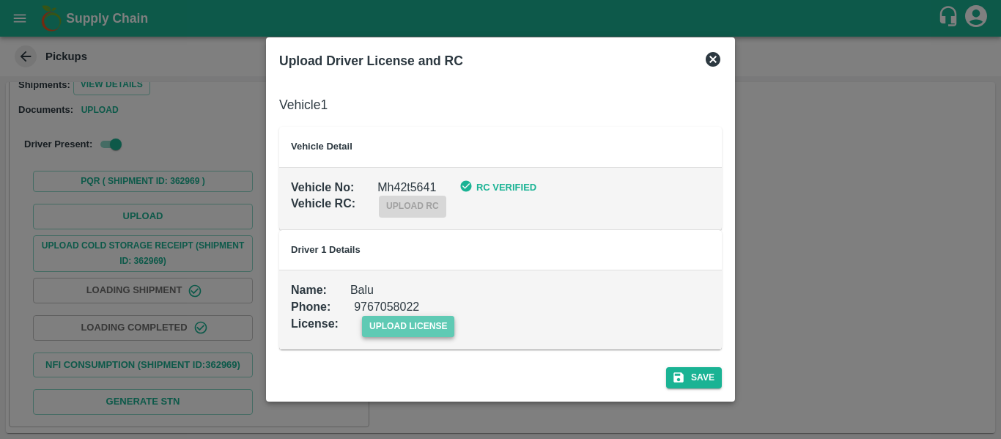
click at [413, 320] on span "upload license" at bounding box center [408, 326] width 93 height 21
click at [0, 0] on input "upload license" at bounding box center [0, 0] width 0 height 0
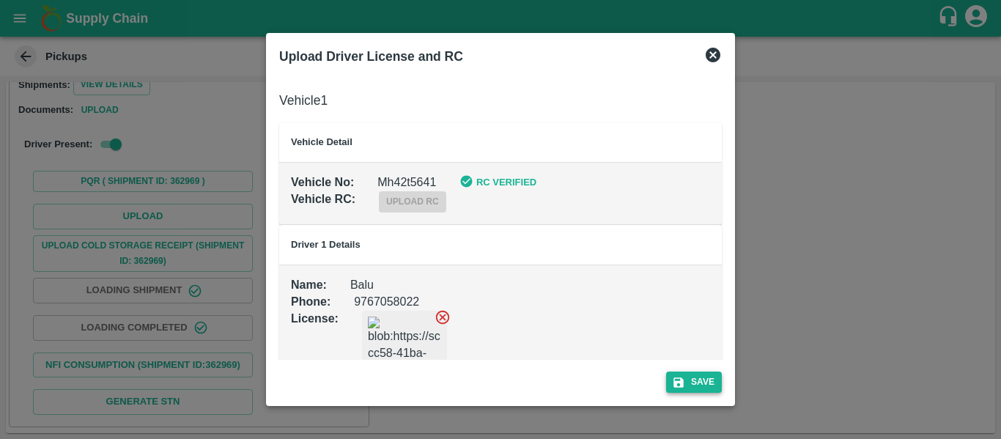
click at [690, 381] on button "Save" at bounding box center [694, 382] width 56 height 21
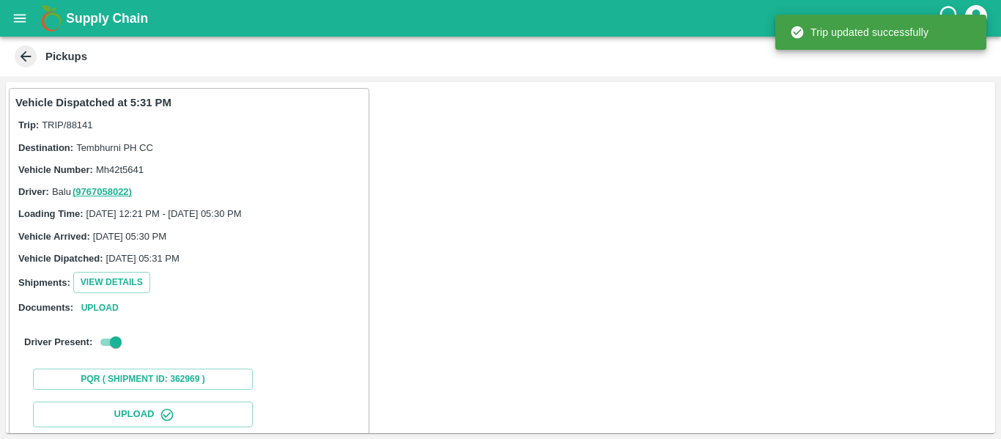
scroll to position [252, 0]
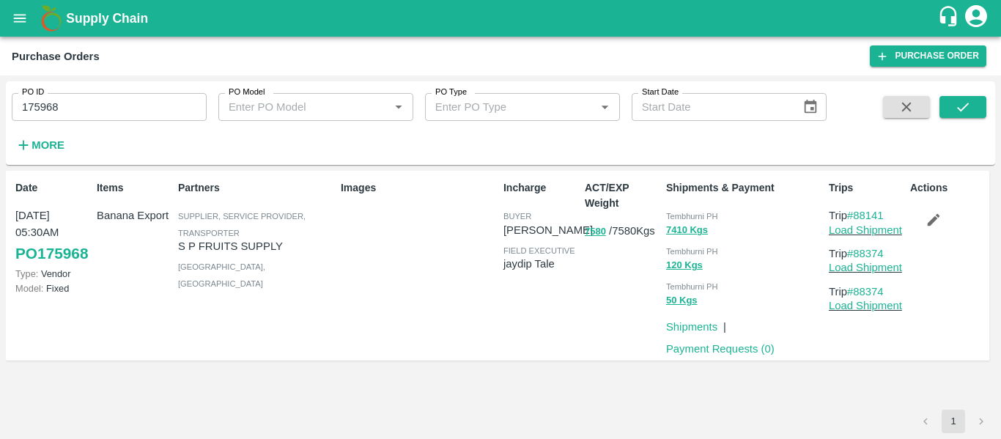
drag, startPoint x: 891, startPoint y: 220, endPoint x: 853, endPoint y: 221, distance: 38.1
click at [853, 221] on div "Trip #88141 Load Shipment" at bounding box center [866, 222] width 75 height 31
click at [893, 215] on p "Trip #88141" at bounding box center [866, 215] width 75 height 16
drag, startPoint x: 893, startPoint y: 215, endPoint x: 863, endPoint y: 216, distance: 29.4
click at [863, 216] on p "Trip #88141" at bounding box center [866, 215] width 75 height 16
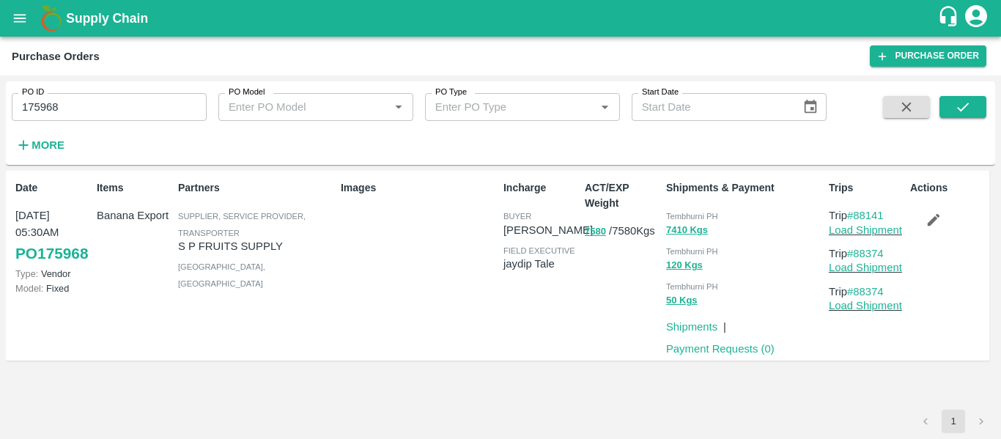
click at [83, 104] on input "175968" at bounding box center [109, 107] width 195 height 28
paste input "text"
type input "176067"
click at [938, 106] on div at bounding box center [945, 126] width 81 height 60
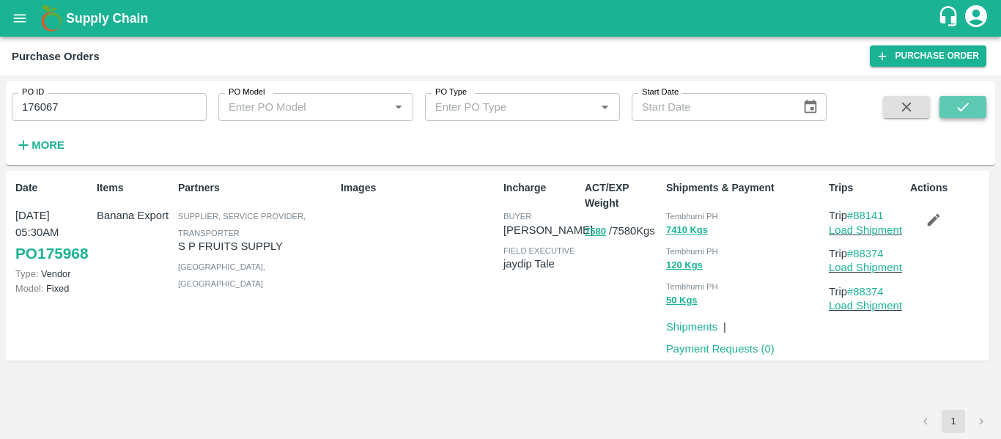
click at [948, 113] on button "submit" at bounding box center [963, 107] width 47 height 22
click at [929, 224] on icon "button" at bounding box center [934, 220] width 12 height 12
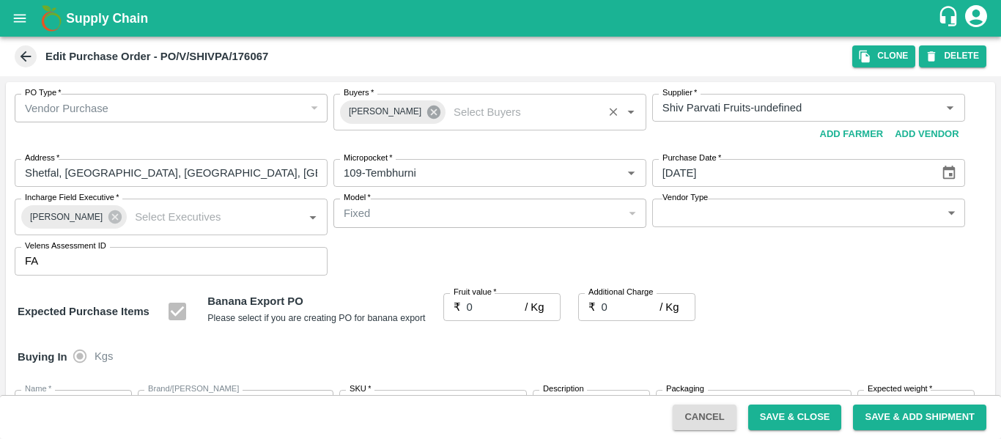
click at [427, 116] on icon at bounding box center [433, 112] width 13 height 13
click at [372, 111] on input "Buyers   *" at bounding box center [478, 107] width 280 height 19
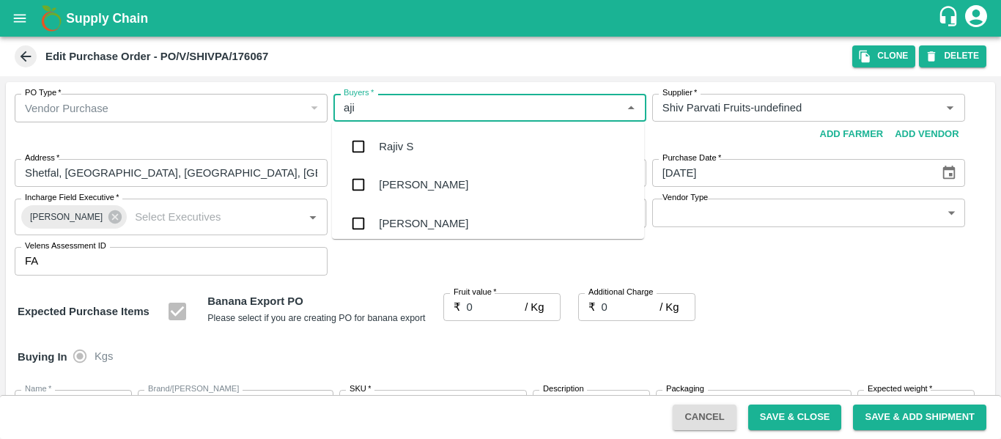
type input "ajit"
click at [380, 144] on div "Ajit Otari" at bounding box center [423, 147] width 89 height 16
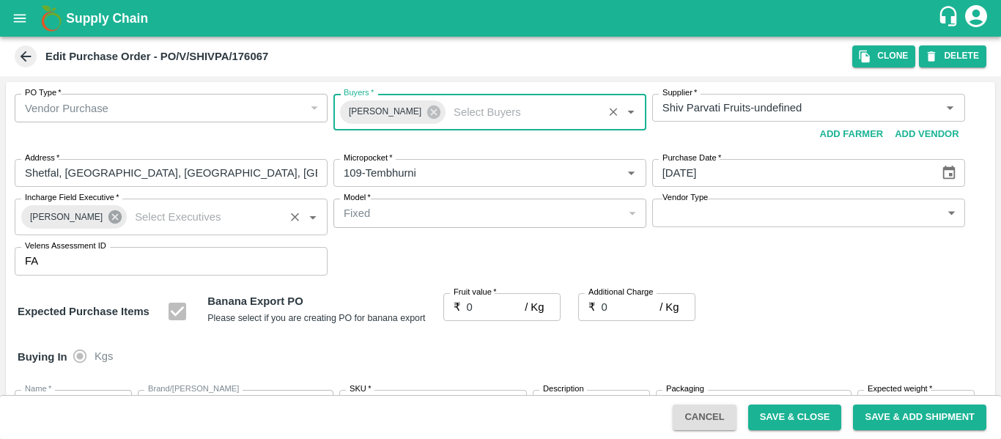
click at [111, 215] on icon at bounding box center [114, 216] width 13 height 13
click at [129, 219] on input "Incharge Field Executive   *" at bounding box center [204, 216] width 151 height 19
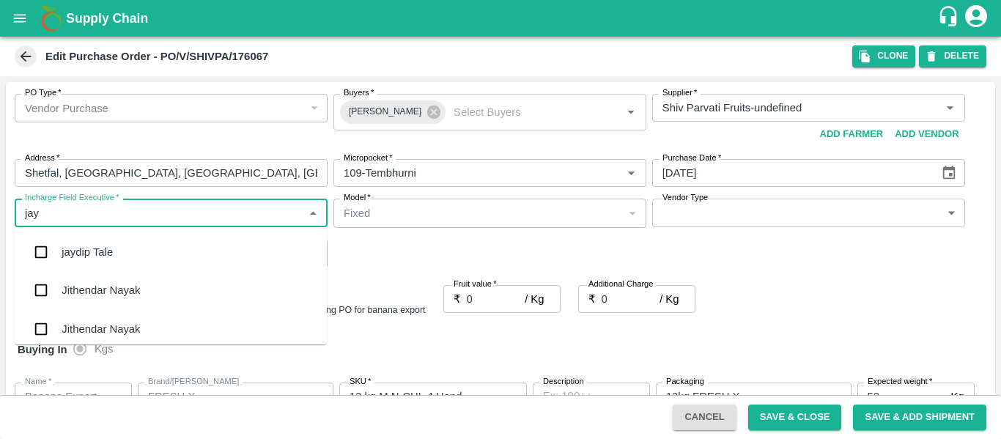
type input "jayd"
click at [85, 252] on div "jaydip Tale" at bounding box center [87, 252] width 51 height 16
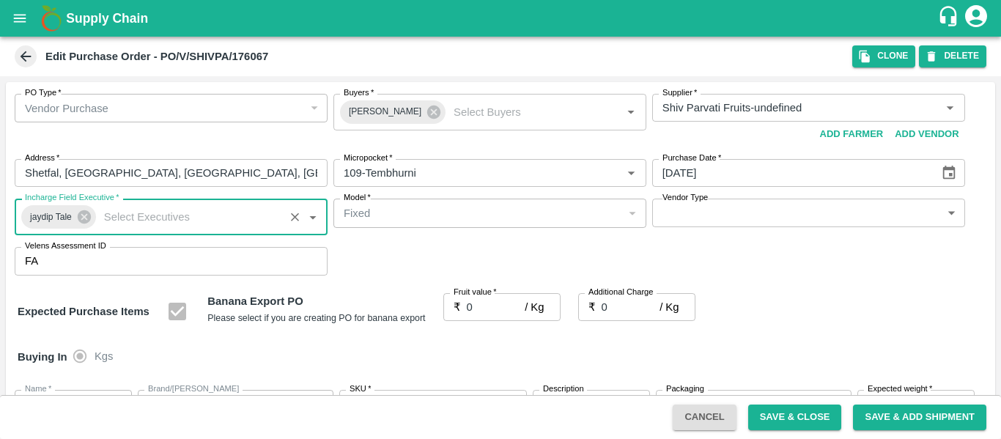
click at [473, 307] on input "0" at bounding box center [496, 307] width 59 height 28
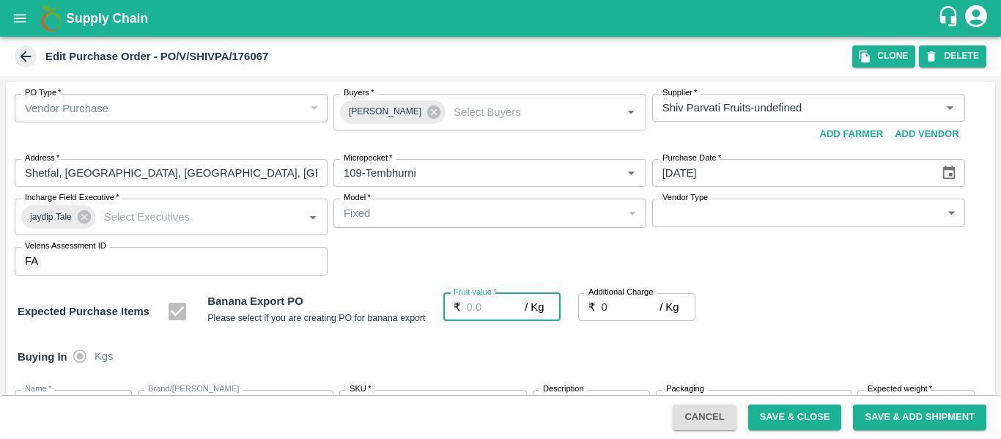
type input "2"
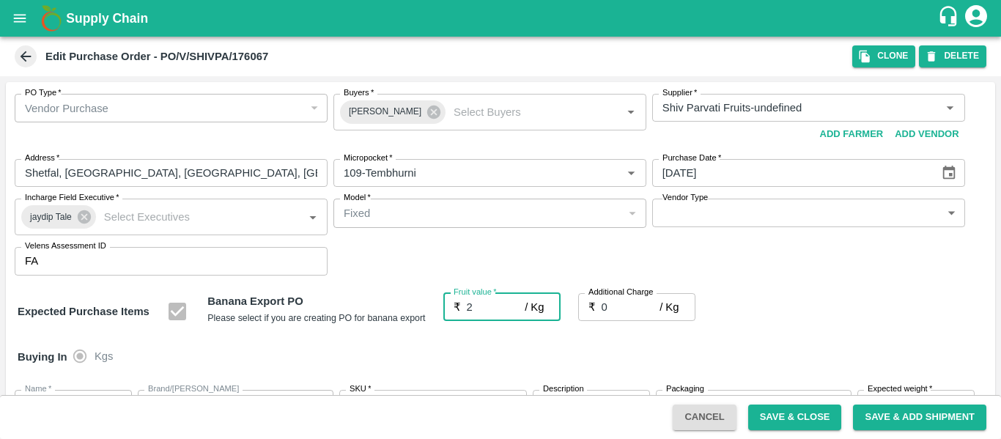
type input "2"
type input "23"
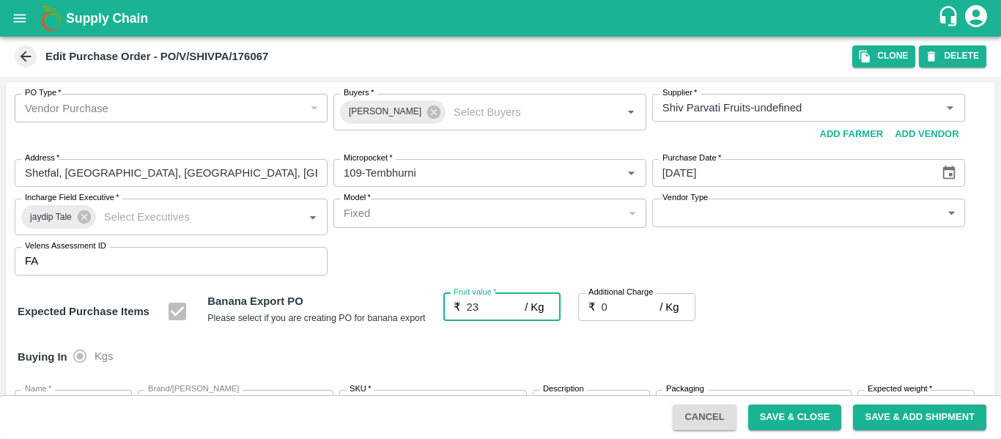
type input "23"
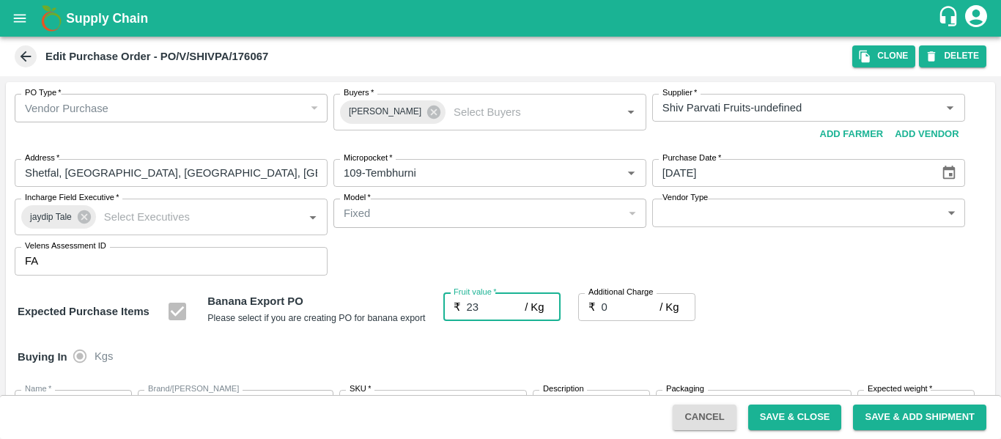
type input "23"
click at [637, 309] on input "0" at bounding box center [631, 307] width 59 height 28
type input "2"
type input "25"
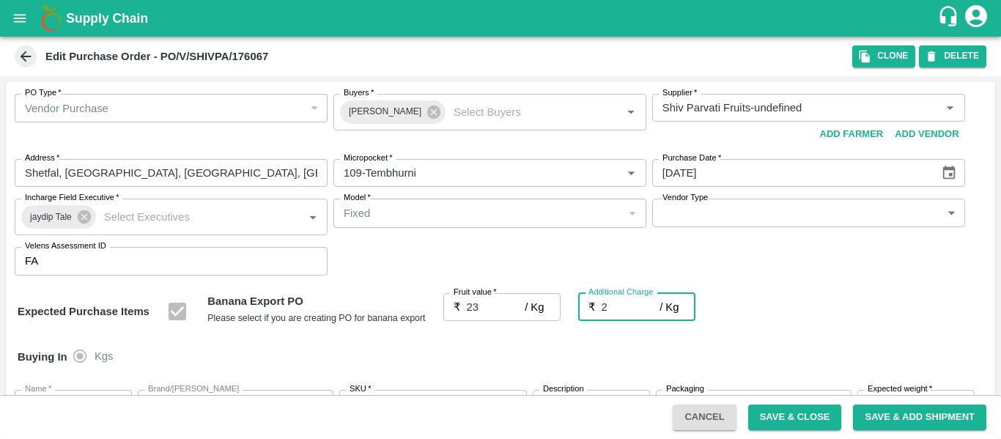
type input "25"
type input "2.7"
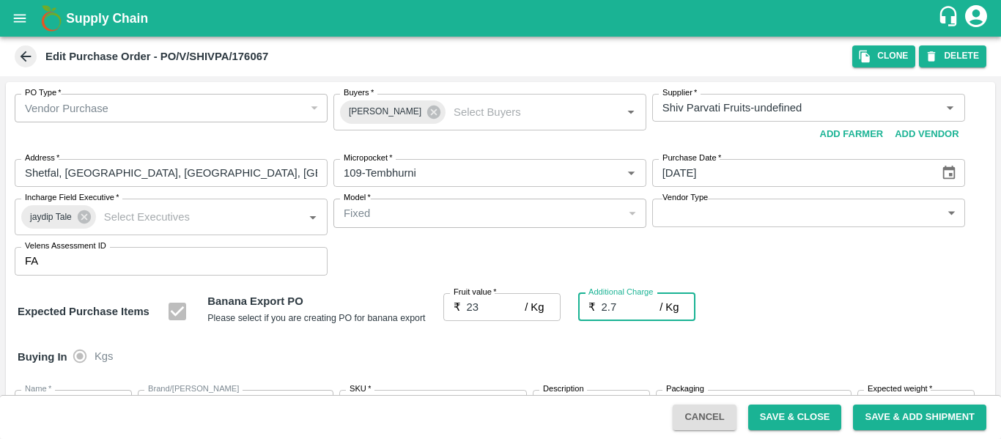
type input "25.7"
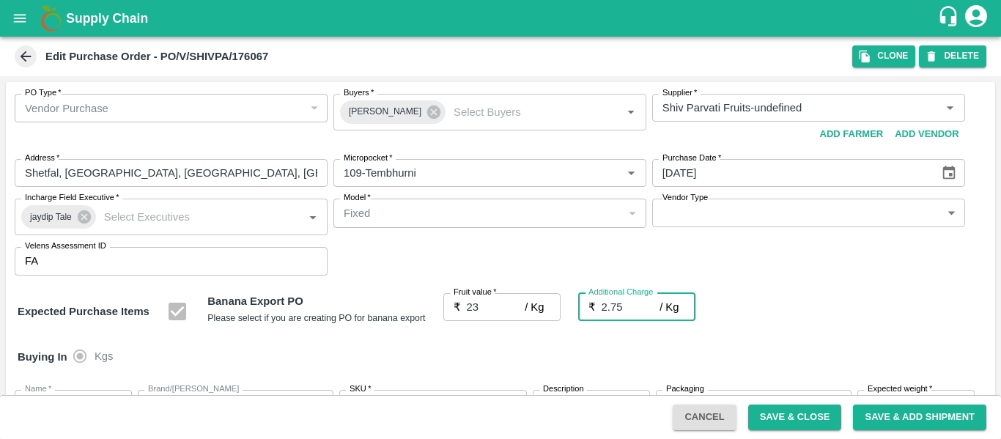
type input "2.754"
type input "25.754"
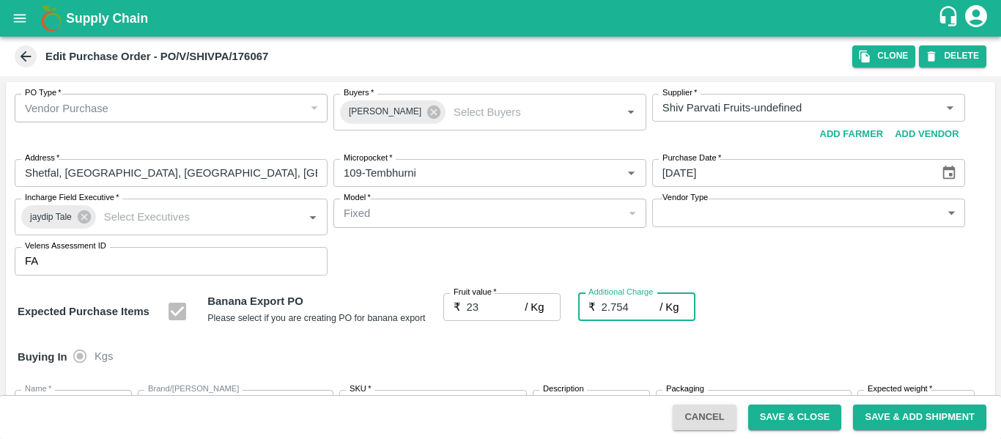
type input "25.754"
type input "2.75"
type input "25.75"
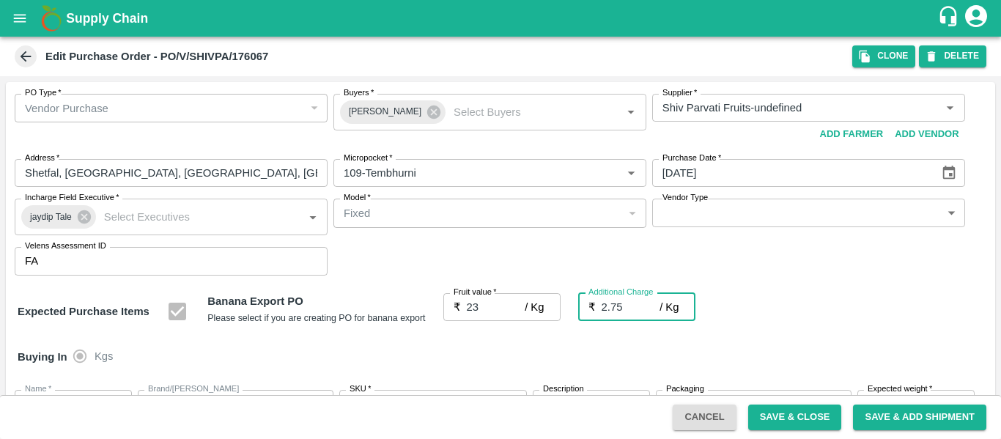
type input "25.75"
type input "2.75"
click at [778, 320] on div "Expected Purchase Items Banana Export PO Please select if you are creating PO f…" at bounding box center [501, 311] width 966 height 37
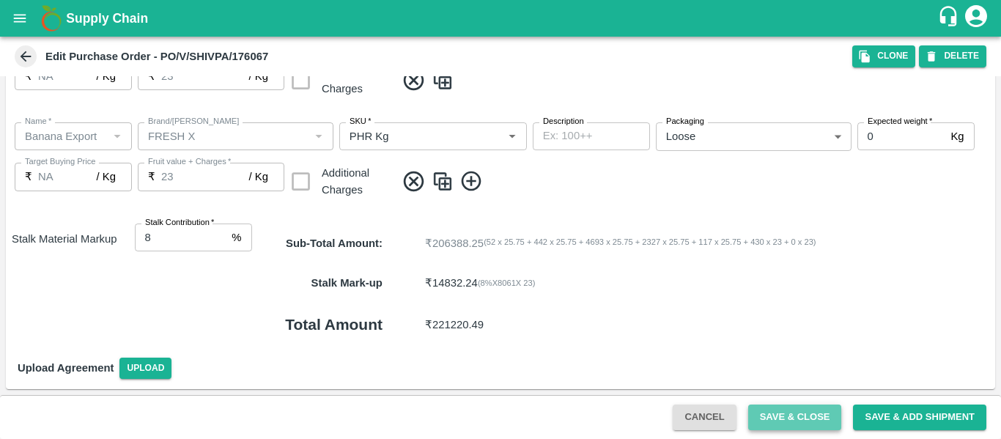
click at [772, 418] on button "Save & Close" at bounding box center [795, 418] width 94 height 26
click at [811, 419] on button "Save & Close" at bounding box center [795, 418] width 94 height 26
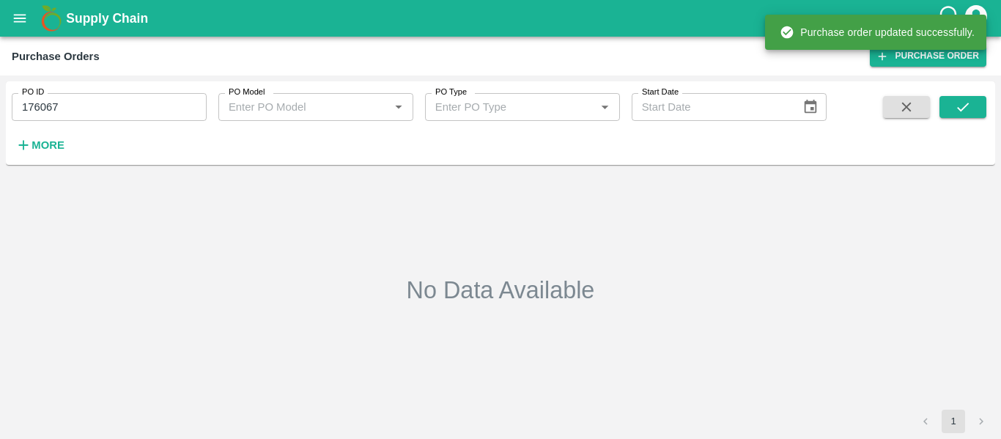
type input "176067"
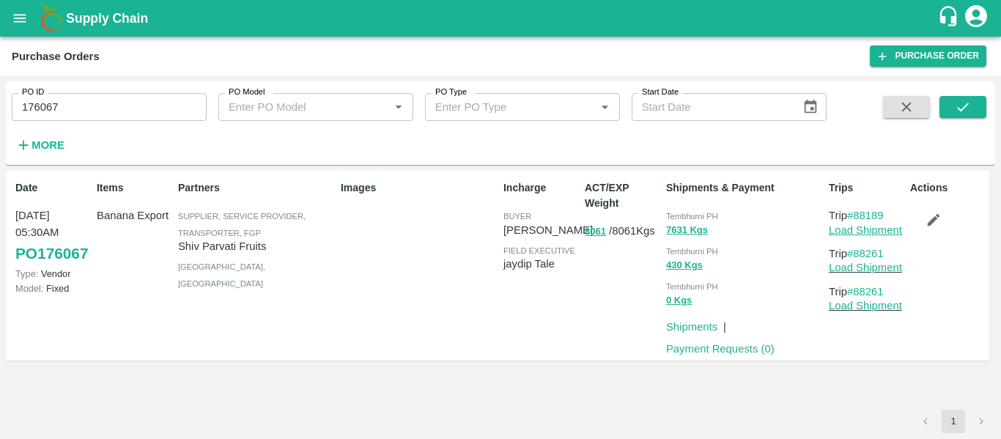
click at [876, 227] on link "Load Shipment" at bounding box center [865, 230] width 73 height 12
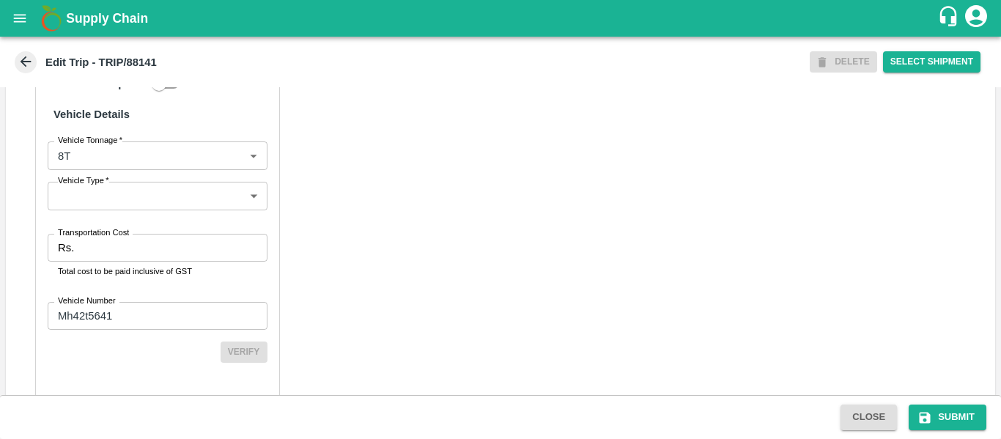
scroll to position [1127, 0]
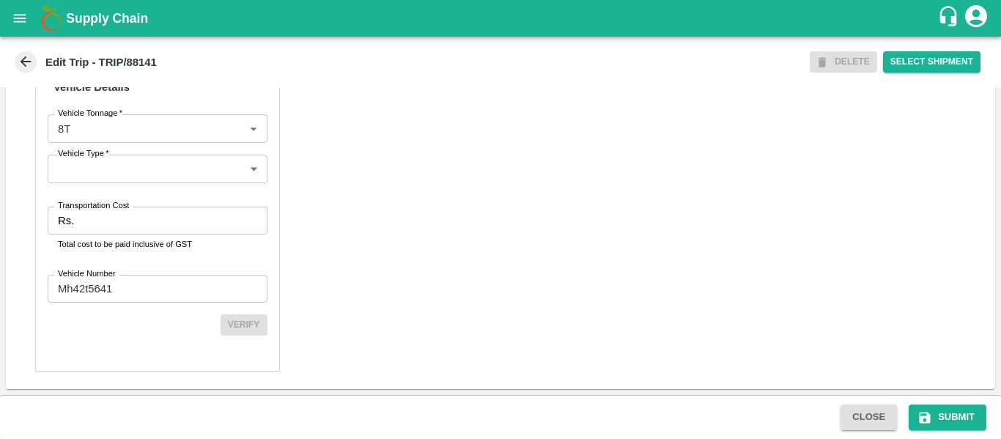
click at [126, 227] on input "Transportation Cost" at bounding box center [173, 221] width 187 height 28
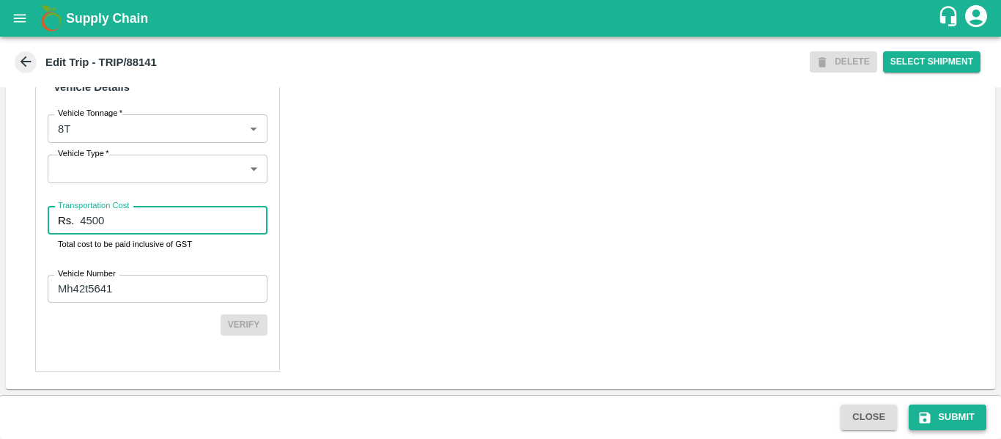
type input "4500"
click at [952, 412] on button "Submit" at bounding box center [948, 418] width 78 height 26
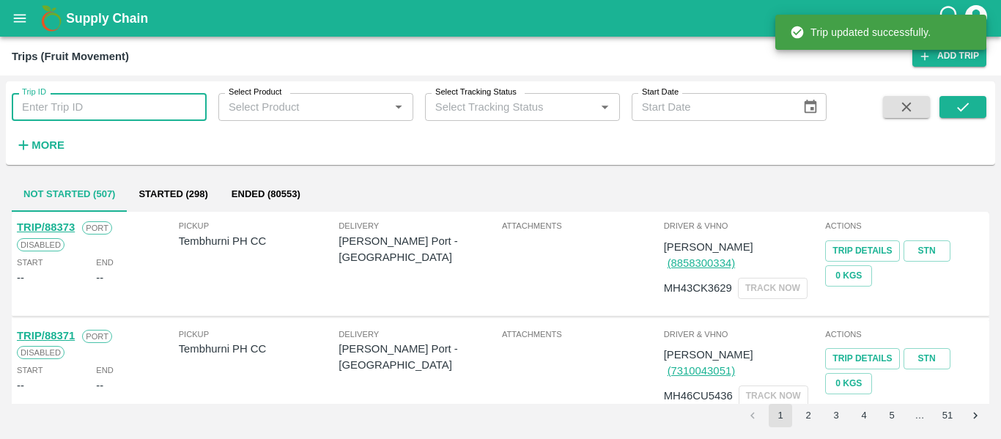
click at [83, 111] on input "Trip ID" at bounding box center [109, 107] width 195 height 28
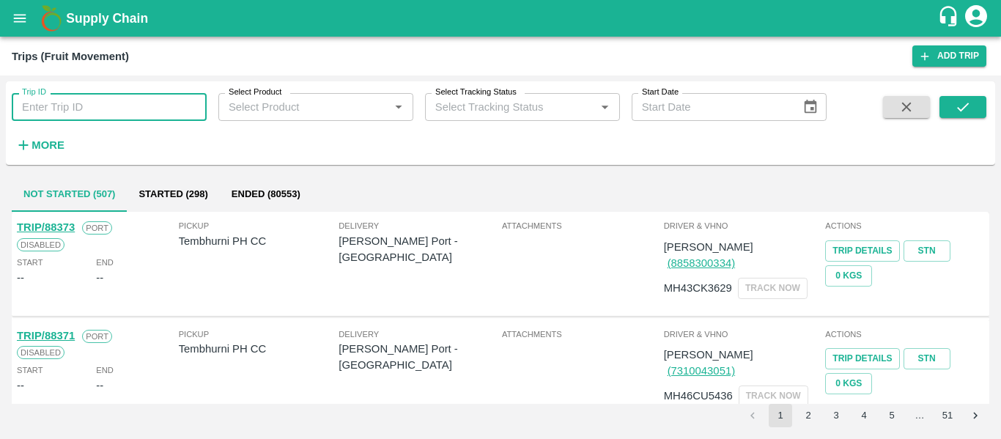
paste input "88374"
click at [981, 107] on button "submit" at bounding box center [963, 107] width 47 height 22
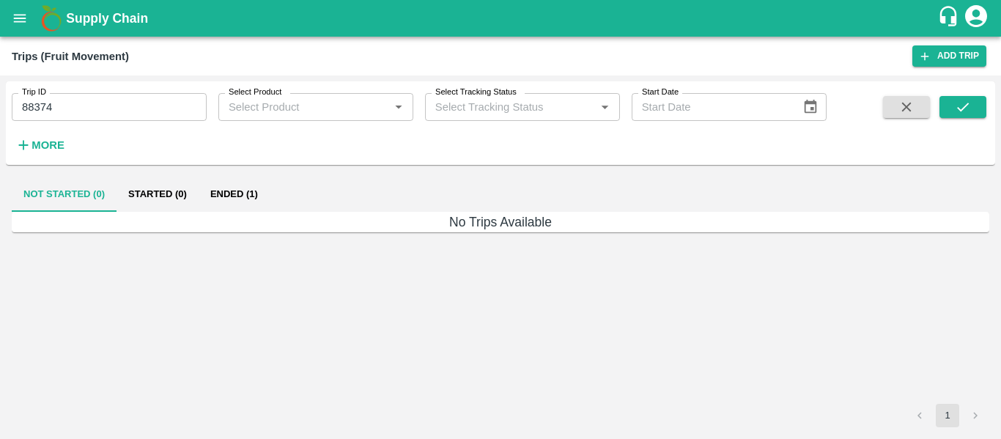
click at [243, 187] on button "Ended (1)" at bounding box center [234, 194] width 71 height 35
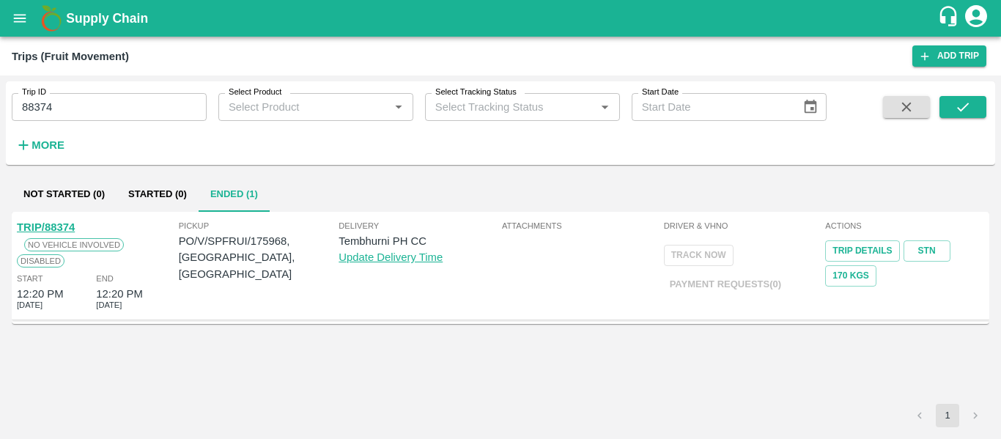
click at [51, 229] on link "TRIP/88374" at bounding box center [46, 227] width 58 height 12
click at [96, 106] on input "88374" at bounding box center [109, 107] width 195 height 28
paste input "text"
type input "88261"
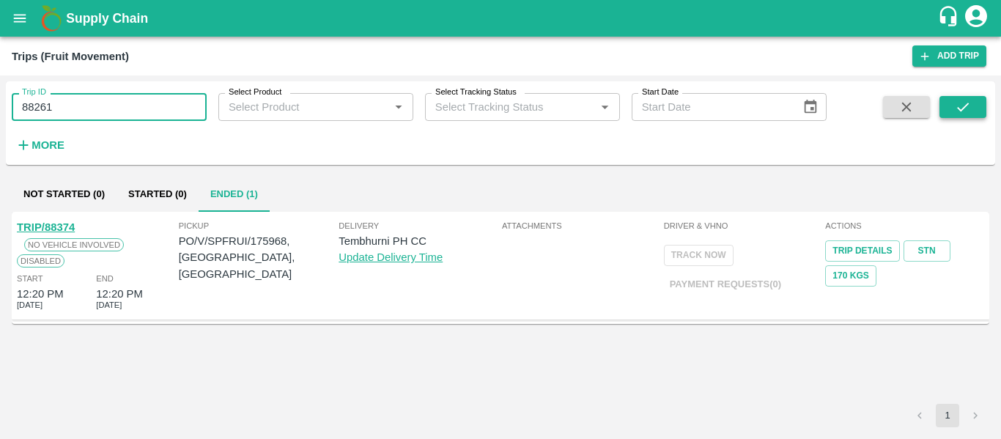
click at [973, 106] on button "submit" at bounding box center [963, 107] width 47 height 22
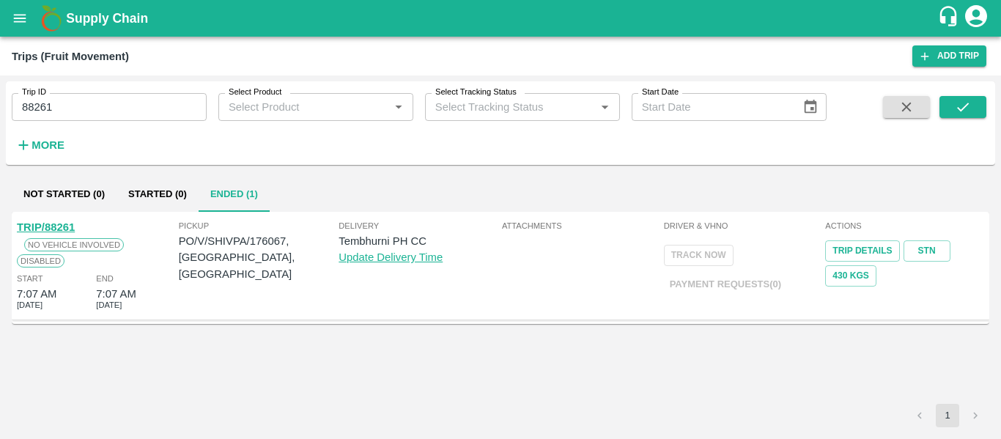
click at [62, 224] on link "TRIP/88261" at bounding box center [46, 227] width 58 height 12
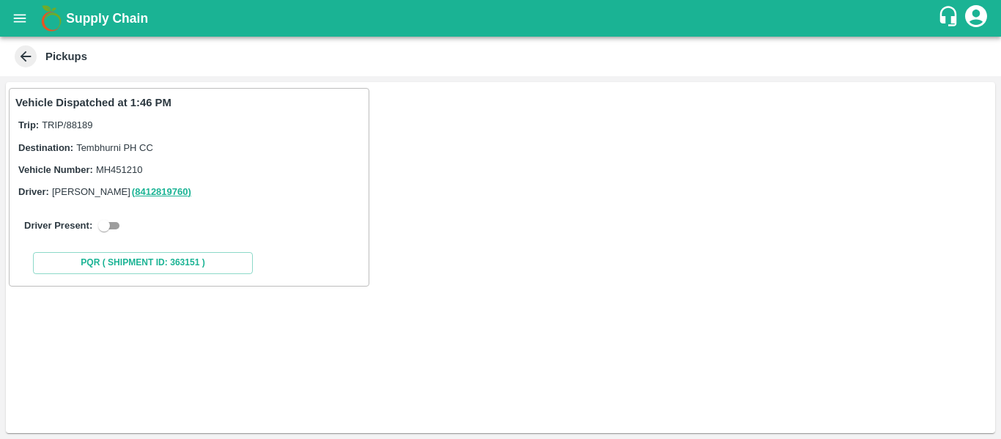
click at [113, 230] on input "checkbox" at bounding box center [104, 226] width 53 height 18
checkbox input "true"
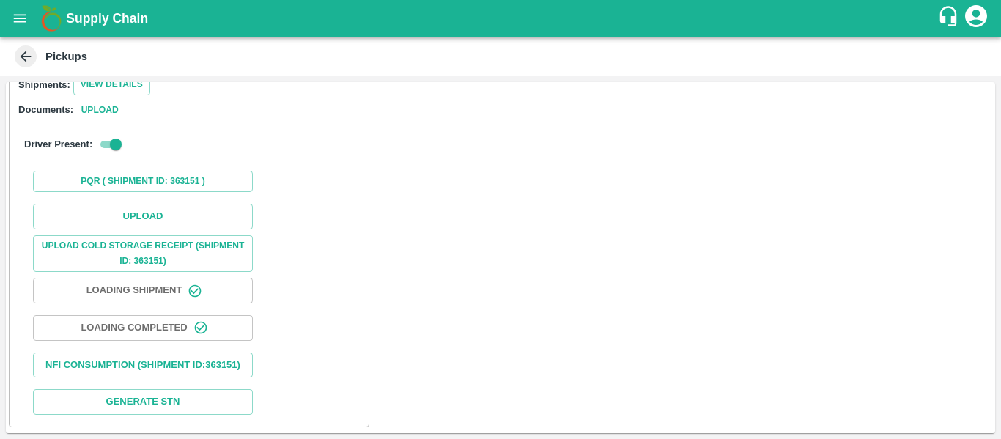
scroll to position [215, 0]
click at [176, 204] on button "Upload" at bounding box center [143, 217] width 220 height 26
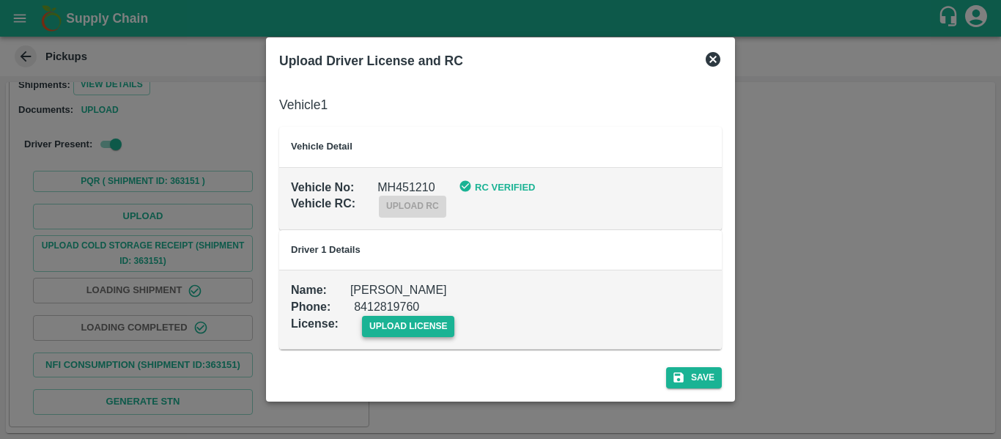
click at [399, 320] on span "upload license" at bounding box center [408, 326] width 93 height 21
click at [0, 0] on input "upload license" at bounding box center [0, 0] width 0 height 0
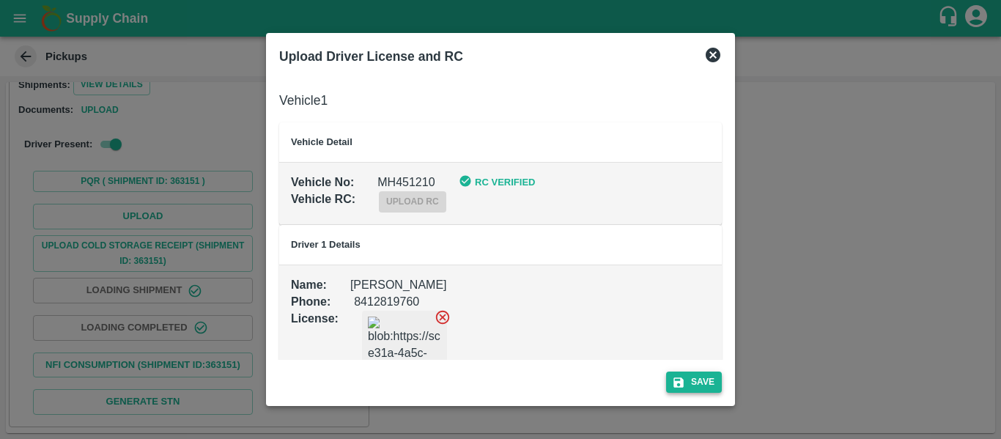
click at [698, 388] on button "Save" at bounding box center [694, 382] width 56 height 21
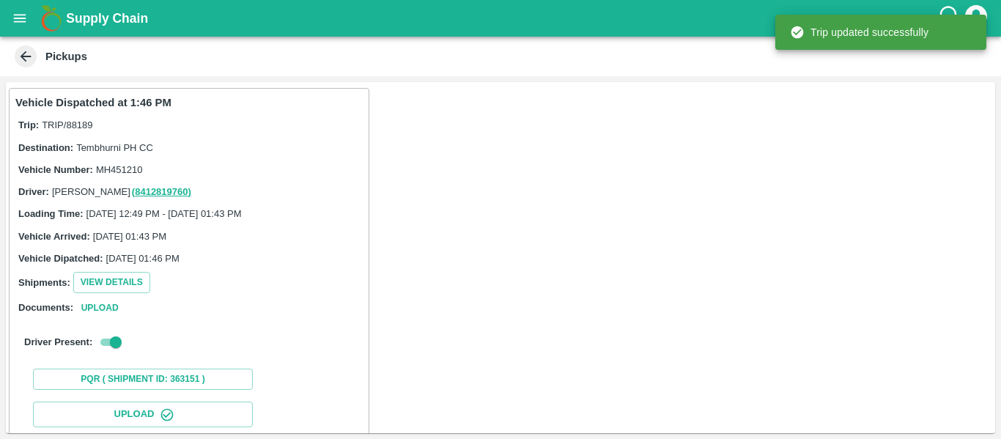
scroll to position [252, 0]
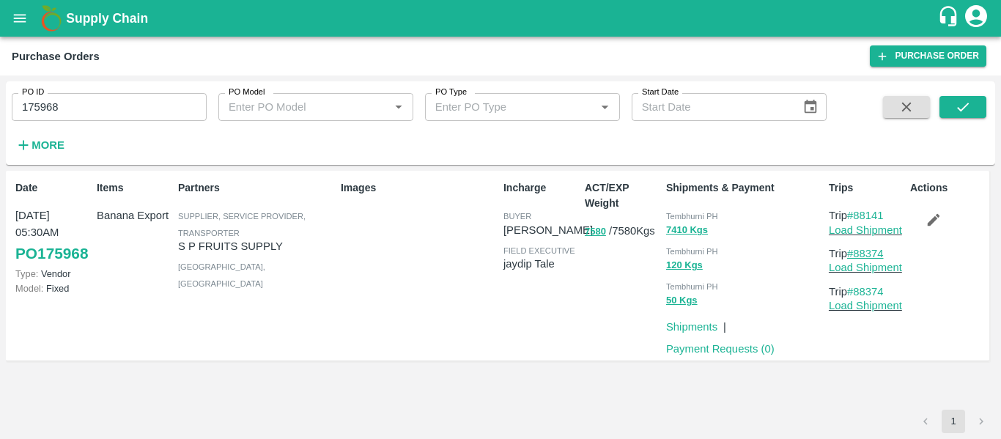
drag, startPoint x: 893, startPoint y: 252, endPoint x: 859, endPoint y: 254, distance: 34.5
click at [859, 254] on p "Trip #88374" at bounding box center [866, 254] width 75 height 16
copy link "88374"
click at [60, 112] on input "175968" at bounding box center [109, 107] width 195 height 28
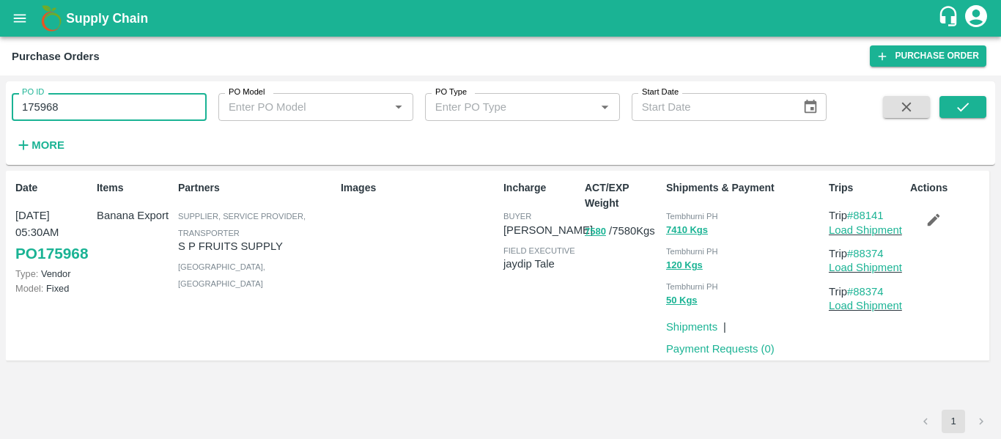
paste input "text"
type input "176067"
click at [975, 112] on button "submit" at bounding box center [963, 107] width 47 height 22
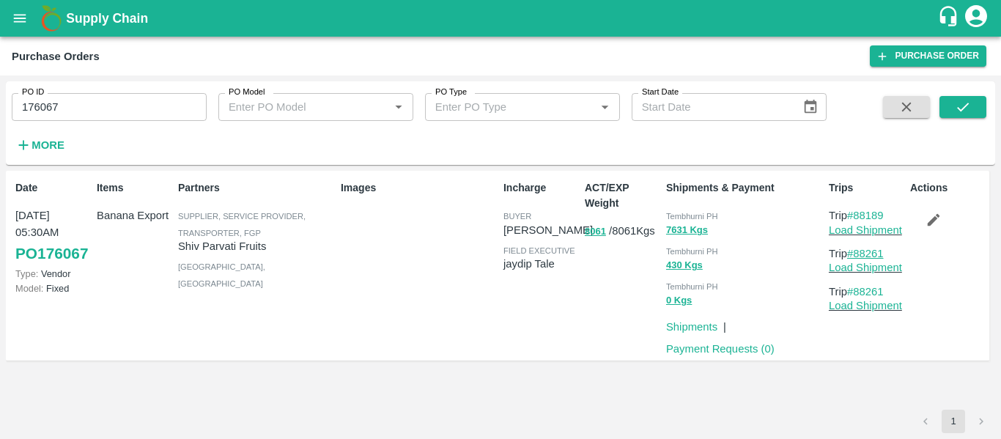
drag, startPoint x: 896, startPoint y: 253, endPoint x: 859, endPoint y: 255, distance: 37.4
click at [859, 255] on p "Trip #88261" at bounding box center [866, 254] width 75 height 16
copy link "88261"
drag, startPoint x: 893, startPoint y: 212, endPoint x: 858, endPoint y: 215, distance: 34.6
click at [858, 215] on p "Trip #88189" at bounding box center [866, 215] width 75 height 16
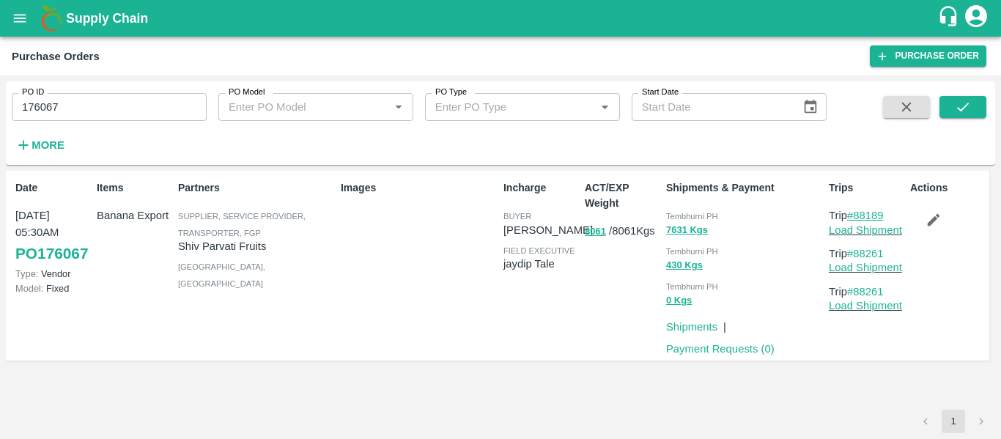
copy link "88189"
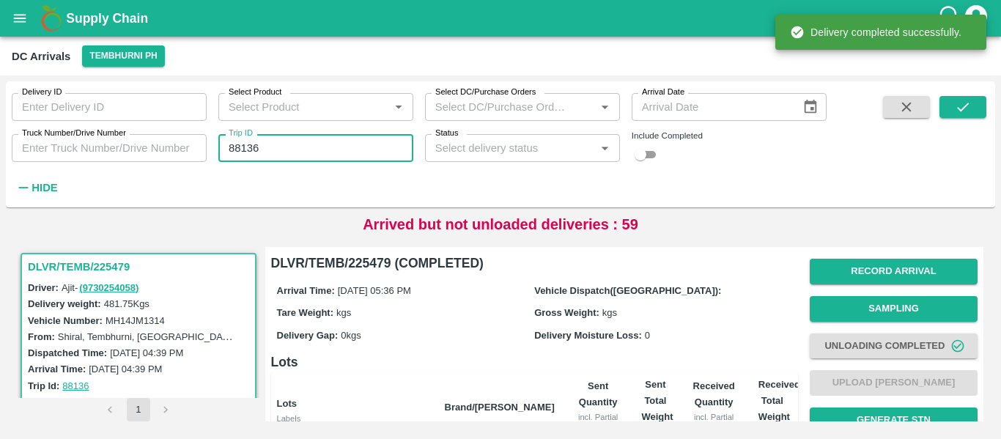
click at [257, 149] on input "88136" at bounding box center [315, 148] width 195 height 28
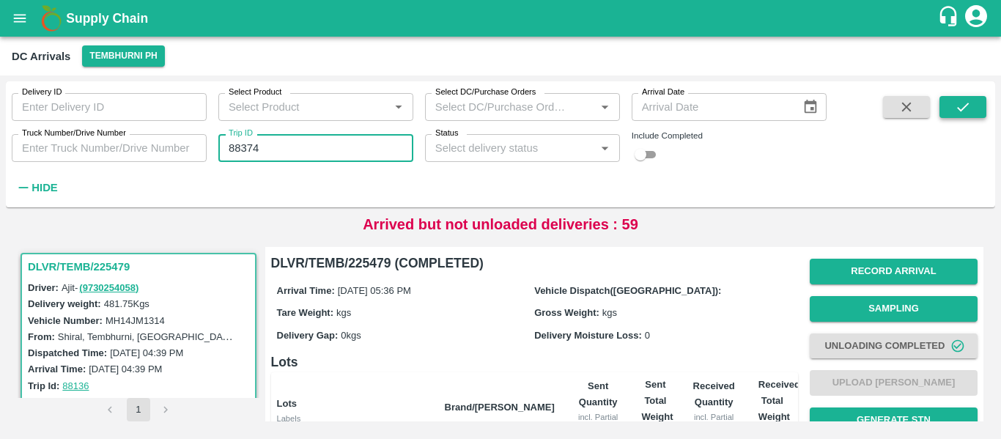
click at [981, 104] on button "submit" at bounding box center [963, 107] width 47 height 22
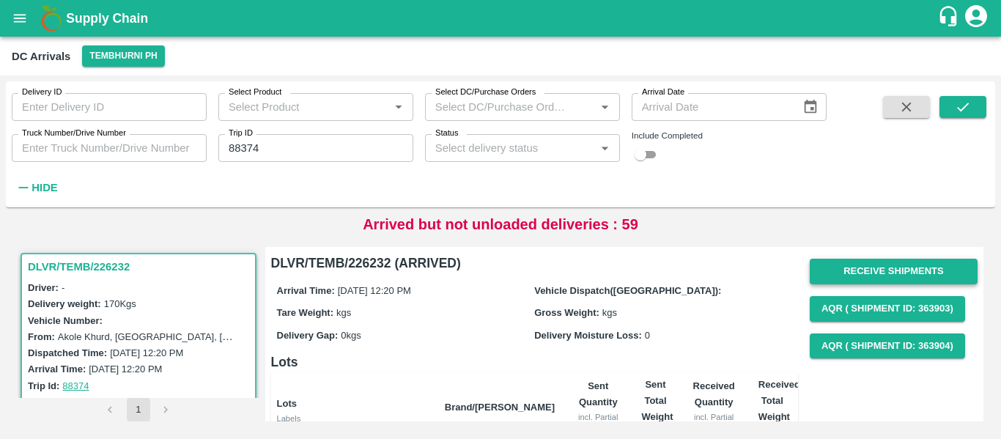
click at [815, 262] on button "Receive Shipments" at bounding box center [894, 272] width 168 height 26
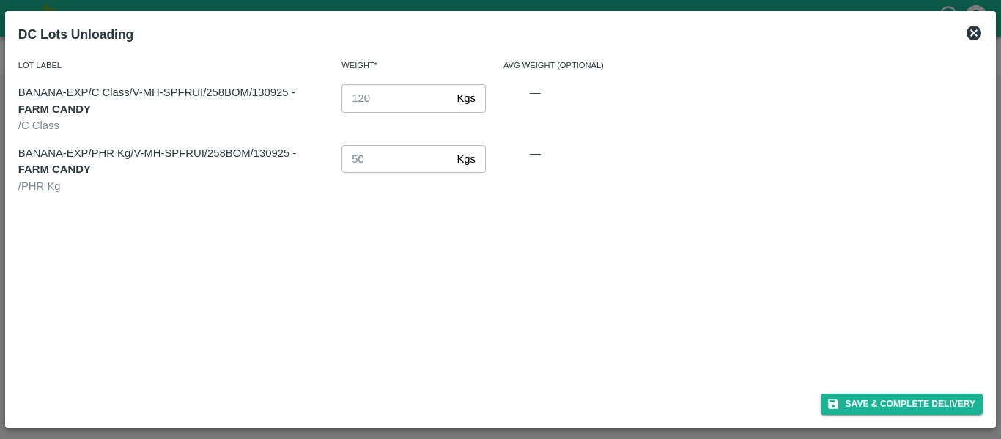
click at [972, 36] on icon at bounding box center [974, 33] width 18 height 18
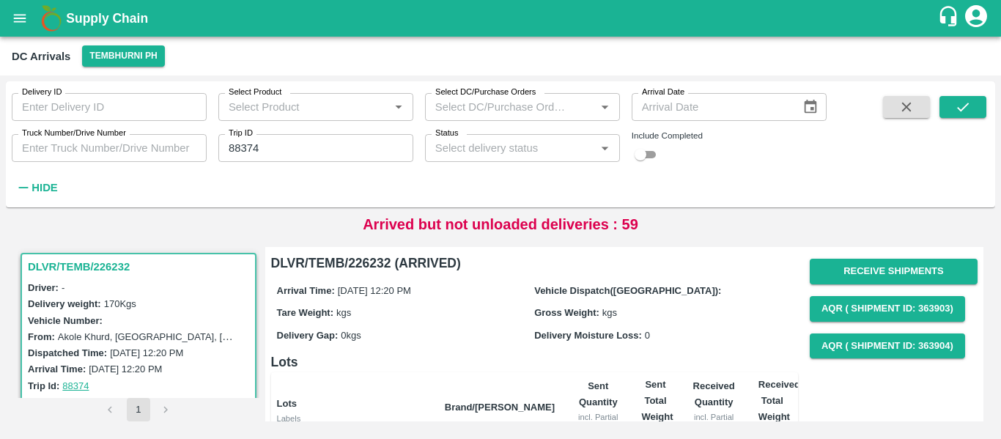
click at [247, 144] on input "88374" at bounding box center [315, 148] width 195 height 28
paste input "text"
type input "88261"
click at [970, 109] on icon "submit" at bounding box center [963, 107] width 16 height 16
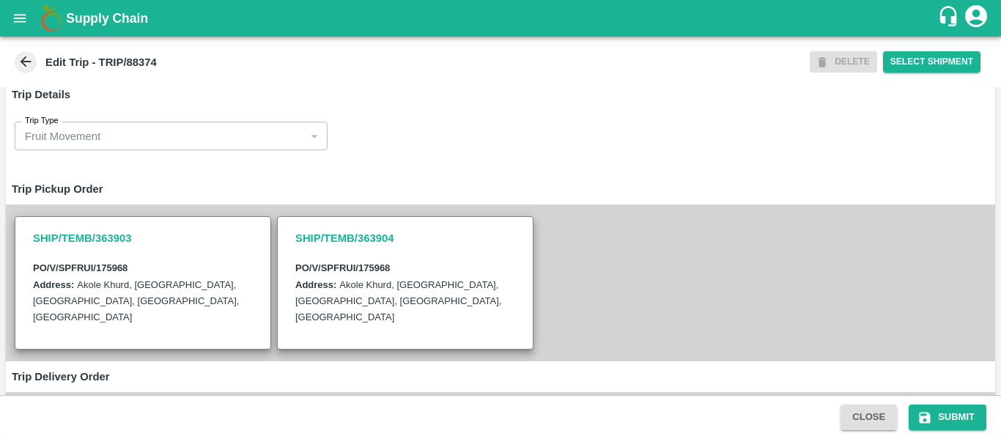
scroll to position [13, 0]
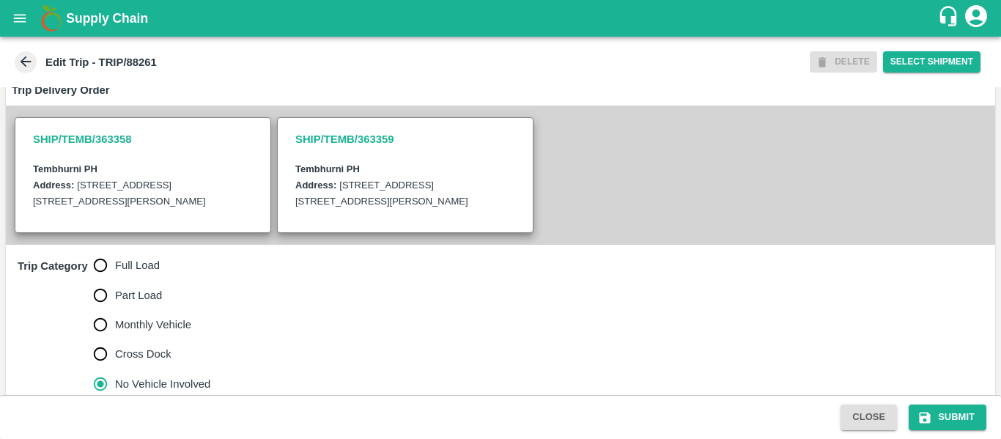
scroll to position [345, 0]
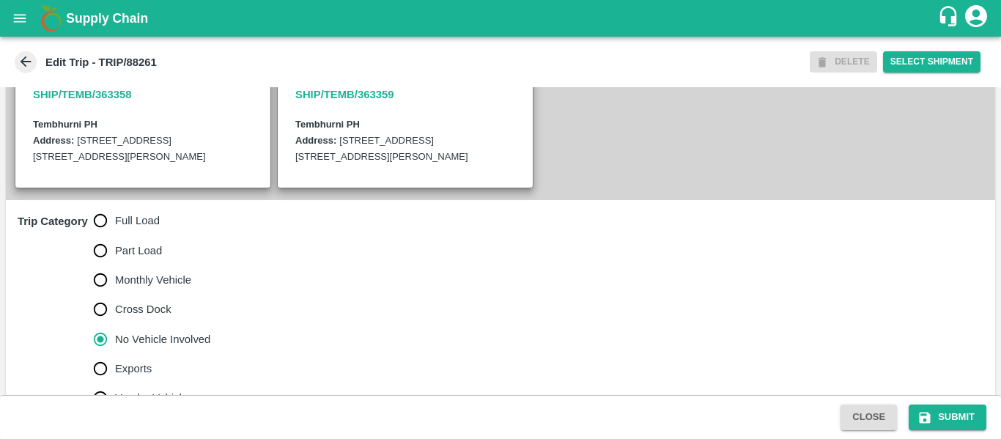
click at [141, 229] on span "Full Load" at bounding box center [137, 221] width 45 height 16
click at [115, 235] on input "Full Load" at bounding box center [100, 220] width 29 height 29
radio input "true"
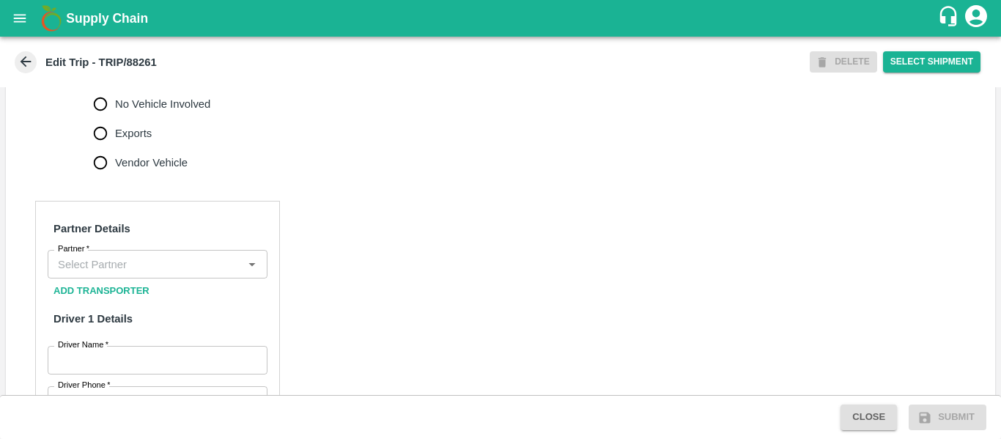
scroll to position [581, 0]
click at [146, 273] on input "Partner   *" at bounding box center [145, 263] width 187 height 19
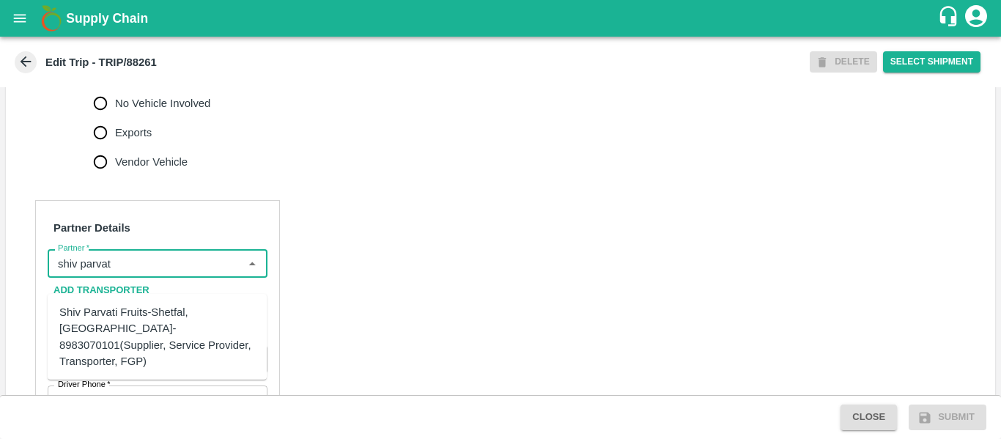
click at [142, 337] on div "Shiv Parvati Fruits-Shetfal, [GEOGRAPHIC_DATA]- 8983070101(Supplier, Service Pr…" at bounding box center [157, 336] width 196 height 65
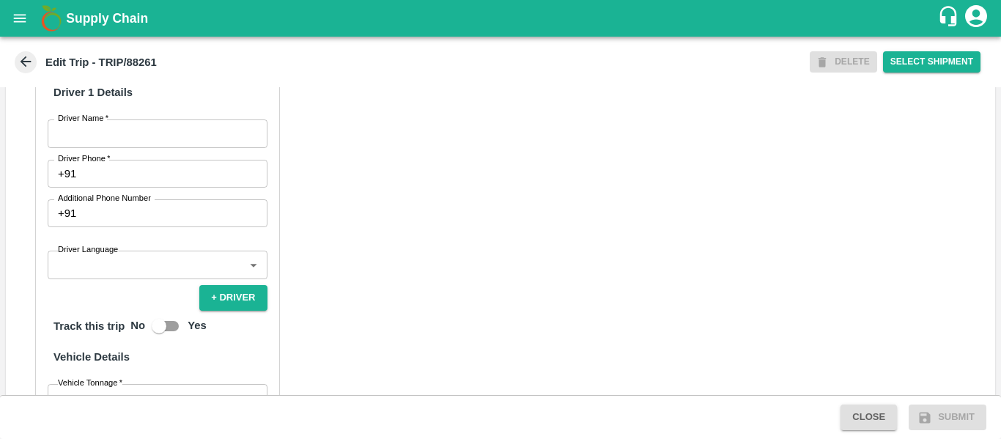
scroll to position [808, 0]
type input "Shiv Parvati Fruits-Shetfal, Solapur- 8983070101(Supplier, Service Provider, Tr…"
click at [152, 143] on input "Driver Name   *" at bounding box center [158, 133] width 220 height 28
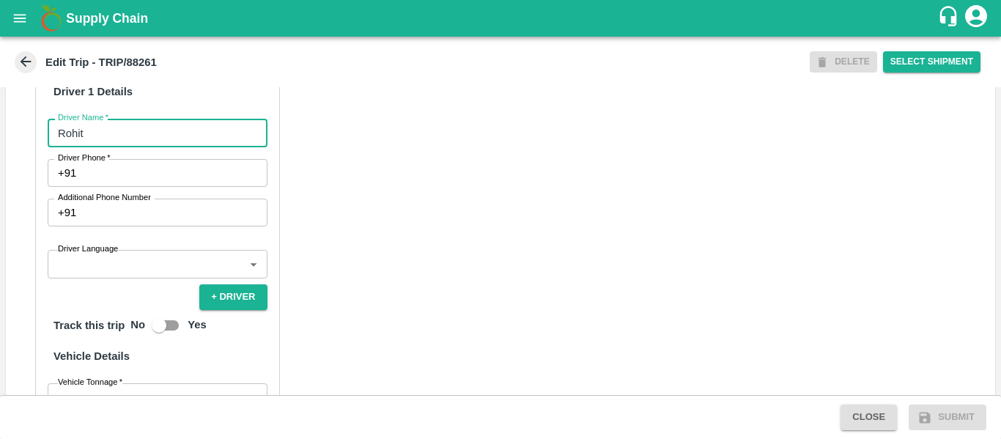
type input "Rohit"
click at [153, 187] on input "Driver Phone   *" at bounding box center [174, 173] width 185 height 28
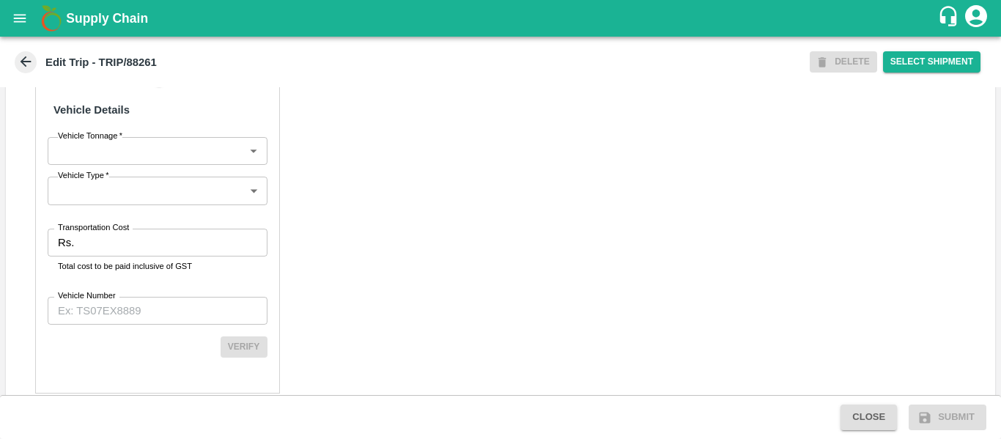
scroll to position [1096, 0]
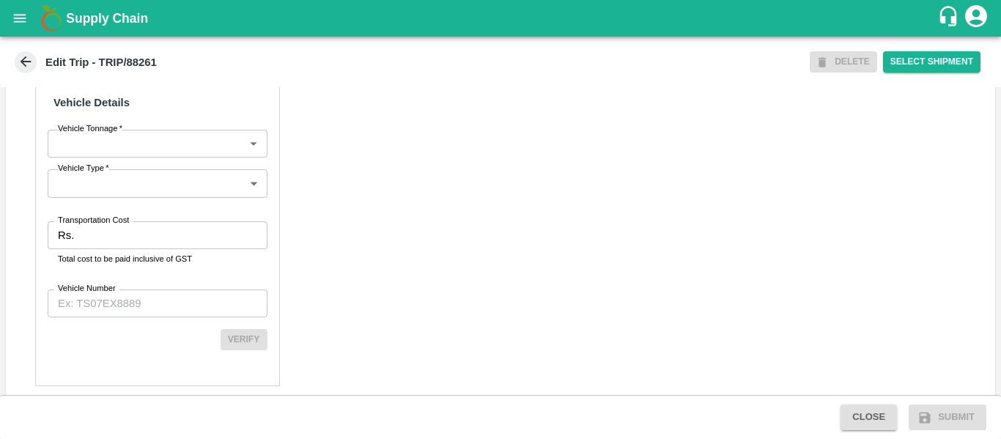
type input "8390848537"
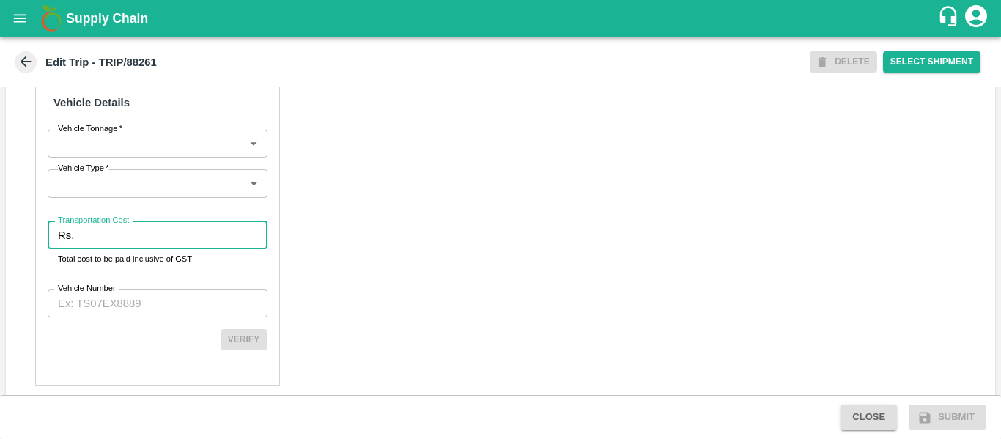
click at [136, 249] on input "Transportation Cost" at bounding box center [173, 235] width 187 height 28
type input "1000"
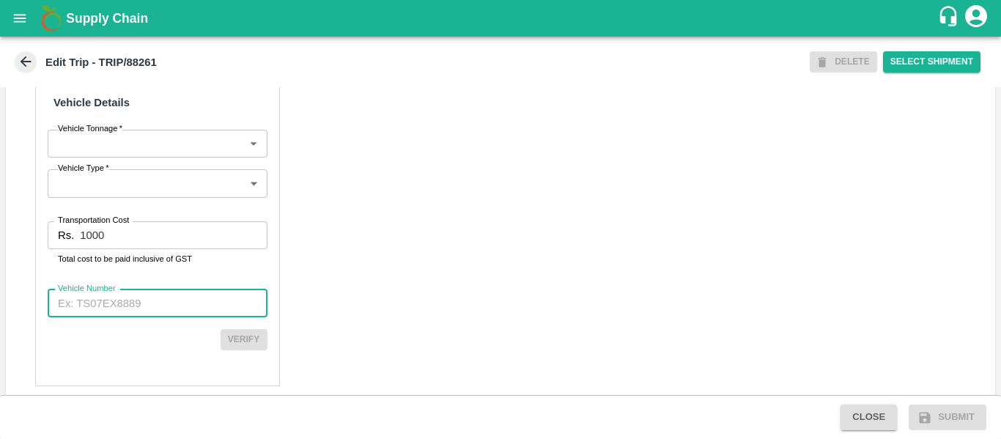
click at [129, 309] on input "Vehicle Number" at bounding box center [158, 304] width 220 height 28
type input "MH45AR1918"
click at [937, 422] on button "Submit" at bounding box center [948, 418] width 78 height 26
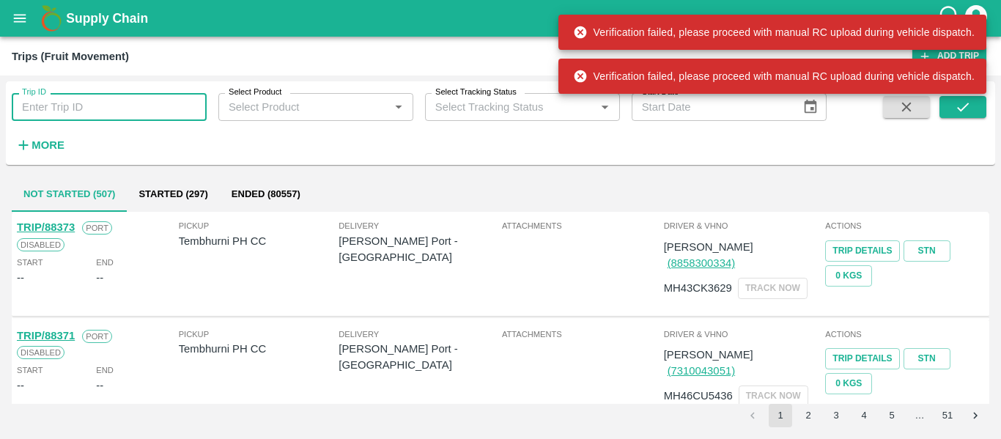
click at [148, 100] on input "Trip ID" at bounding box center [109, 107] width 195 height 28
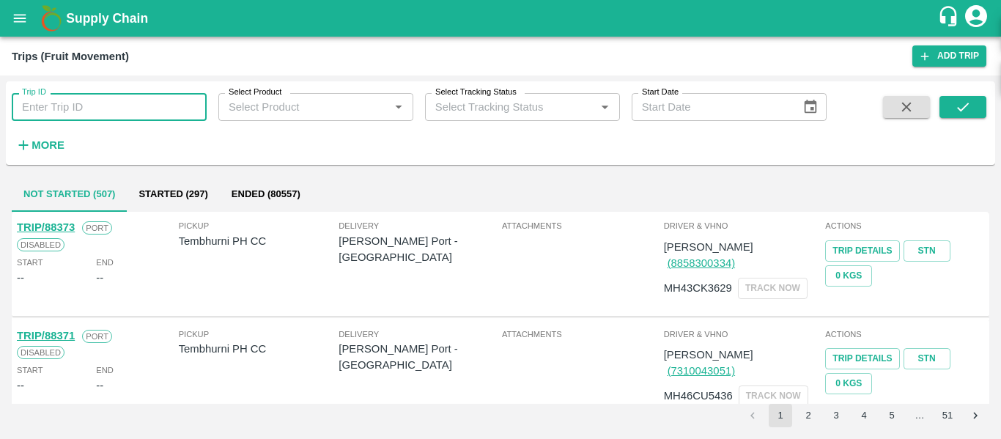
paste input "88261"
type input "88261"
click at [951, 105] on button "submit" at bounding box center [963, 107] width 47 height 22
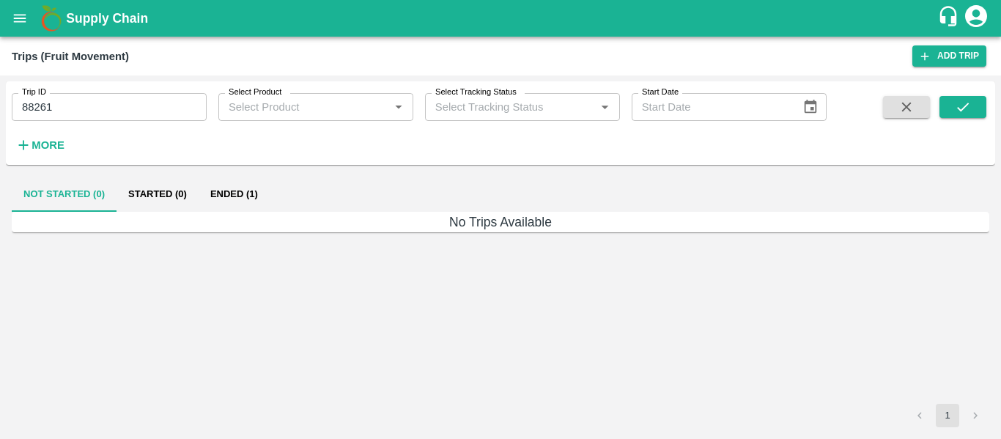
click at [234, 177] on button "Ended (1)" at bounding box center [234, 194] width 71 height 35
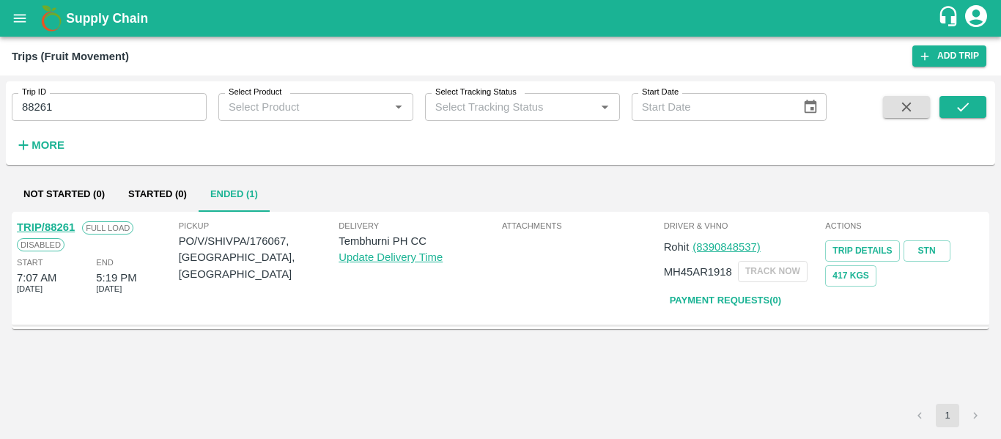
click at [62, 232] on link "TRIP/88261" at bounding box center [46, 227] width 58 height 12
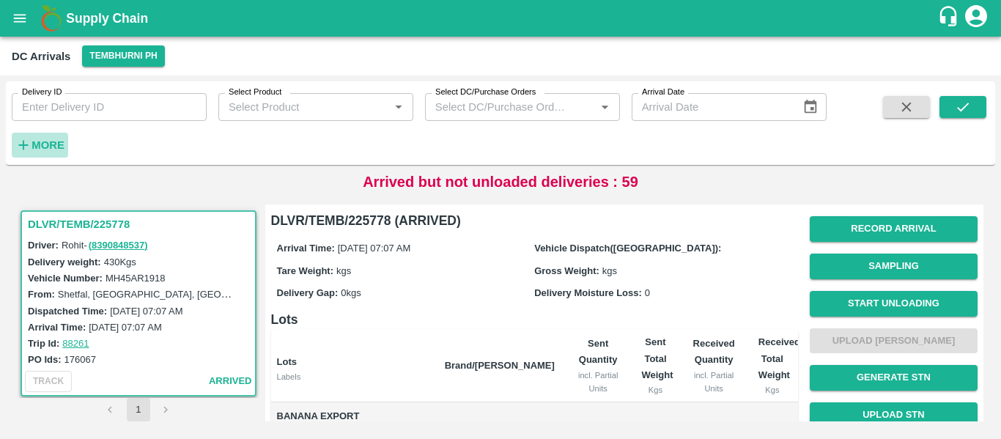
click at [58, 145] on strong "More" at bounding box center [48, 145] width 33 height 12
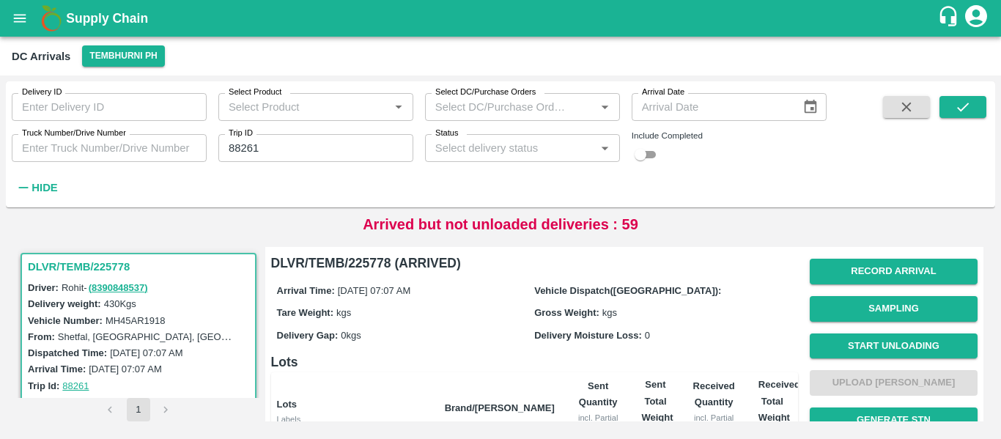
click at [60, 148] on input "Truck Number/Drive Number" at bounding box center [109, 148] width 195 height 28
click at [298, 154] on input "88261" at bounding box center [315, 148] width 195 height 28
click at [970, 115] on icon "submit" at bounding box center [963, 107] width 16 height 16
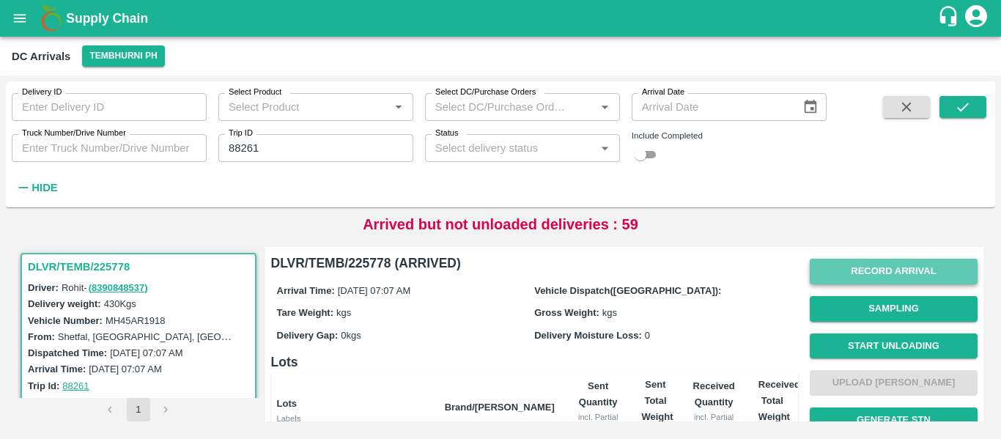
click at [867, 280] on button "Record Arrival" at bounding box center [894, 272] width 168 height 26
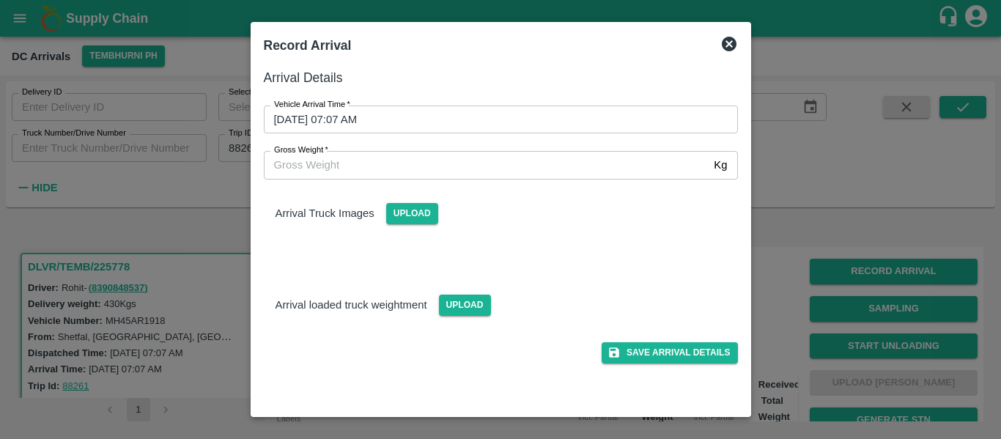
click at [436, 125] on input "[DATE] 07:07 AM" at bounding box center [496, 120] width 464 height 28
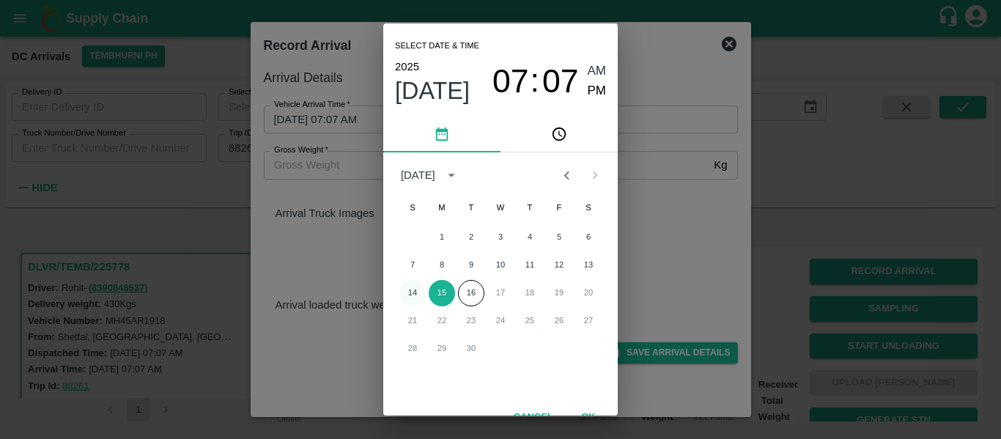
click at [412, 293] on button "14" at bounding box center [412, 293] width 26 height 26
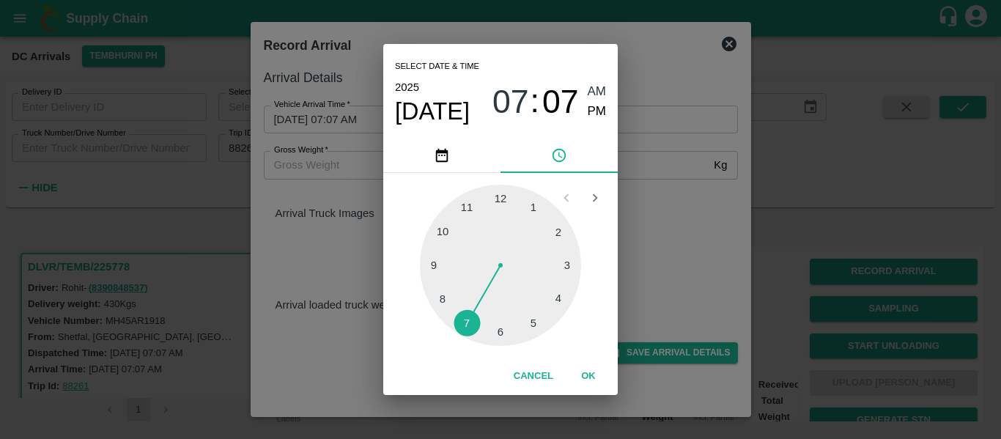
click at [534, 322] on div at bounding box center [500, 265] width 161 height 161
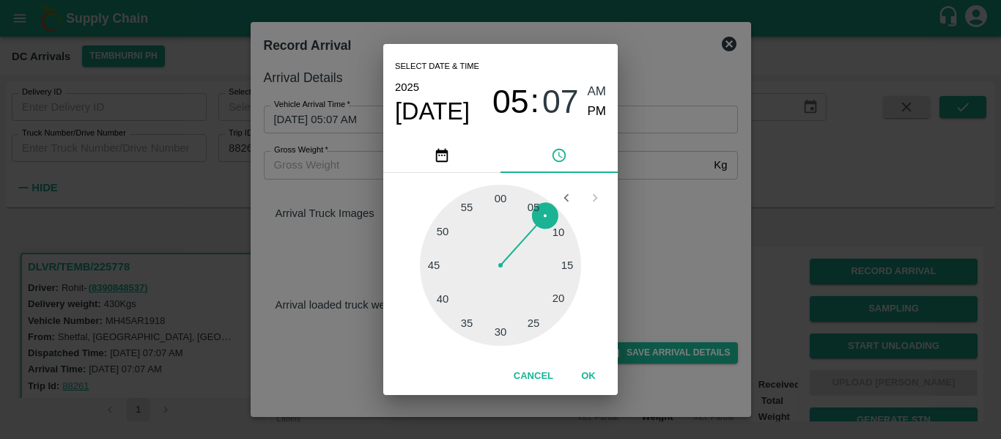
click at [564, 295] on div at bounding box center [500, 265] width 161 height 161
click at [594, 108] on span "PM" at bounding box center [597, 112] width 19 height 20
type input "[DATE] 05:19 PM"
click at [593, 374] on button "OK" at bounding box center [588, 377] width 47 height 26
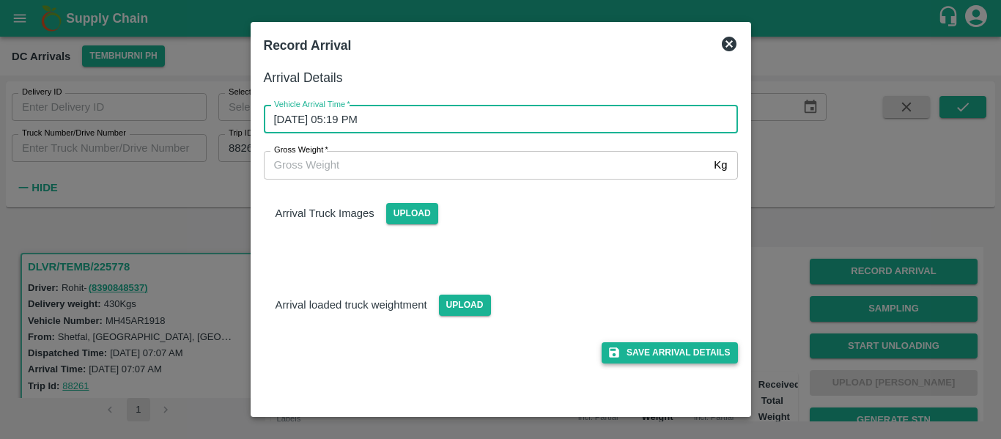
click at [668, 348] on button "Save Arrival Details" at bounding box center [670, 352] width 136 height 21
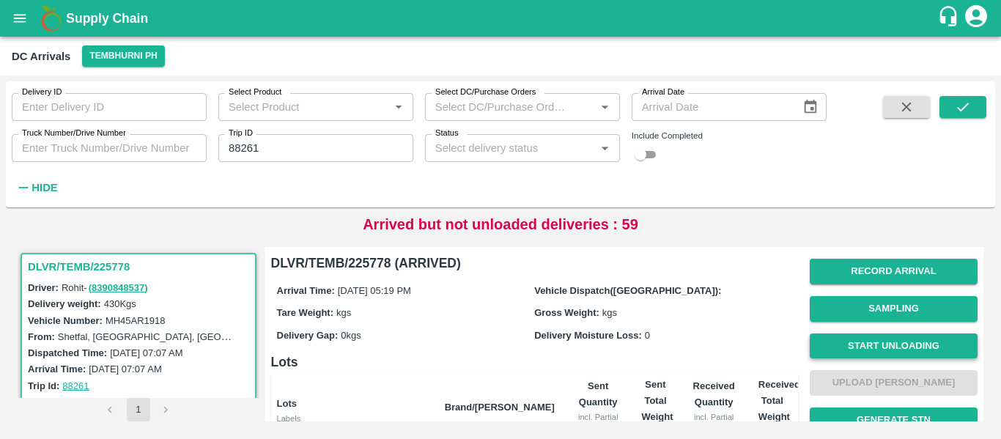
click at [880, 342] on button "Start Unloading" at bounding box center [894, 346] width 168 height 26
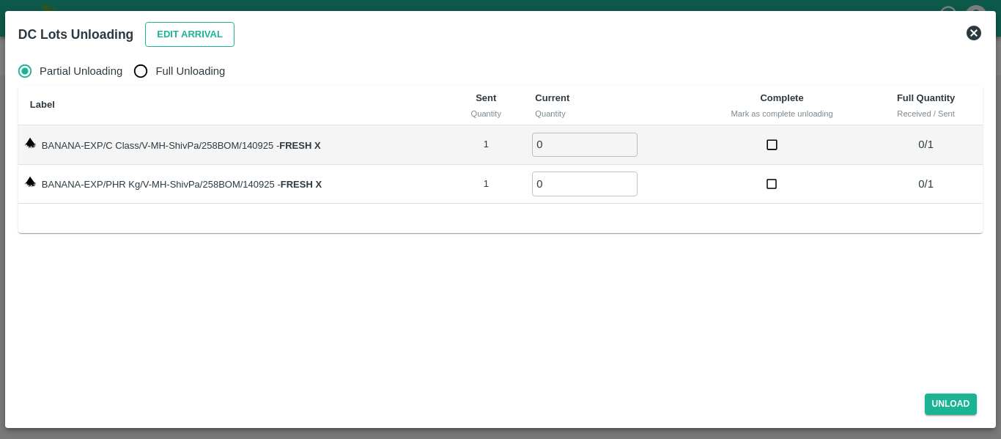
click at [205, 37] on button "Edit Arrival" at bounding box center [189, 35] width 89 height 26
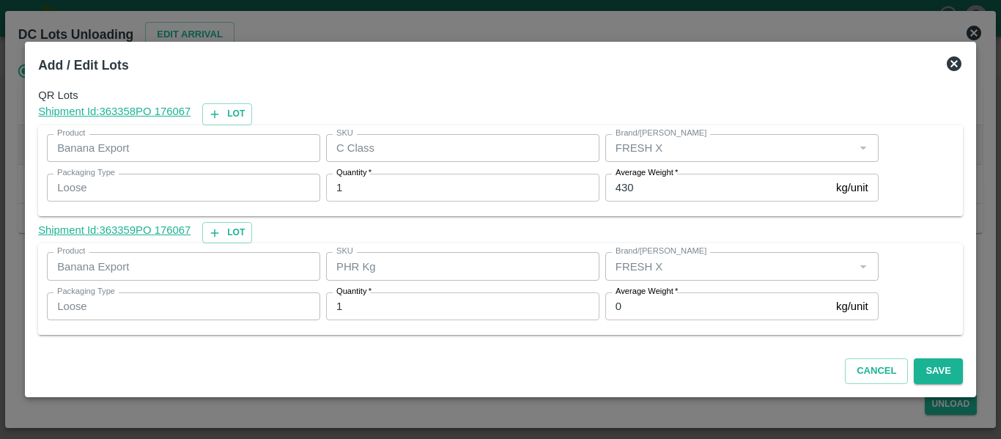
click at [621, 325] on div "Average Weight   * 0 kg/unit Average Weight" at bounding box center [739, 307] width 279 height 40
click at [623, 314] on input "0" at bounding box center [717, 306] width 225 height 28
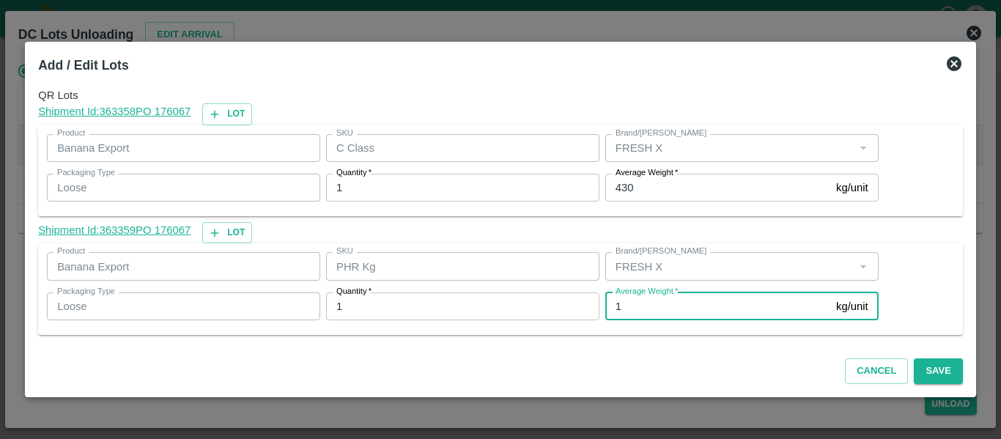
type input "1"
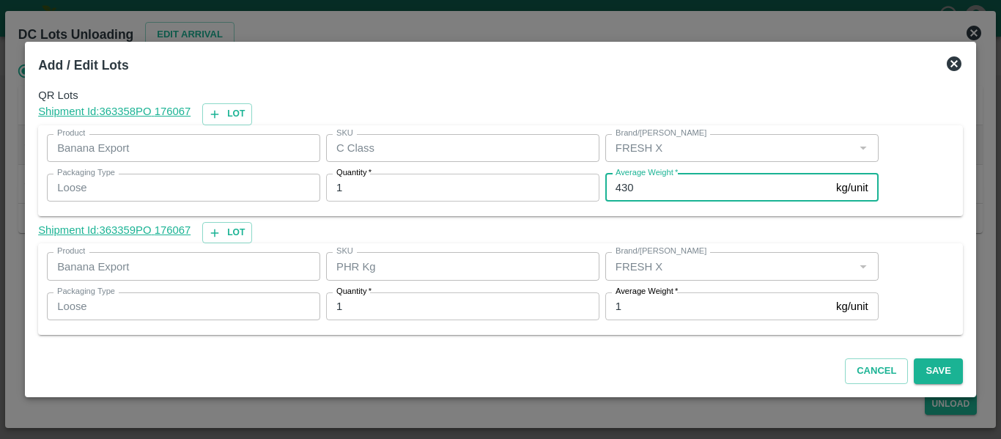
click at [635, 193] on input "430" at bounding box center [717, 188] width 225 height 28
type input "416"
click at [935, 372] on button "Save" at bounding box center [938, 371] width 48 height 26
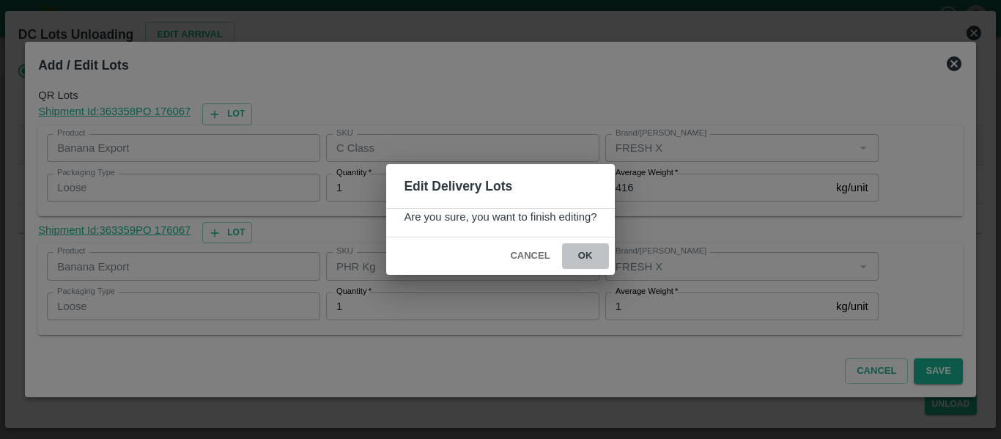
click at [578, 248] on button "ok" at bounding box center [585, 256] width 47 height 26
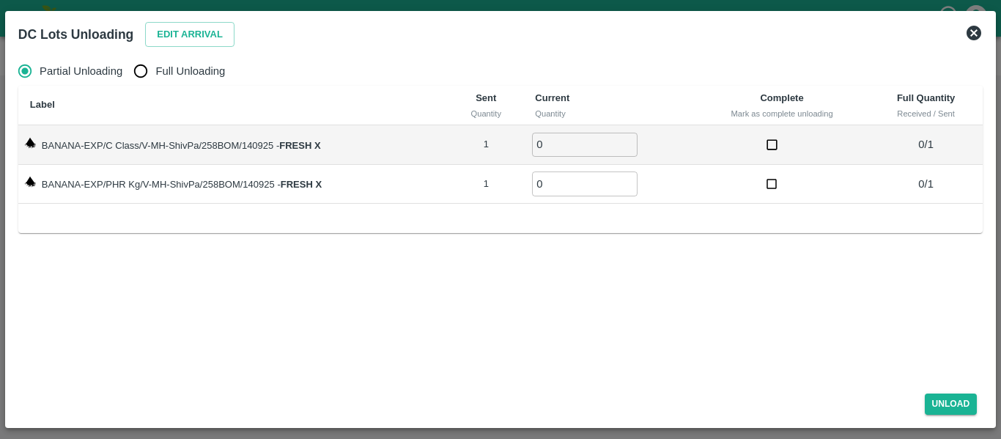
click at [196, 77] on span "Full Unloading" at bounding box center [190, 71] width 70 height 16
click at [155, 77] on input "Full Unloading" at bounding box center [140, 70] width 29 height 29
radio input "true"
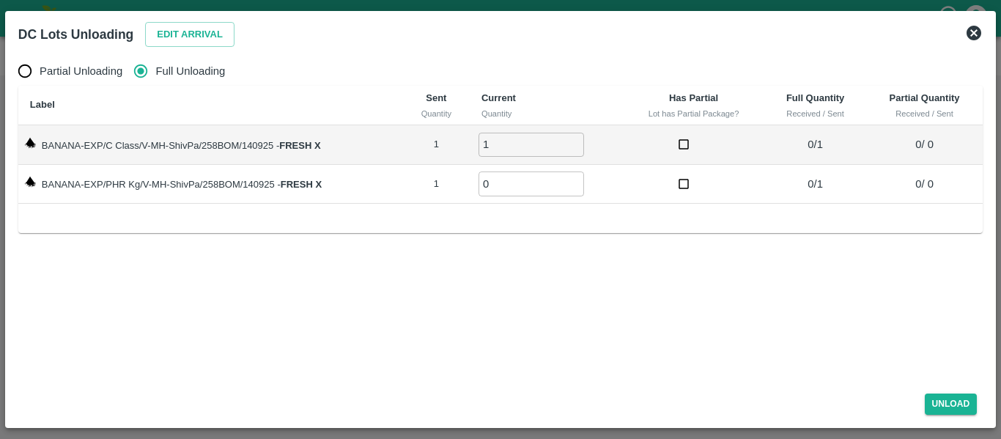
type input "1"
click at [573, 143] on input "1" at bounding box center [532, 145] width 106 height 24
type input "1"
click at [575, 180] on input "1" at bounding box center [532, 184] width 106 height 24
click at [948, 406] on button "Unload" at bounding box center [951, 404] width 53 height 21
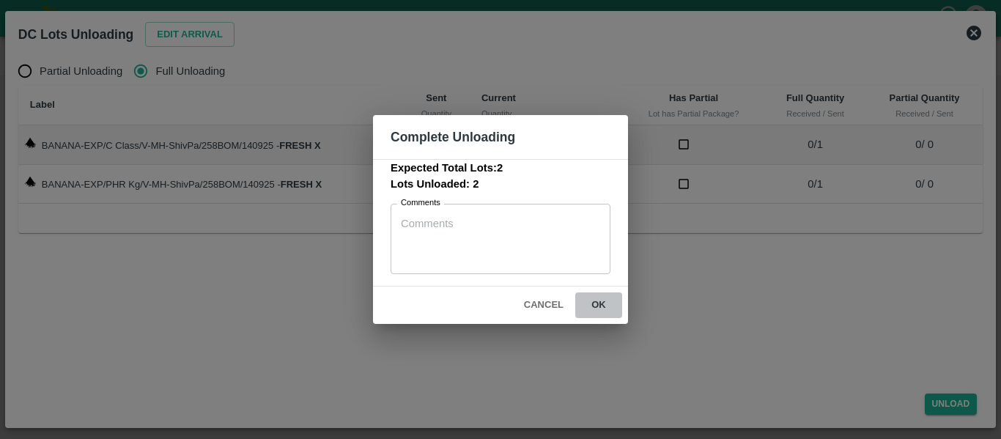
click at [601, 306] on button "ok" at bounding box center [598, 305] width 47 height 26
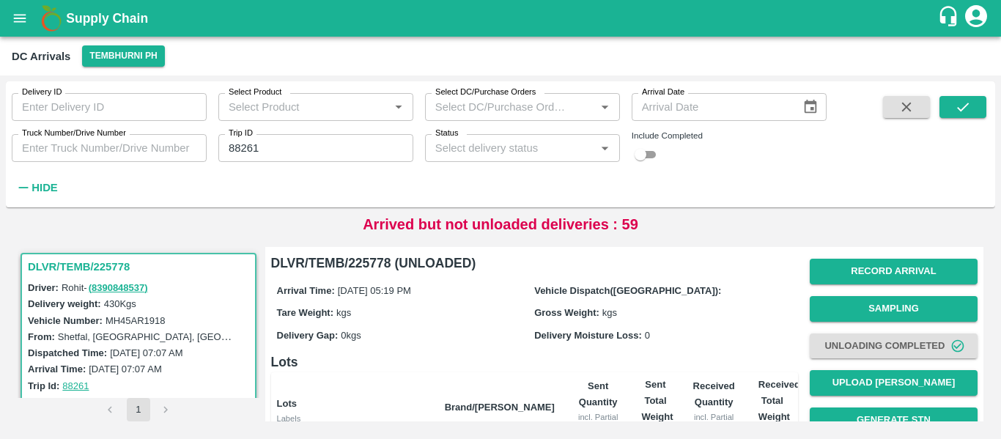
scroll to position [188, 0]
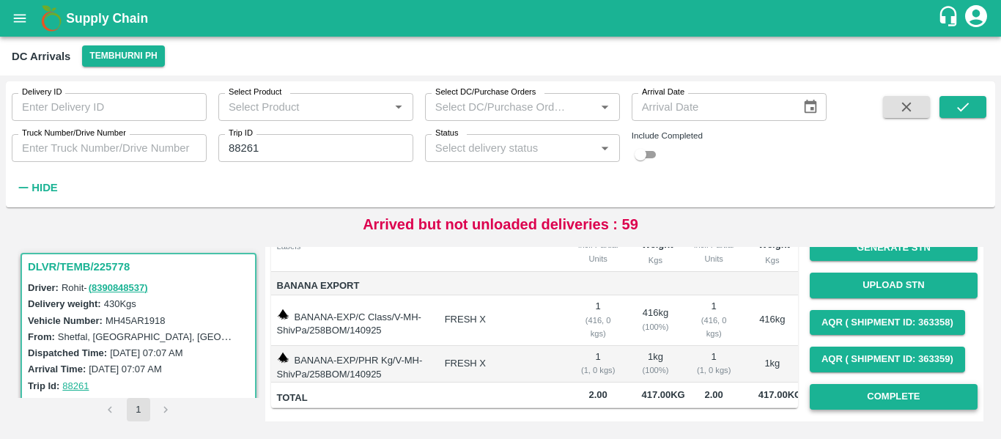
click at [889, 384] on button "Complete" at bounding box center [894, 397] width 168 height 26
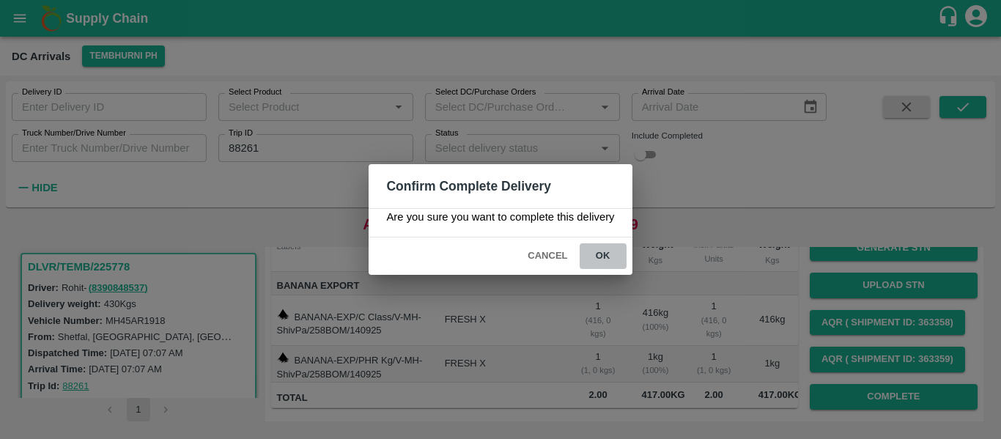
click at [614, 256] on button "ok" at bounding box center [603, 256] width 47 height 26
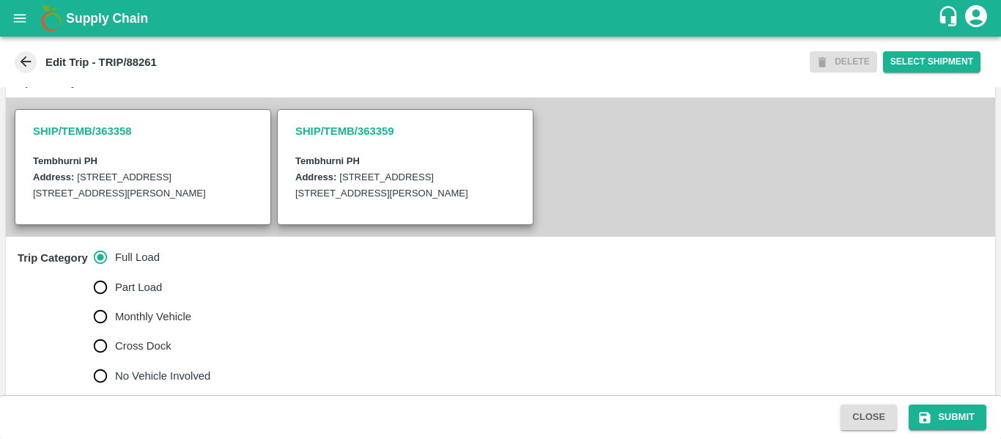
scroll to position [324, 0]
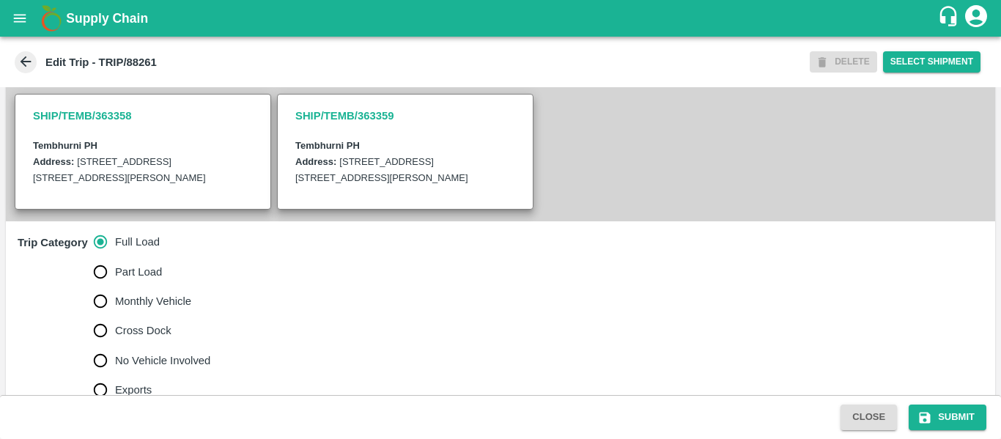
click at [145, 369] on span "No Vehicle Involved" at bounding box center [162, 361] width 95 height 16
click at [115, 372] on input "No Vehicle Involved" at bounding box center [100, 360] width 29 height 29
radio input "true"
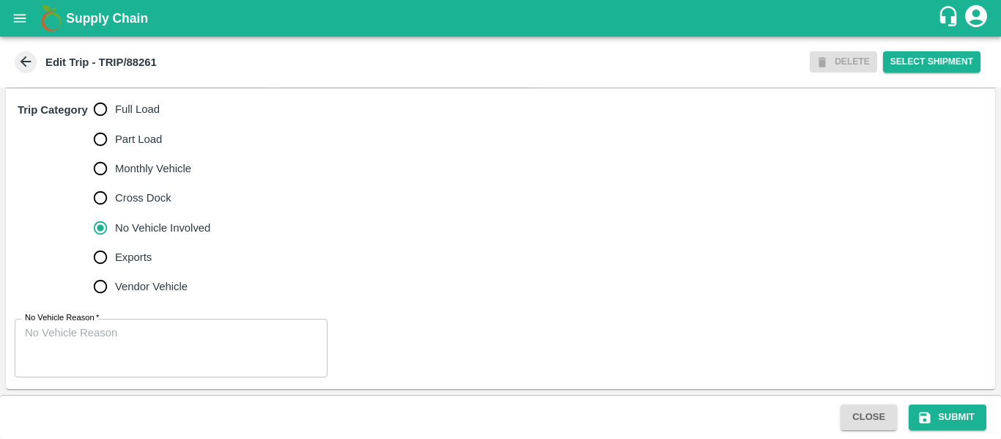
click at [186, 339] on textarea "No Vehicle Reason   *" at bounding box center [171, 348] width 292 height 46
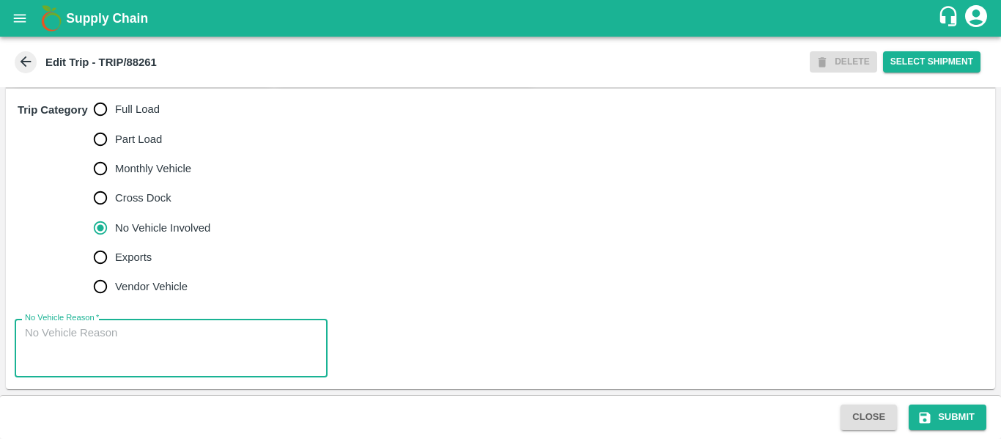
click at [186, 339] on textarea "No Vehicle Reason   *" at bounding box center [171, 348] width 292 height 46
drag, startPoint x: 186, startPoint y: 339, endPoint x: 414, endPoint y: 365, distance: 229.5
click at [414, 365] on div "No Vehicle Reason   * x No Vehicle Reason" at bounding box center [500, 348] width 989 height 82
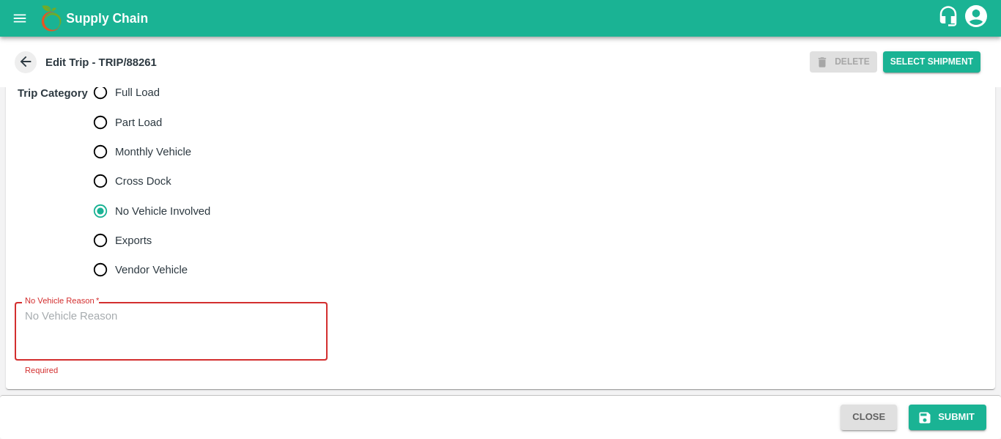
click at [95, 344] on textarea "No Vehicle Reason   *" at bounding box center [171, 332] width 292 height 46
type textarea "G"
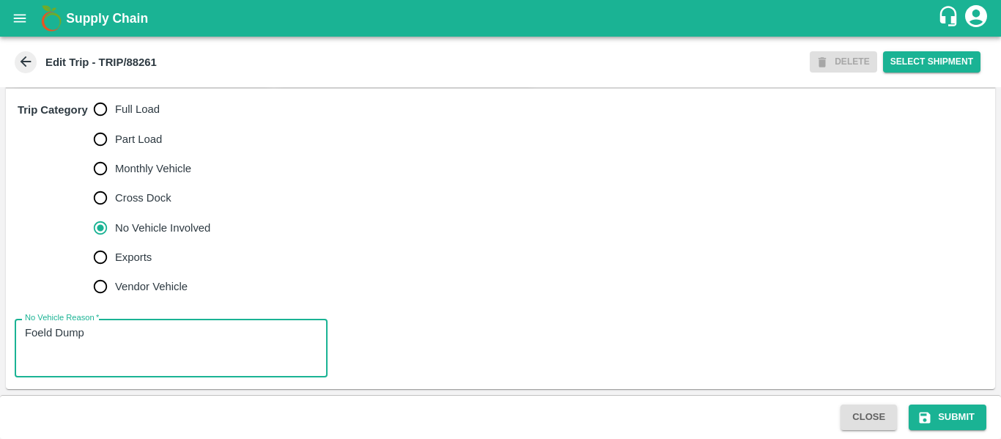
click at [45, 334] on textarea "Foeld Dump" at bounding box center [171, 348] width 292 height 46
type textarea "Field Dump"
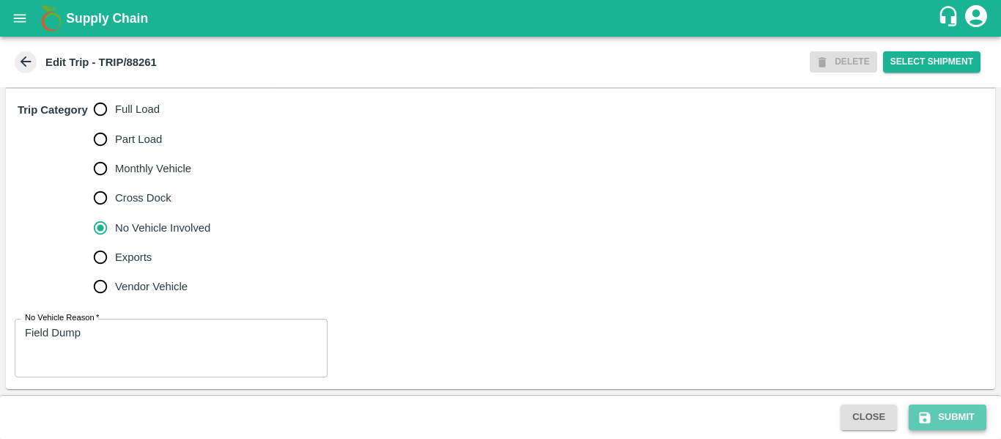
click at [951, 423] on button "Submit" at bounding box center [948, 418] width 78 height 26
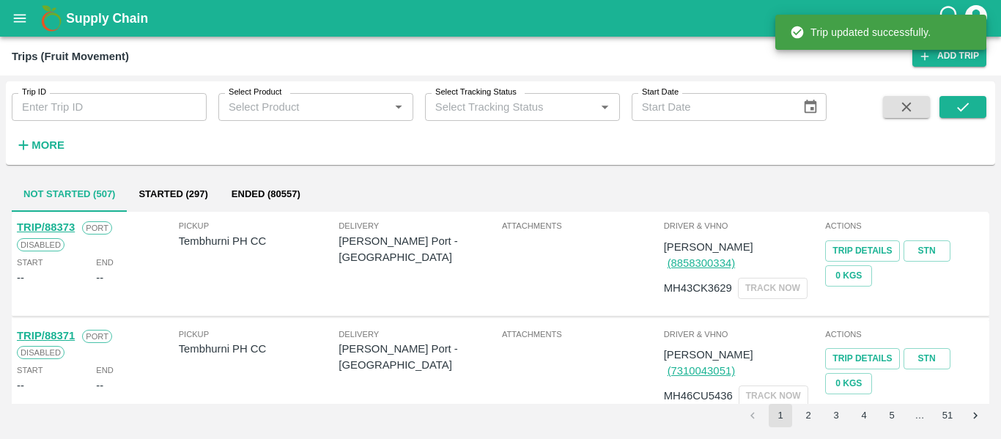
click at [106, 111] on input "Trip ID" at bounding box center [109, 107] width 195 height 28
paste input "88189"
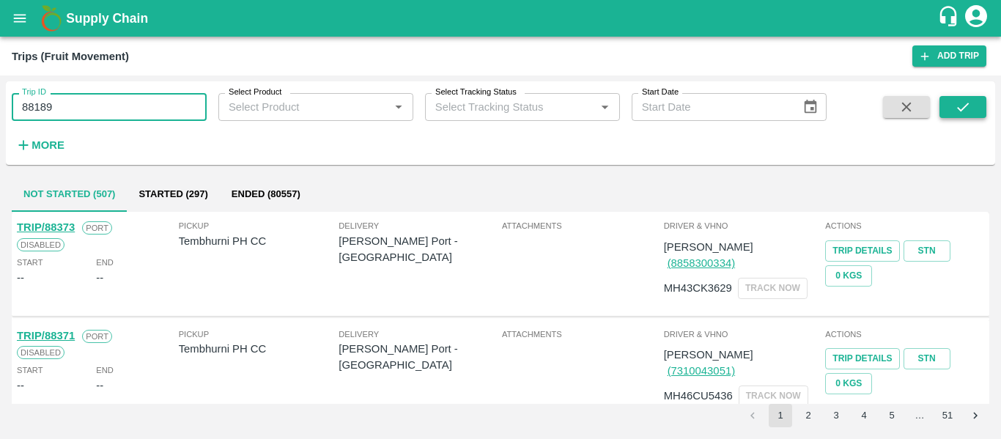
type input "88189"
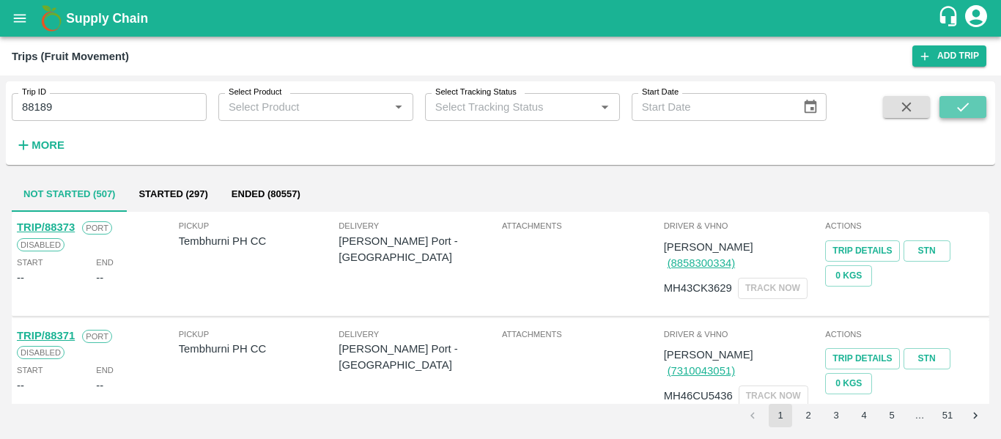
click at [979, 106] on button "submit" at bounding box center [963, 107] width 47 height 22
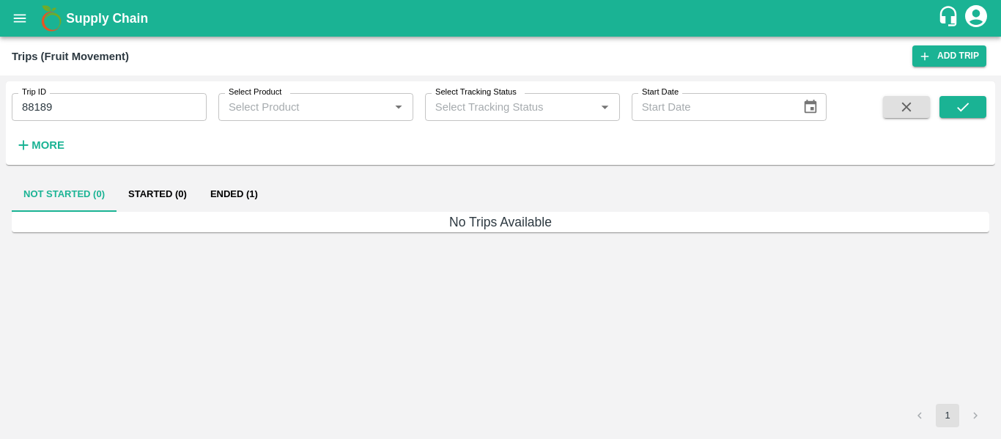
click at [245, 191] on button "Ended (1)" at bounding box center [234, 194] width 71 height 35
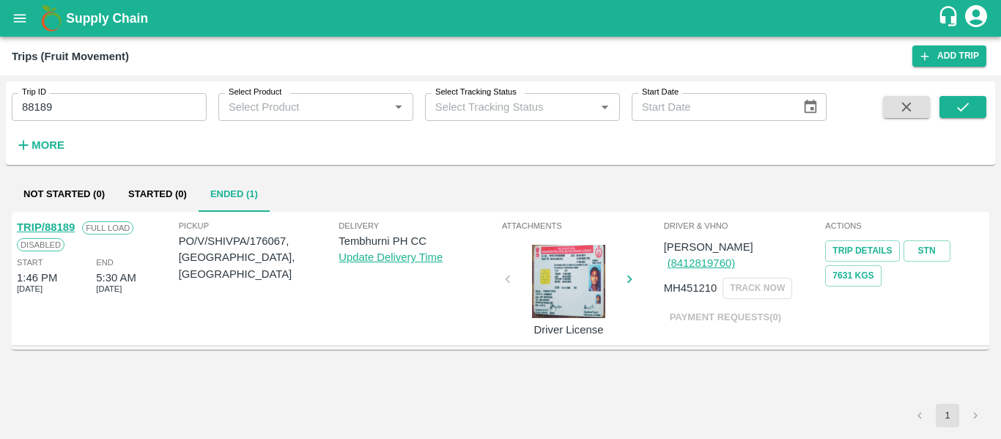
click at [45, 227] on link "TRIP/88189" at bounding box center [46, 227] width 58 height 12
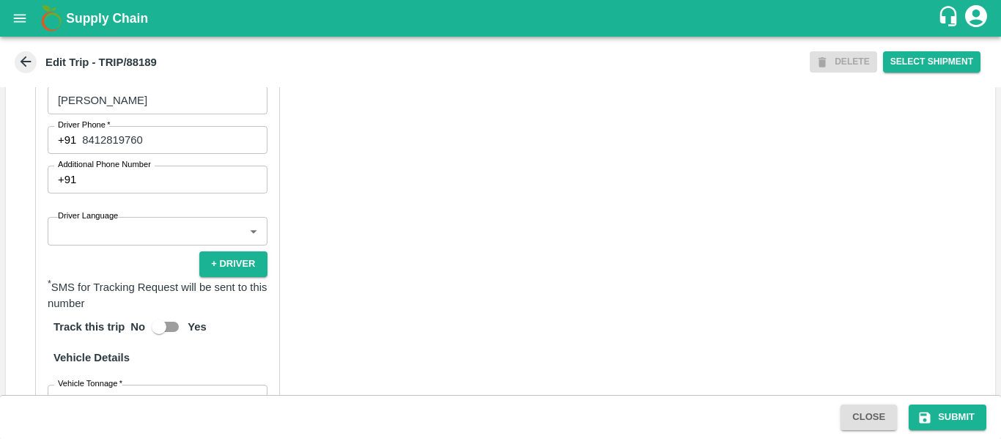
scroll to position [1127, 0]
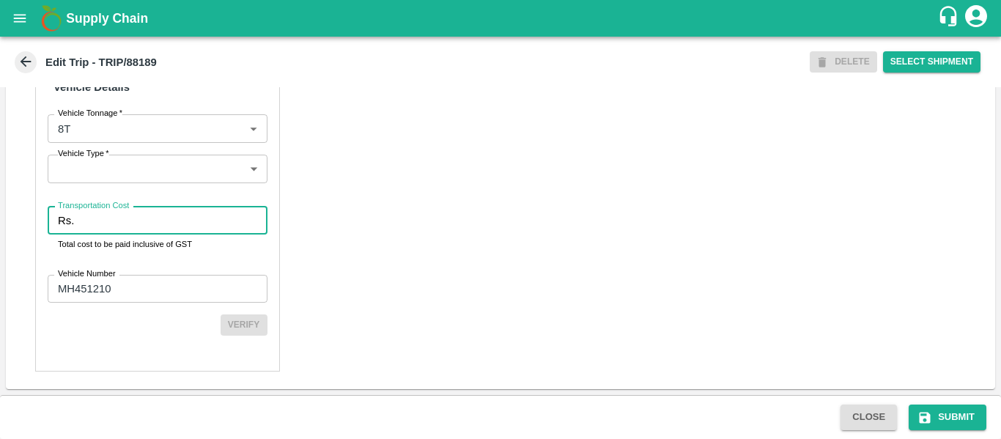
click at [163, 227] on input "Transportation Cost" at bounding box center [173, 221] width 187 height 28
type input "5000"
click at [932, 413] on icon "submit" at bounding box center [925, 417] width 15 height 15
